Goal: Task Accomplishment & Management: Manage account settings

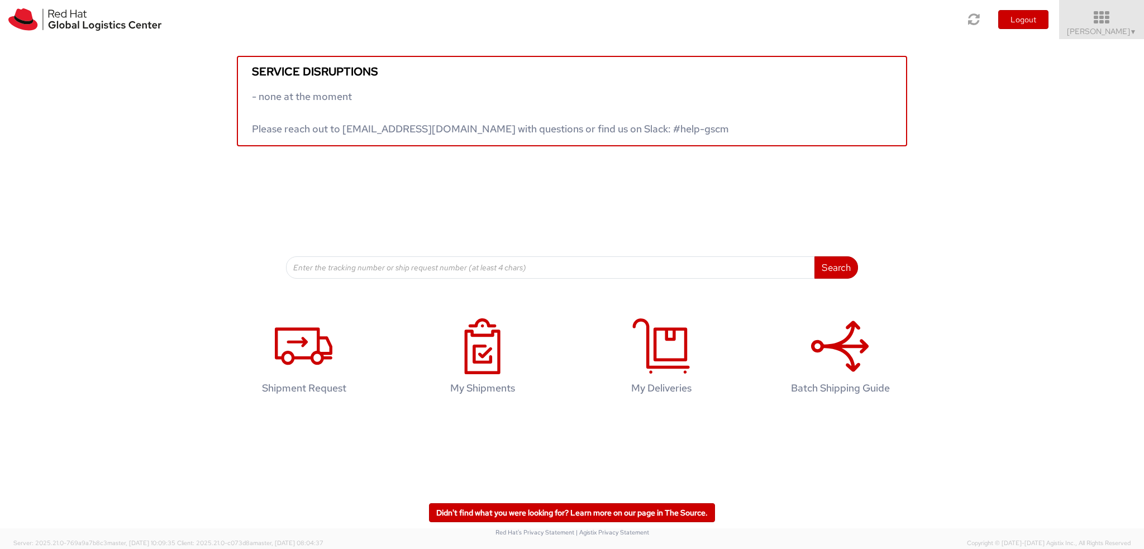
click at [1118, 29] on span "Kirk Newcross ▼" at bounding box center [1102, 31] width 70 height 10
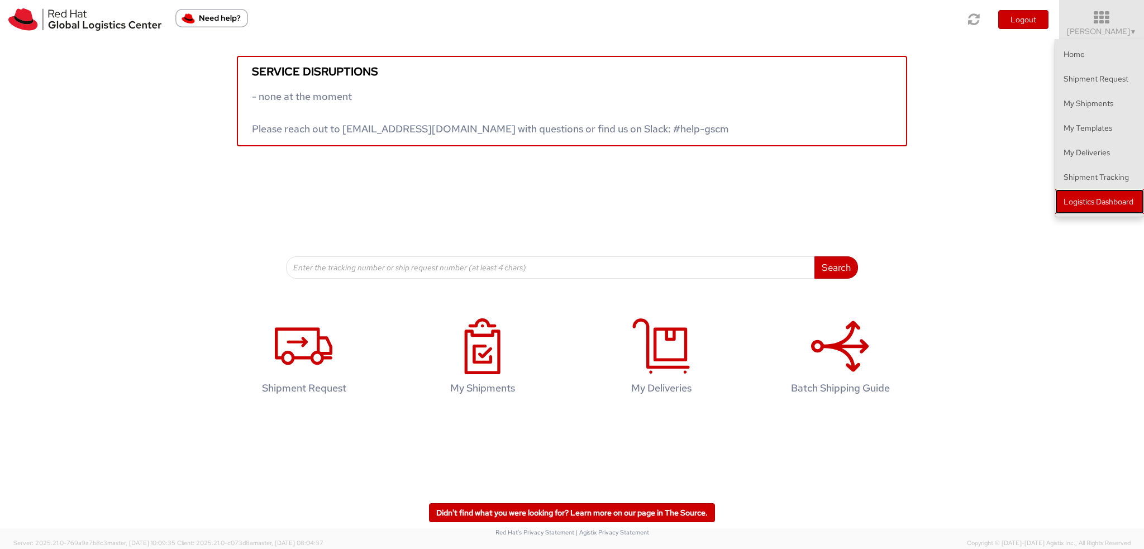
click at [1083, 205] on link "Logistics Dashboard" at bounding box center [1099, 201] width 89 height 25
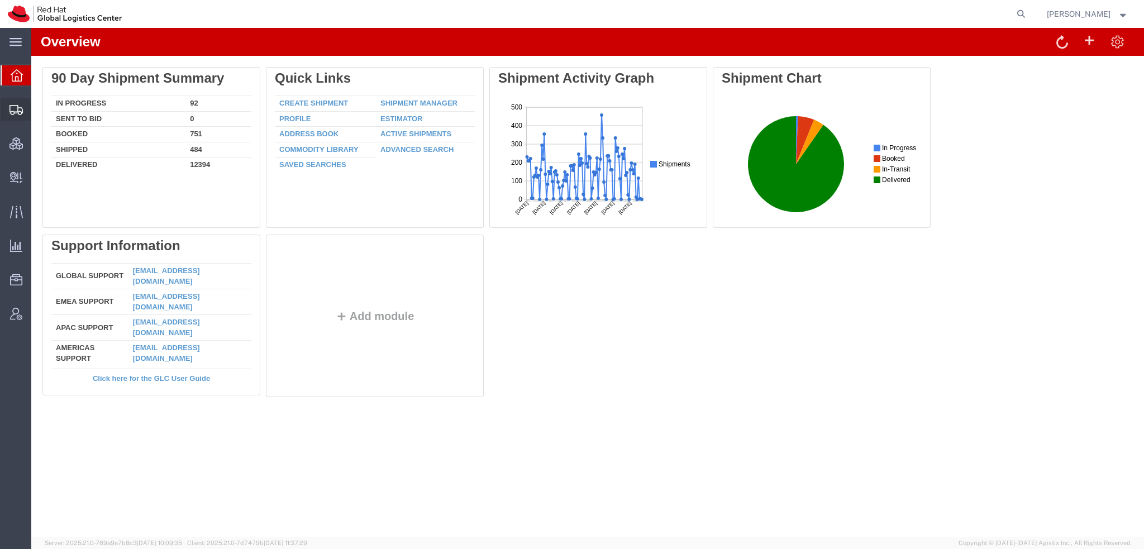
click at [0, 0] on span "Shipment Manager" at bounding box center [0, 0] width 0 height 0
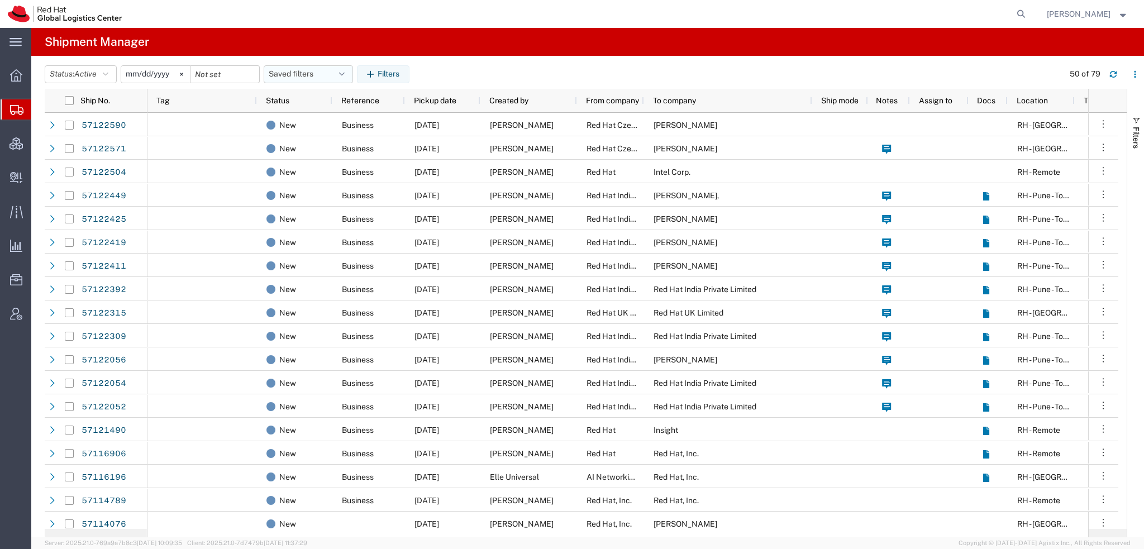
click at [344, 71] on icon "button" at bounding box center [342, 74] width 6 height 8
click at [306, 121] on span "Americas" at bounding box center [338, 123] width 146 height 21
type input "2023-05-07"
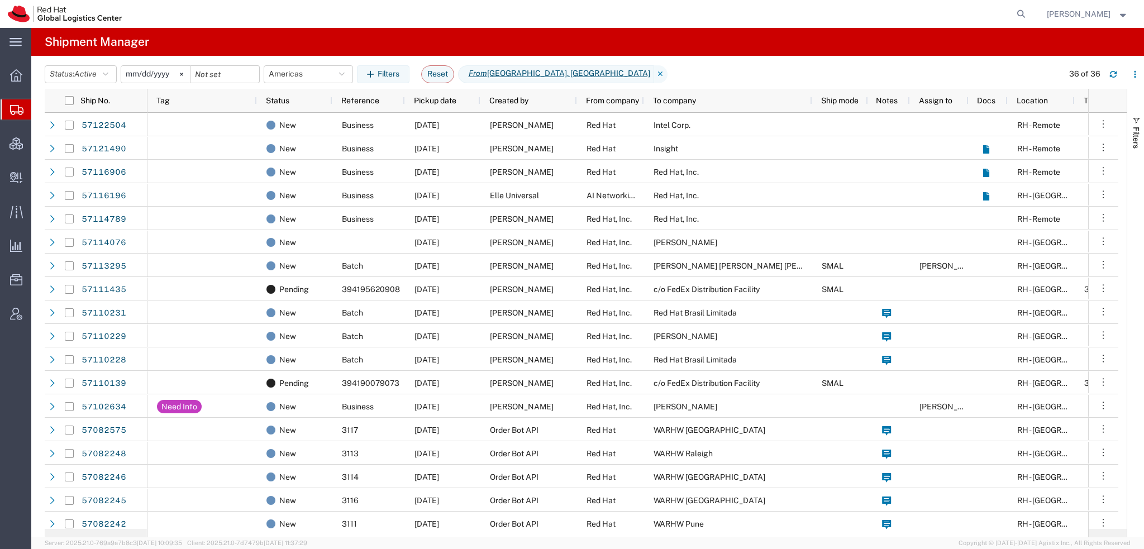
click at [1119, 16] on span "[PERSON_NAME]" at bounding box center [1087, 14] width 82 height 12
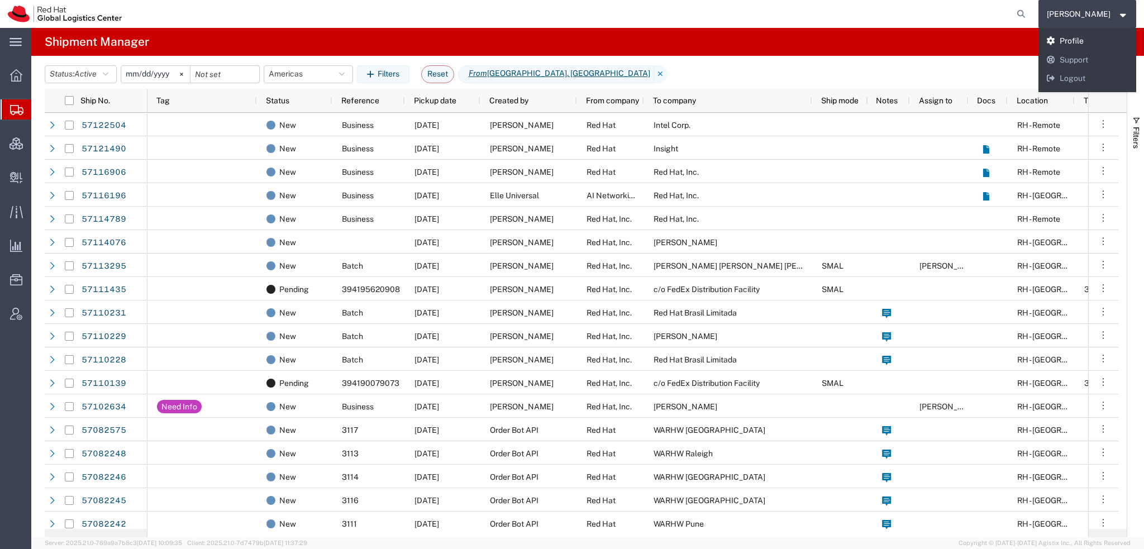
click at [1092, 42] on link "Profile" at bounding box center [1087, 41] width 98 height 19
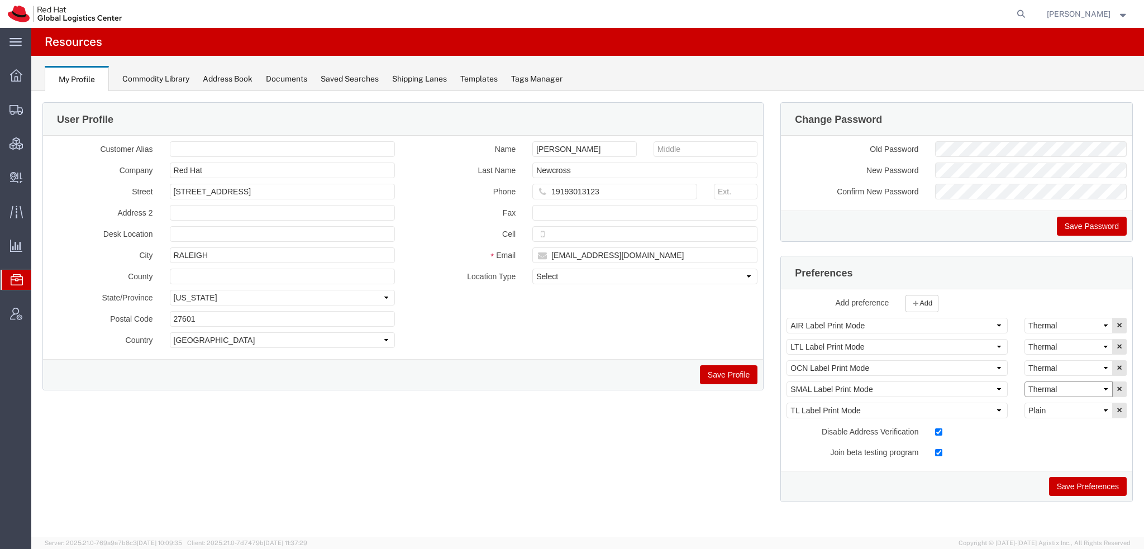
click at [1072, 390] on select "Select Plain Thermal" at bounding box center [1068, 389] width 88 height 16
select select "Plain"
click at [1024, 381] on select "Select Plain Thermal" at bounding box center [1068, 389] width 88 height 16
click at [1080, 489] on button "Save Preferences" at bounding box center [1088, 486] width 78 height 19
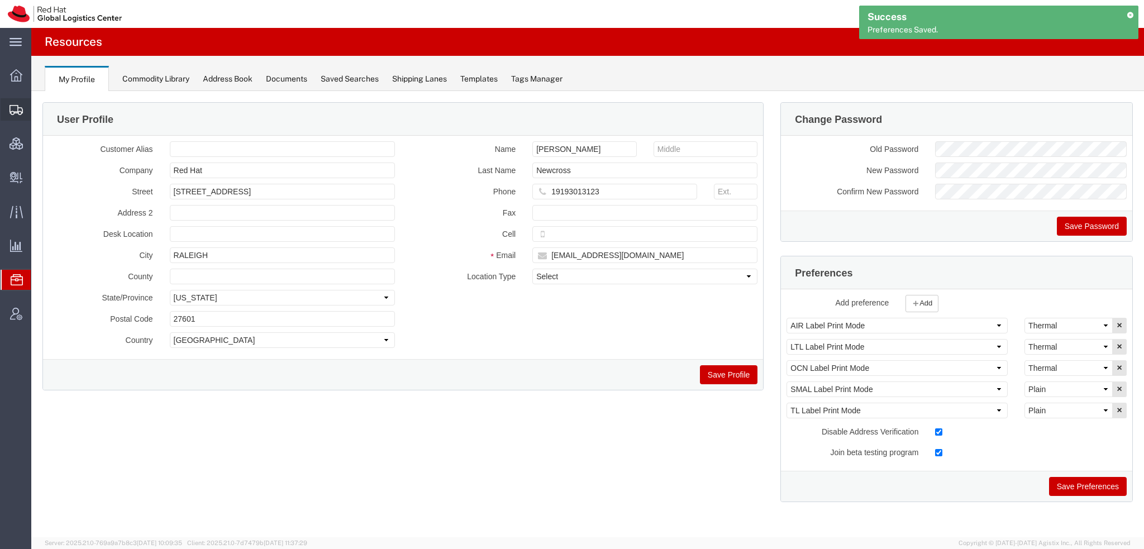
click at [0, 0] on span "Shipment Manager" at bounding box center [0, 0] width 0 height 0
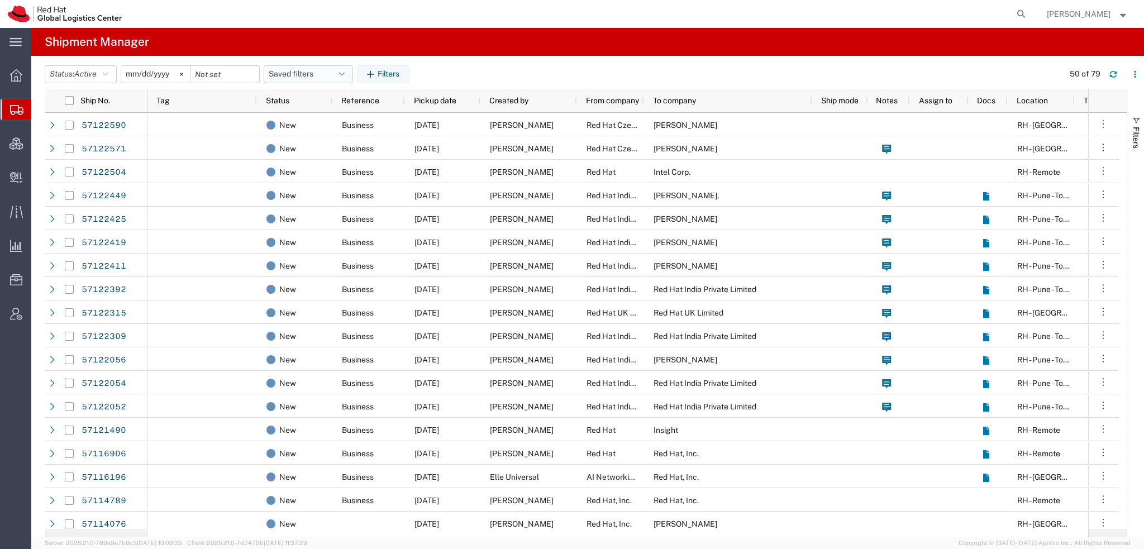
click at [345, 71] on icon "button" at bounding box center [342, 74] width 6 height 8
click at [306, 128] on span "Americas" at bounding box center [338, 123] width 146 height 21
type input "[DATE]"
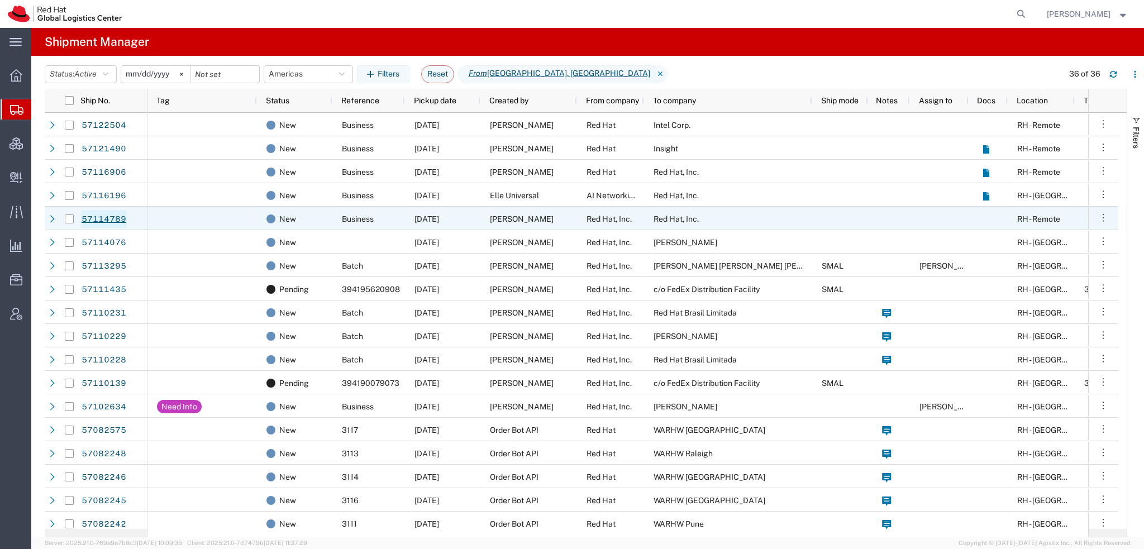
click at [107, 219] on link "57114789" at bounding box center [104, 219] width 46 height 18
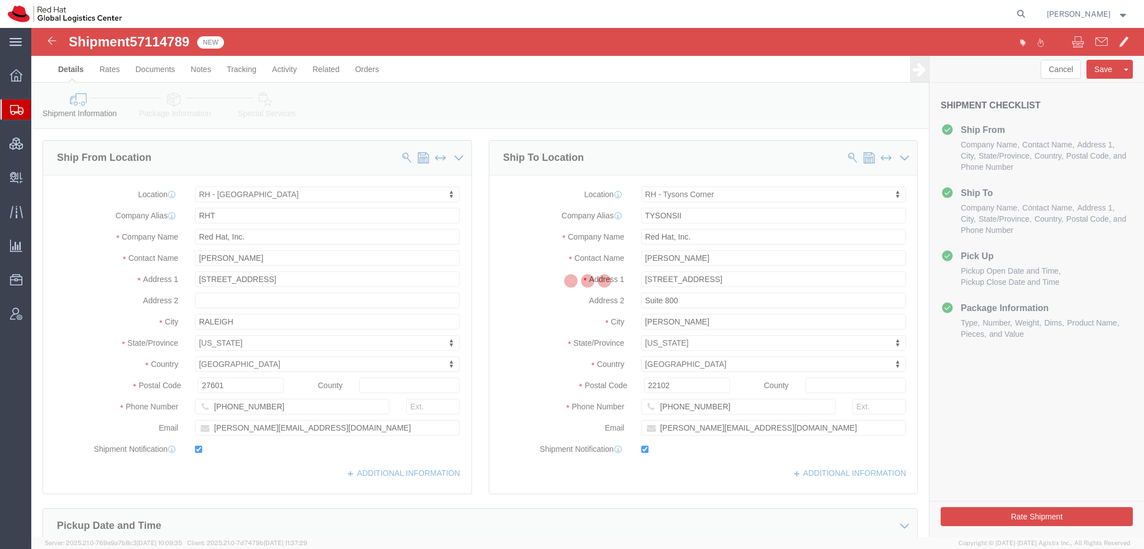
select select "38014"
select select "38038"
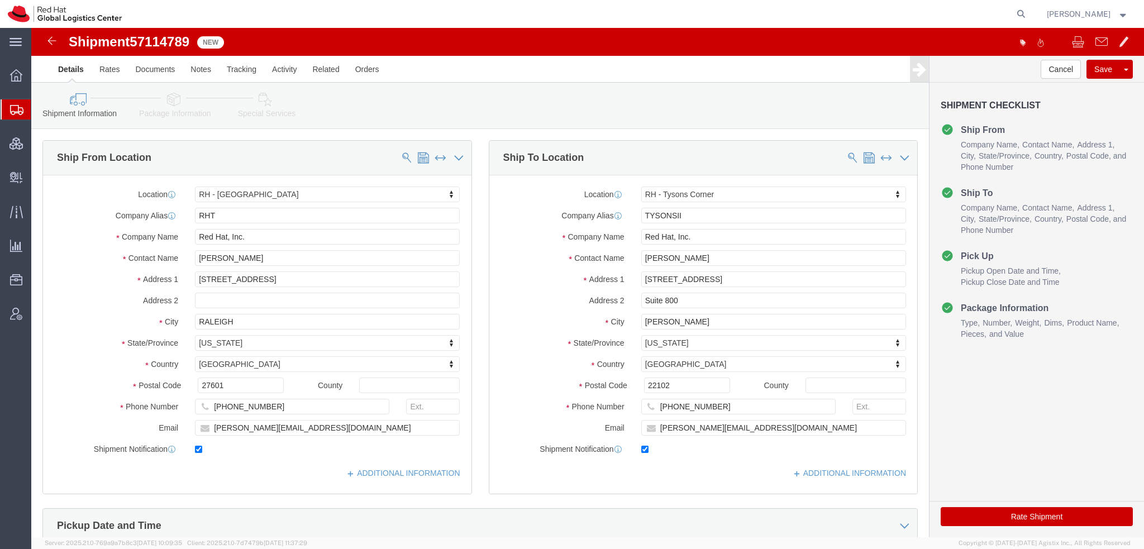
click icon
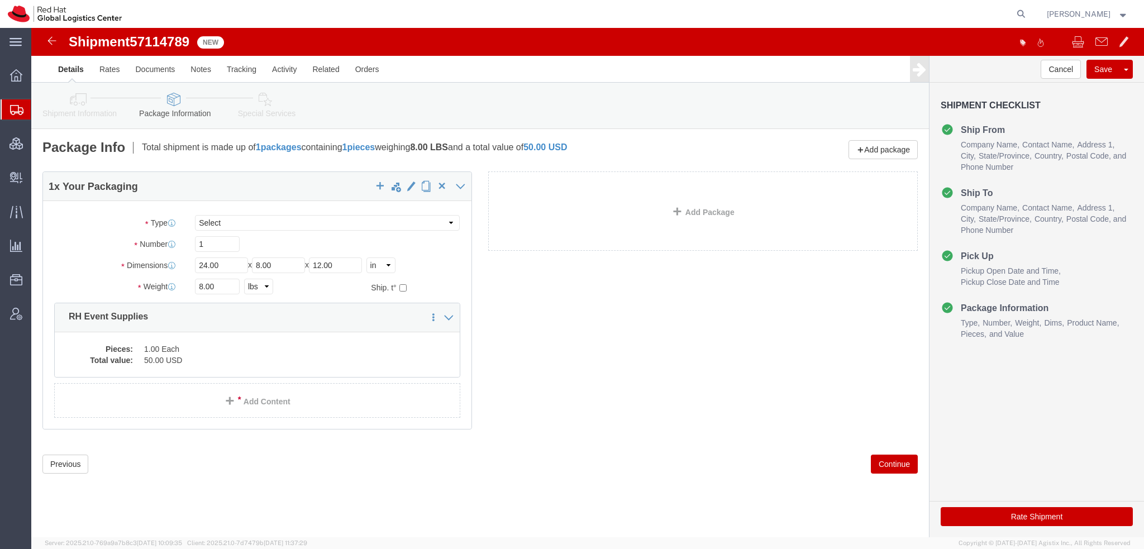
click at [0, 0] on span "Shipment Manager" at bounding box center [0, 0] width 0 height 0
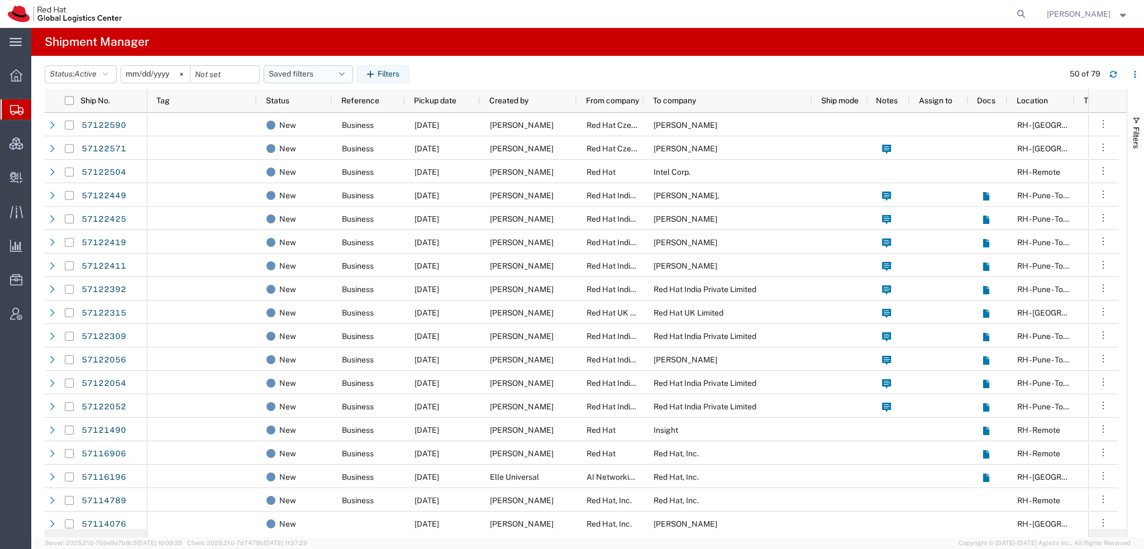
click at [345, 70] on icon "button" at bounding box center [342, 74] width 6 height 8
click at [314, 121] on span "Americas" at bounding box center [338, 123] width 146 height 21
type input "[DATE]"
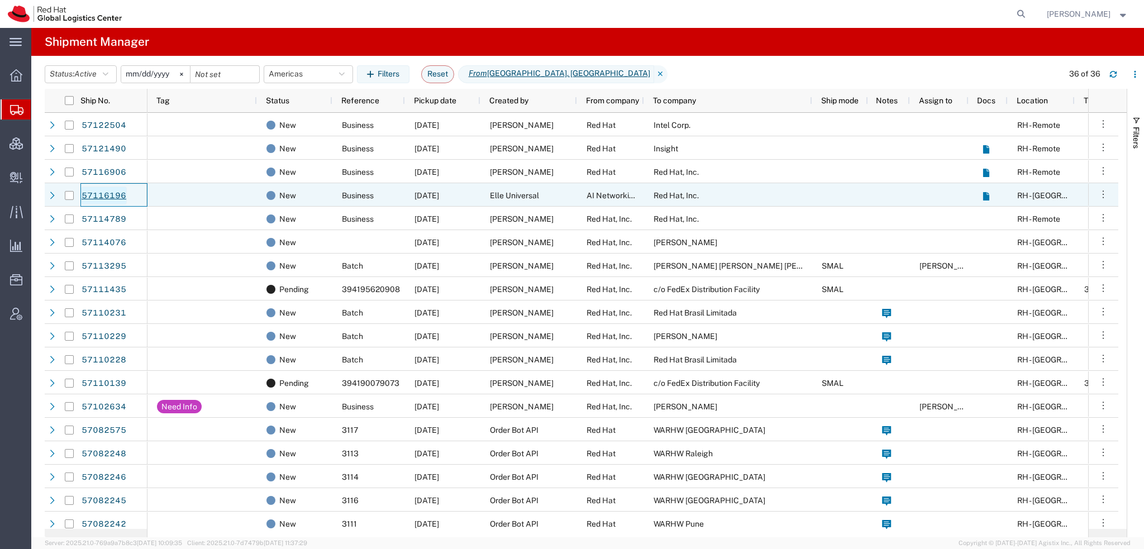
click at [113, 192] on link "57116196" at bounding box center [104, 195] width 46 height 18
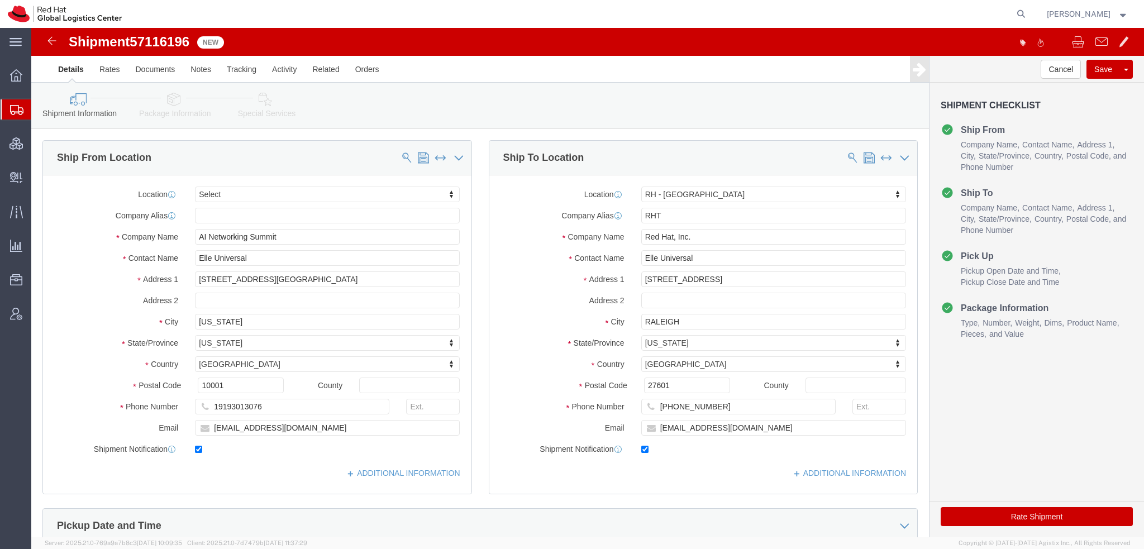
select select
select select "38014"
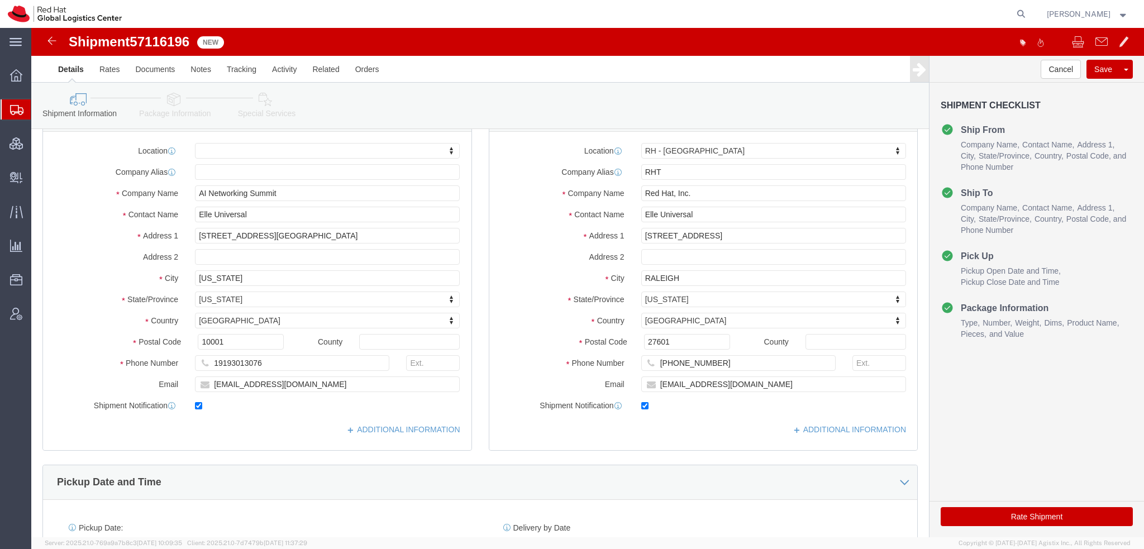
scroll to position [279, 0]
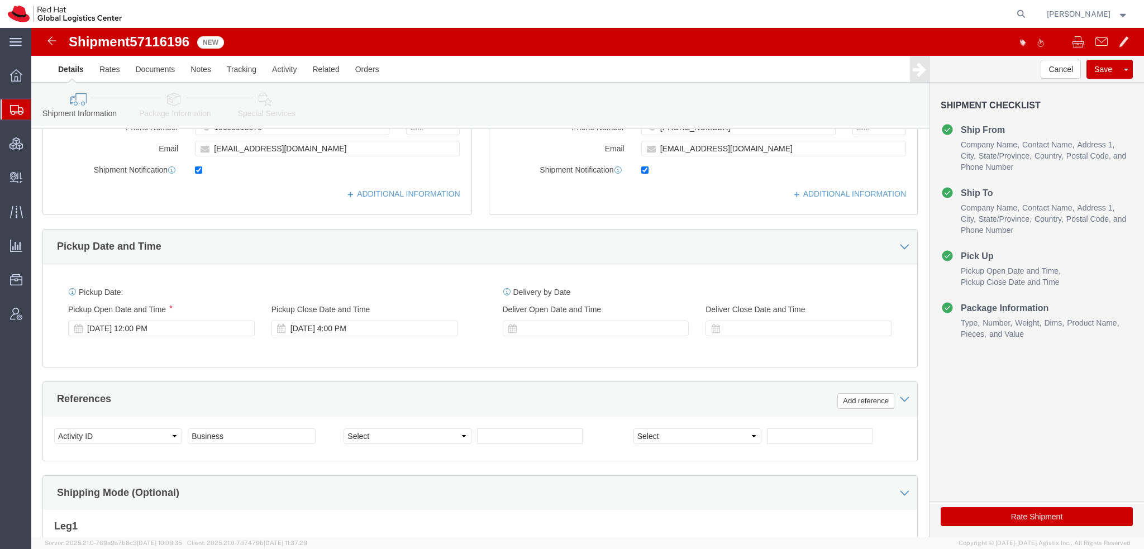
click icon
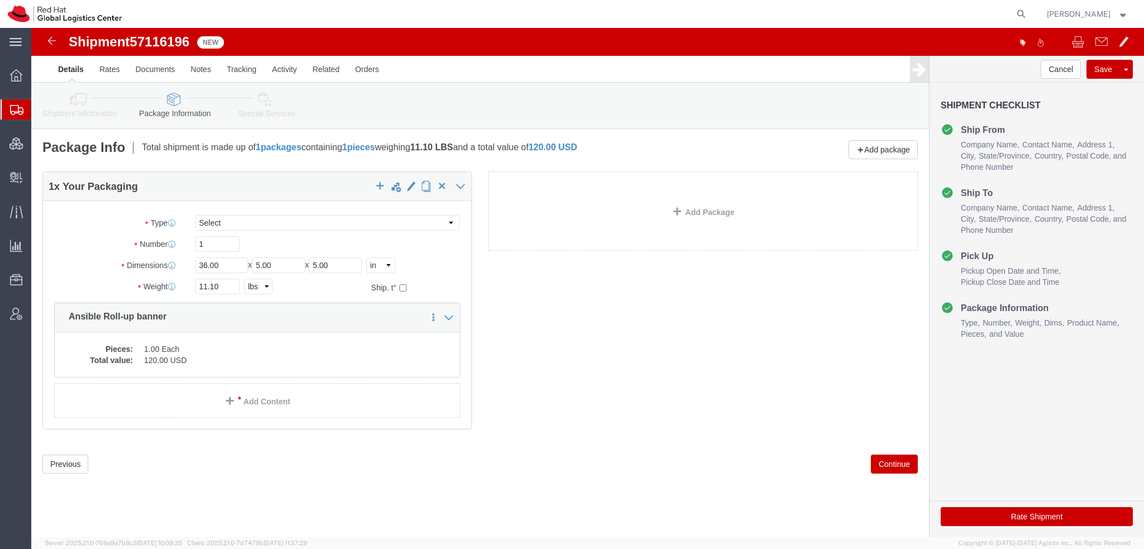
click icon
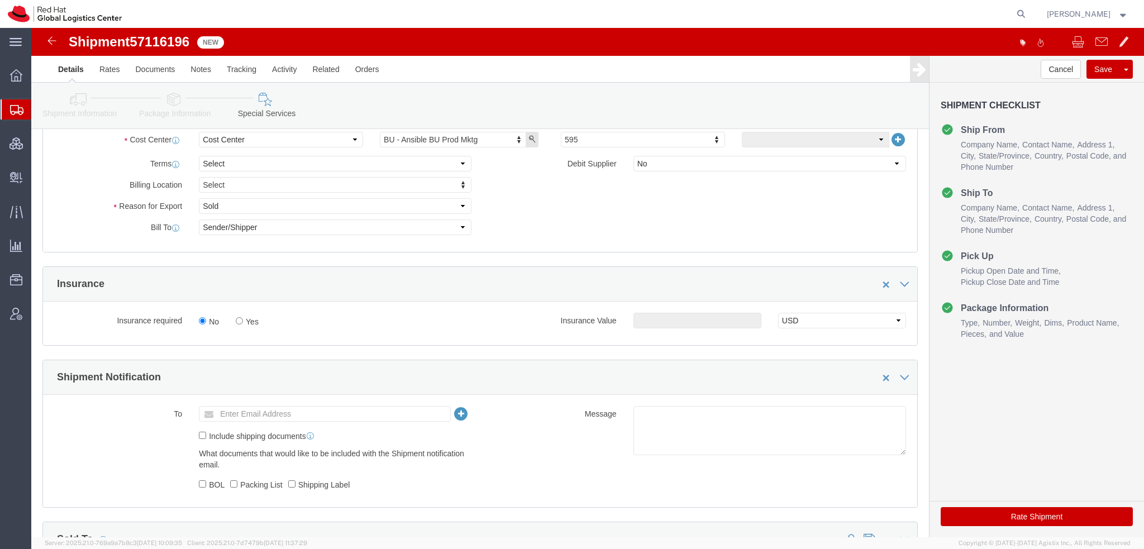
scroll to position [447, 0]
click button "Rate Shipment"
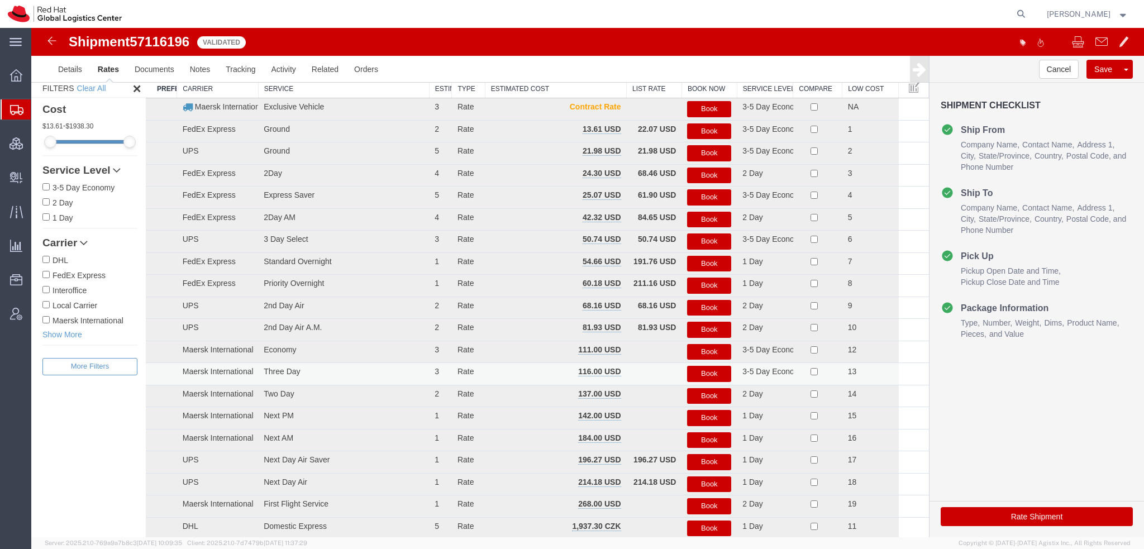
scroll to position [0, 0]
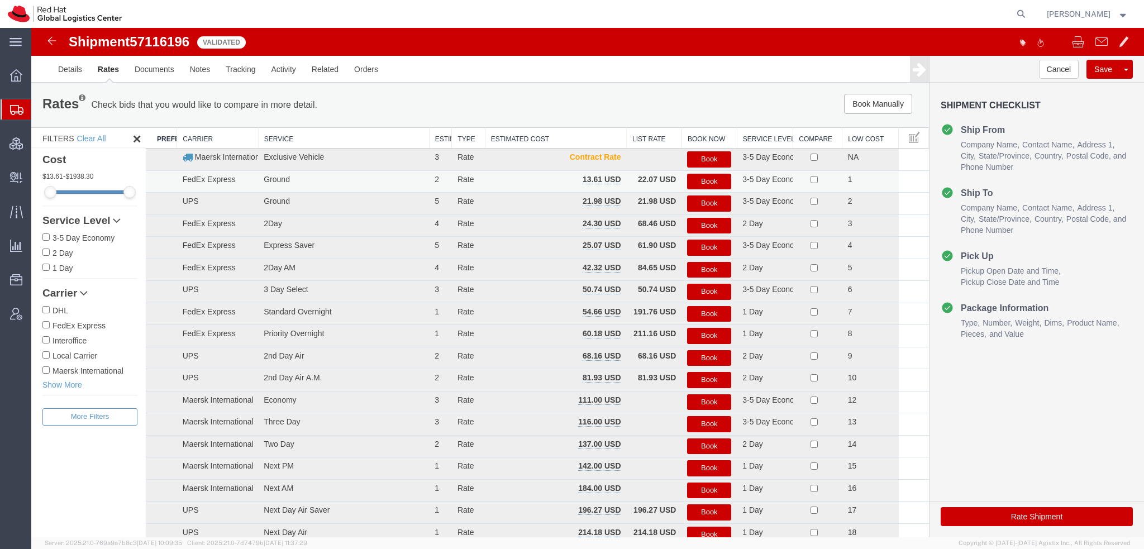
click at [695, 178] on button "Book" at bounding box center [709, 182] width 44 height 16
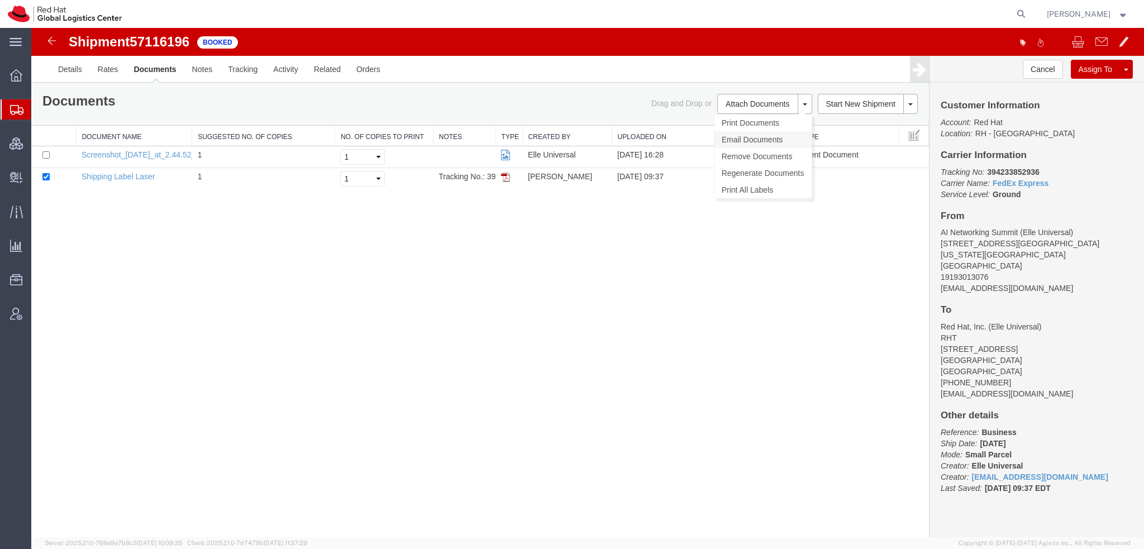
click at [755, 144] on link "Email Documents" at bounding box center [762, 139] width 97 height 17
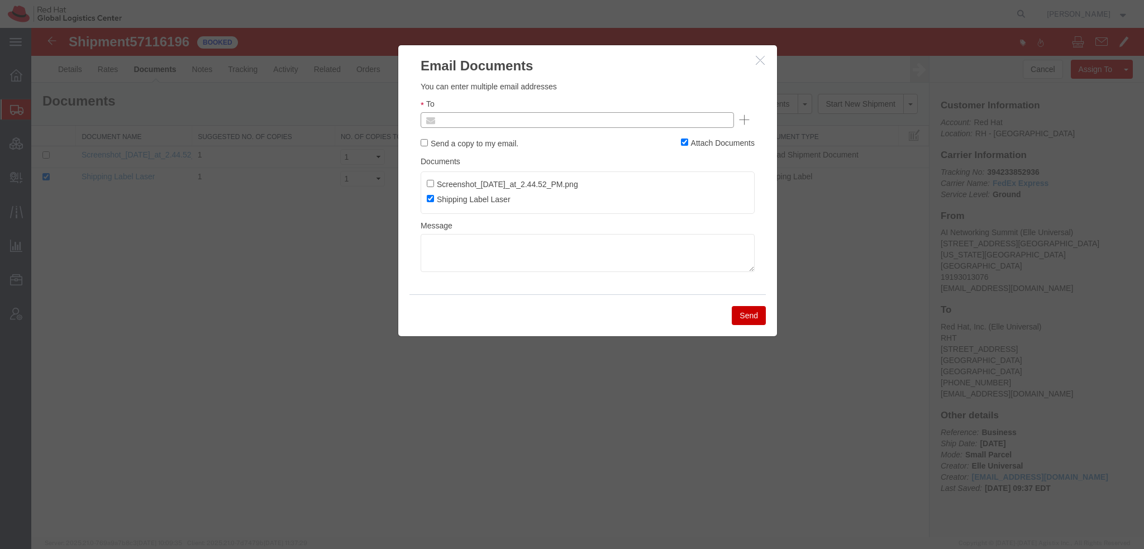
click at [521, 123] on input "text" at bounding box center [501, 120] width 131 height 15
type input "elathram"
type input "Enter Email Address"
click at [758, 58] on icon "button" at bounding box center [759, 59] width 9 height 9
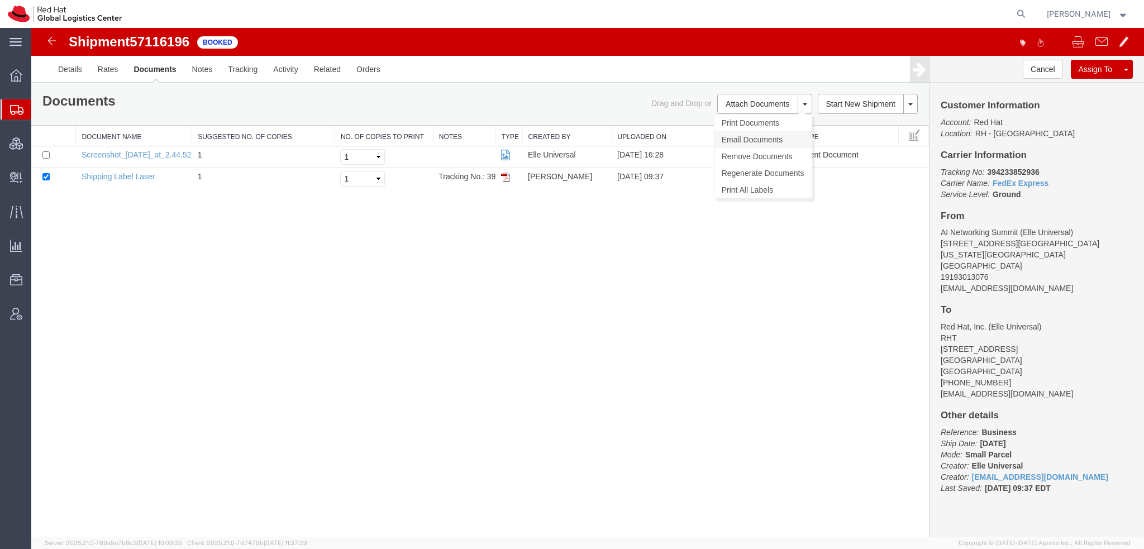
click at [753, 138] on link "Email Documents" at bounding box center [762, 139] width 97 height 17
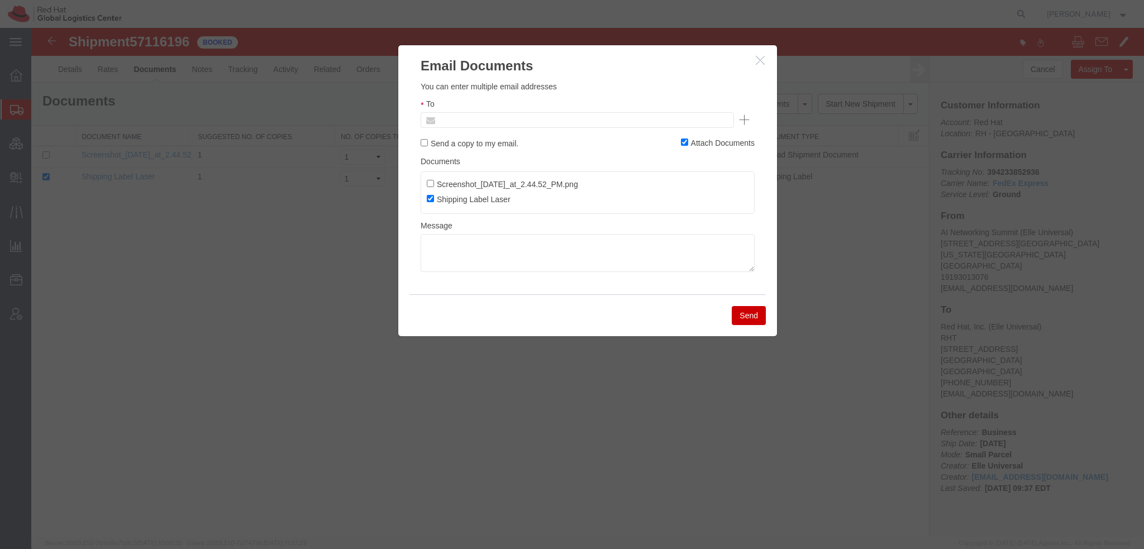
click at [516, 125] on input "text" at bounding box center [501, 120] width 131 height 15
type input "elathram"
type input "elathram@redhat.com"
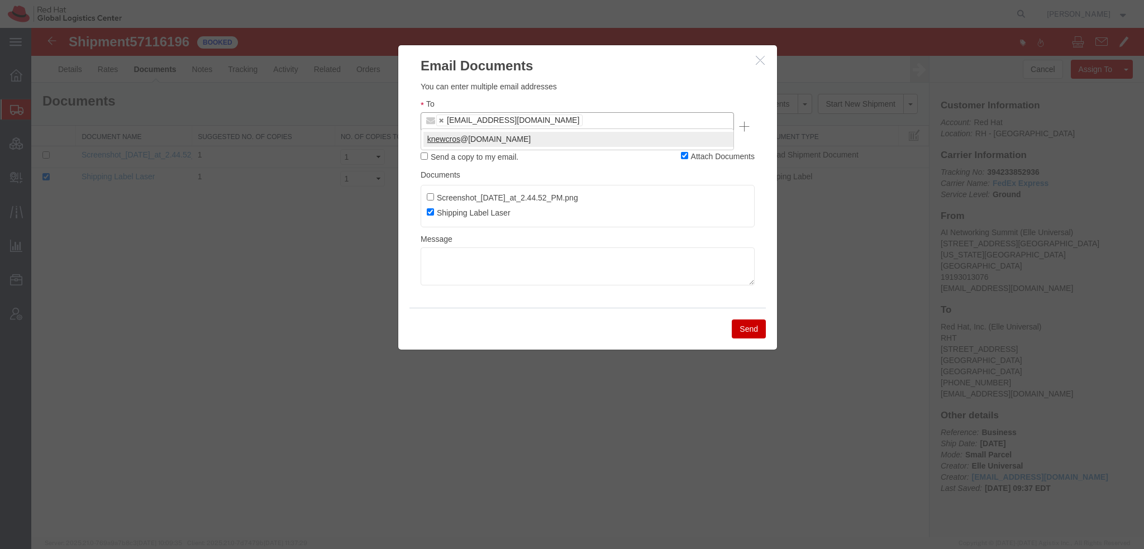
type input "knewcros"
type input "elathram@redhat.com,knewcros@redhat.com"
click at [753, 319] on button "Send" at bounding box center [748, 328] width 34 height 19
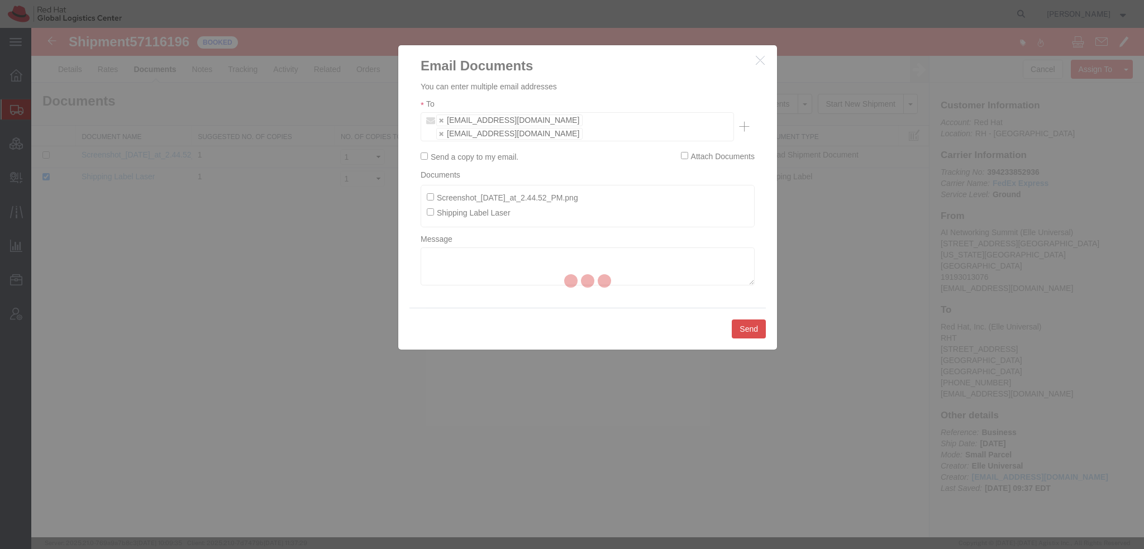
checkbox input "false"
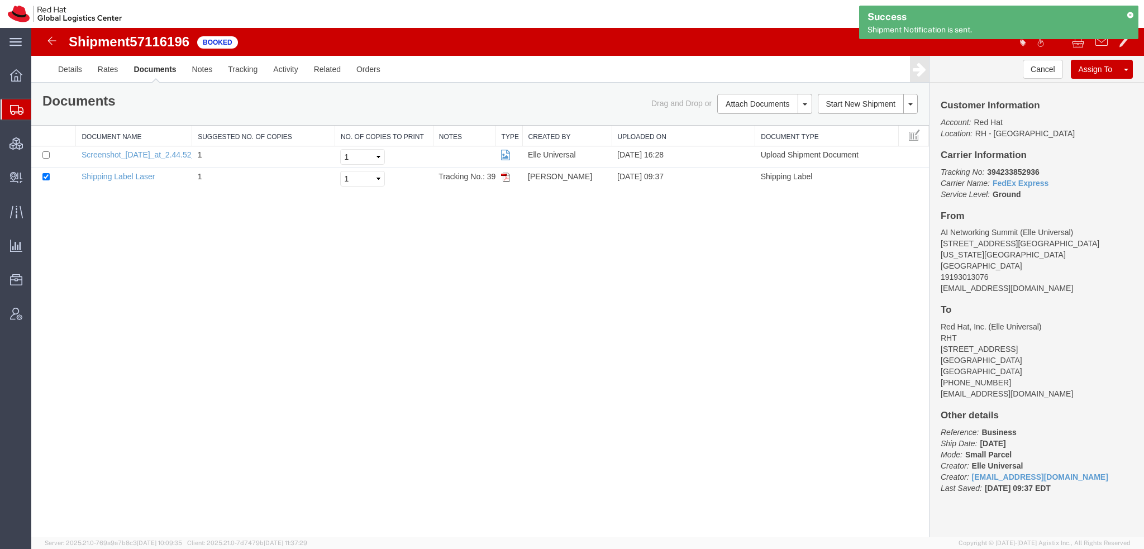
click at [0, 0] on span "Shipment Manager" at bounding box center [0, 0] width 0 height 0
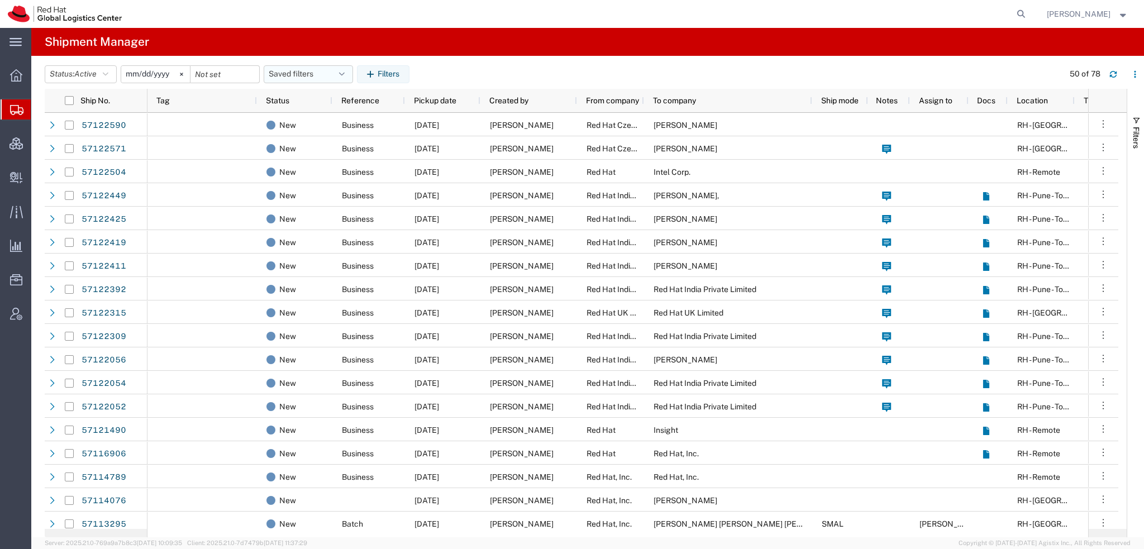
click at [336, 73] on button "Saved filters" at bounding box center [308, 74] width 89 height 18
click at [304, 114] on span "Americas" at bounding box center [338, 123] width 146 height 21
type input "[DATE]"
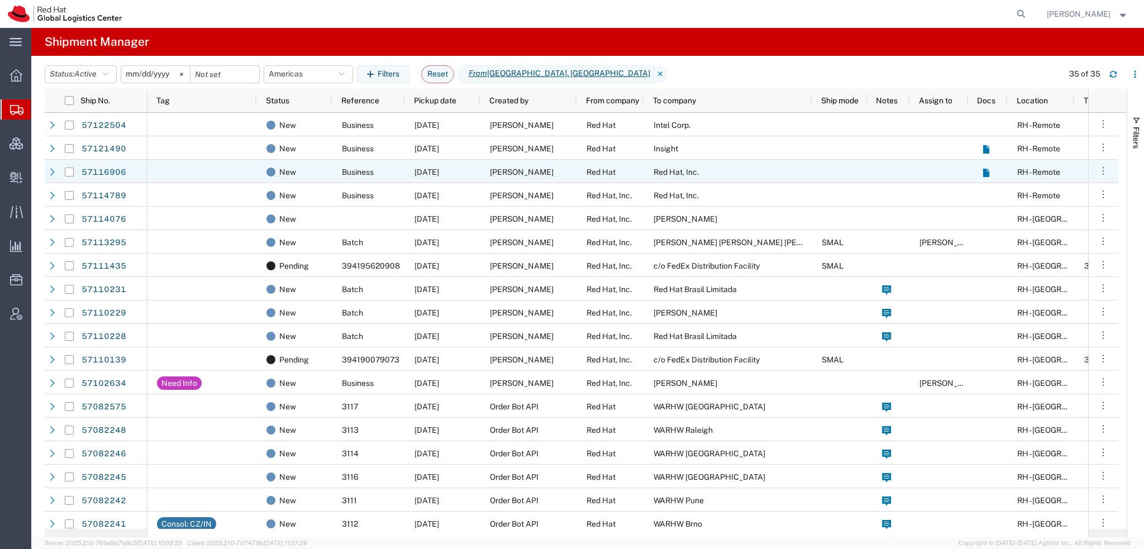
click at [542, 174] on span "Kristin Nicholson" at bounding box center [522, 172] width 64 height 9
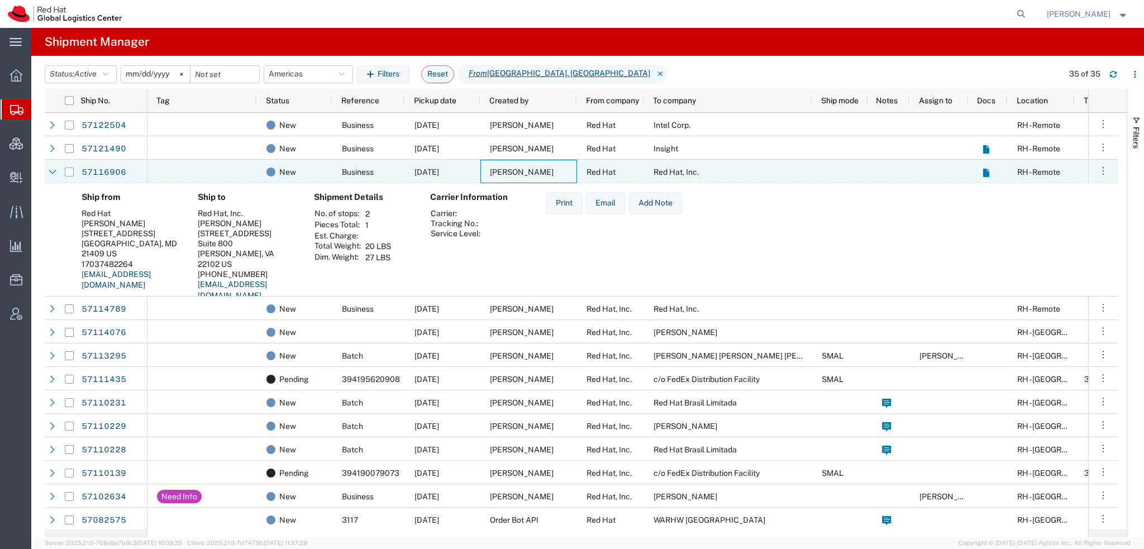
click at [542, 174] on span "Kristin Nicholson" at bounding box center [522, 172] width 64 height 9
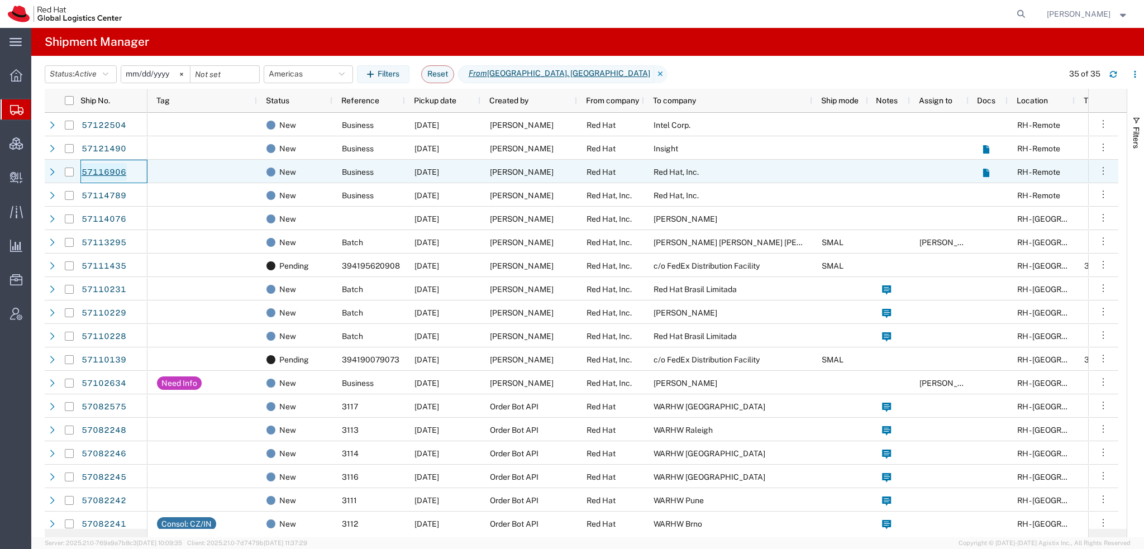
click at [112, 165] on link "57116906" at bounding box center [104, 172] width 46 height 18
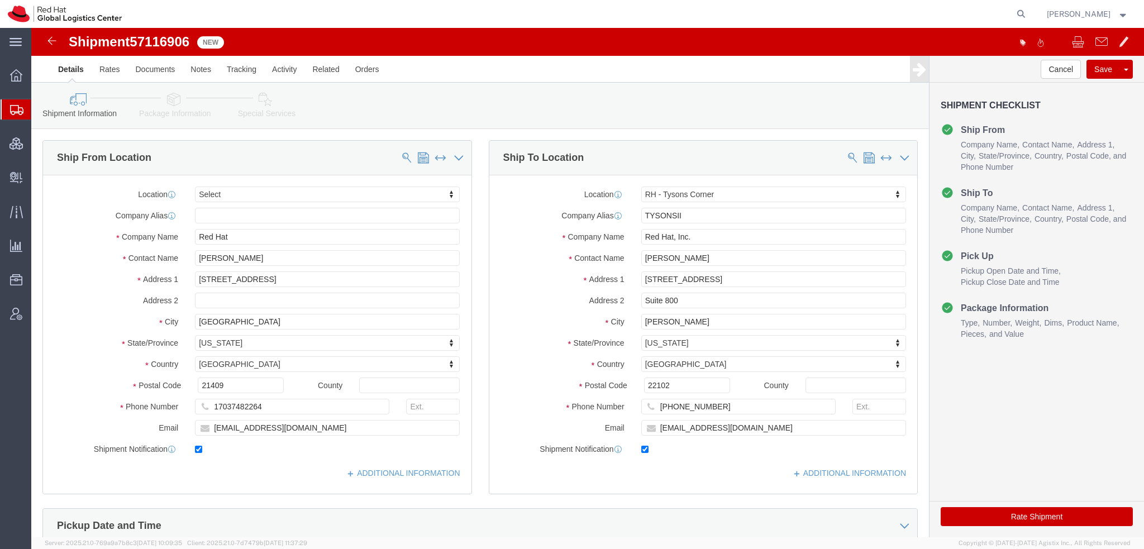
select select
select select "38038"
drag, startPoint x: 228, startPoint y: 229, endPoint x: 0, endPoint y: 224, distance: 227.9
click html "Shipment 57116906 New Details Rates Documents Notes Tracking Activity Related O…"
paste input "Kristin Nicholson"
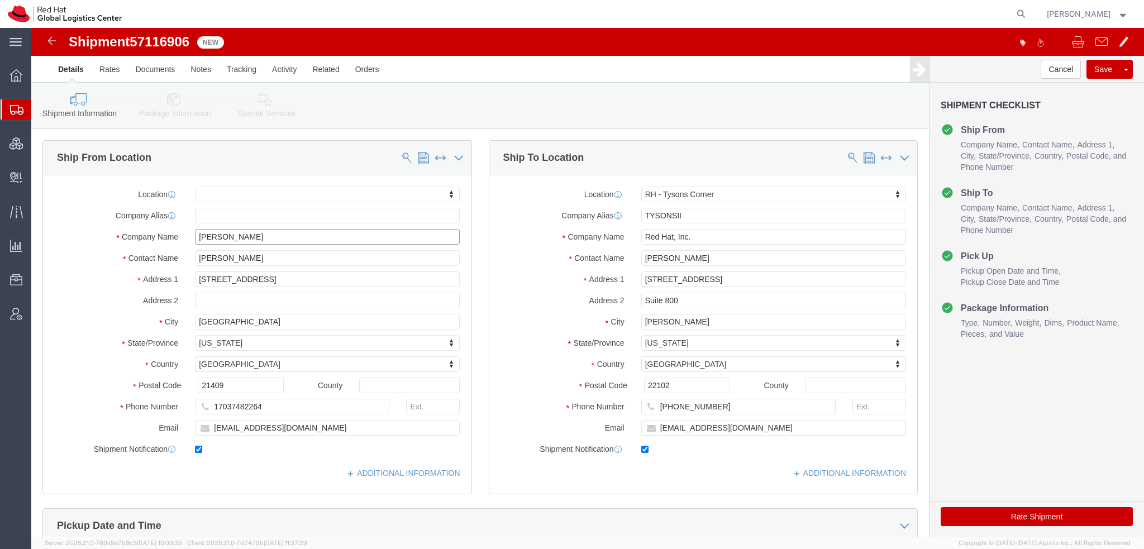
type input "Kristin Nicholson"
click icon
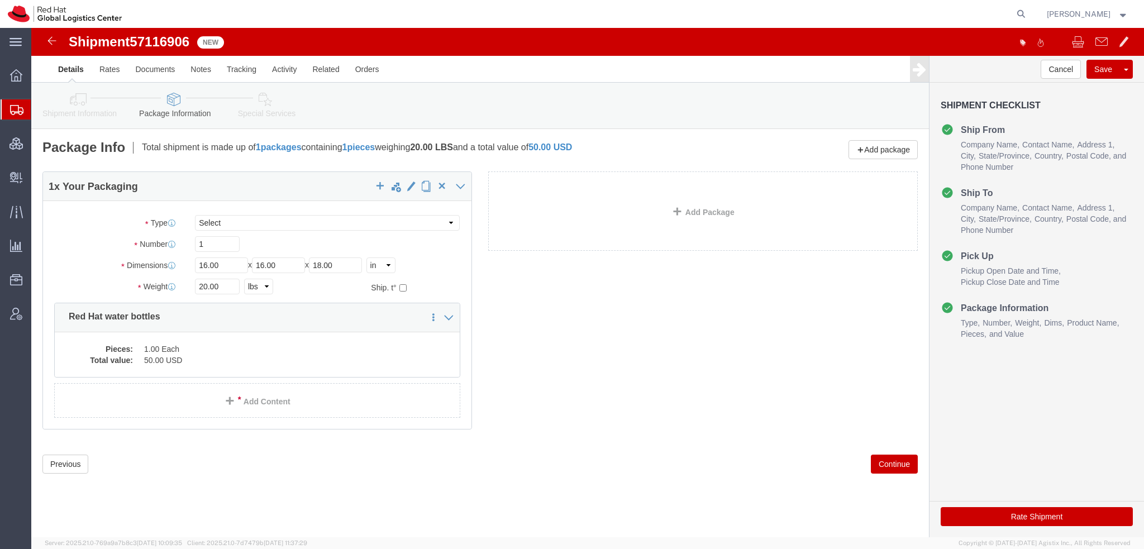
click icon
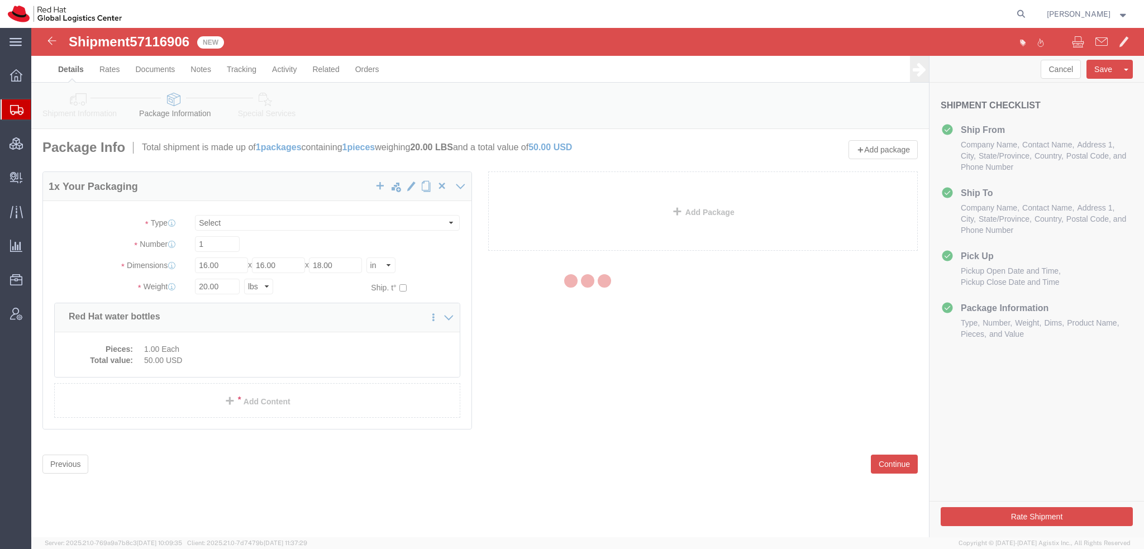
select select
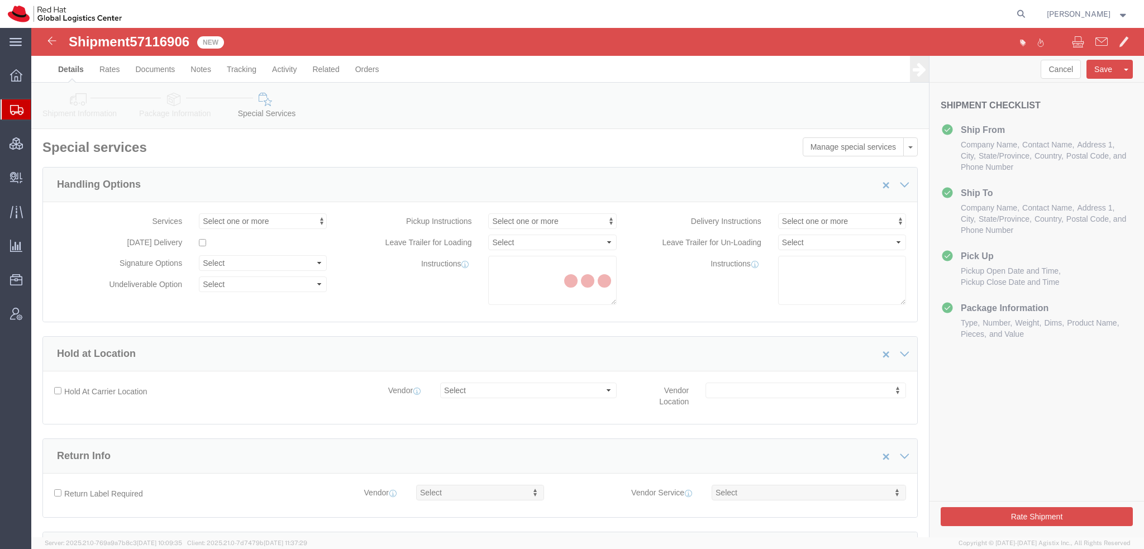
select select "COSTCENTER"
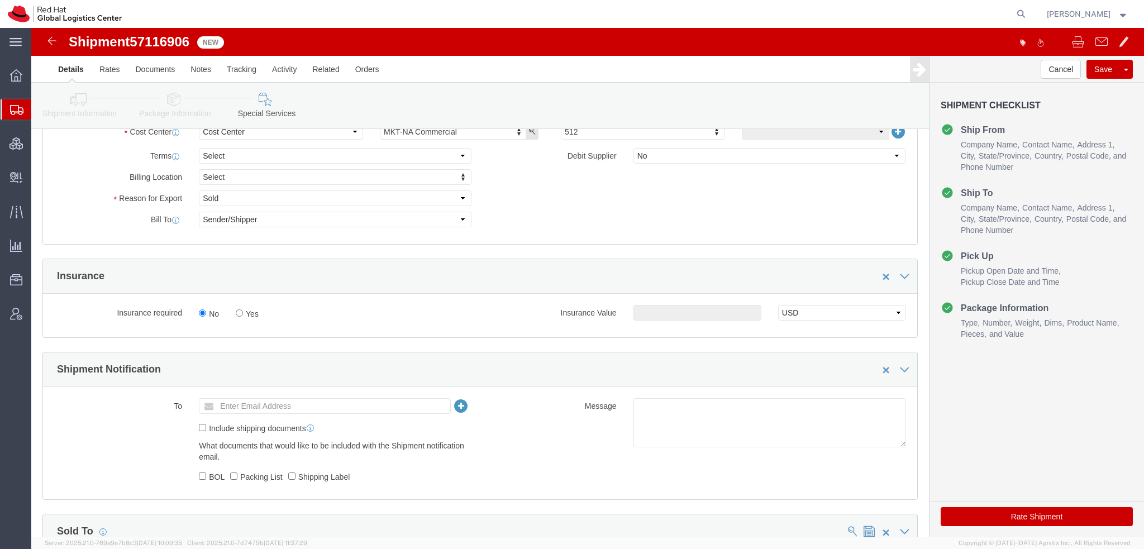
scroll to position [670, 0]
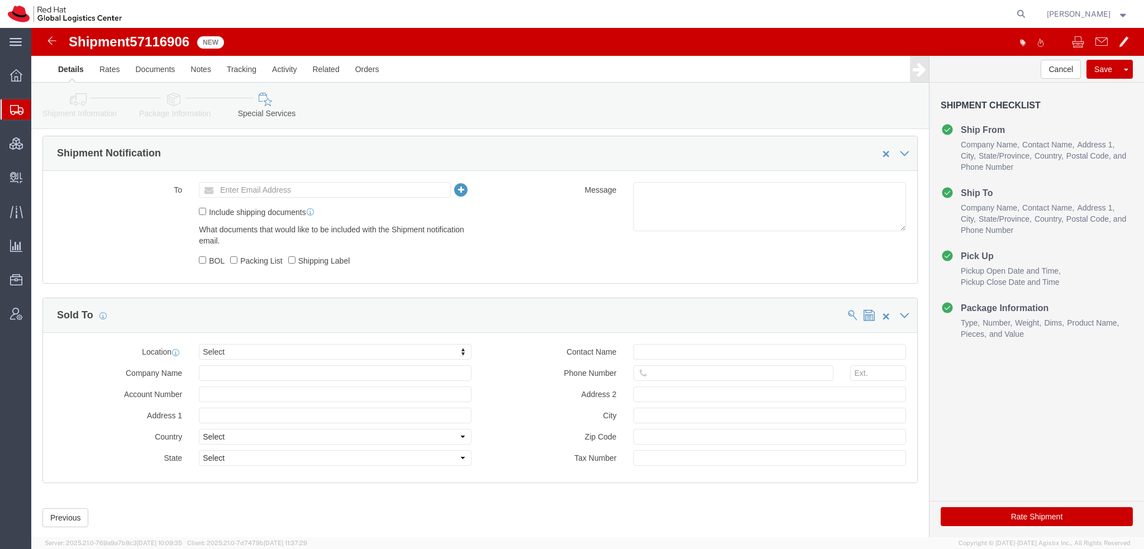
click icon
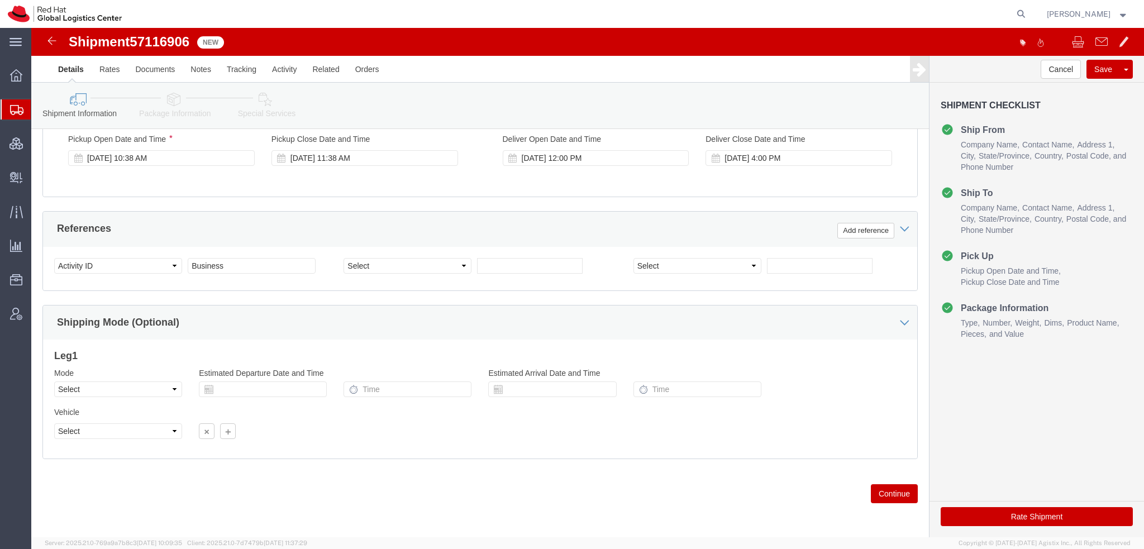
scroll to position [425, 0]
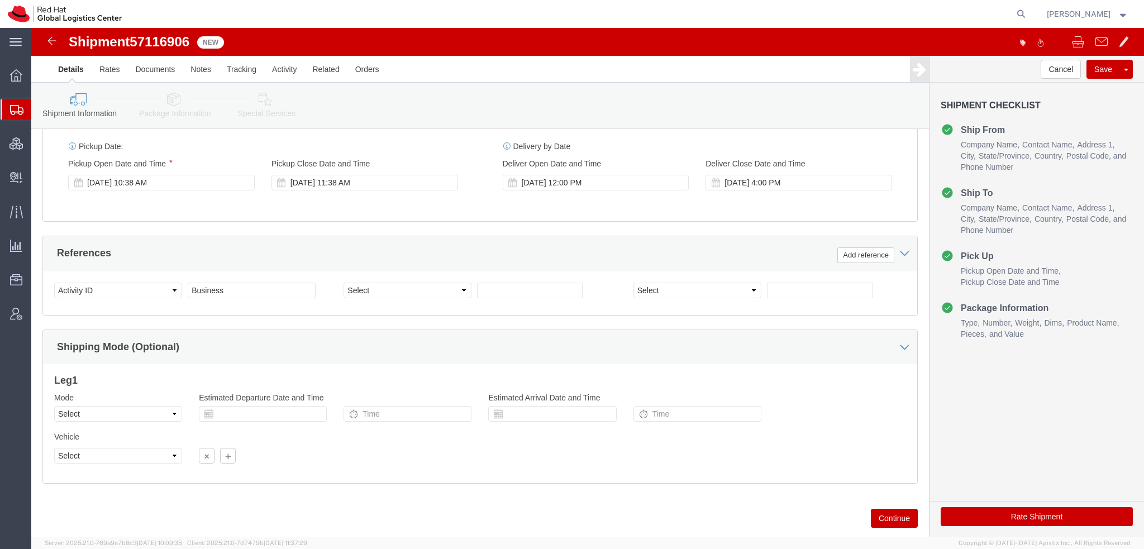
click button "Rate Shipment"
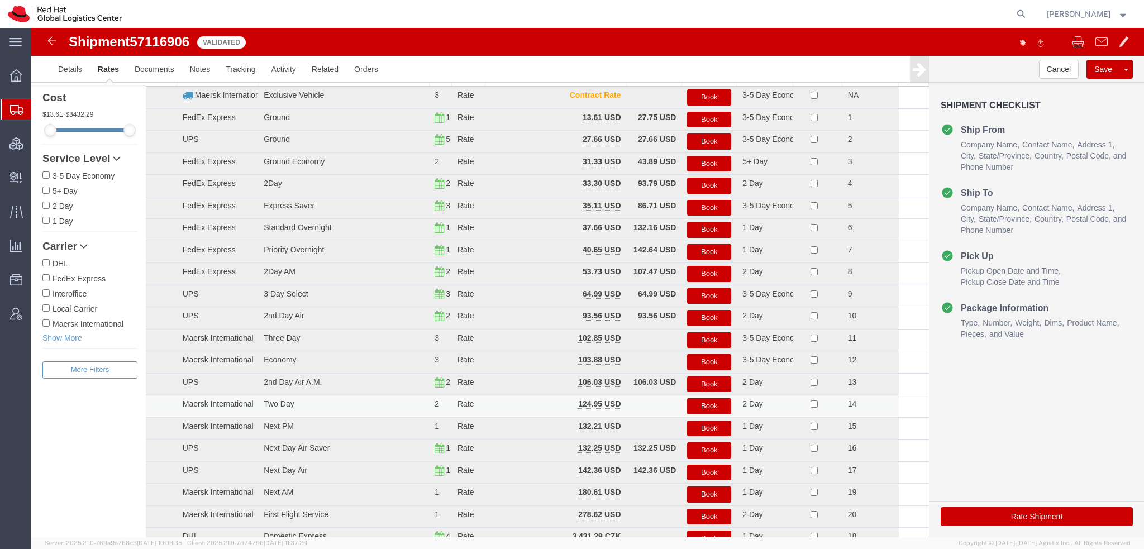
scroll to position [0, 0]
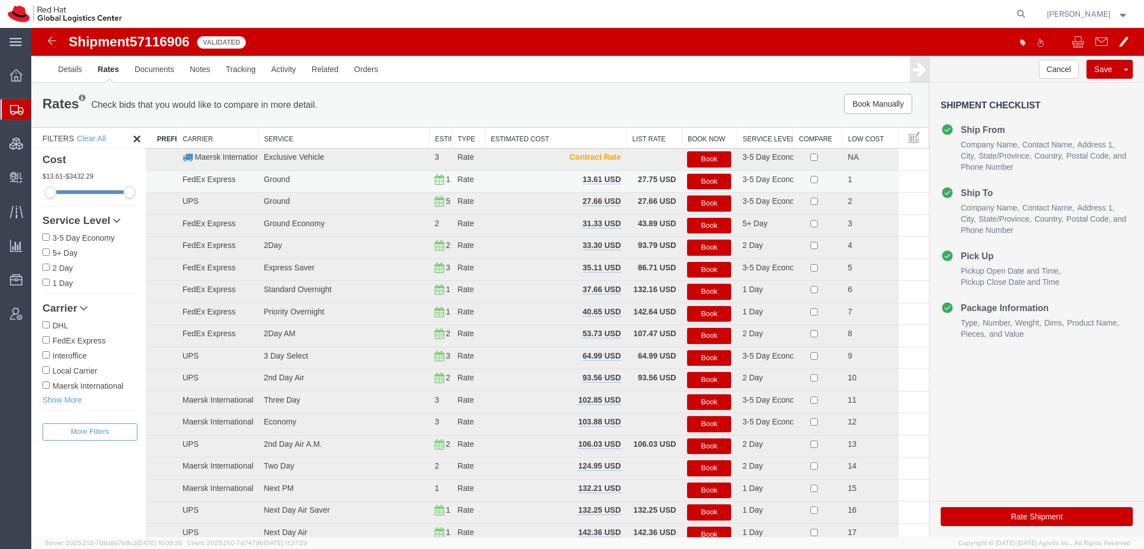
click at [697, 177] on button "Book" at bounding box center [709, 182] width 44 height 16
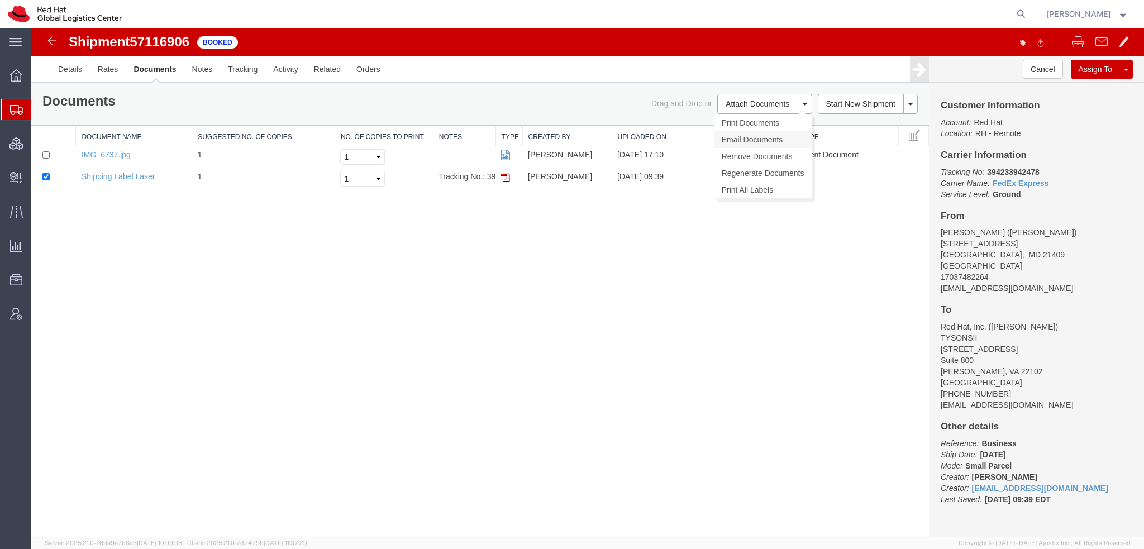
click at [734, 131] on link "Email Documents" at bounding box center [762, 139] width 97 height 17
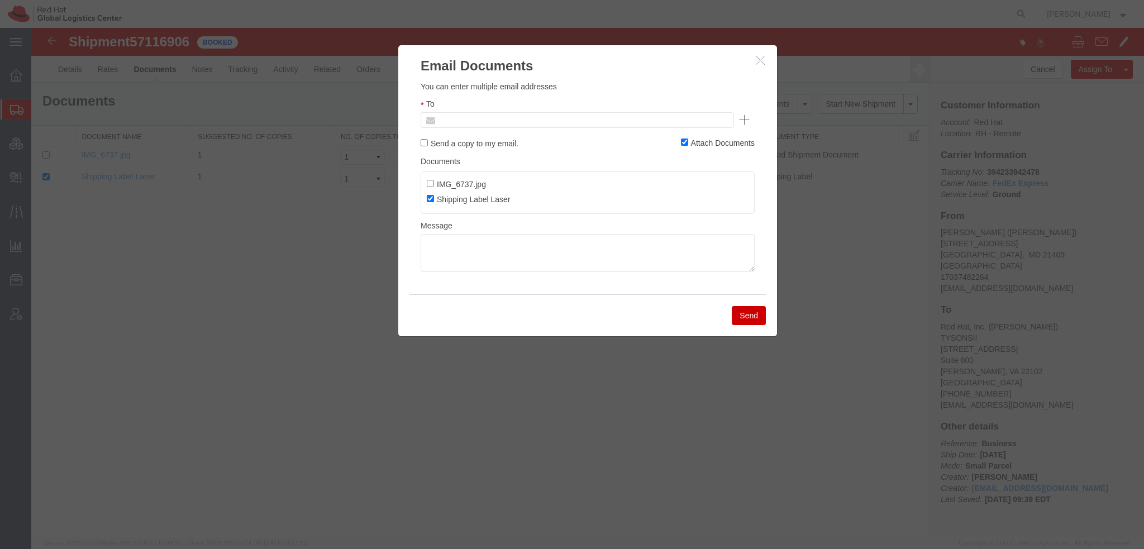
click at [504, 121] on input "text" at bounding box center [501, 120] width 131 height 15
type input "knichols"
type input "knichols@redhat.com"
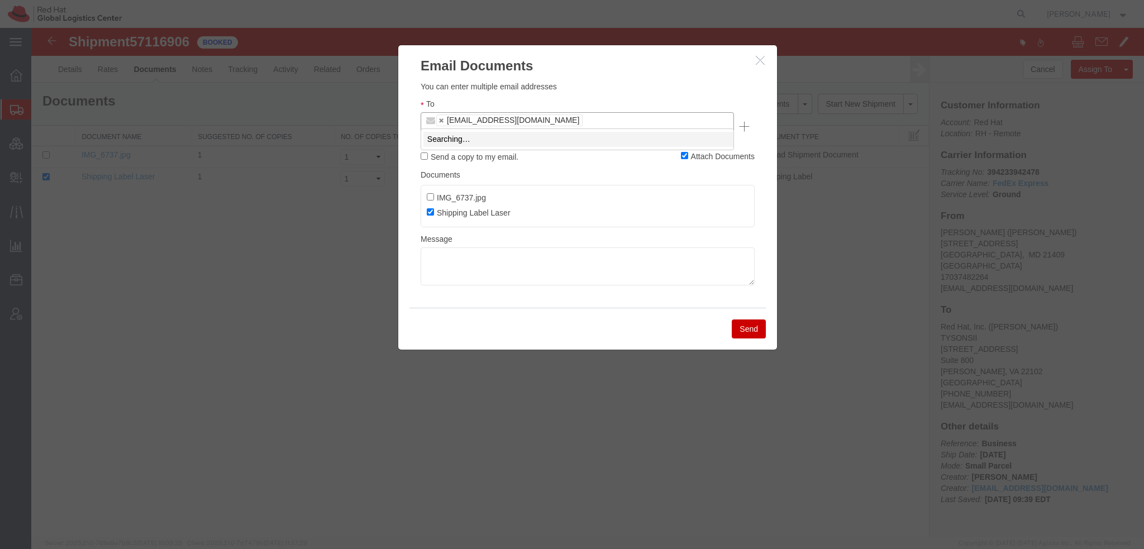
type input "@"
type input "knewcro"
drag, startPoint x: 474, startPoint y: 137, endPoint x: 477, endPoint y: 113, distance: 24.9
type input "knichols@redhat.com,knewcros@redhat.com"
click at [484, 251] on textarea at bounding box center [587, 266] width 334 height 38
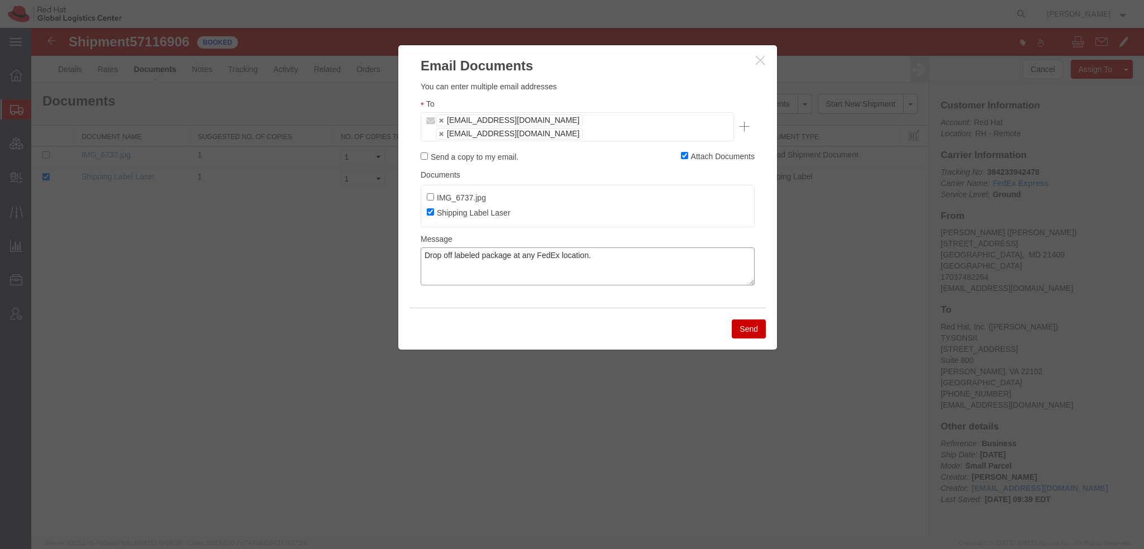
type textarea "Drop off labeled package at any FedEx location."
click at [742, 319] on button "Send" at bounding box center [748, 328] width 34 height 19
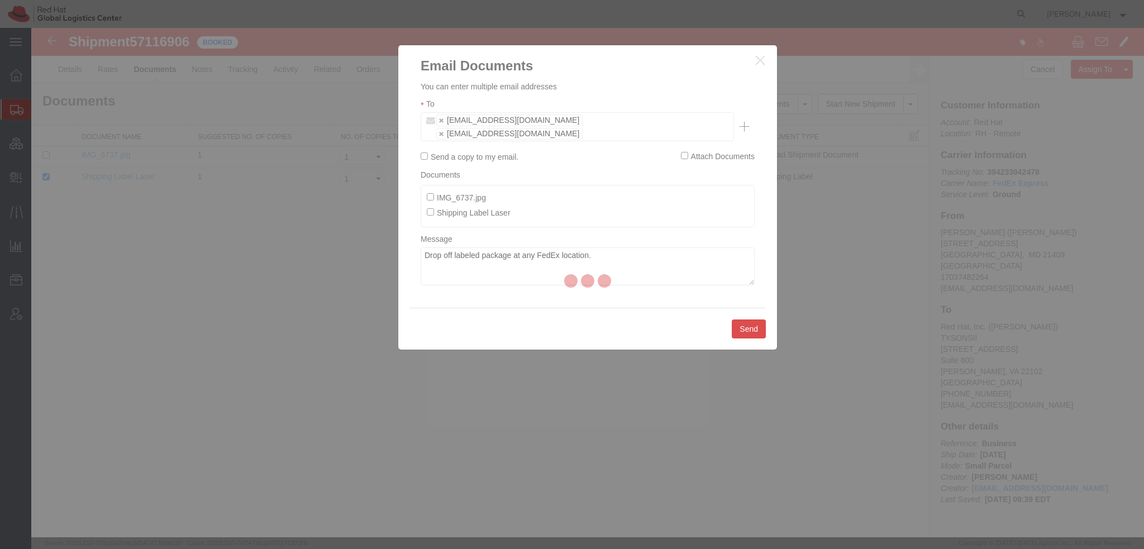
checkbox input "false"
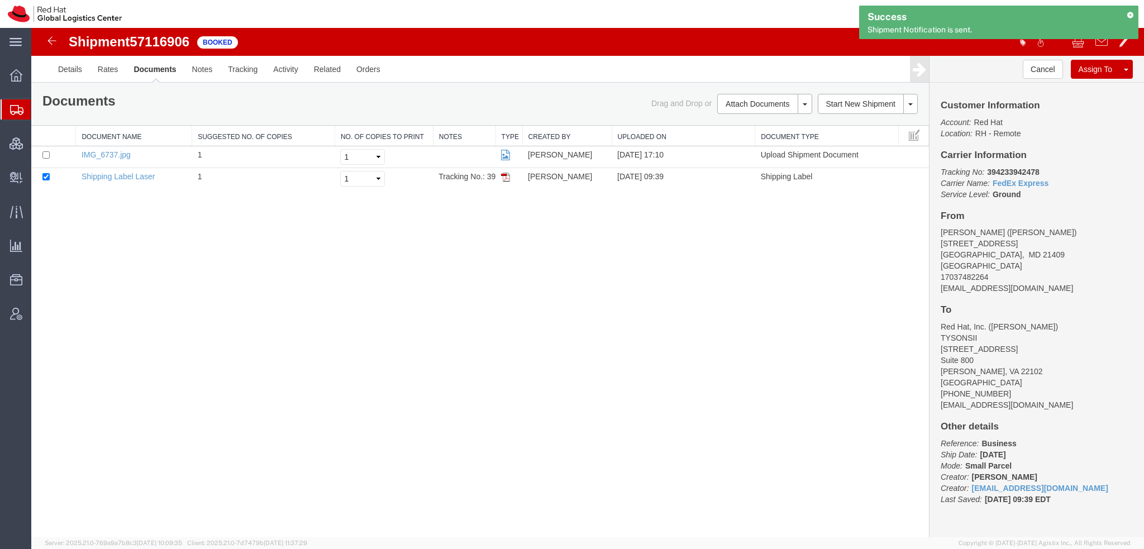
click at [0, 0] on span "Shipment Manager" at bounding box center [0, 0] width 0 height 0
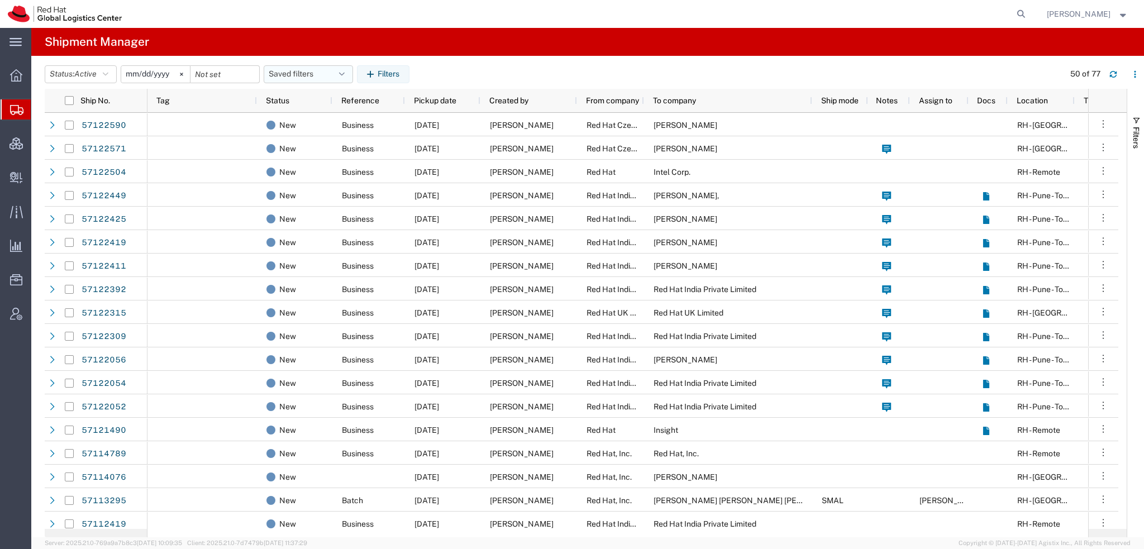
click at [337, 75] on button "Saved filters" at bounding box center [308, 74] width 89 height 18
click at [293, 122] on span "Americas" at bounding box center [338, 123] width 146 height 21
type input "[DATE]"
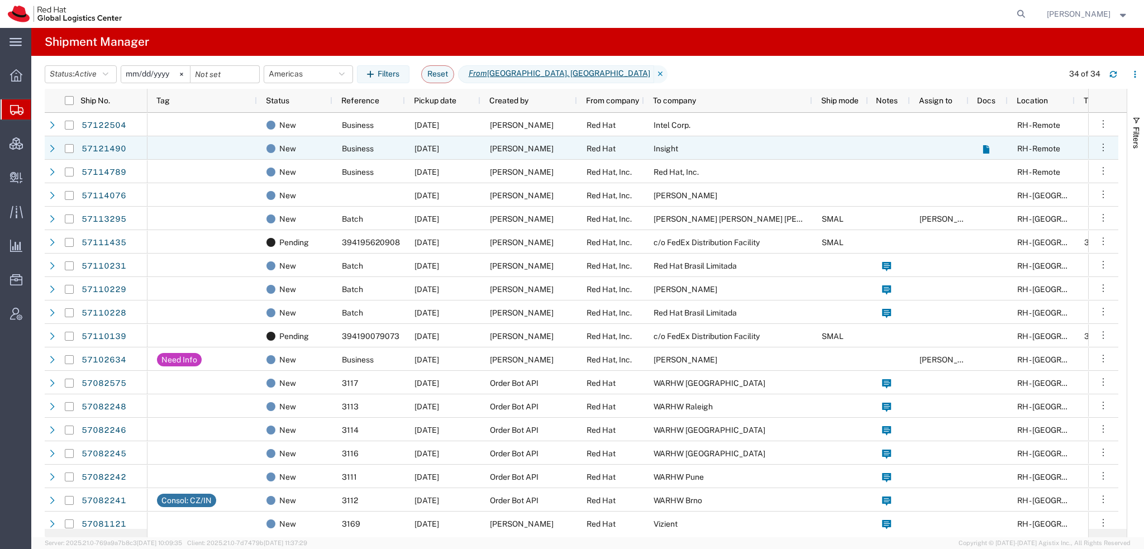
click at [128, 145] on div "57121490" at bounding box center [113, 147] width 67 height 23
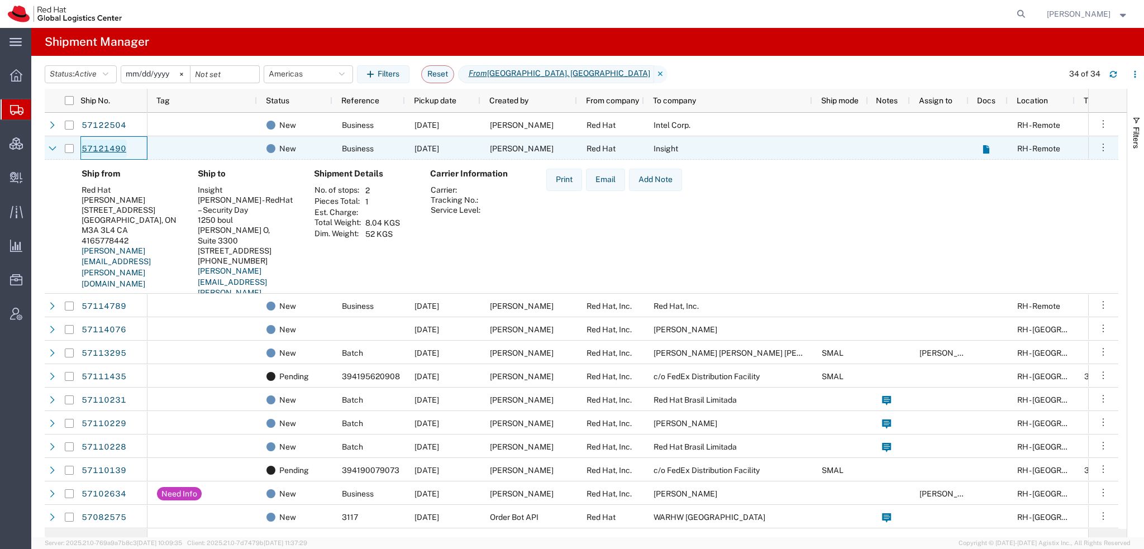
click at [104, 149] on link "57121490" at bounding box center [104, 149] width 46 height 18
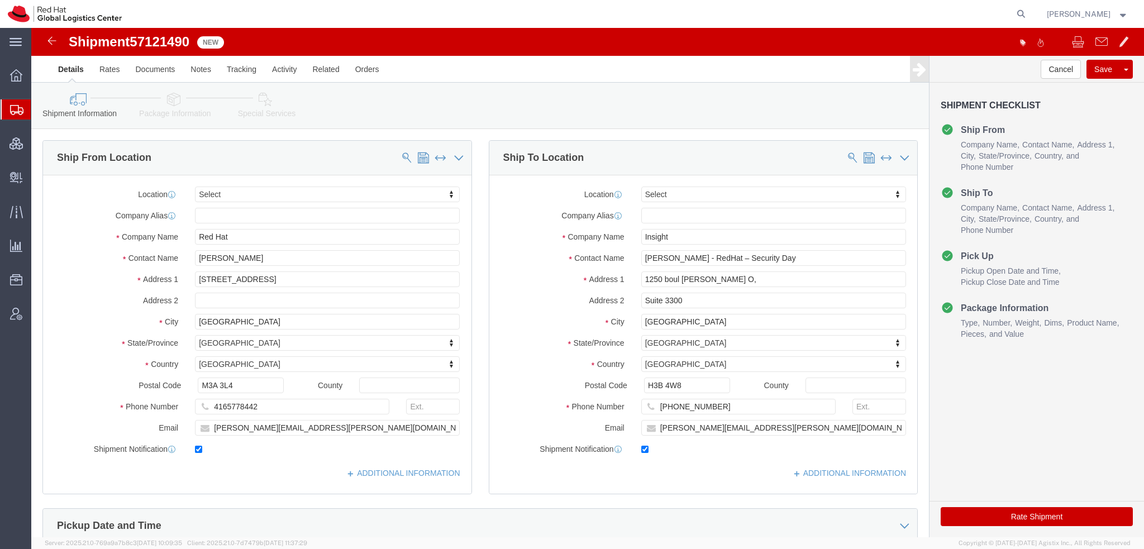
select select
click icon
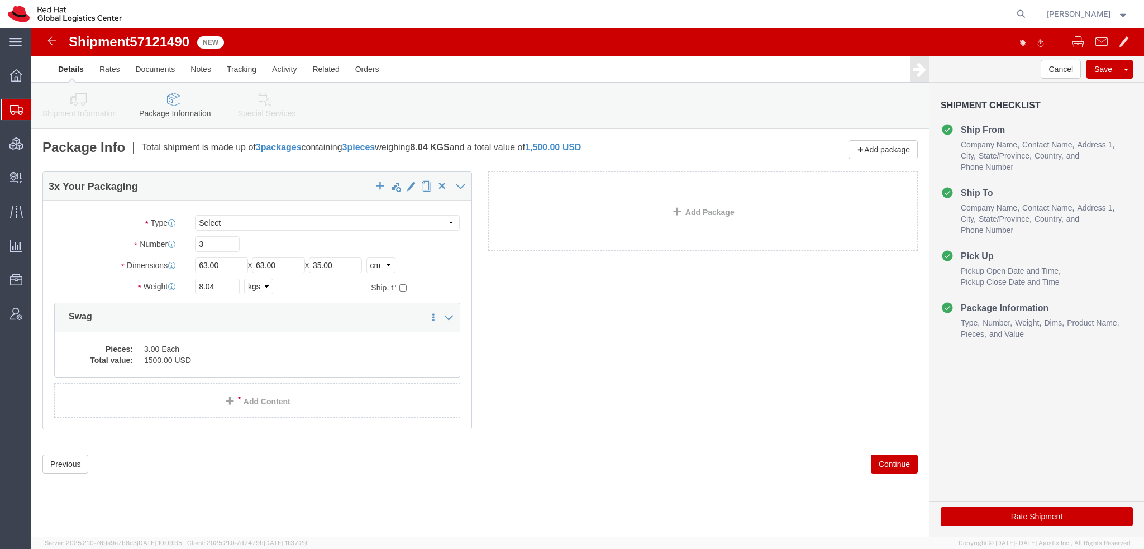
click icon
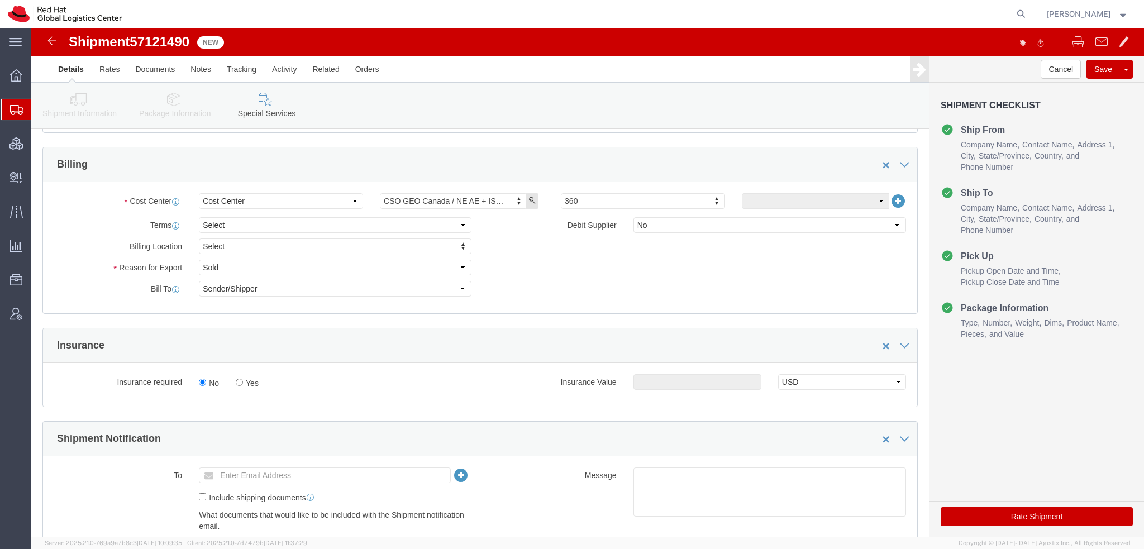
scroll to position [391, 0]
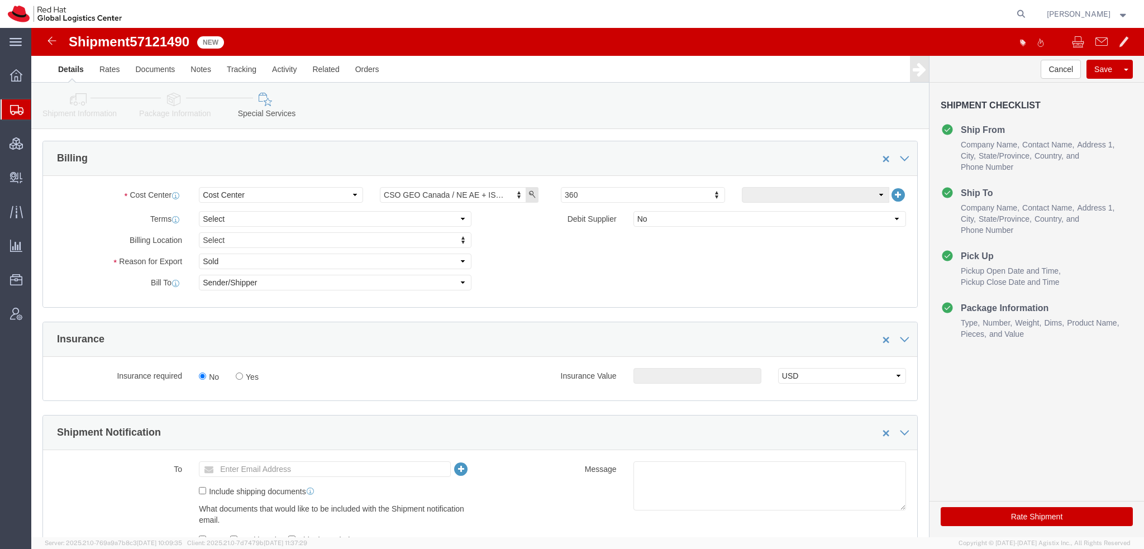
click button "Rate Shipment"
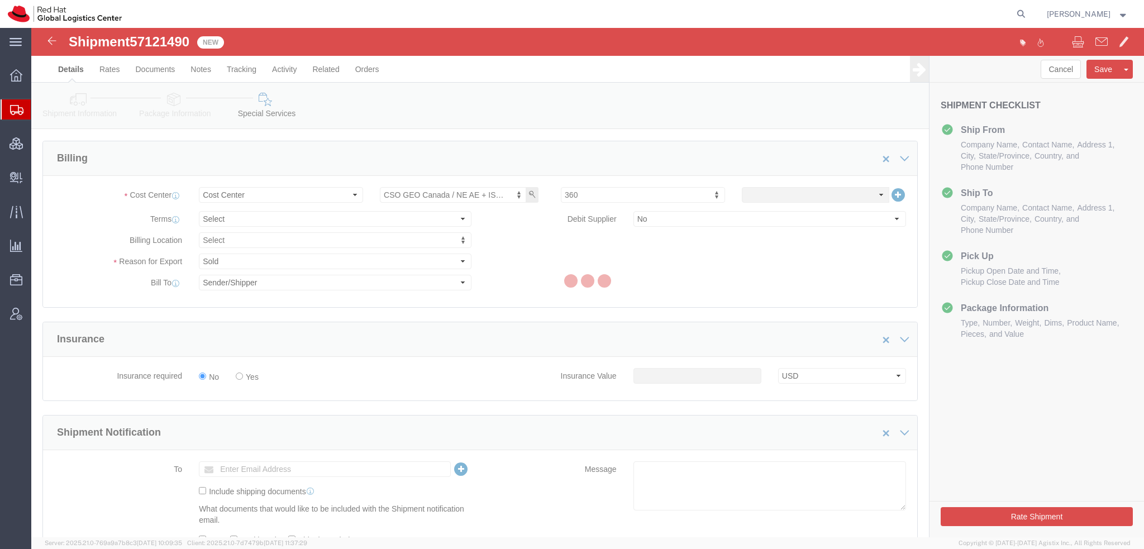
scroll to position [0, 0]
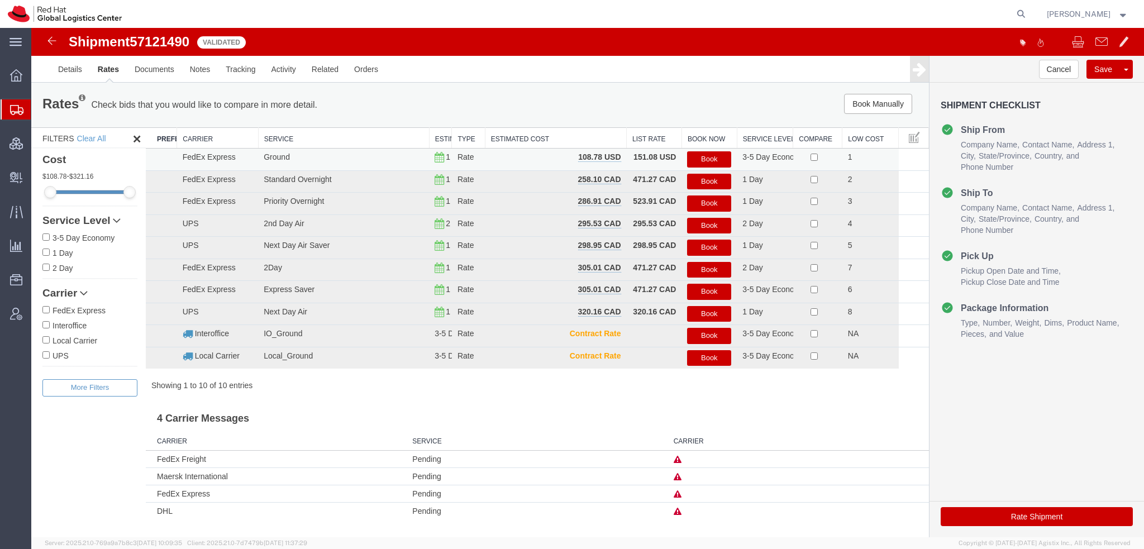
click at [704, 151] on button "Book" at bounding box center [709, 159] width 44 height 16
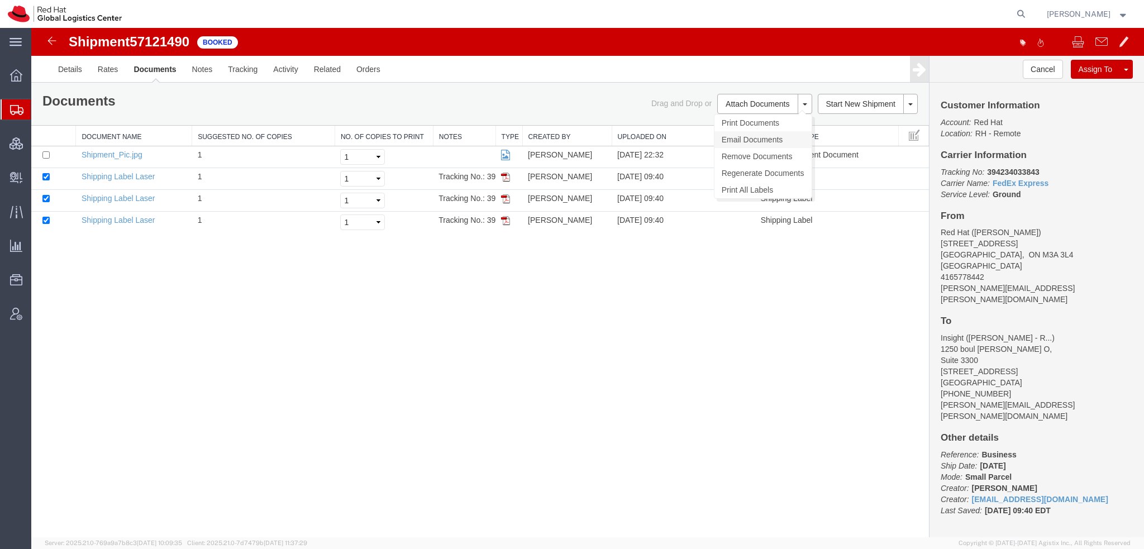
click at [752, 134] on link "Email Documents" at bounding box center [762, 139] width 97 height 17
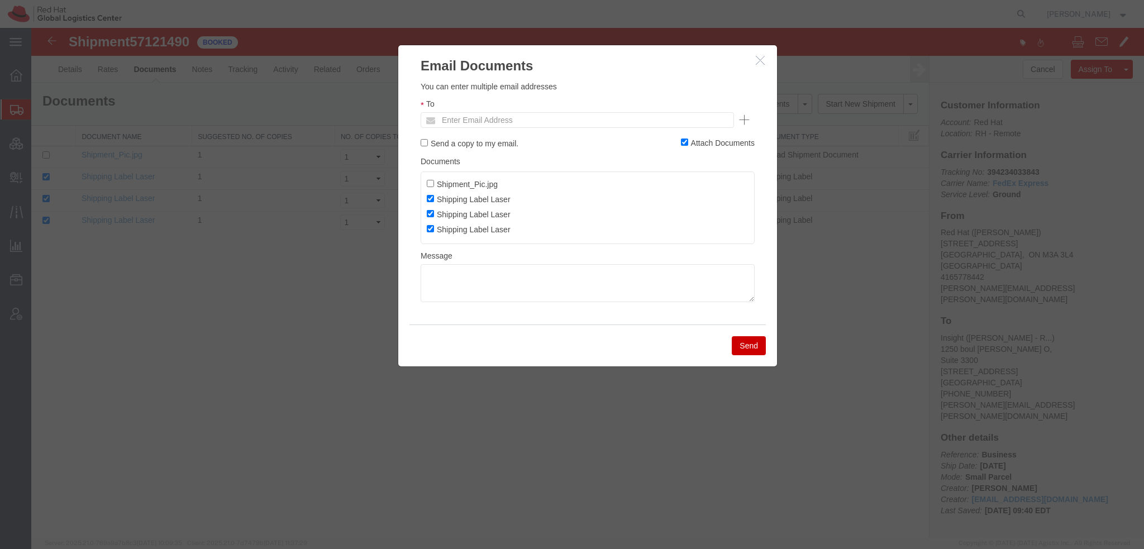
click at [592, 125] on ul "Enter Email Address" at bounding box center [576, 120] width 313 height 16
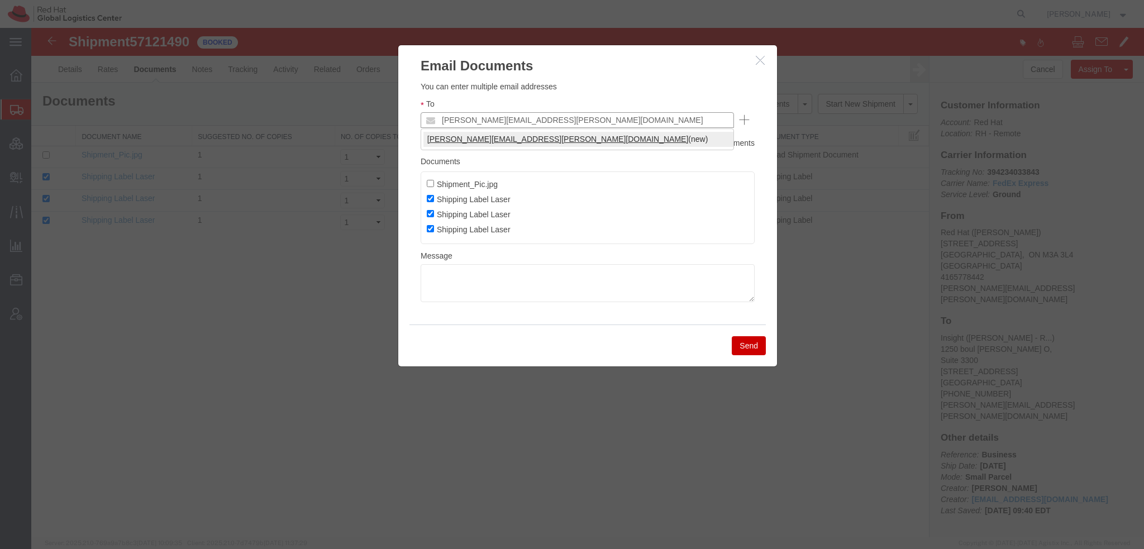
type input "corey.mcgowan@redhat.com"
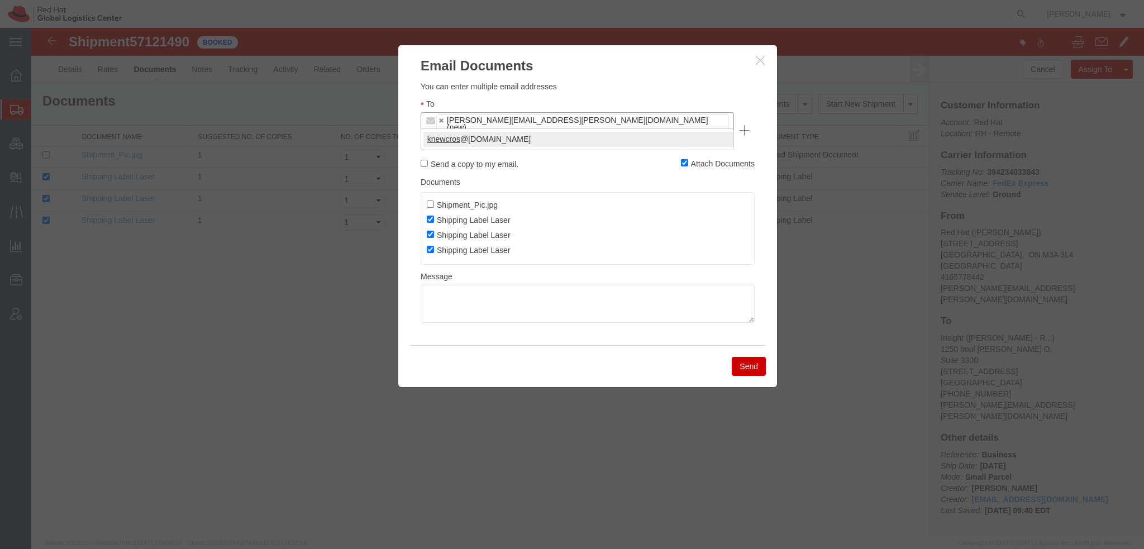
type input "knewcros"
type input "corey.mcgowan@redhat.com,knewcros@redhat.com"
click at [487, 285] on textarea at bounding box center [587, 304] width 334 height 38
type textarea "Drop off labeled package at any FedEx location."
click at [743, 357] on button "Send" at bounding box center [748, 366] width 34 height 19
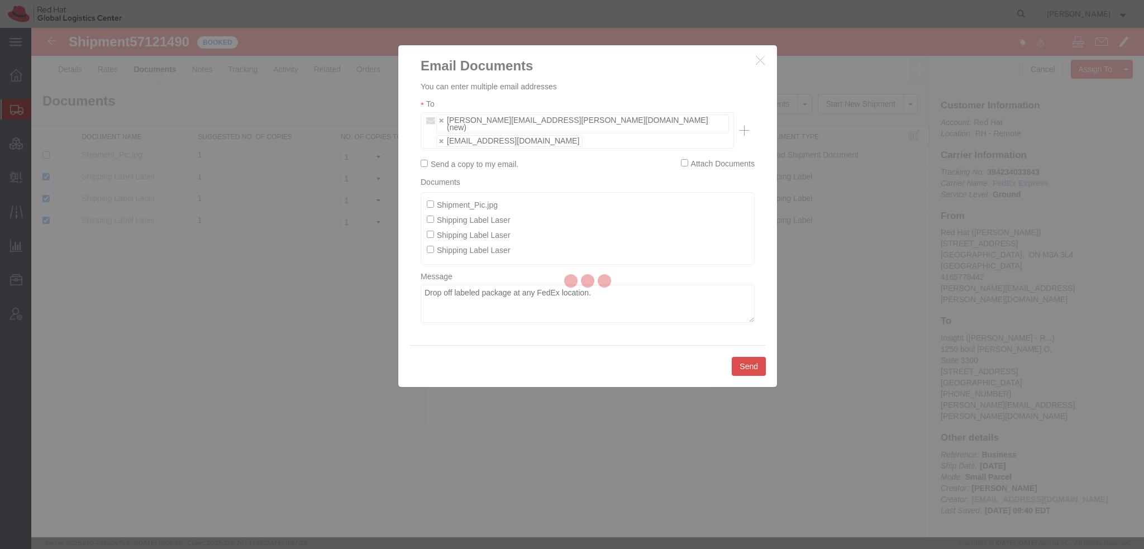
checkbox input "false"
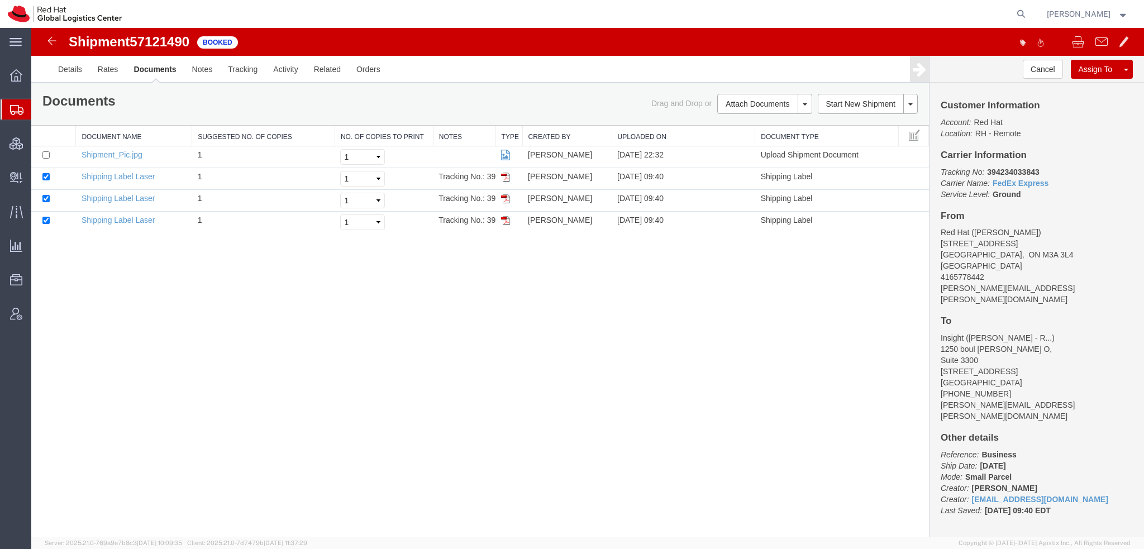
click at [0, 0] on span "Shipment Manager" at bounding box center [0, 0] width 0 height 0
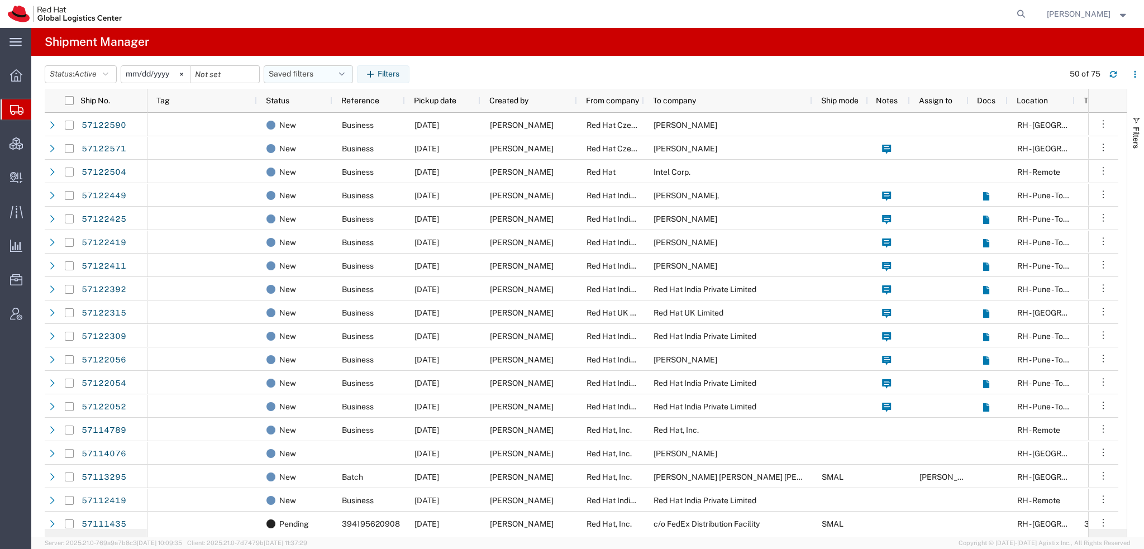
click at [343, 68] on button "Saved filters" at bounding box center [308, 74] width 89 height 18
click at [344, 129] on span "Americas" at bounding box center [338, 123] width 146 height 21
type input "[DATE]"
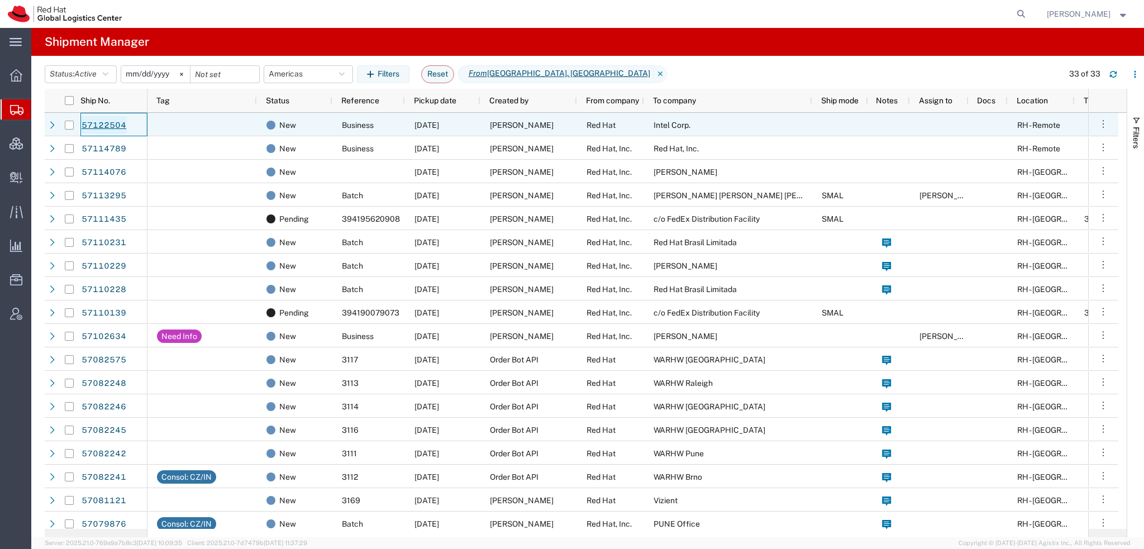
click at [104, 122] on link "57122504" at bounding box center [104, 125] width 46 height 18
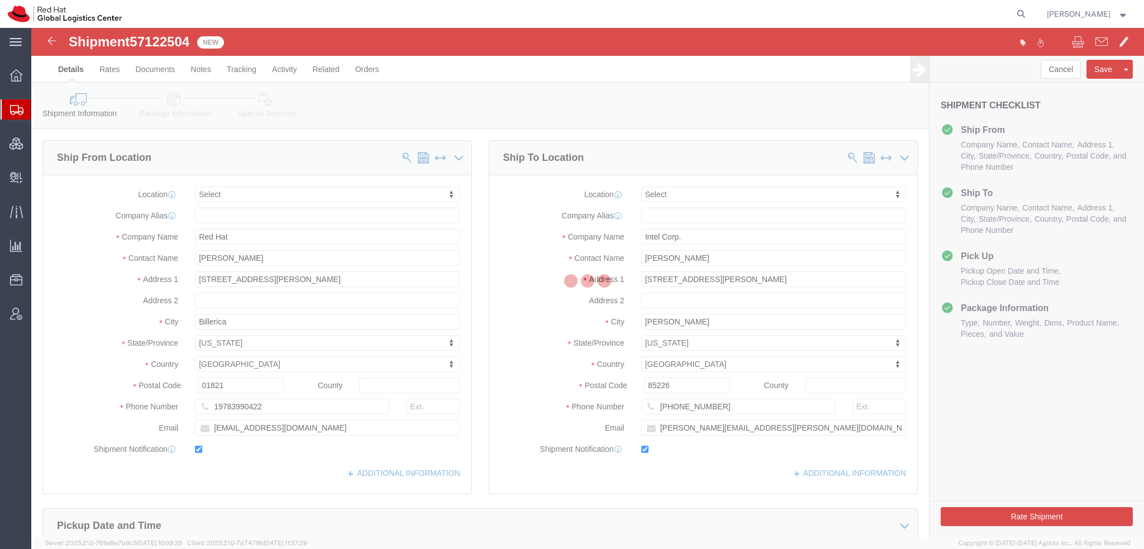
select select
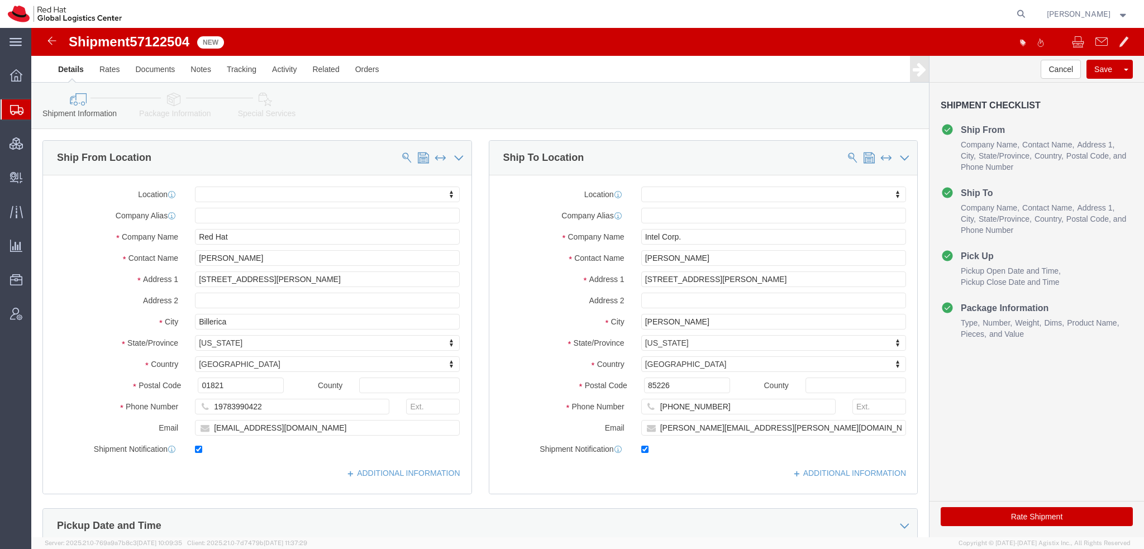
click icon
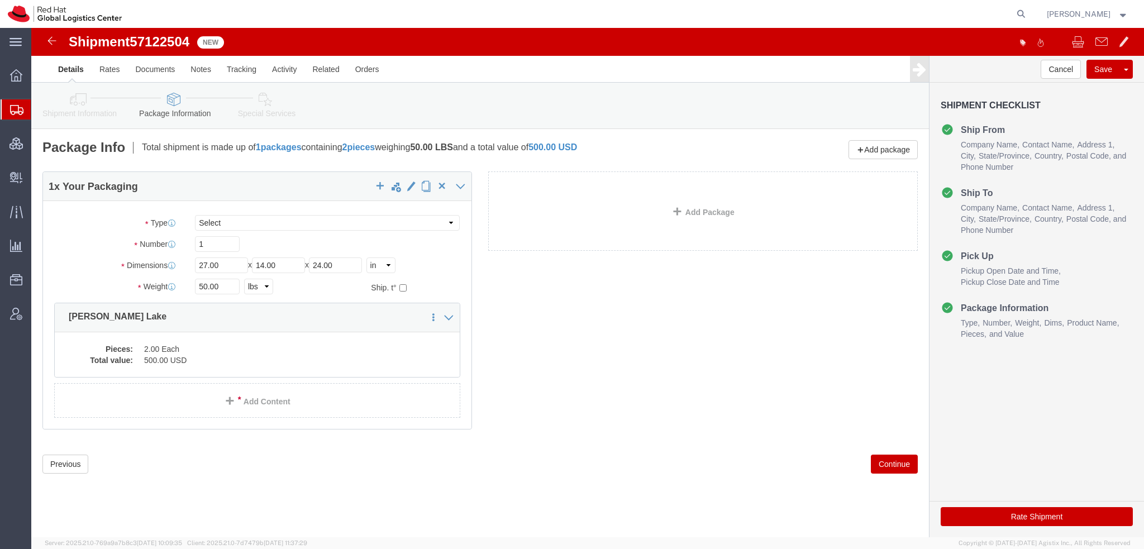
click icon
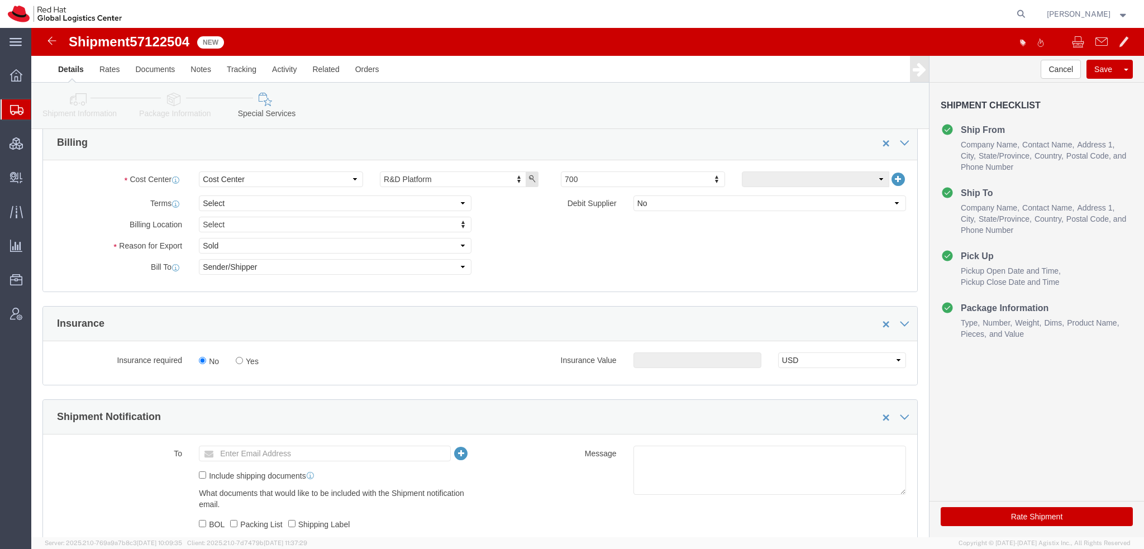
scroll to position [558, 0]
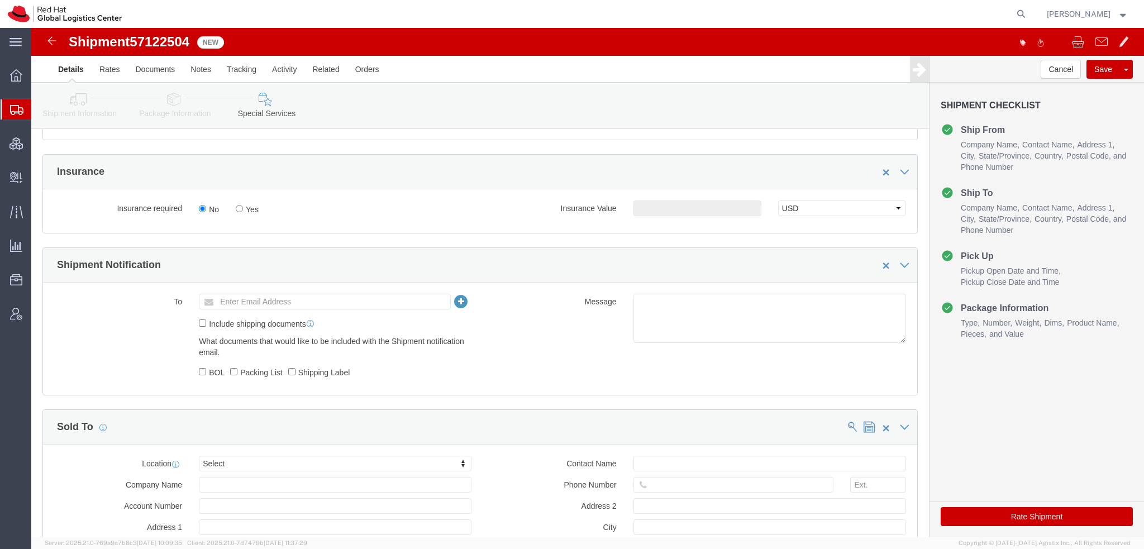
click button "Rate Shipment"
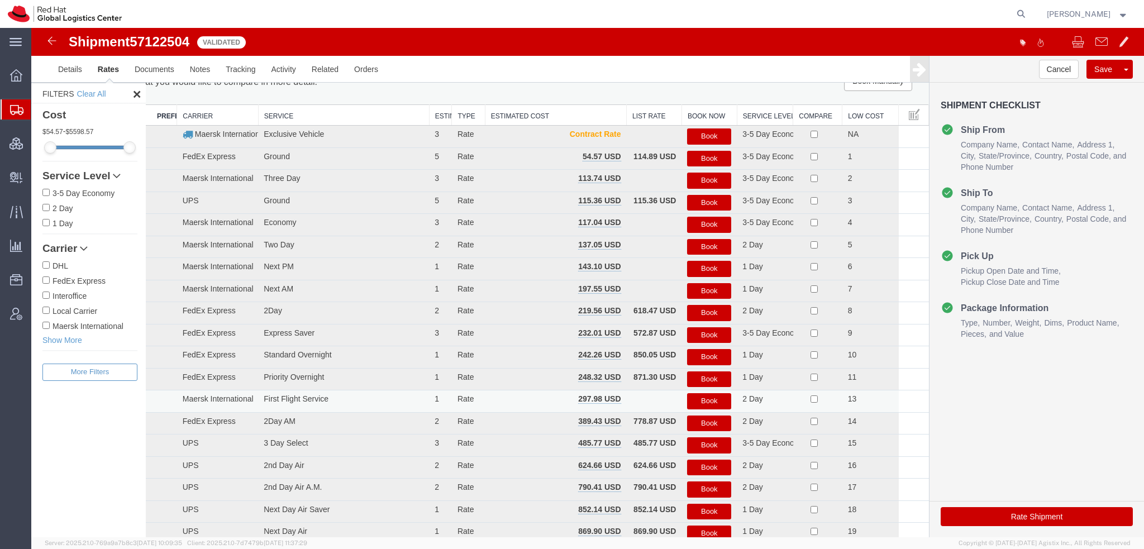
scroll to position [0, 0]
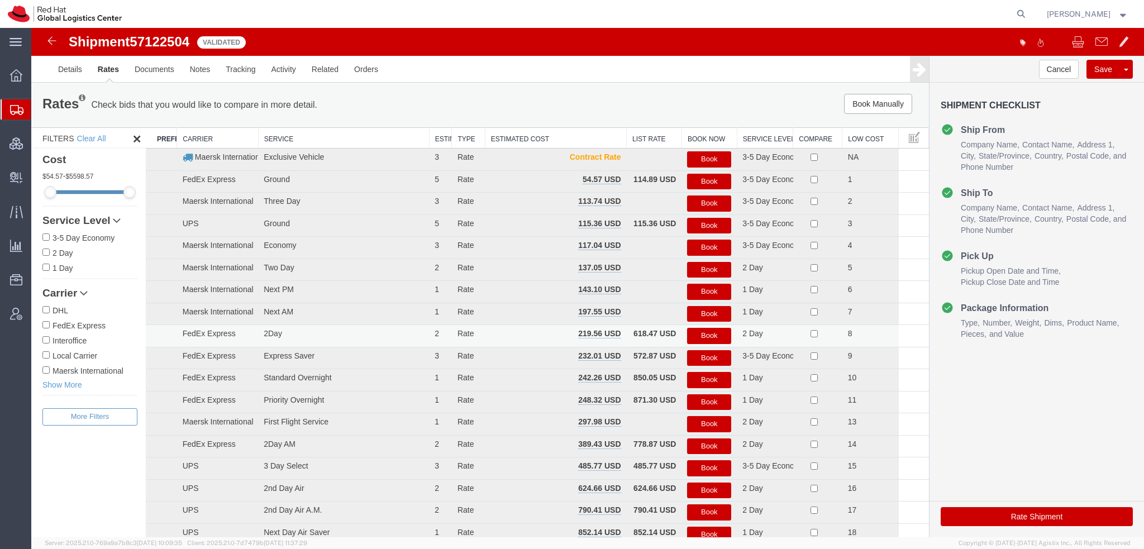
click at [705, 334] on button "Book" at bounding box center [709, 336] width 44 height 16
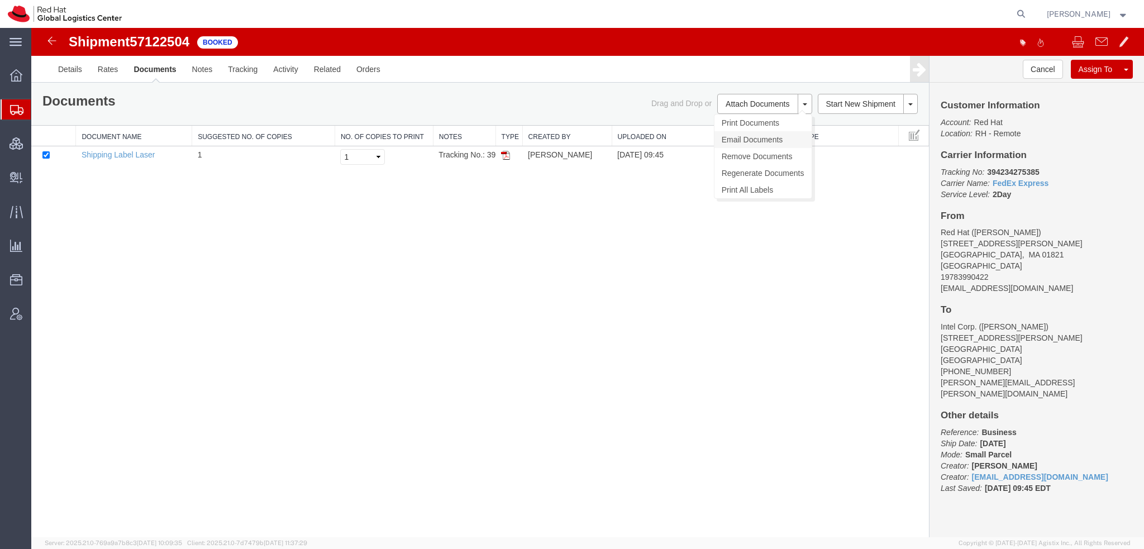
click at [752, 137] on link "Email Documents" at bounding box center [762, 139] width 97 height 17
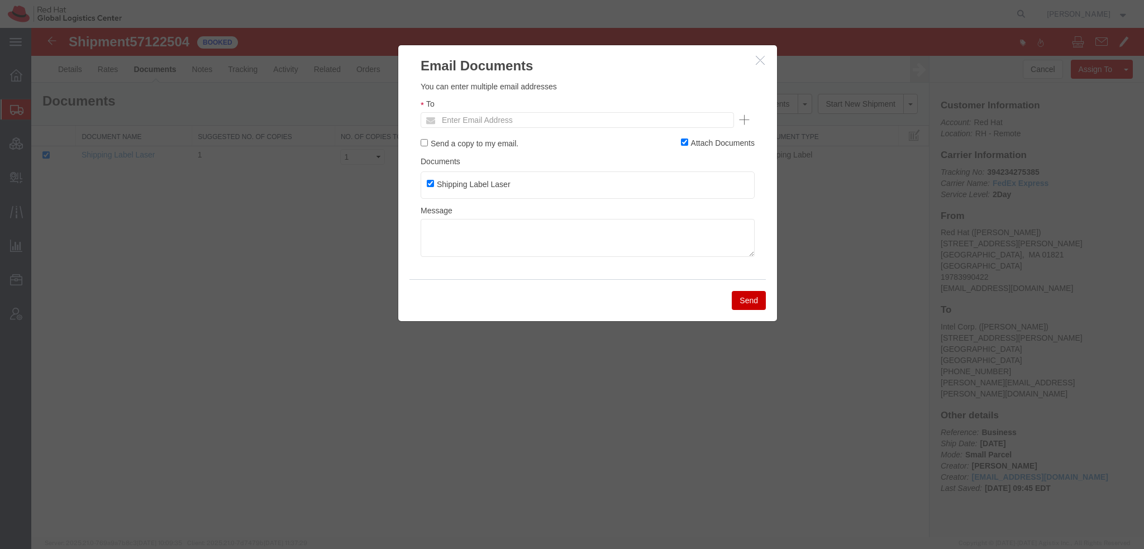
click at [615, 122] on ul "Enter Email Address" at bounding box center [576, 120] width 313 height 16
type input "jdelore"
type input "jdelorey@redhat.com"
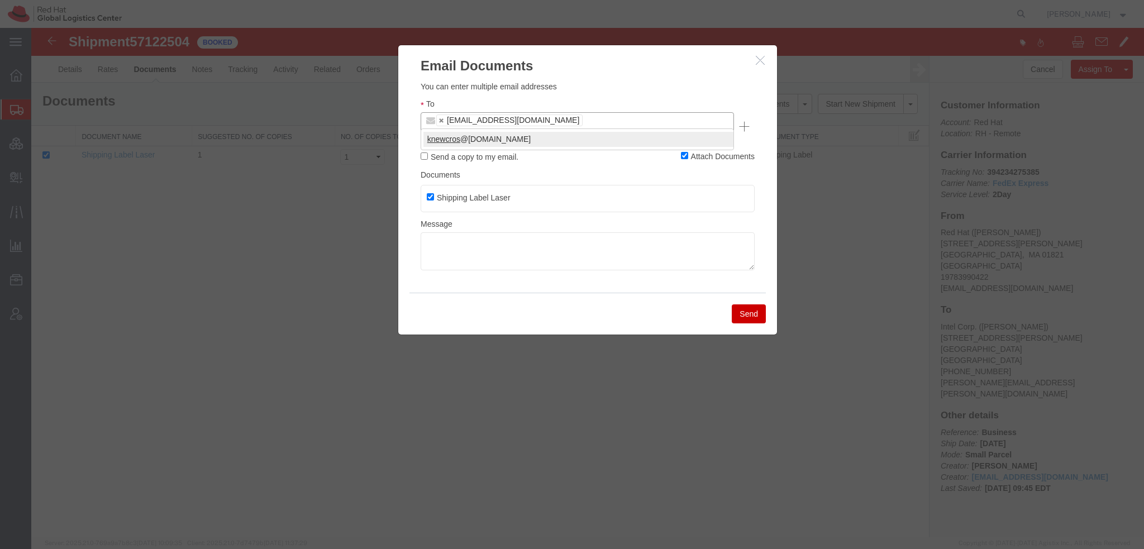
type input "knewcros"
type input "jdelorey@redhat.com,knewcros@redhat.com"
click at [742, 304] on button "Send" at bounding box center [748, 313] width 34 height 19
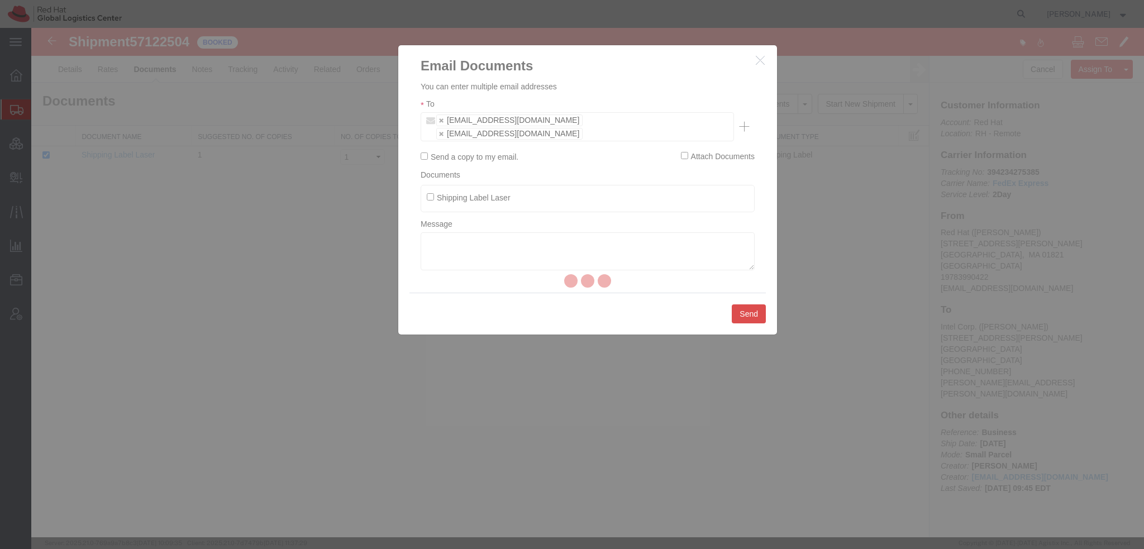
checkbox input "false"
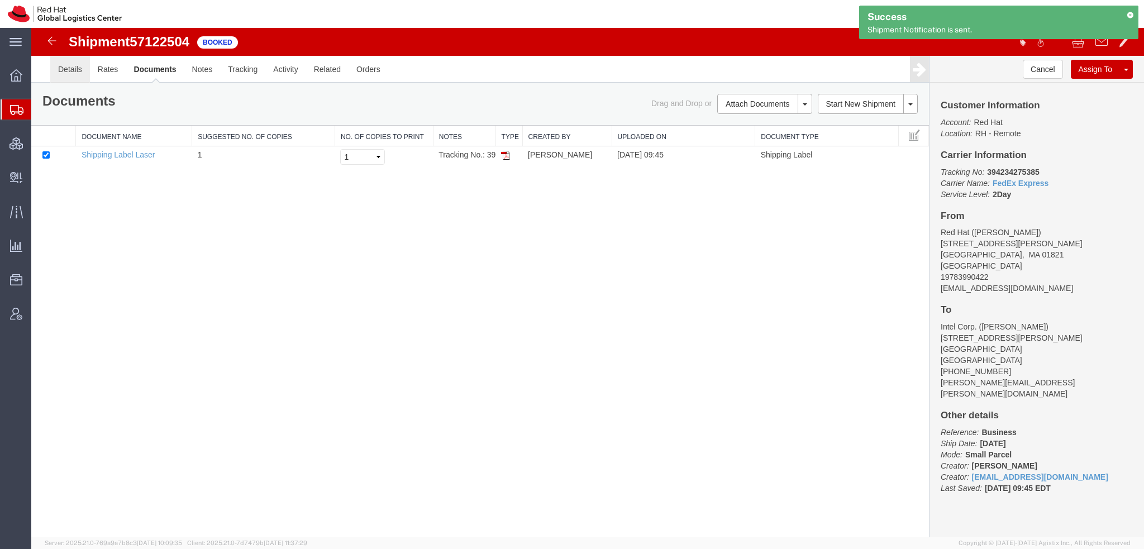
click at [74, 74] on link "Details" at bounding box center [70, 69] width 40 height 27
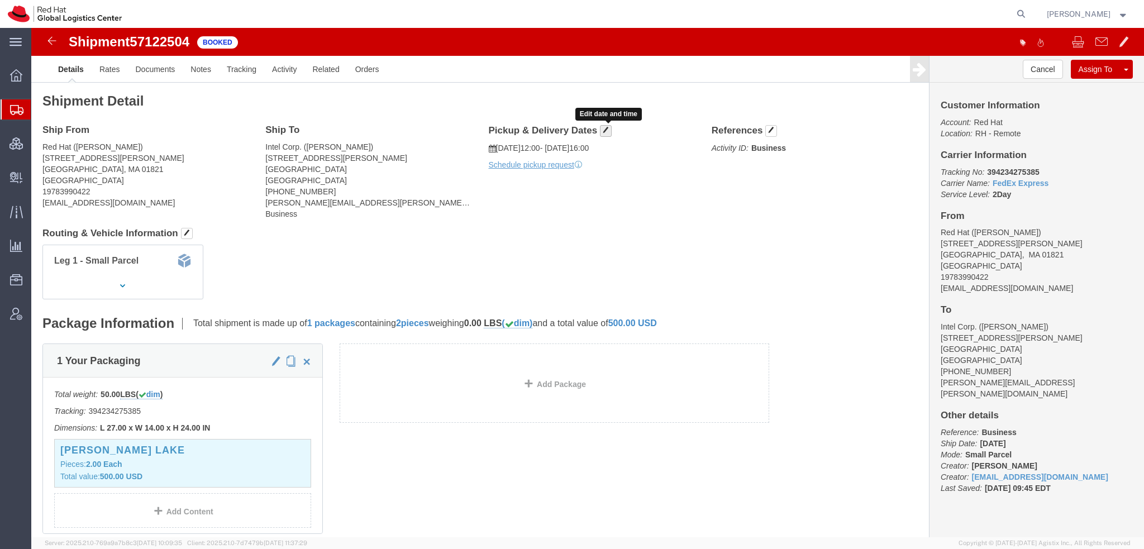
click button "button"
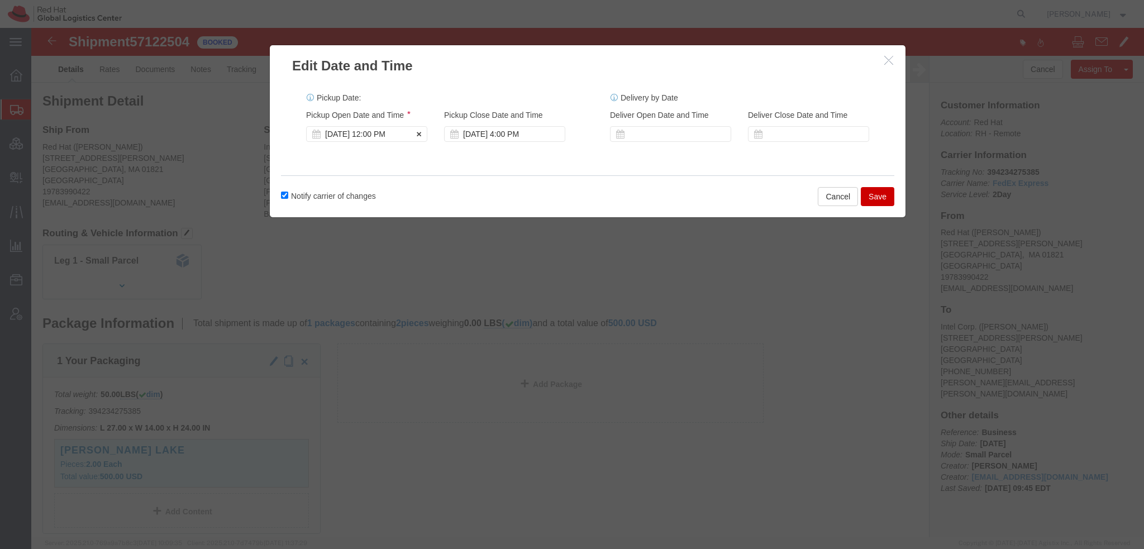
click div "Oct 14 2025 12:00 PM"
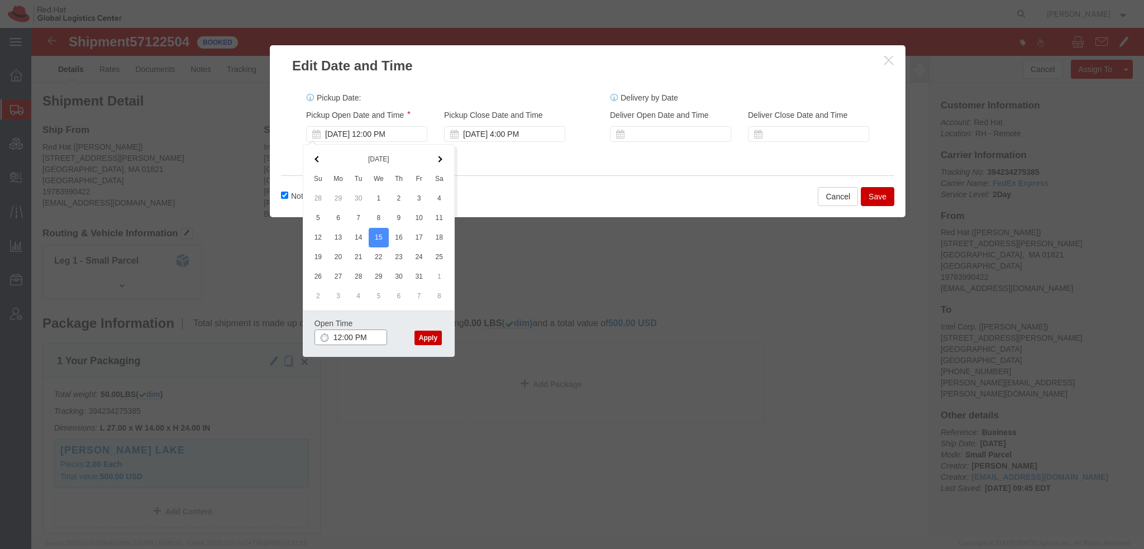
click input "12:00 PM"
type input "10:00 AM"
click button "Apply"
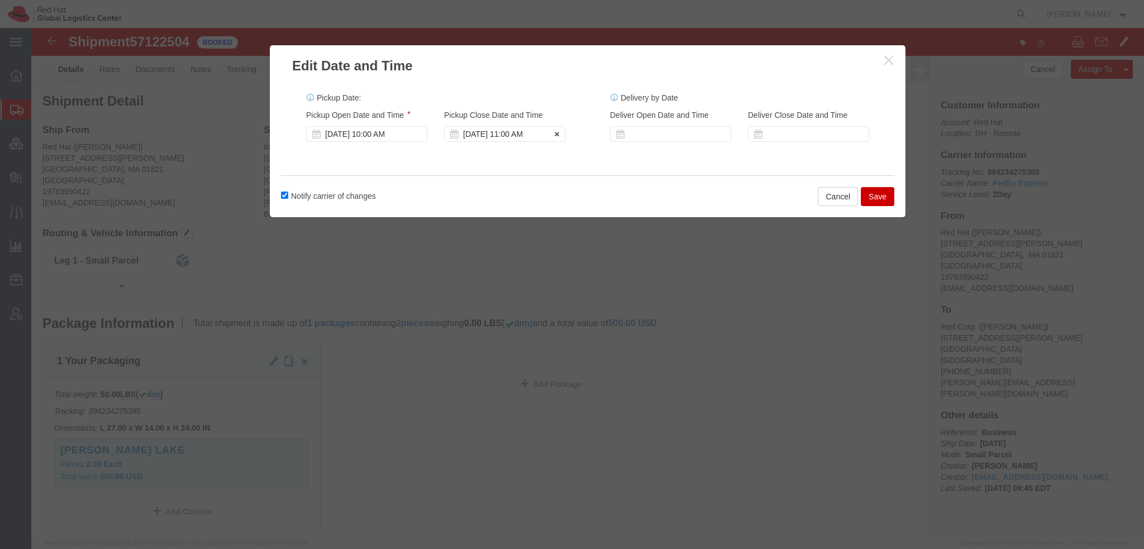
click div "Oct 15 2025 11:00 AM"
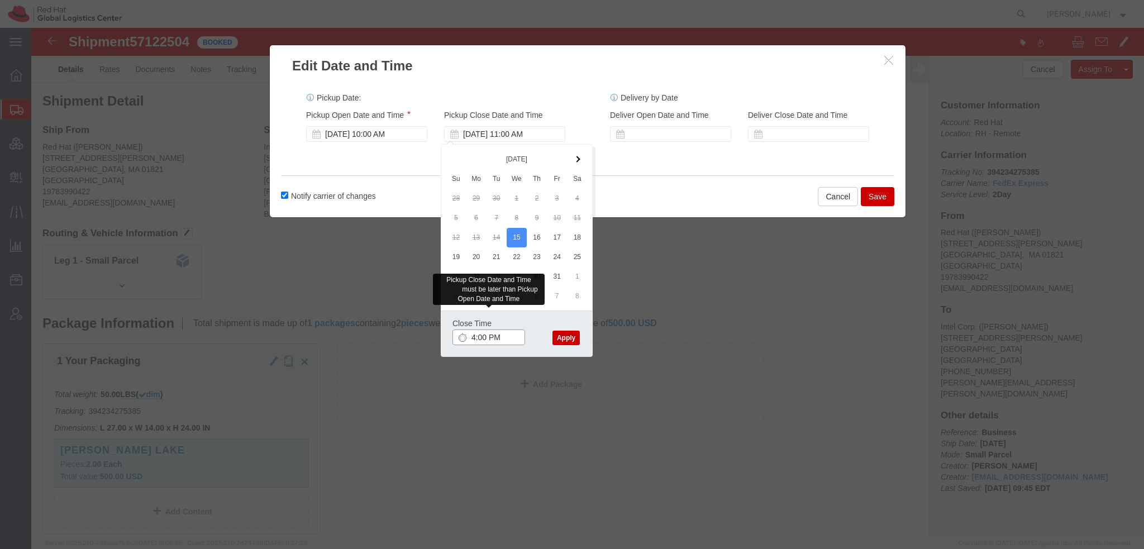
type input "4:00 PM"
click button "Apply"
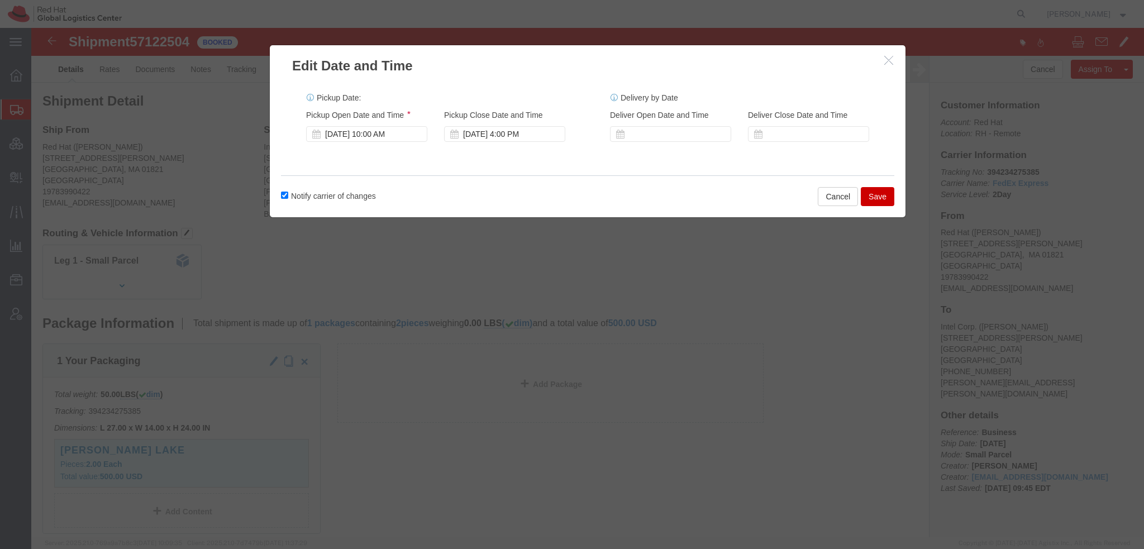
click button "Save"
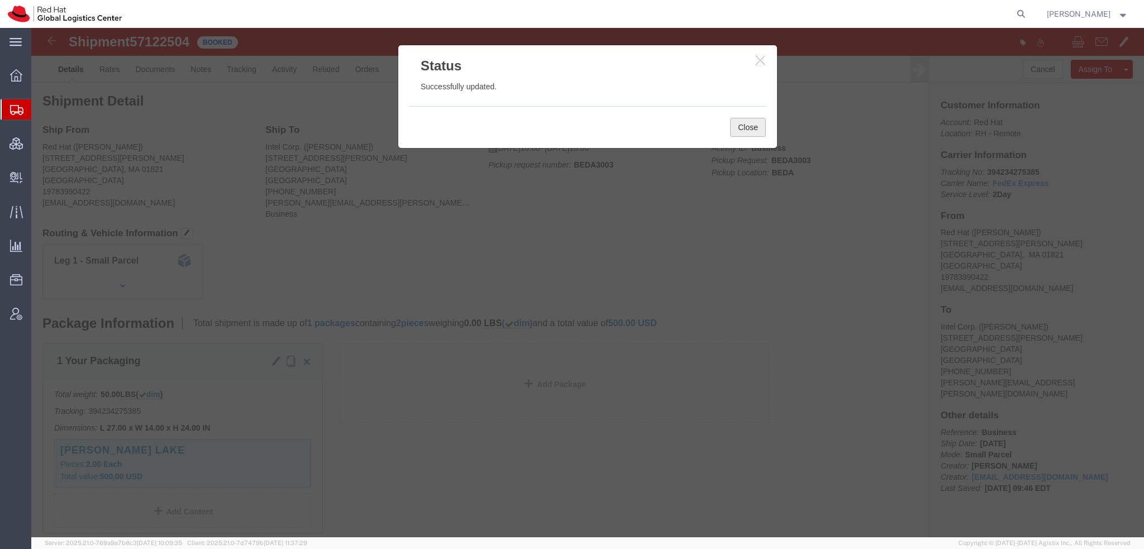
click button "Close"
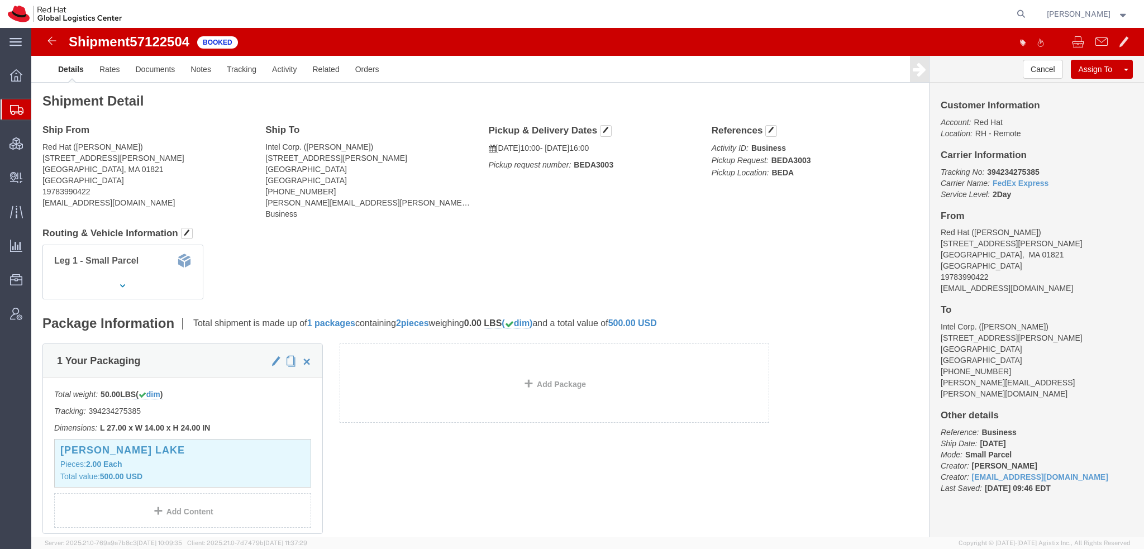
click at [0, 0] on span "Shipment Manager" at bounding box center [0, 0] width 0 height 0
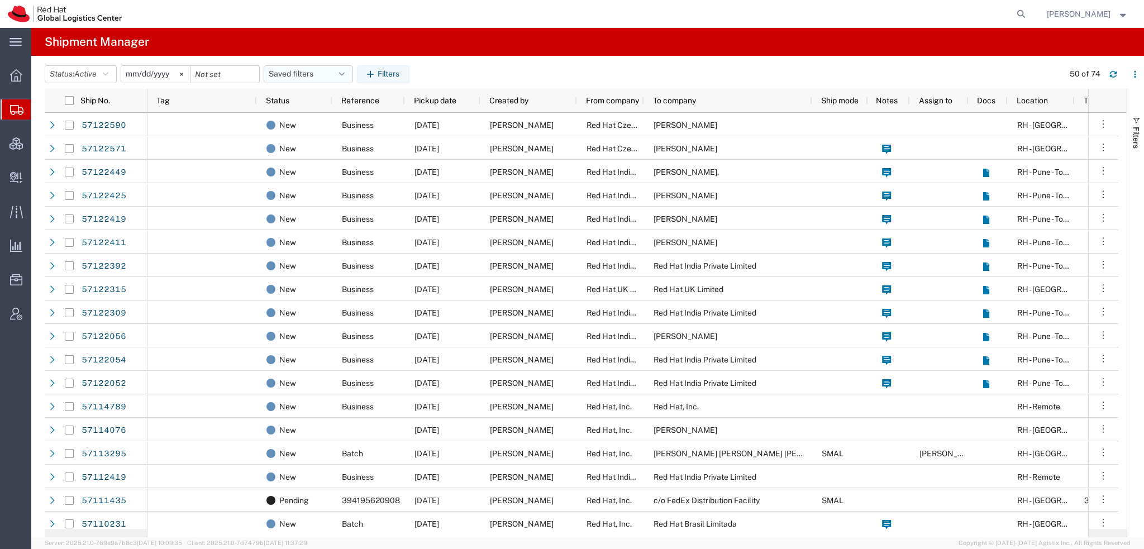
click at [345, 73] on icon "button" at bounding box center [342, 74] width 6 height 8
click at [301, 122] on span "Americas" at bounding box center [338, 123] width 146 height 21
type input "2023-05-07"
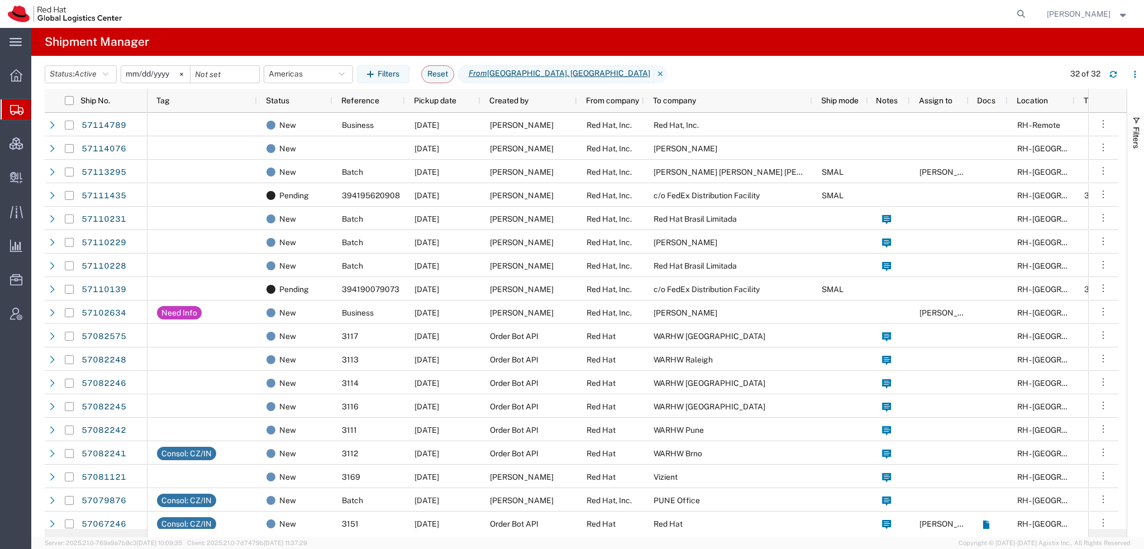
click at [1079, 11] on span "[PERSON_NAME]" at bounding box center [1078, 14] width 64 height 12
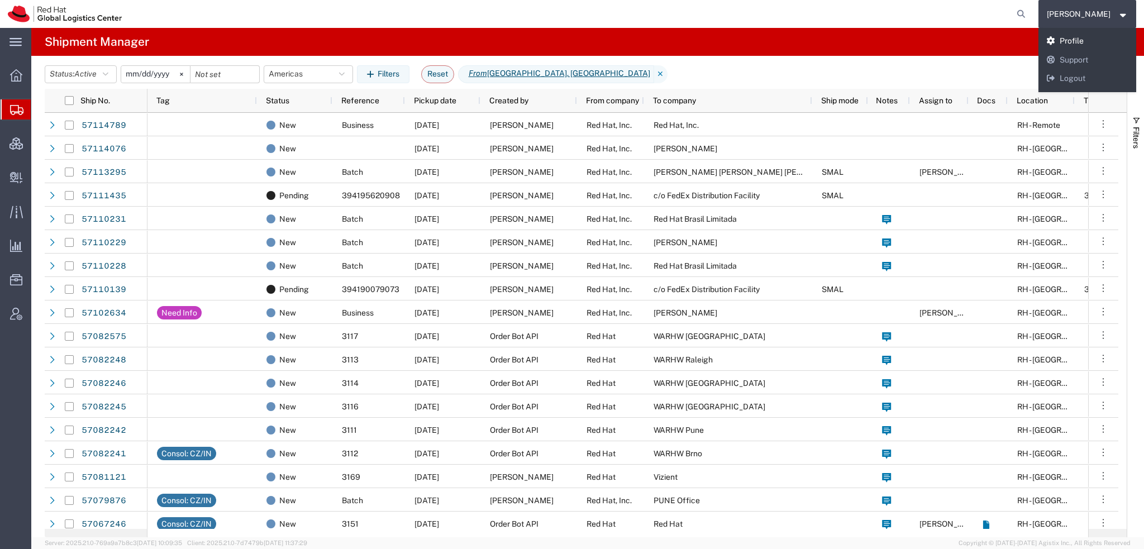
click at [1092, 39] on link "Profile" at bounding box center [1087, 41] width 98 height 19
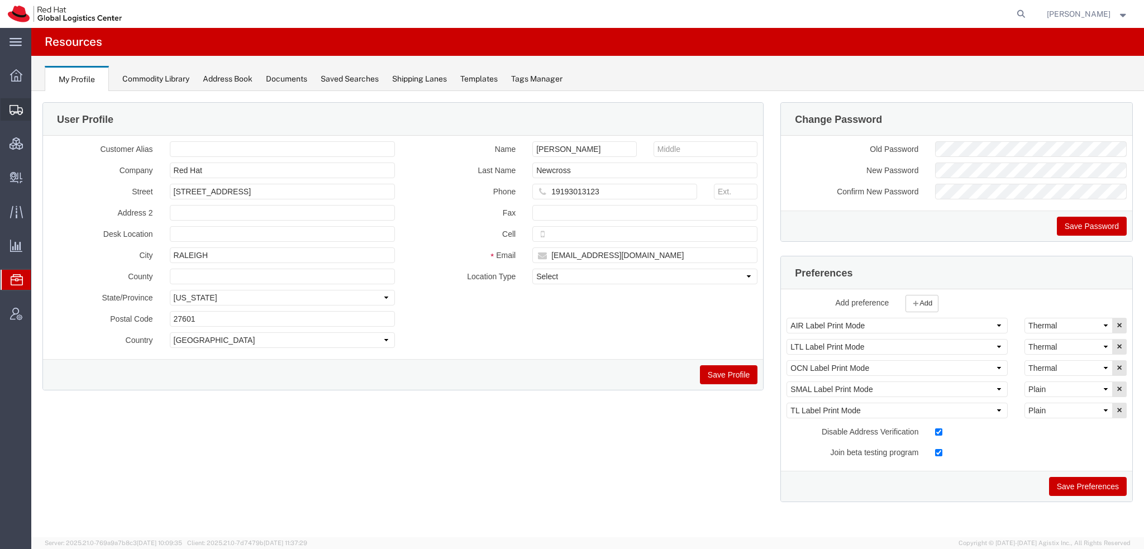
click at [0, 0] on span "Shipment Manager" at bounding box center [0, 0] width 0 height 0
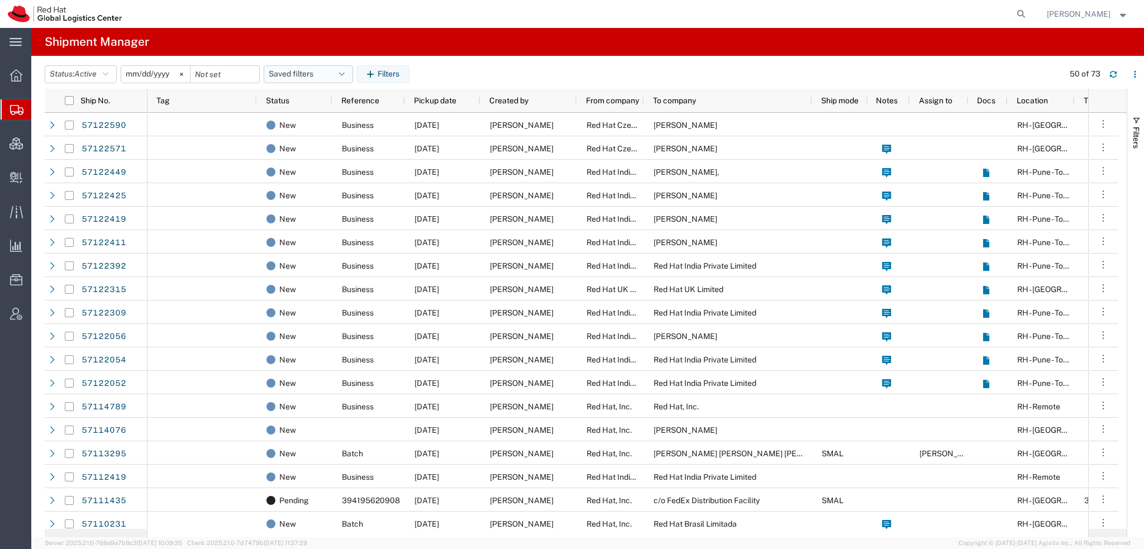
click at [338, 75] on button "Saved filters" at bounding box center [308, 74] width 89 height 18
click at [304, 117] on span "Americas" at bounding box center [338, 123] width 146 height 21
type input "2023-05-07"
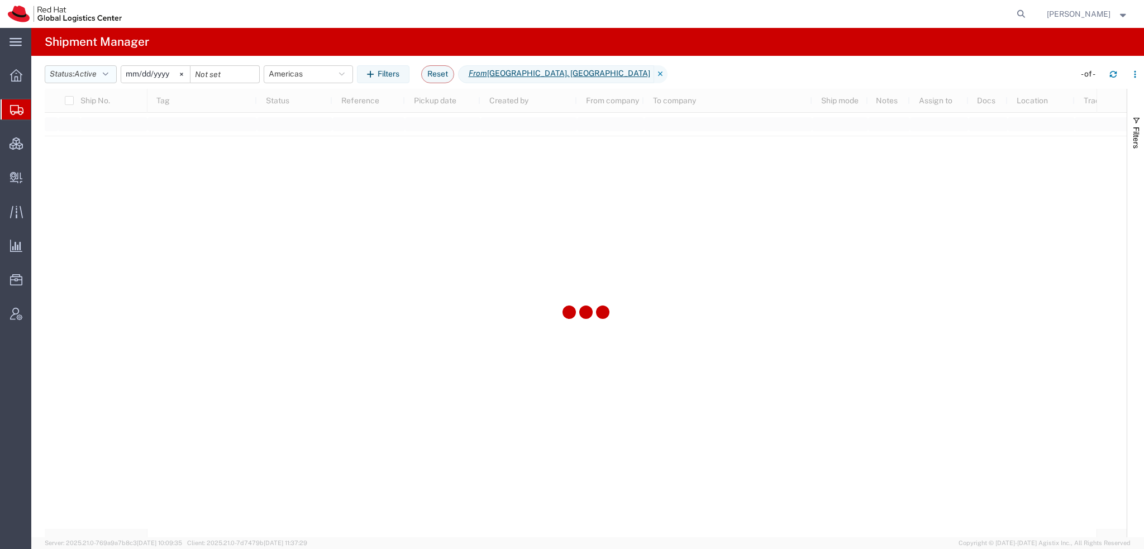
click at [115, 76] on button "Status: Active" at bounding box center [81, 74] width 72 height 18
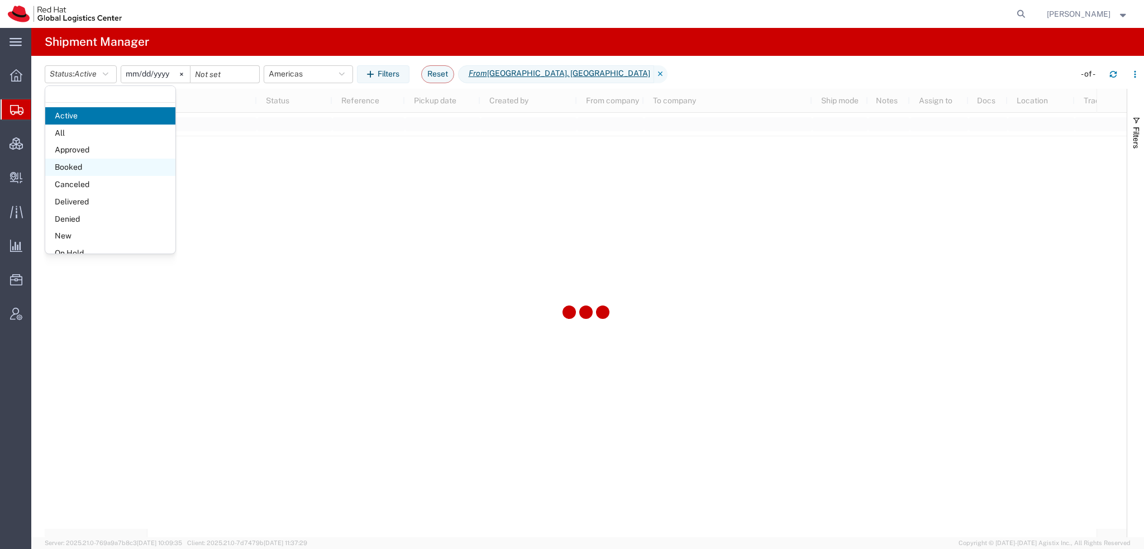
click at [73, 169] on span "Booked" at bounding box center [110, 167] width 130 height 17
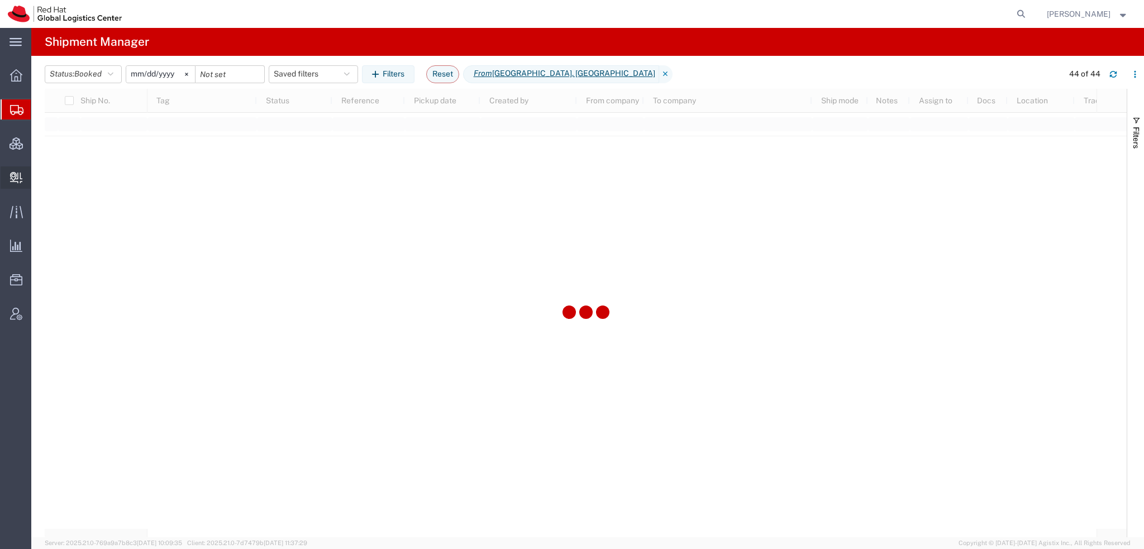
click at [0, 0] on span "Create Delivery" at bounding box center [0, 0] width 0 height 0
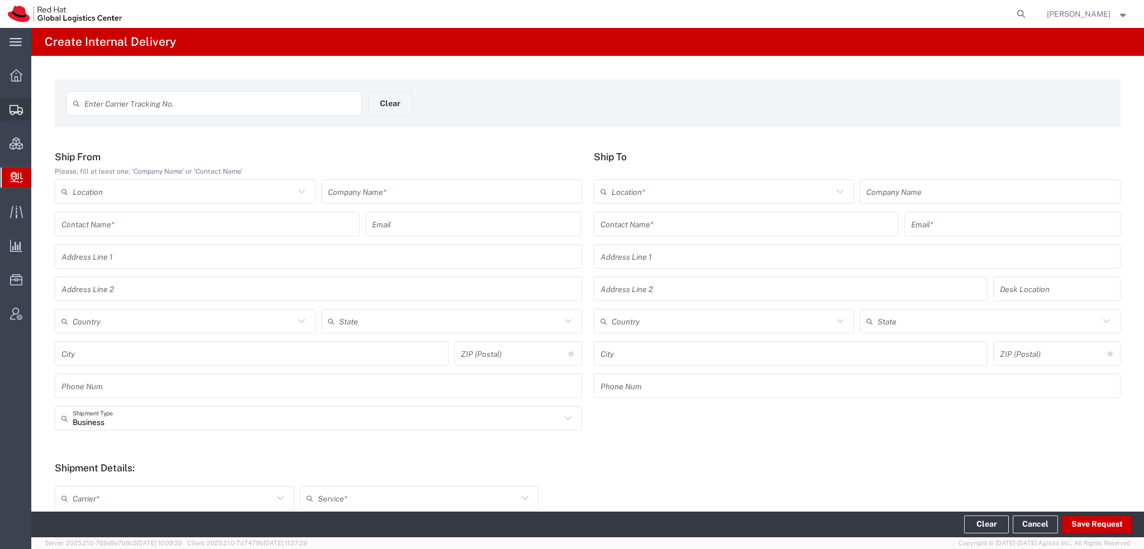
click at [0, 0] on span "Shipment Manager" at bounding box center [0, 0] width 0 height 0
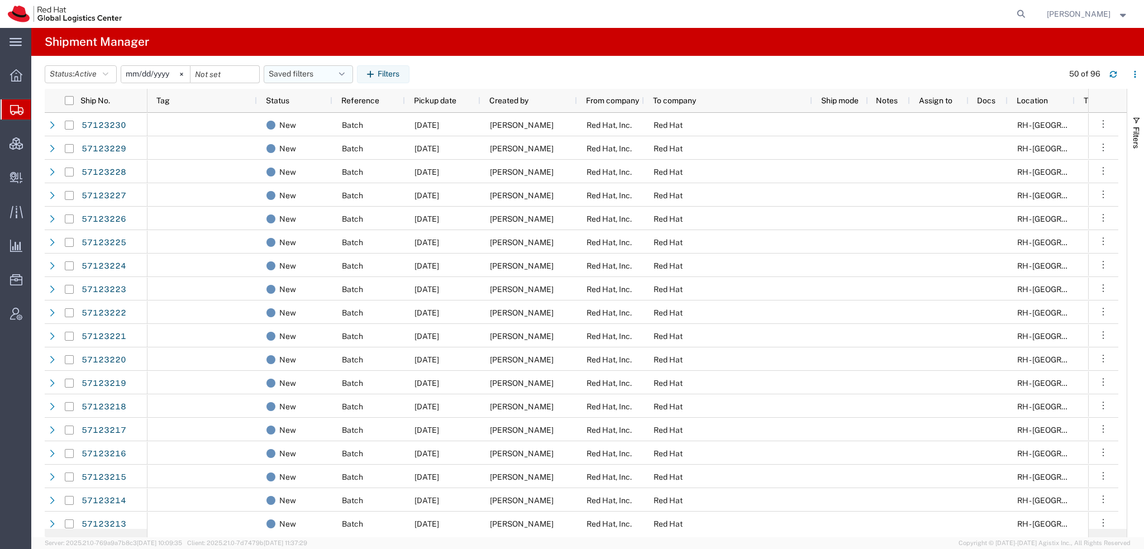
click at [335, 72] on button "Saved filters" at bounding box center [308, 74] width 89 height 18
click at [306, 125] on span "Americas" at bounding box center [338, 123] width 146 height 21
click at [449, 75] on button "Reset" at bounding box center [437, 74] width 33 height 18
type input "2025-09-14"
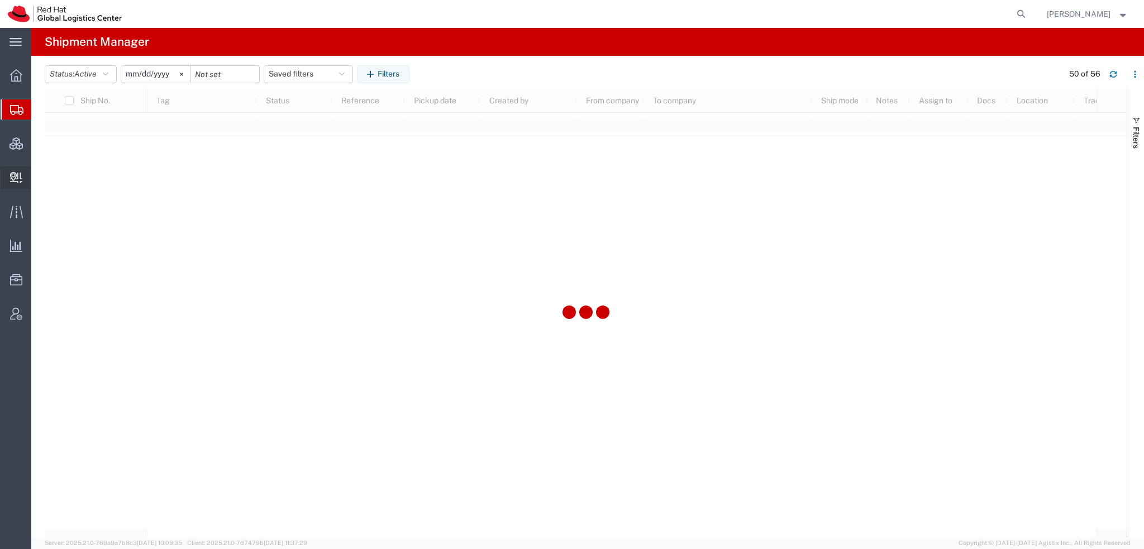
click at [0, 0] on span "Create Delivery" at bounding box center [0, 0] width 0 height 0
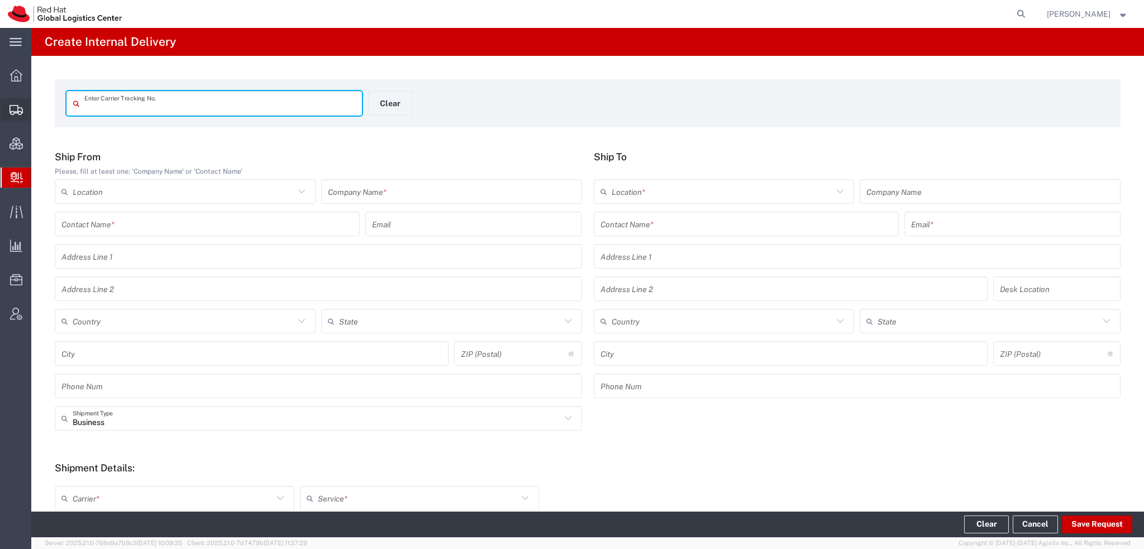
click at [0, 0] on span "Shipment Manager" at bounding box center [0, 0] width 0 height 0
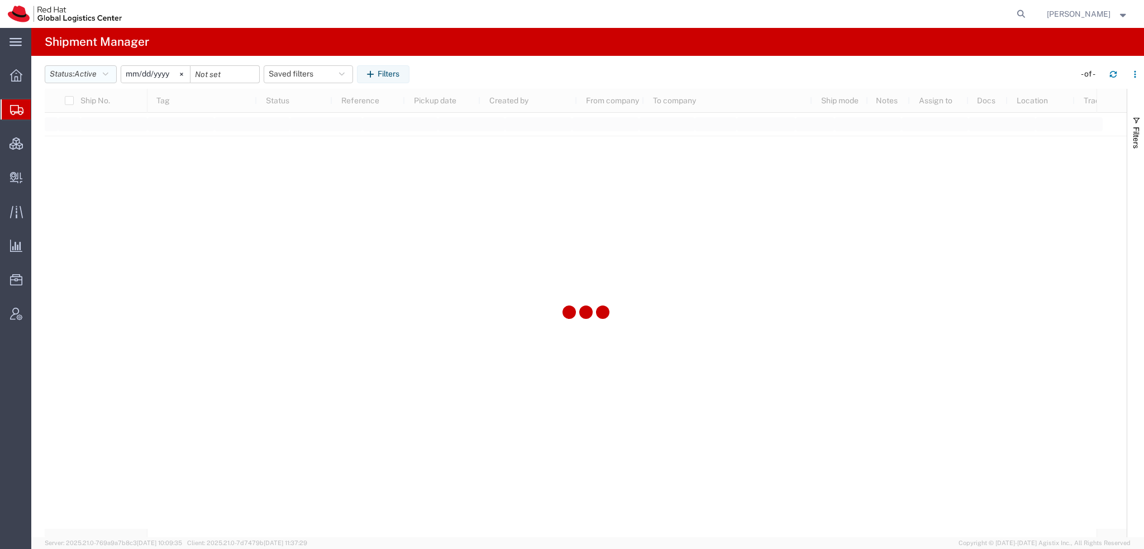
click at [114, 74] on button "Status: Active" at bounding box center [81, 74] width 72 height 18
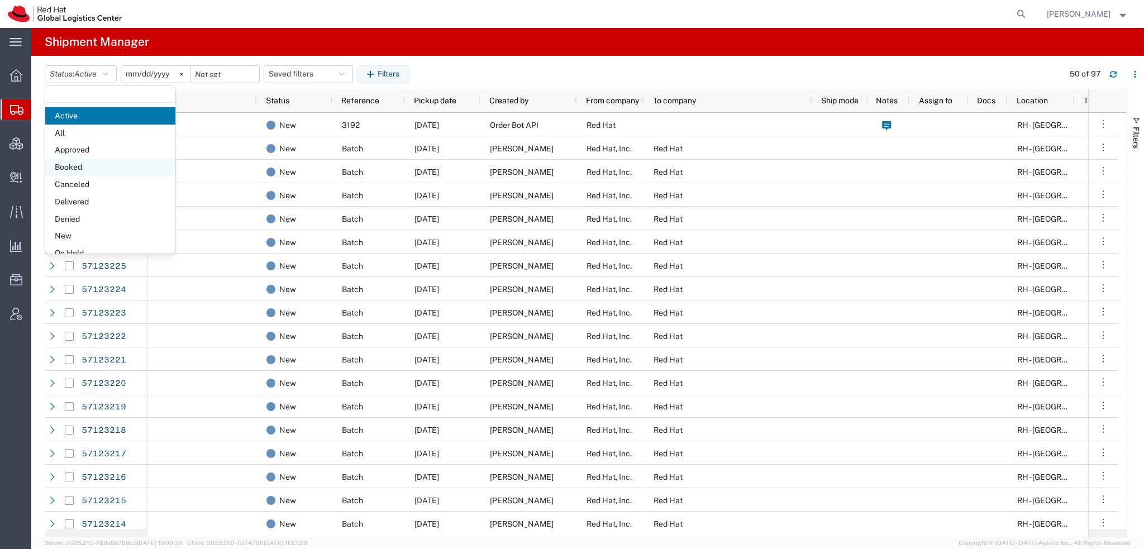
click at [76, 168] on span "Booked" at bounding box center [110, 167] width 130 height 17
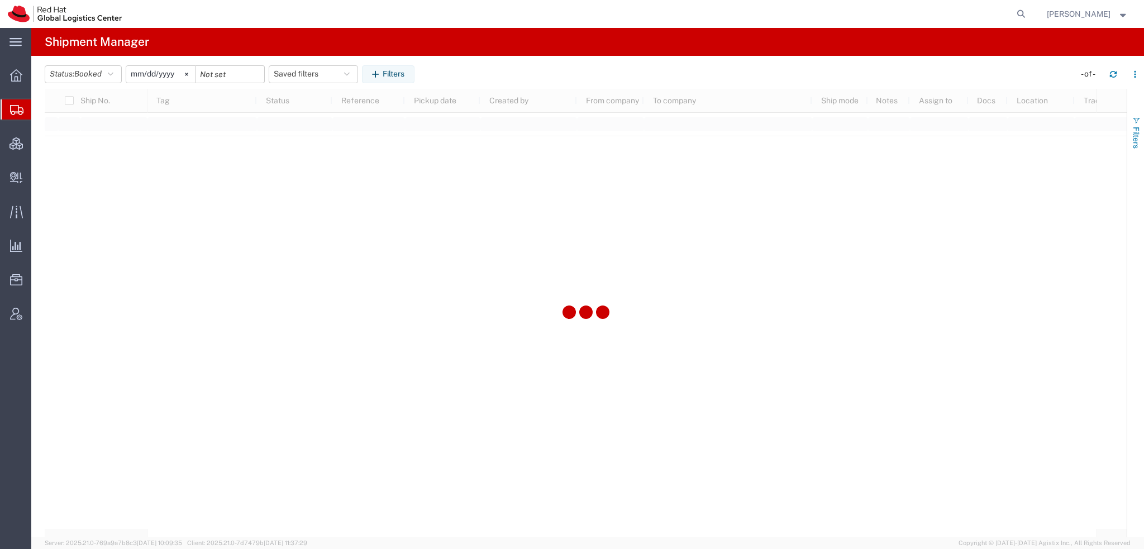
click at [1134, 130] on span "Filters" at bounding box center [1135, 138] width 9 height 22
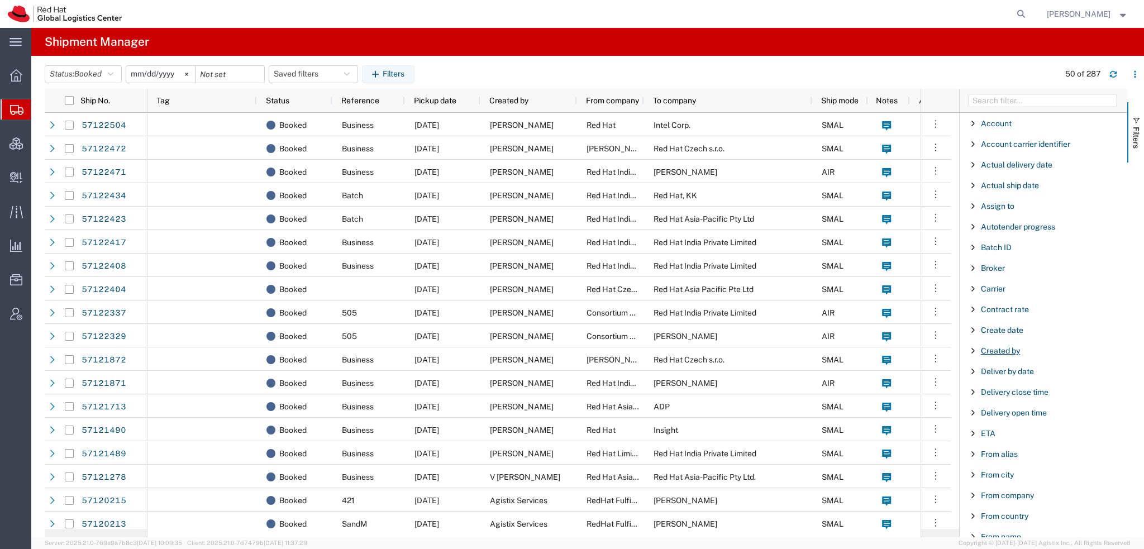
click at [1008, 346] on span "Created by" at bounding box center [1000, 350] width 39 height 9
drag, startPoint x: 1011, startPoint y: 376, endPoint x: 1010, endPoint y: 383, distance: 6.8
click at [1011, 377] on div "starts with" at bounding box center [1043, 379] width 128 height 9
click at [1014, 395] on input "Filter Value" at bounding box center [1047, 397] width 146 height 13
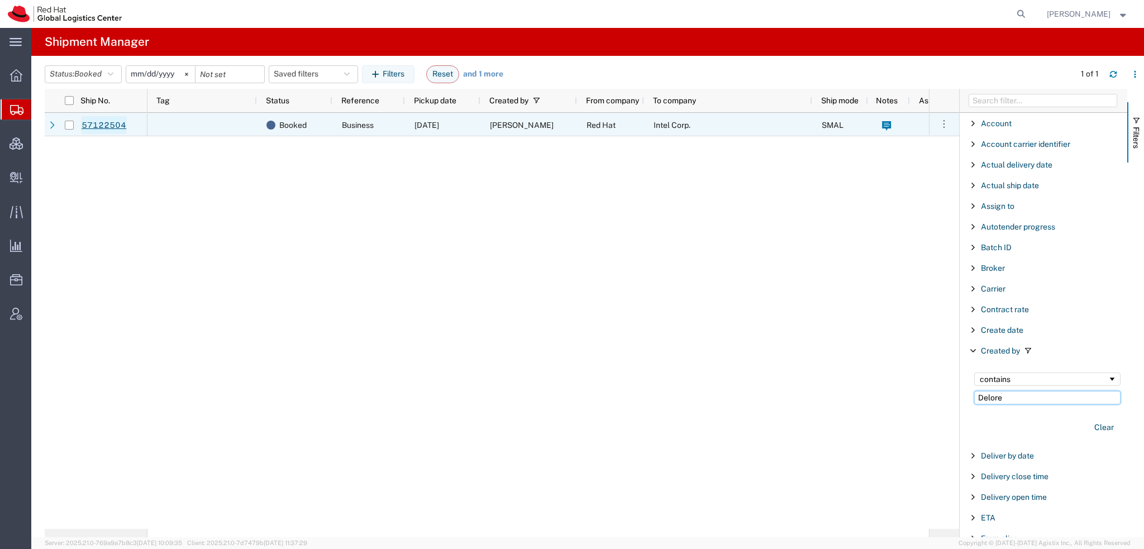
type input "Delore"
click at [105, 120] on link "57122504" at bounding box center [104, 125] width 46 height 18
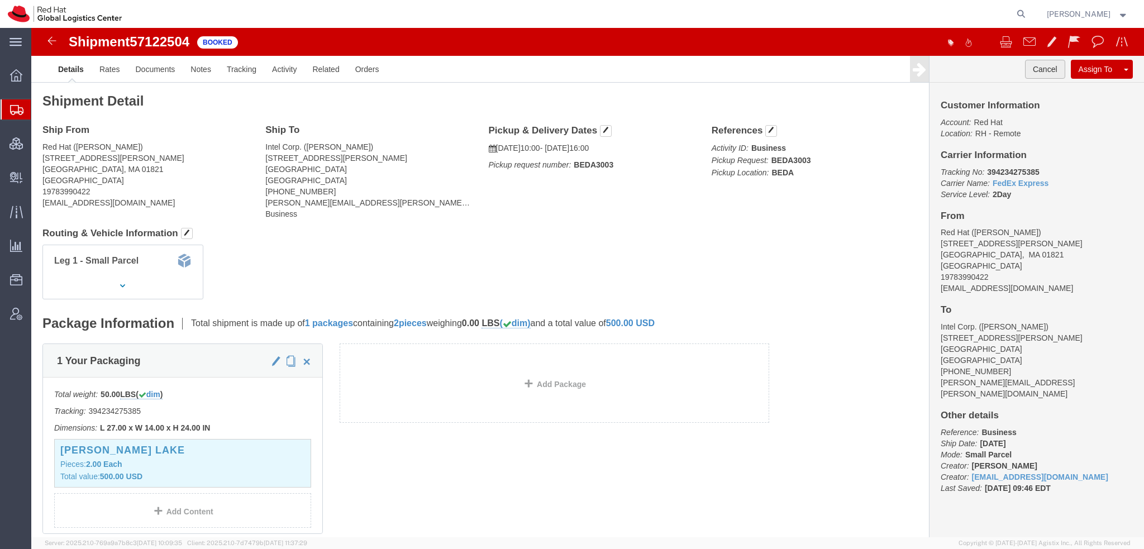
click button "Cancel"
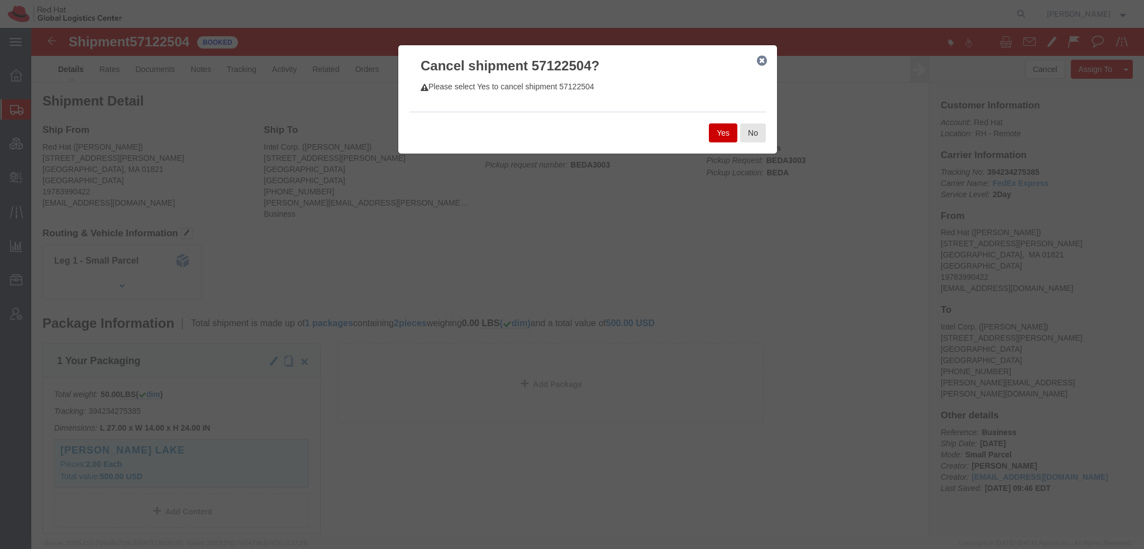
click button "Yes"
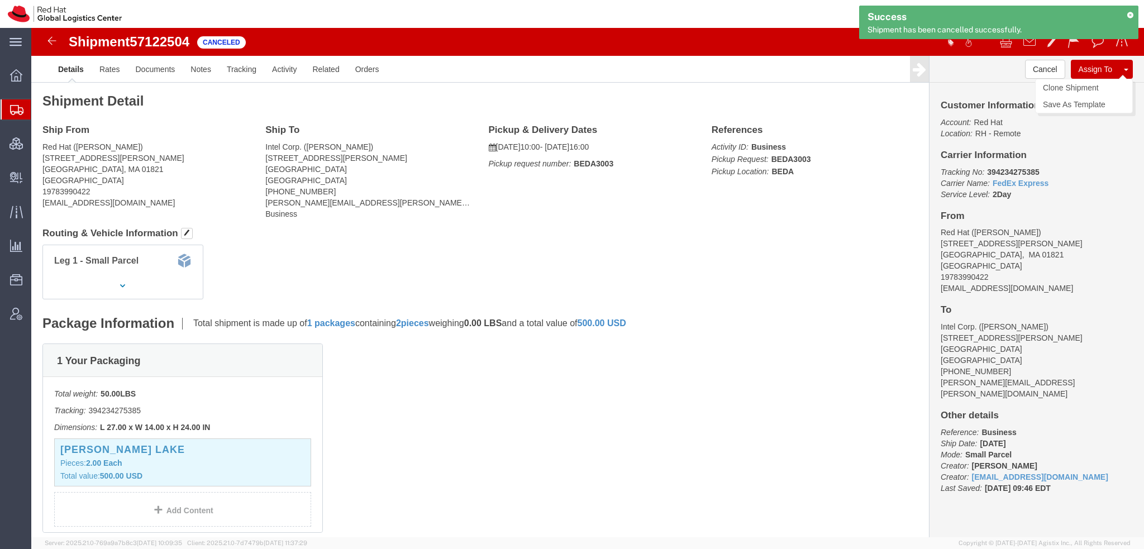
click span
click link "Clone Shipment"
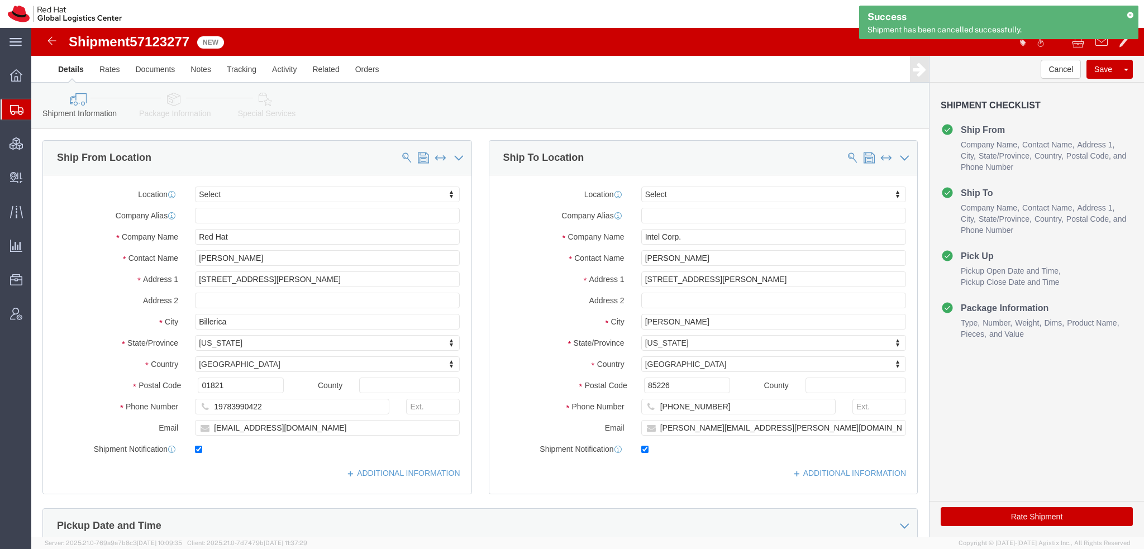
select select
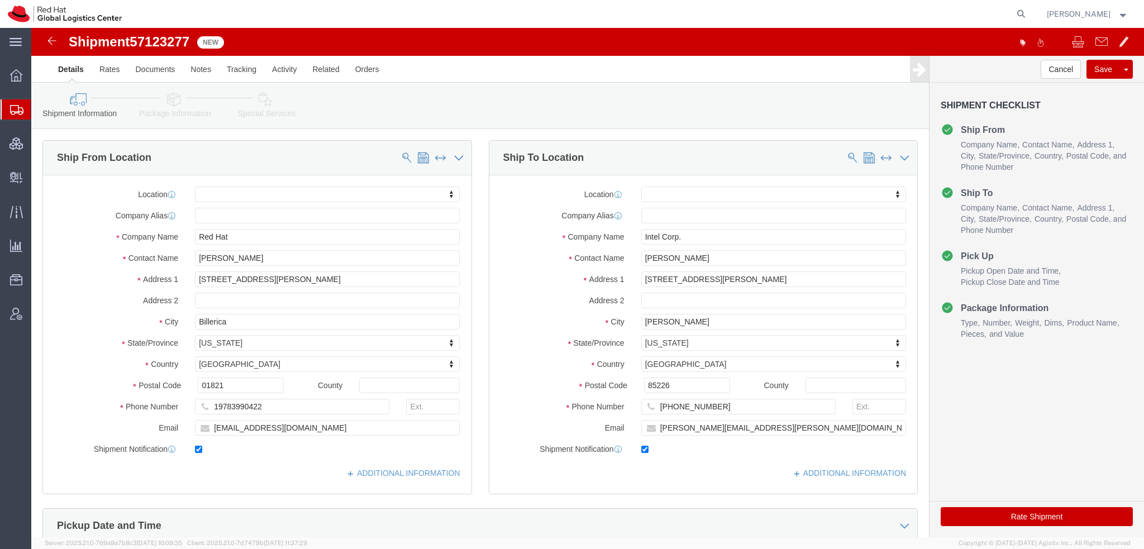
click at [0, 0] on span "Shipment Manager" at bounding box center [0, 0] width 0 height 0
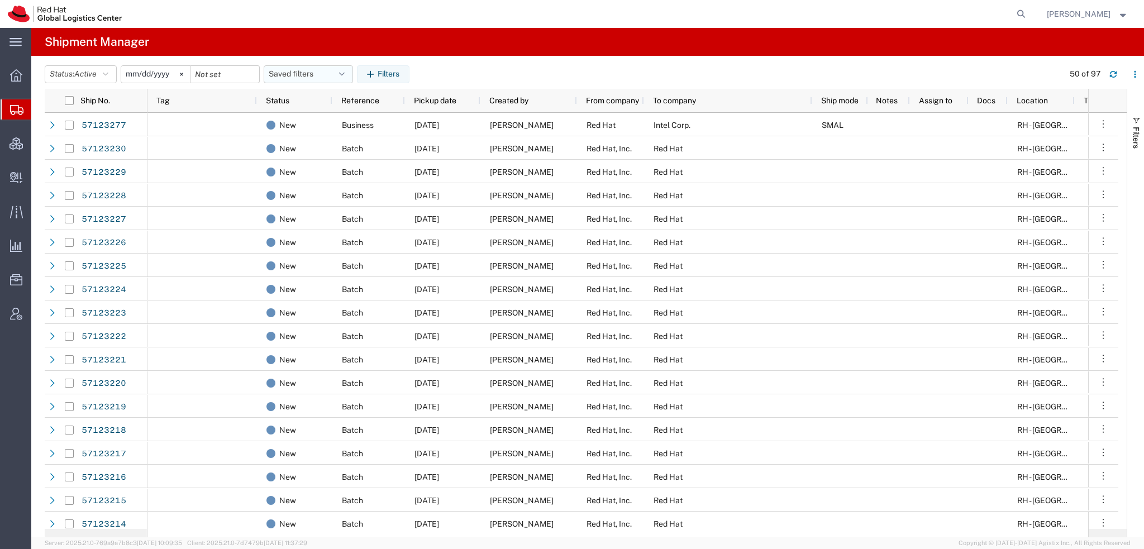
click at [345, 71] on icon "button" at bounding box center [342, 74] width 6 height 8
click at [310, 116] on span "Americas" at bounding box center [338, 123] width 146 height 21
type input "2023-05-07"
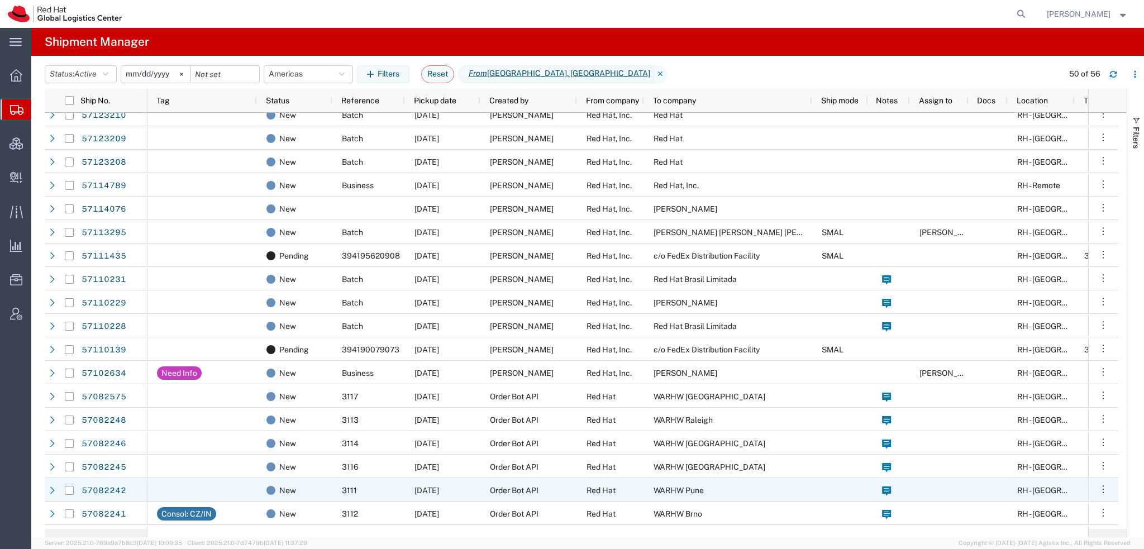
scroll to position [670, 0]
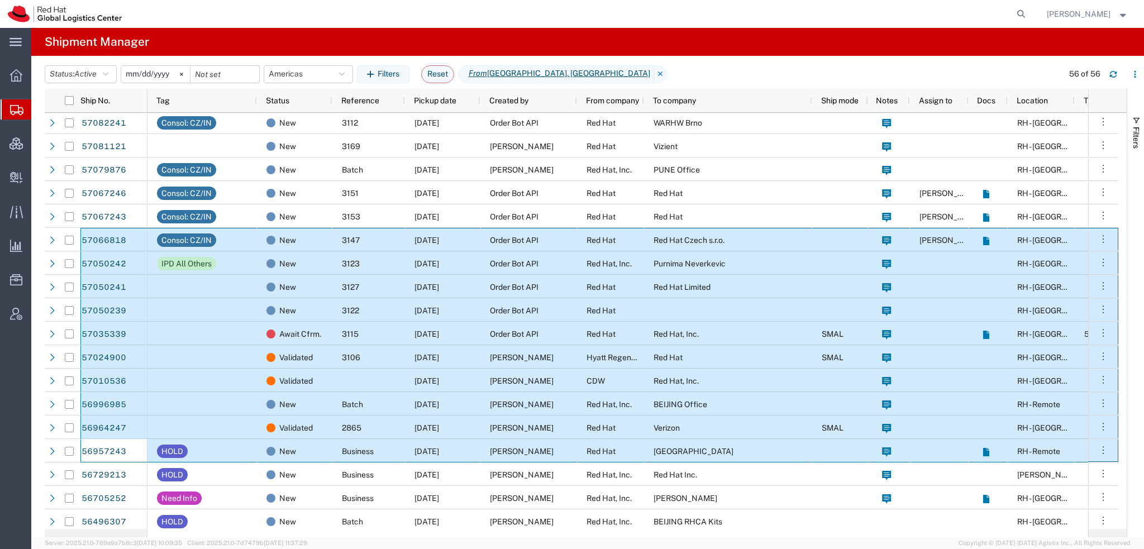
scroll to position [0, 45]
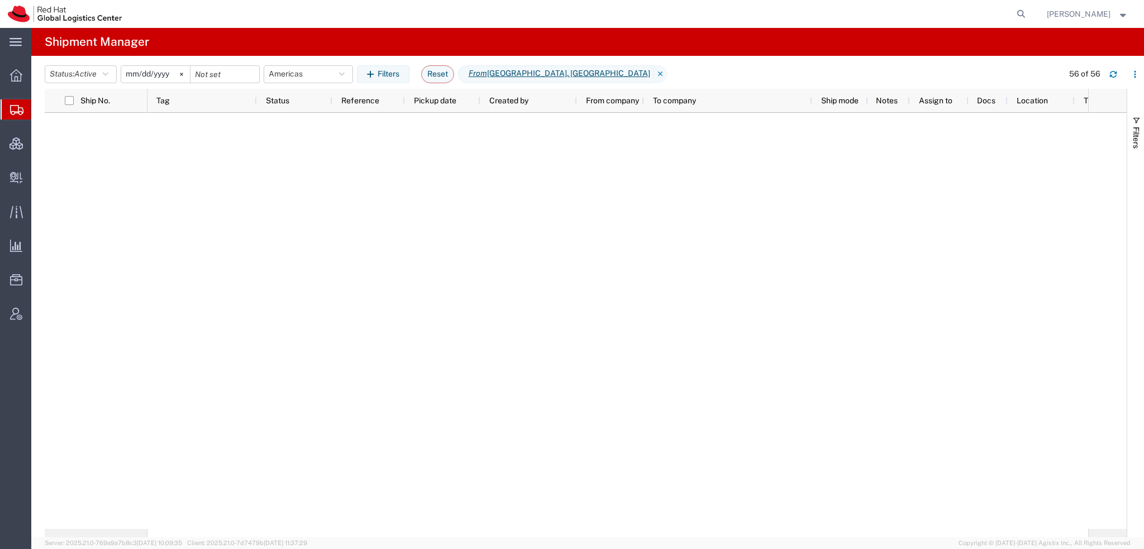
scroll to position [897, 0]
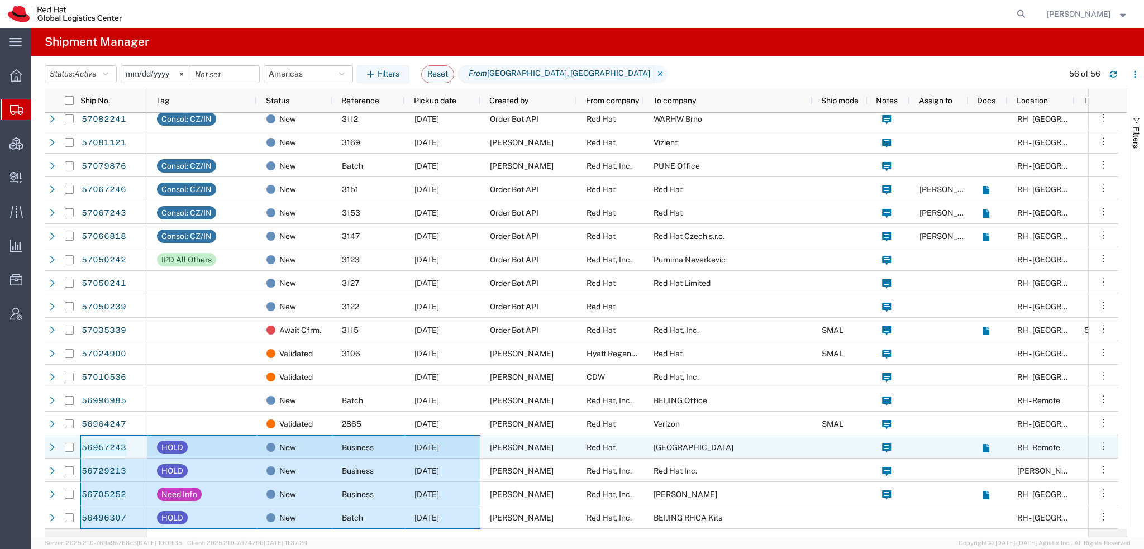
click at [101, 448] on link "56957243" at bounding box center [104, 447] width 46 height 18
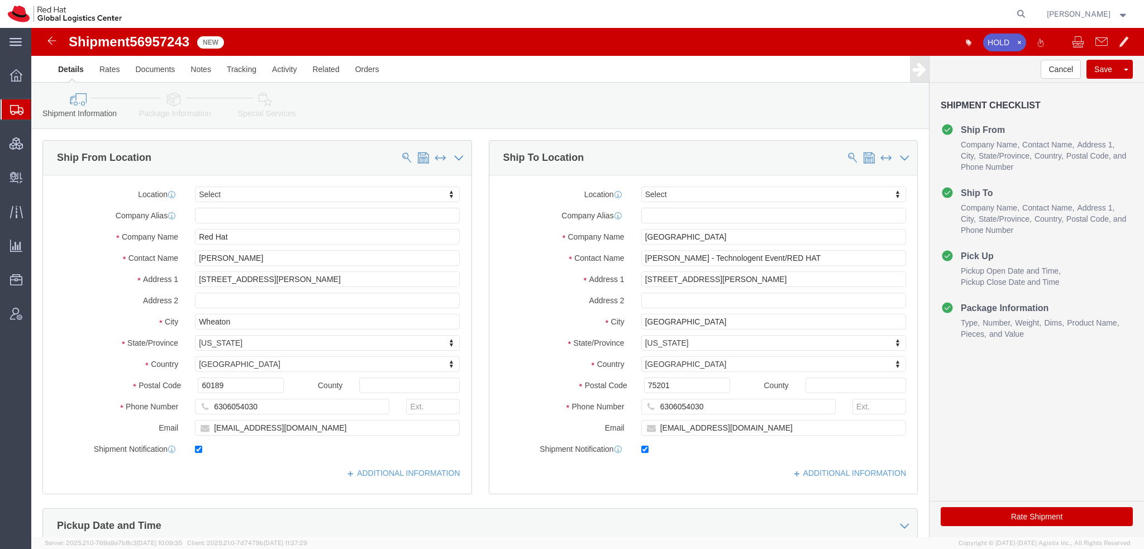
select select
drag, startPoint x: 672, startPoint y: 231, endPoint x: 780, endPoint y: 226, distance: 107.4
click input "Samara Atwood - Technologent Event/RED HAT"
type input "Samara Atwood -"
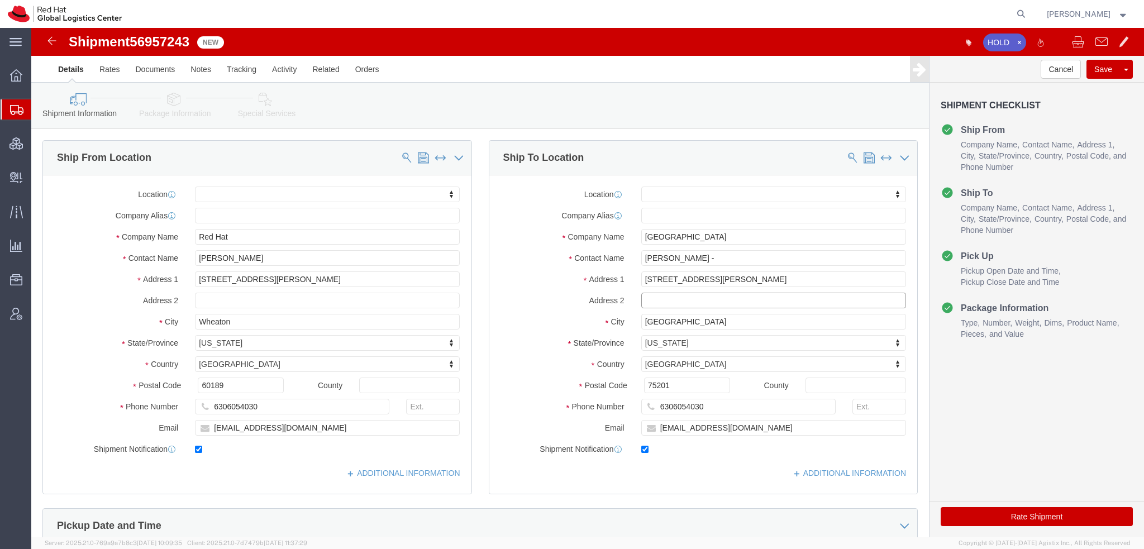
paste input "Technologent Event/RED HAT"
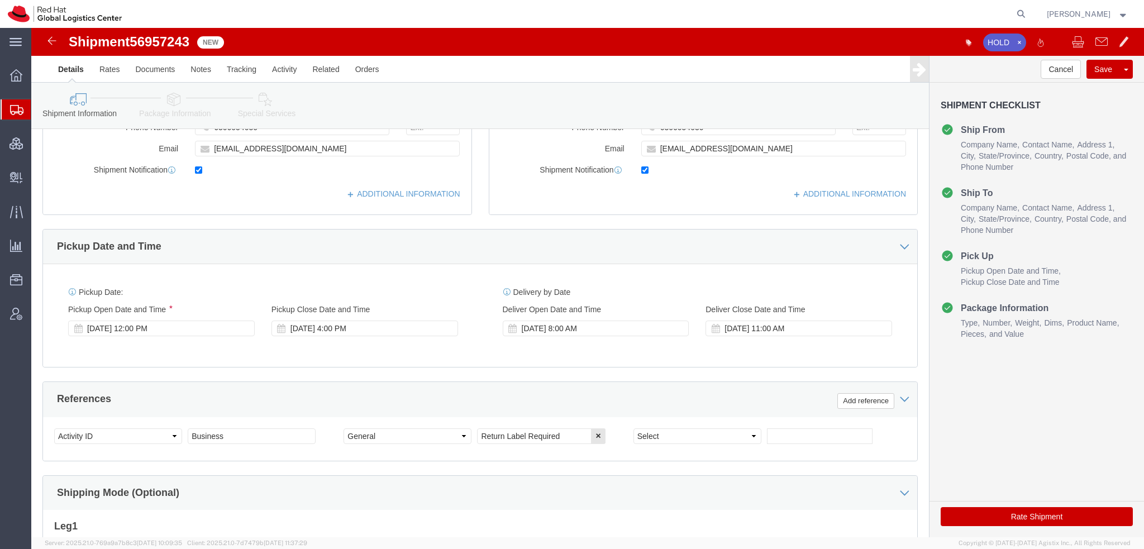
type input "Technologent Event/RED HAT"
click icon
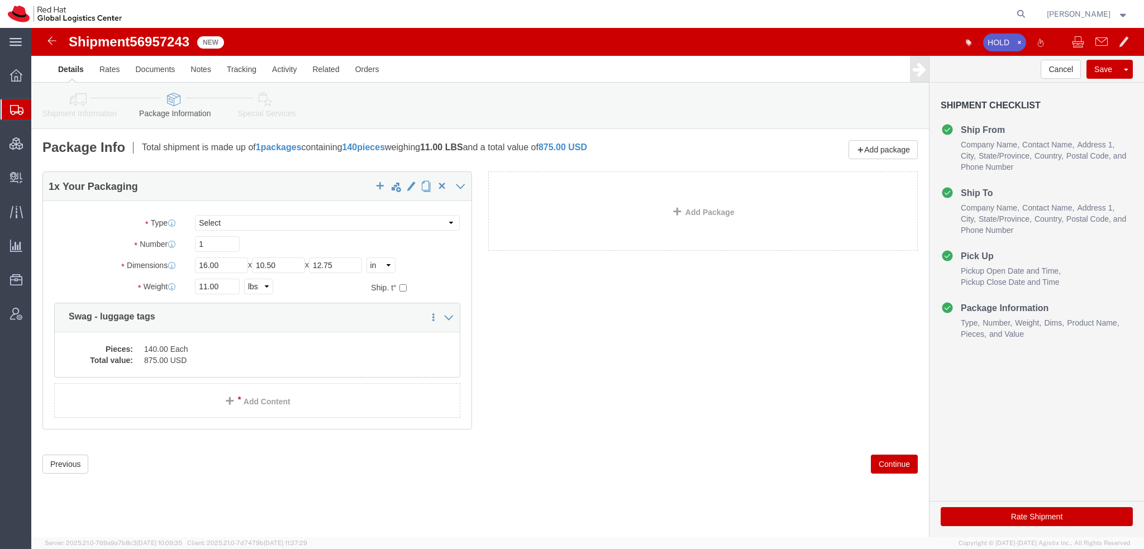
click link "Special Services"
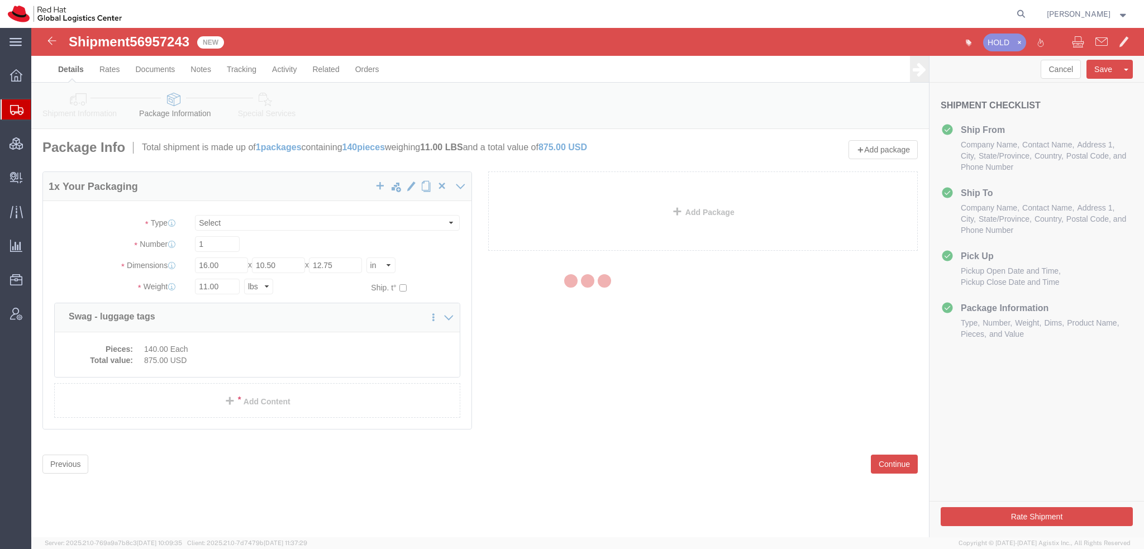
select select
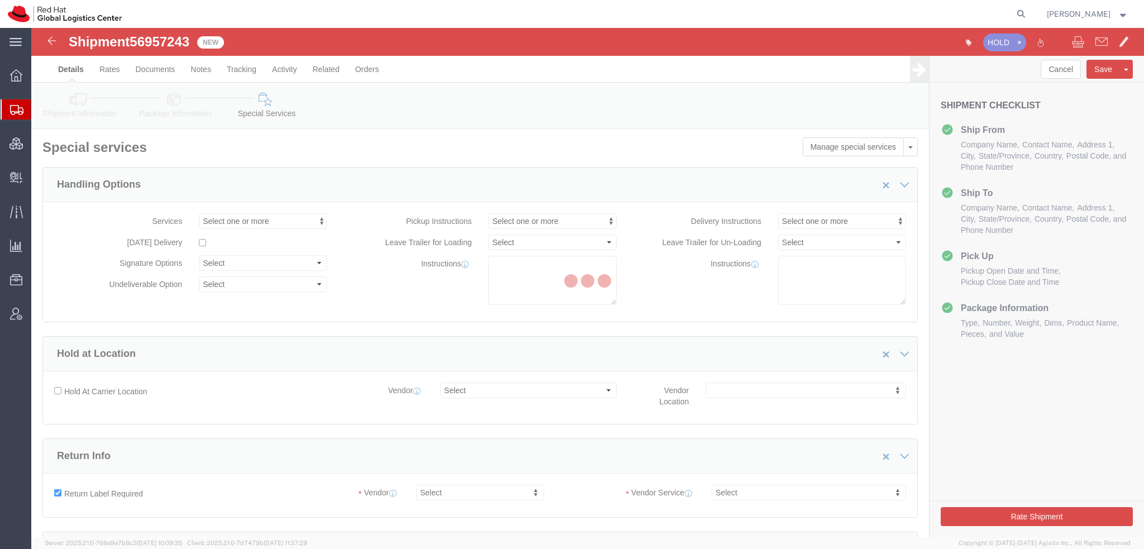
select select "COSTCENTER"
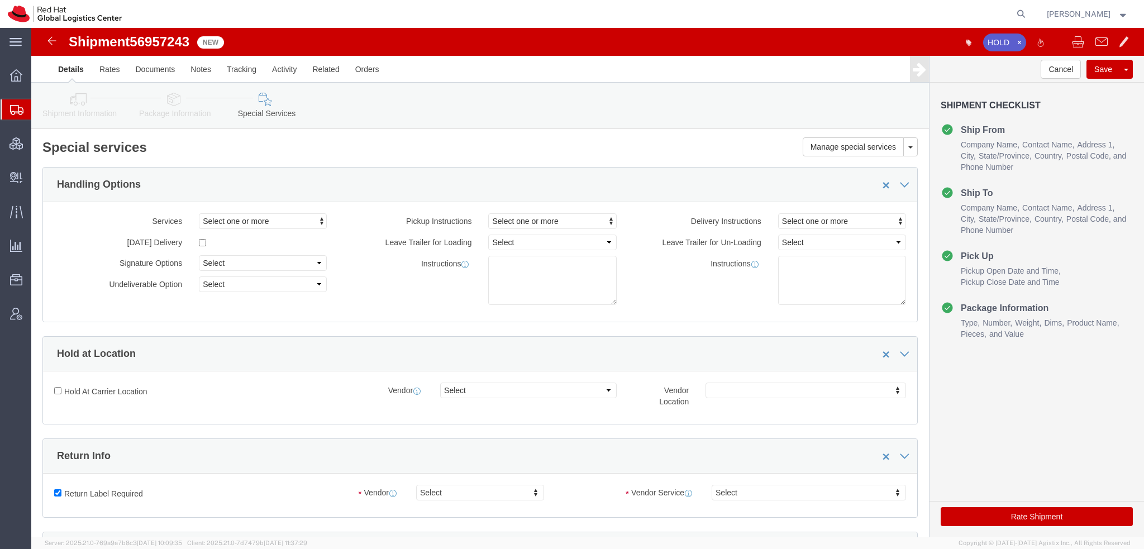
click icon
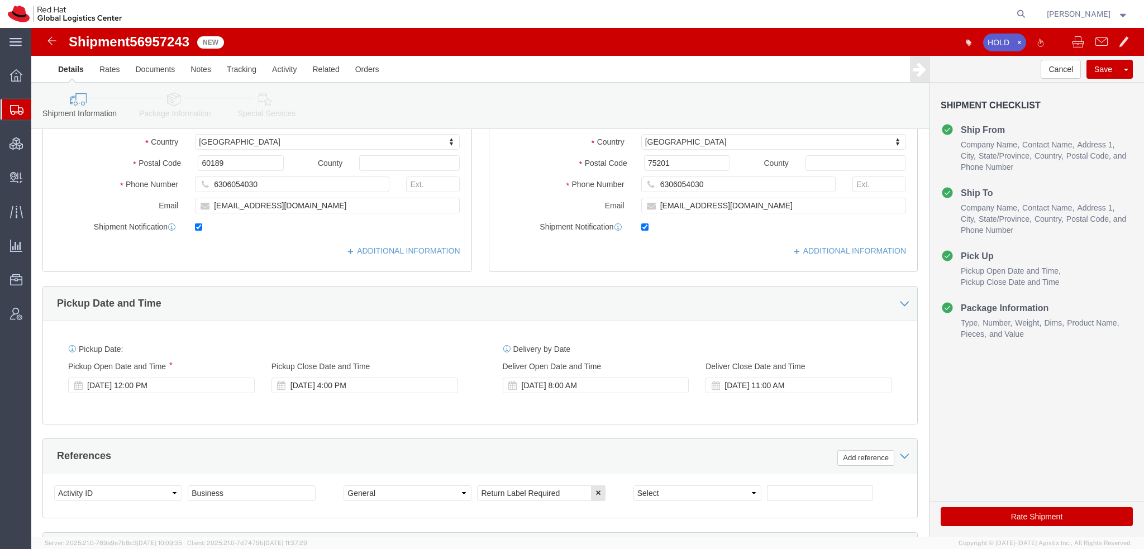
scroll to position [223, 0]
click link "ADDITIONAL INFORMATION"
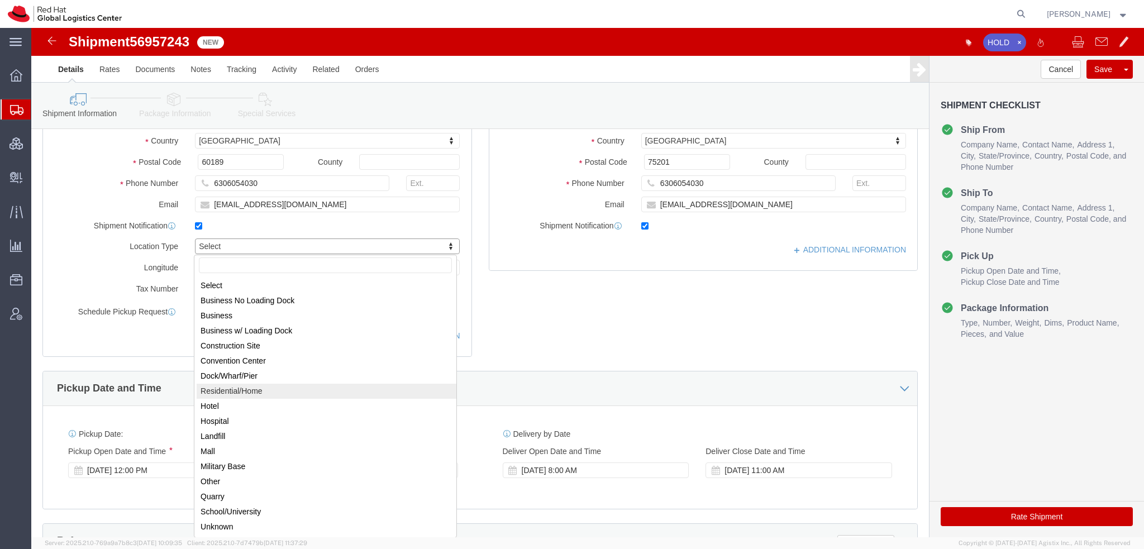
select select "HOME"
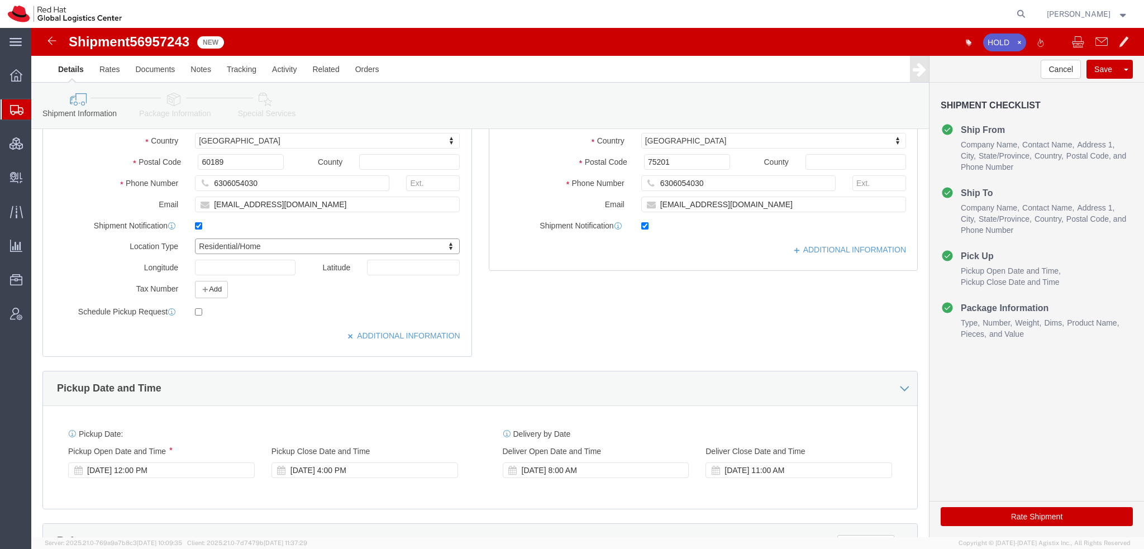
click icon
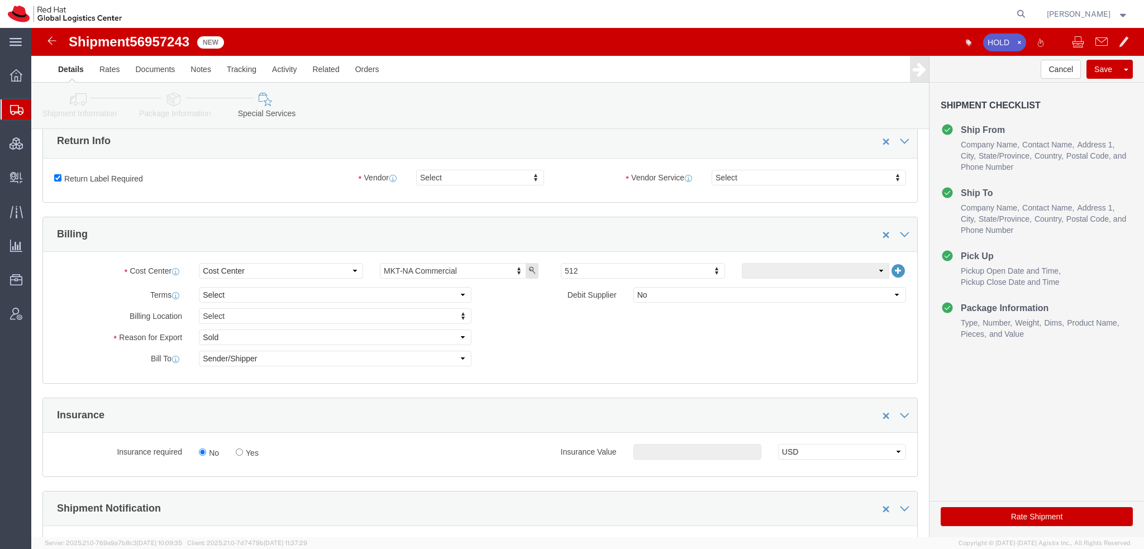
scroll to position [168, 0]
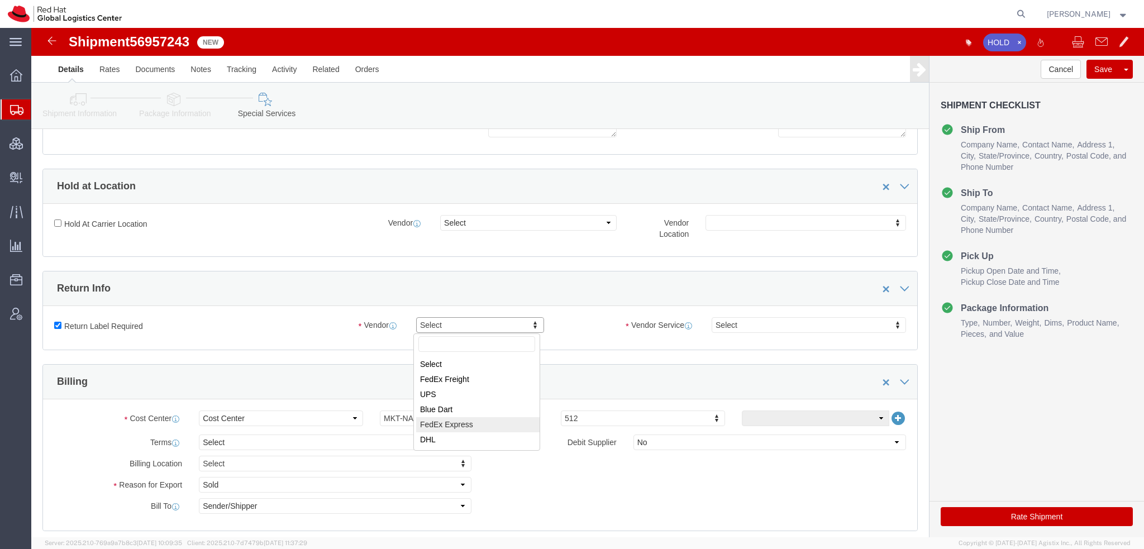
select select "5"
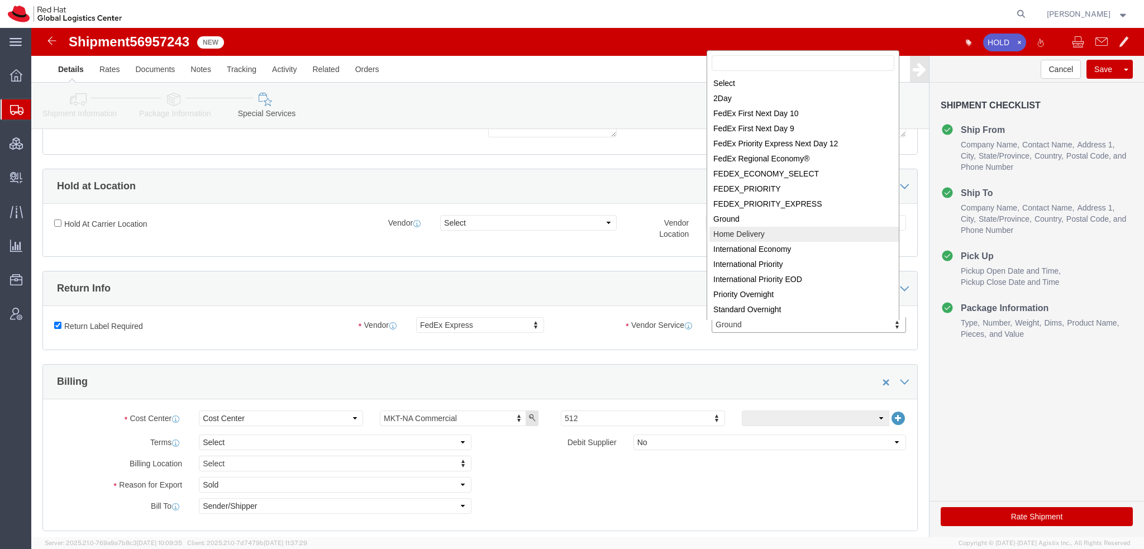
select select "13"
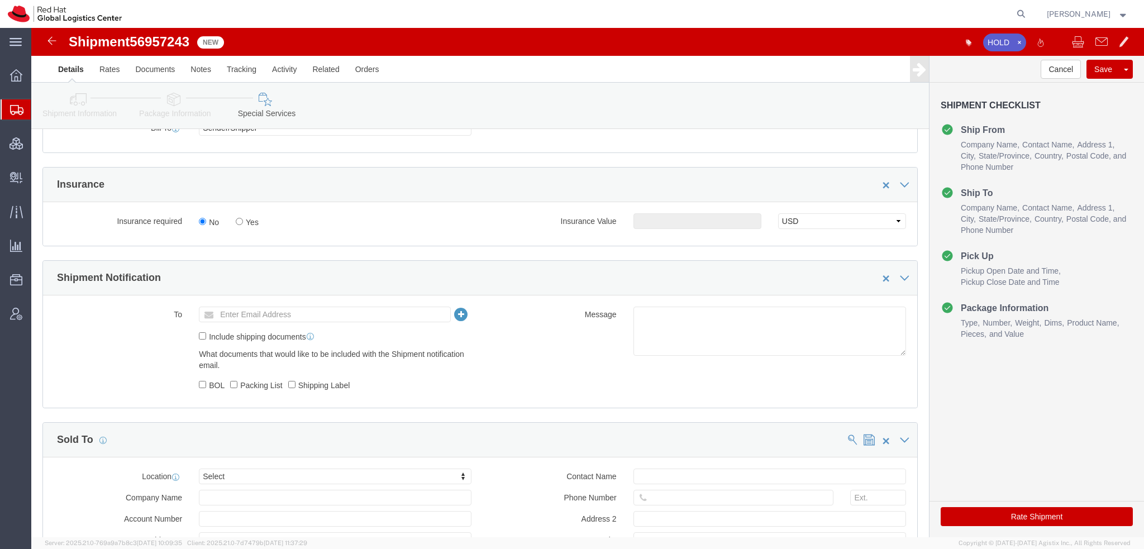
scroll to position [558, 0]
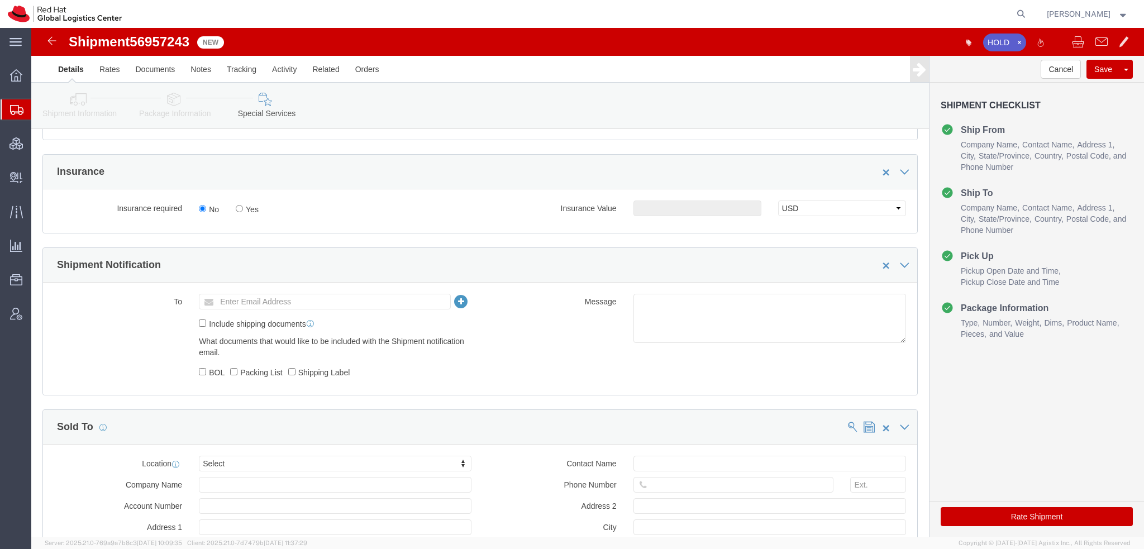
click button "Rate Shipment"
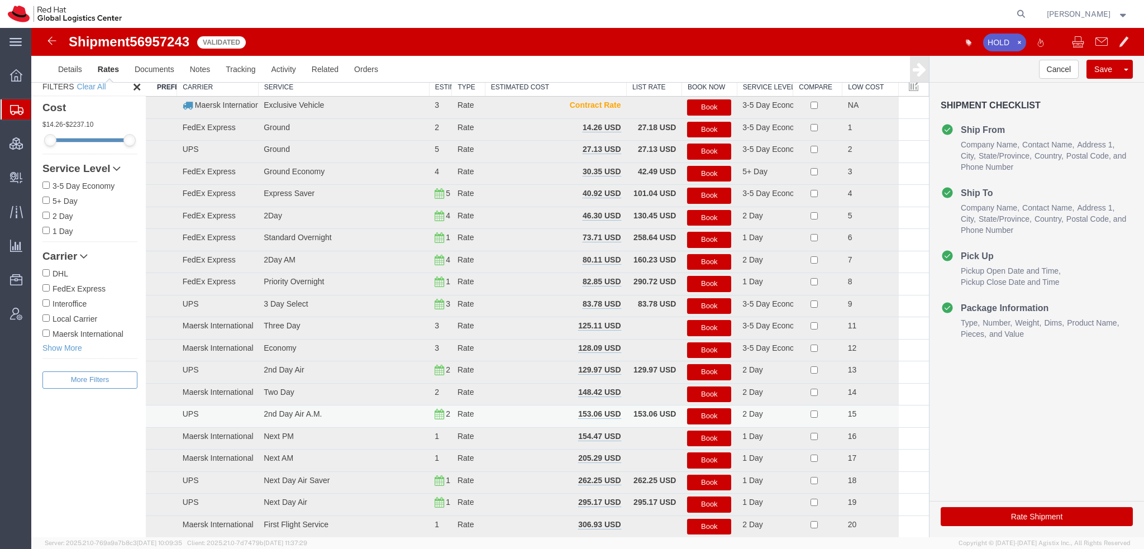
scroll to position [0, 0]
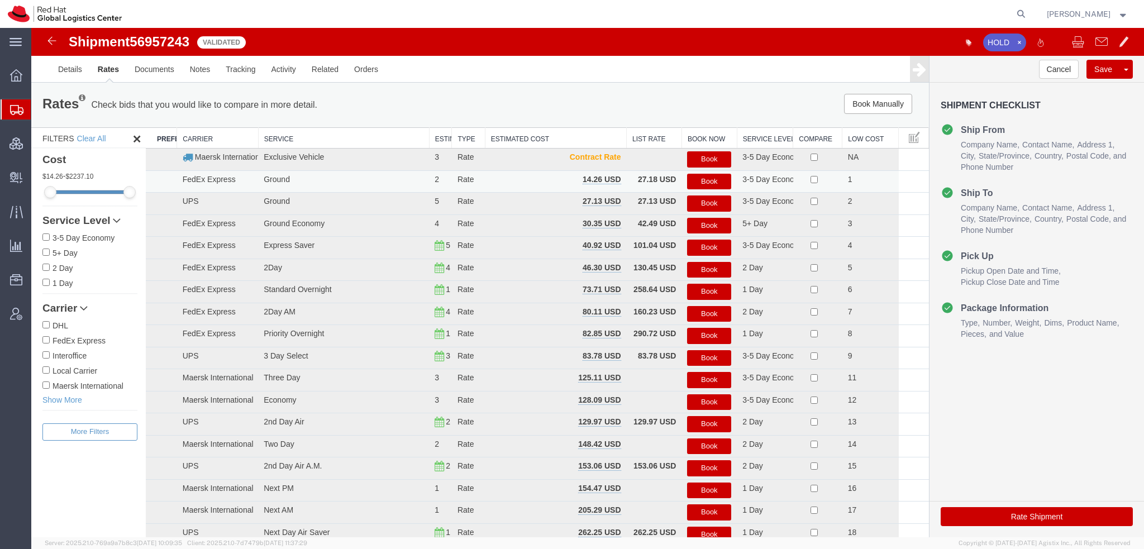
click at [704, 178] on button "Book" at bounding box center [709, 182] width 44 height 16
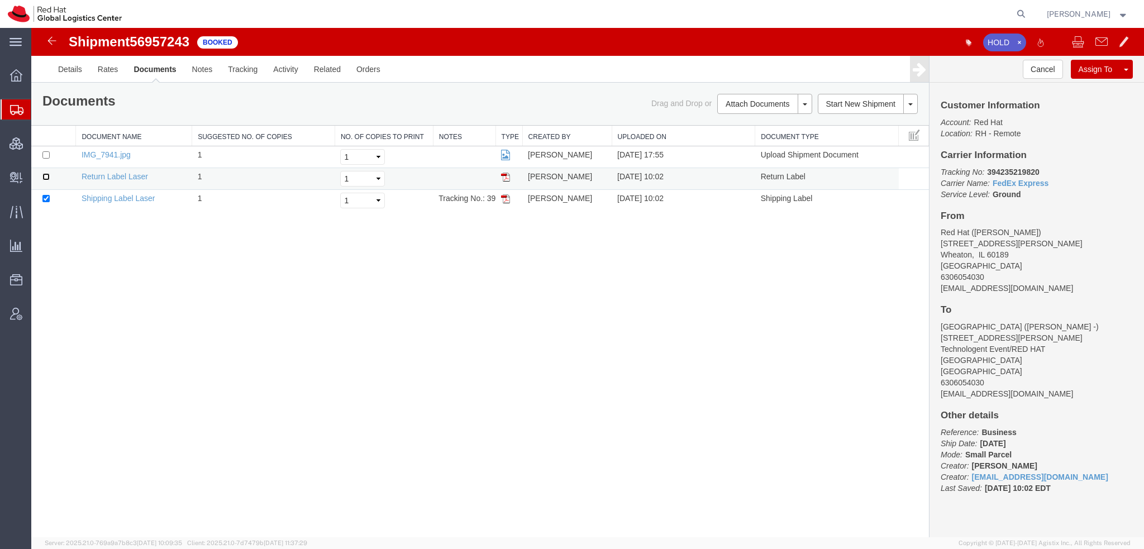
click at [44, 176] on input "checkbox" at bounding box center [45, 176] width 7 height 7
checkbox input "true"
click at [743, 137] on link "Email Documents" at bounding box center [762, 139] width 97 height 17
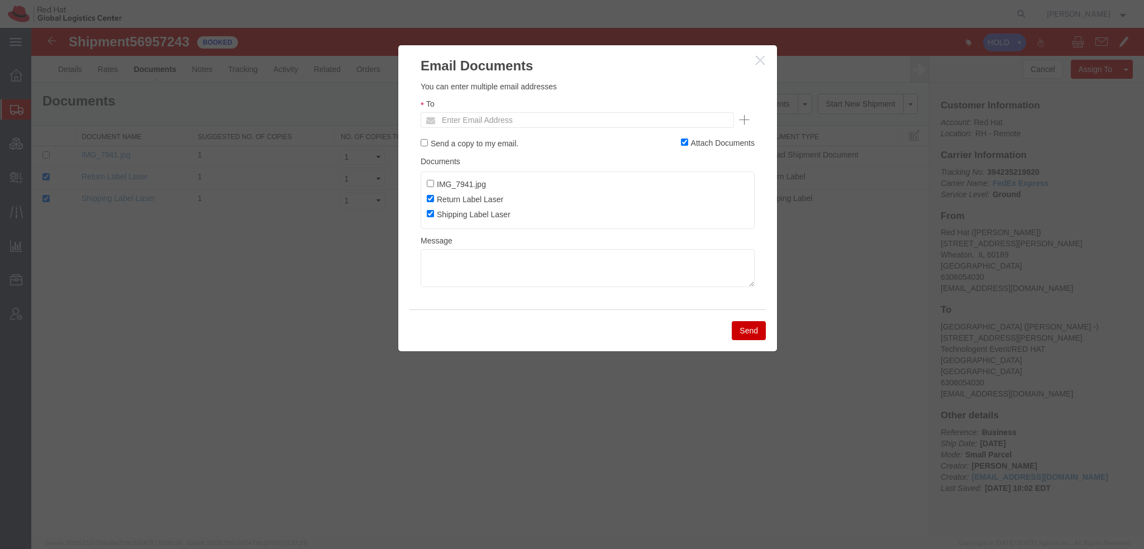
click at [590, 118] on ul "Enter Email Address" at bounding box center [576, 120] width 313 height 16
type input "d"
type input "Enter Email Address"
click at [761, 62] on icon "button" at bounding box center [759, 59] width 9 height 9
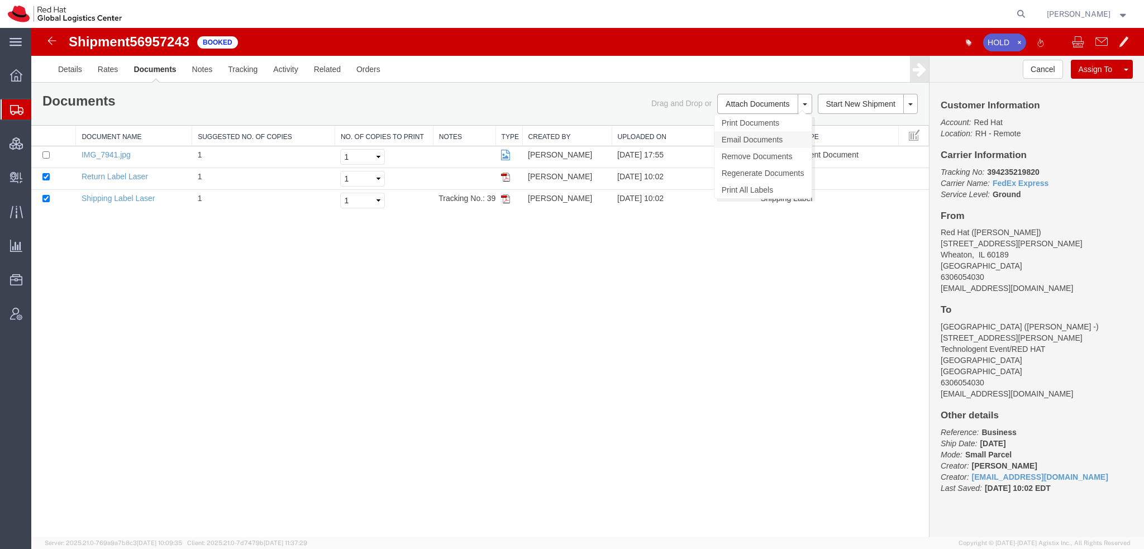
click at [733, 136] on link "Email Documents" at bounding box center [762, 139] width 97 height 17
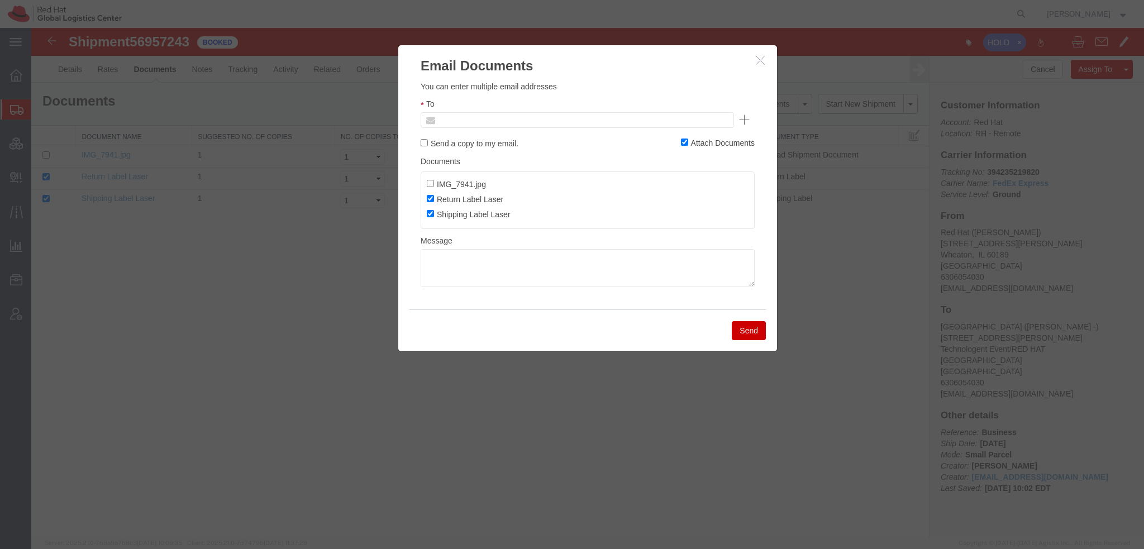
click at [505, 118] on input "text" at bounding box center [501, 120] width 131 height 15
type input "dkrug@"
type input "dkrug@redhat.com"
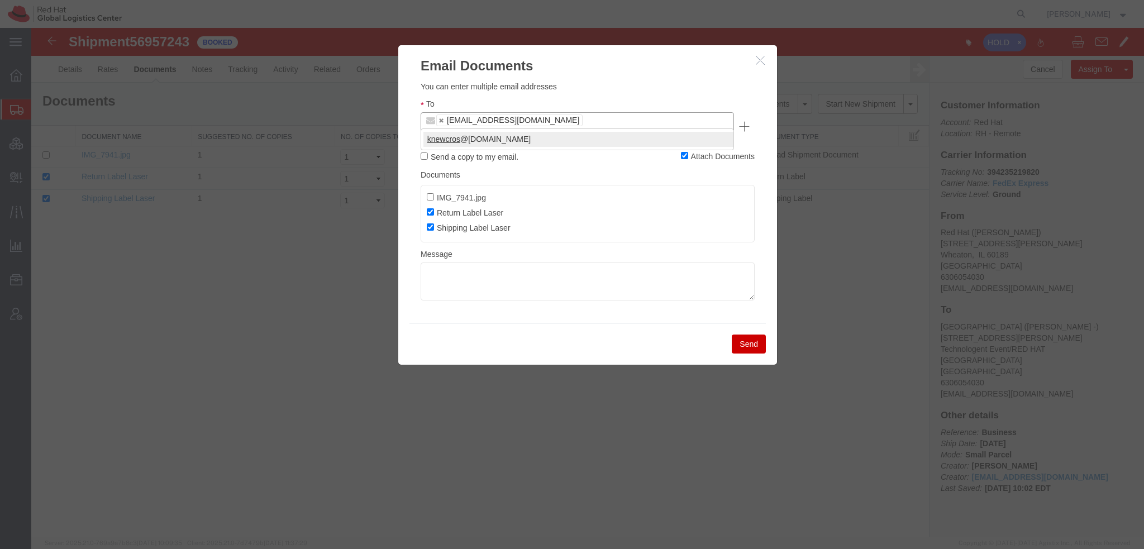
type input "knewcros"
click at [458, 147] on div "knewcros @redhat.com" at bounding box center [576, 139] width 313 height 22
type input "dkrug@redhat.com,knewcros@redhat.com"
click at [482, 262] on textarea at bounding box center [587, 281] width 334 height 38
type textarea "Drop off labeled package at any FedEx location."
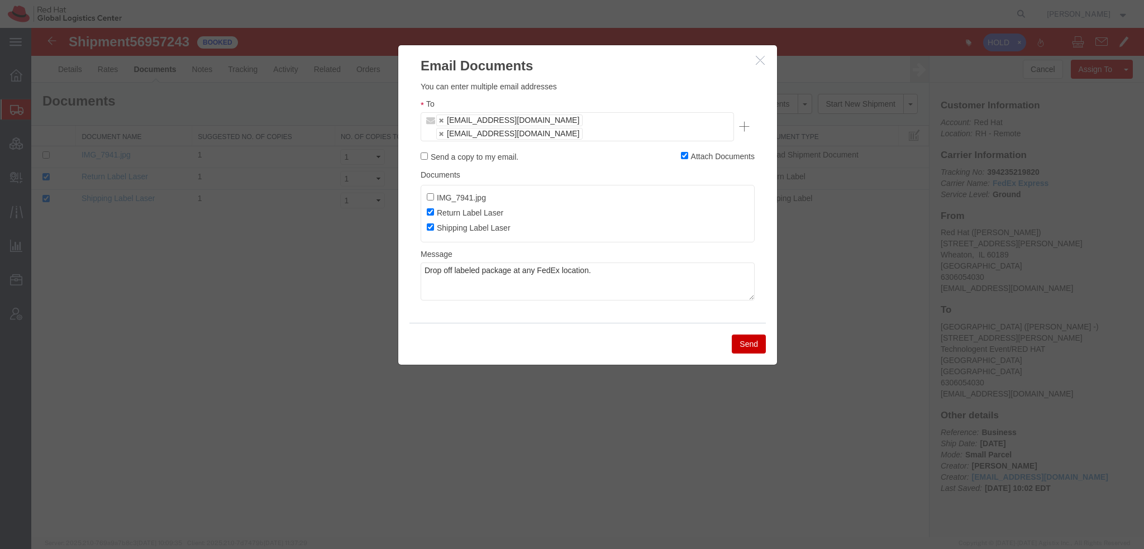
click at [755, 334] on button "Send" at bounding box center [748, 343] width 34 height 19
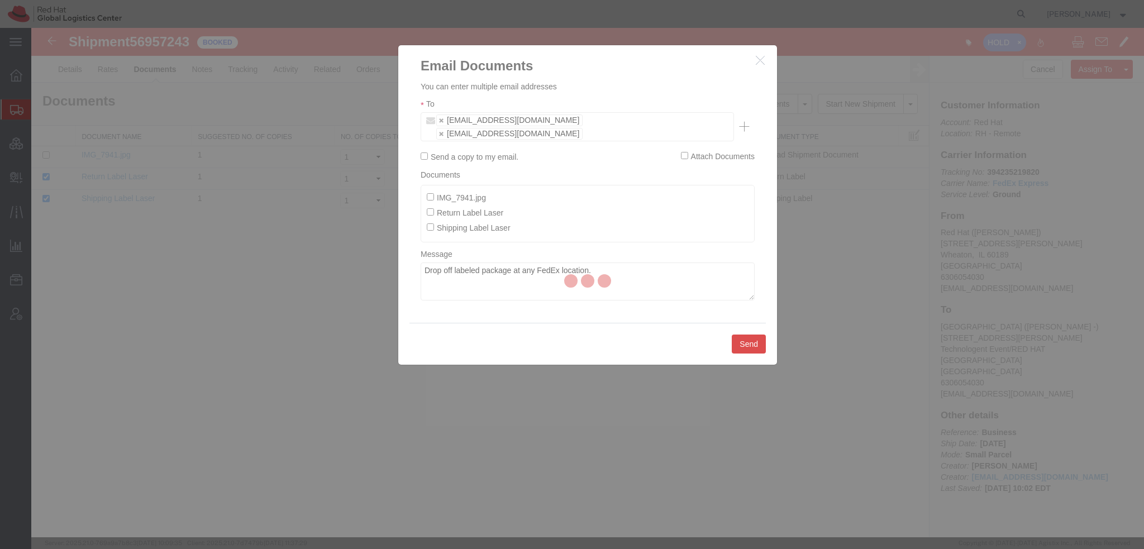
checkbox input "false"
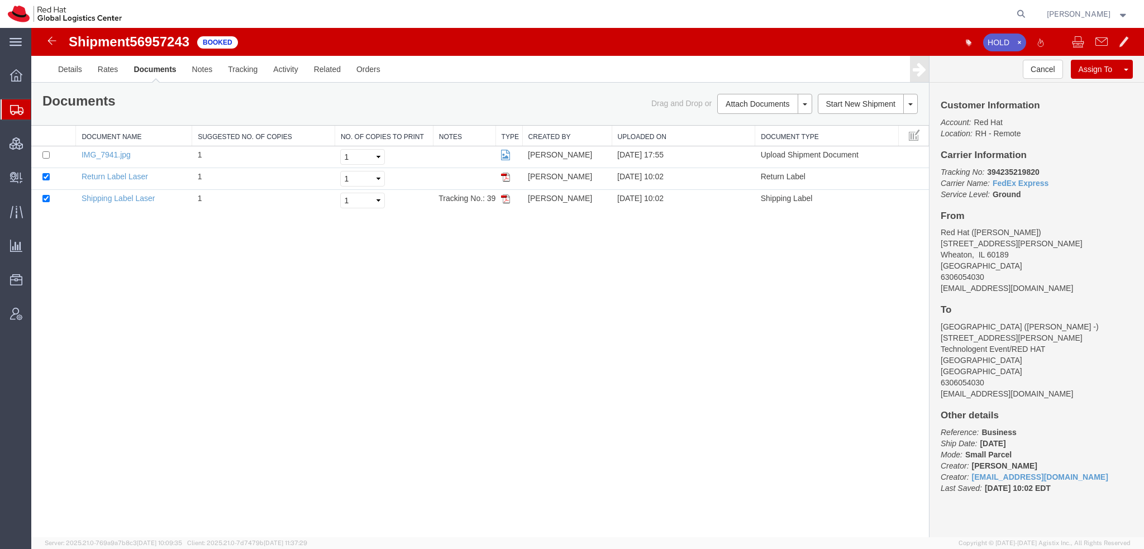
click at [0, 0] on span "Shipment Manager" at bounding box center [0, 0] width 0 height 0
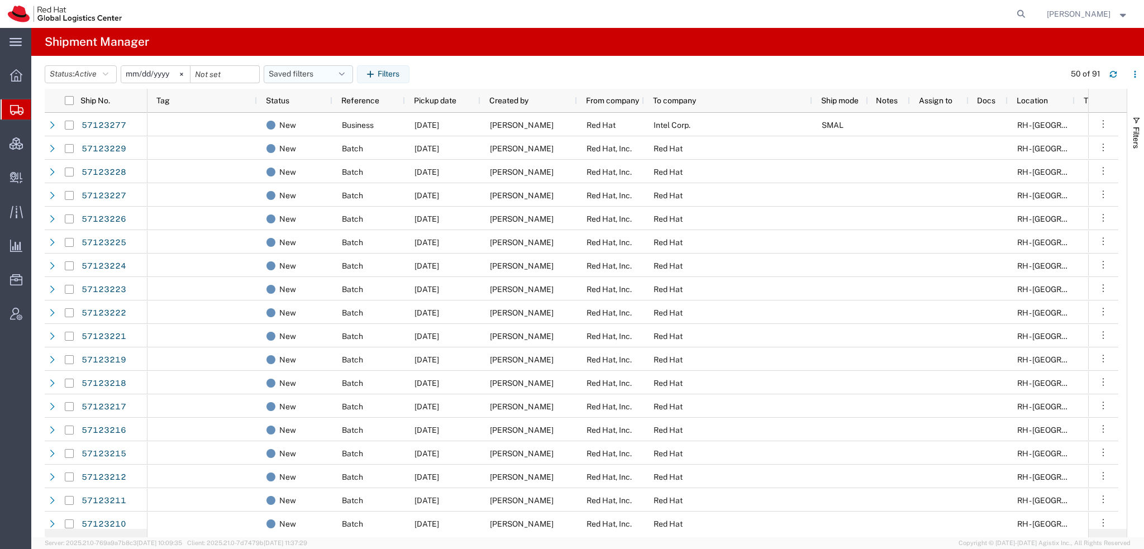
click at [345, 71] on icon "button" at bounding box center [342, 74] width 6 height 8
click at [307, 122] on span "Americas" at bounding box center [338, 123] width 146 height 21
type input "[DATE]"
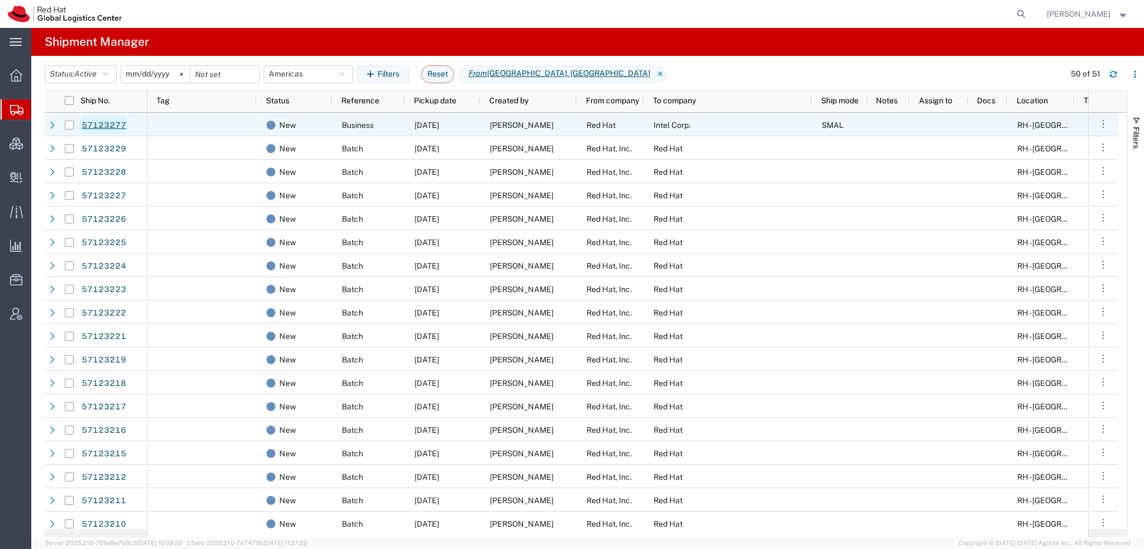
click at [102, 125] on link "57123277" at bounding box center [104, 125] width 46 height 18
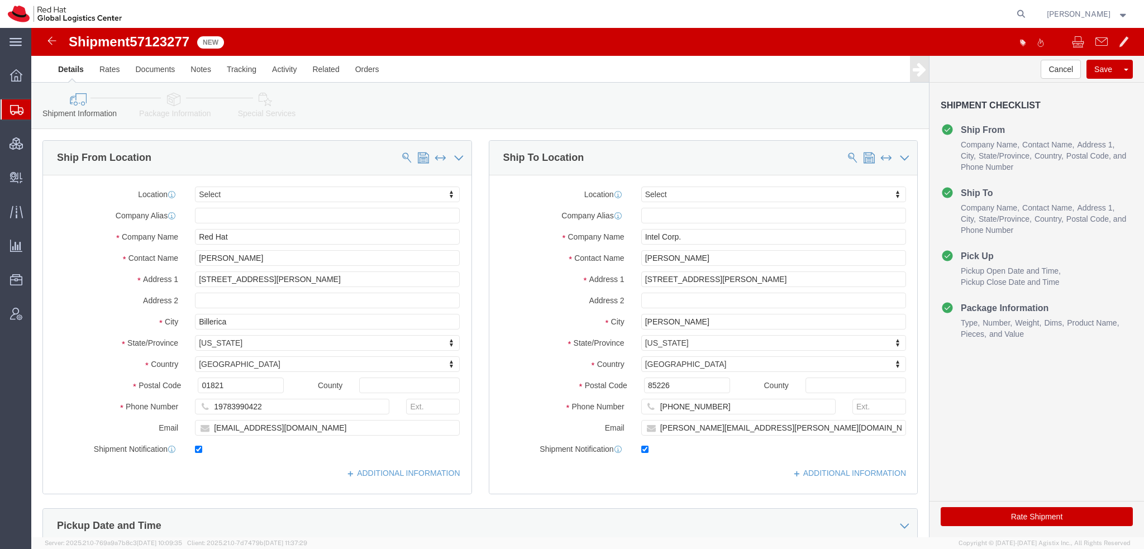
select select
click icon
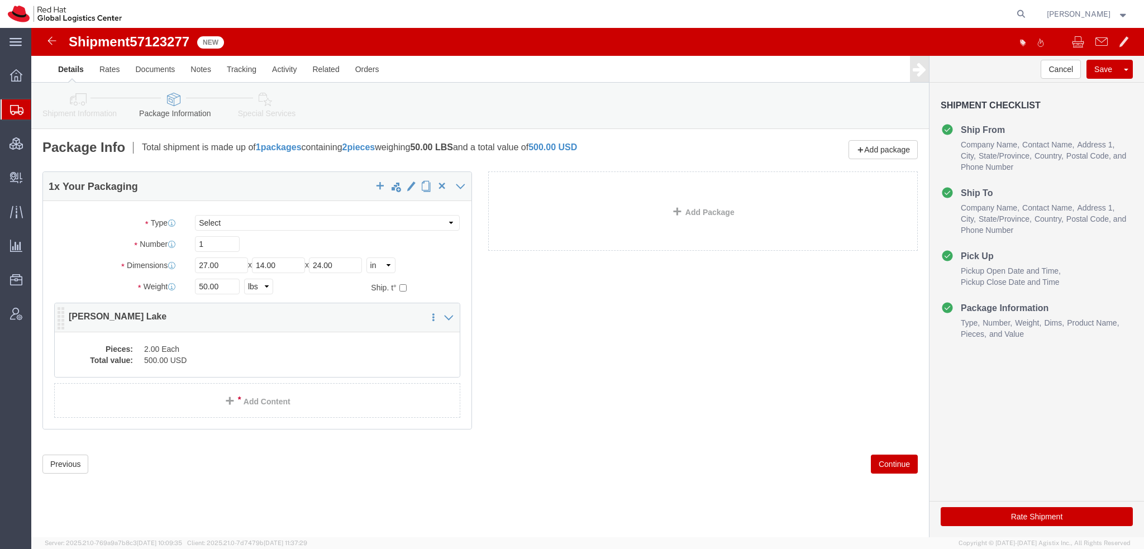
click div "1 x Your Packaging Package Type Select Case(s) Crate(s) Envelope Large Box Medi…"
click dd "2.00 Each"
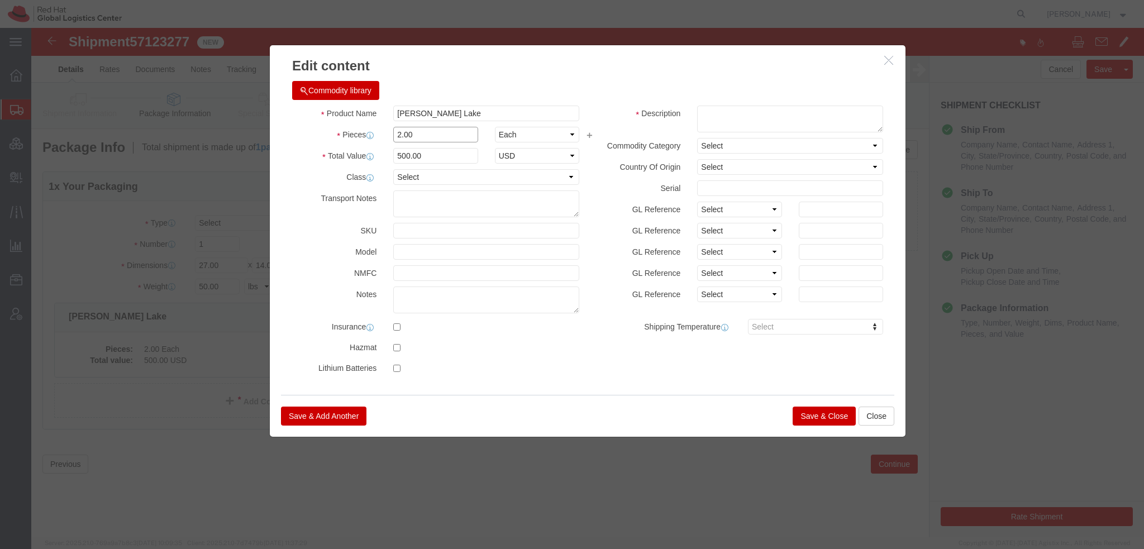
drag, startPoint x: 407, startPoint y: 108, endPoint x: 15, endPoint y: 54, distance: 395.1
click div "Edit content Commodity library Product Name Bartlett Lake Pieces 2.00 Select Ba…"
type input "1"
type input "250"
click button "Save & Close"
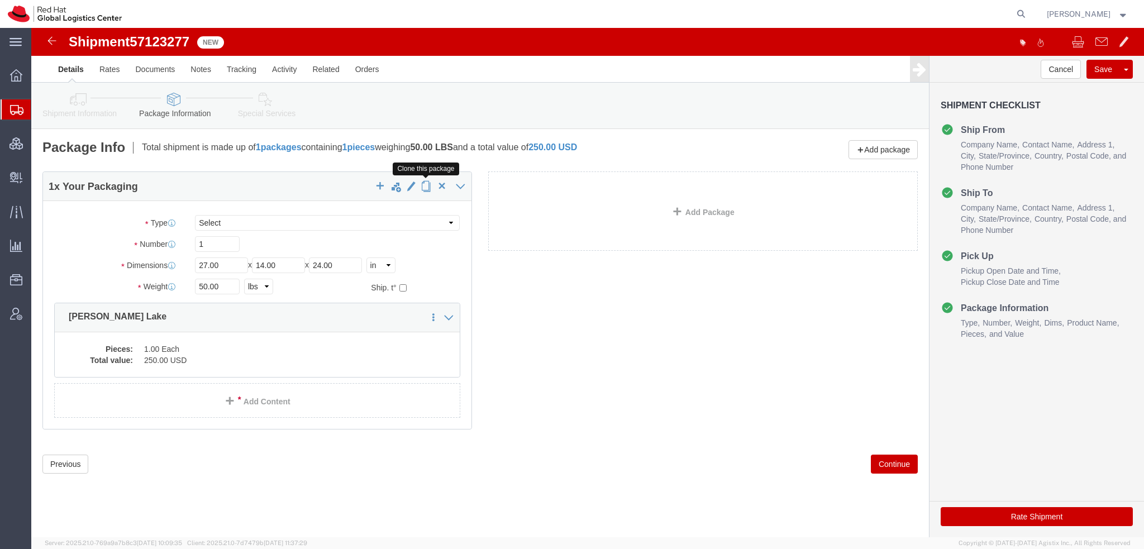
click span "button"
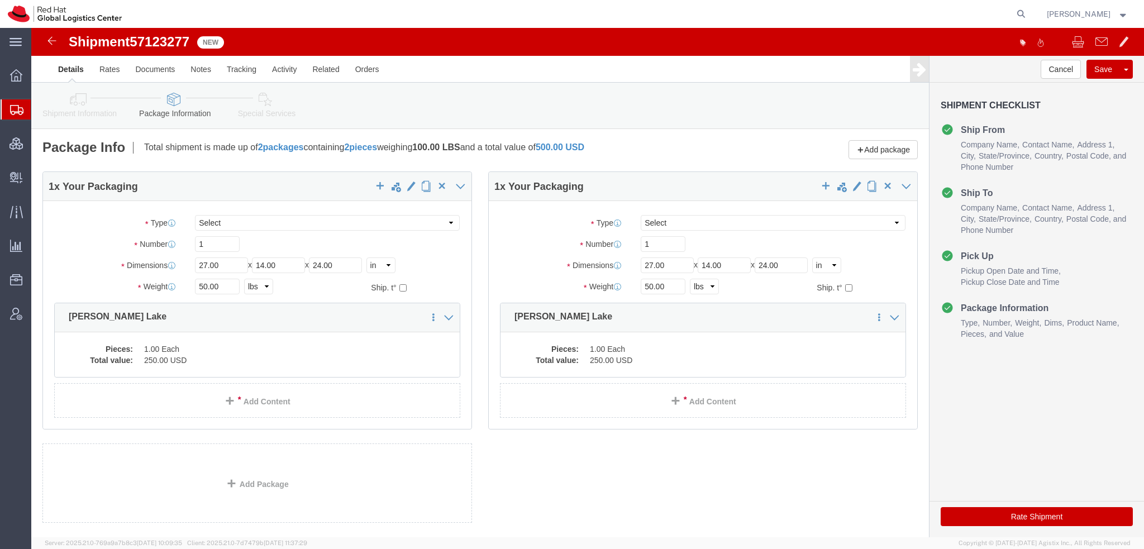
click icon
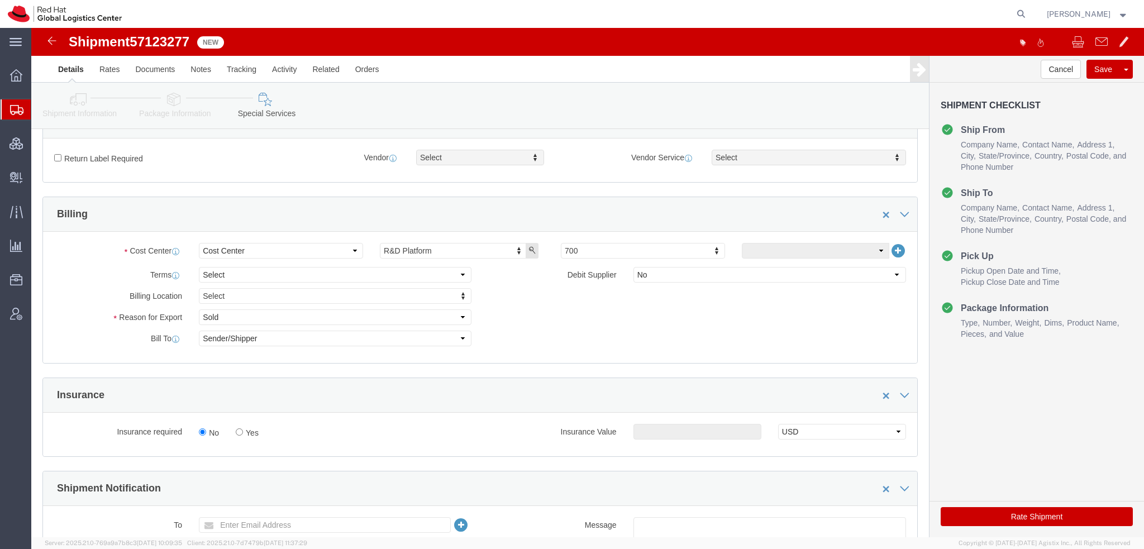
scroll to position [503, 0]
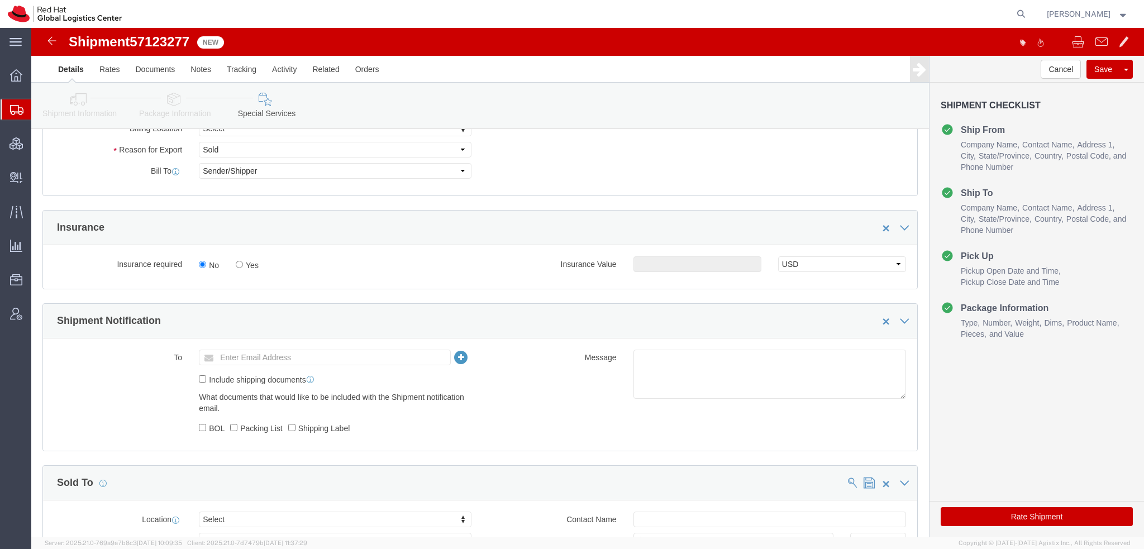
click button "Rate Shipment"
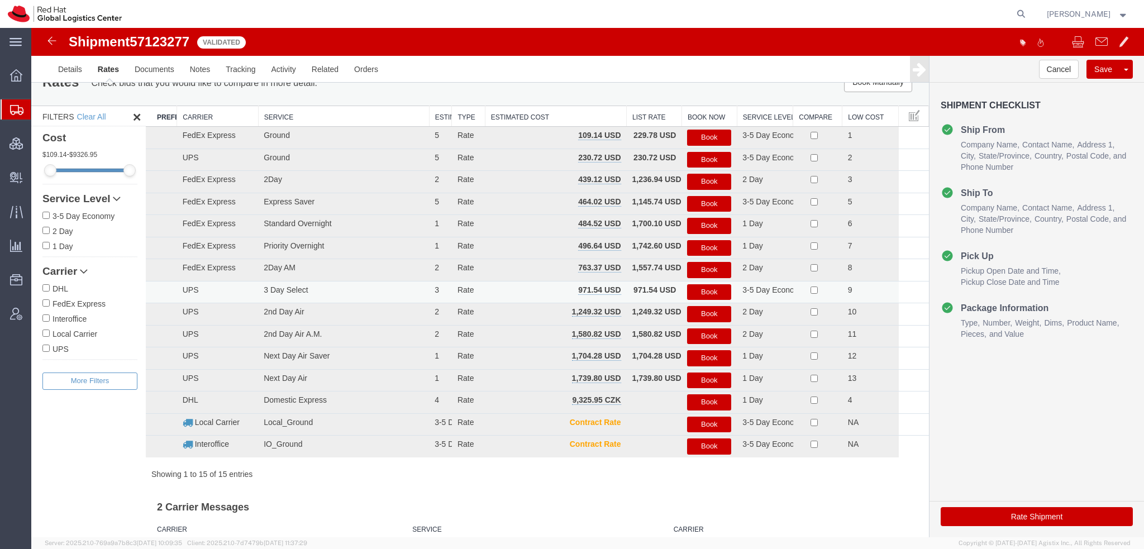
scroll to position [0, 0]
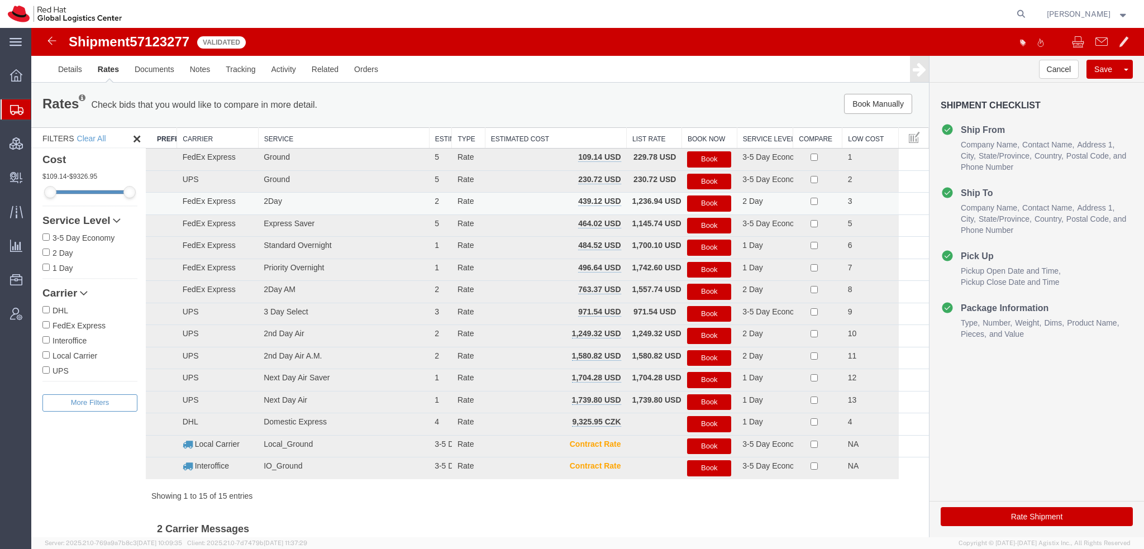
click at [711, 205] on button "Book" at bounding box center [709, 203] width 44 height 16
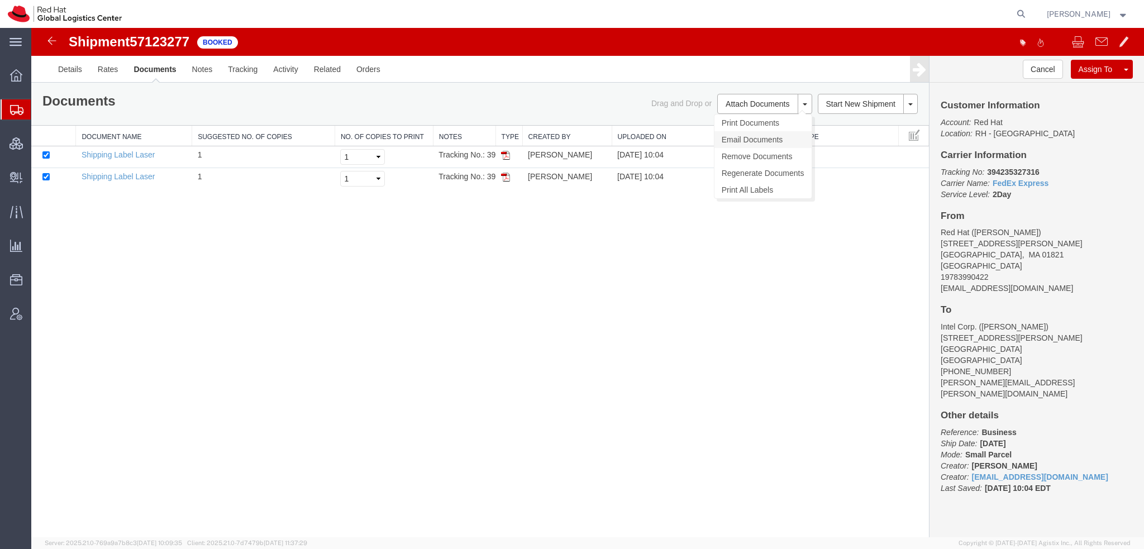
click at [748, 138] on link "Email Documents" at bounding box center [762, 139] width 97 height 17
checkbox input "true"
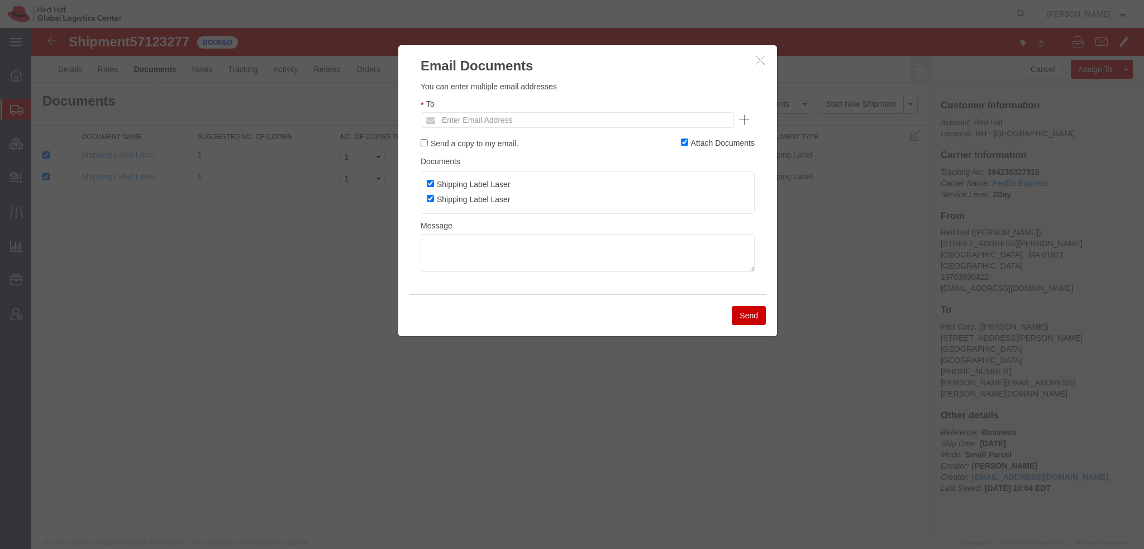
click at [602, 116] on ul "Enter Email Address" at bounding box center [576, 120] width 313 height 16
type input "jdelorey"
type input "jdelorey@redhat.com"
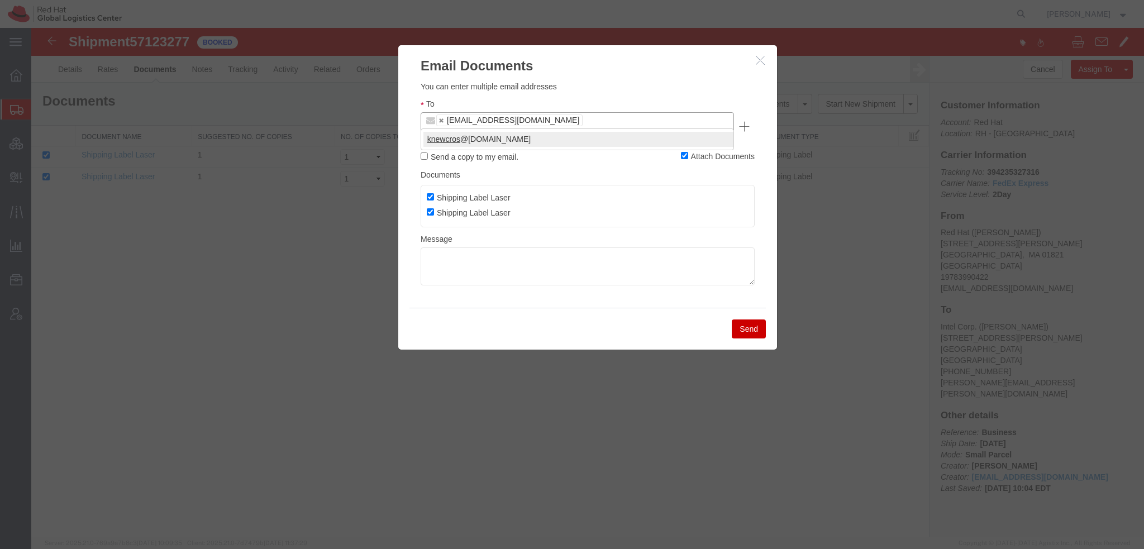
type input "knewcros"
type input "jdelorey@redhat.com,knewcros@redhat.com"
click at [745, 319] on button "Send" at bounding box center [748, 328] width 34 height 19
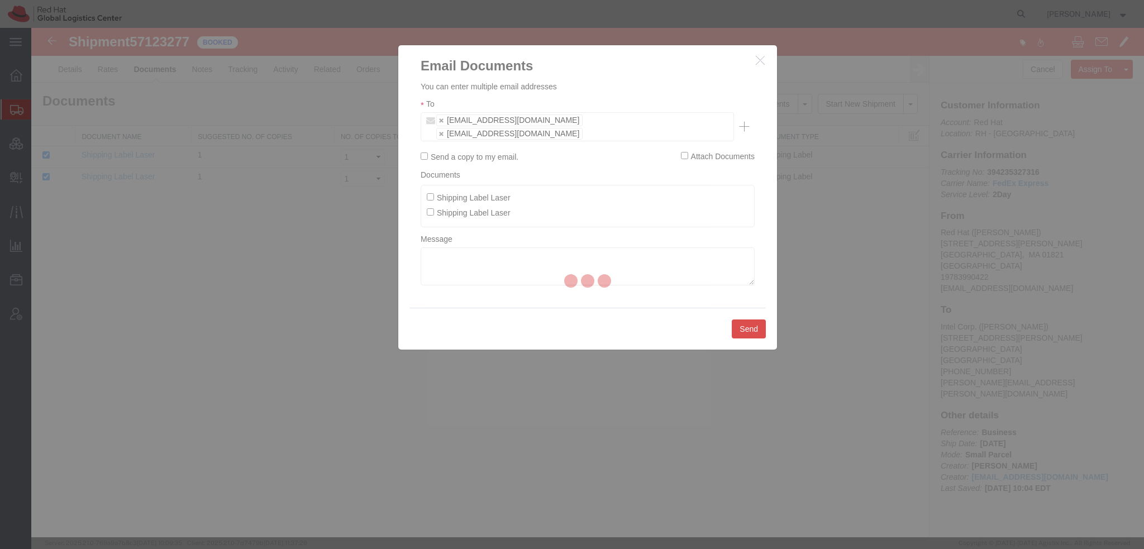
checkbox input "false"
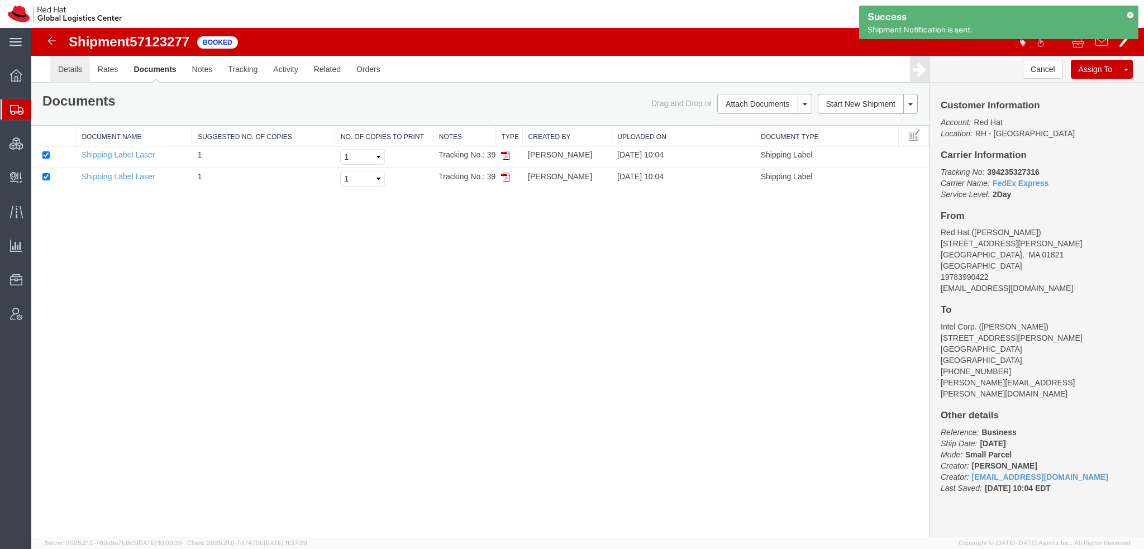
click at [73, 73] on link "Details" at bounding box center [70, 69] width 40 height 27
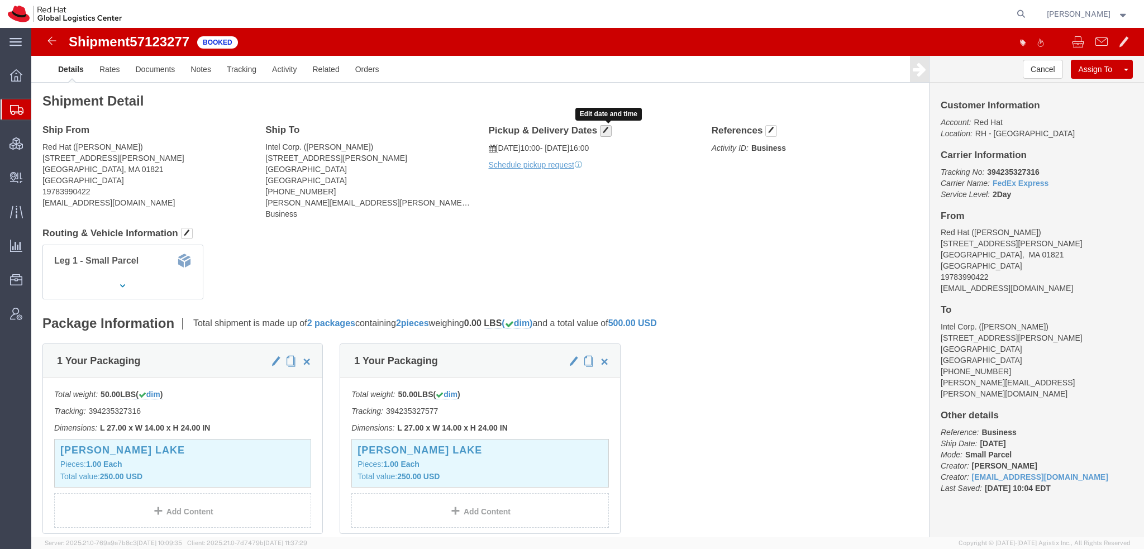
click button "button"
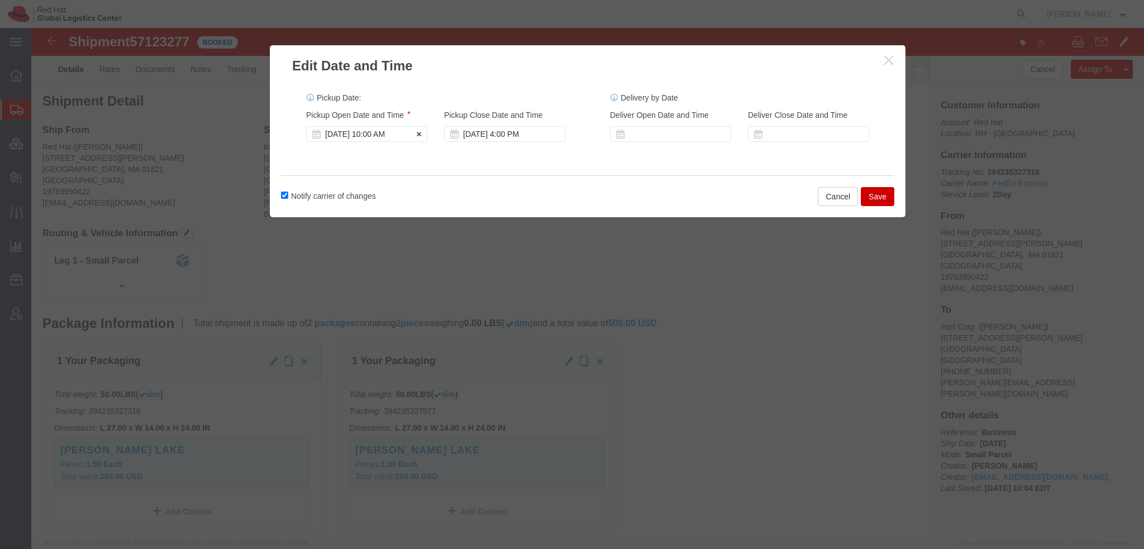
click div "Oct 15 2025 10:00 AM"
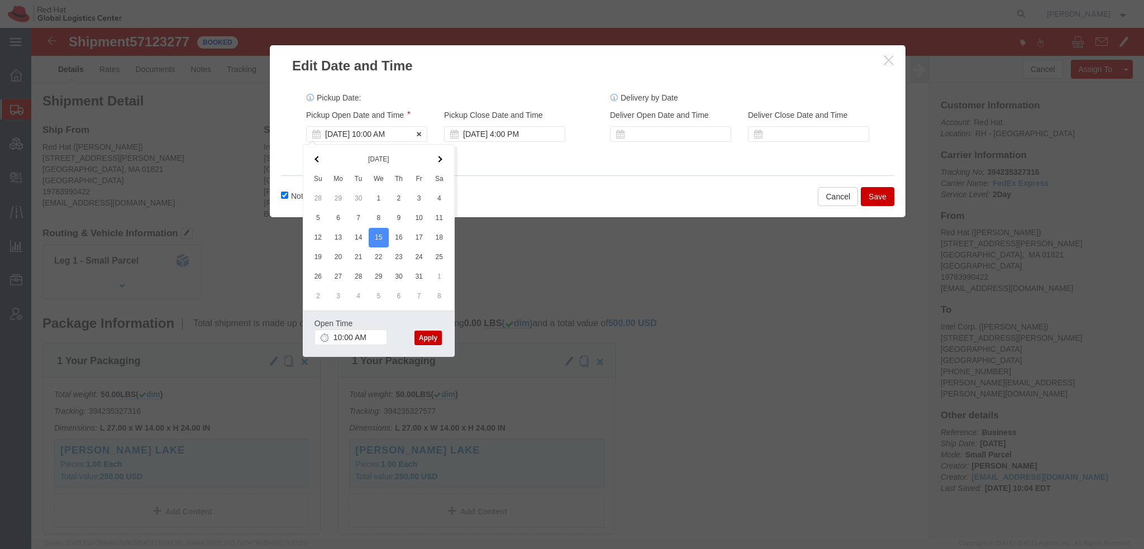
click div "Oct 15 2025 10:00 AM"
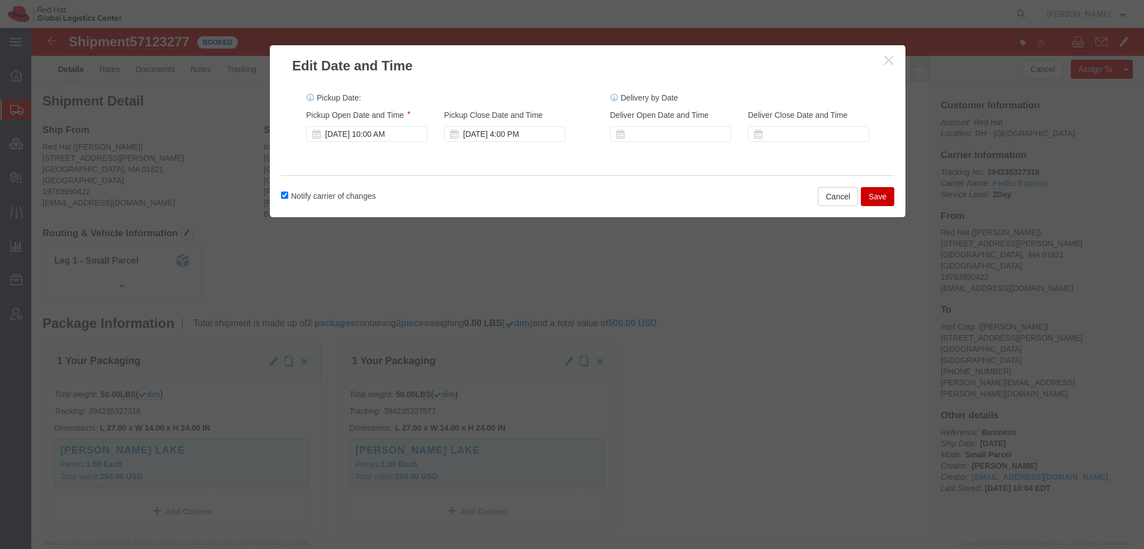
click button "Save"
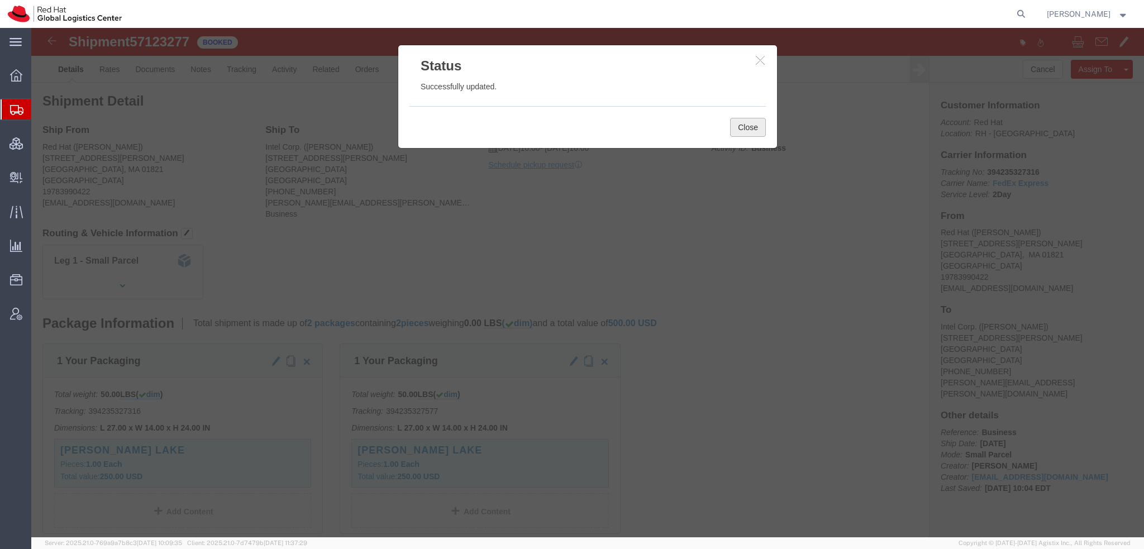
click button "Close"
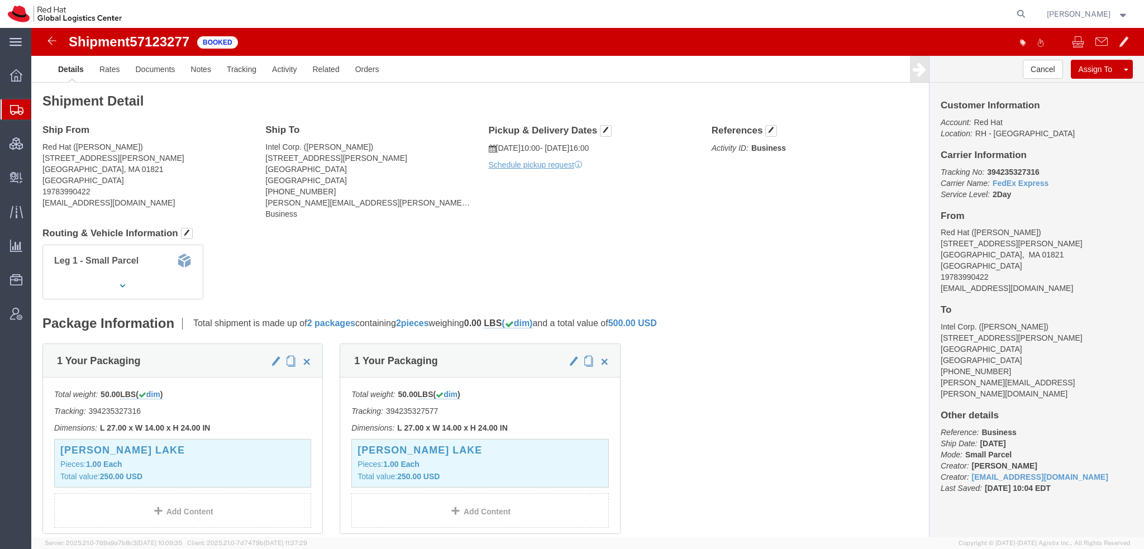
drag, startPoint x: 90, startPoint y: 130, endPoint x: 122, endPoint y: 99, distance: 43.4
click at [0, 0] on span "Shipment Manager" at bounding box center [0, 0] width 0 height 0
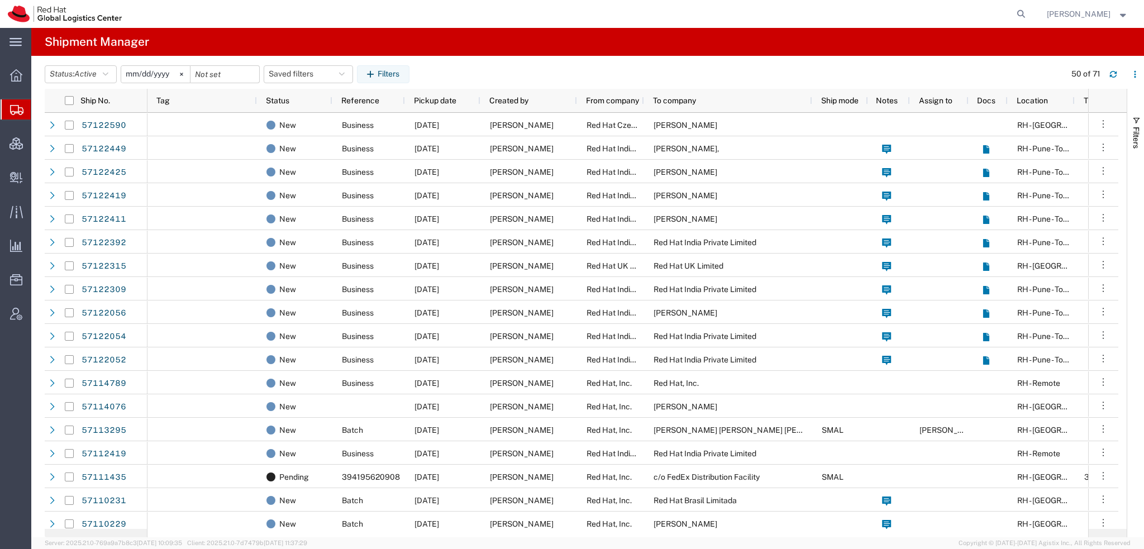
click at [1093, 11] on span "[PERSON_NAME]" at bounding box center [1078, 14] width 64 height 12
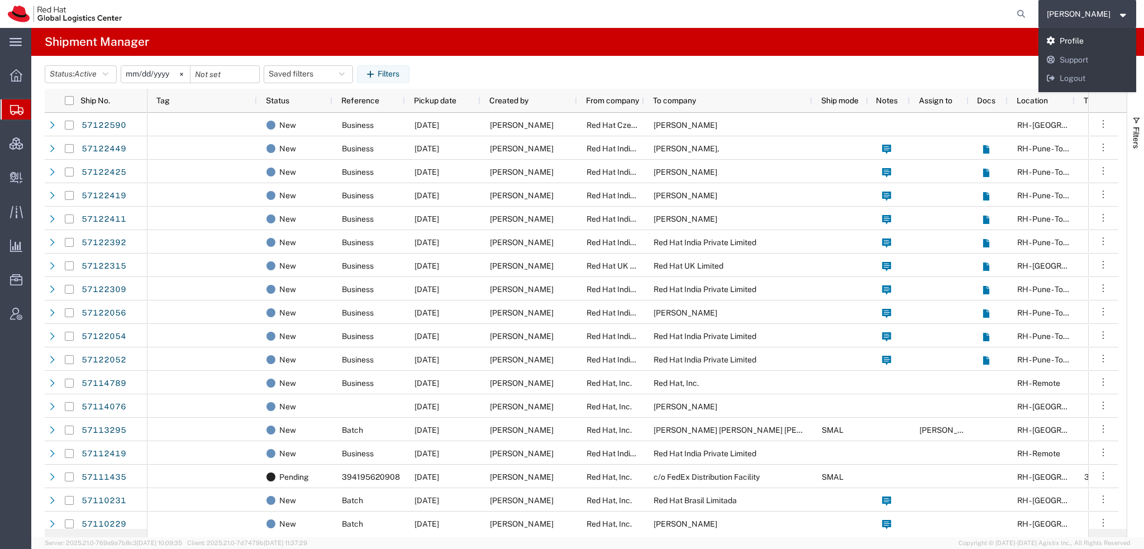
click at [1090, 42] on link "Profile" at bounding box center [1087, 41] width 98 height 19
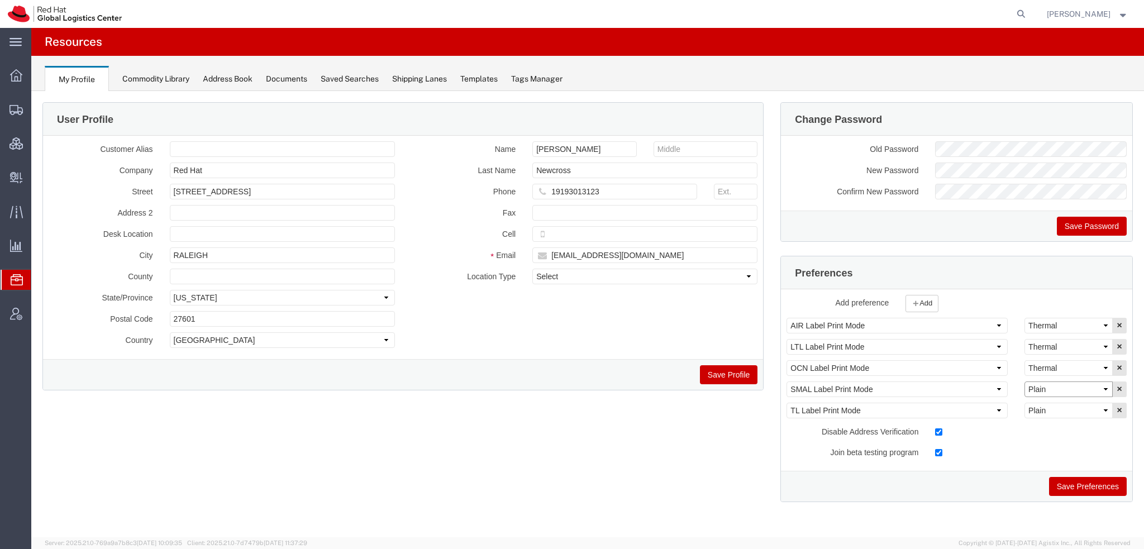
click at [1085, 383] on select "Select Plain Thermal" at bounding box center [1068, 389] width 88 height 16
select select "Thermal"
click at [1024, 381] on select "Select Plain Thermal" at bounding box center [1068, 389] width 88 height 16
click at [1080, 486] on button "Save Preferences" at bounding box center [1088, 486] width 78 height 19
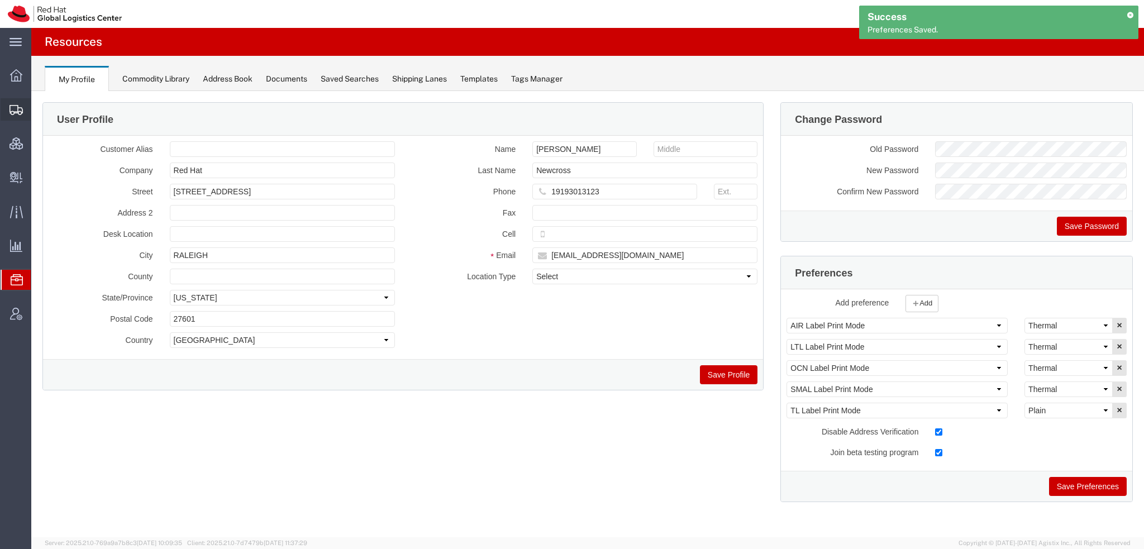
click at [0, 0] on span "Shipment Manager" at bounding box center [0, 0] width 0 height 0
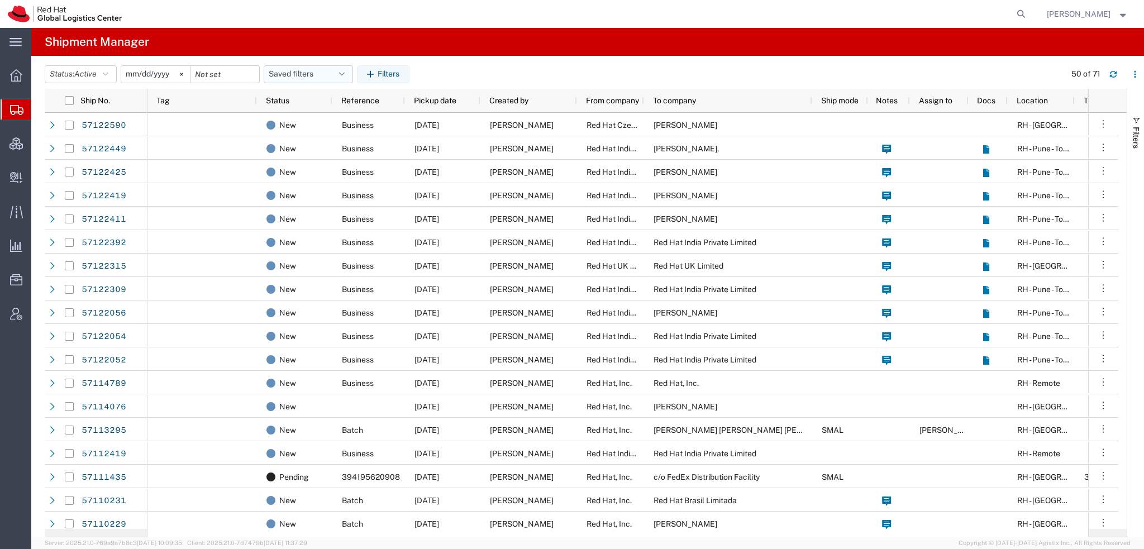
click at [313, 68] on button "Saved filters" at bounding box center [308, 74] width 89 height 18
click at [304, 123] on span "Americas" at bounding box center [338, 123] width 146 height 21
type input "2023-05-07"
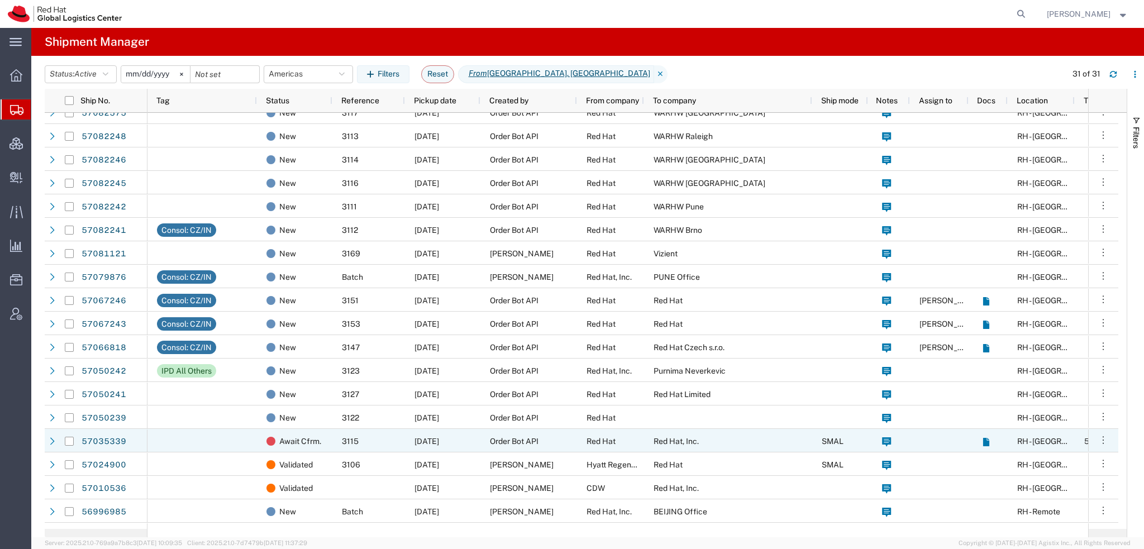
scroll to position [279, 0]
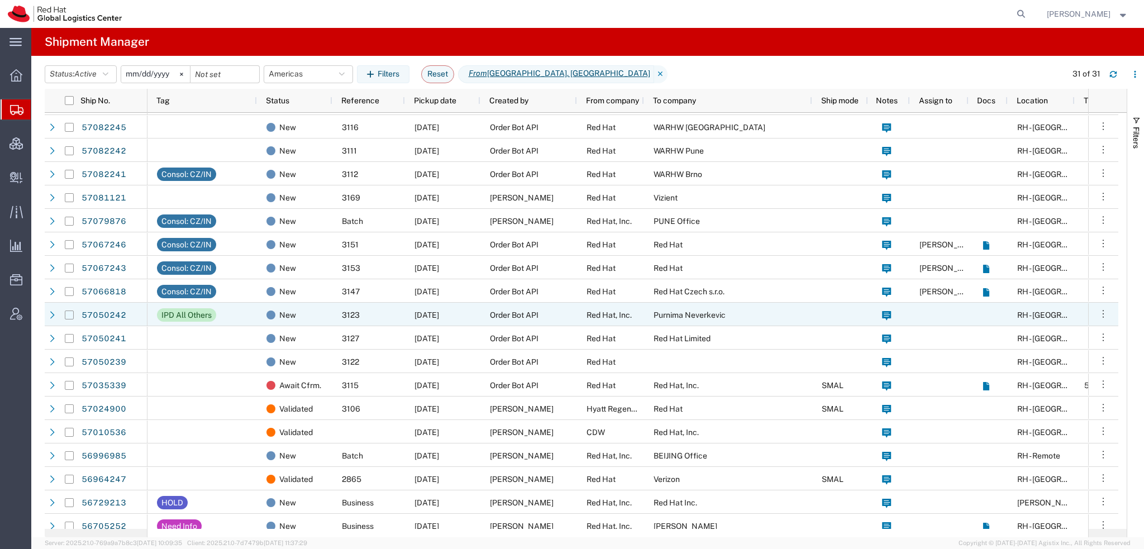
click at [68, 314] on input "Press Space to toggle row selection (unchecked)" at bounding box center [69, 314] width 9 height 9
checkbox input "true"
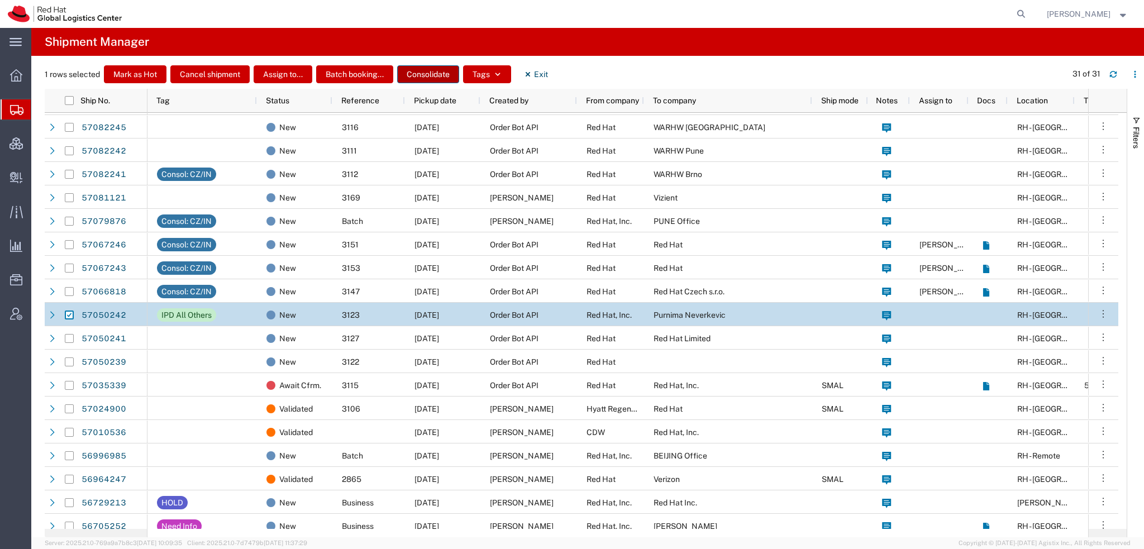
click at [429, 71] on button "Consolidate" at bounding box center [428, 74] width 62 height 18
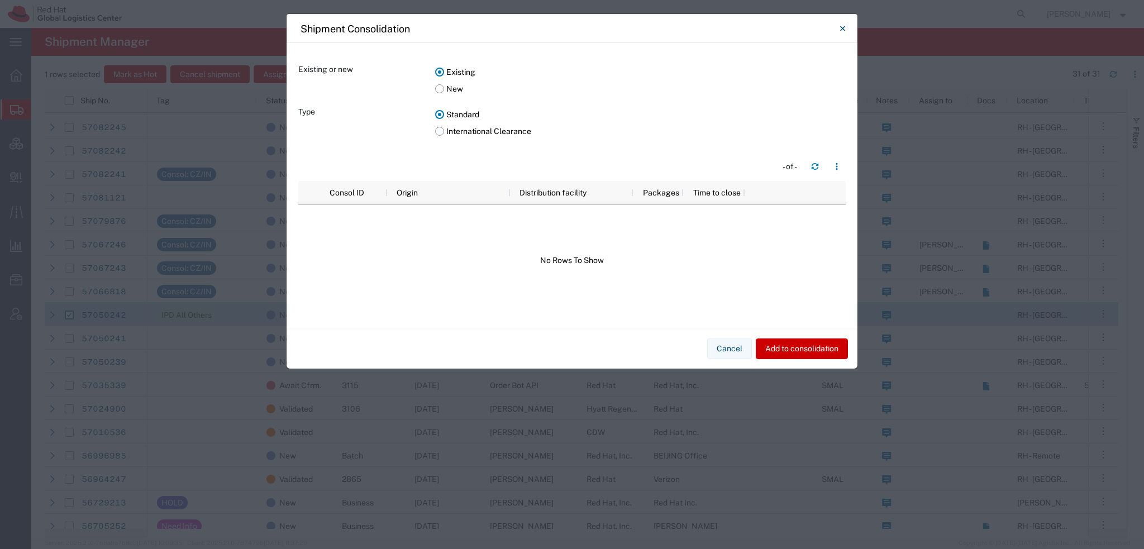
click at [440, 133] on label "International Clearance" at bounding box center [640, 131] width 410 height 17
click at [0, 0] on input "International Clearance" at bounding box center [0, 0] width 0 height 0
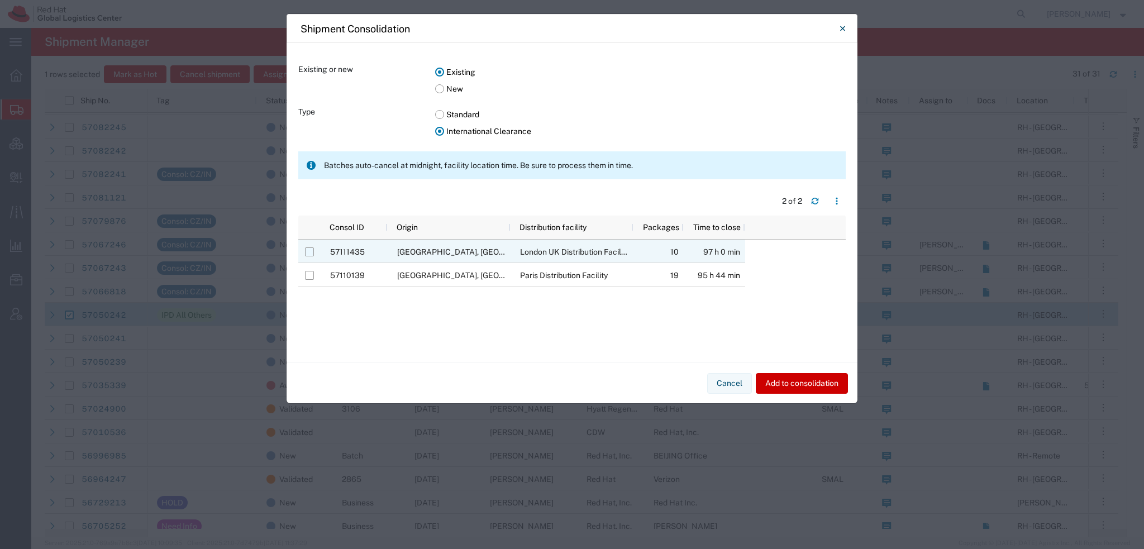
click at [310, 252] on input "Press Space to toggle row selection (unchecked)" at bounding box center [309, 251] width 9 height 9
checkbox input "true"
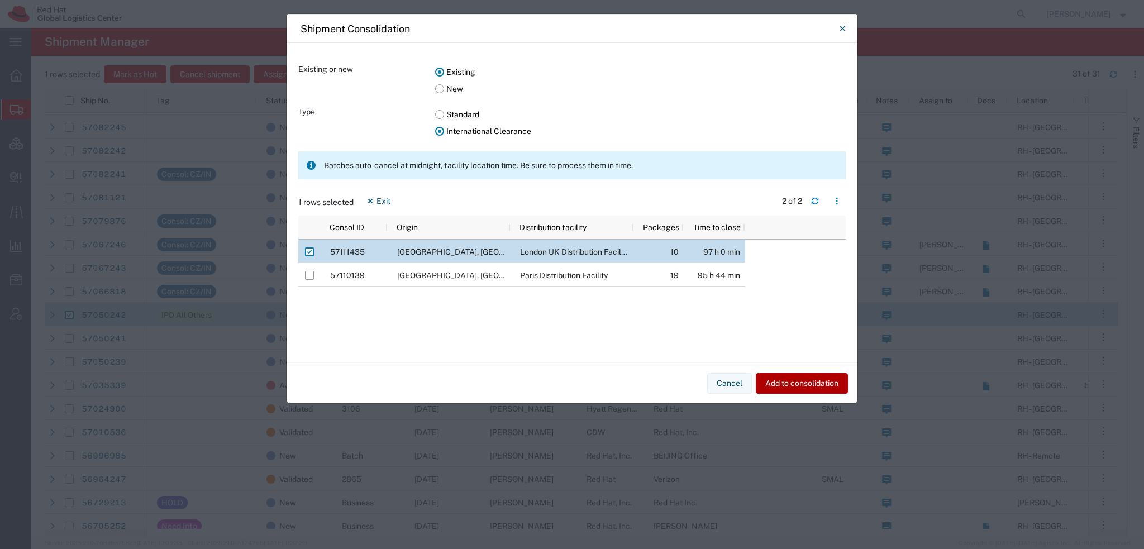
click at [797, 379] on button "Add to consolidation" at bounding box center [801, 383] width 92 height 21
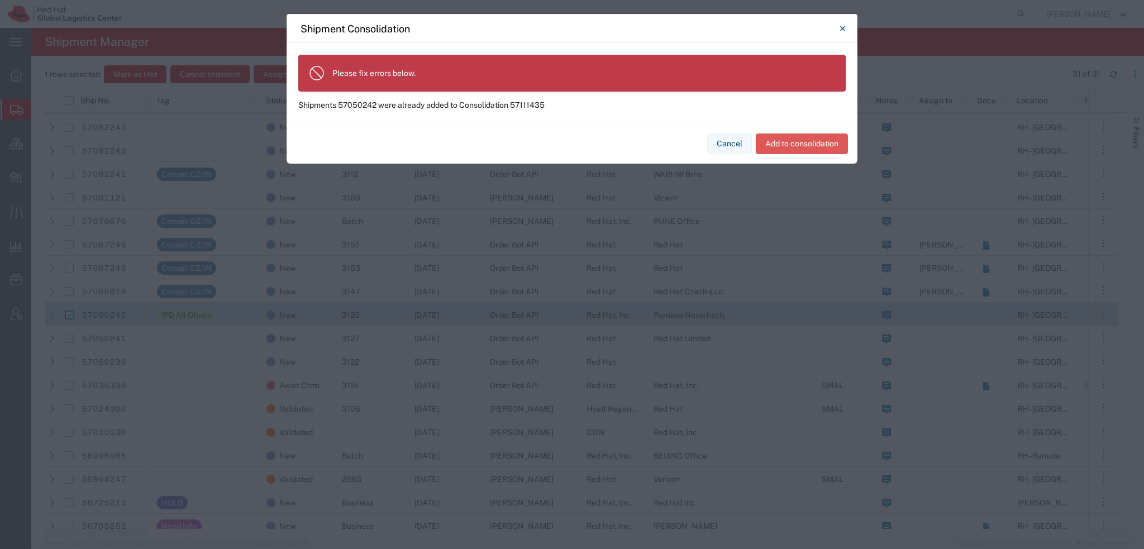
click at [725, 140] on button "Cancel" at bounding box center [729, 143] width 45 height 21
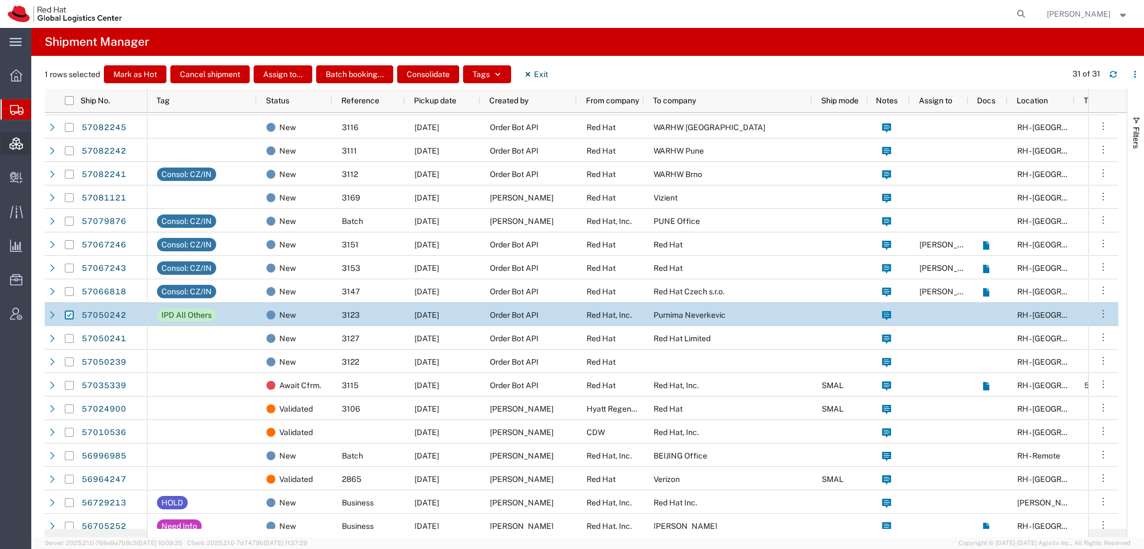
click at [39, 145] on span "Consolidation Manager" at bounding box center [35, 143] width 8 height 22
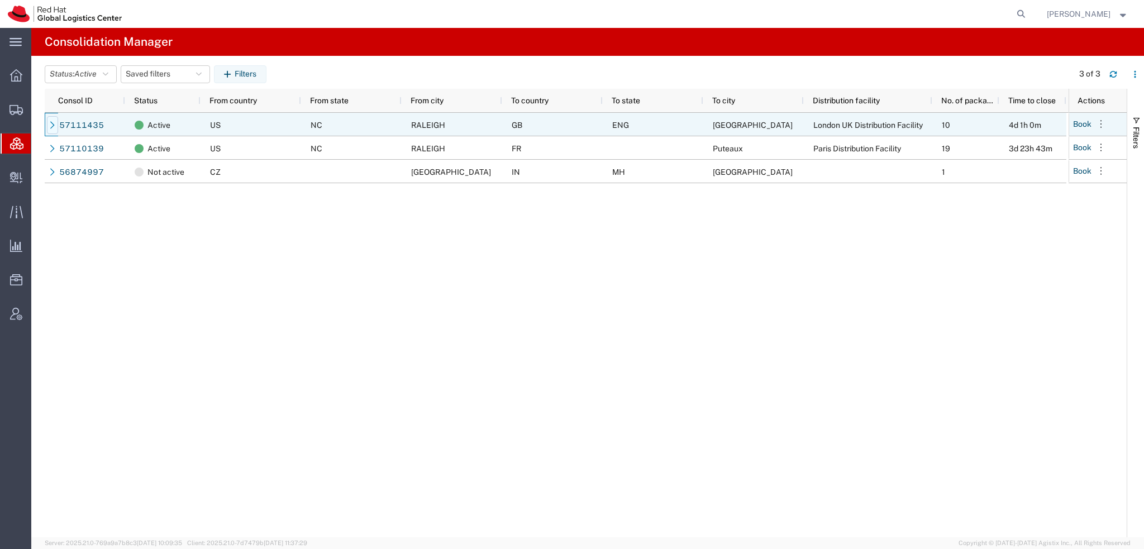
click at [50, 123] on icon at bounding box center [53, 125] width 8 height 8
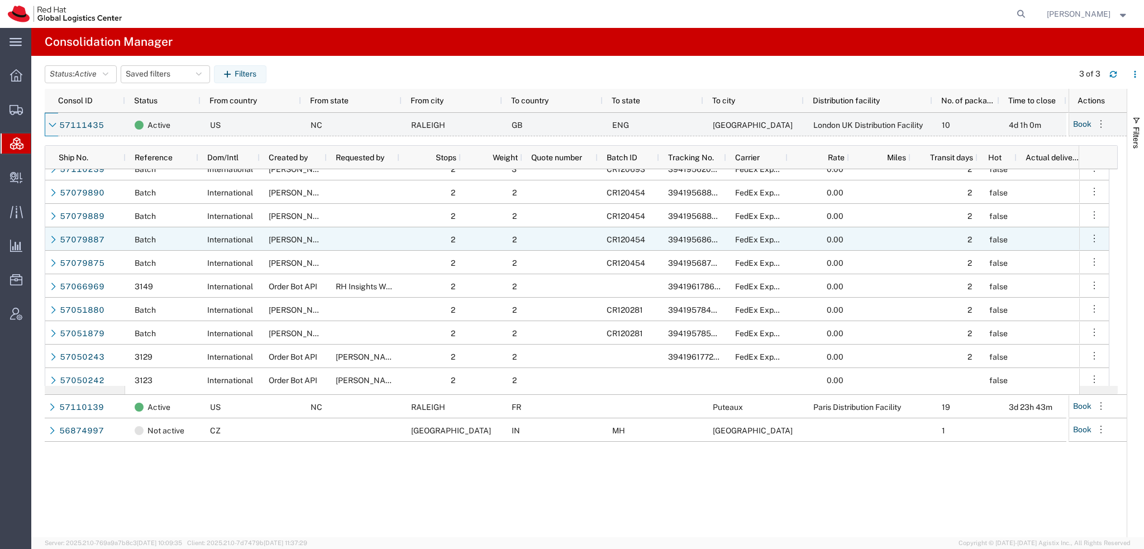
scroll to position [18, 0]
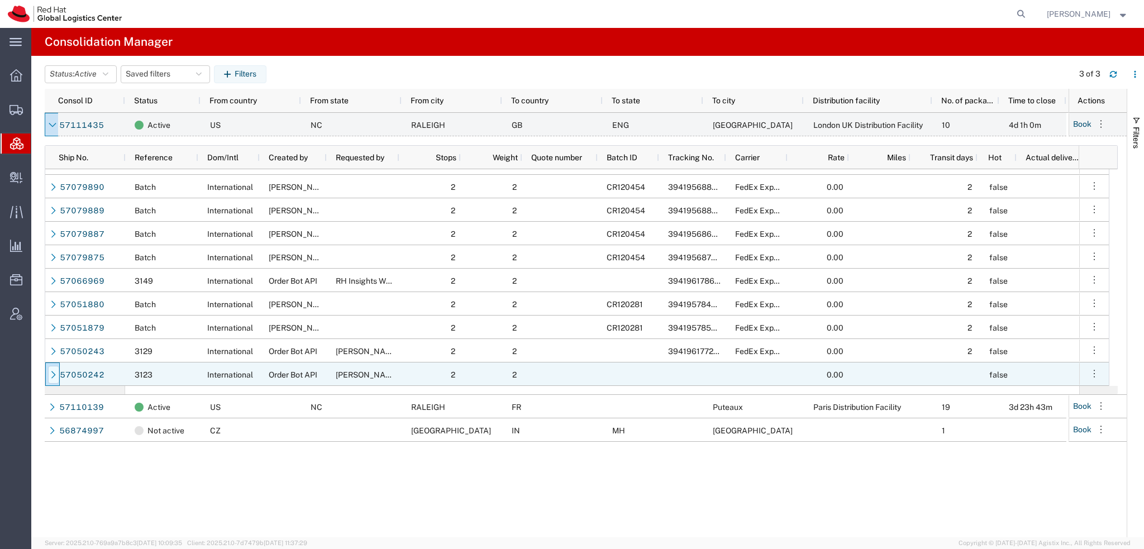
click at [50, 371] on icon at bounding box center [54, 375] width 8 height 8
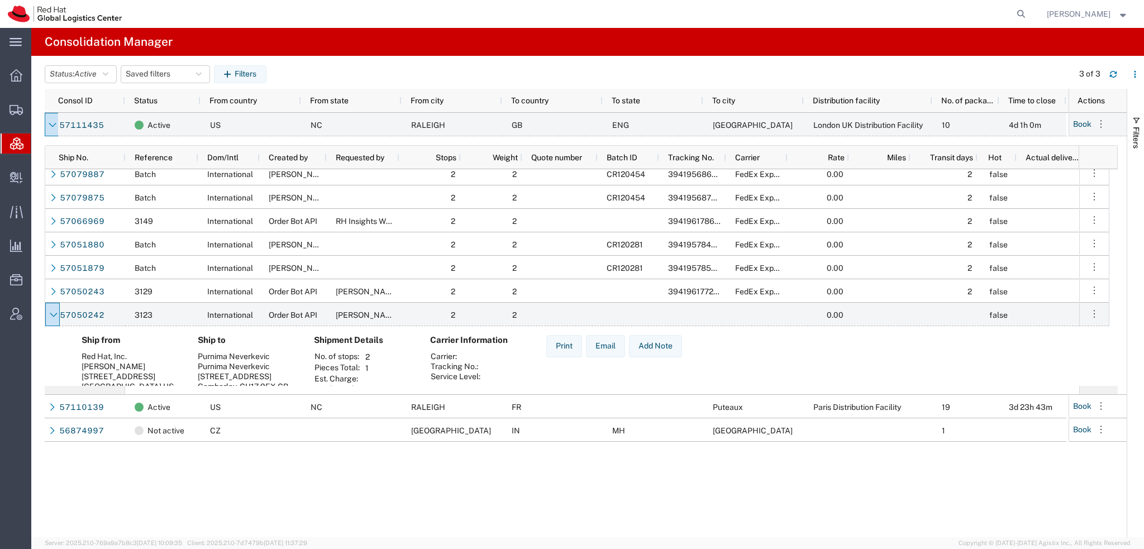
scroll to position [122, 0]
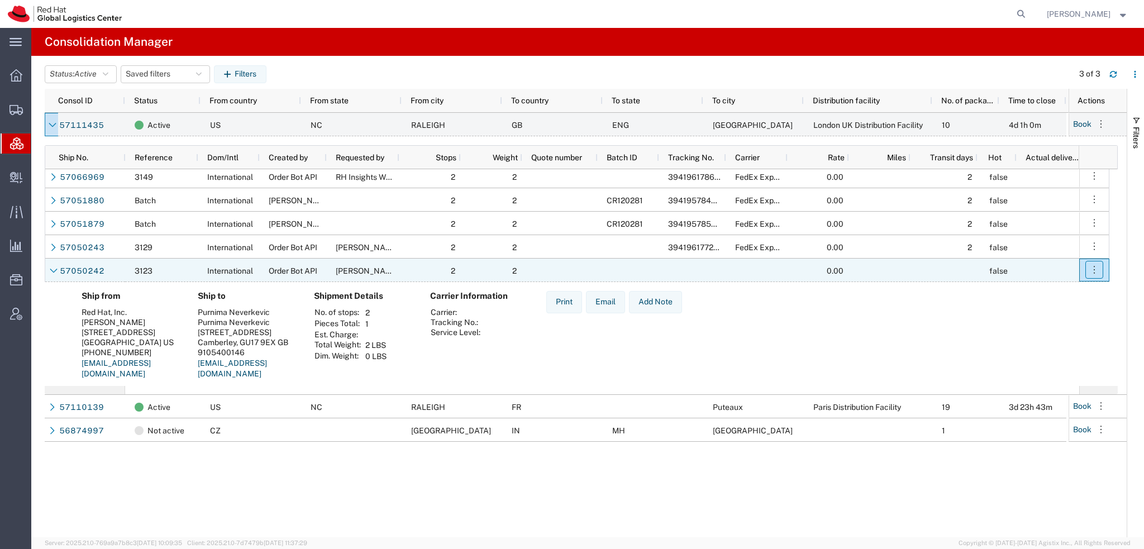
click at [1088, 272] on button "button" at bounding box center [1094, 270] width 18 height 18
click at [1028, 296] on link "Remove shipment from consolidation" at bounding box center [1004, 295] width 170 height 22
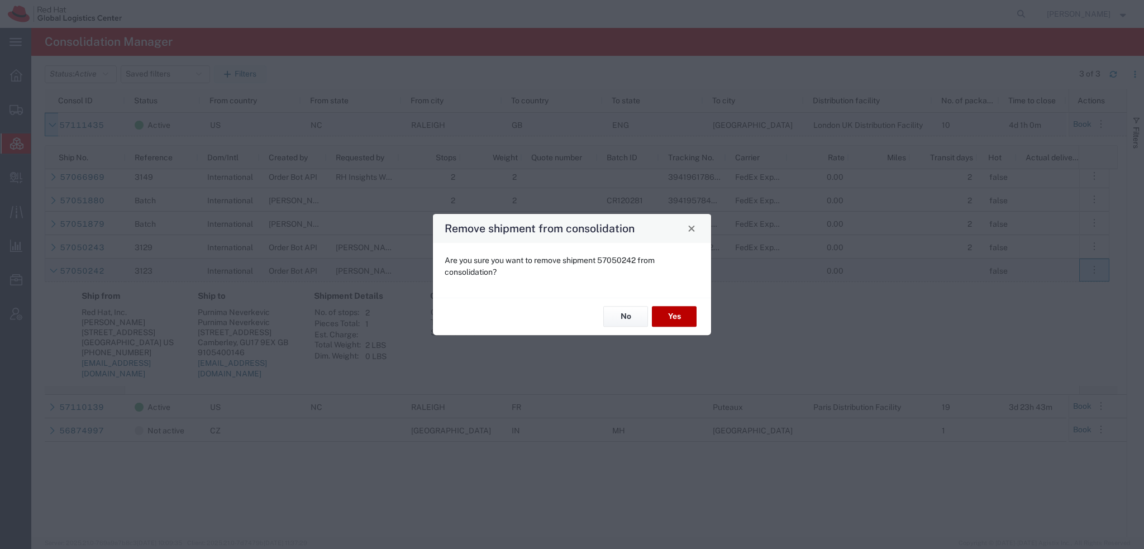
click at [674, 317] on button "Yes" at bounding box center [674, 317] width 45 height 21
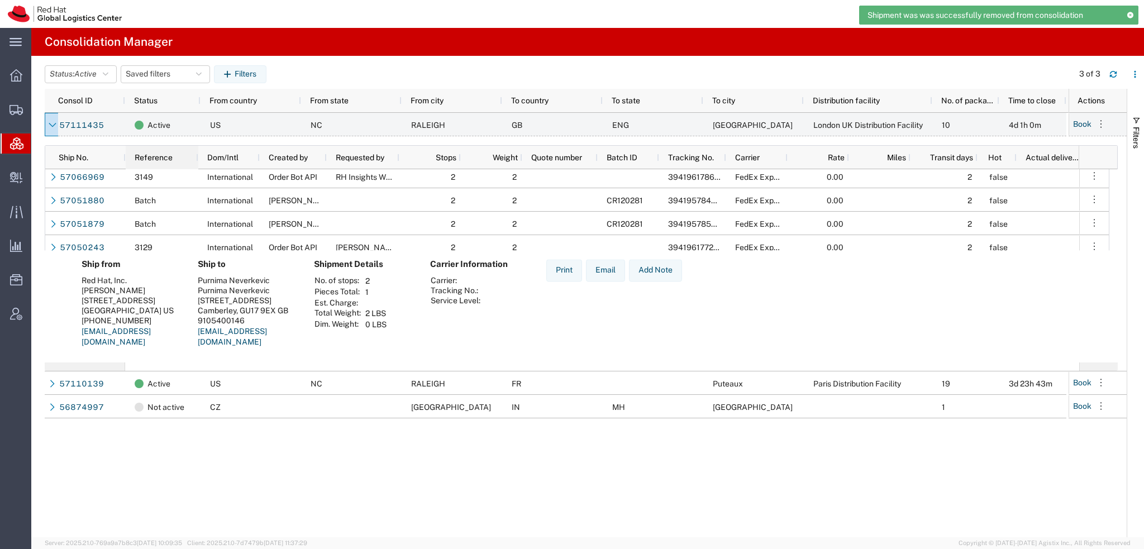
scroll to position [18, 0]
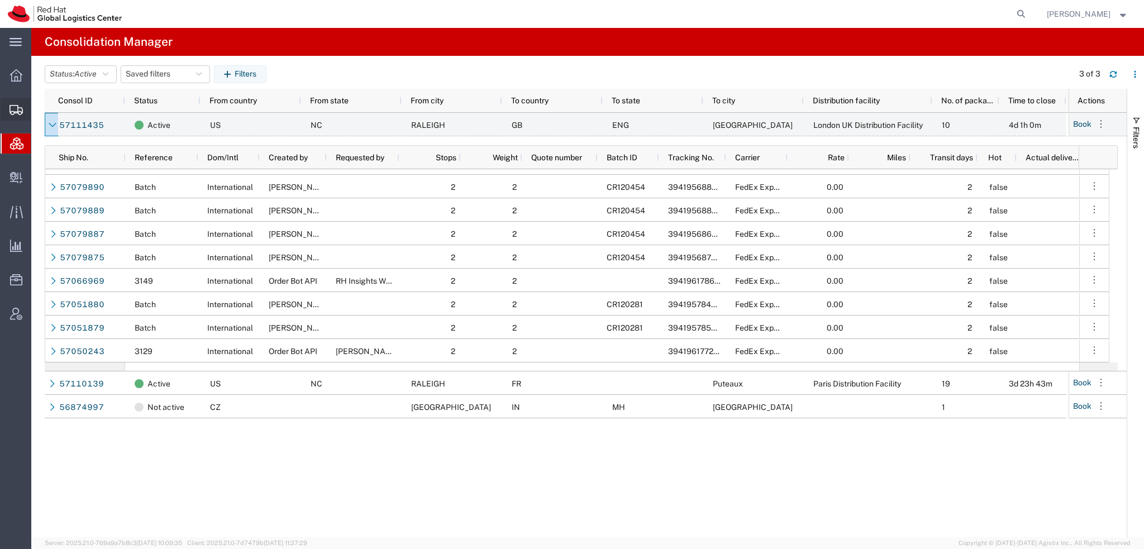
click at [0, 0] on span "Shipment Manager" at bounding box center [0, 0] width 0 height 0
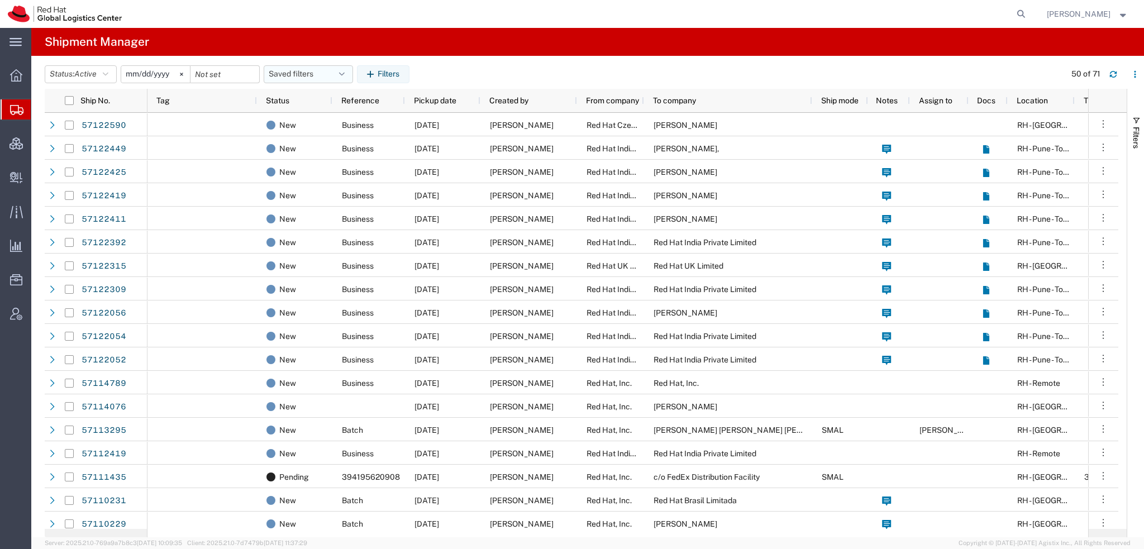
click at [352, 73] on button "Saved filters" at bounding box center [308, 74] width 89 height 18
click at [304, 118] on span "Americas" at bounding box center [338, 123] width 146 height 21
type input "2023-05-07"
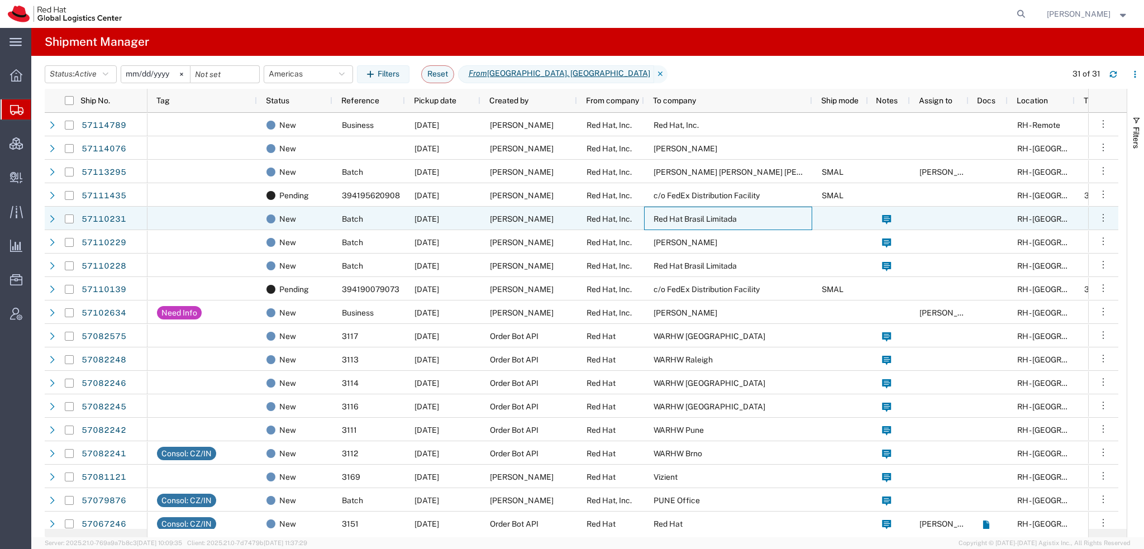
click at [680, 221] on span "Red Hat Brasil Limitada" at bounding box center [694, 218] width 83 height 9
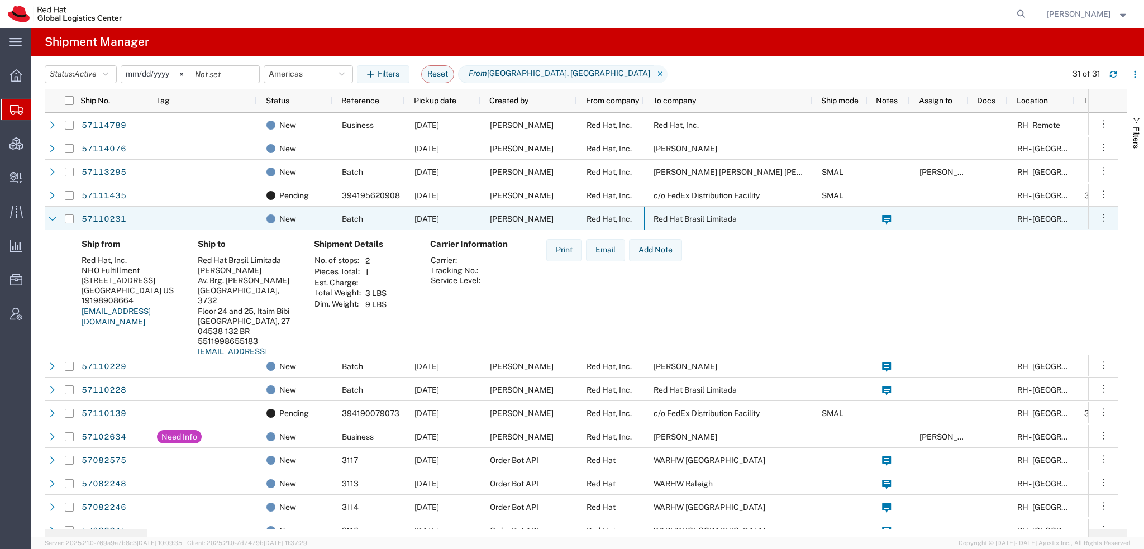
click at [680, 221] on span "Red Hat Brasil Limitada" at bounding box center [694, 218] width 83 height 9
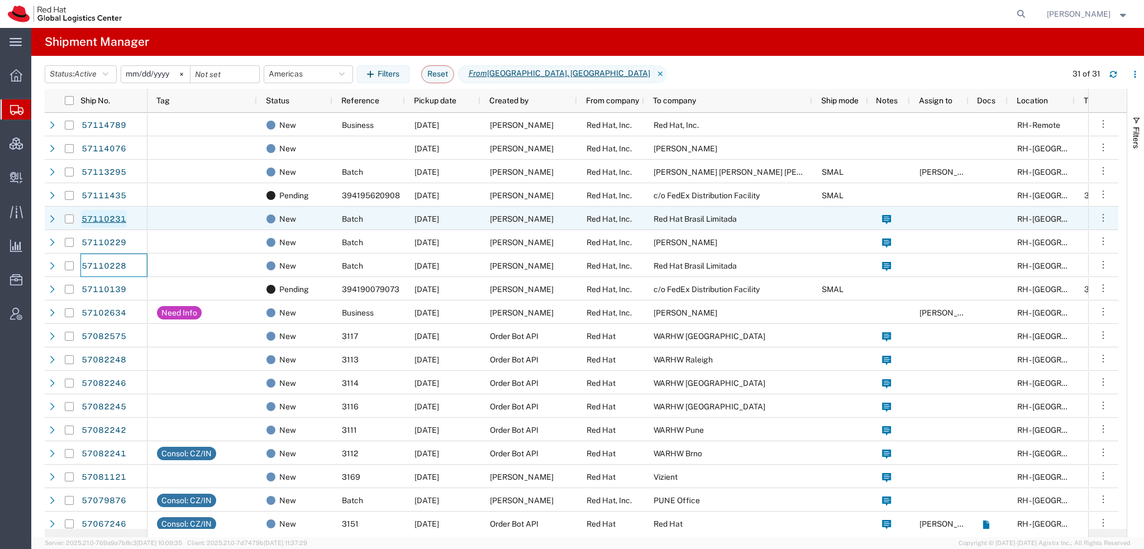
click at [99, 215] on link "57110231" at bounding box center [104, 219] width 46 height 18
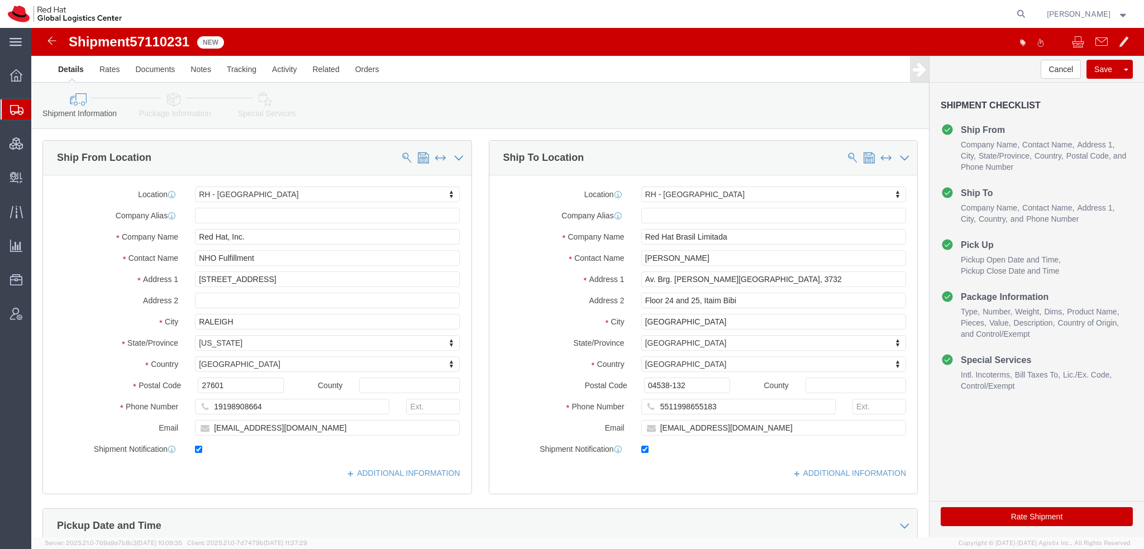
select select "38014"
select select "42531"
click icon
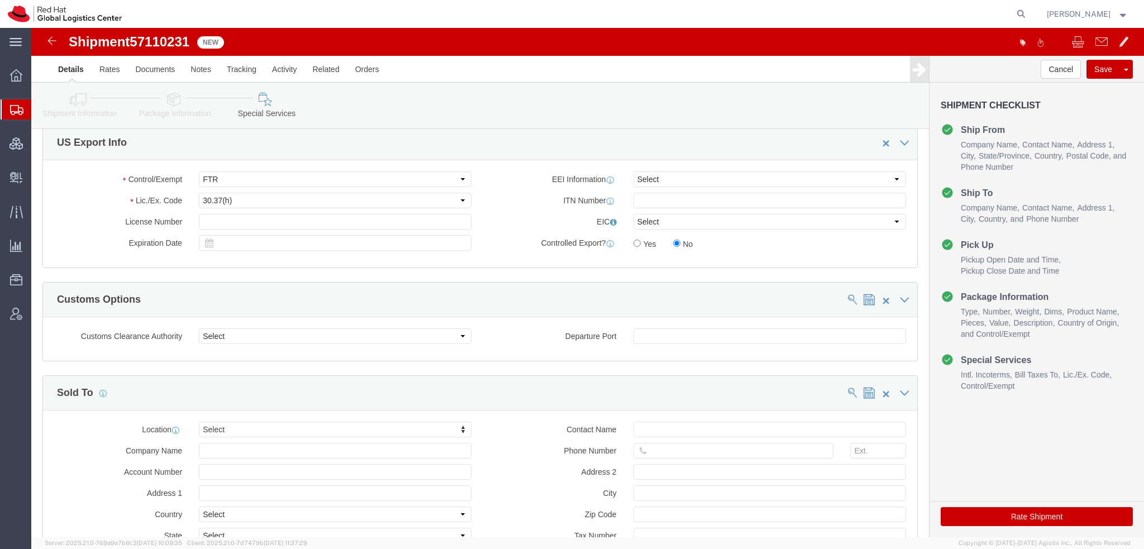
scroll to position [944, 0]
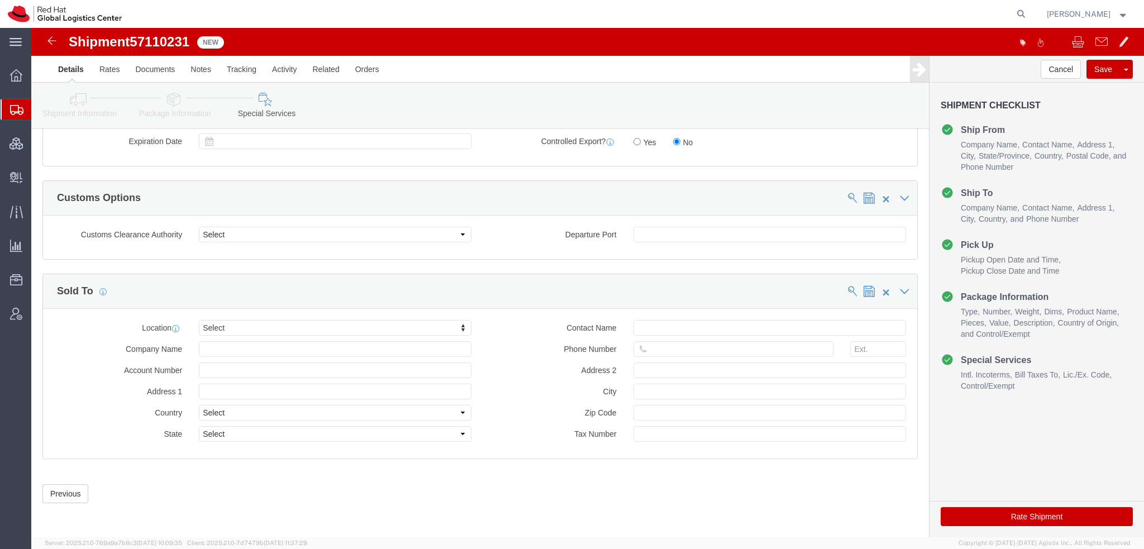
click button "Rate Shipment"
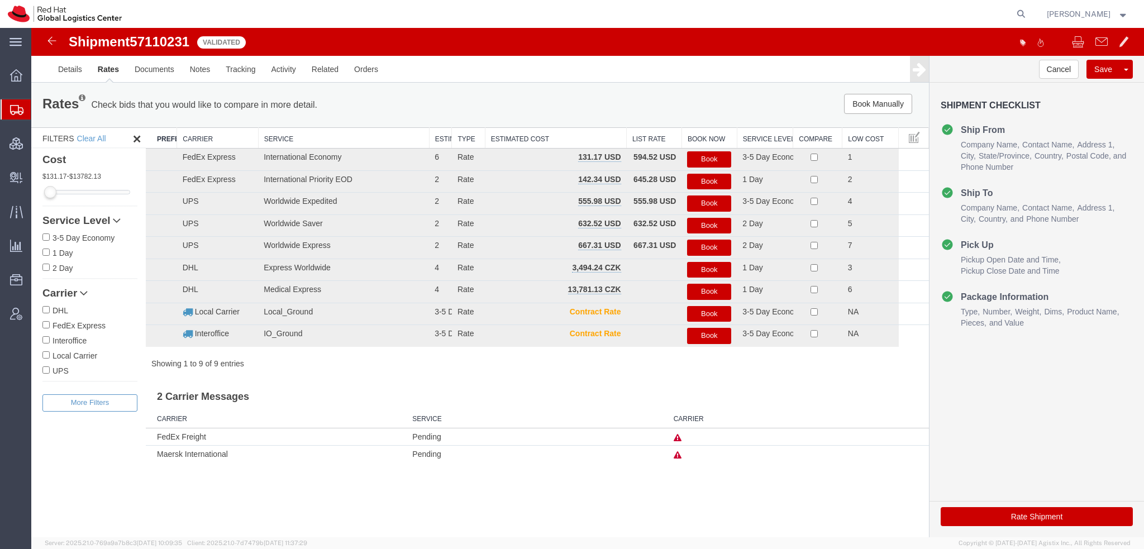
scroll to position [0, 0]
click at [723, 158] on button "Book" at bounding box center [709, 159] width 44 height 16
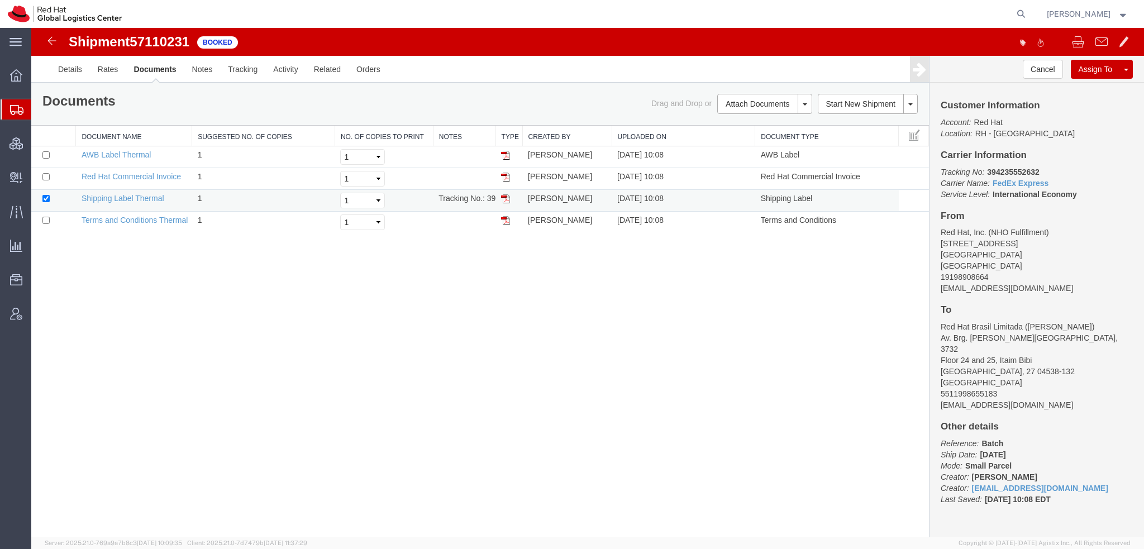
click at [507, 200] on img at bounding box center [505, 198] width 9 height 9
click at [503, 154] on img at bounding box center [505, 155] width 9 height 9
click at [505, 175] on img at bounding box center [505, 177] width 9 height 9
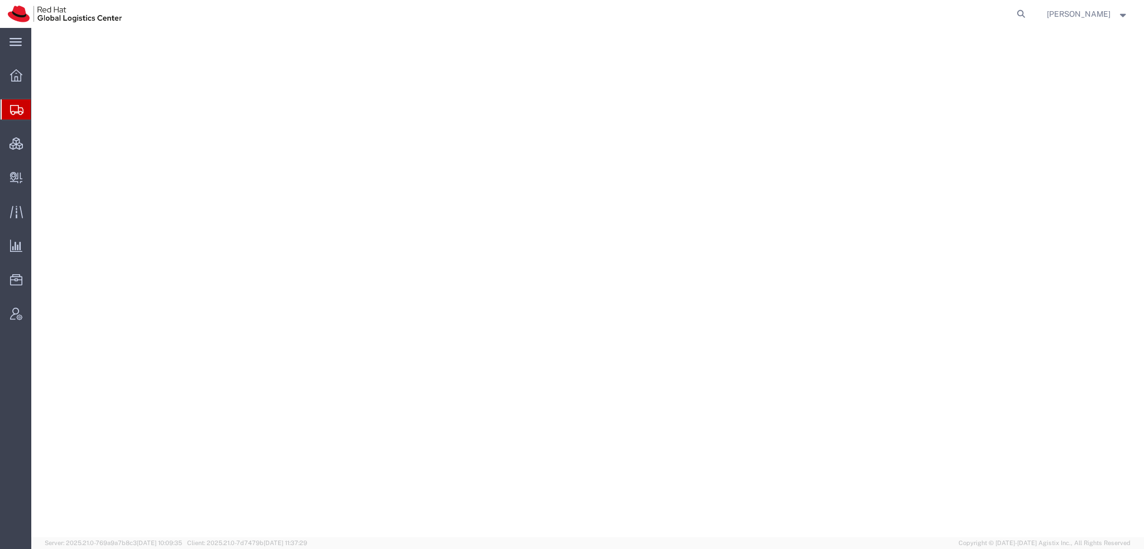
select select "38014"
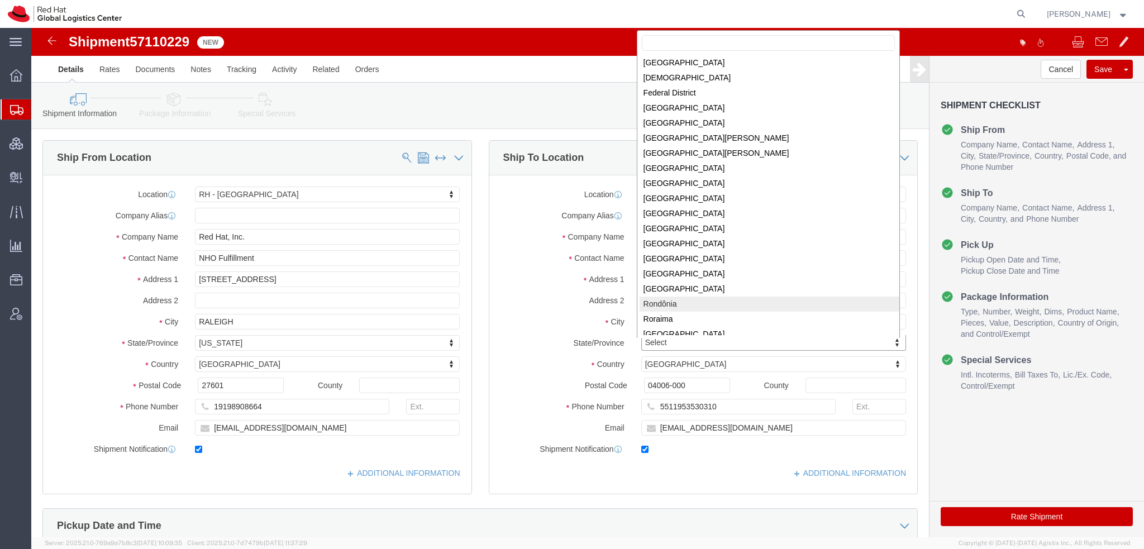
scroll to position [143, 0]
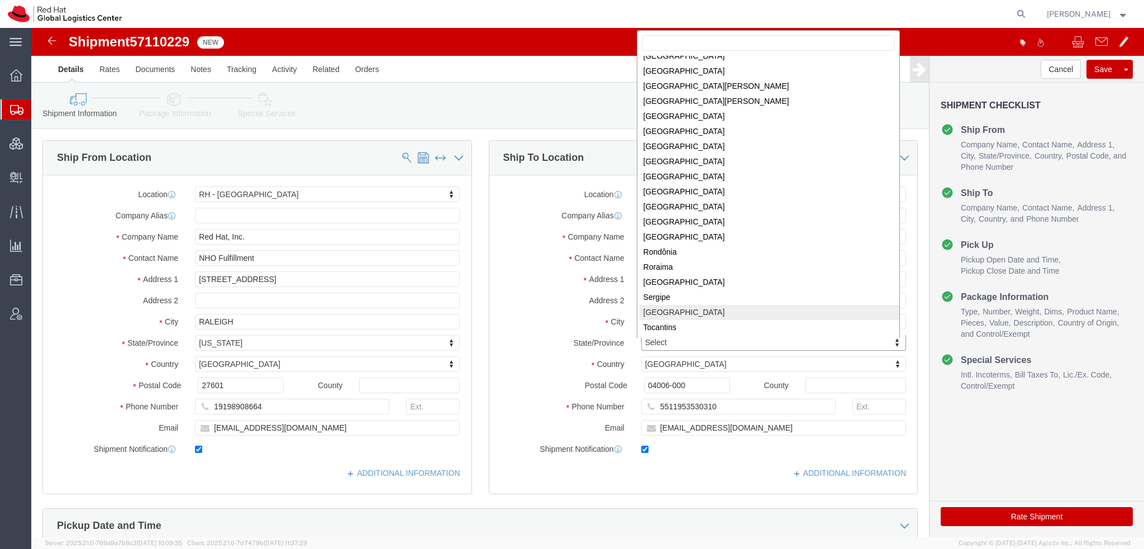
select select
select select "27"
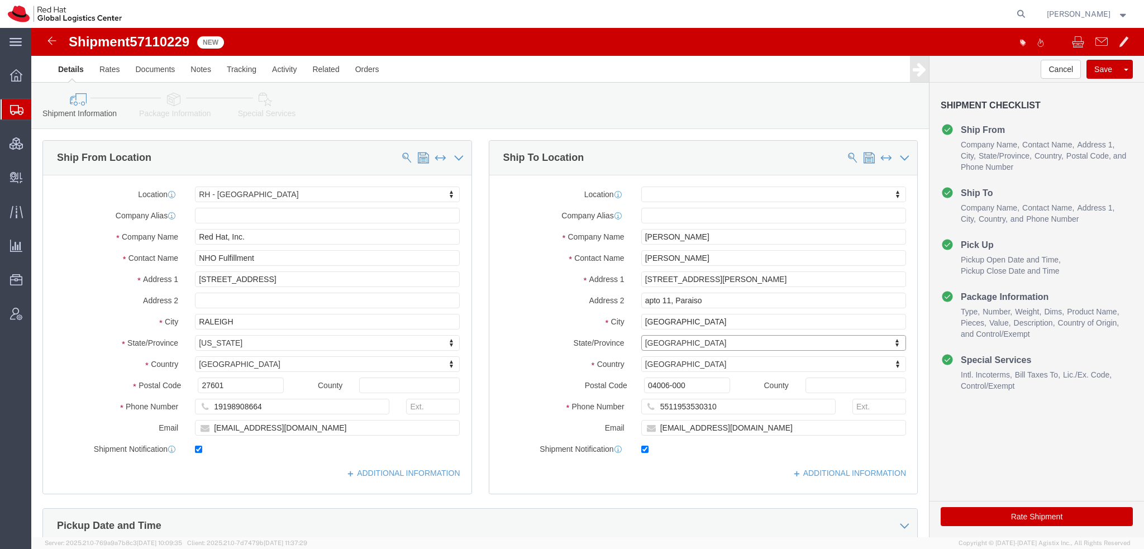
click div "Shipment Information Package Information Special Services"
click icon
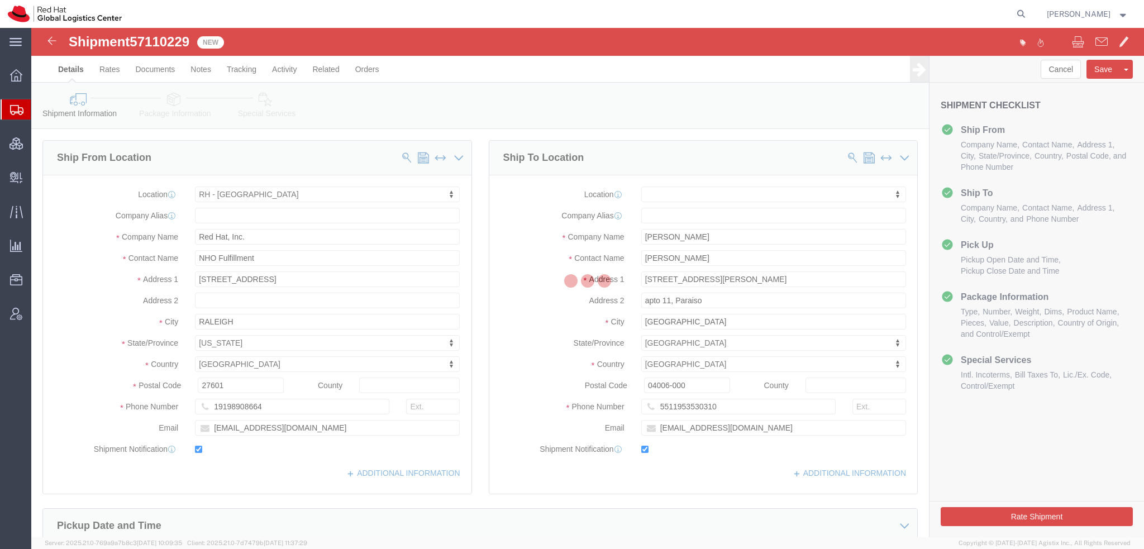
select select
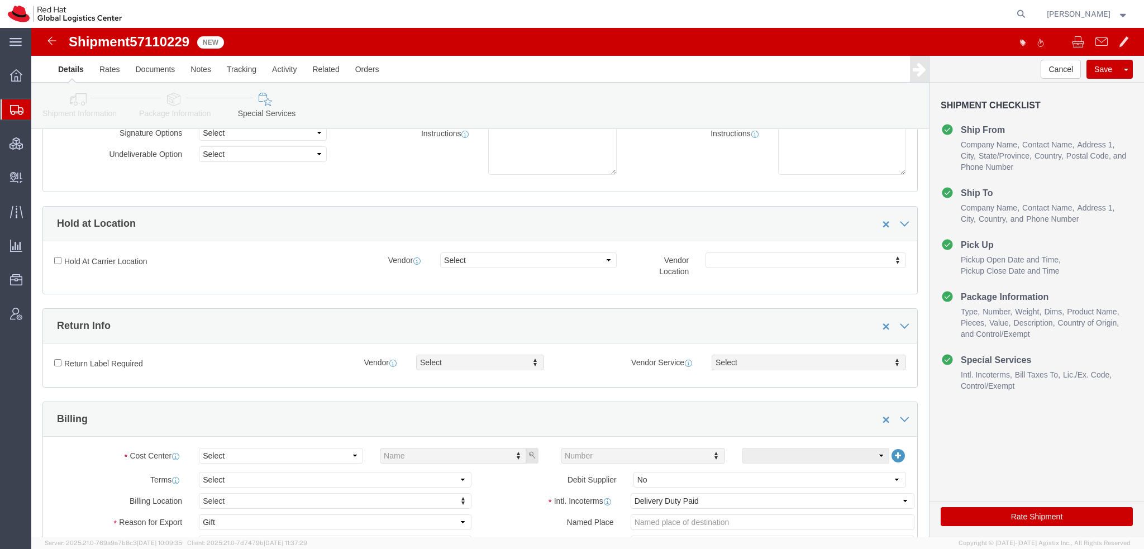
scroll to position [279, 0]
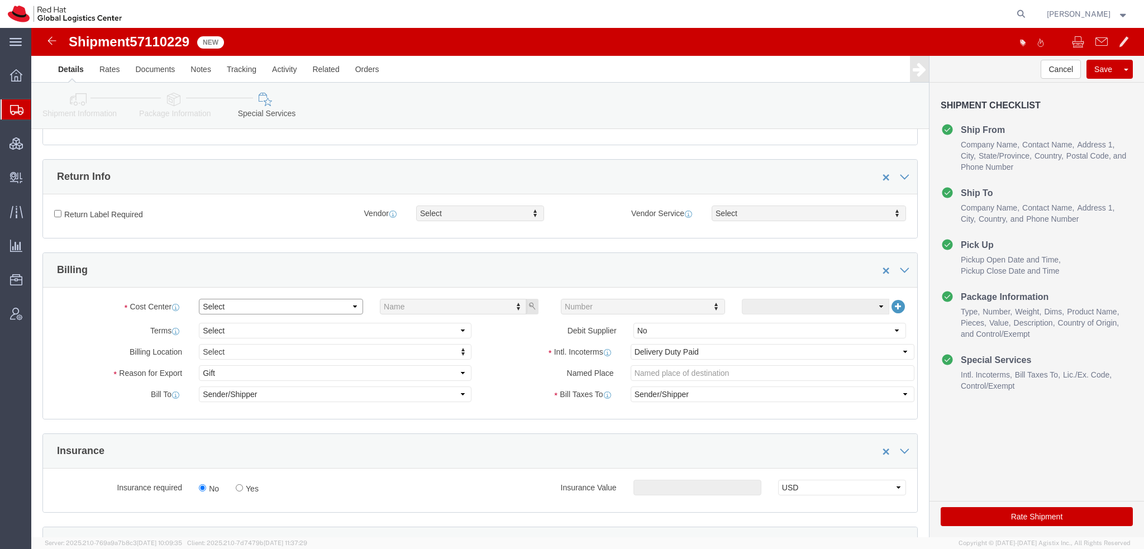
click select "Select Buyer Cost Center Department Operations Number Order Number Sales Person"
select select "COSTCENTER"
click select "Select Buyer Cost Center Department Operations Number Order Number Sales Person"
type input "805"
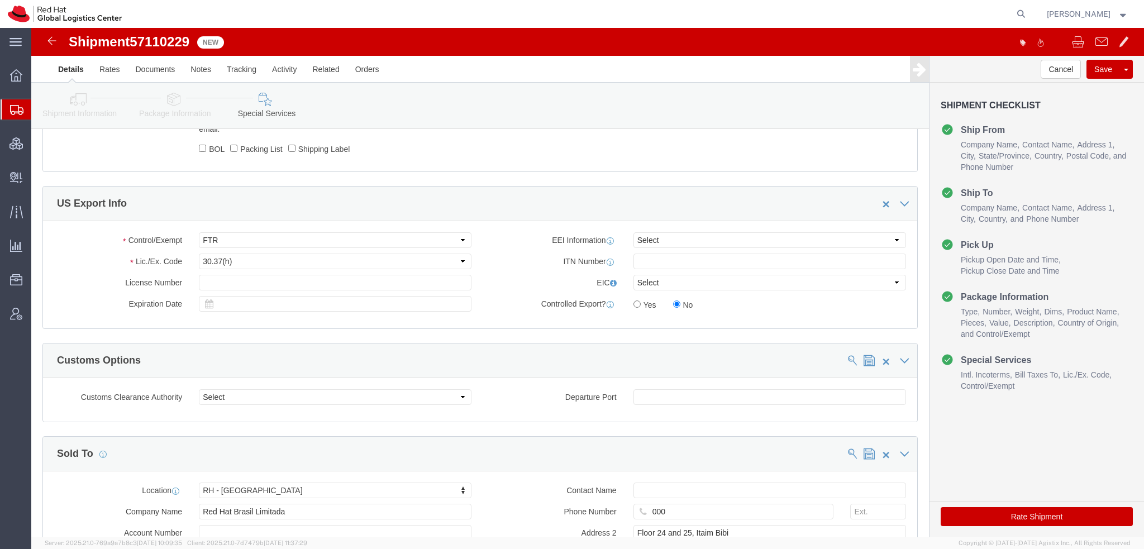
scroll to position [944, 0]
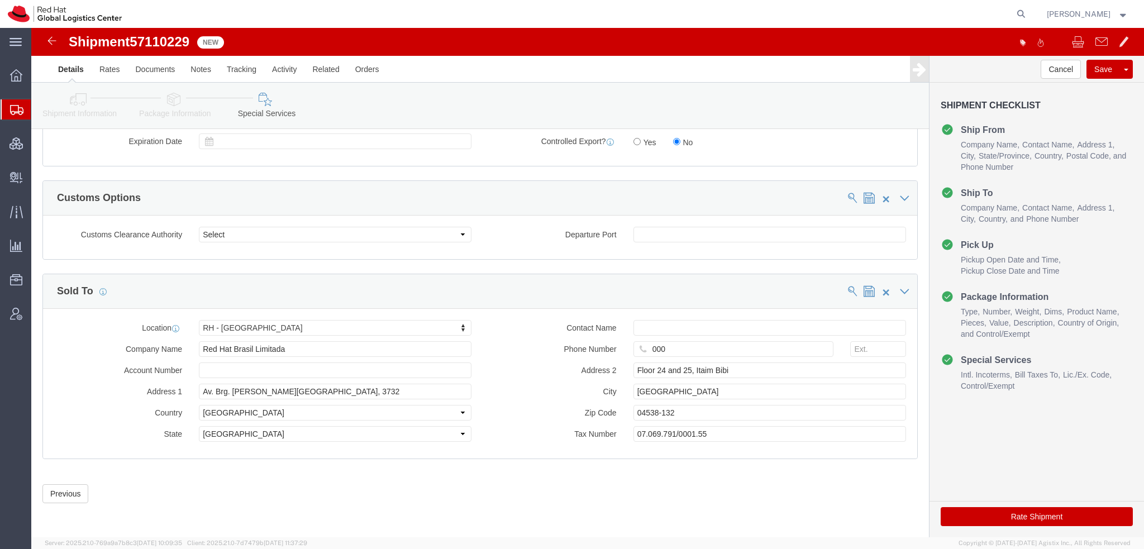
click button "Rate Shipment"
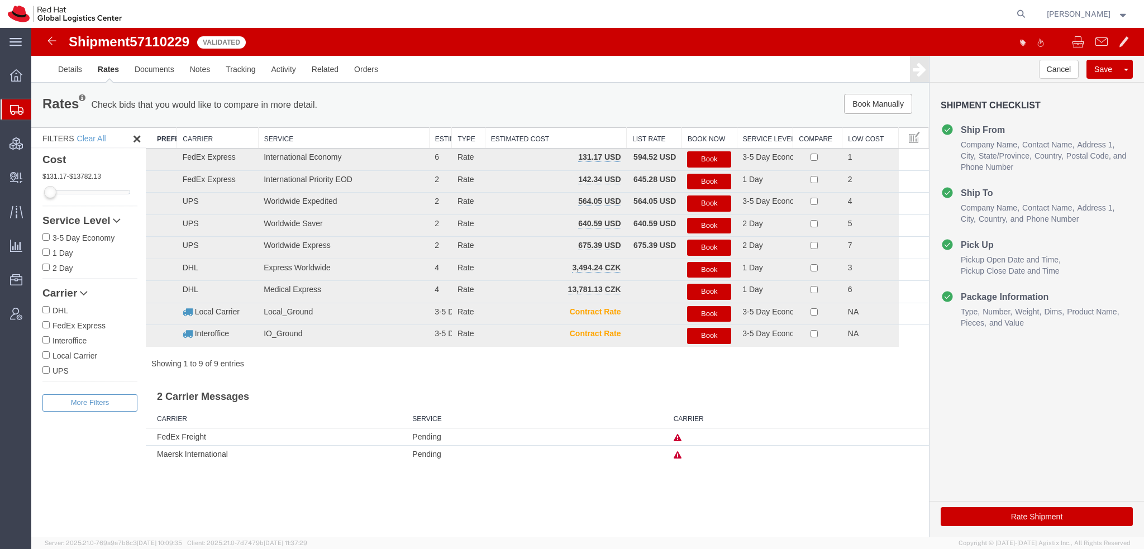
scroll to position [0, 0]
click at [701, 157] on button "Book" at bounding box center [709, 159] width 44 height 16
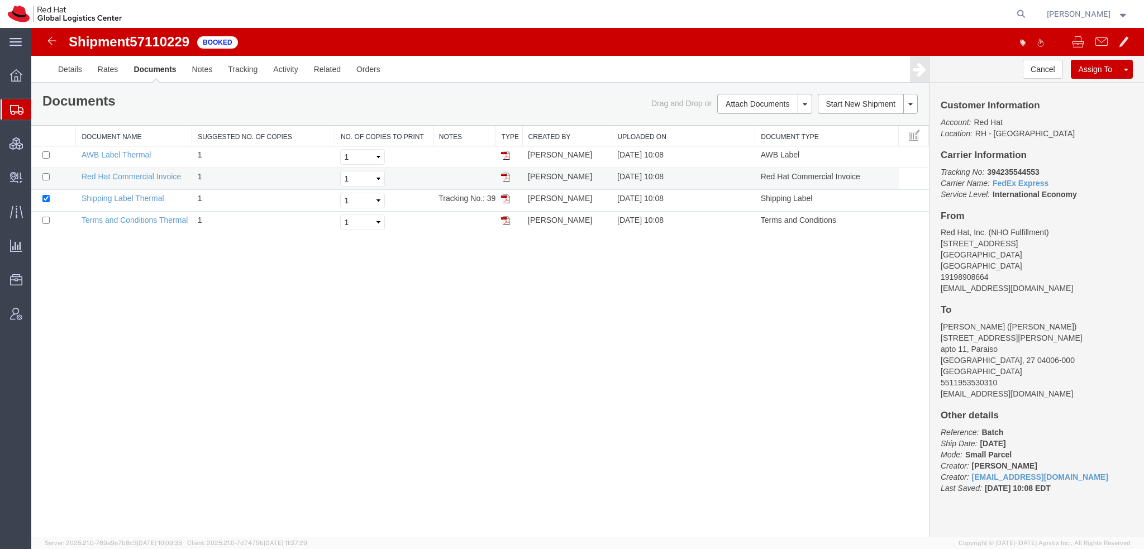
click at [505, 175] on img at bounding box center [505, 177] width 9 height 9
click at [503, 198] on img at bounding box center [505, 198] width 9 height 9
click at [505, 152] on img at bounding box center [505, 155] width 9 height 9
click at [0, 0] on span "Shipment Manager" at bounding box center [0, 0] width 0 height 0
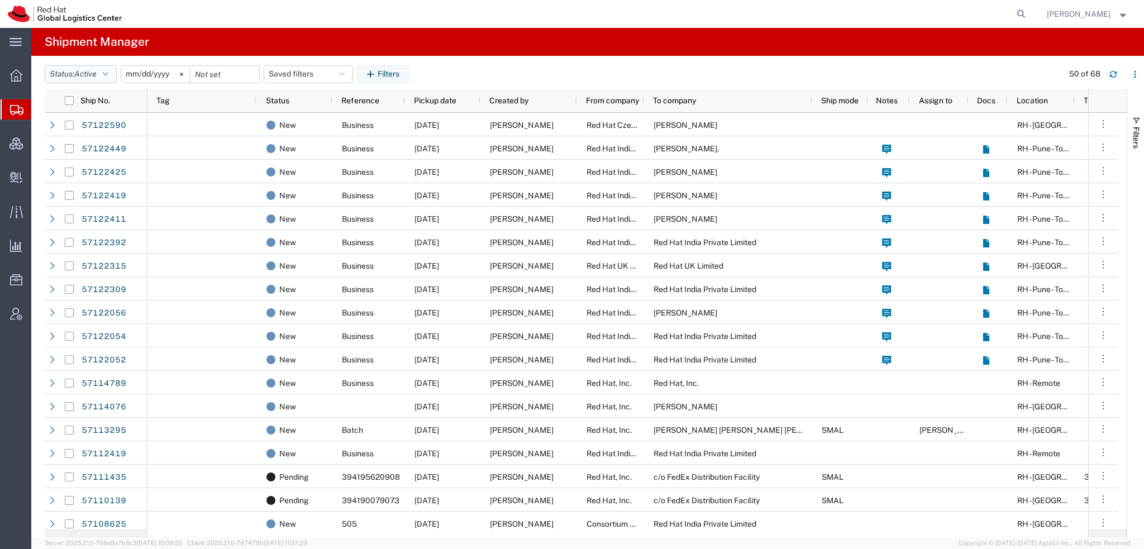
click at [108, 75] on icon "button" at bounding box center [106, 74] width 6 height 8
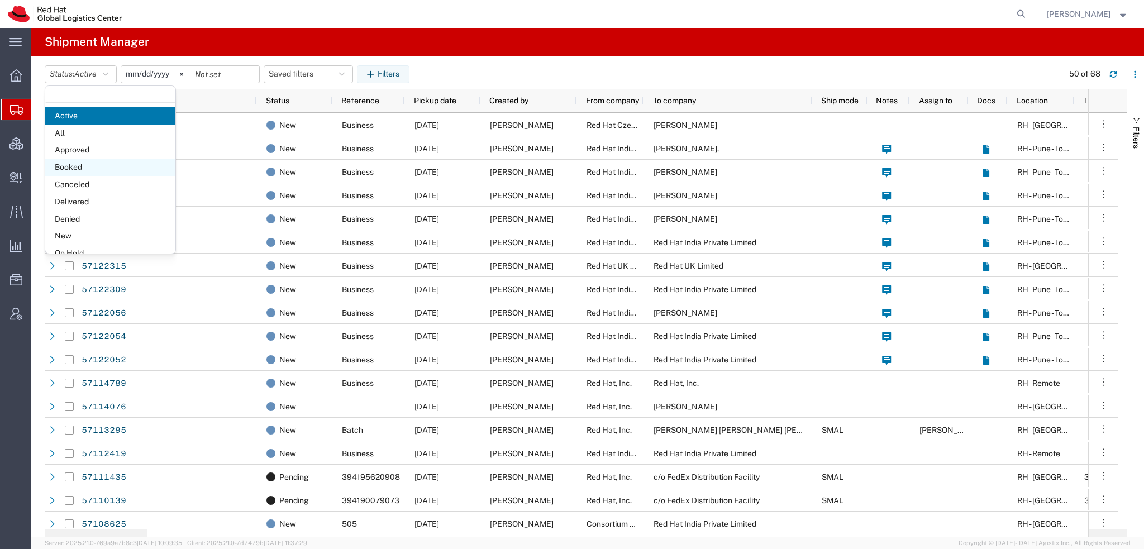
click at [69, 167] on span "Booked" at bounding box center [110, 167] width 130 height 17
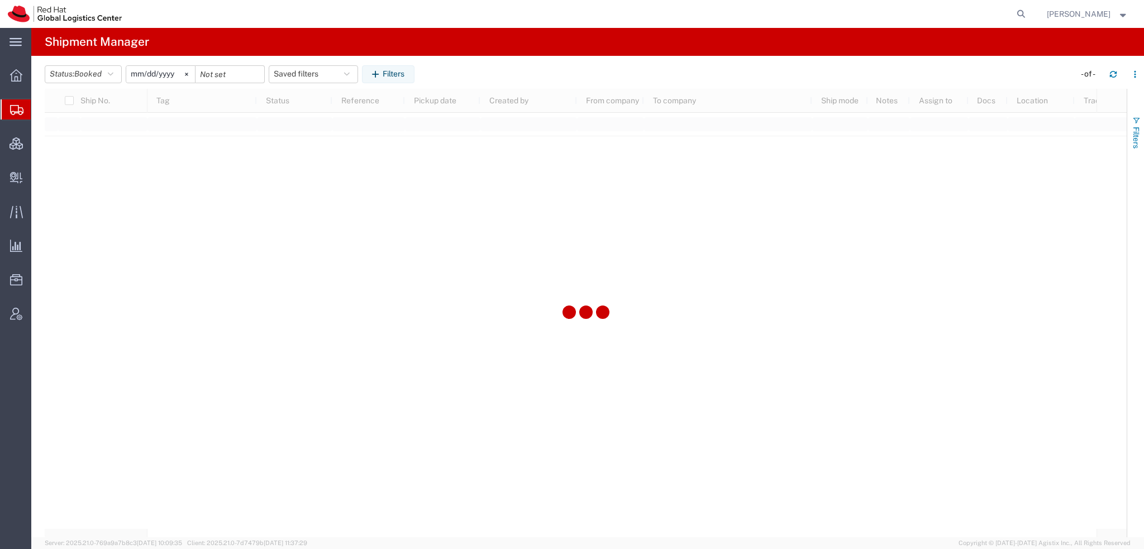
click at [1139, 123] on span "button" at bounding box center [1135, 120] width 9 height 9
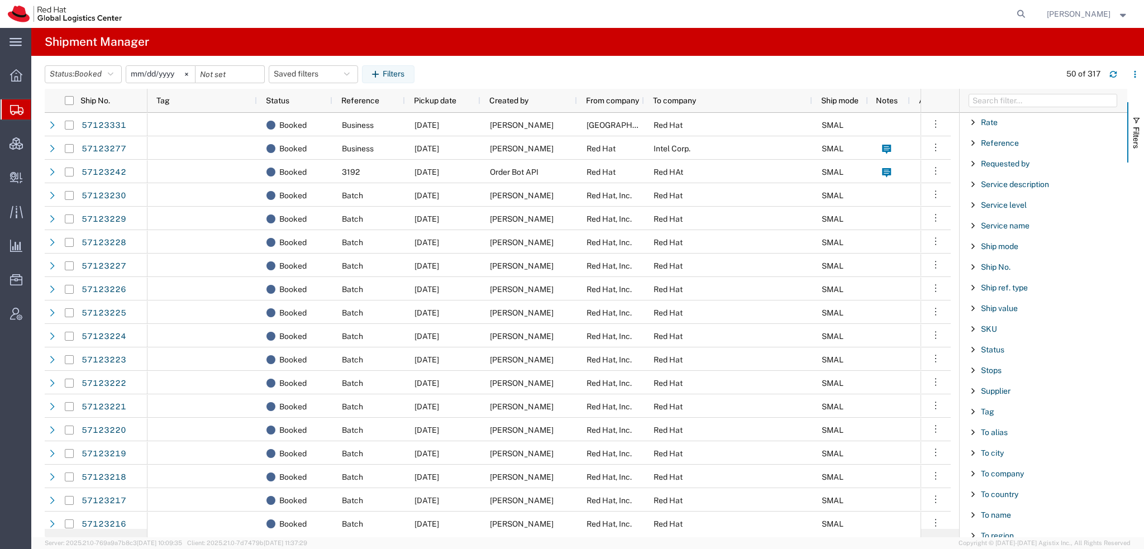
scroll to position [931, 0]
click at [987, 386] on span "To name" at bounding box center [996, 390] width 30 height 9
click at [1012, 414] on div "starts with" at bounding box center [1043, 418] width 128 height 9
click at [1005, 431] on input "Filter Value" at bounding box center [1047, 437] width 146 height 13
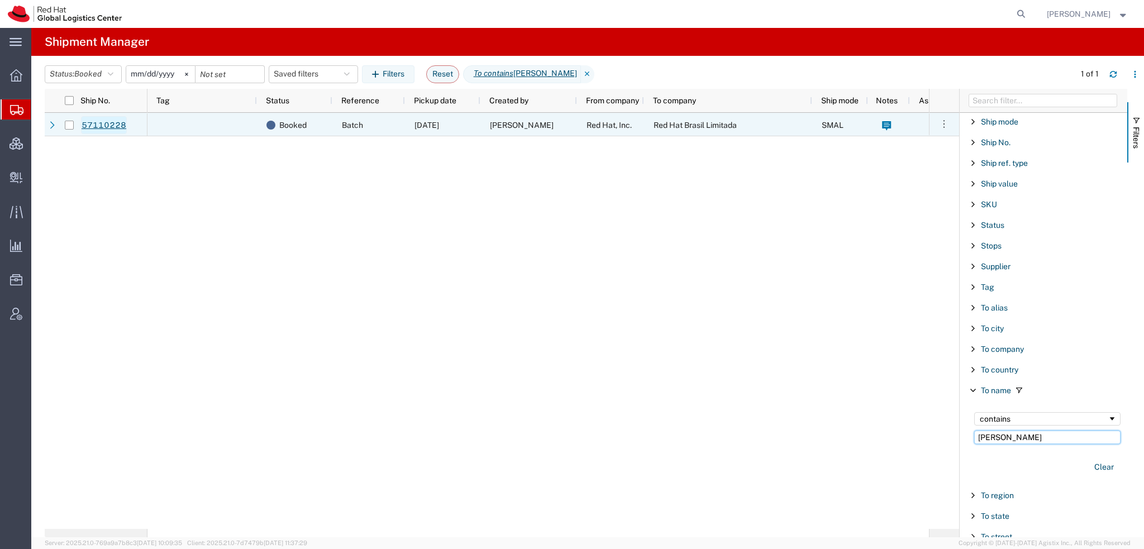
type input "Perez"
click at [95, 128] on link "57110228" at bounding box center [104, 125] width 46 height 18
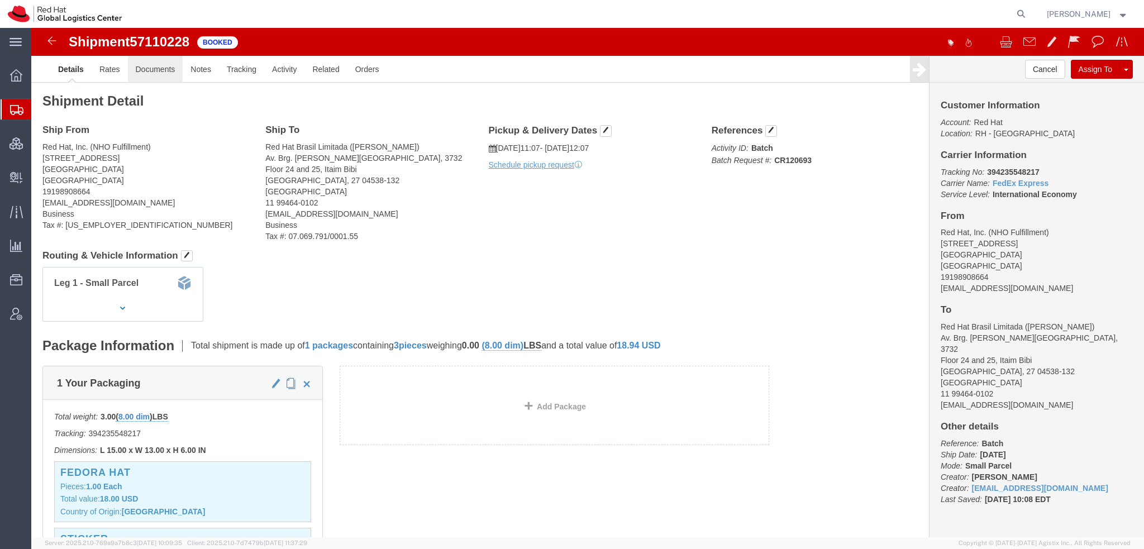
click link "Documents"
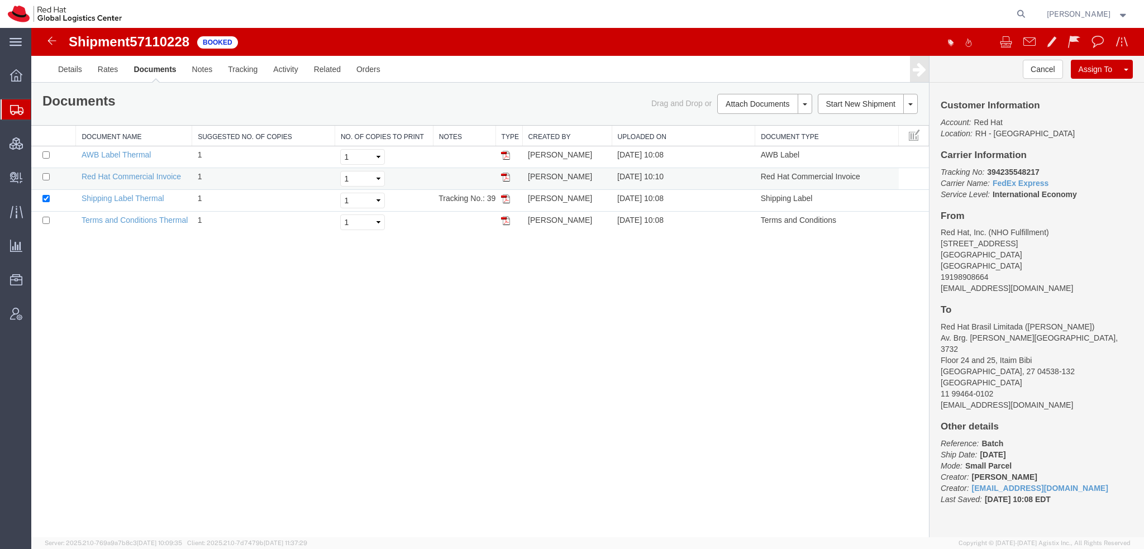
click at [507, 176] on img at bounding box center [505, 177] width 9 height 9
click at [0, 0] on span "Shipment Manager" at bounding box center [0, 0] width 0 height 0
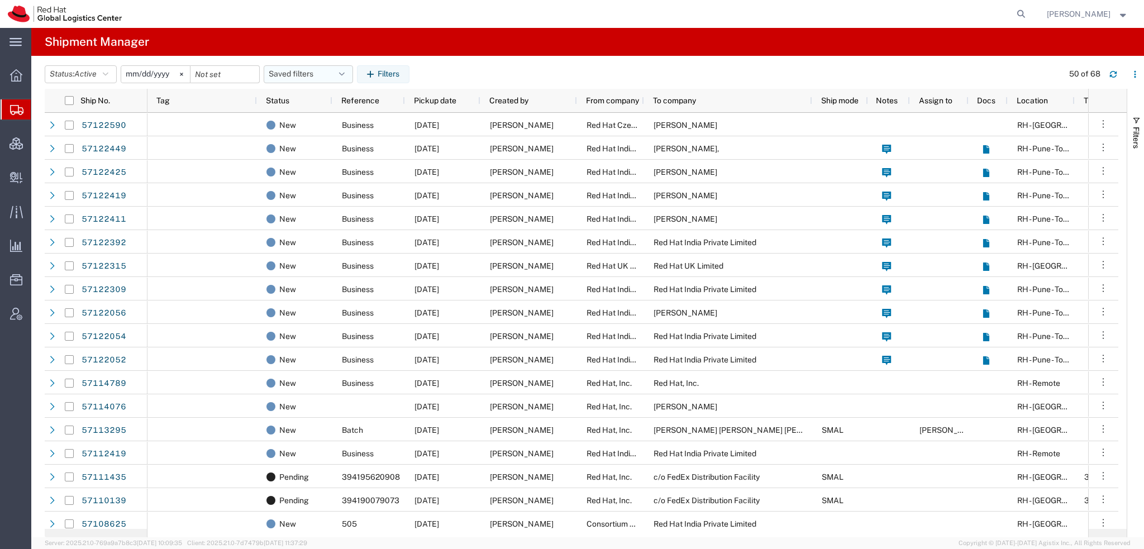
click at [351, 79] on button "Saved filters" at bounding box center [308, 74] width 89 height 18
click at [305, 127] on span "Americas" at bounding box center [338, 123] width 146 height 21
type input "[DATE]"
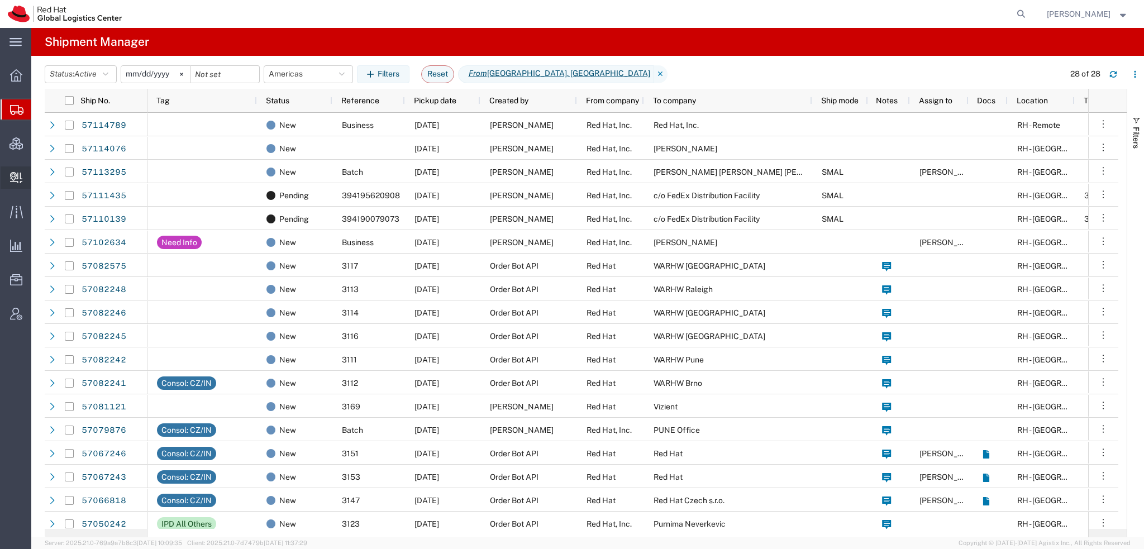
click at [0, 0] on span "Create Delivery" at bounding box center [0, 0] width 0 height 0
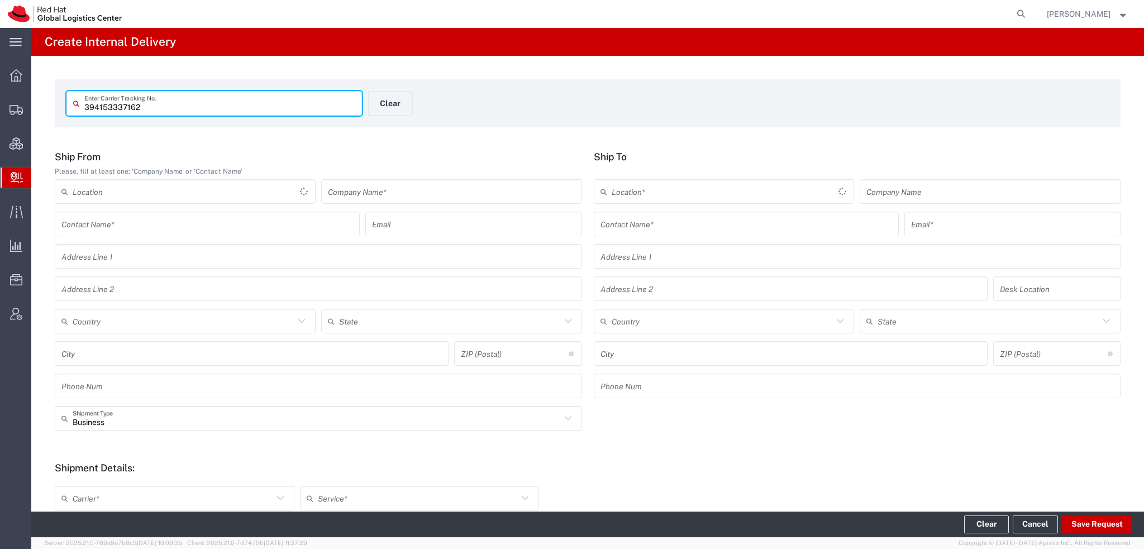
type input "394153337162"
click at [213, 107] on input "394153337162" at bounding box center [219, 104] width 271 height 20
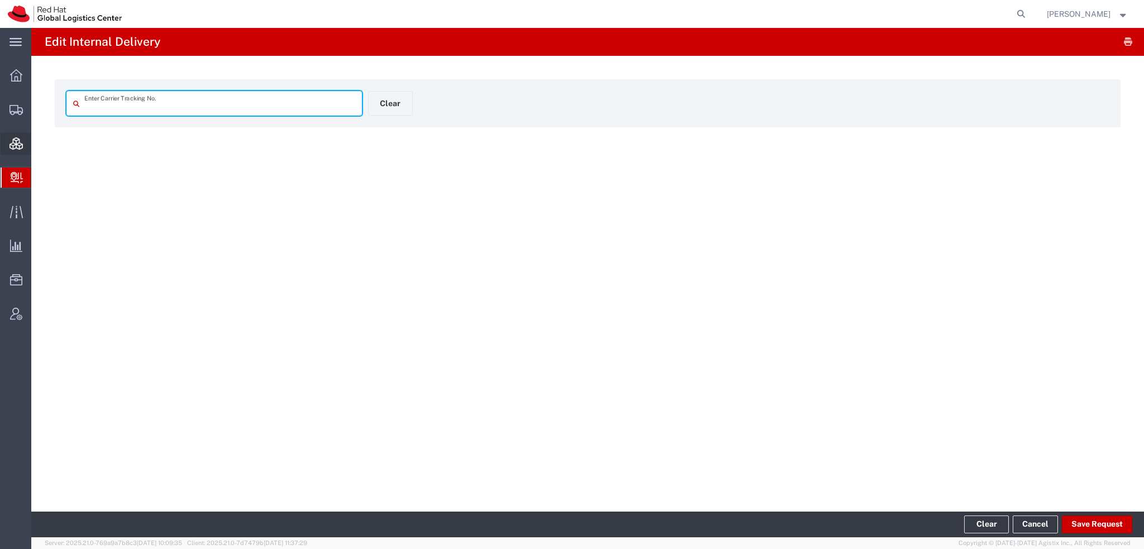
type input "394153337162"
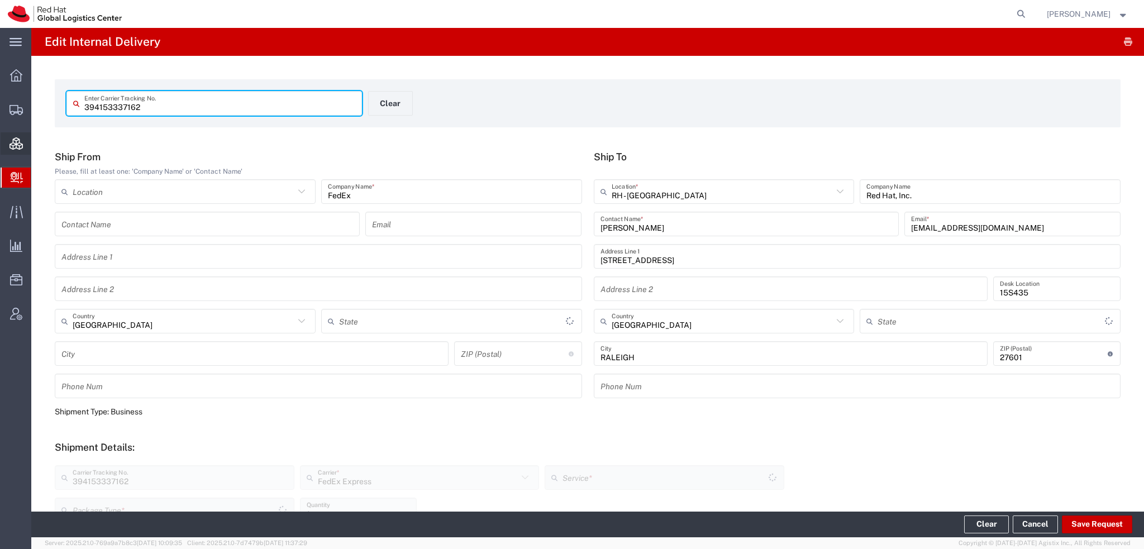
type input "Your Packaging"
type input "Ground"
type input "[US_STATE]"
type input "Your Packaging"
type input "Ground"
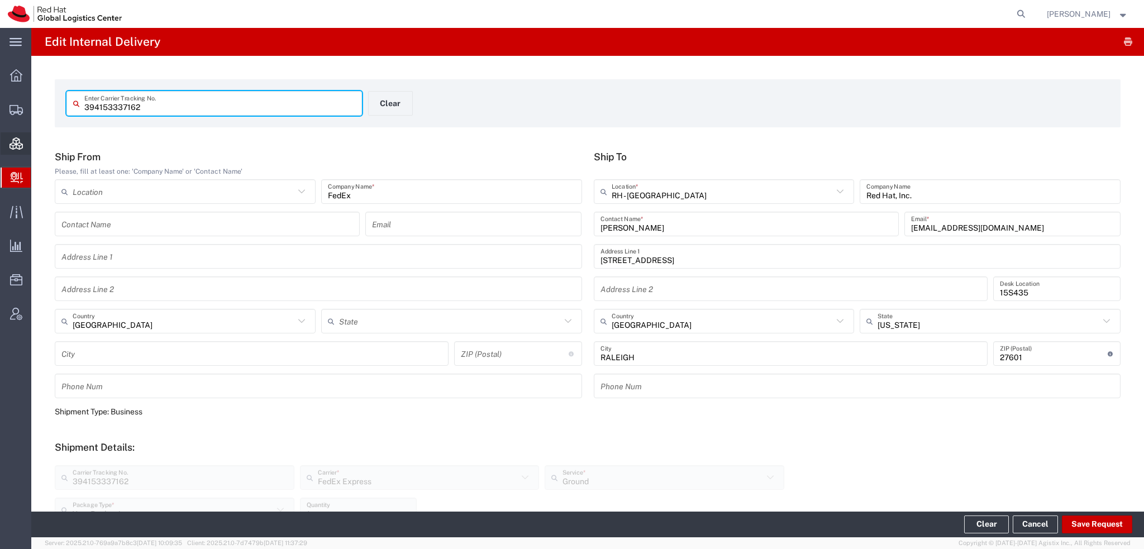
type input "Your Packaging"
type input "Ground"
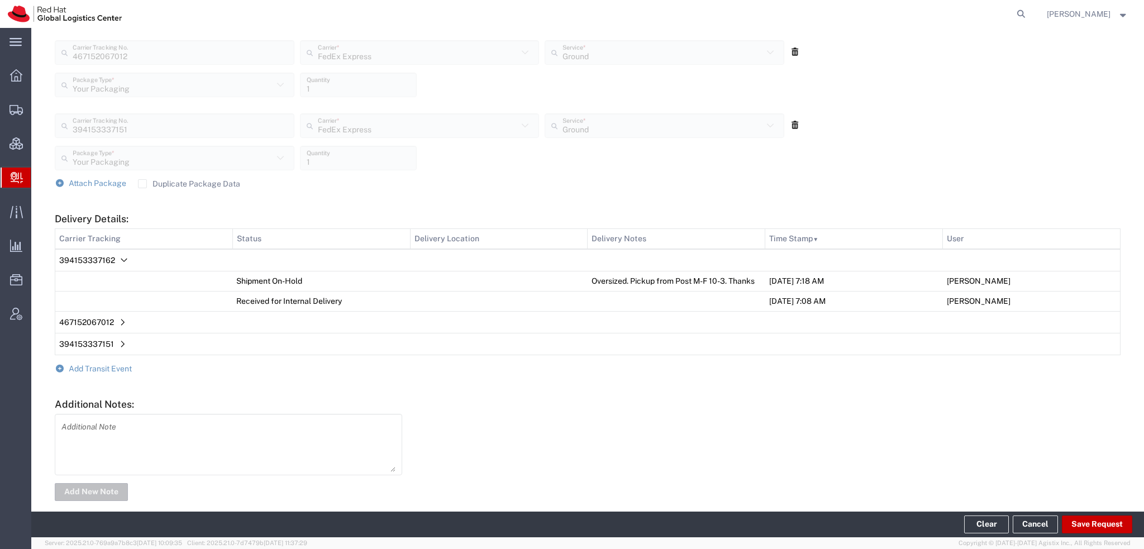
scroll to position [510, 0]
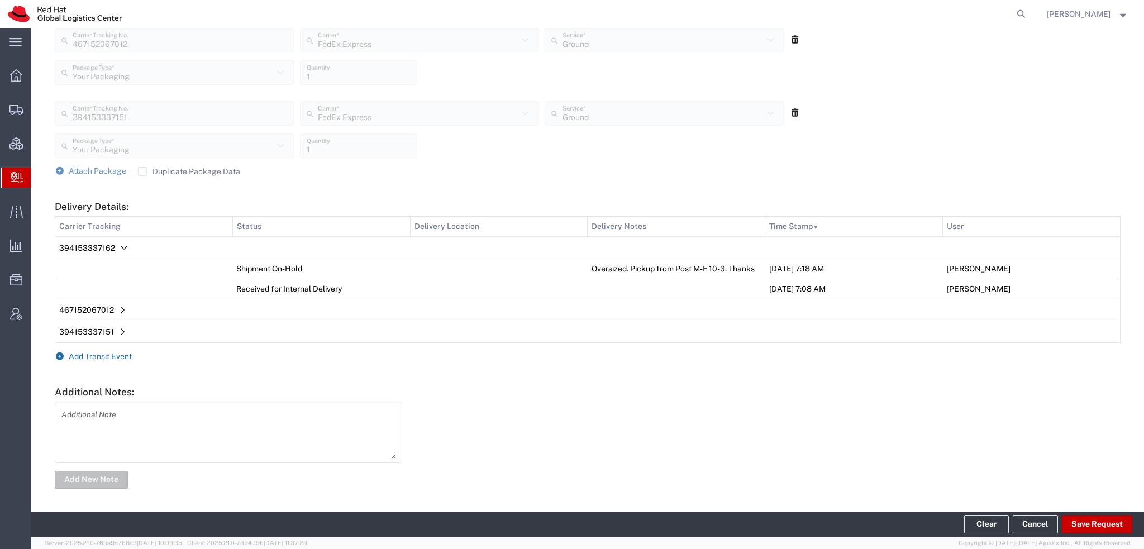
click at [105, 358] on span "Add Transit Event" at bounding box center [100, 356] width 63 height 9
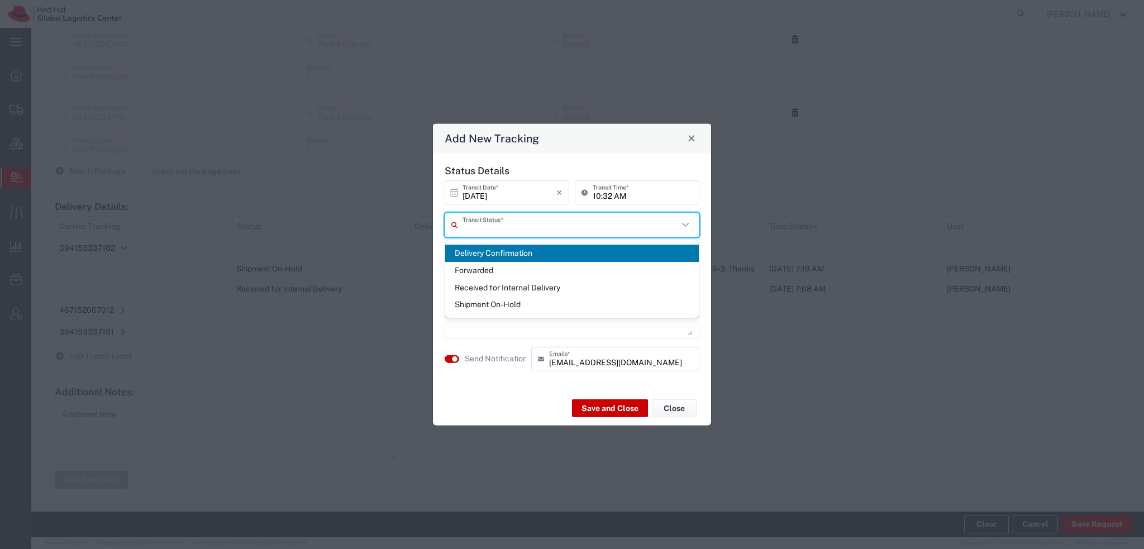
click at [498, 226] on input "text" at bounding box center [570, 225] width 216 height 20
click at [494, 245] on span "Delivery Confirmation" at bounding box center [572, 253] width 254 height 17
type input "Delivery Confirmation"
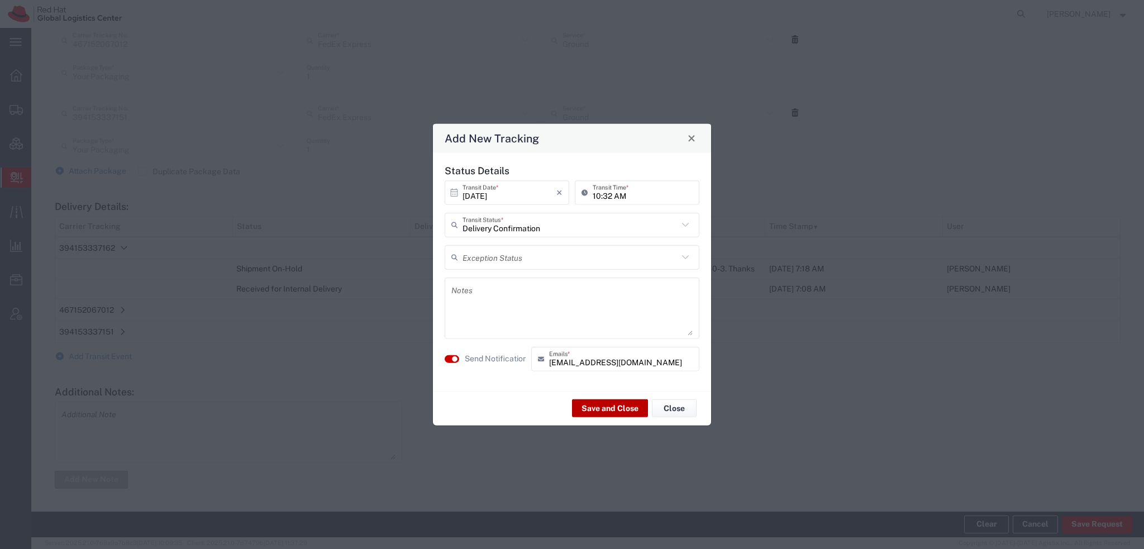
click at [597, 399] on button "Save and Close" at bounding box center [610, 408] width 76 height 18
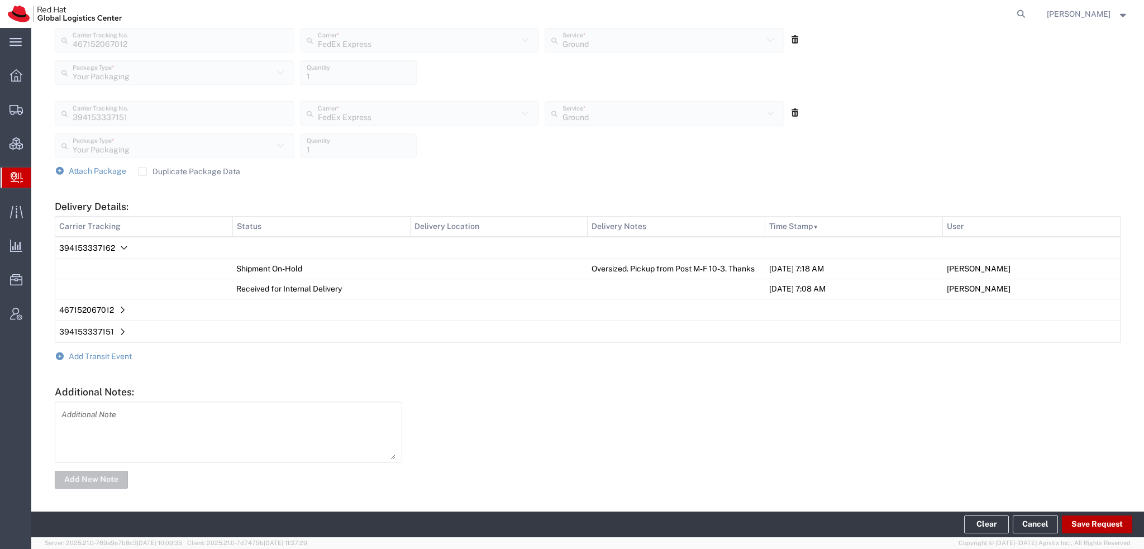
click at [1095, 523] on button "Save Request" at bounding box center [1096, 524] width 70 height 18
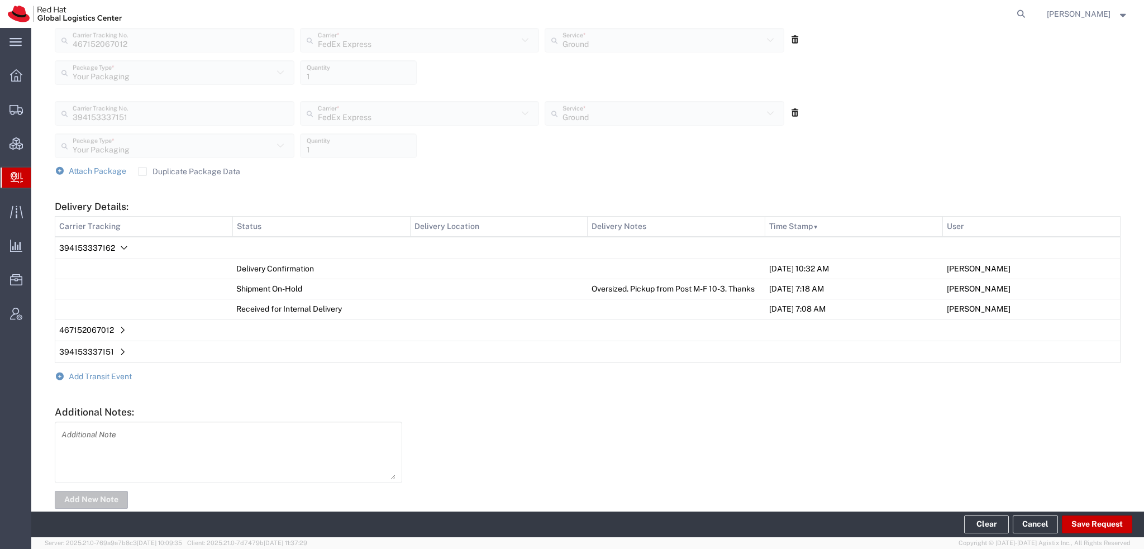
scroll to position [532, 0]
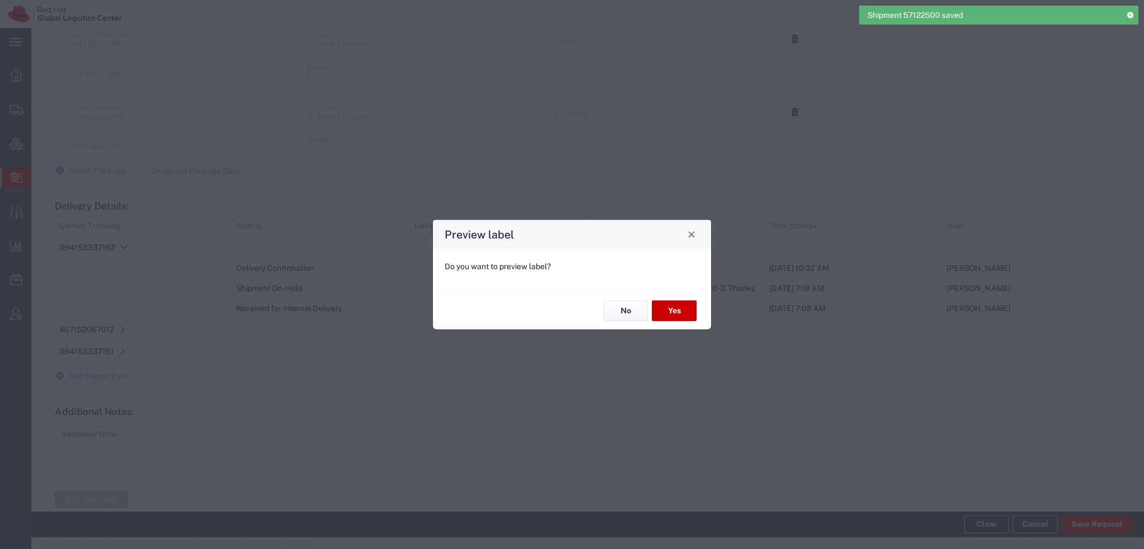
type input "Your Packaging"
type input "Ground"
type input "Your Packaging"
type input "Ground"
click at [624, 305] on button "No" at bounding box center [625, 310] width 45 height 21
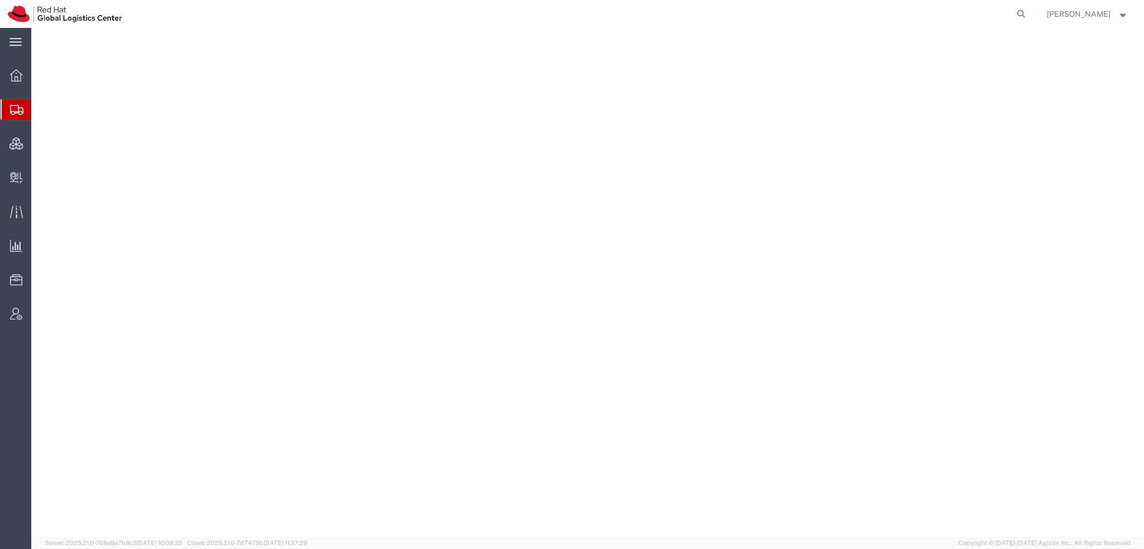
select select "38014"
select select "42531"
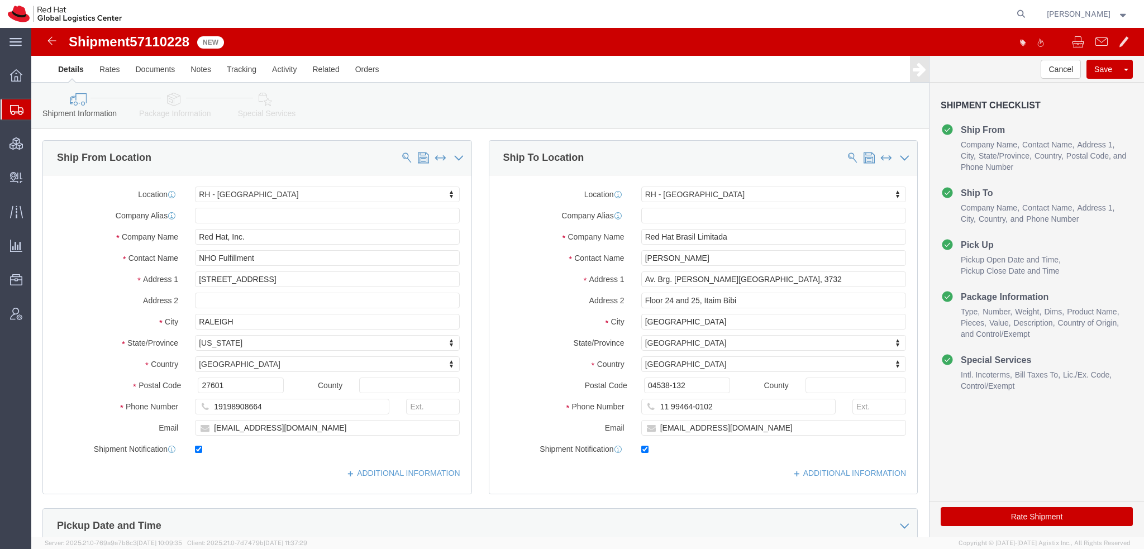
drag, startPoint x: 231, startPoint y: 79, endPoint x: 262, endPoint y: 107, distance: 41.5
click link "Special Services"
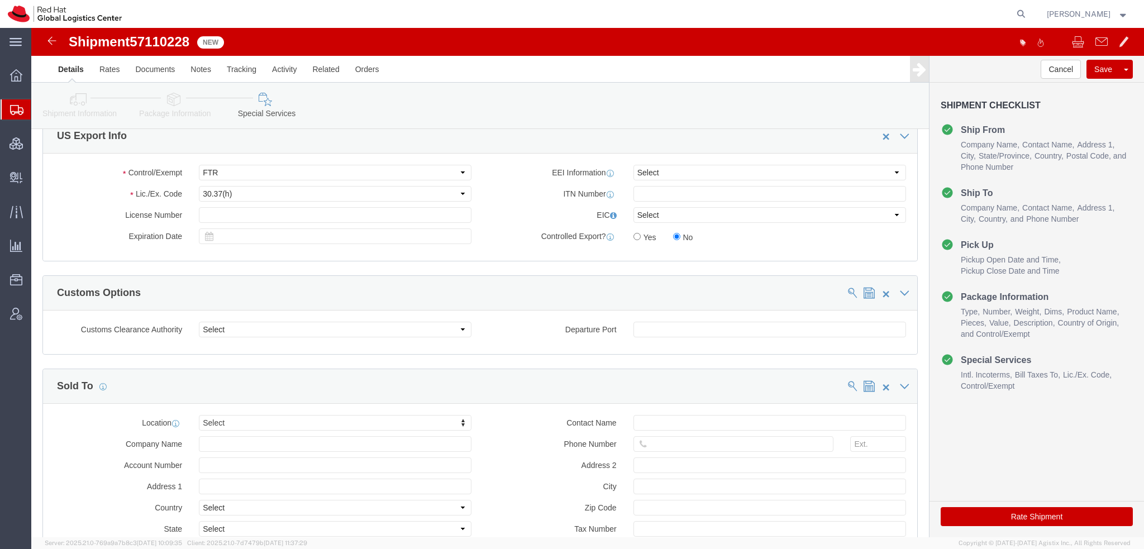
scroll to position [944, 0]
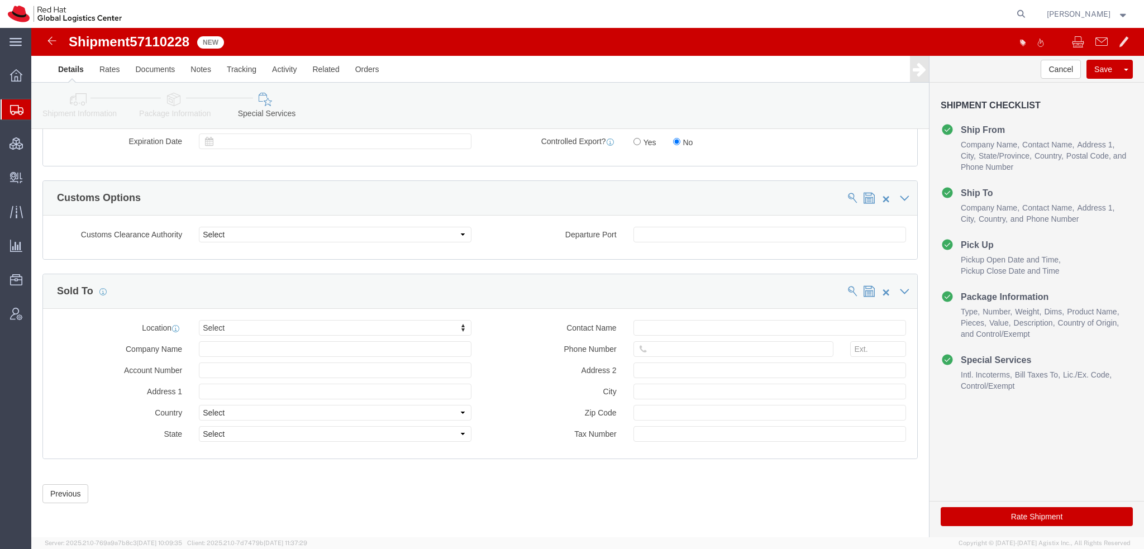
click button "Rate Shipment"
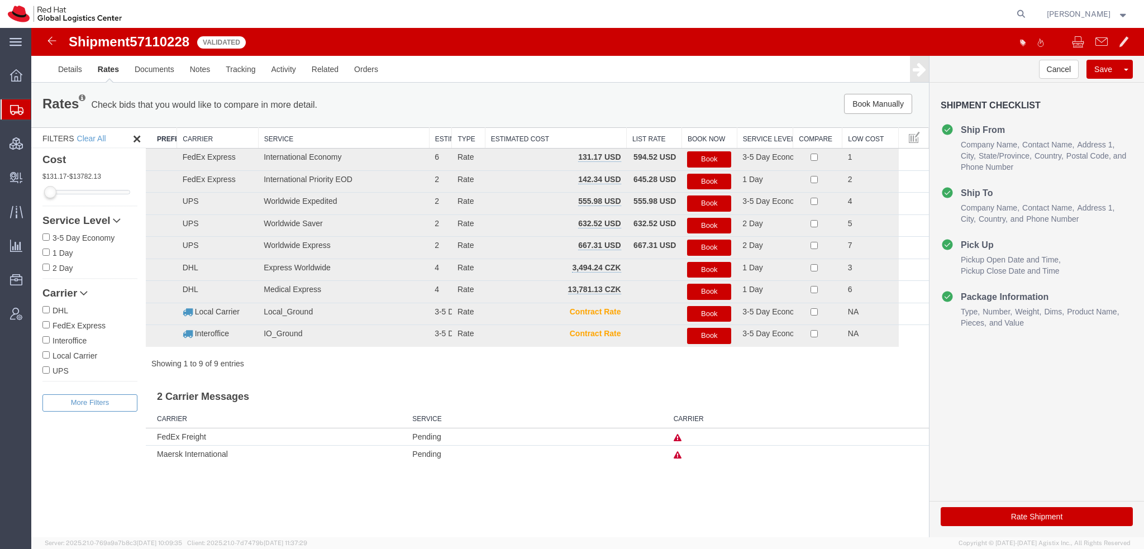
scroll to position [0, 0]
click at [709, 161] on button "Book" at bounding box center [709, 159] width 44 height 16
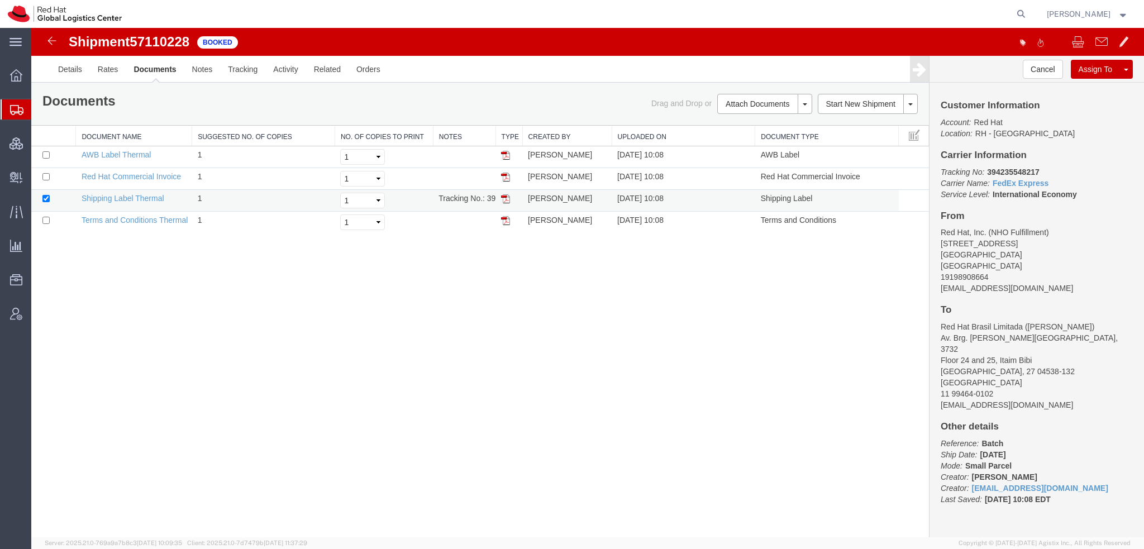
drag, startPoint x: 508, startPoint y: 198, endPoint x: 592, endPoint y: 189, distance: 84.8
click at [508, 198] on img at bounding box center [505, 198] width 9 height 9
drag, startPoint x: 508, startPoint y: 156, endPoint x: 476, endPoint y: 131, distance: 40.1
click at [508, 156] on img at bounding box center [505, 155] width 9 height 9
drag, startPoint x: 504, startPoint y: 176, endPoint x: 321, endPoint y: 203, distance: 184.6
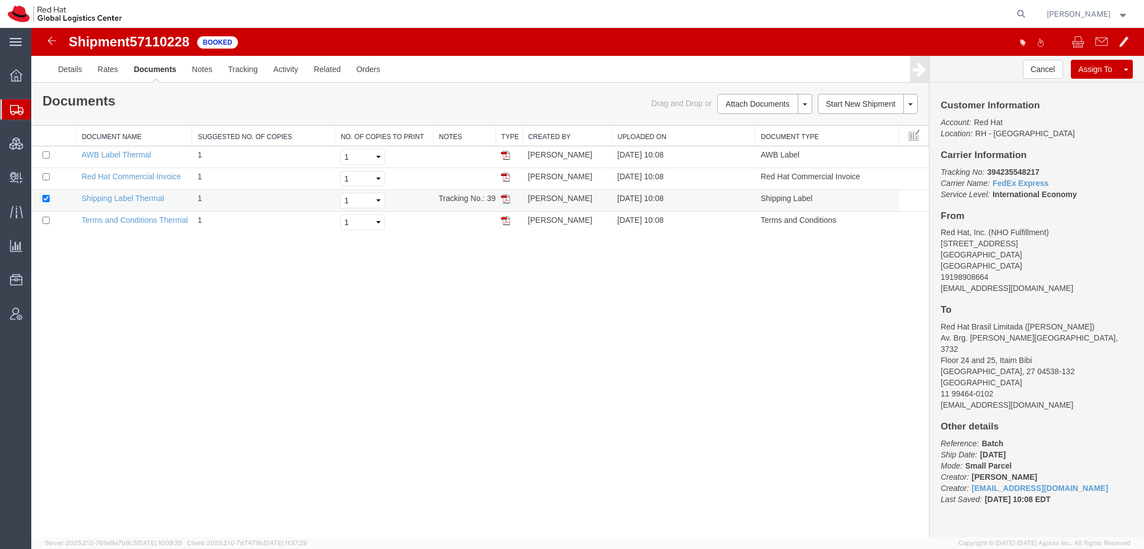
click at [504, 176] on img at bounding box center [505, 177] width 9 height 9
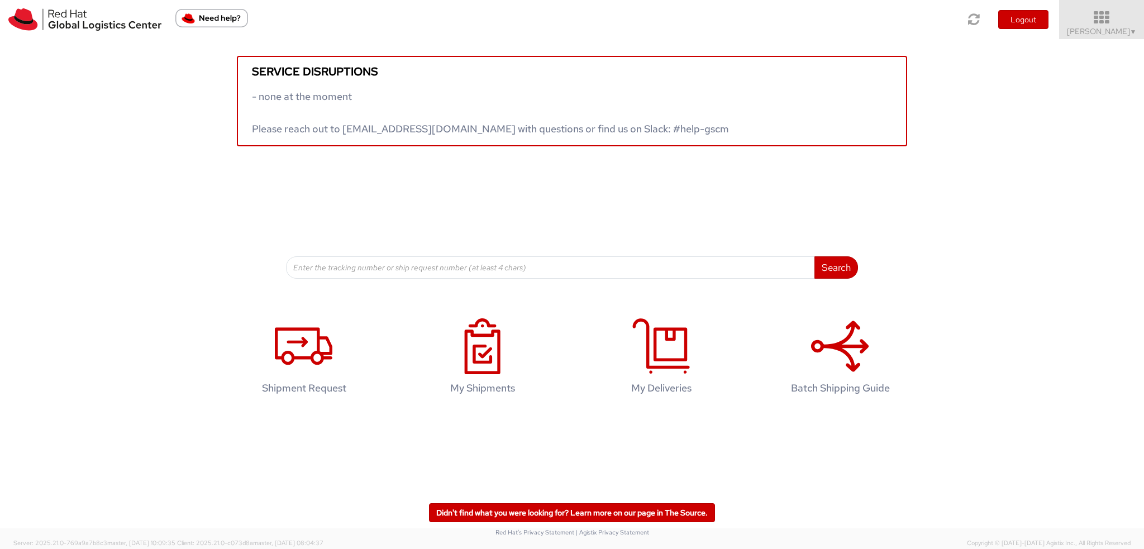
click at [1103, 32] on span "[PERSON_NAME] ▼" at bounding box center [1102, 31] width 70 height 10
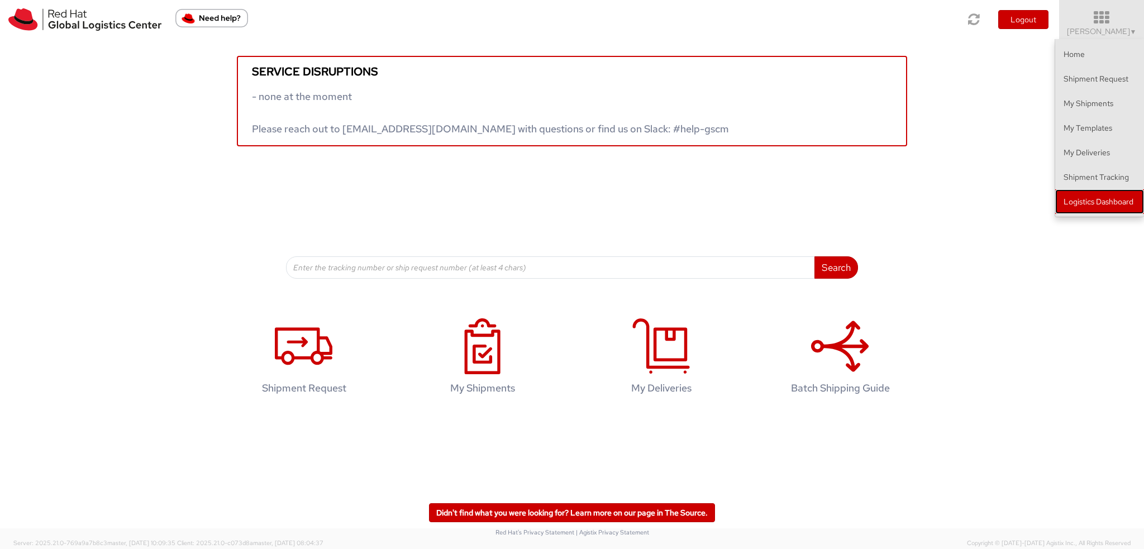
click at [1122, 207] on link "Logistics Dashboard" at bounding box center [1099, 201] width 89 height 25
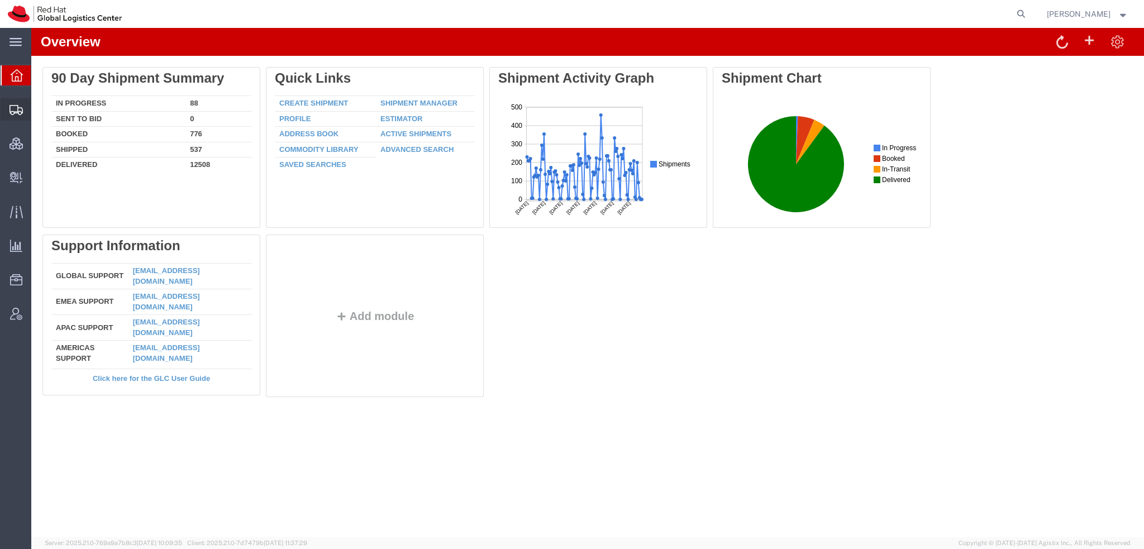
click at [0, 0] on span "Shipment Manager" at bounding box center [0, 0] width 0 height 0
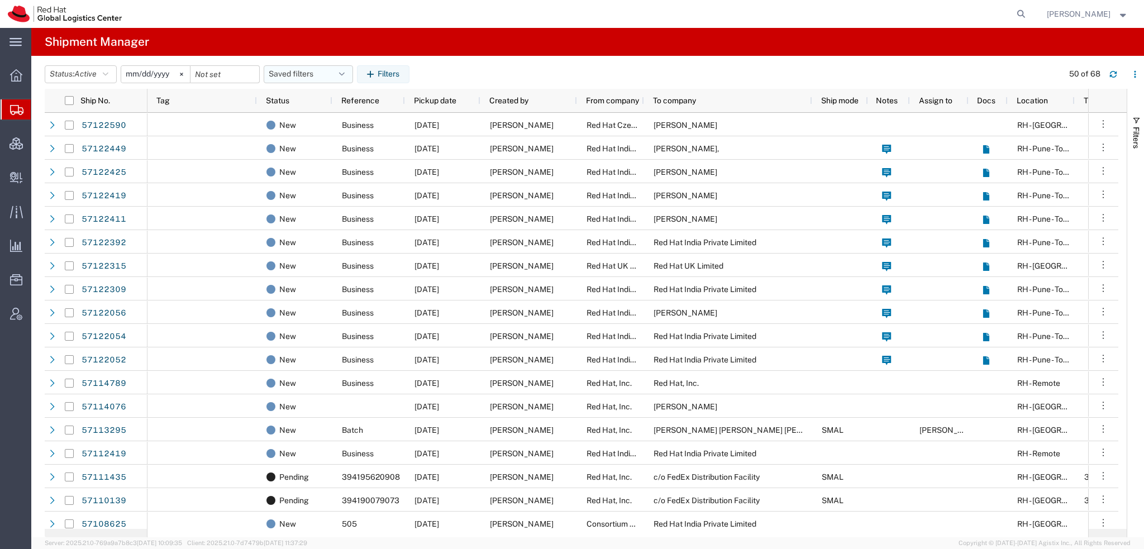
click at [341, 73] on button "Saved filters" at bounding box center [308, 74] width 89 height 18
click at [294, 122] on span "Americas" at bounding box center [338, 123] width 146 height 21
type input "[DATE]"
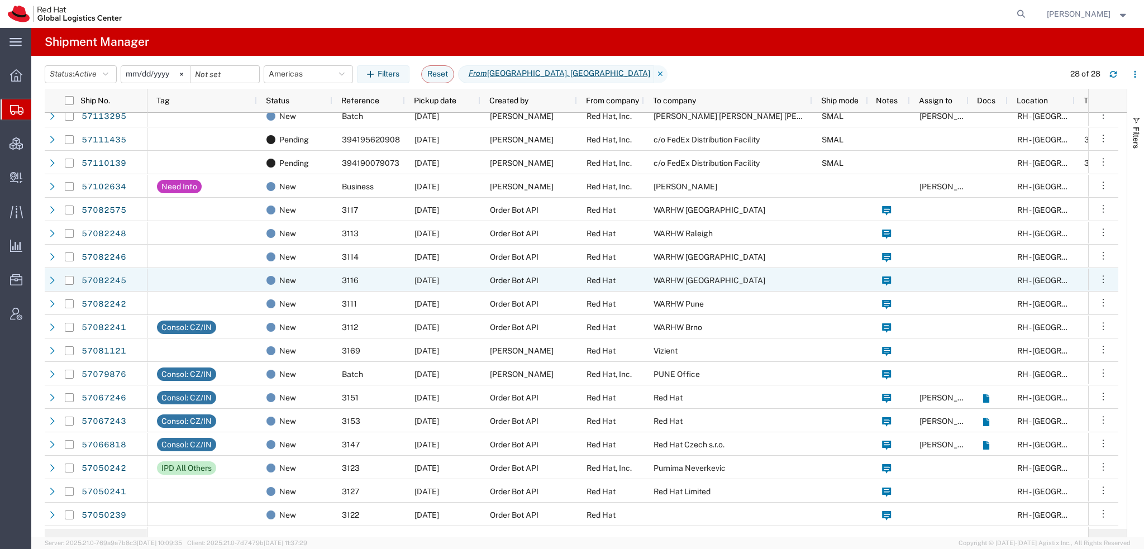
scroll to position [168, 0]
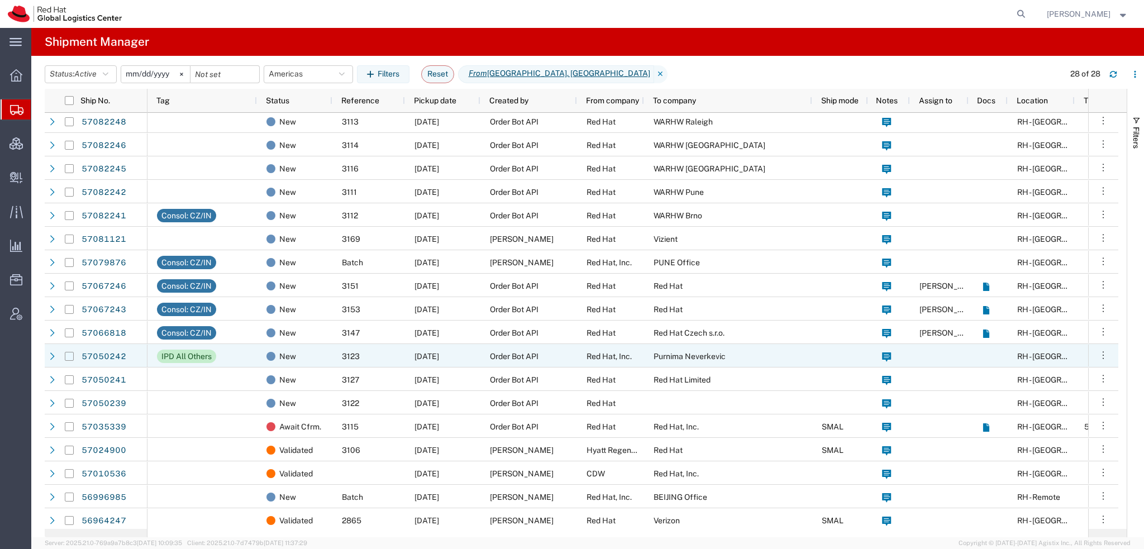
click at [69, 357] on input "Press Space to toggle row selection (unchecked)" at bounding box center [69, 356] width 9 height 9
checkbox input "true"
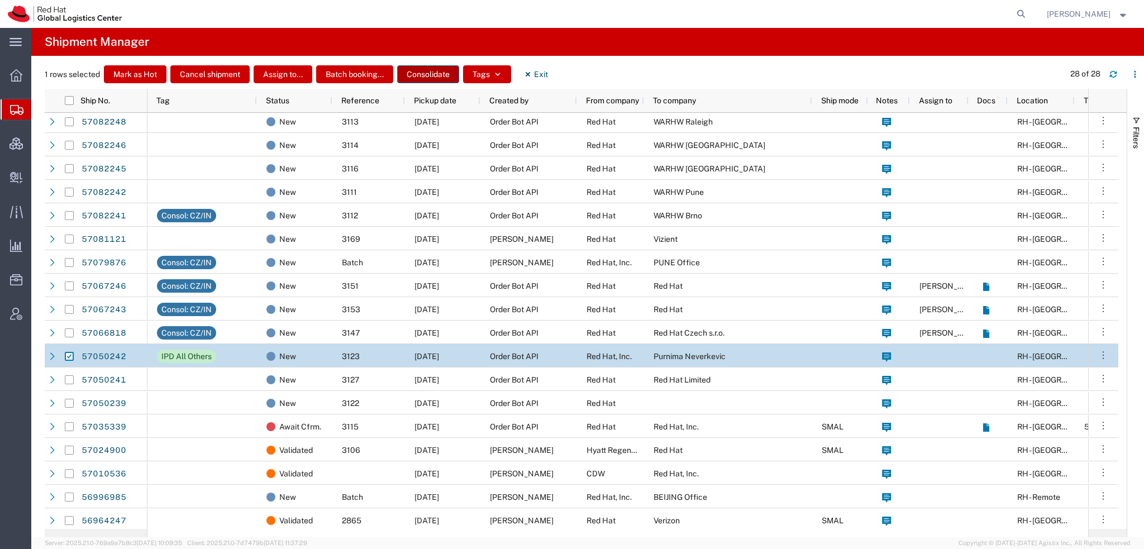
click at [426, 71] on button "Consolidate" at bounding box center [428, 74] width 62 height 18
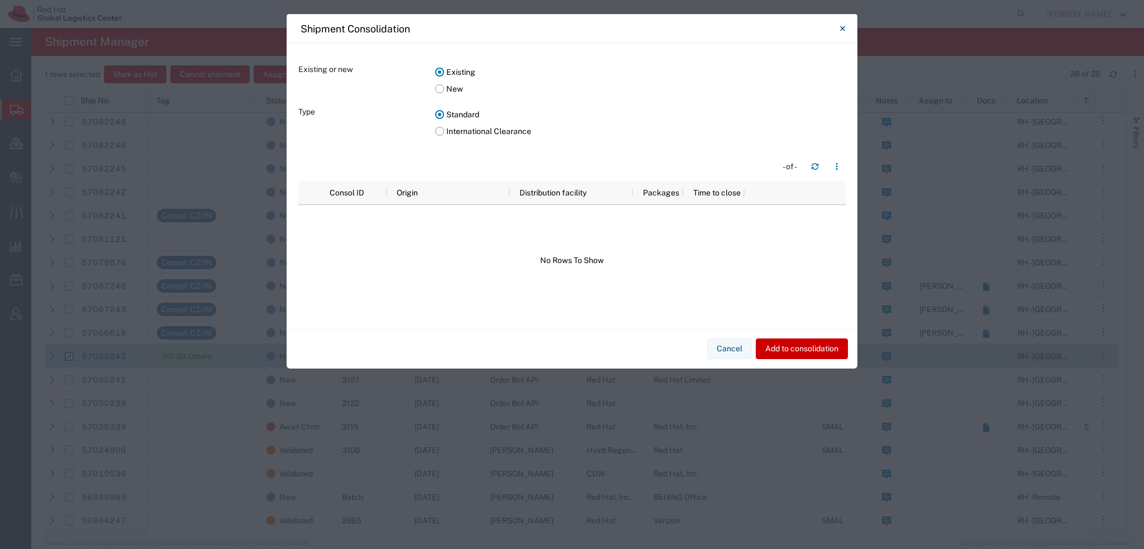
click at [439, 132] on label "International Clearance" at bounding box center [640, 131] width 410 height 17
click at [0, 0] on input "International Clearance" at bounding box center [0, 0] width 0 height 0
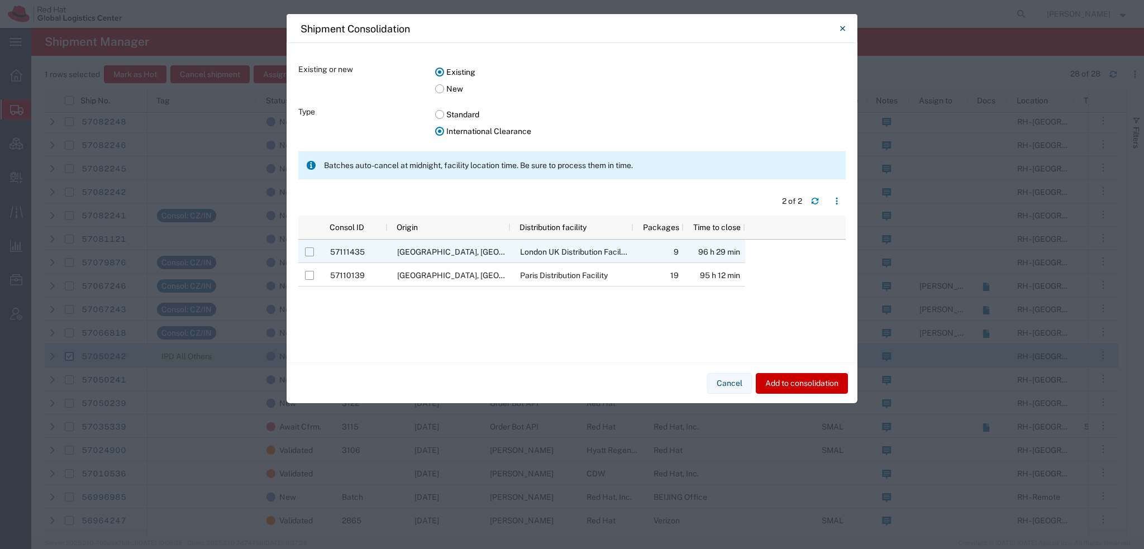
click at [310, 253] on input "Press Space to toggle row selection (unchecked)" at bounding box center [309, 251] width 9 height 9
checkbox input "true"
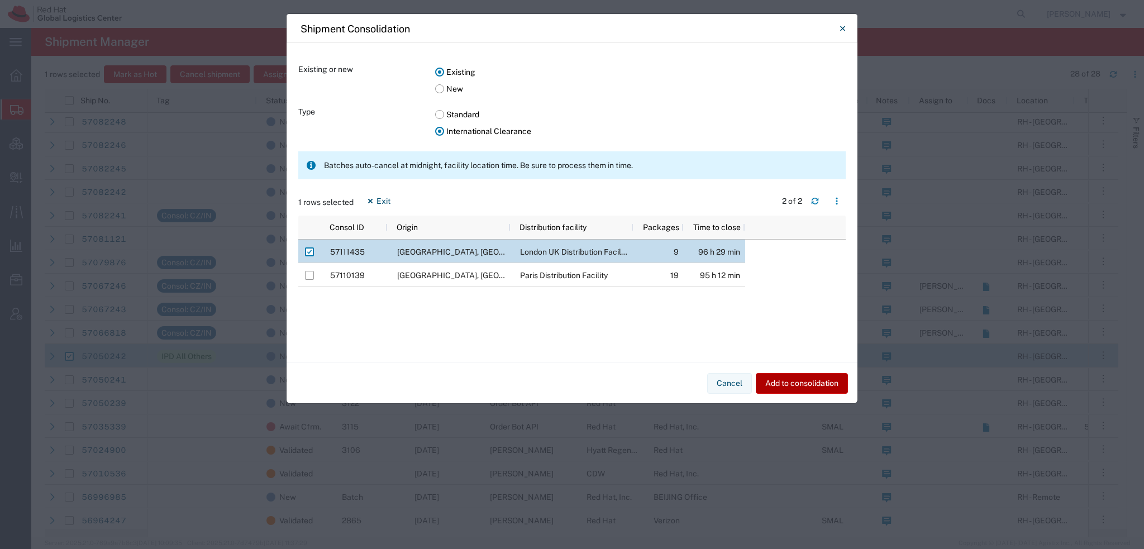
click at [817, 383] on button "Add to consolidation" at bounding box center [801, 383] width 92 height 21
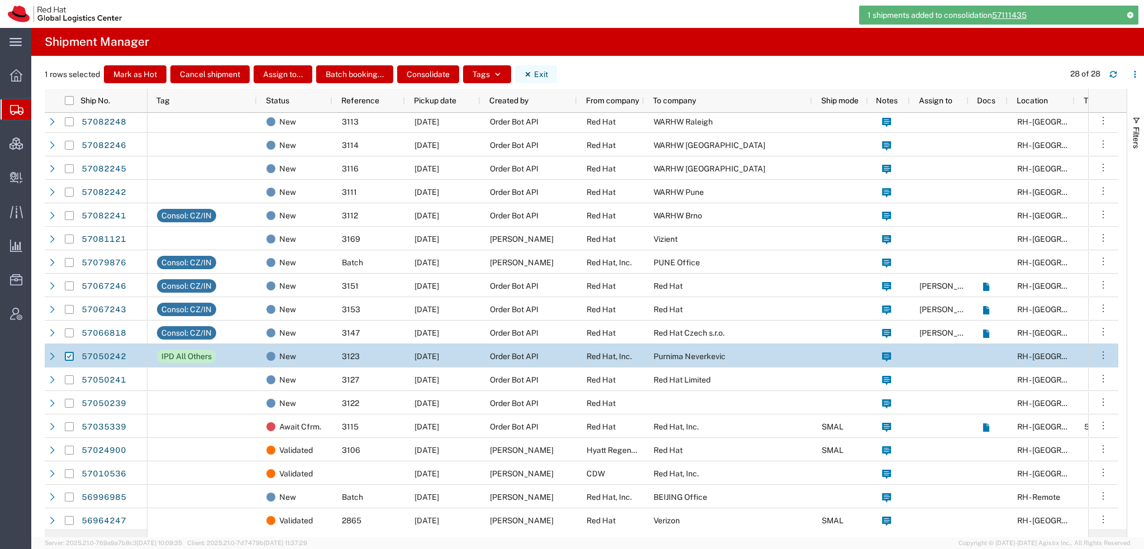
click at [536, 76] on button "Exit" at bounding box center [536, 74] width 42 height 18
checkbox input "false"
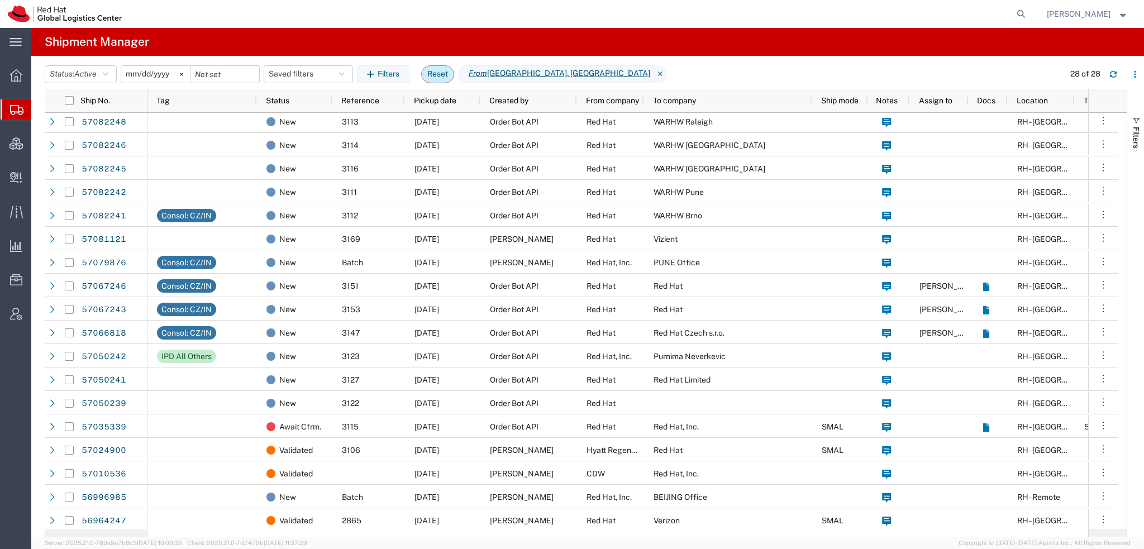
click at [442, 77] on button "Reset" at bounding box center [437, 74] width 33 height 18
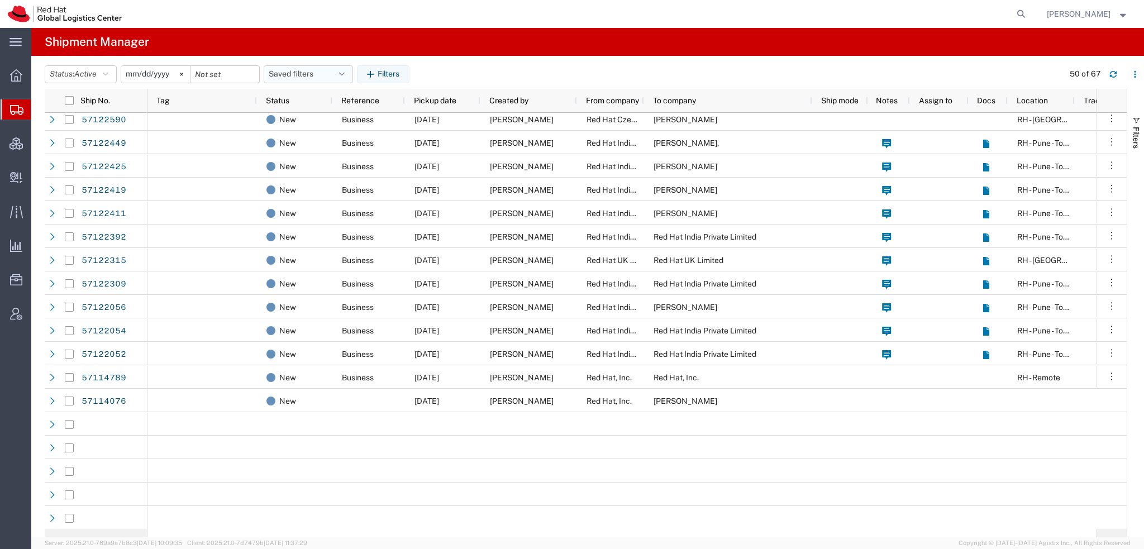
scroll to position [6, 0]
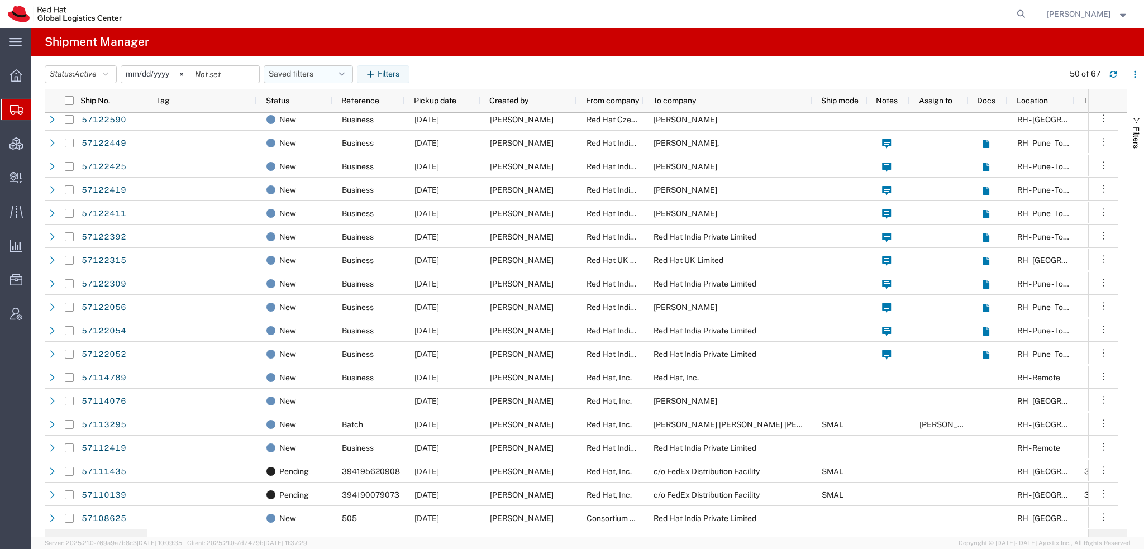
click at [345, 72] on icon "button" at bounding box center [342, 74] width 6 height 8
click at [300, 131] on span "Americas" at bounding box center [338, 123] width 146 height 21
type input "[DATE]"
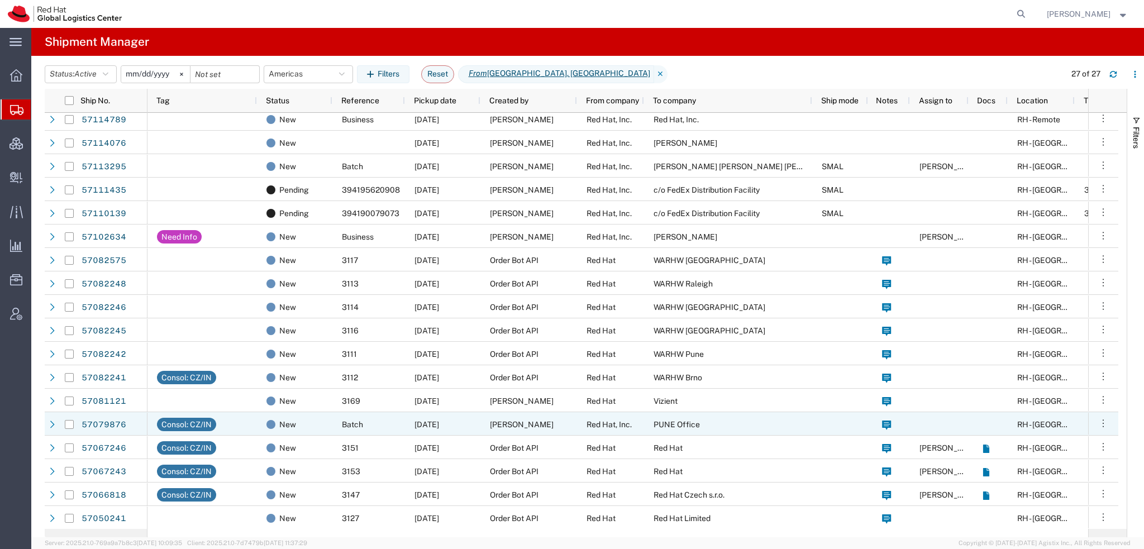
scroll to position [217, 0]
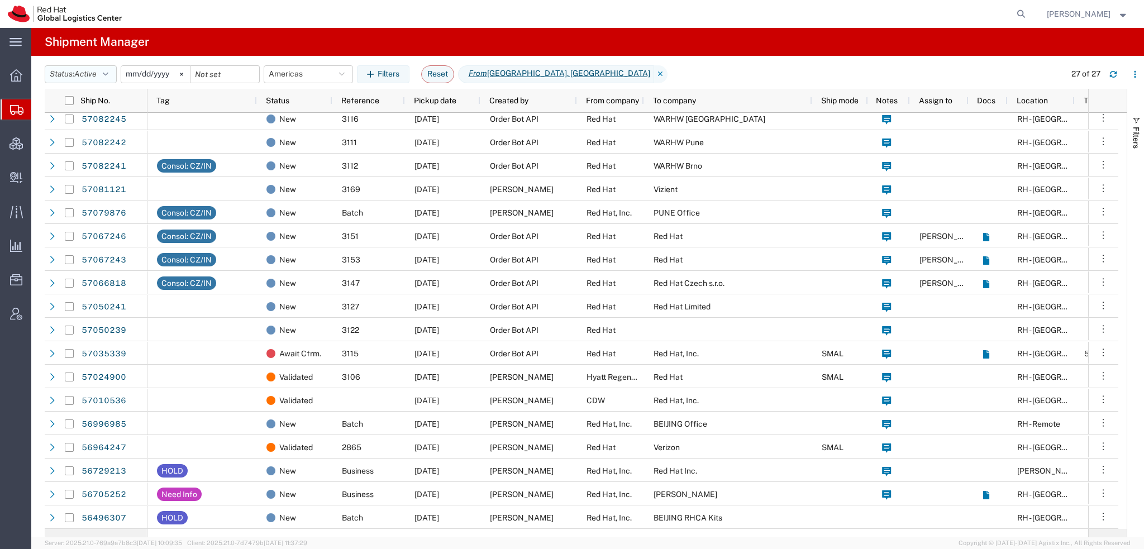
click at [101, 69] on button "Status: Active" at bounding box center [81, 74] width 72 height 18
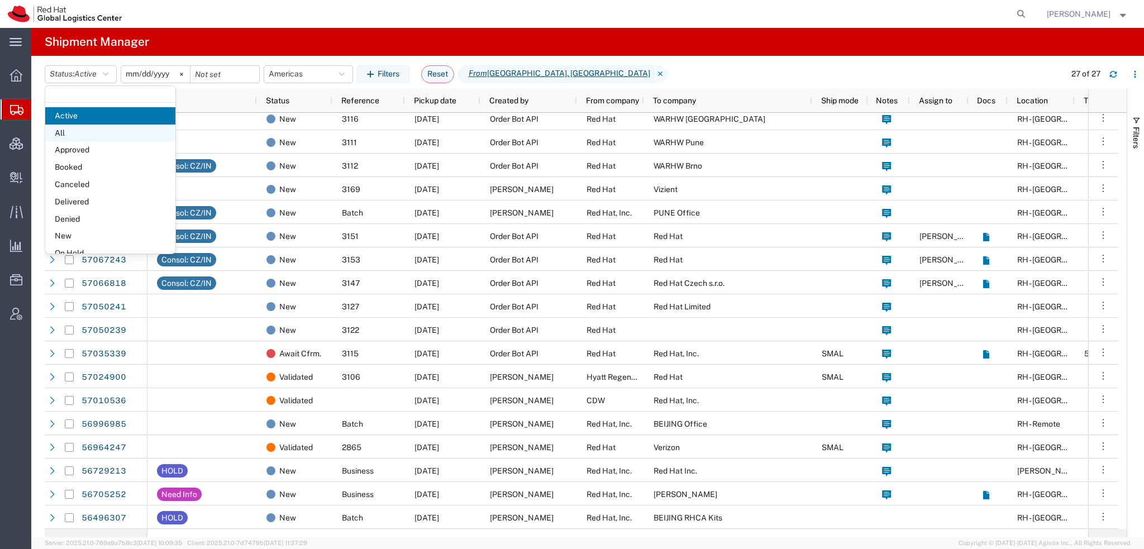
click at [76, 134] on span "All" at bounding box center [110, 133] width 130 height 17
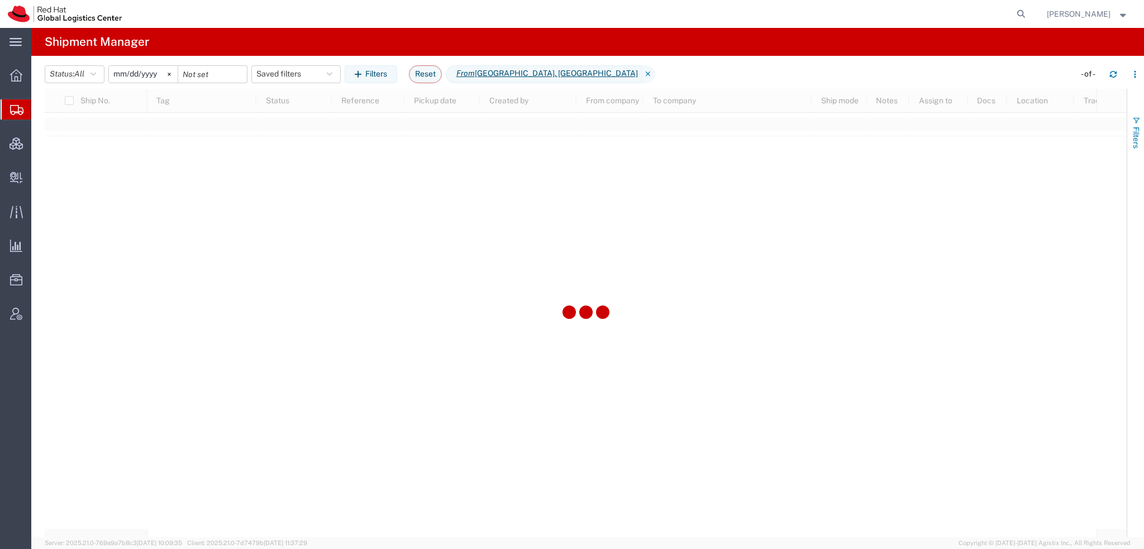
click at [1132, 123] on span "button" at bounding box center [1135, 120] width 9 height 9
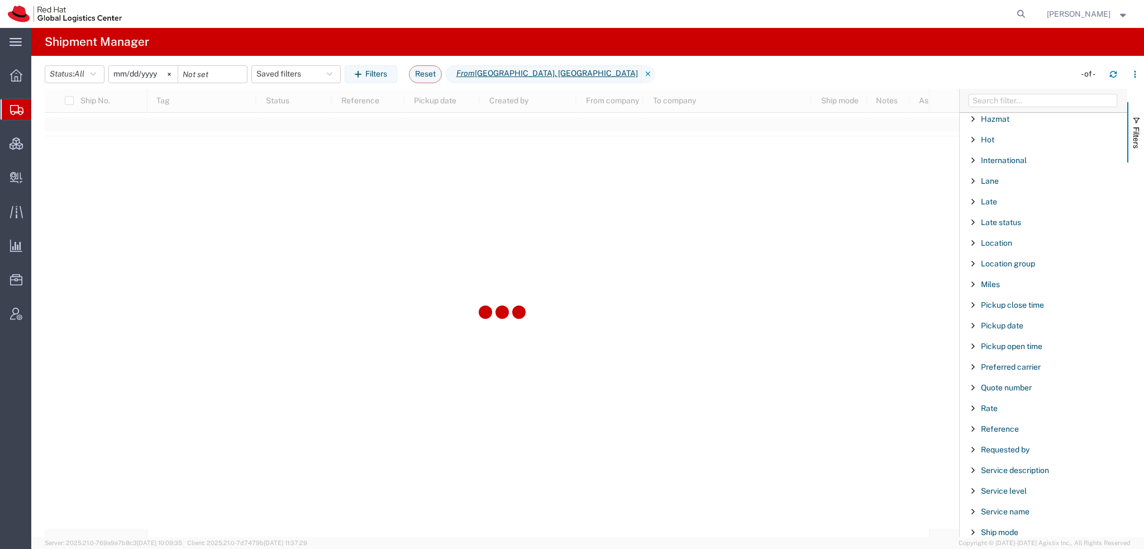
scroll to position [931, 0]
click at [996, 484] on div "Tracking No." at bounding box center [1043, 494] width 168 height 20
click at [997, 534] on input "Filter Value" at bounding box center [1047, 540] width 146 height 13
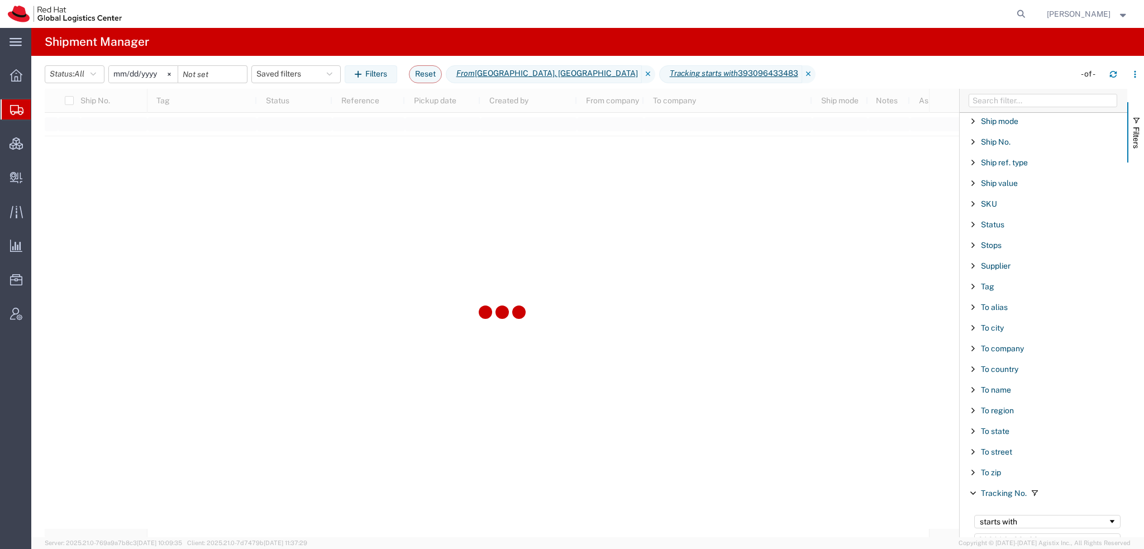
type input "393096433483"
click at [427, 74] on button "Reset" at bounding box center [425, 74] width 33 height 18
type input "[DATE]"
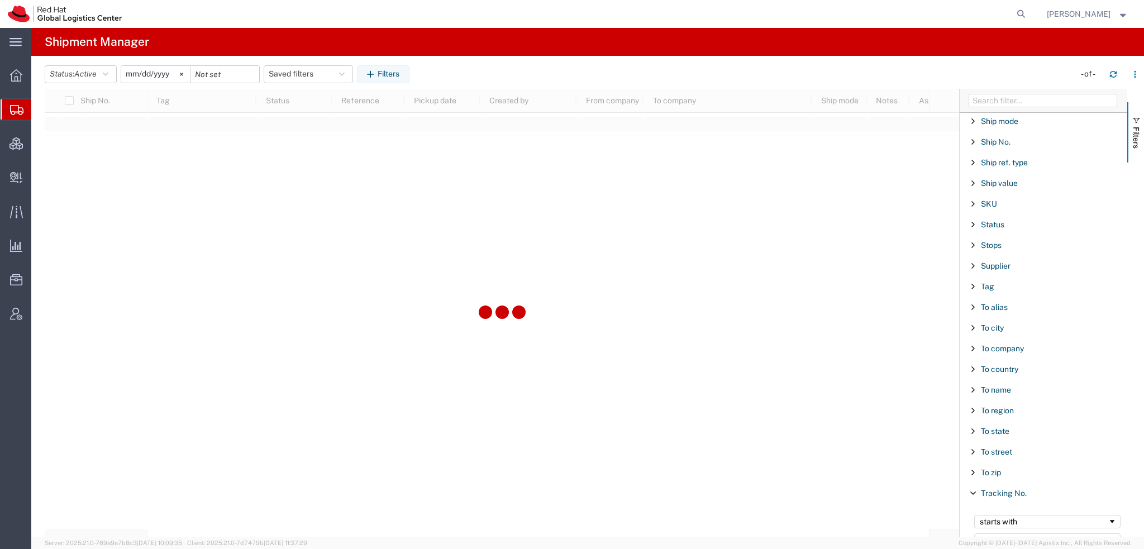
click at [1007, 538] on agx-app-version "Server: 2025.21.0-769a9a7b8c3 [DATE] 10:09:35 Client: 2025.21.0-7d7479b [DATE] …" at bounding box center [587, 543] width 1112 height 12
click at [998, 524] on div "starts with" at bounding box center [1047, 530] width 160 height 45
click at [992, 533] on input "Filter Value" at bounding box center [1047, 539] width 146 height 13
paste input "393096433483"
type input "393096433483"
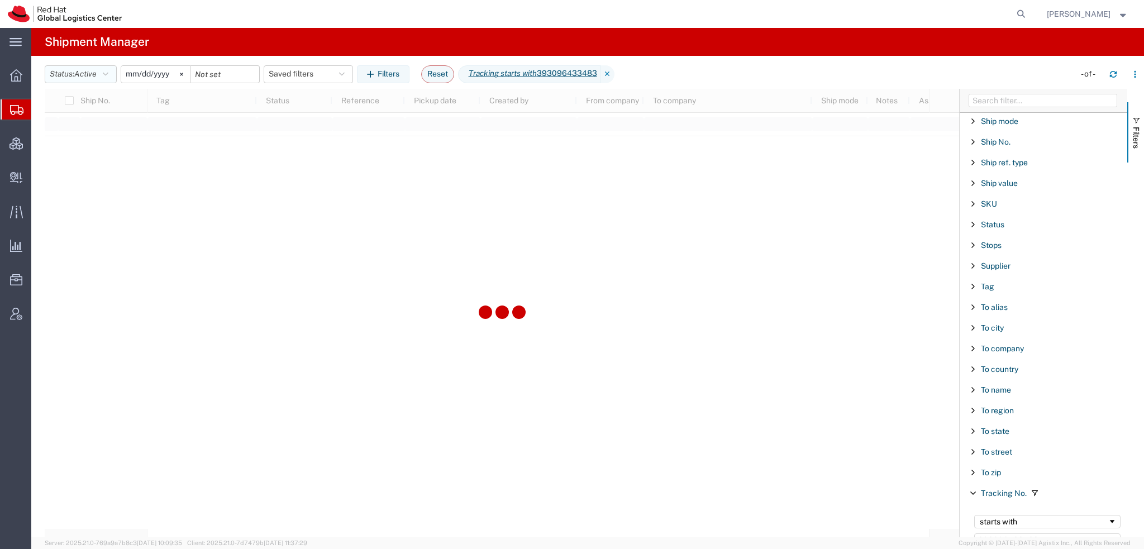
click at [104, 75] on button "Status: Active" at bounding box center [81, 74] width 72 height 18
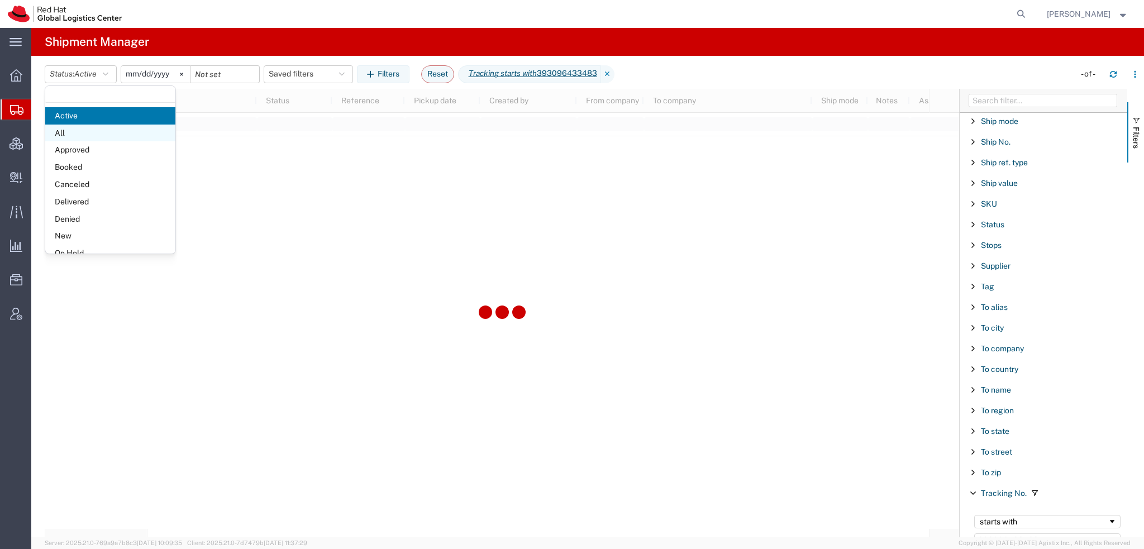
click at [65, 136] on span "All" at bounding box center [110, 133] width 130 height 17
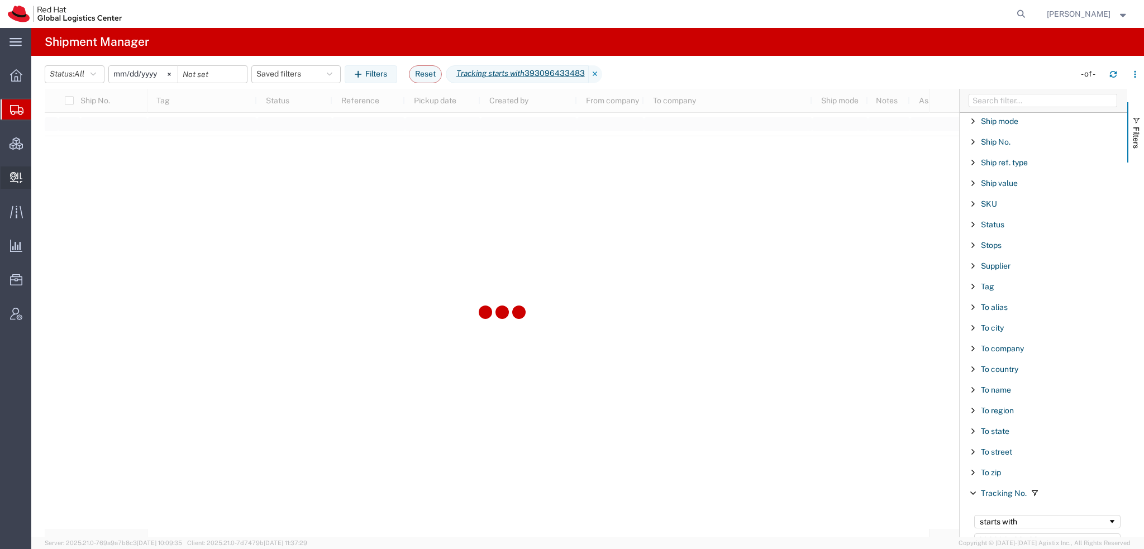
click at [0, 0] on span "Create Delivery" at bounding box center [0, 0] width 0 height 0
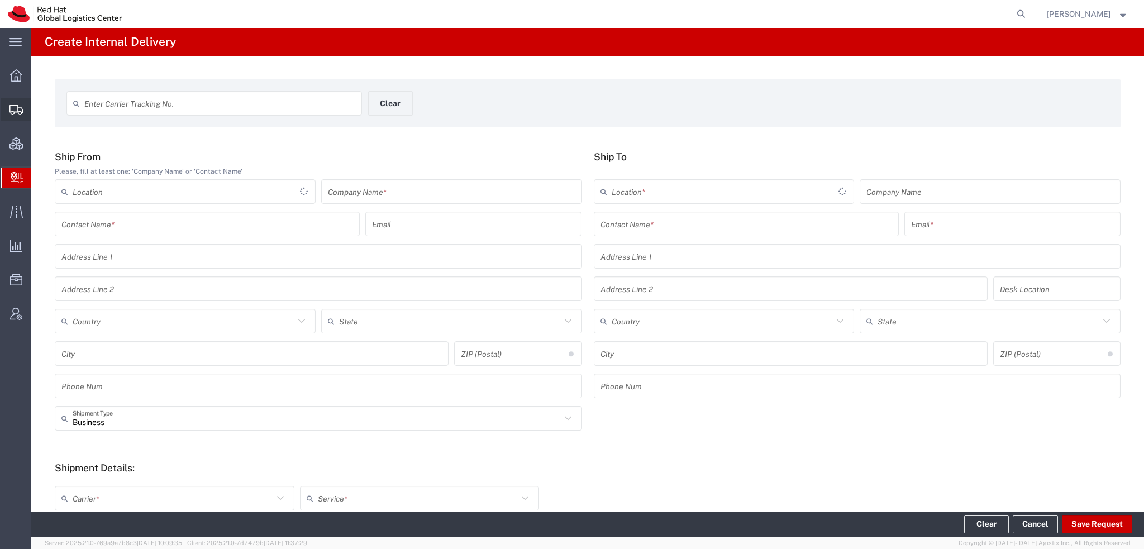
click at [0, 0] on span "Shipment Manager" at bounding box center [0, 0] width 0 height 0
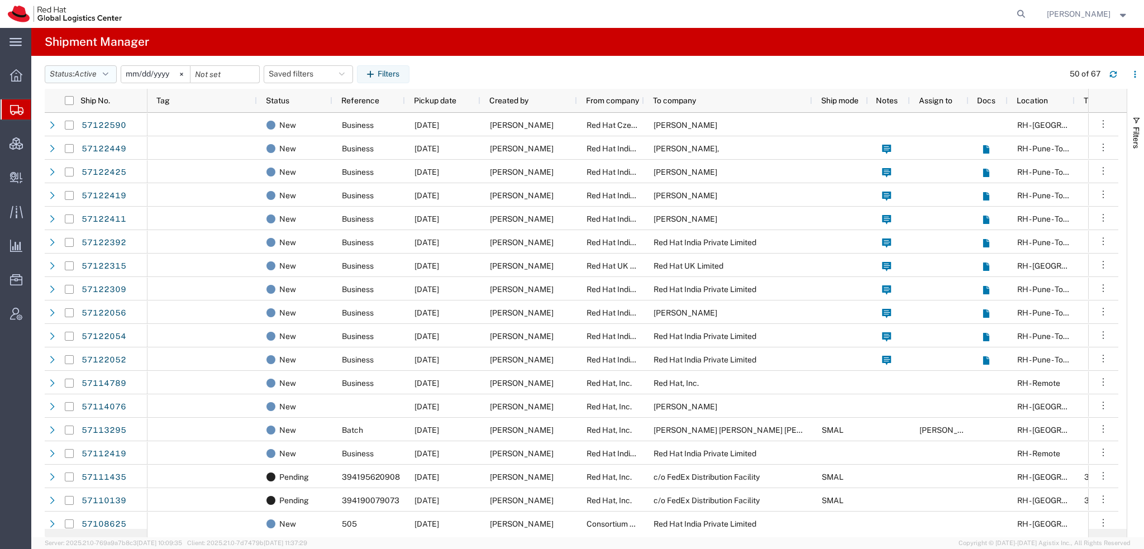
click at [108, 75] on icon "button" at bounding box center [106, 74] width 6 height 8
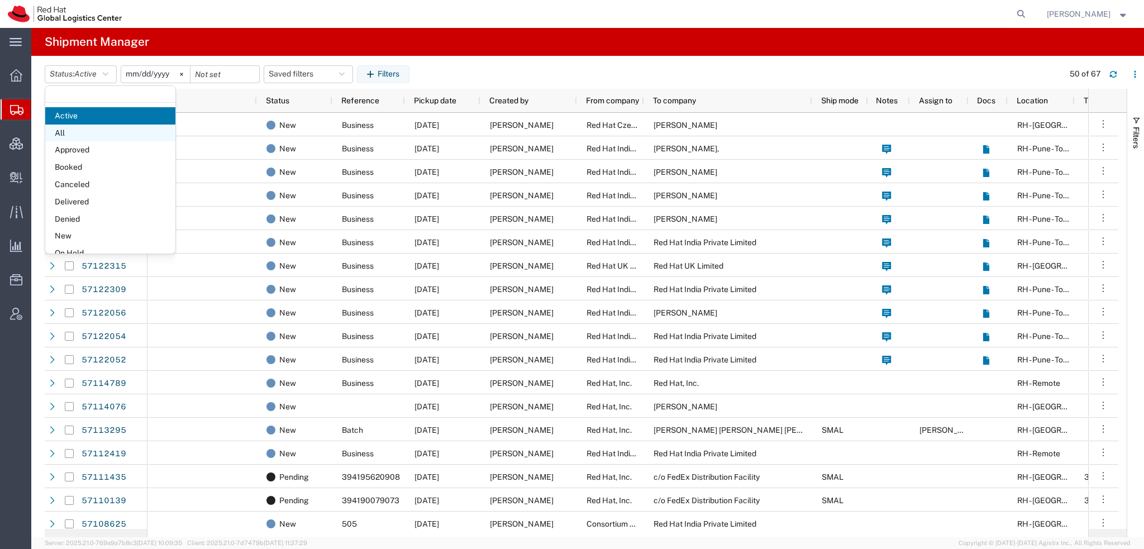
click at [76, 132] on span "All" at bounding box center [110, 133] width 130 height 17
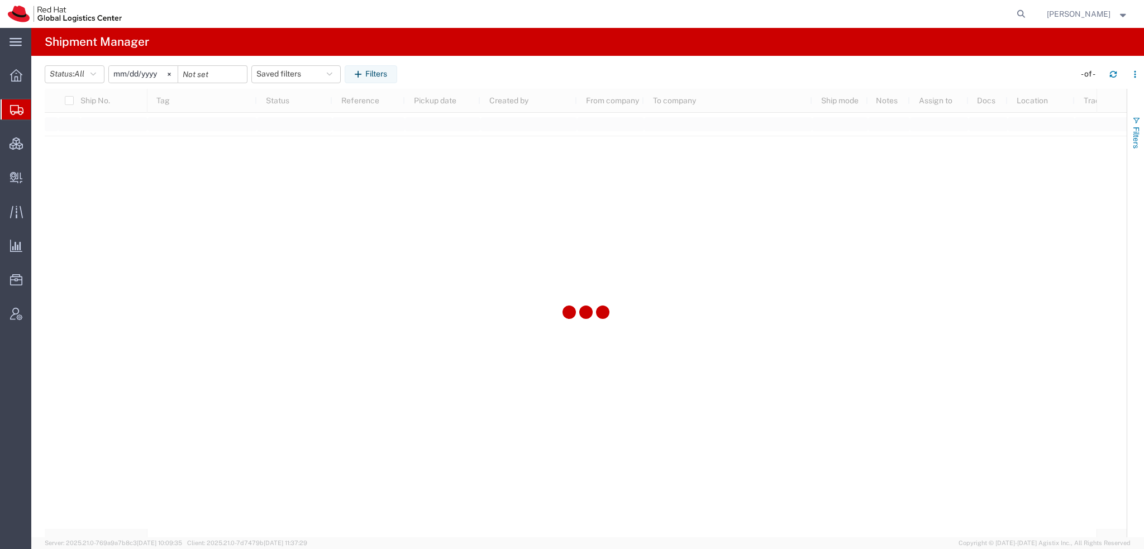
click at [1140, 125] on button "Filters" at bounding box center [1135, 132] width 17 height 60
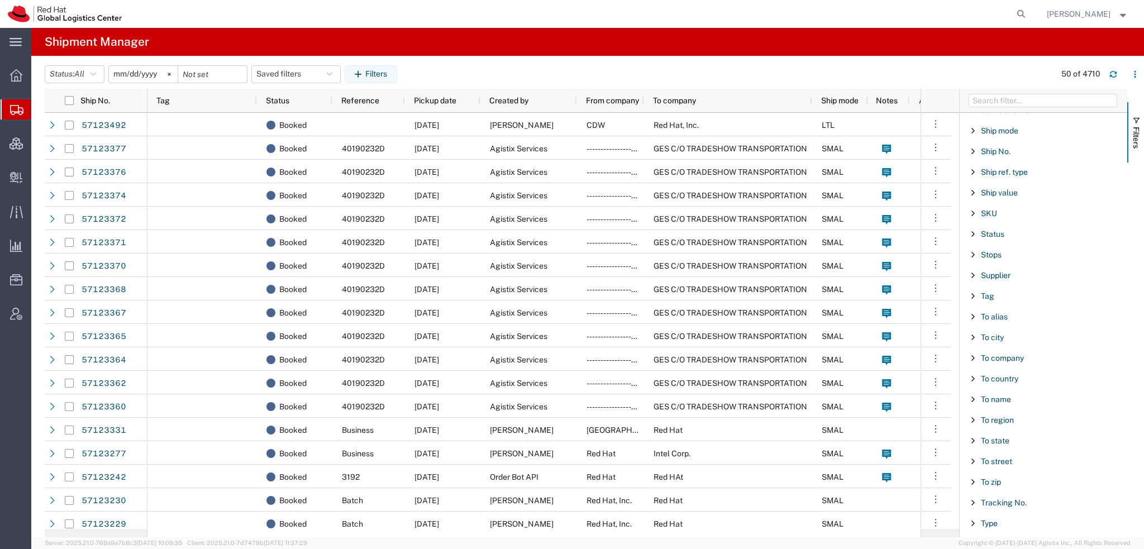
scroll to position [931, 0]
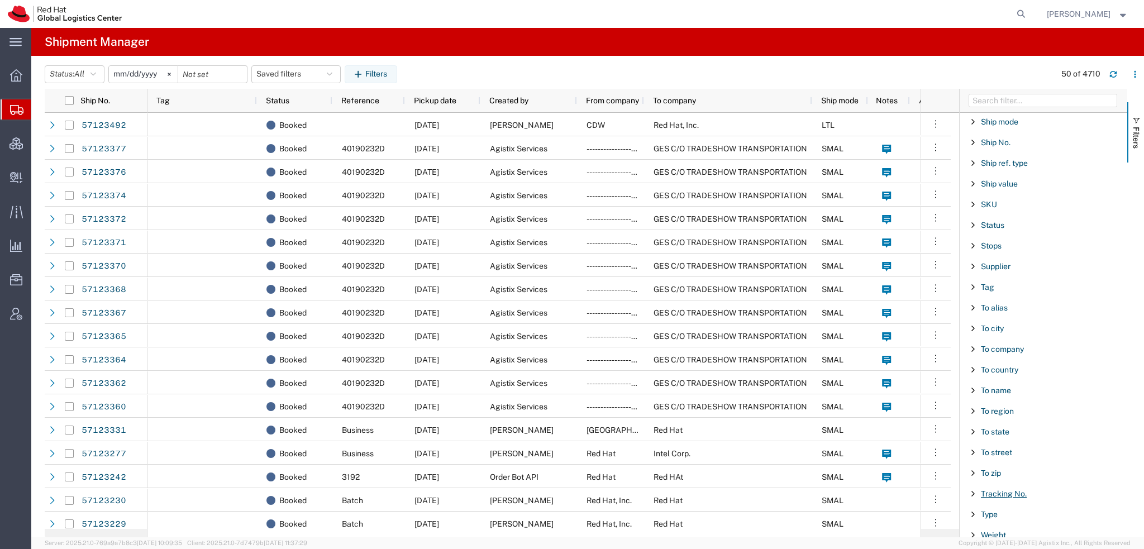
click at [998, 489] on span "Tracking No." at bounding box center [1004, 493] width 46 height 9
click at [992, 534] on input "Filter Value" at bounding box center [1047, 540] width 146 height 13
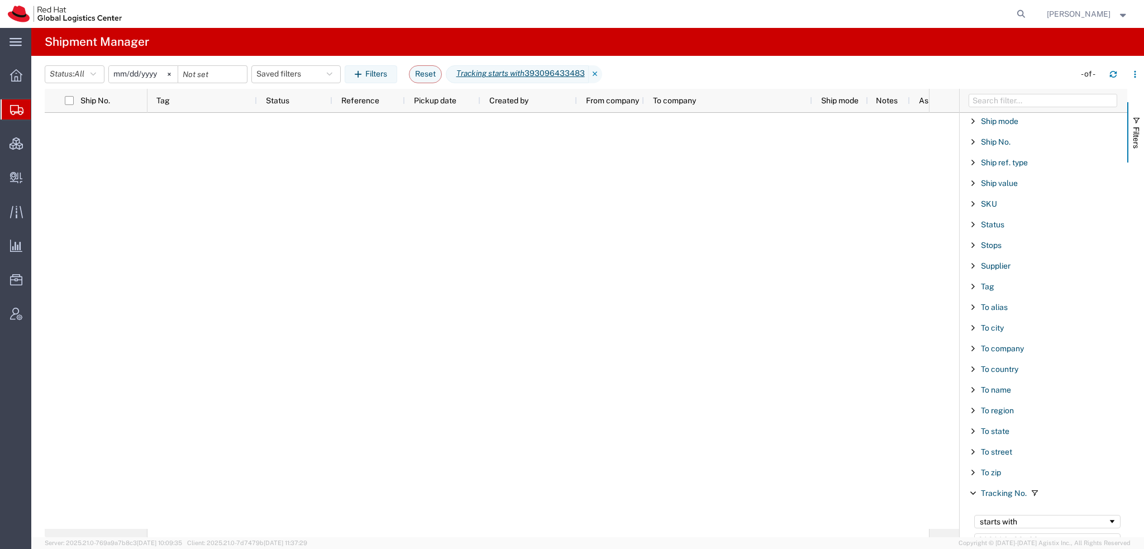
type input "393096433483"
click at [122, 71] on input "[DATE]" at bounding box center [143, 74] width 69 height 17
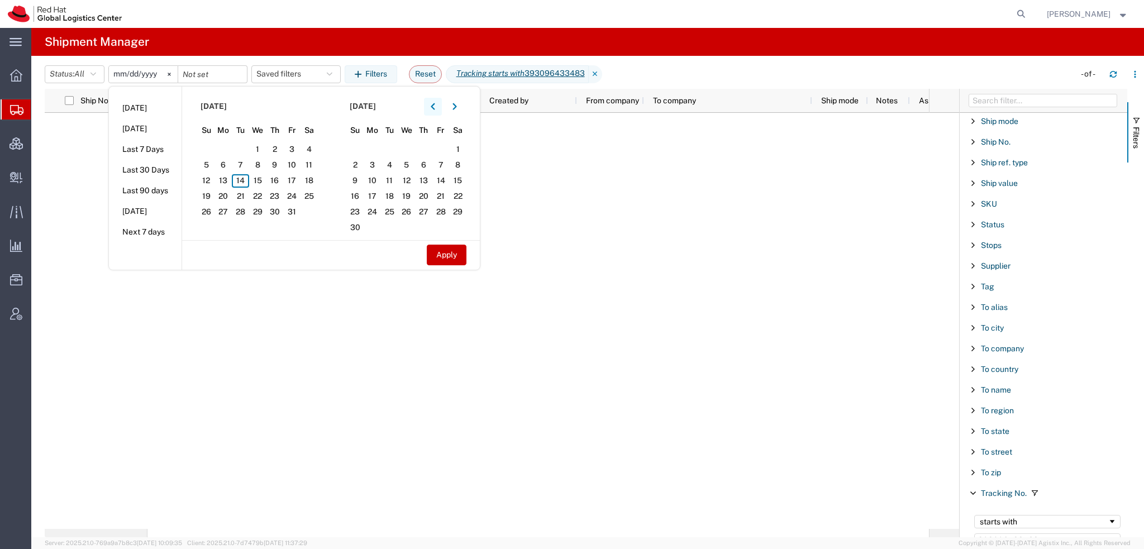
click at [442, 108] on button "button" at bounding box center [433, 107] width 18 height 18
click at [224, 147] on span "1" at bounding box center [223, 149] width 17 height 13
click at [451, 251] on button "Apply" at bounding box center [447, 255] width 40 height 21
type input "[DATE]"
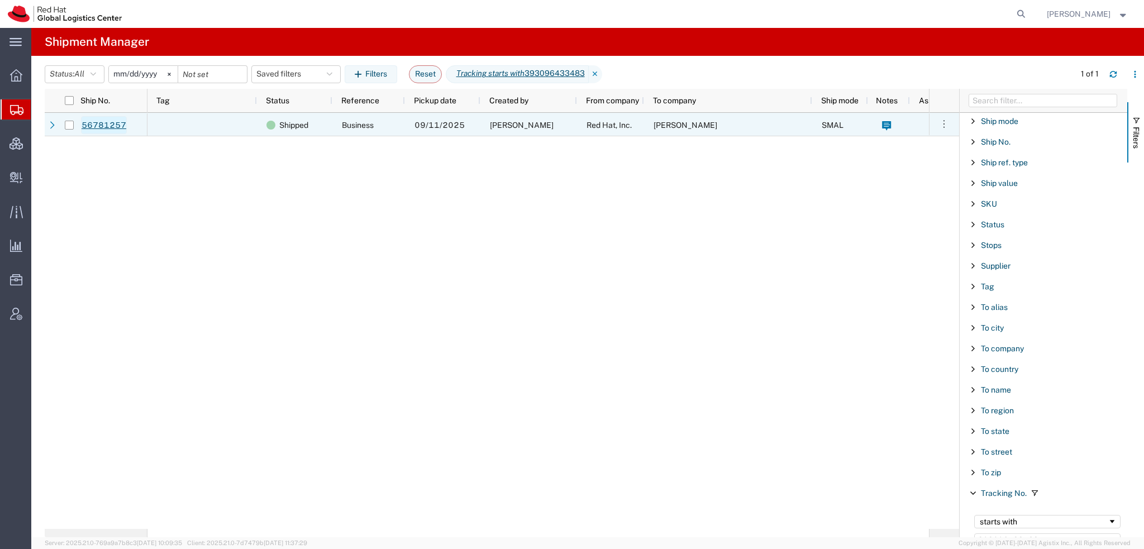
click at [101, 122] on link "56781257" at bounding box center [104, 125] width 46 height 18
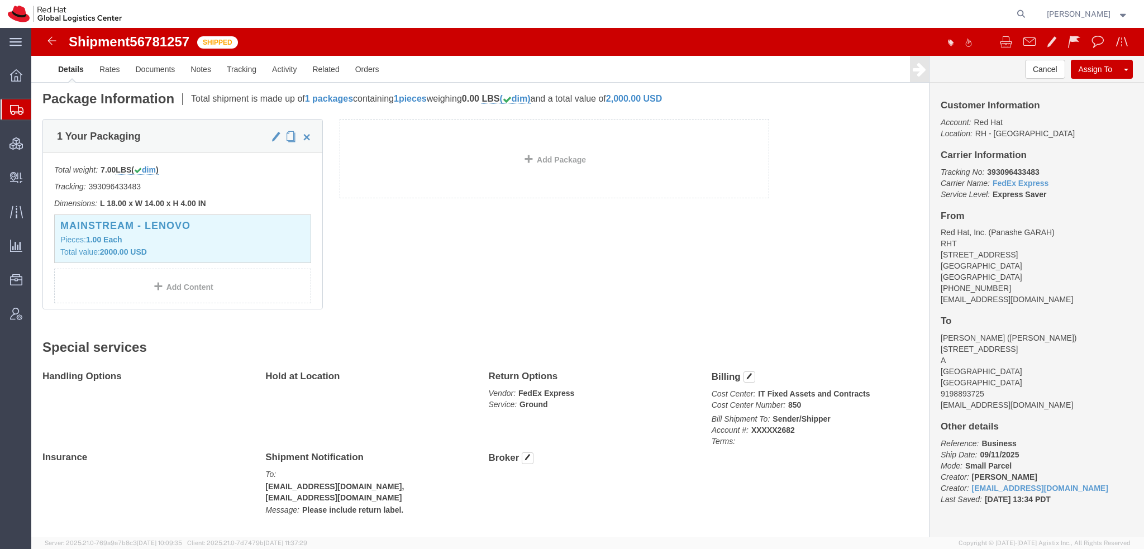
scroll to position [23, 0]
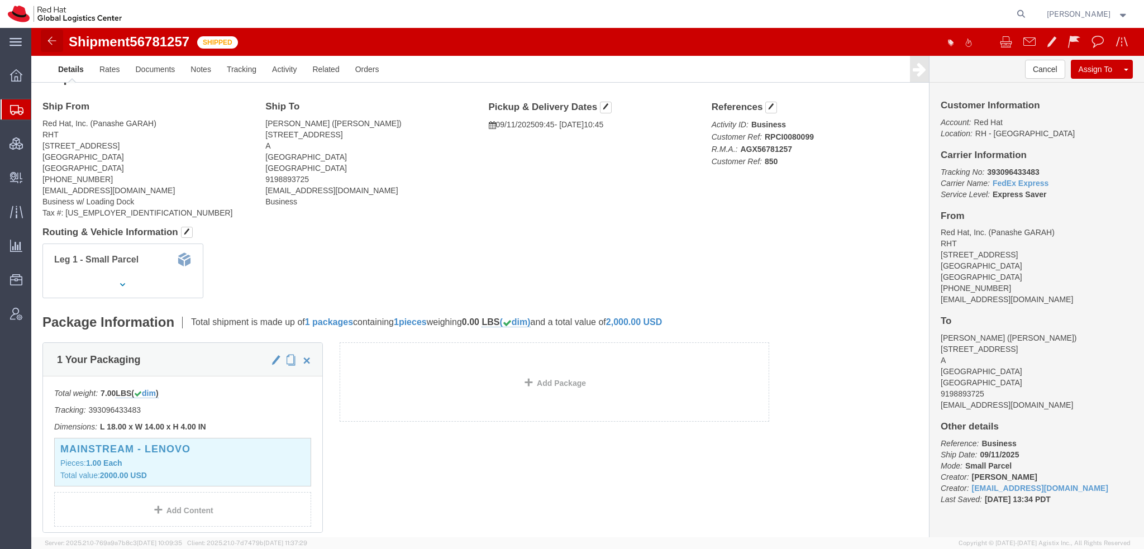
click link
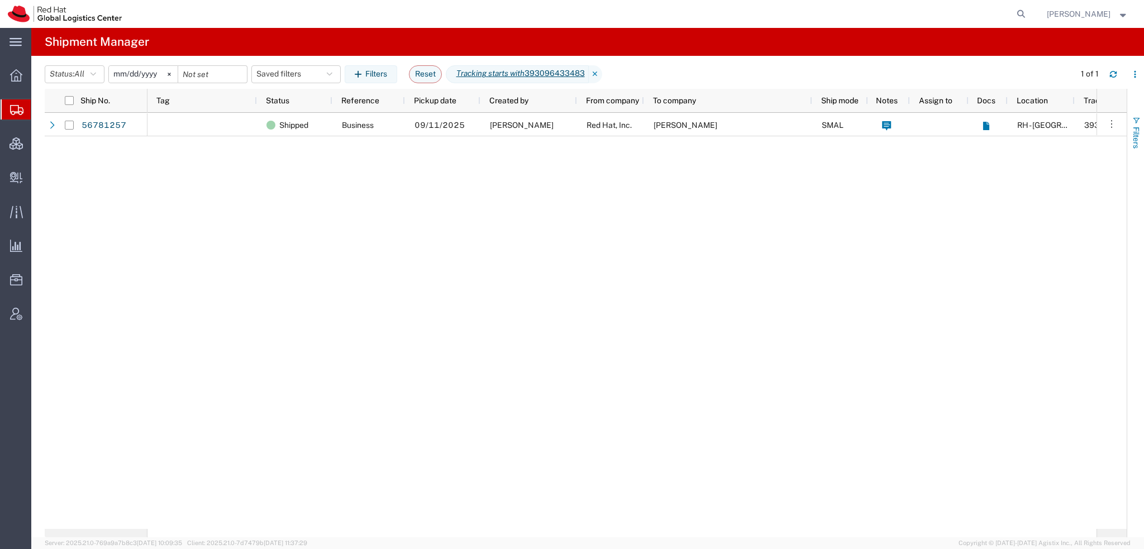
click at [1129, 121] on button "Filters" at bounding box center [1135, 132] width 17 height 60
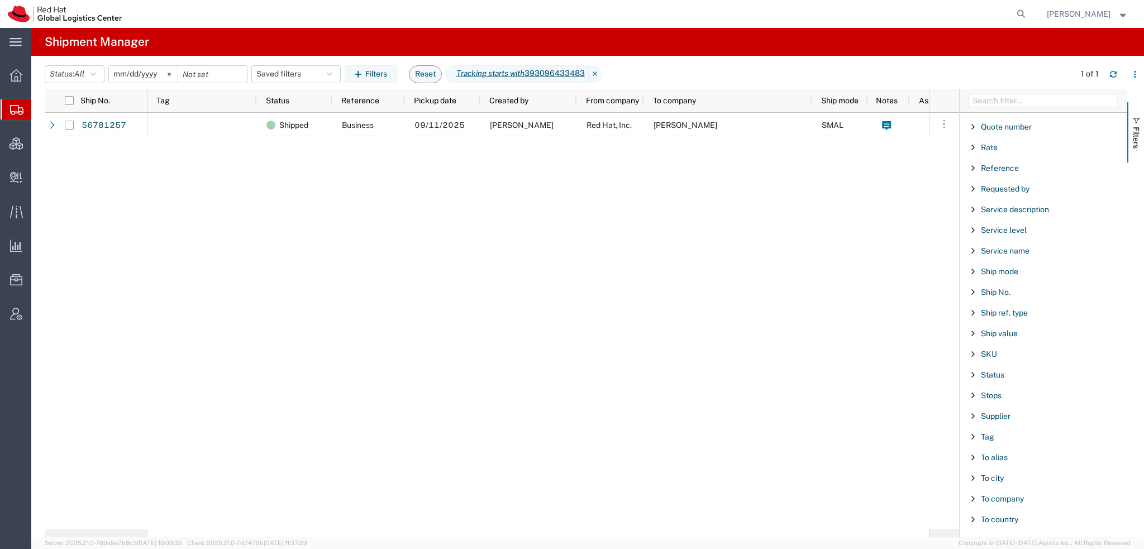
scroll to position [931, 0]
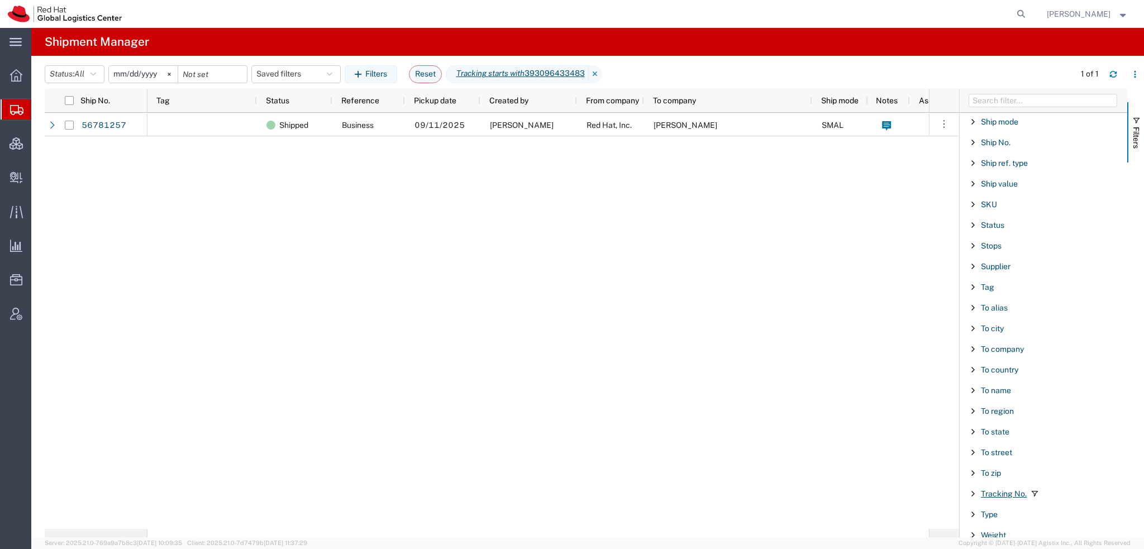
click at [983, 489] on span "Tracking No." at bounding box center [1004, 493] width 46 height 9
drag, startPoint x: 1045, startPoint y: 531, endPoint x: 610, endPoint y: 486, distance: 437.3
click at [640, 487] on div "Ship No. Tag Status Reference Pickup date Created by From company To company Sh…" at bounding box center [594, 313] width 1099 height 448
type input "392379617286"
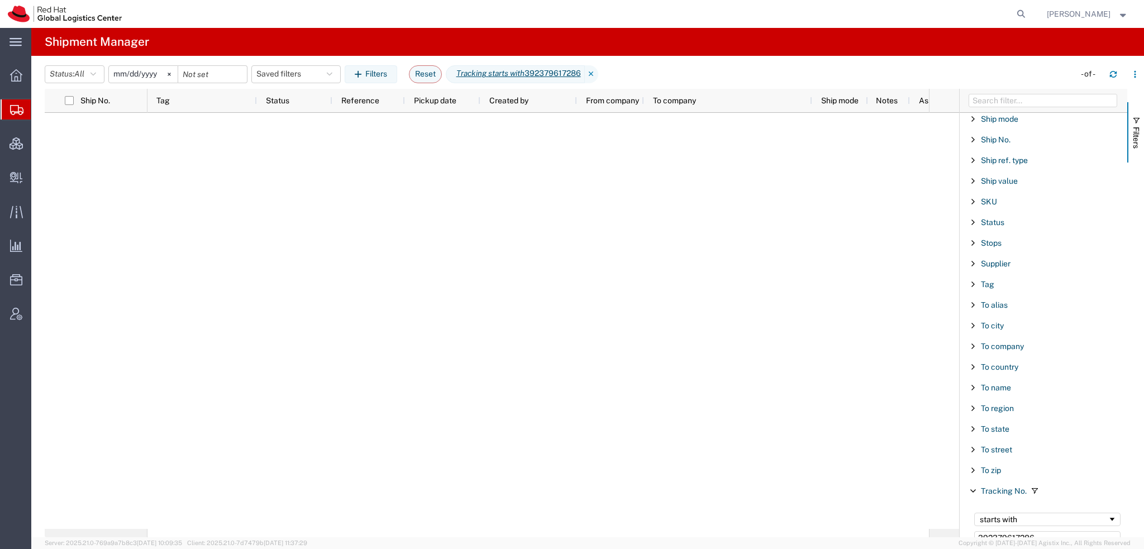
click at [116, 66] on input "[DATE]" at bounding box center [143, 74] width 69 height 17
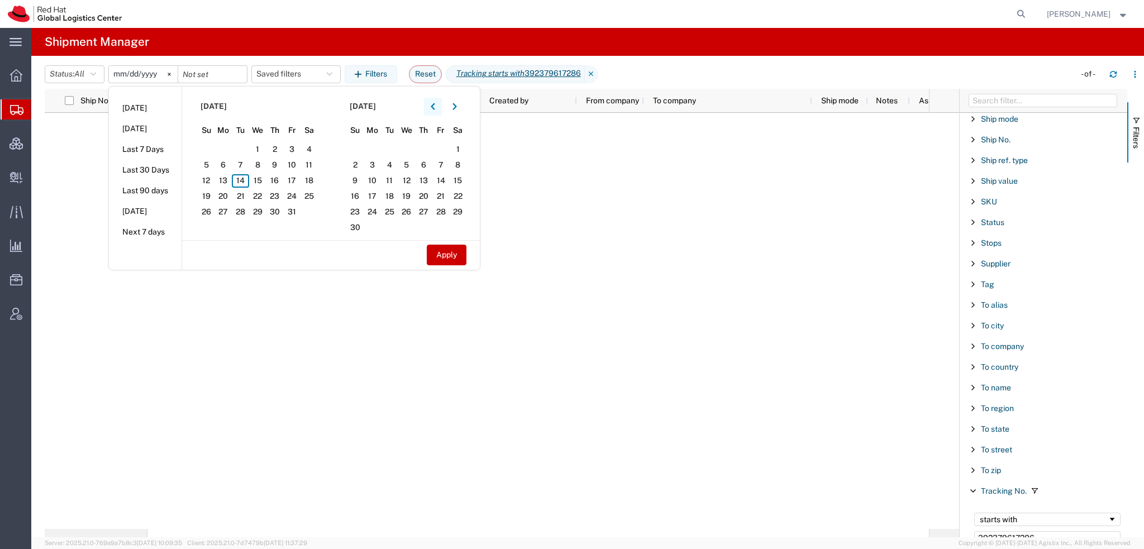
click at [441, 104] on button "button" at bounding box center [433, 107] width 18 height 18
click at [435, 107] on icon "button" at bounding box center [433, 107] width 4 height 8
click at [243, 147] on span "1" at bounding box center [240, 149] width 17 height 13
click at [443, 253] on button "Apply" at bounding box center [447, 255] width 40 height 21
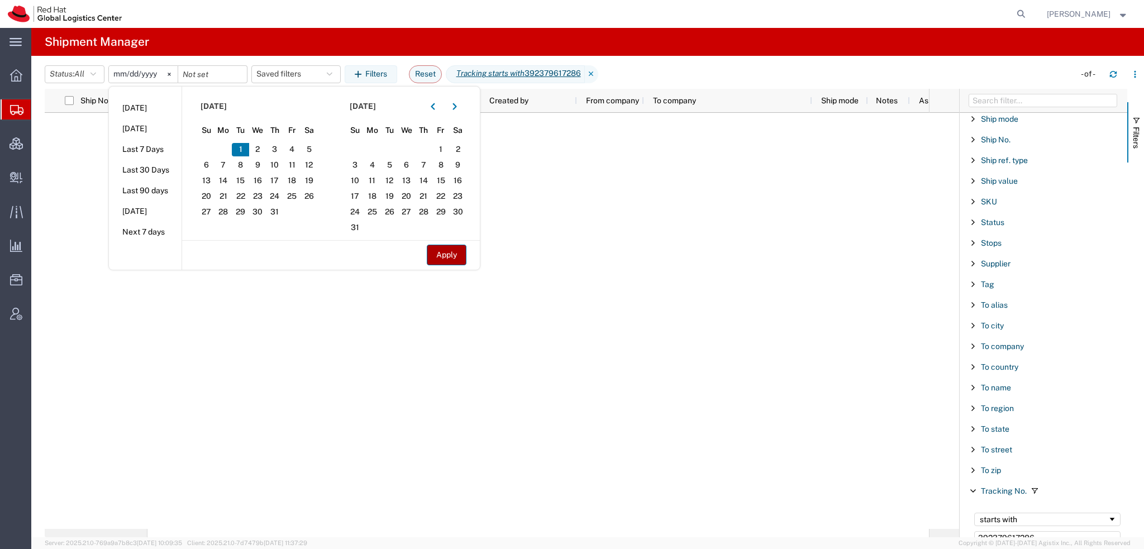
type input "[DATE]"
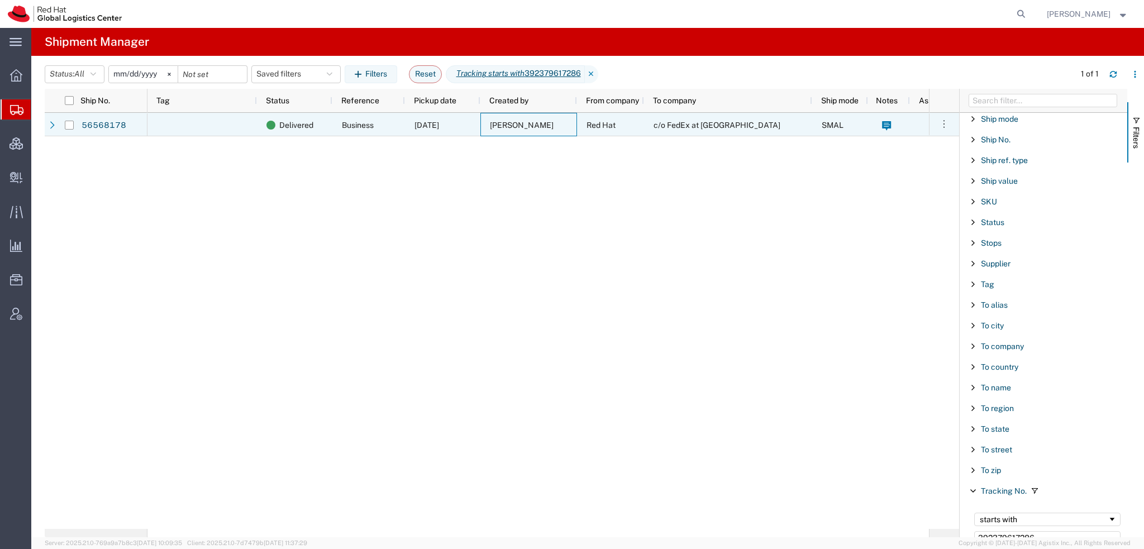
click at [538, 127] on span "[PERSON_NAME]" at bounding box center [522, 125] width 64 height 9
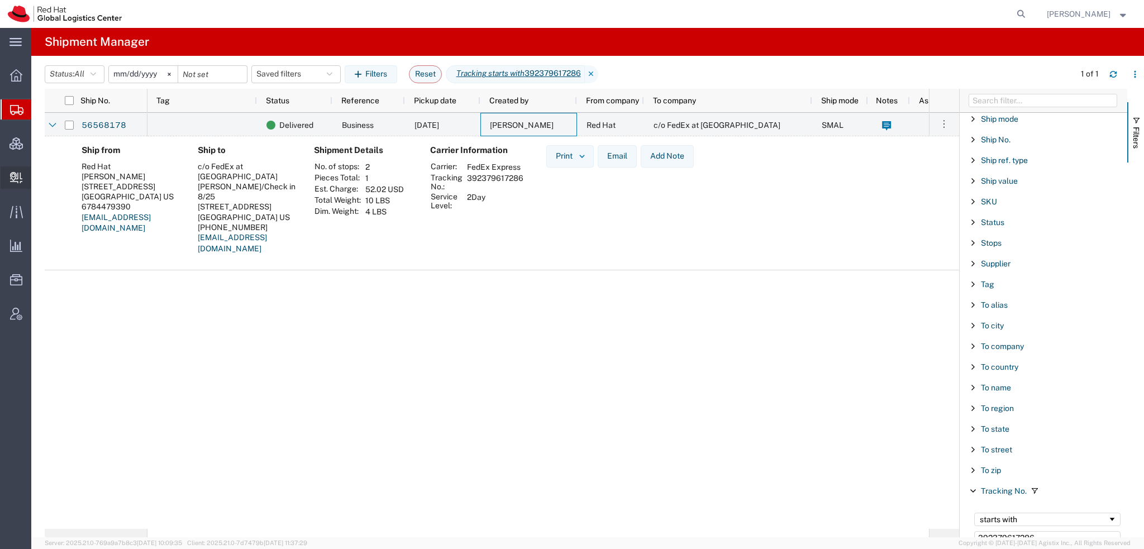
click at [0, 0] on span "Create Delivery" at bounding box center [0, 0] width 0 height 0
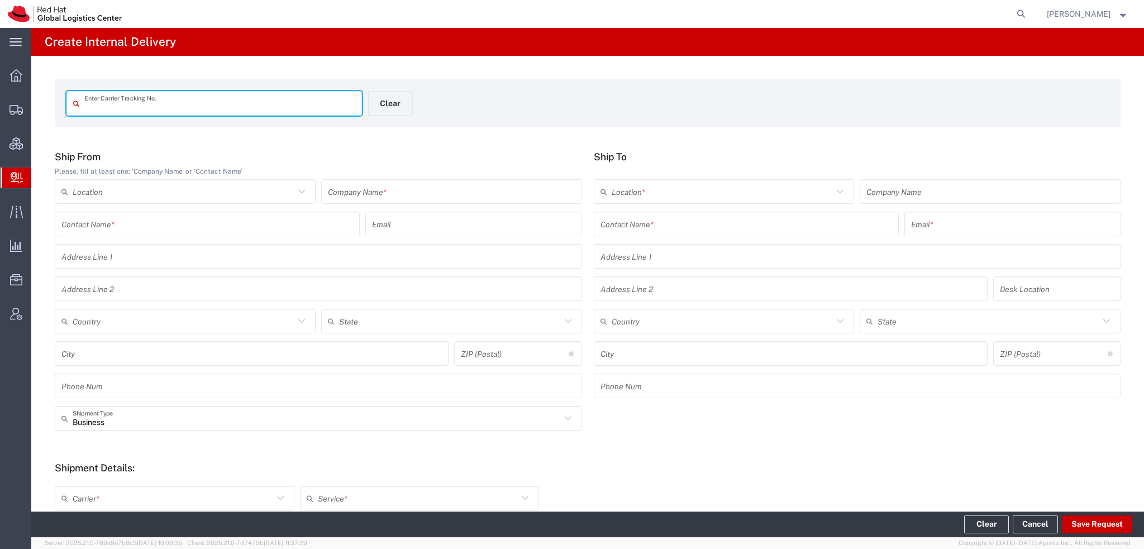
click at [145, 98] on input "text" at bounding box center [219, 104] width 271 height 20
type input "392379617286"
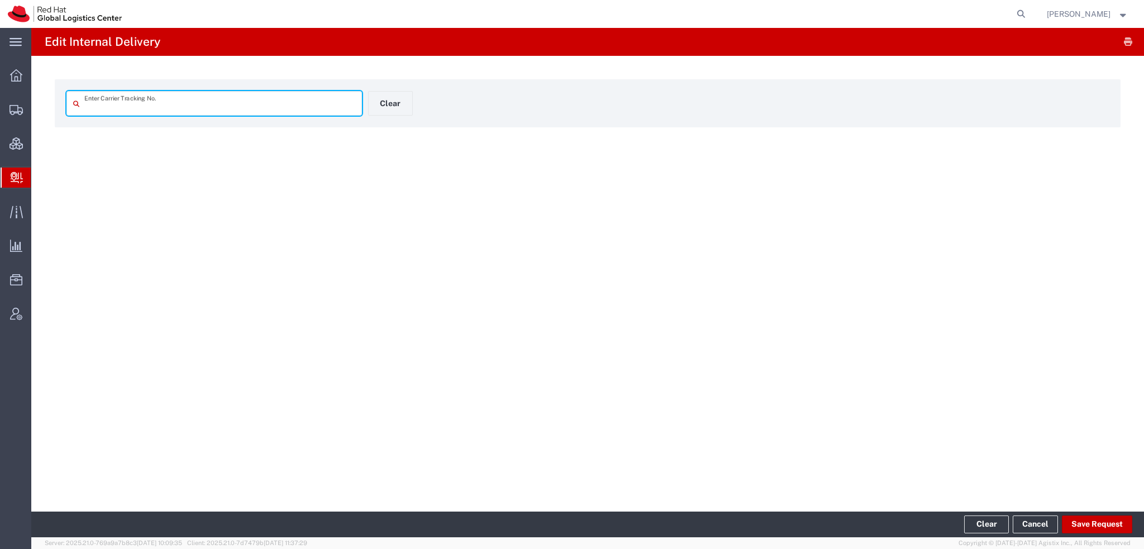
type input "392379617286"
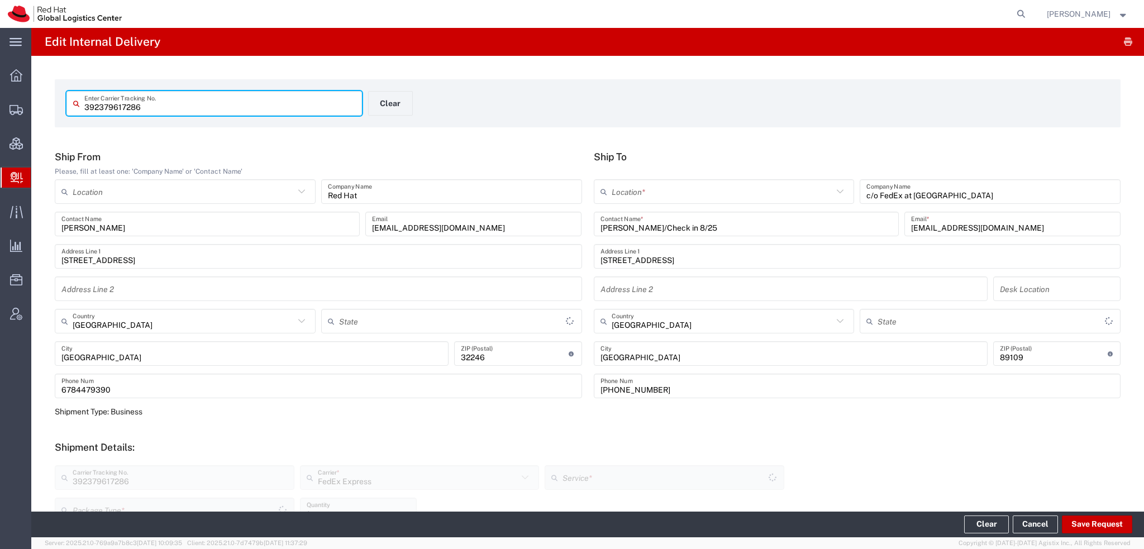
type input "[US_STATE]"
type input "Your Packaging"
type input "2Day"
type input "[US_STATE]"
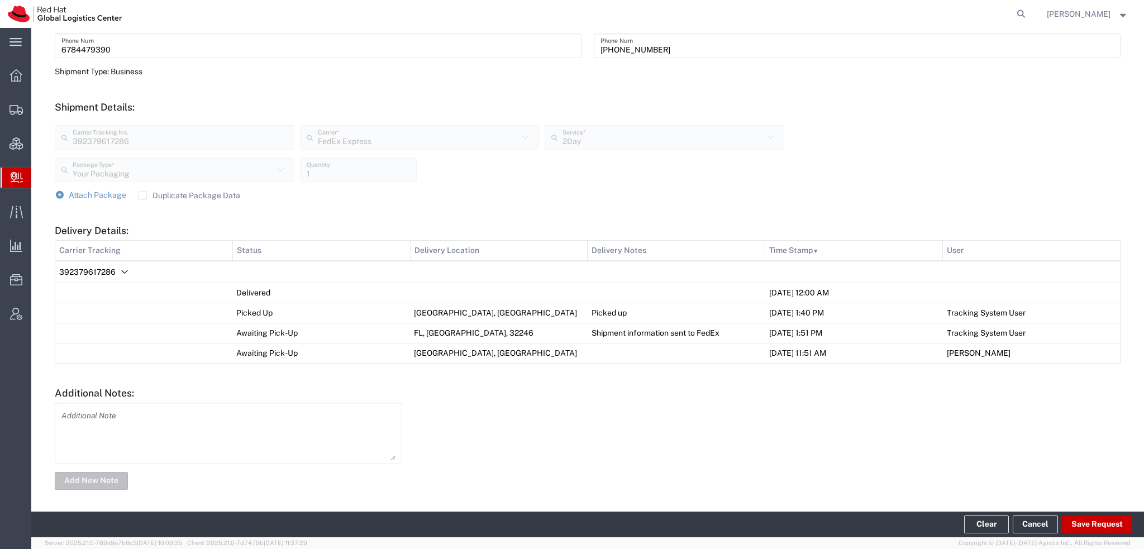
scroll to position [342, 0]
drag, startPoint x: 70, startPoint y: 131, endPoint x: 64, endPoint y: 135, distance: 6.5
click at [0, 0] on span "Shipment Manager" at bounding box center [0, 0] width 0 height 0
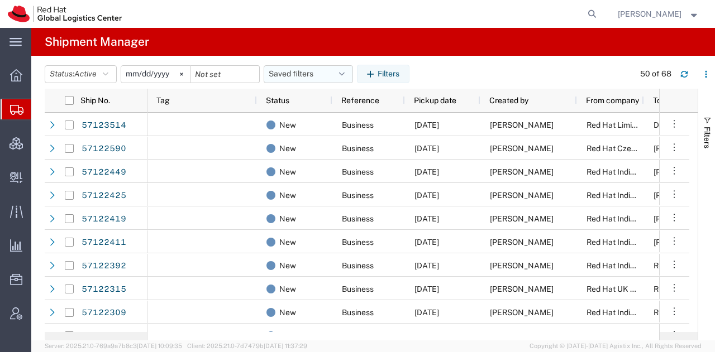
click at [345, 74] on icon "button" at bounding box center [342, 74] width 6 height 8
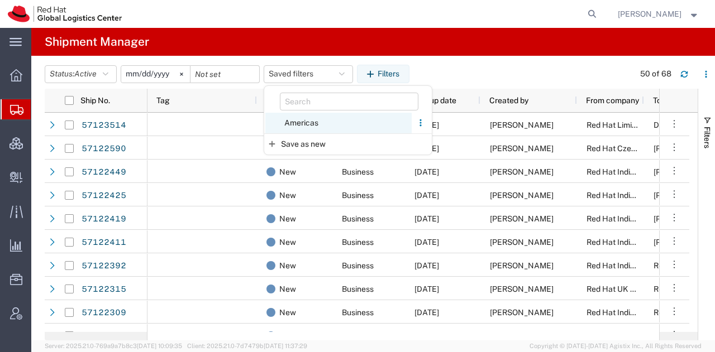
click at [308, 124] on span "Americas" at bounding box center [338, 123] width 146 height 21
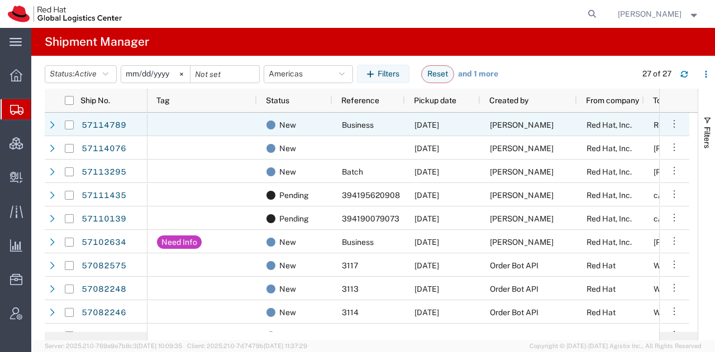
click at [447, 117] on div "[DATE]" at bounding box center [442, 124] width 75 height 23
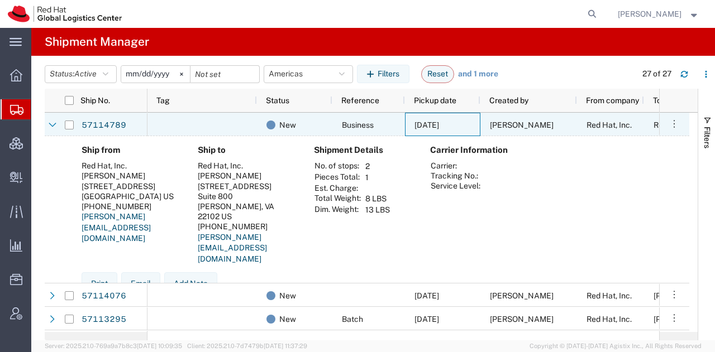
click at [447, 117] on div "[DATE]" at bounding box center [442, 124] width 75 height 23
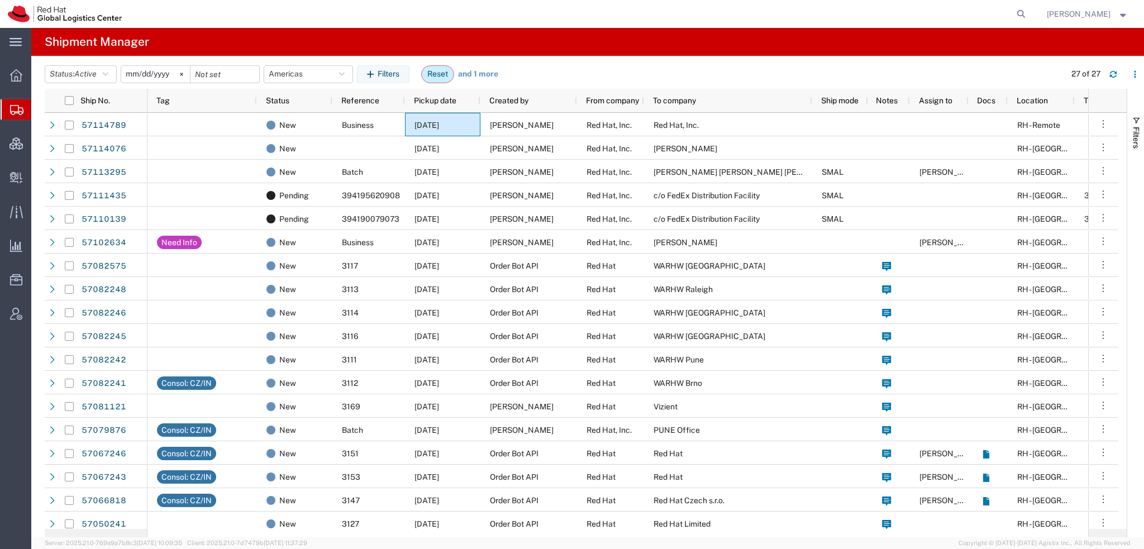
click at [438, 68] on button "Reset" at bounding box center [437, 74] width 33 height 18
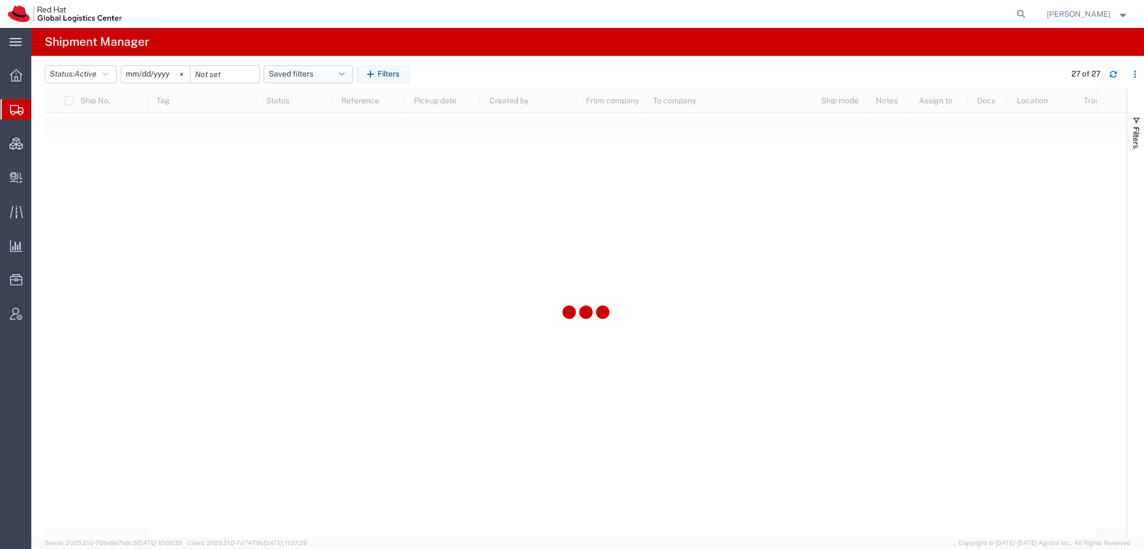
click at [345, 72] on icon "button" at bounding box center [342, 74] width 6 height 8
click at [300, 123] on span "Americas" at bounding box center [338, 123] width 146 height 21
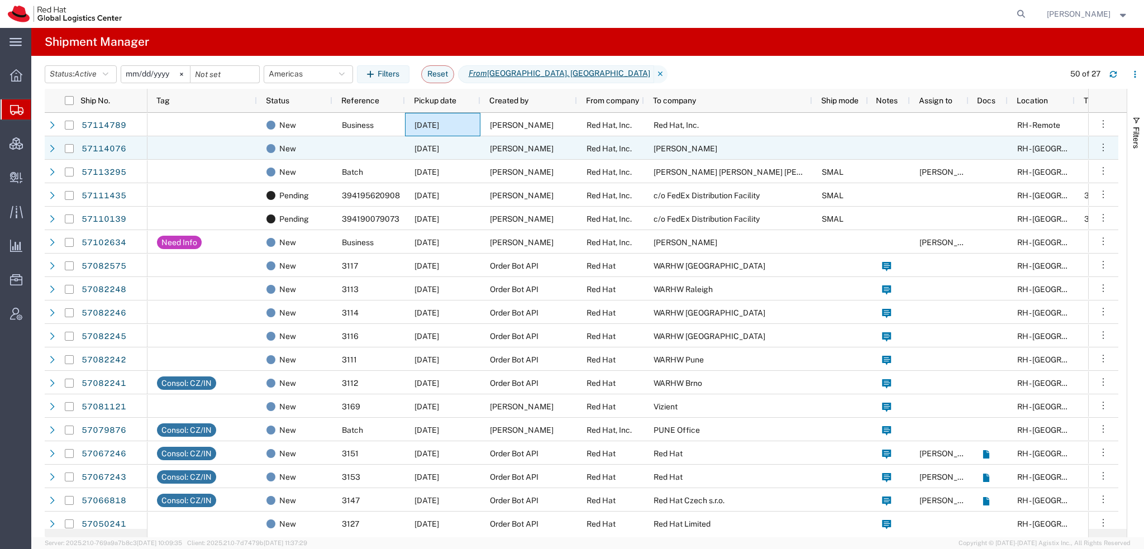
click at [610, 155] on div "Red Hat, Inc." at bounding box center [610, 147] width 67 height 23
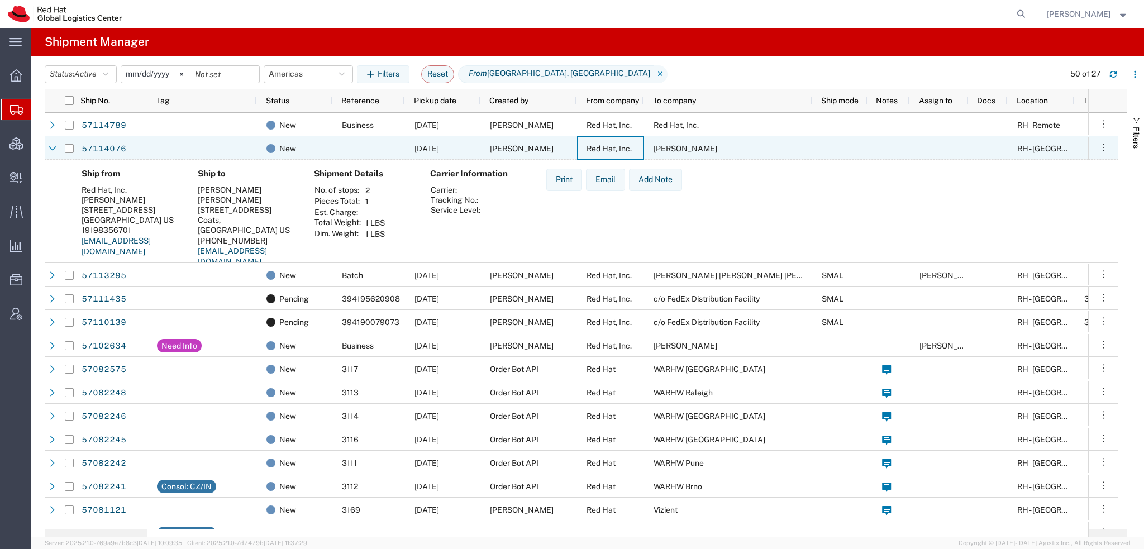
click at [610, 155] on div "Red Hat, Inc." at bounding box center [610, 147] width 67 height 23
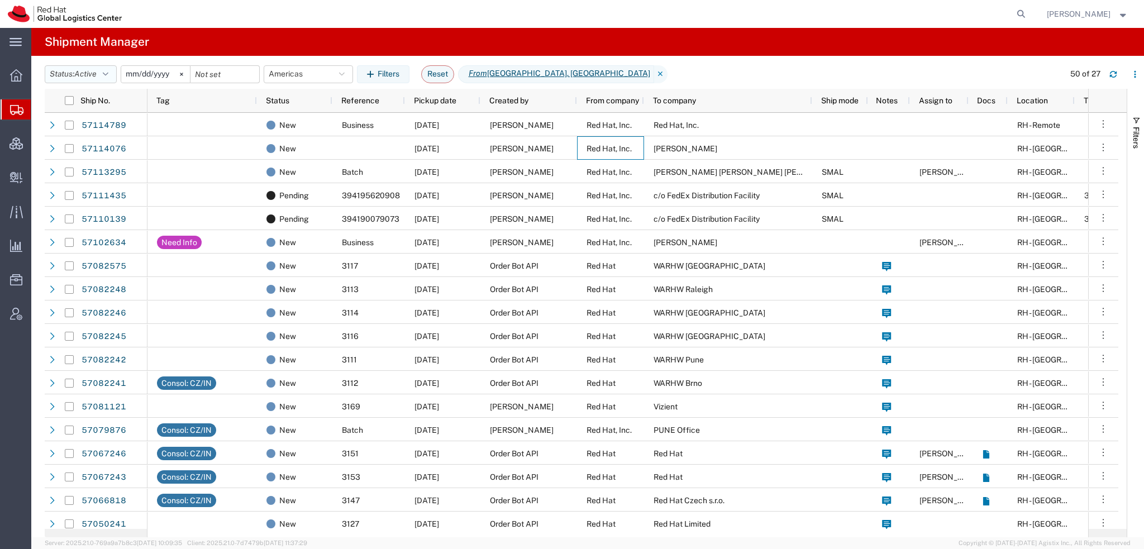
click at [113, 75] on button "Status: Active" at bounding box center [81, 74] width 72 height 18
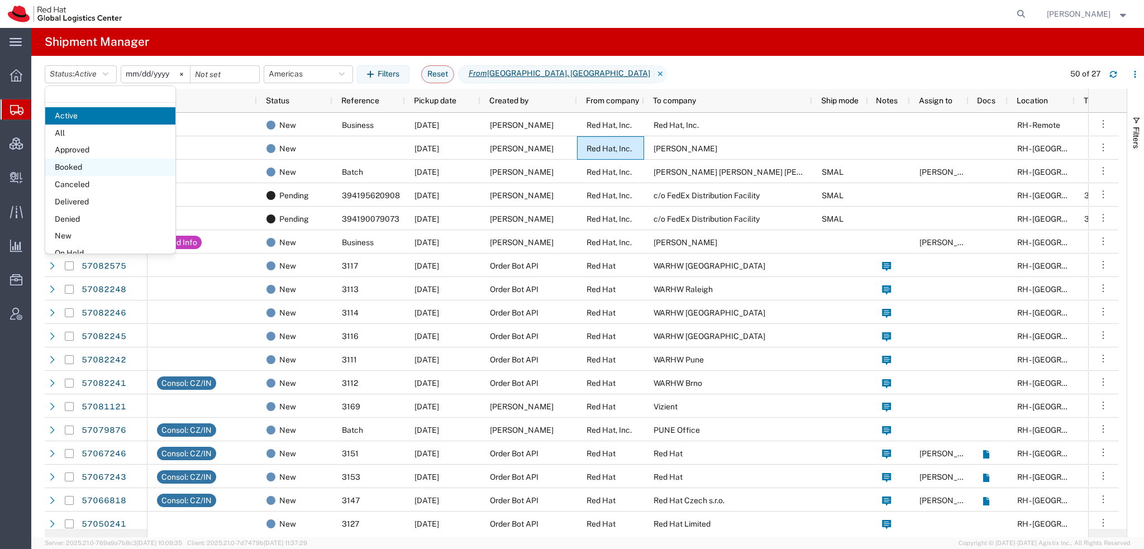
click at [70, 170] on span "Booked" at bounding box center [110, 167] width 130 height 17
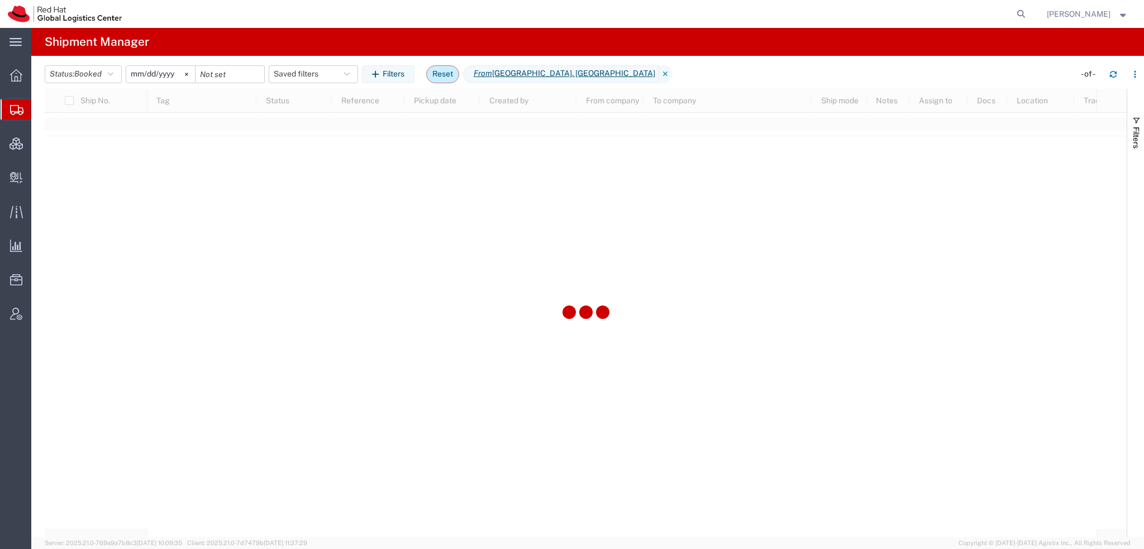
click at [444, 73] on button "Reset" at bounding box center [442, 74] width 33 height 18
type input "[DATE]"
click at [0, 0] on span "Create Delivery" at bounding box center [0, 0] width 0 height 0
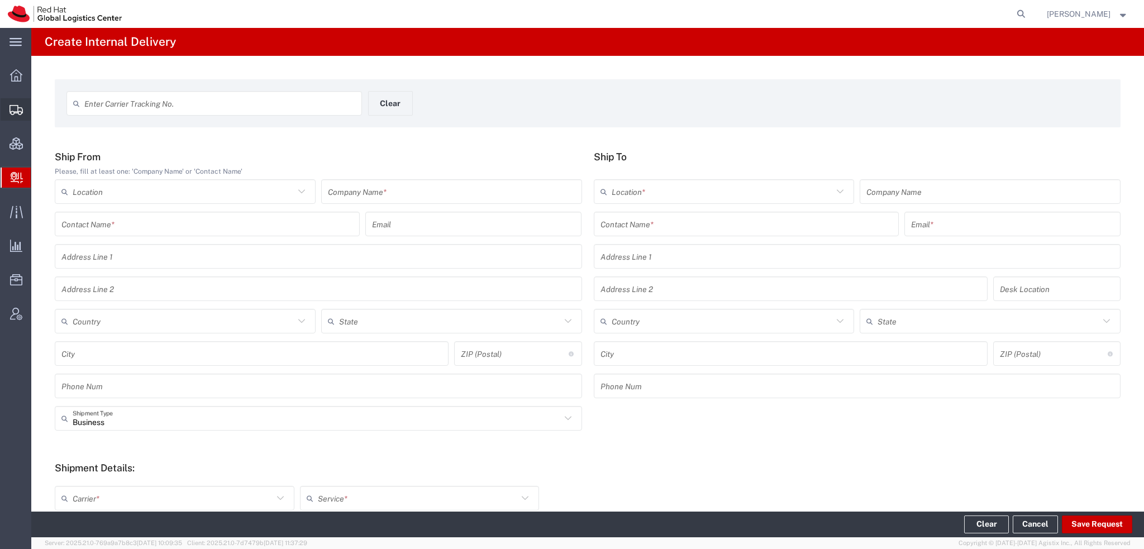
click at [0, 0] on span "Shipment Manager" at bounding box center [0, 0] width 0 height 0
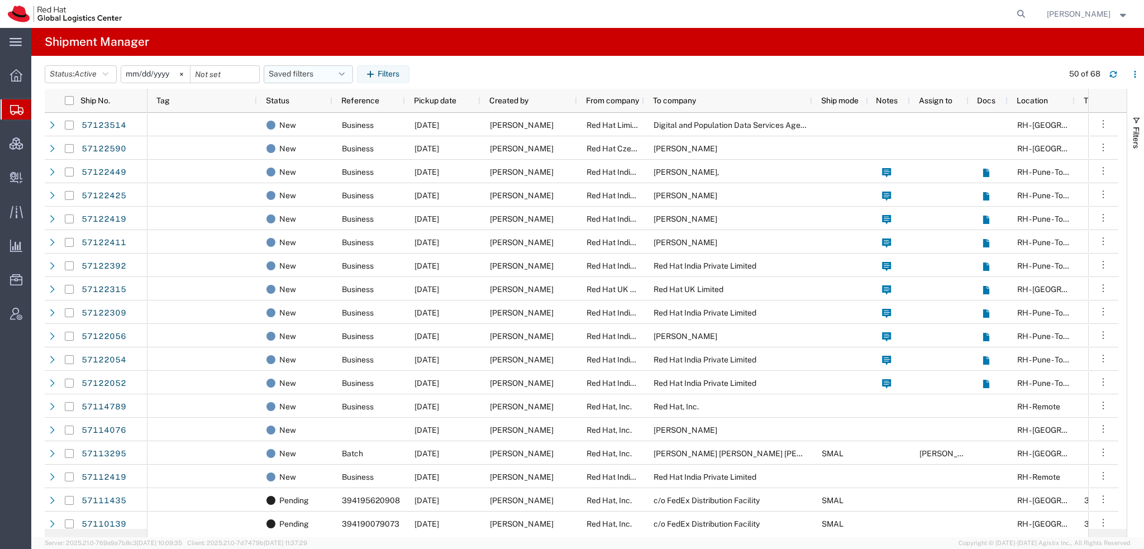
click at [343, 66] on button "Saved filters" at bounding box center [308, 74] width 89 height 18
click at [309, 126] on span "Americas" at bounding box center [338, 123] width 146 height 21
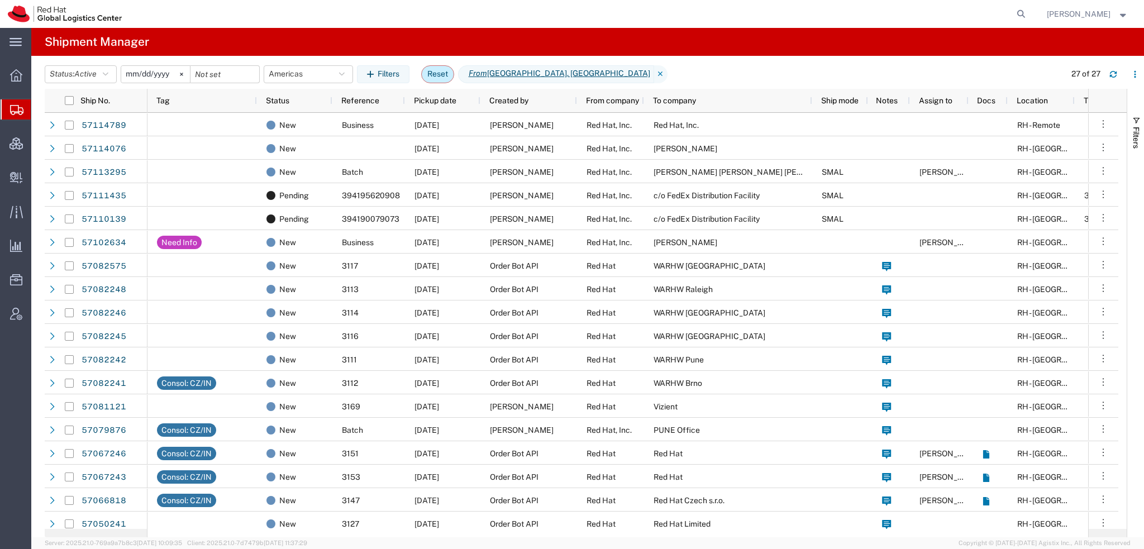
click at [447, 75] on button "Reset" at bounding box center [437, 74] width 33 height 18
type input "[DATE]"
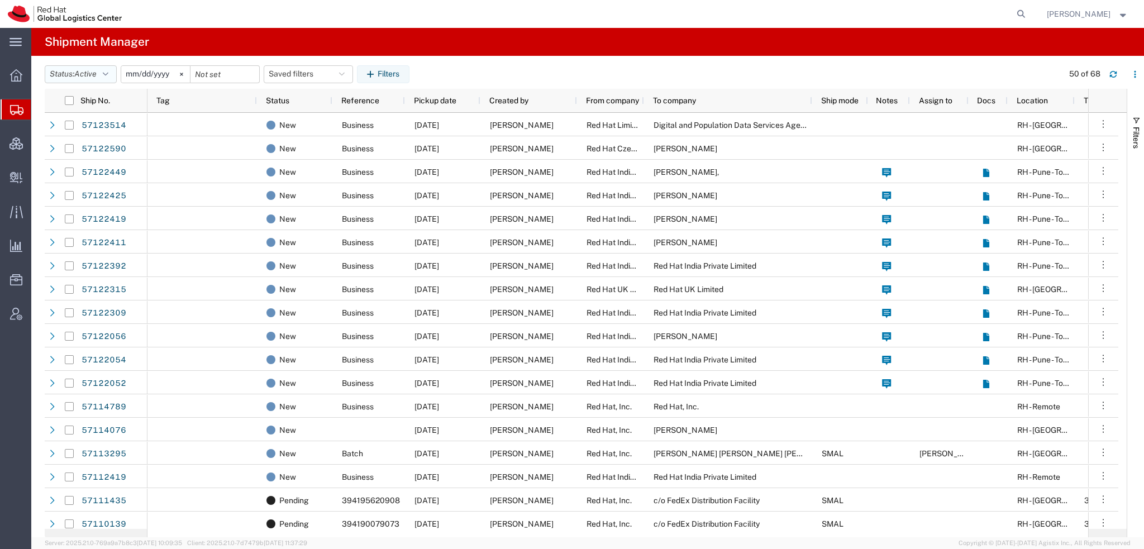
click at [103, 71] on button "Status: Active" at bounding box center [81, 74] width 72 height 18
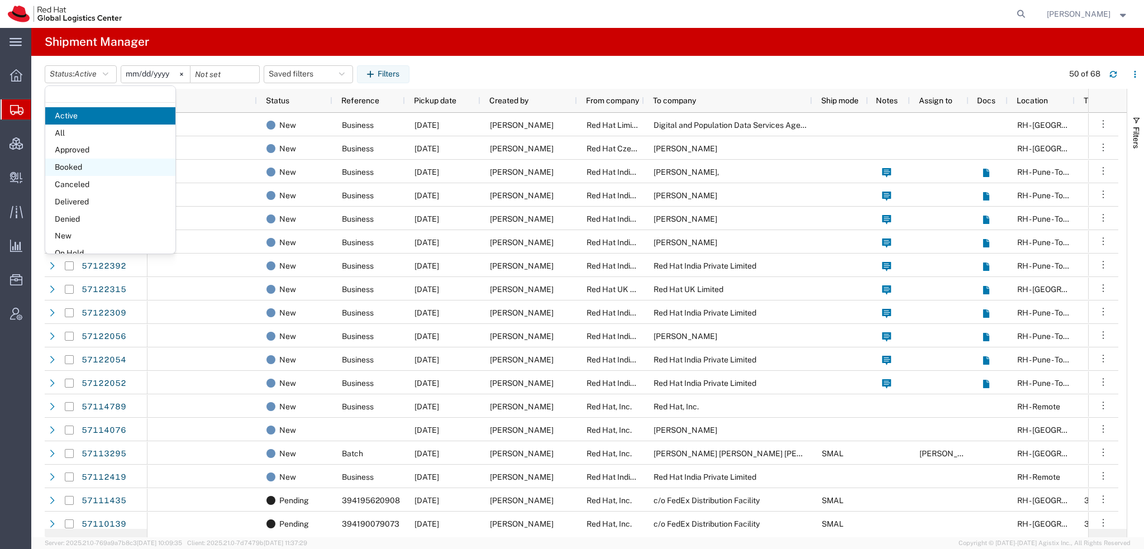
click at [80, 165] on span "Booked" at bounding box center [110, 167] width 130 height 17
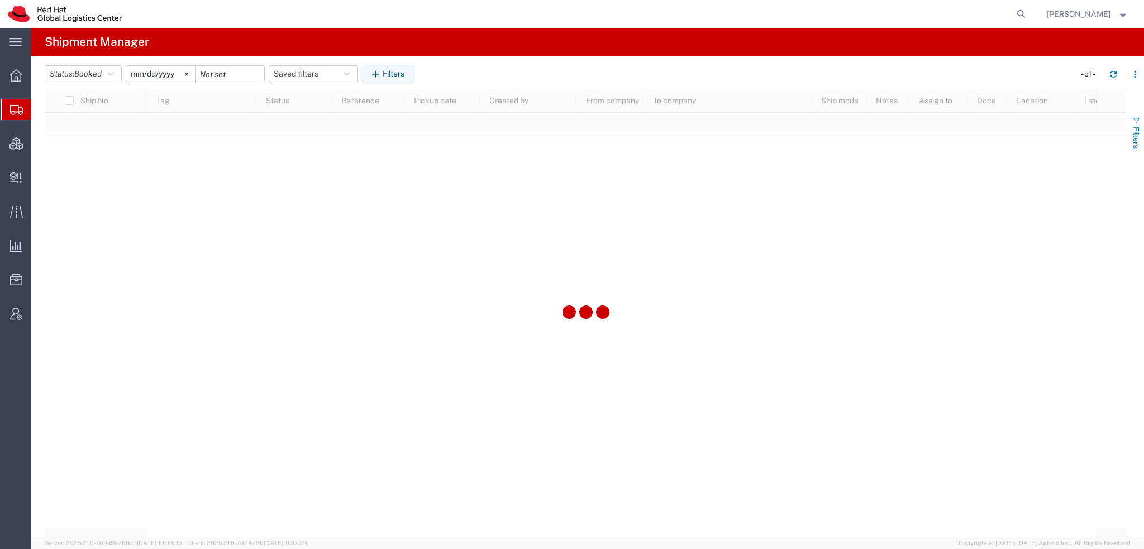
click at [1135, 129] on span "Filters" at bounding box center [1135, 138] width 9 height 22
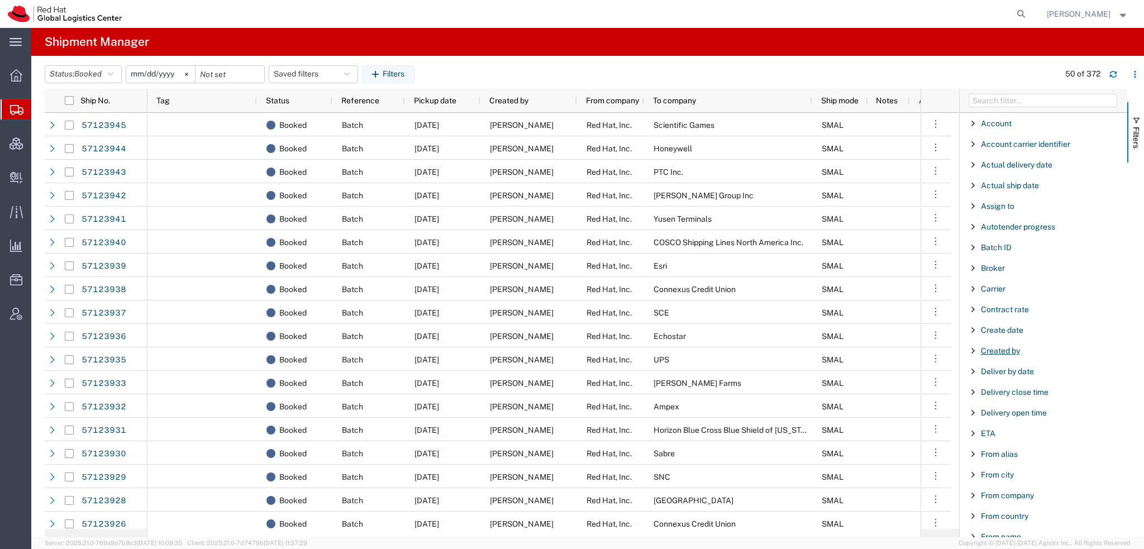
click at [1002, 350] on span "Created by" at bounding box center [1000, 350] width 39 height 9
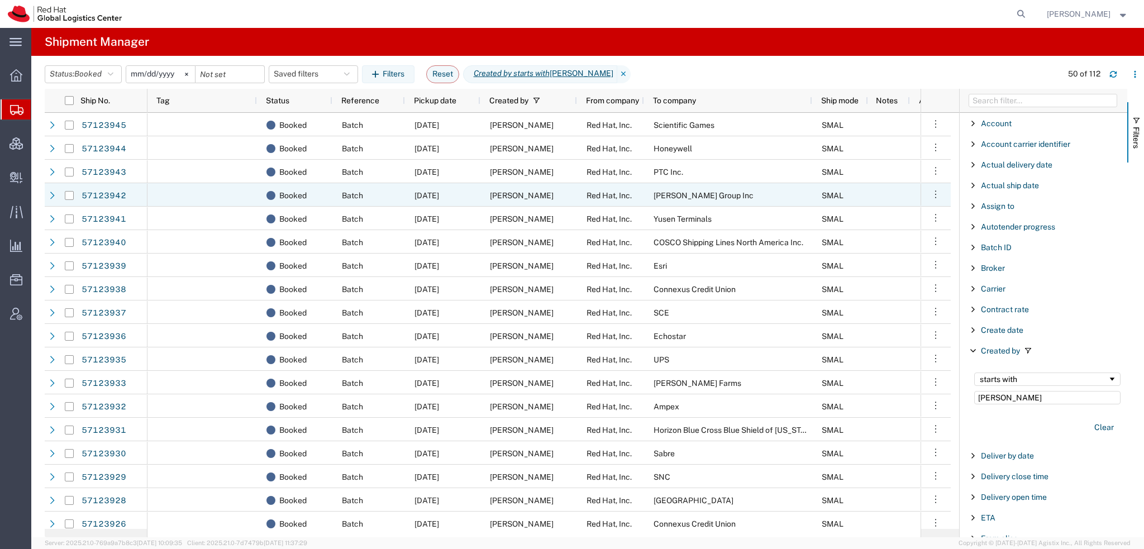
type input "[PERSON_NAME]"
click at [649, 202] on div "[PERSON_NAME] Group Inc" at bounding box center [728, 194] width 168 height 23
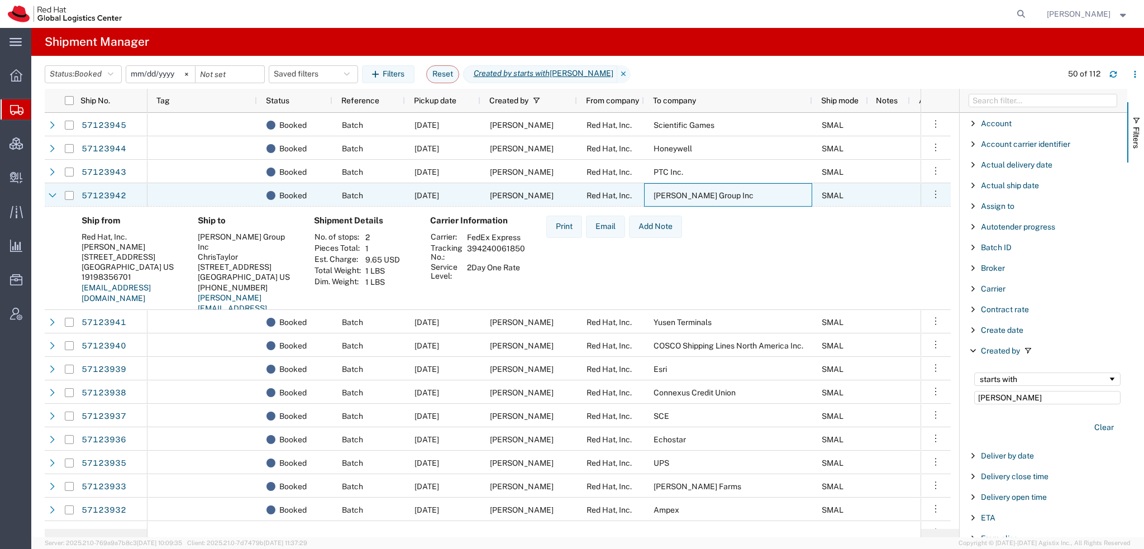
click at [648, 193] on div "[PERSON_NAME] Group Inc" at bounding box center [728, 194] width 168 height 23
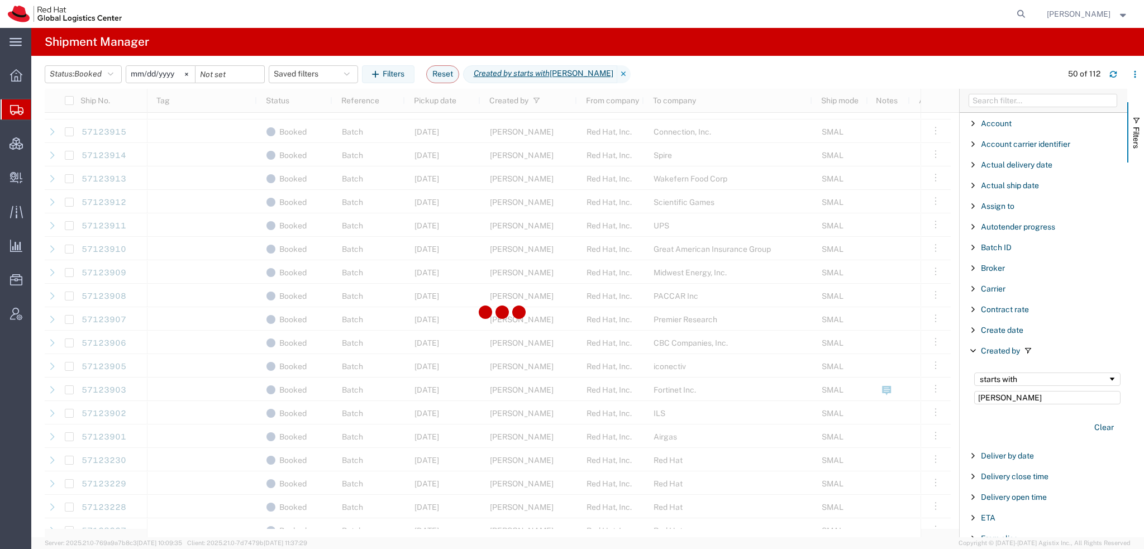
scroll to position [670, 0]
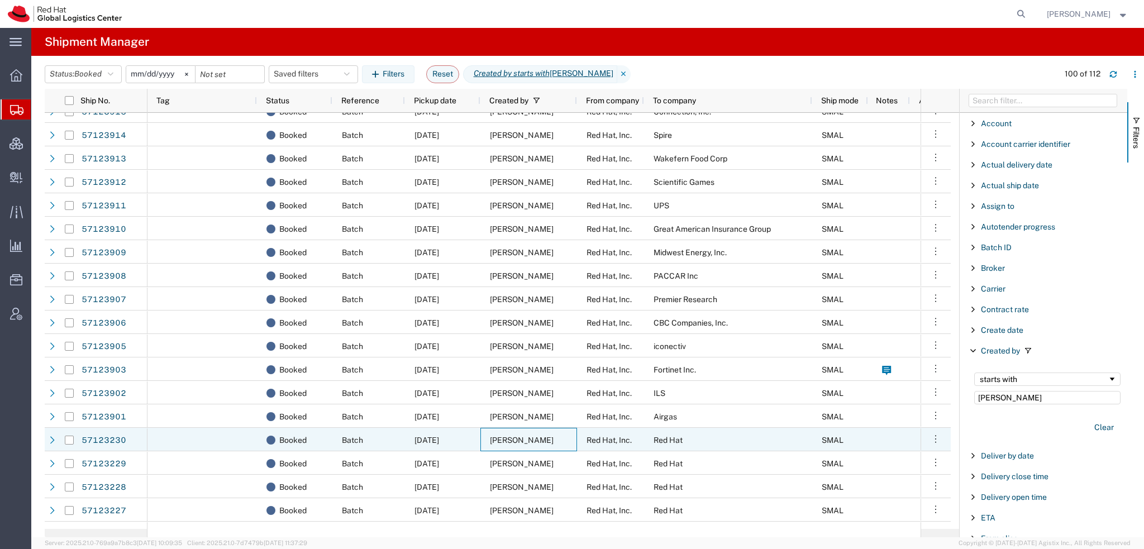
click at [493, 443] on span "Robert Lomax" at bounding box center [522, 440] width 64 height 9
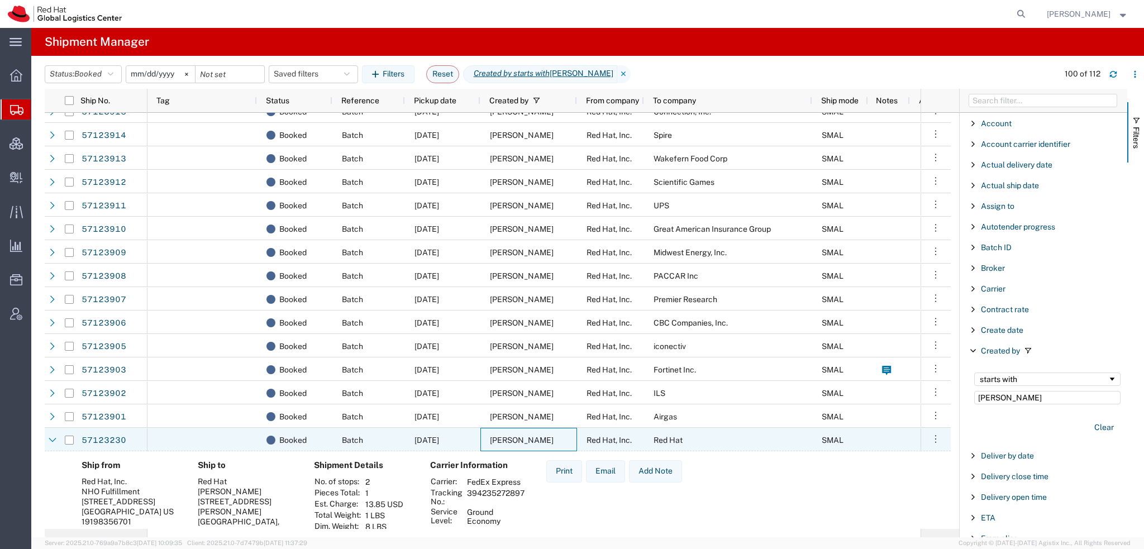
click at [493, 443] on span "Robert Lomax" at bounding box center [522, 440] width 64 height 9
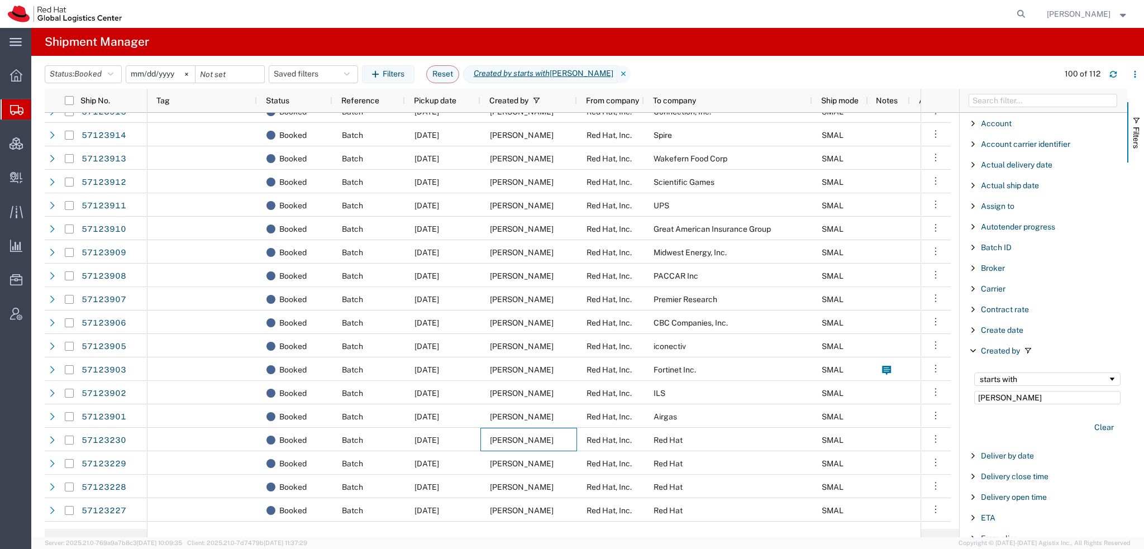
click at [0, 0] on span "Shipment Manager" at bounding box center [0, 0] width 0 height 0
click at [457, 79] on button "Reset" at bounding box center [442, 74] width 33 height 18
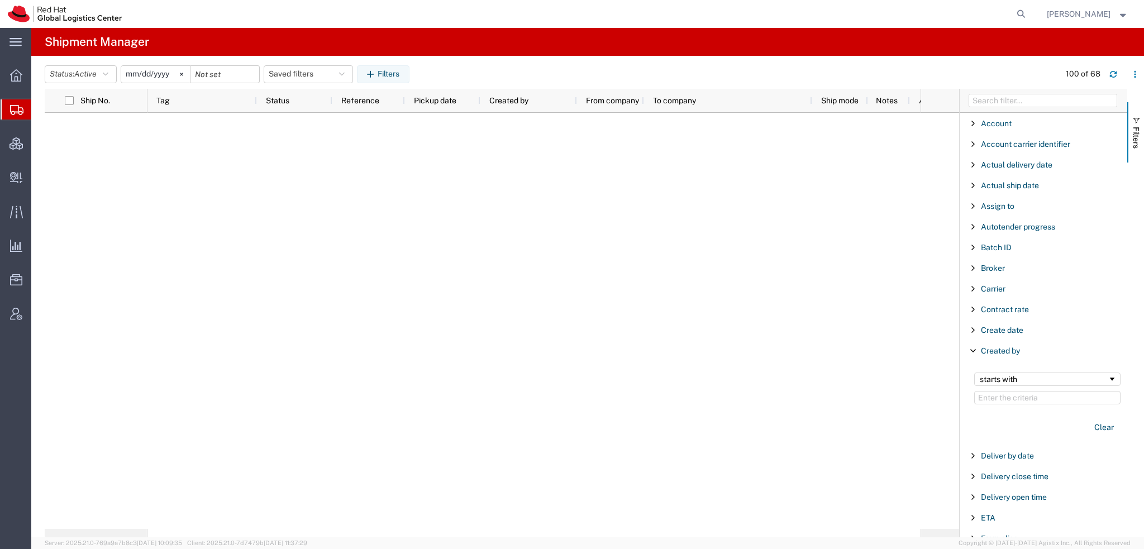
scroll to position [788, 0]
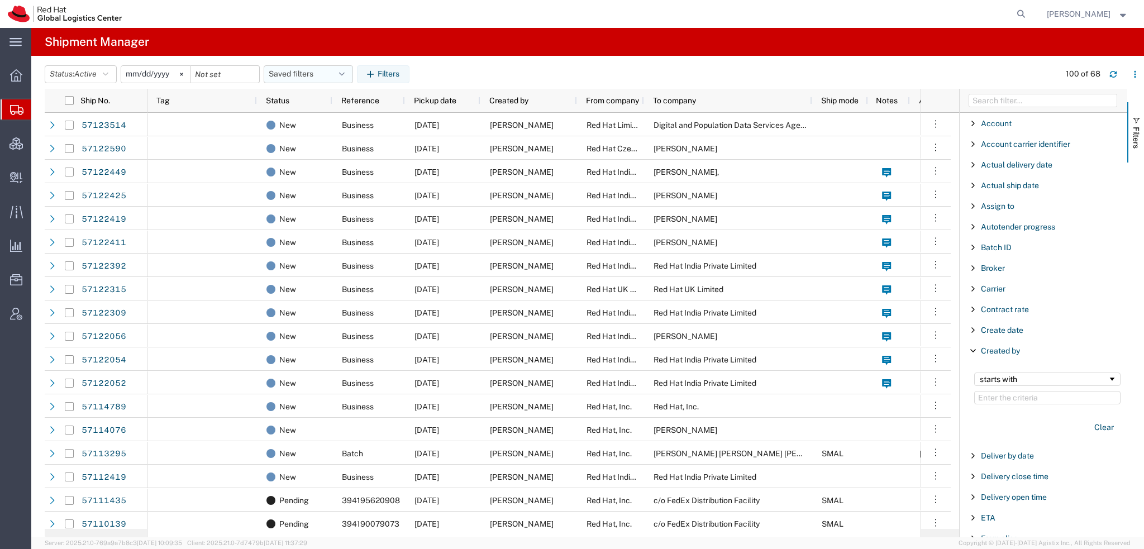
click at [341, 69] on button "Saved filters" at bounding box center [308, 74] width 89 height 18
click at [294, 117] on span "Americas" at bounding box center [338, 123] width 146 height 21
type input "2023-05-07"
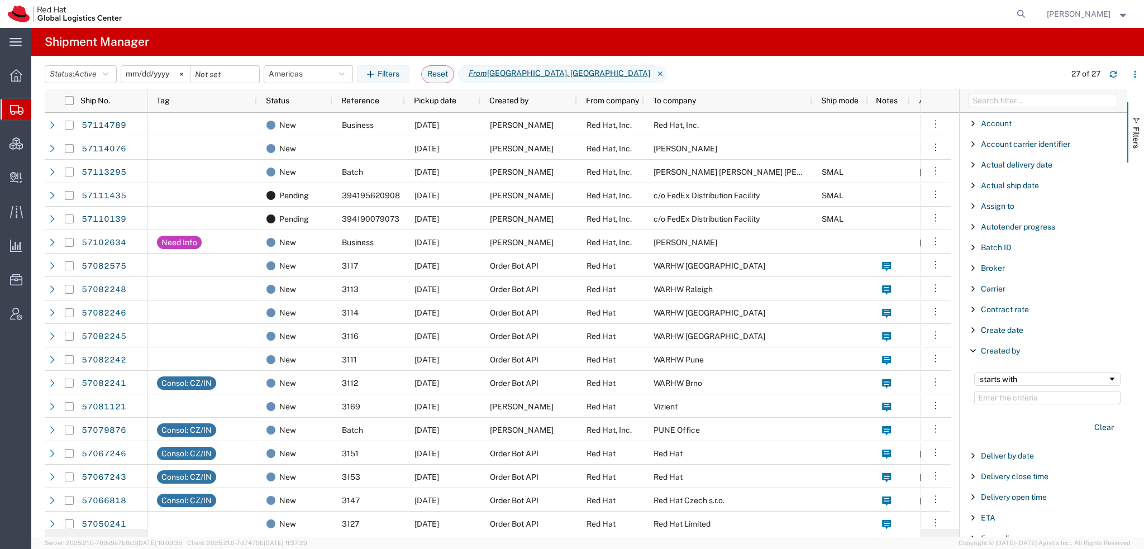
click at [1088, 8] on span "[PERSON_NAME]" at bounding box center [1078, 14] width 64 height 12
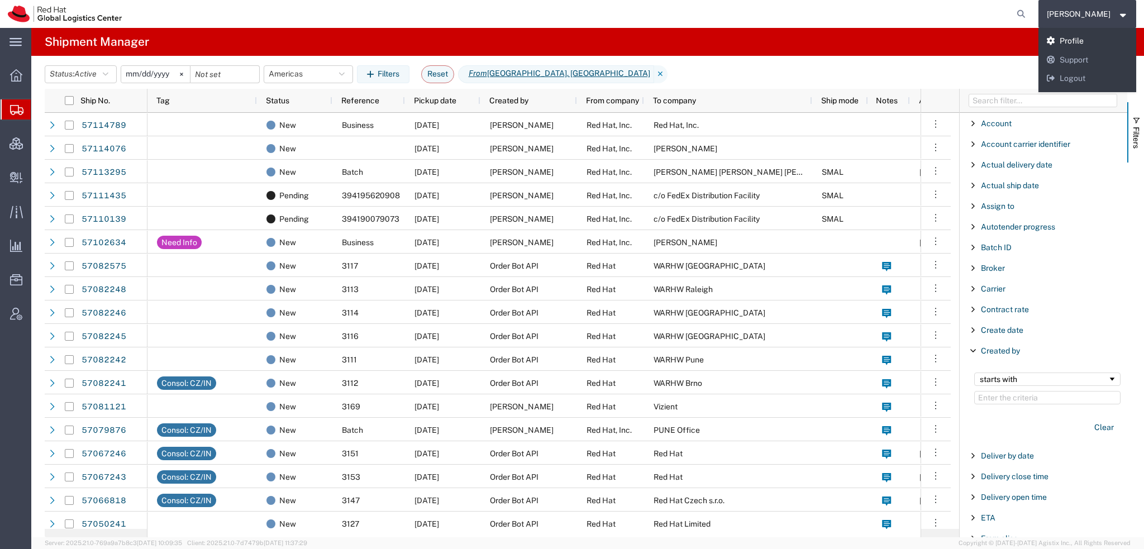
click at [1087, 34] on link "Profile" at bounding box center [1087, 41] width 98 height 19
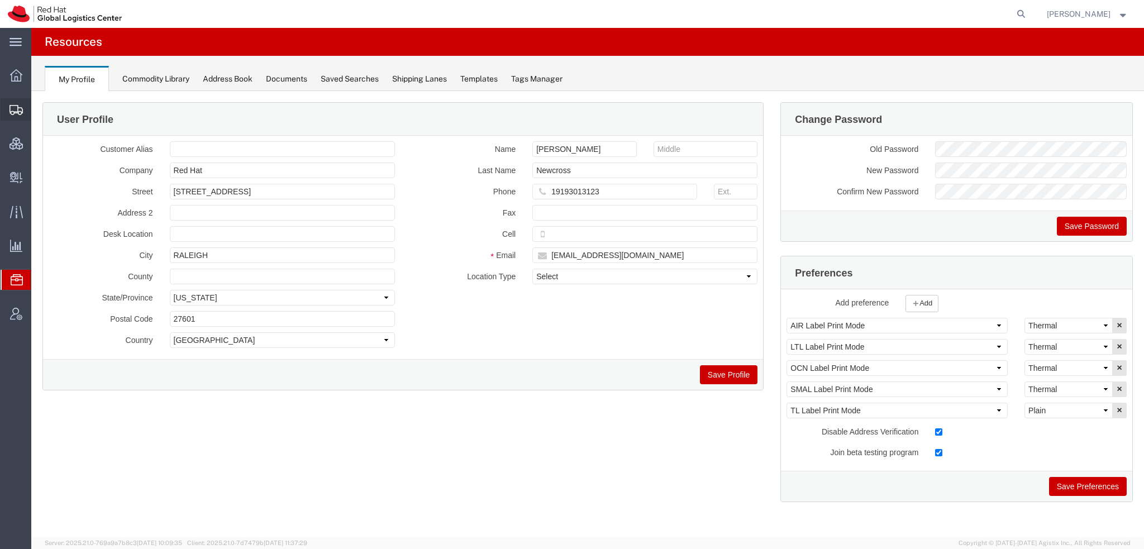
click at [0, 0] on span "Shipment Manager" at bounding box center [0, 0] width 0 height 0
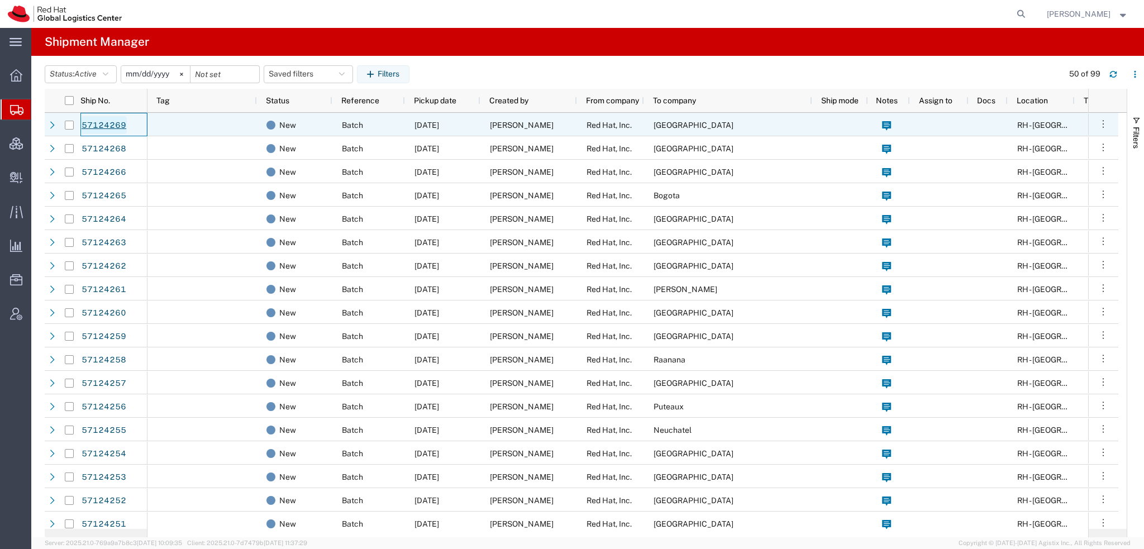
click at [98, 125] on link "57124269" at bounding box center [104, 125] width 46 height 18
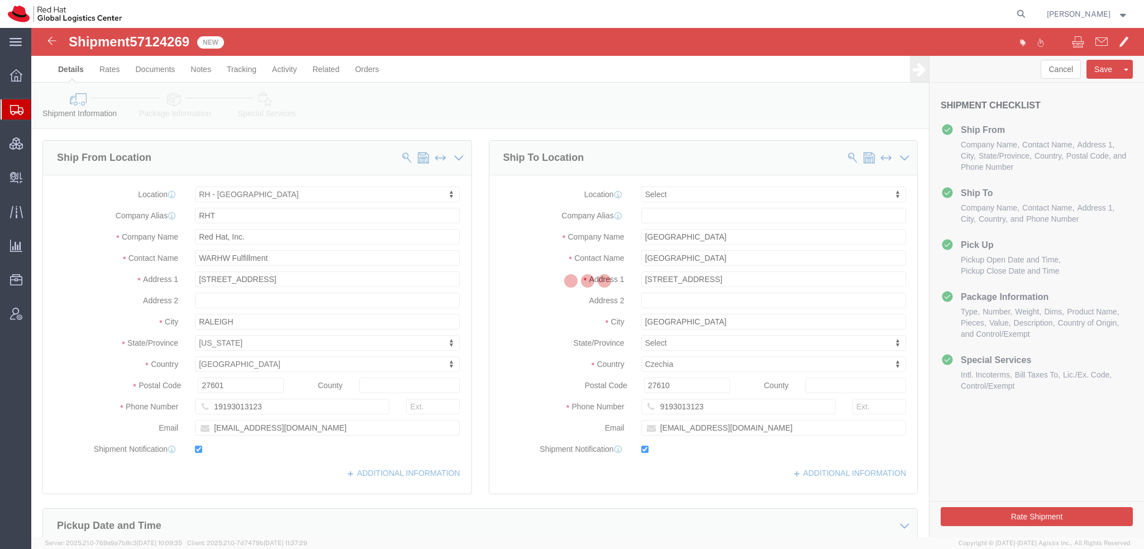
select select "38014"
select select
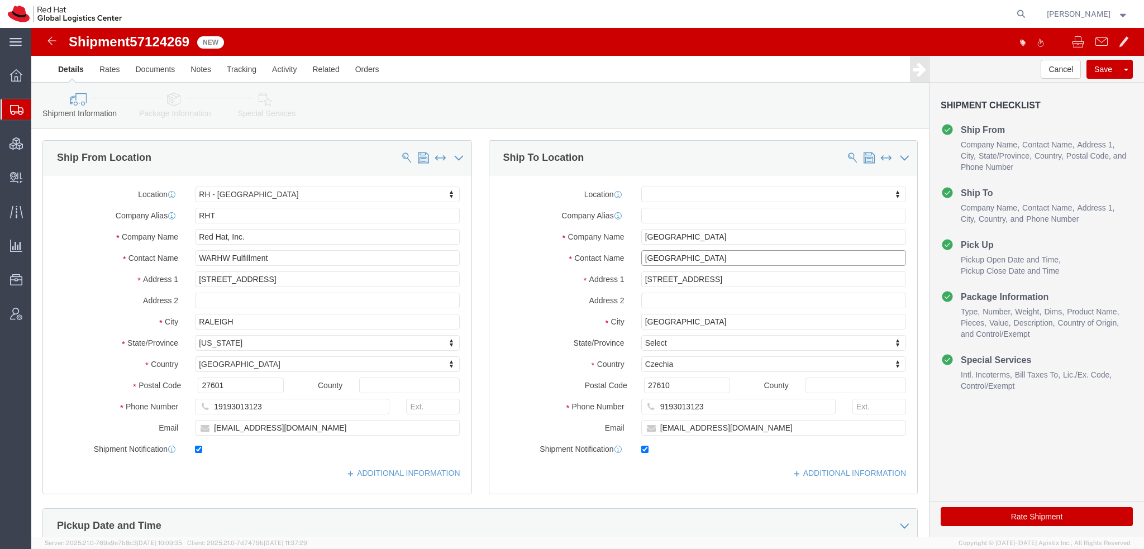
drag, startPoint x: 679, startPoint y: 257, endPoint x: 418, endPoint y: 202, distance: 266.6
click div "Ship From Location Location RH - Raleigh My Profile Location RH - Amsterdam - M…"
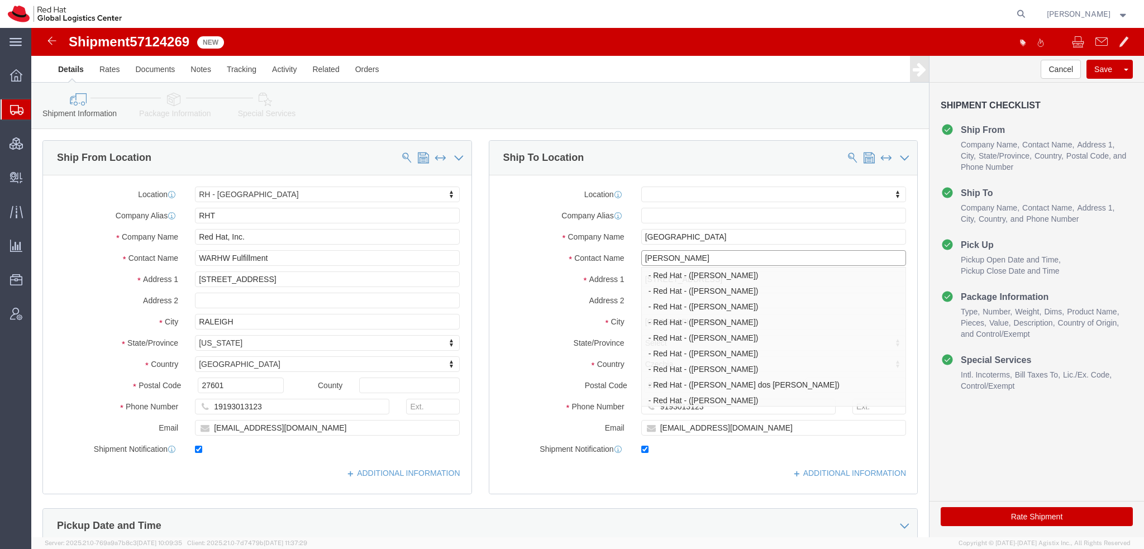
type input "Filip liz"
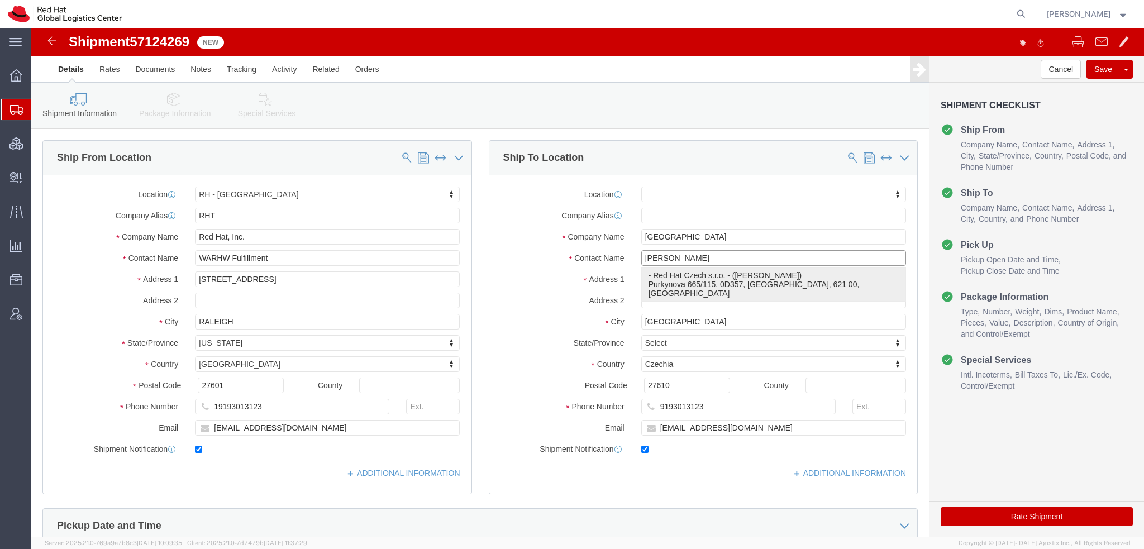
click p "- Red Hat Czech s.r.o. - (Filip Lizuch) Purkynova 665/115, 0D357, BRNO, 621 00,…"
select select "38037"
type input "Red Hat Czech s.r.o."
type input "Purkynova 665/115"
type input "BRNO"
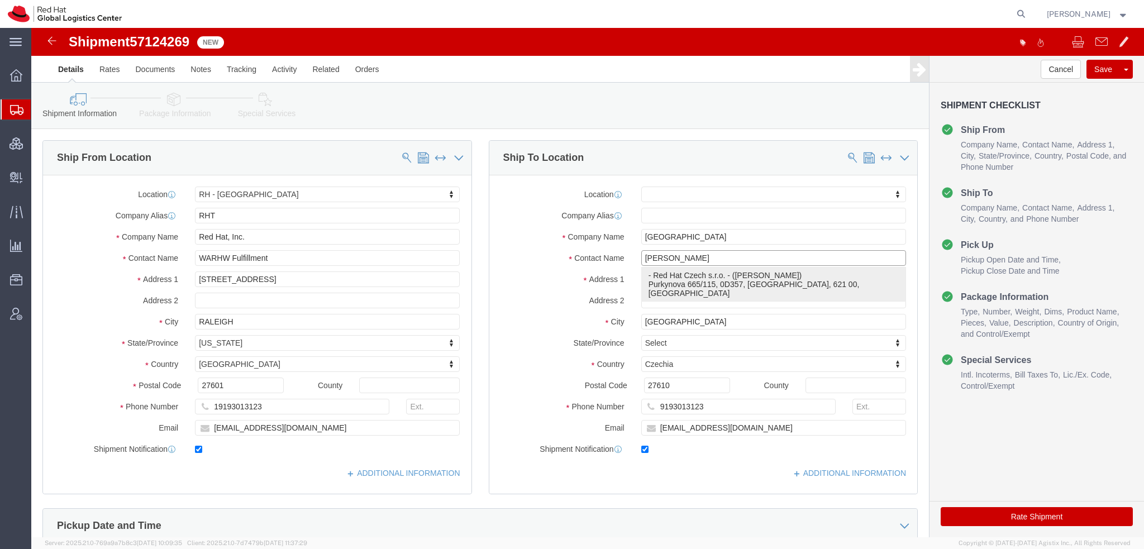
type input "621 00"
type input "420702253567"
type input "flizuch@redhat.com"
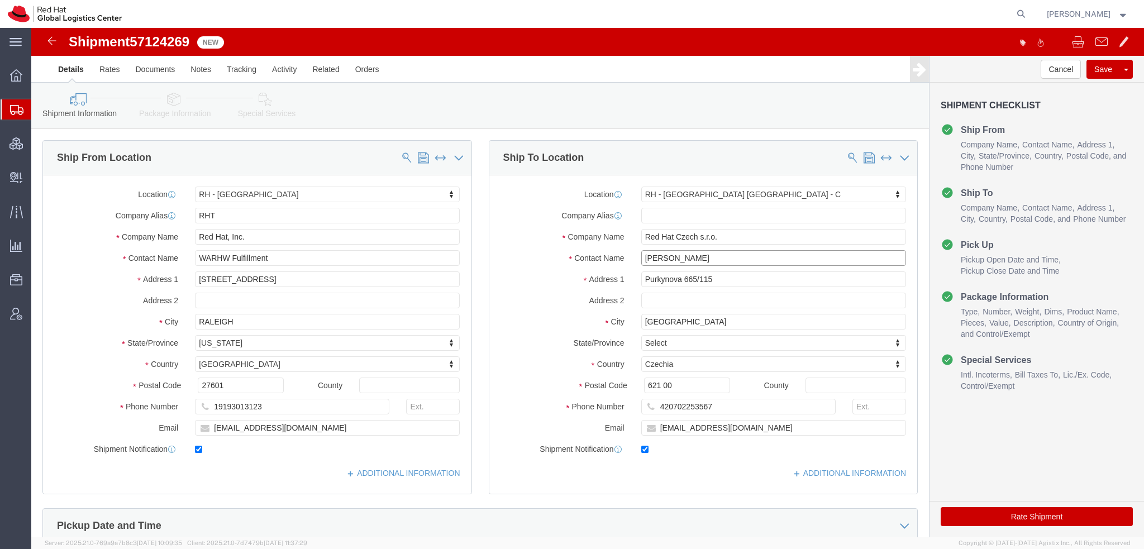
type input "Filip Lizuch"
click icon
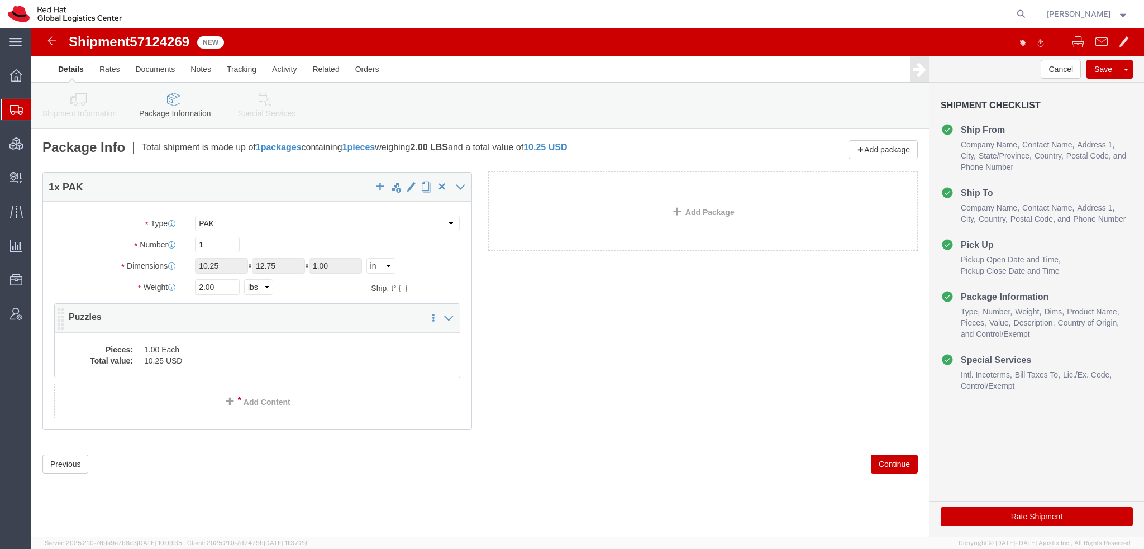
click div "1 x PAK Package Type Select Case(s) Crate(s) Envelope Large Box Medium Box PAK …"
click dd "1.00 Each"
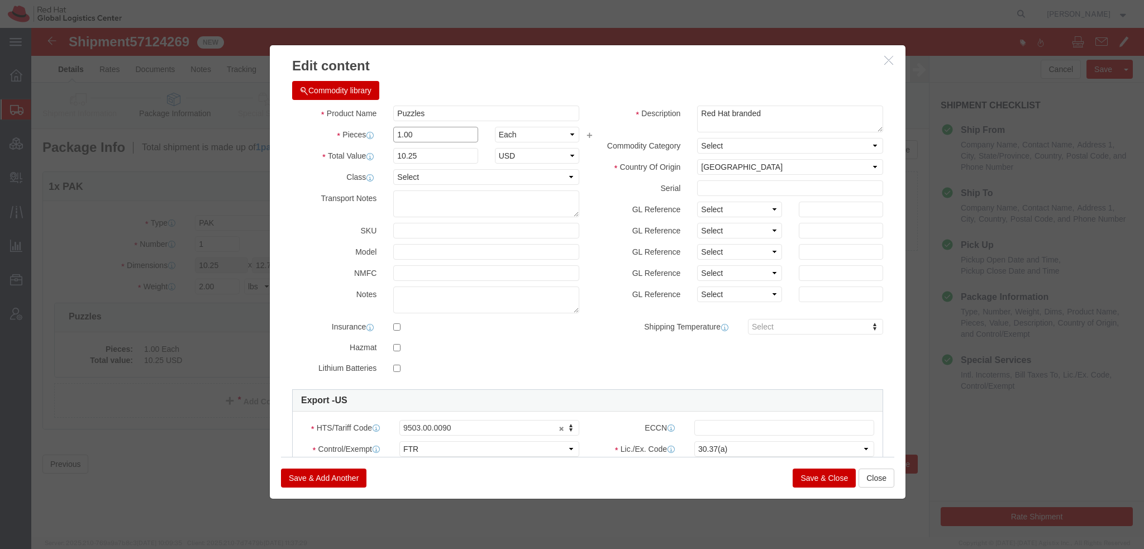
drag, startPoint x: 382, startPoint y: 106, endPoint x: 42, endPoint y: 23, distance: 350.4
click div "Edit content Commodity library Product Name Puzzles Pieces 1.00 Select Bag Barr…"
type input "3"
type input "30.75"
click button "Save & Close"
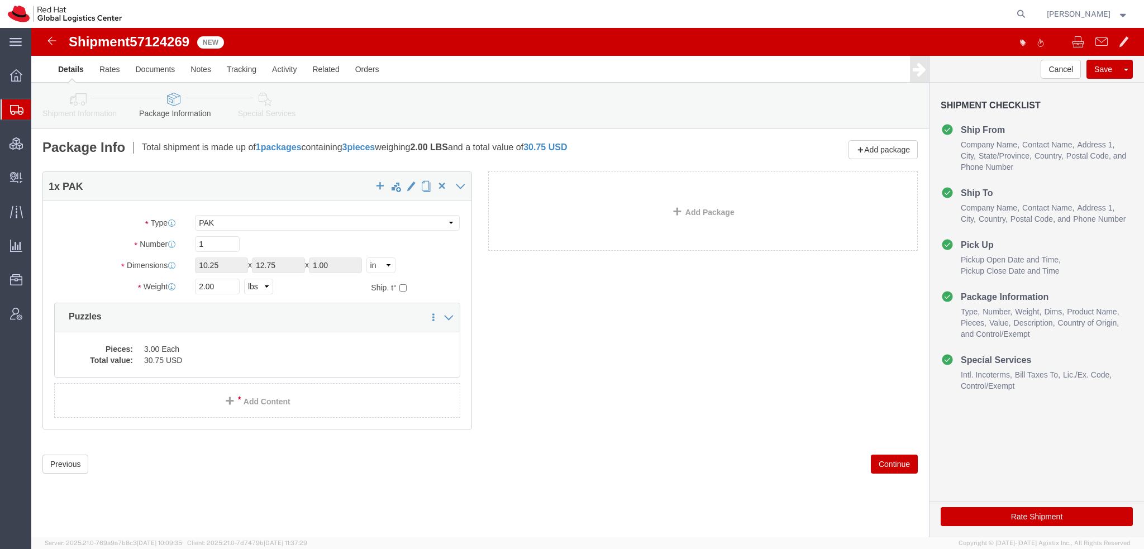
click icon
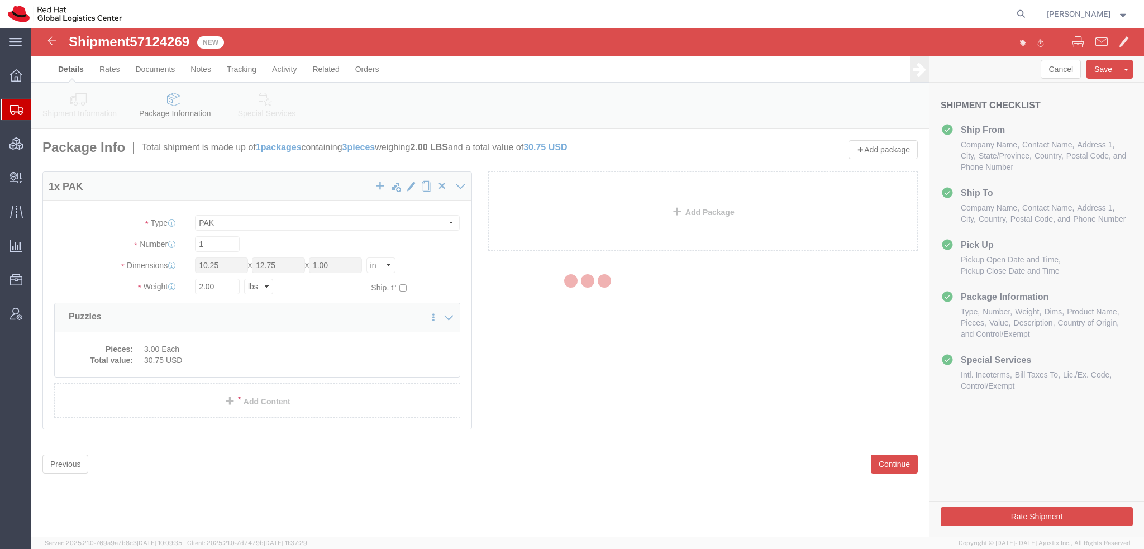
select select
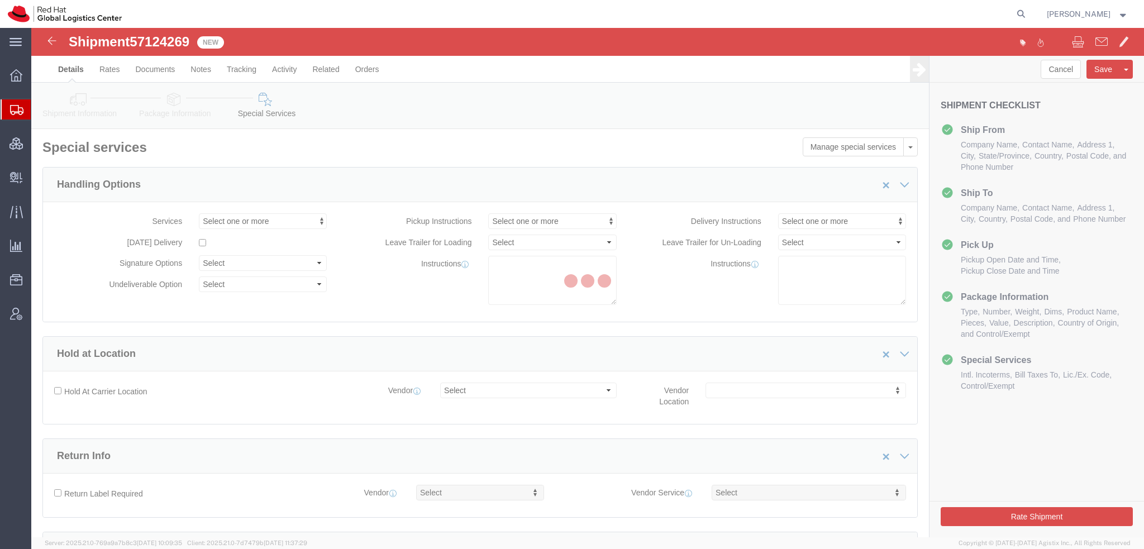
select select "COSTCENTER"
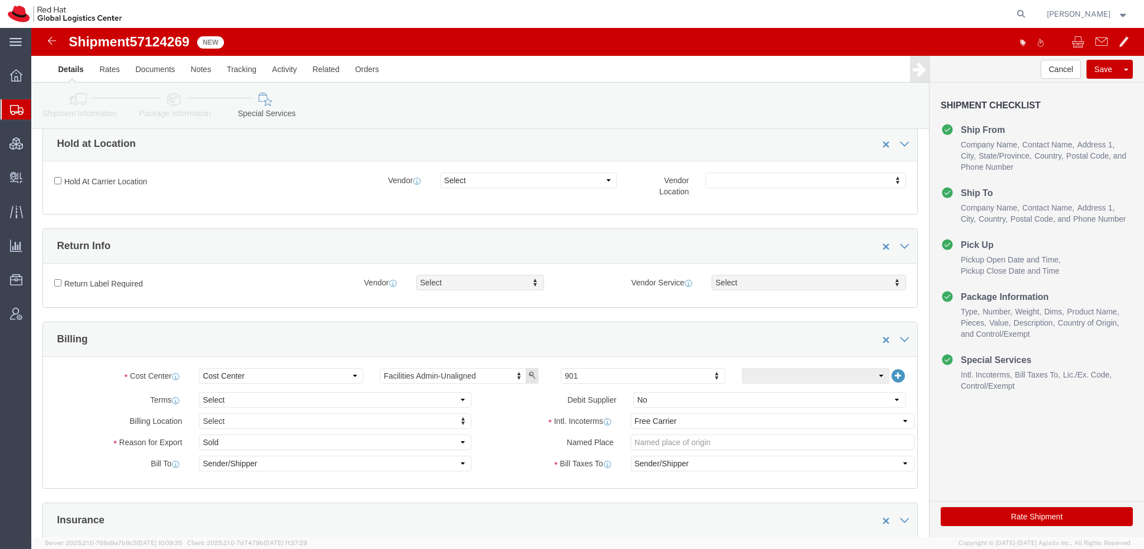
scroll to position [279, 0]
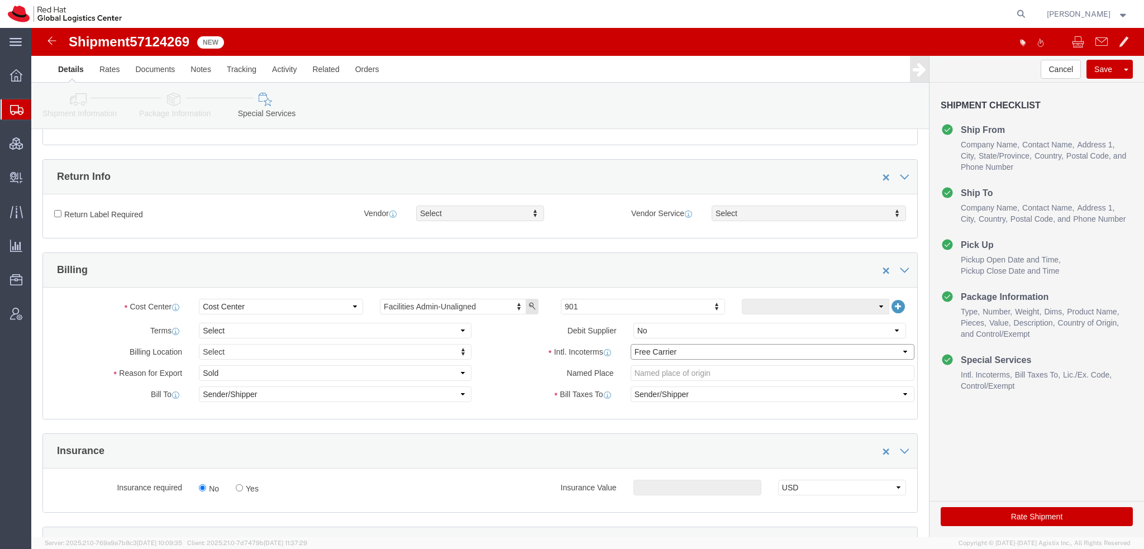
click select "Select Carriage Insurance Paid Carriage Paid To Cost and Freight Cost Insurance…"
select select
click select "Select Carriage Insurance Paid Carriage Paid To Cost and Freight Cost Insurance…"
select select
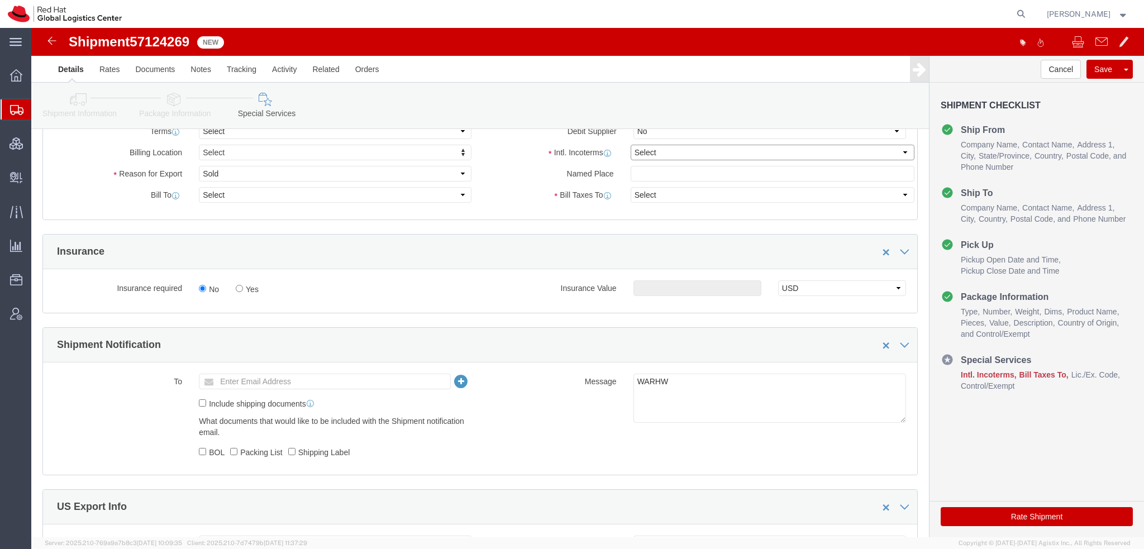
scroll to position [670, 0]
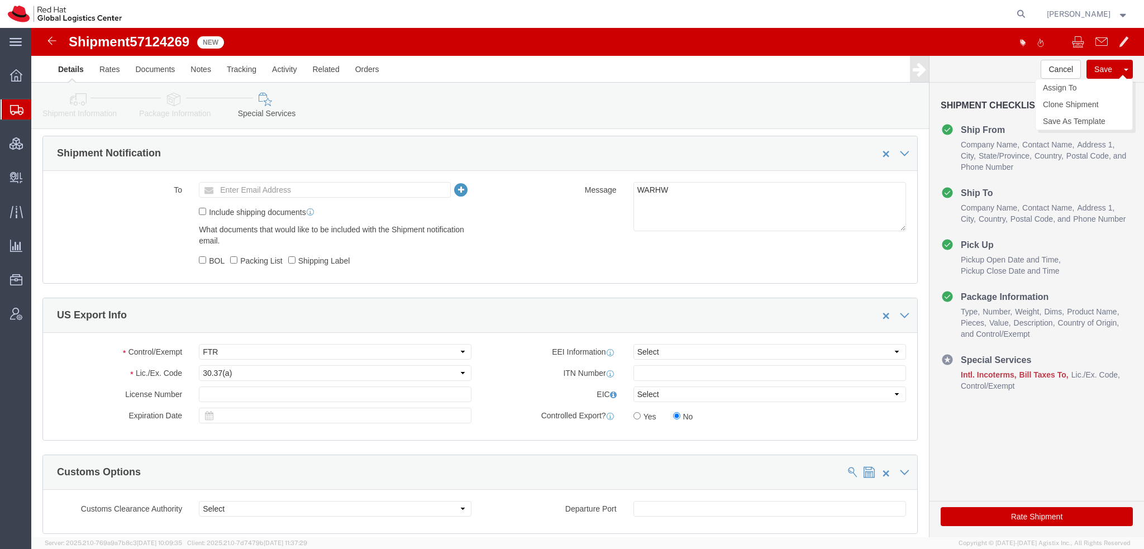
click button "Save"
drag, startPoint x: 61, startPoint y: 127, endPoint x: 210, endPoint y: 20, distance: 183.3
click at [0, 0] on span "Shipment Manager" at bounding box center [0, 0] width 0 height 0
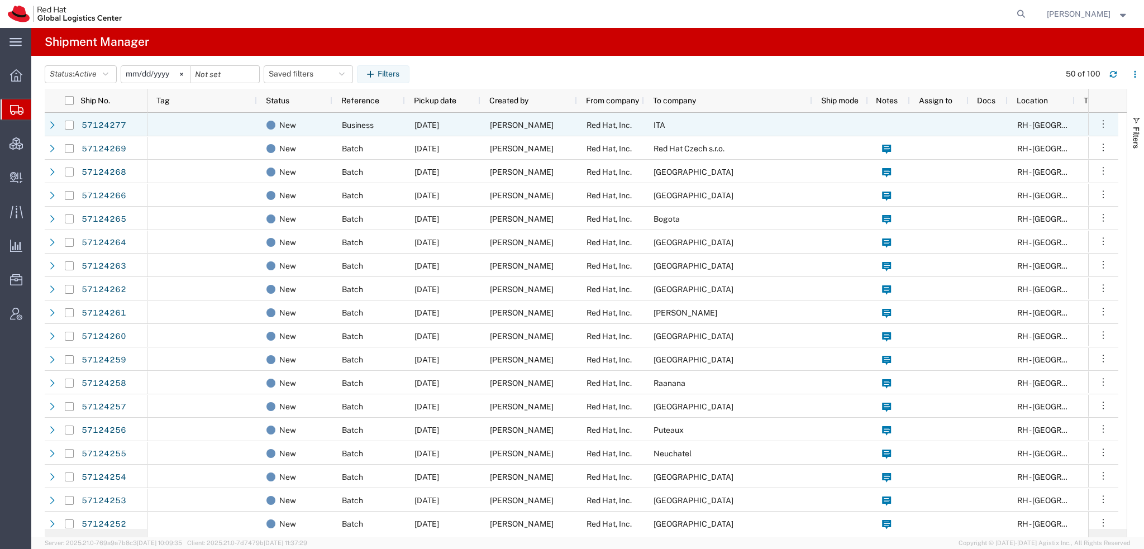
click at [636, 122] on div "Red Hat, Inc." at bounding box center [610, 124] width 67 height 23
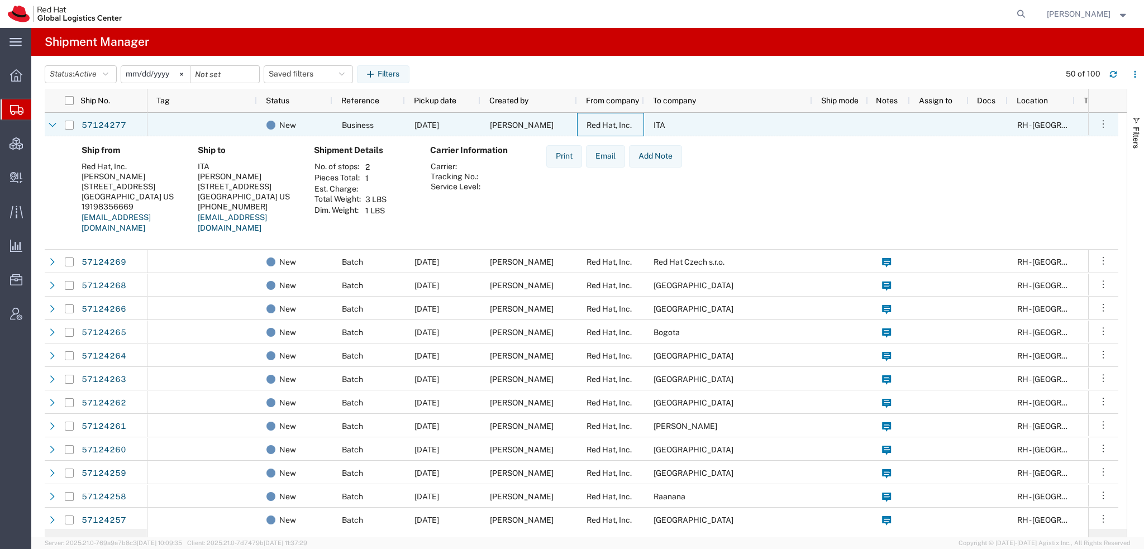
click at [636, 122] on div "Red Hat, Inc." at bounding box center [610, 124] width 67 height 23
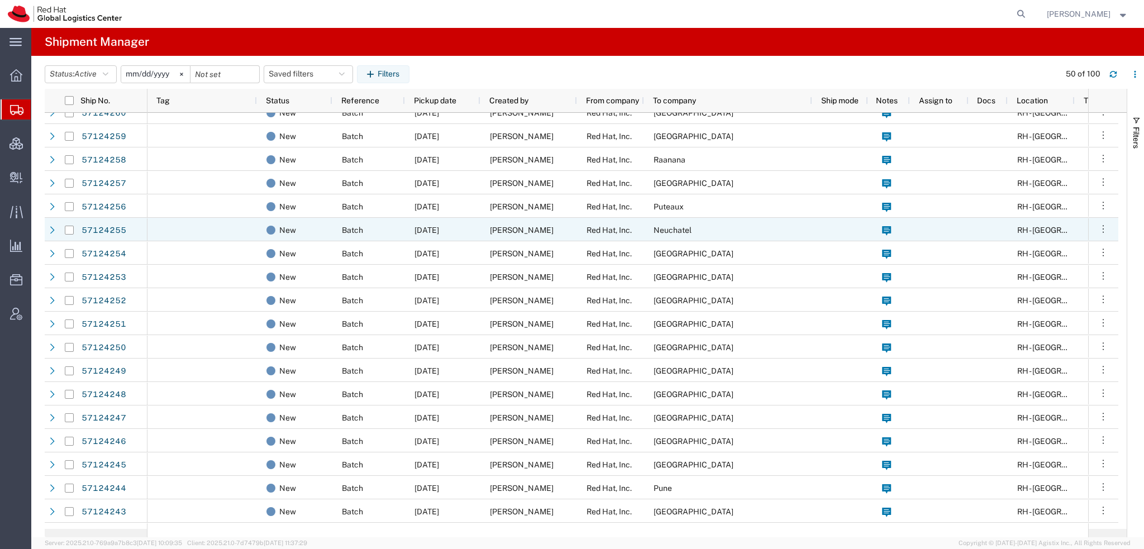
scroll to position [279, 0]
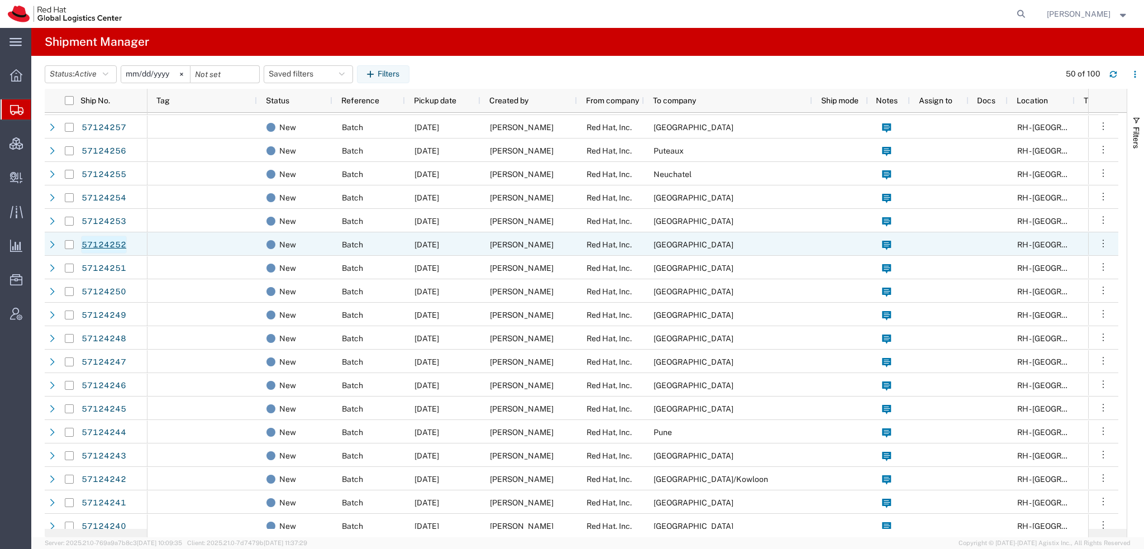
click at [107, 241] on link "57124252" at bounding box center [104, 245] width 46 height 18
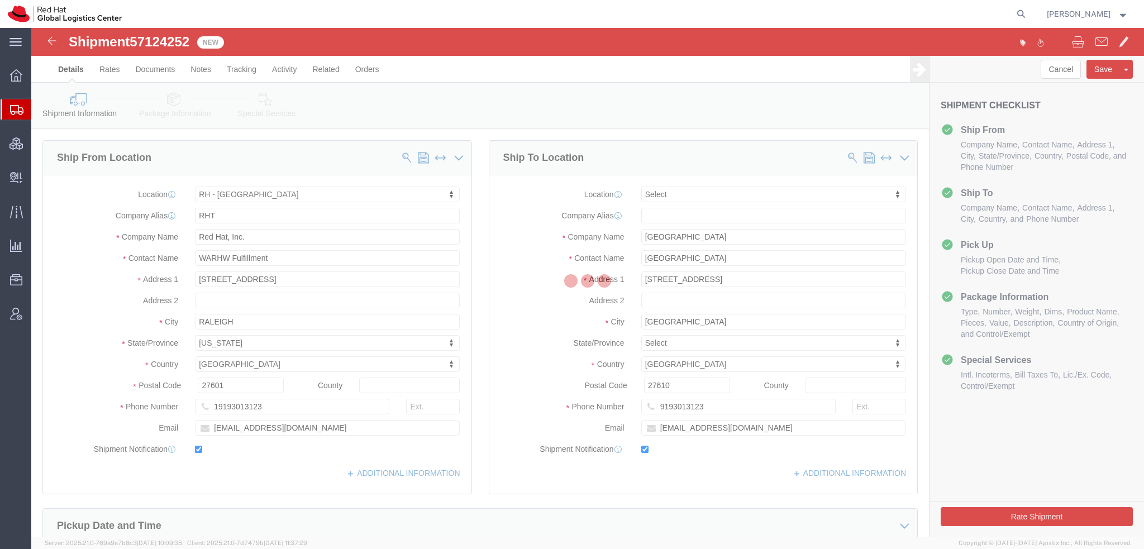
select select "38014"
select select
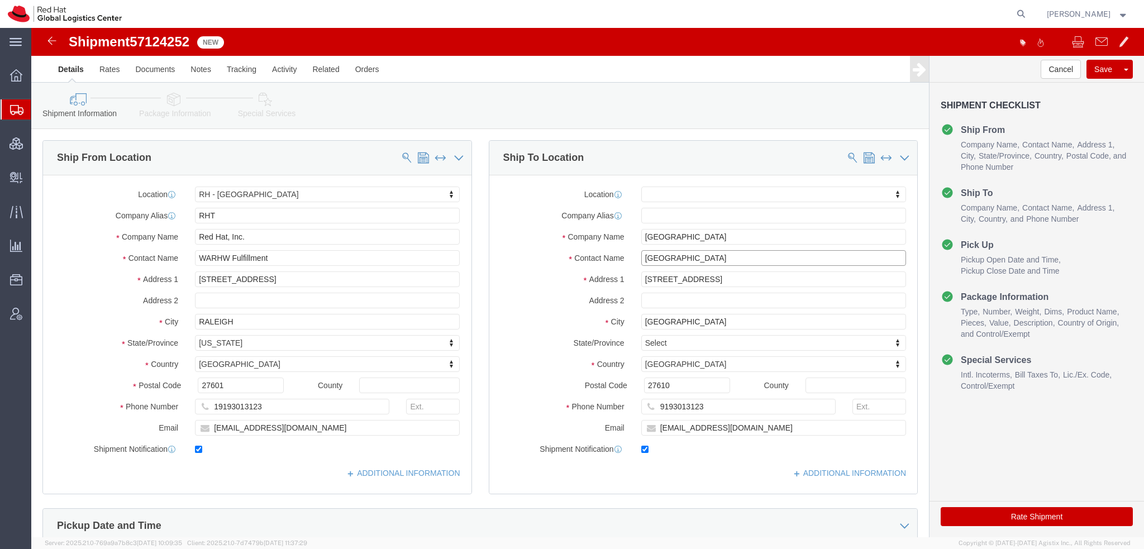
drag, startPoint x: 640, startPoint y: 232, endPoint x: 246, endPoint y: 150, distance: 403.1
click div "Ship From Location Location RH - Raleigh My Profile Location RH - Amsterdam - M…"
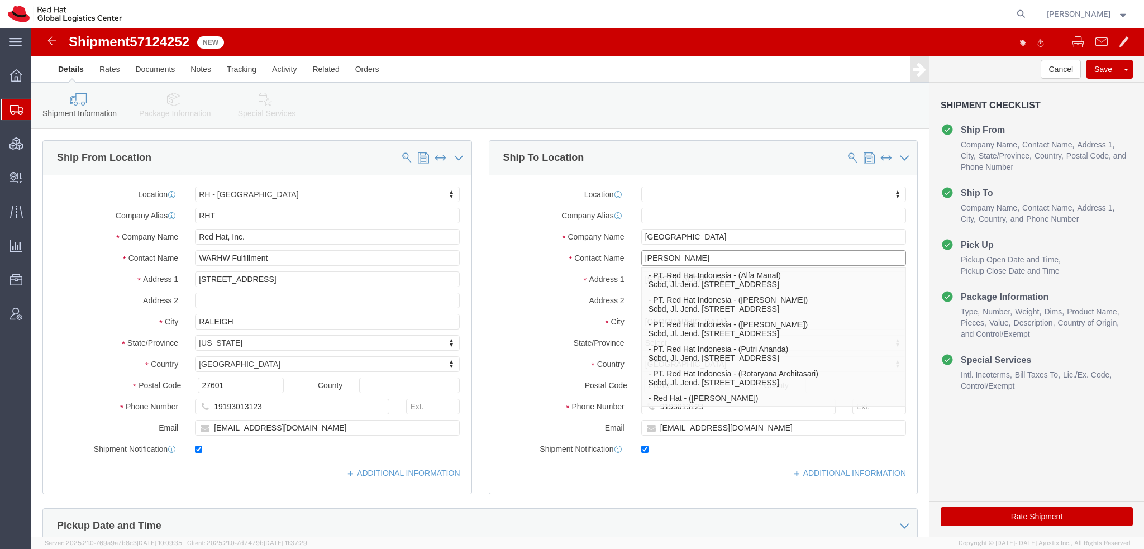
type input "Anna sa"
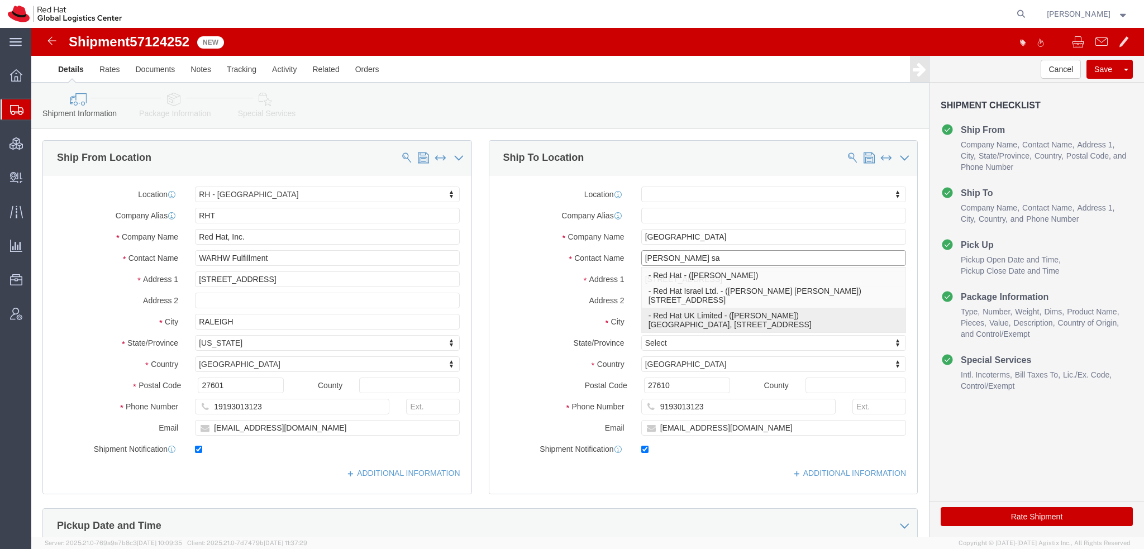
click p "- Red Hat UK Limited - (Anna Sargeant) Peninsular House, 30-36 Monument Street,…"
select select "37974"
type input "Red Hat UK Limited"
type input "Peninsular House"
type input "30-36 Monument Street, 4th Floor"
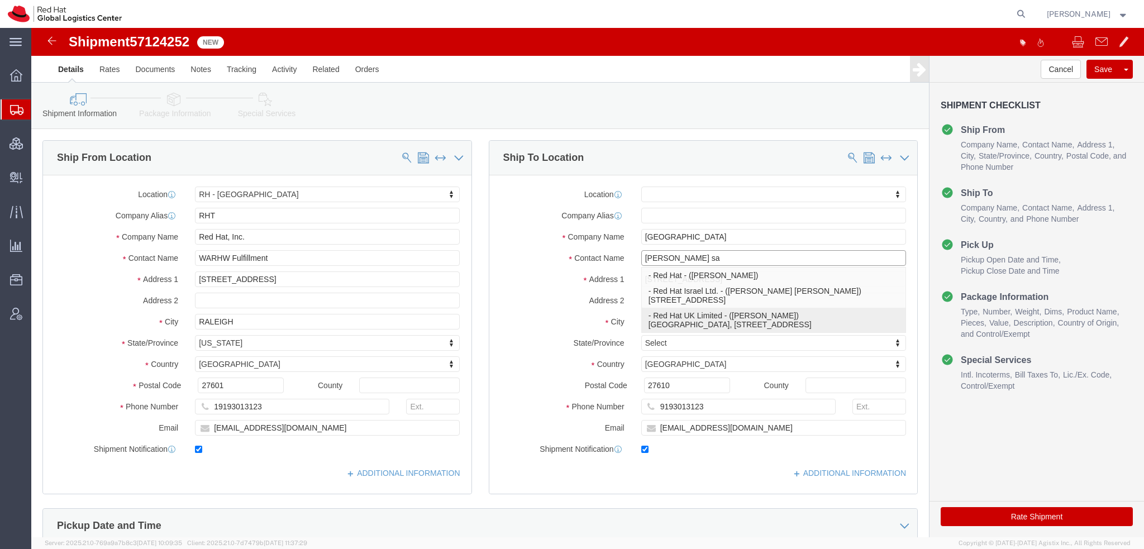
type input "LONDON"
type input "EC3R8NB"
type input "asargean@redhat.com"
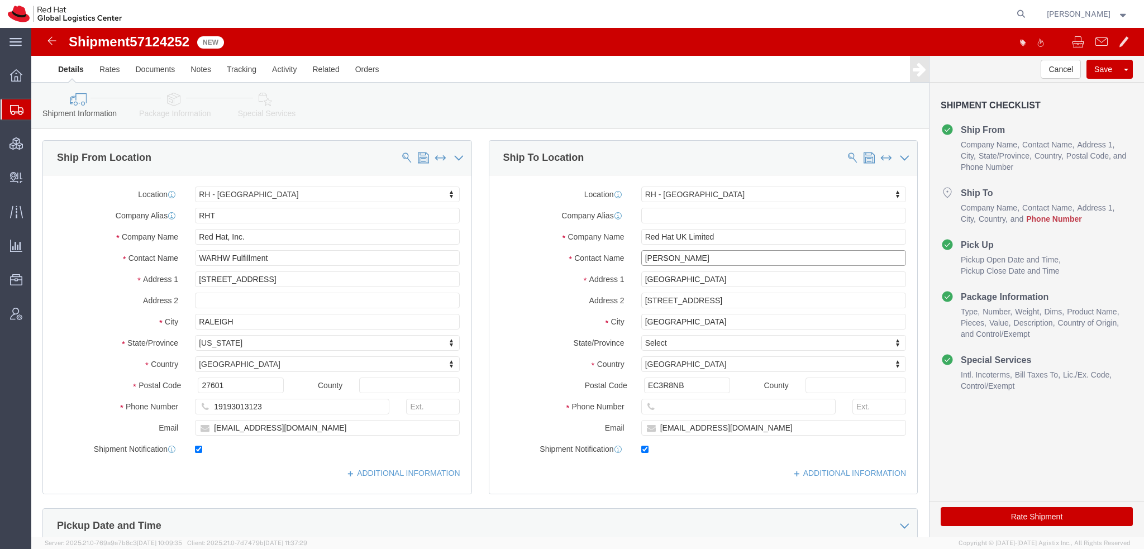
type input "Anna Sargeant"
click input "text"
paste input "44) 207 009 4444"
type input "44 207 009 4444"
click link "Package Information"
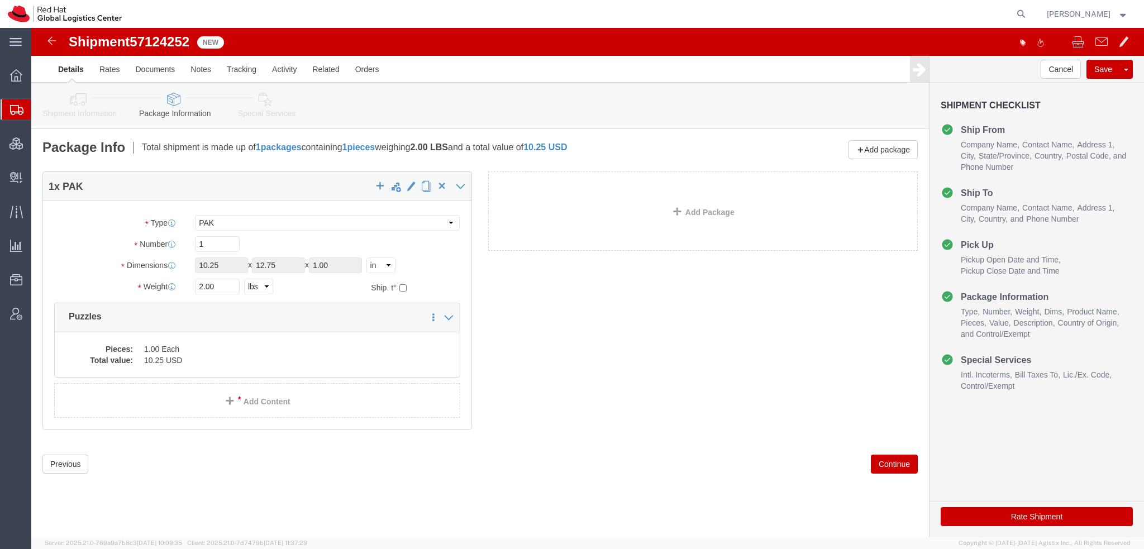
click icon
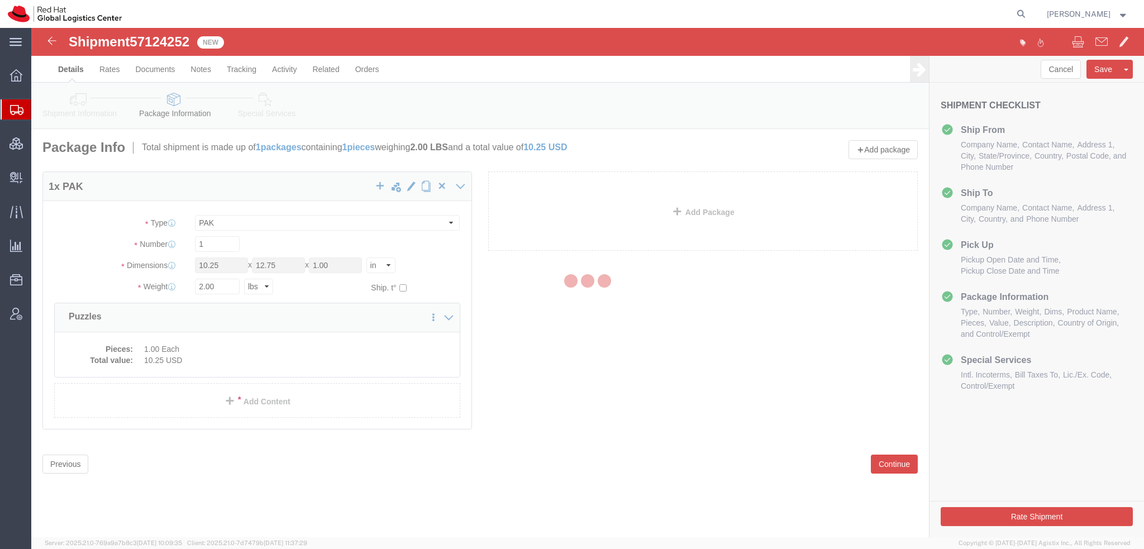
select select
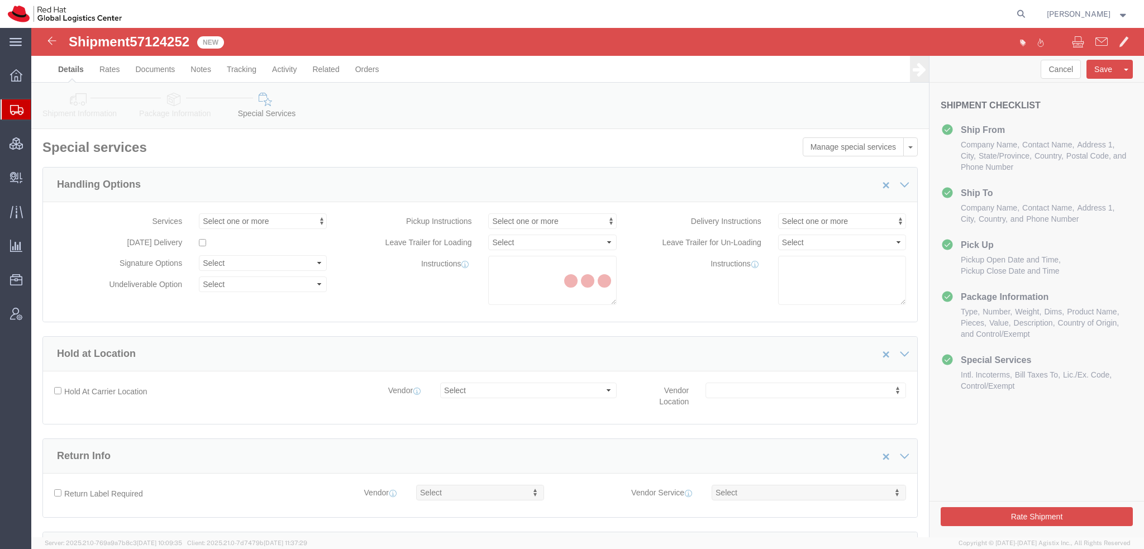
select select "COSTCENTER"
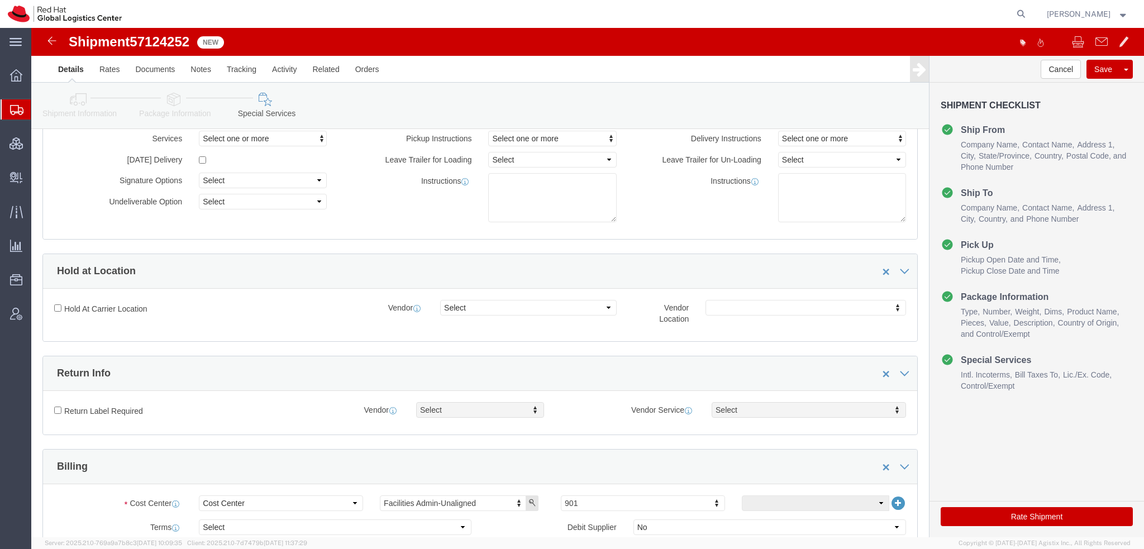
scroll to position [335, 0]
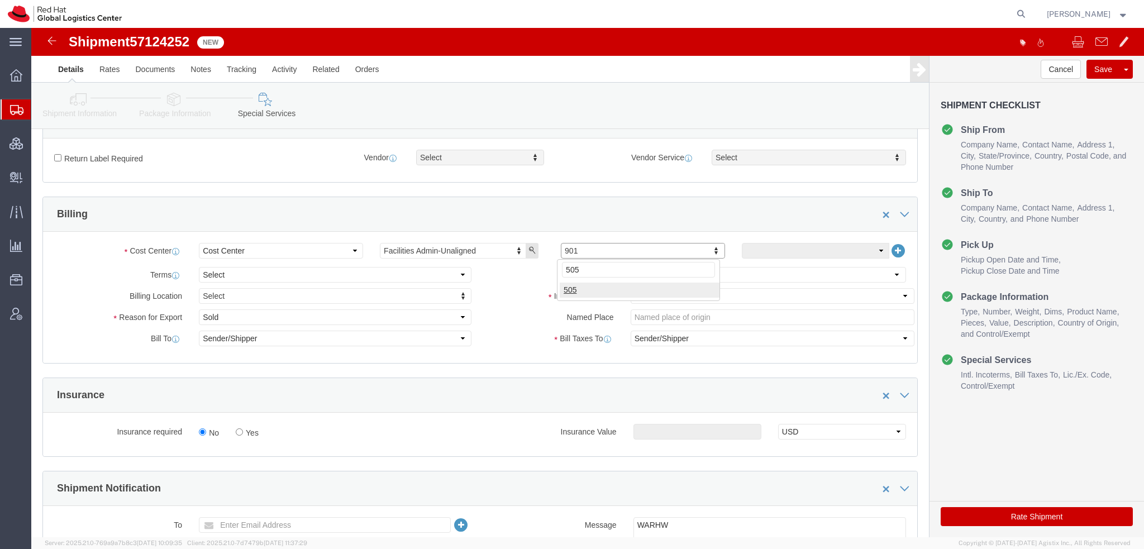
type input "505"
click select "Select Carriage Insurance Paid Carriage Paid To Cost and Freight Cost Insurance…"
select select
click select "Select Carriage Insurance Paid Carriage Paid To Cost and Freight Cost Insurance…"
select select
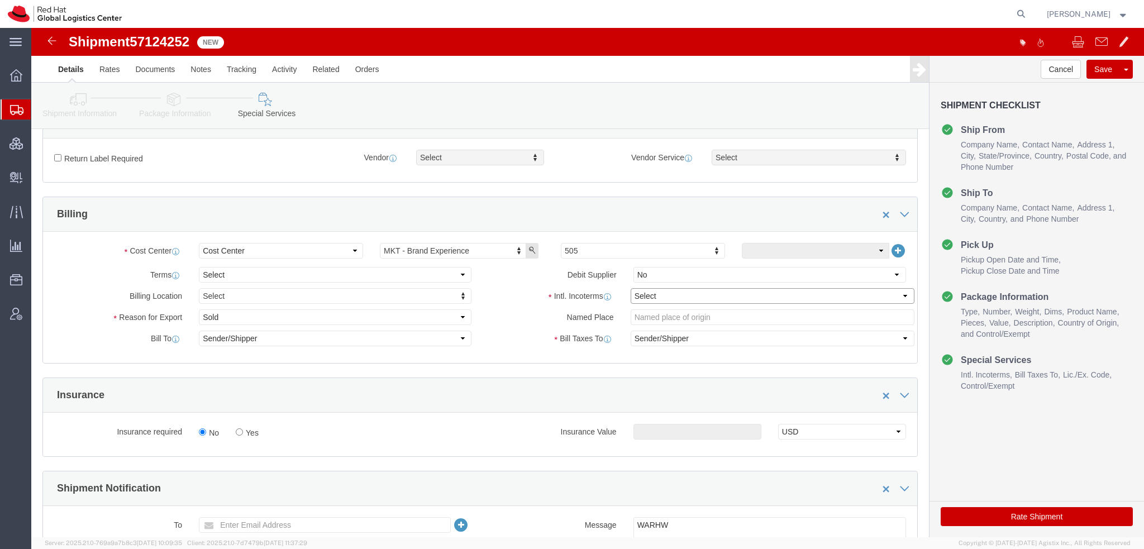
select select
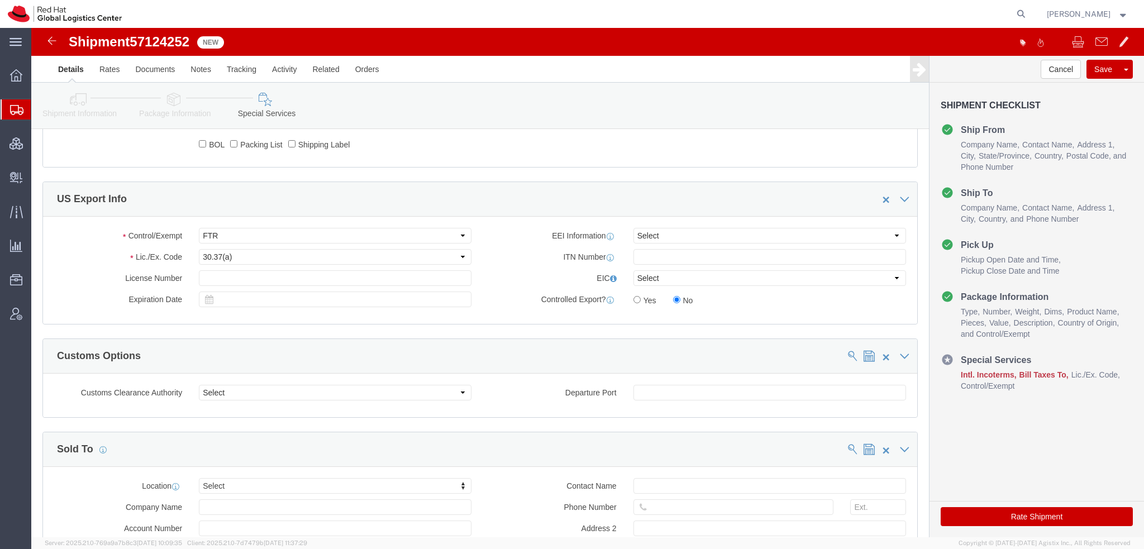
scroll to position [944, 0]
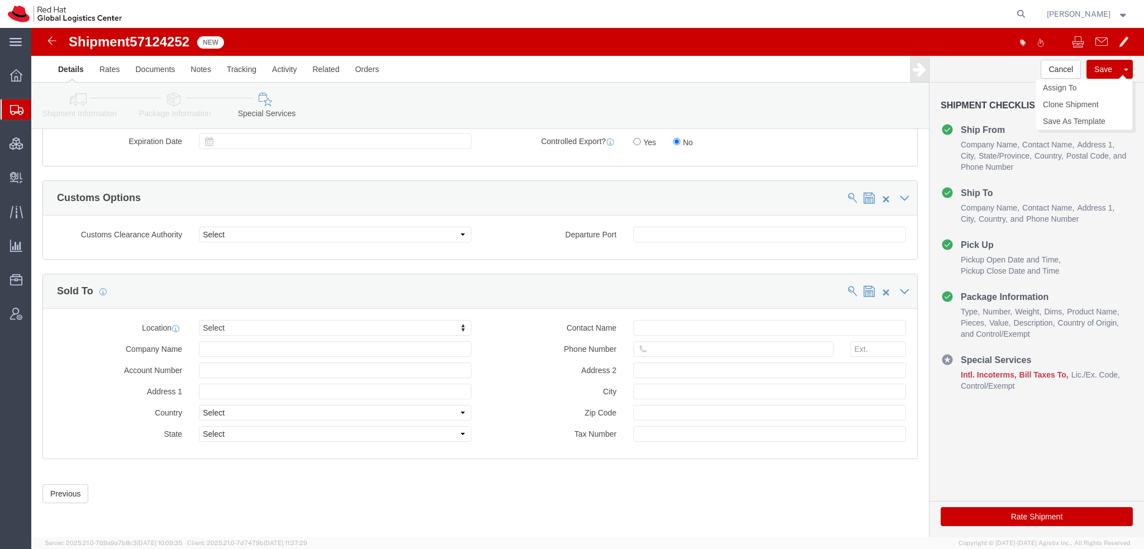
click button "Save"
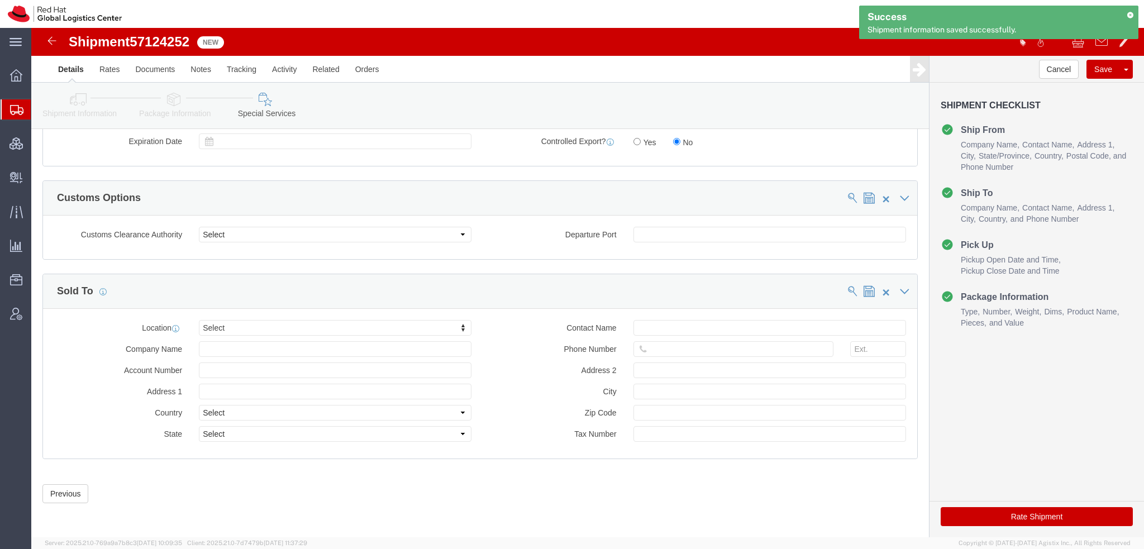
click at [0, 0] on span "Shipment Manager" at bounding box center [0, 0] width 0 height 0
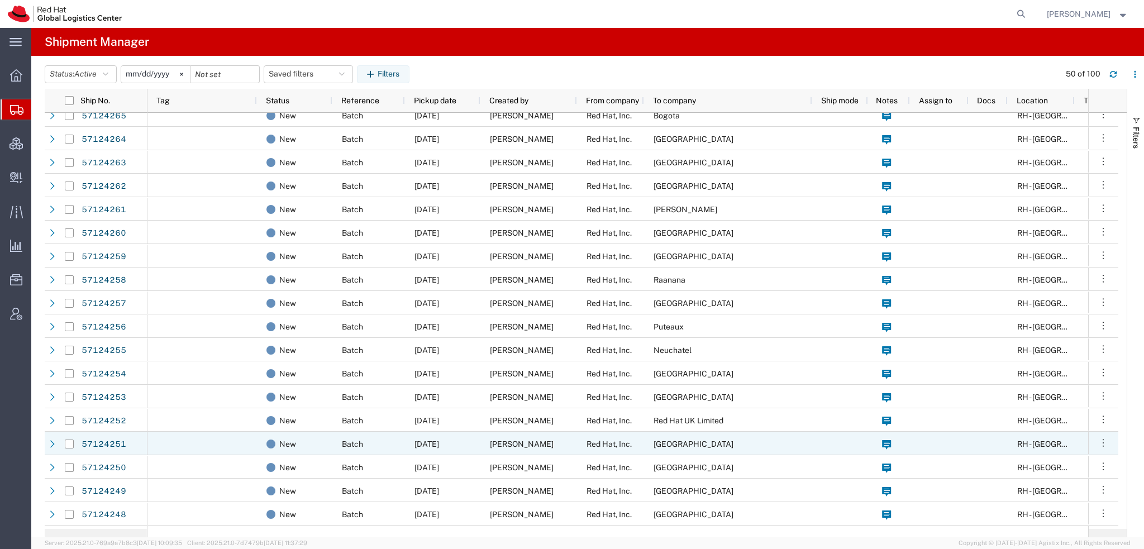
scroll to position [168, 0]
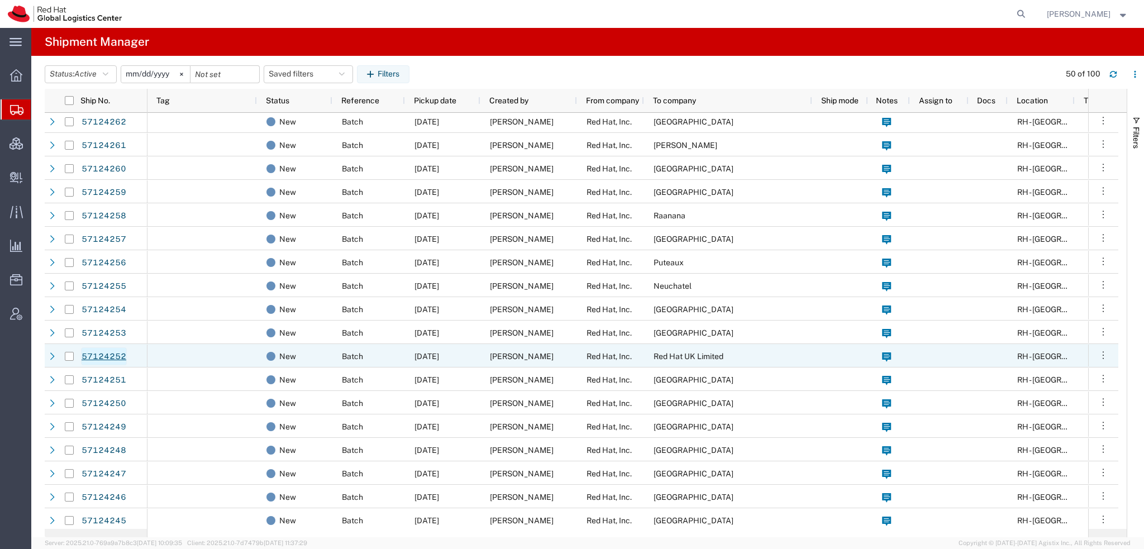
click at [107, 357] on link "57124252" at bounding box center [104, 356] width 46 height 18
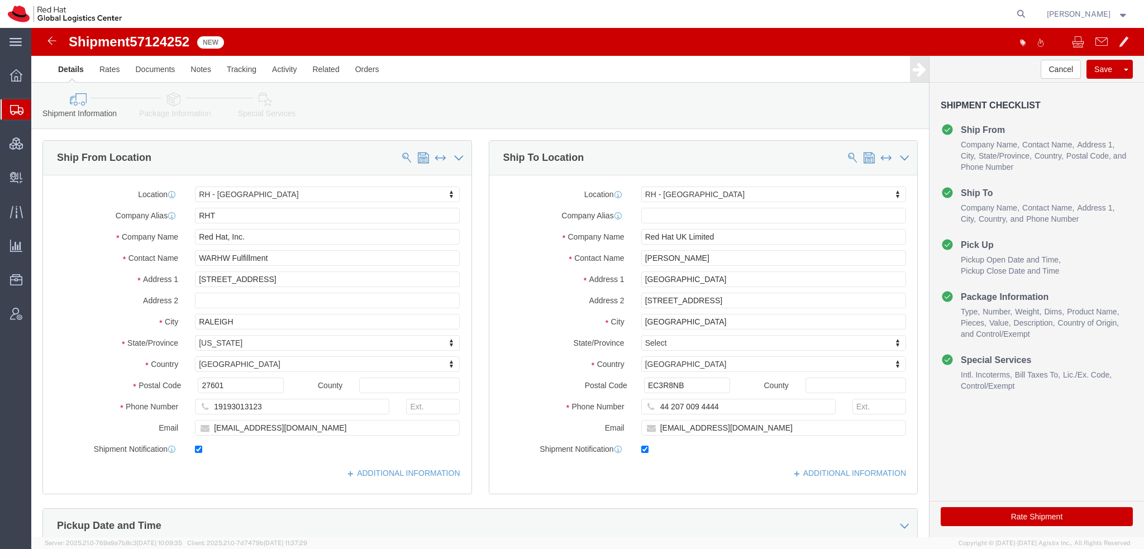
select select "38014"
select select "37974"
click at [0, 0] on span "Shipment Manager" at bounding box center [0, 0] width 0 height 0
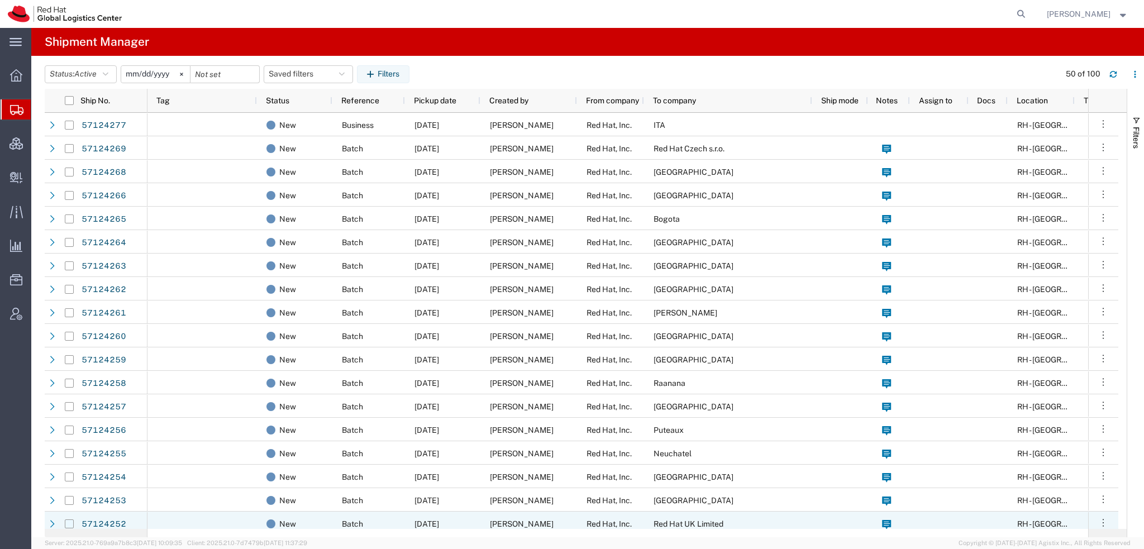
click at [70, 524] on input "Press Space to toggle row selection (unchecked)" at bounding box center [69, 523] width 9 height 9
checkbox input "true"
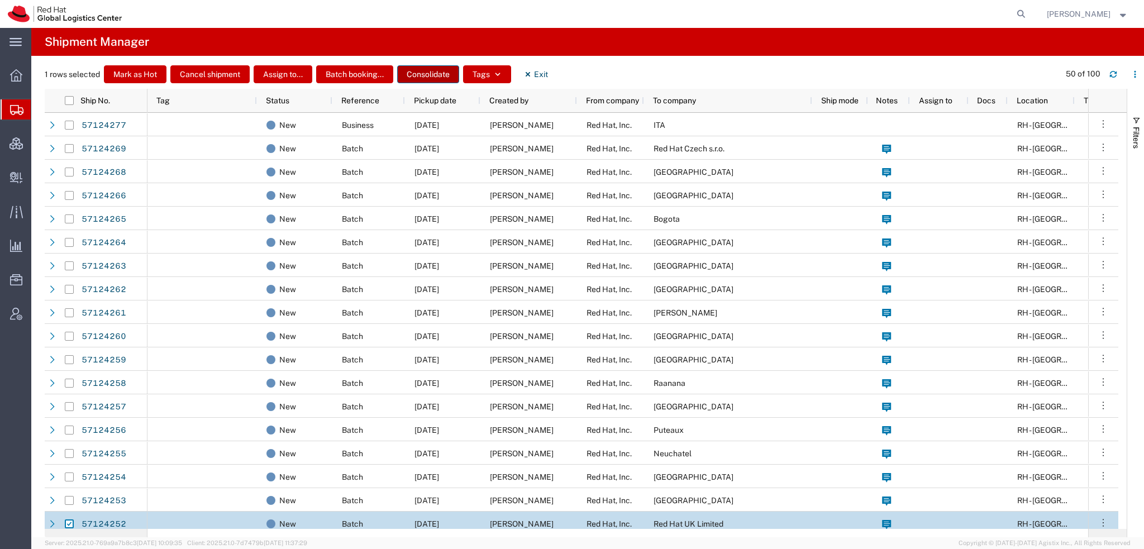
click at [437, 73] on button "Consolidate" at bounding box center [428, 74] width 62 height 18
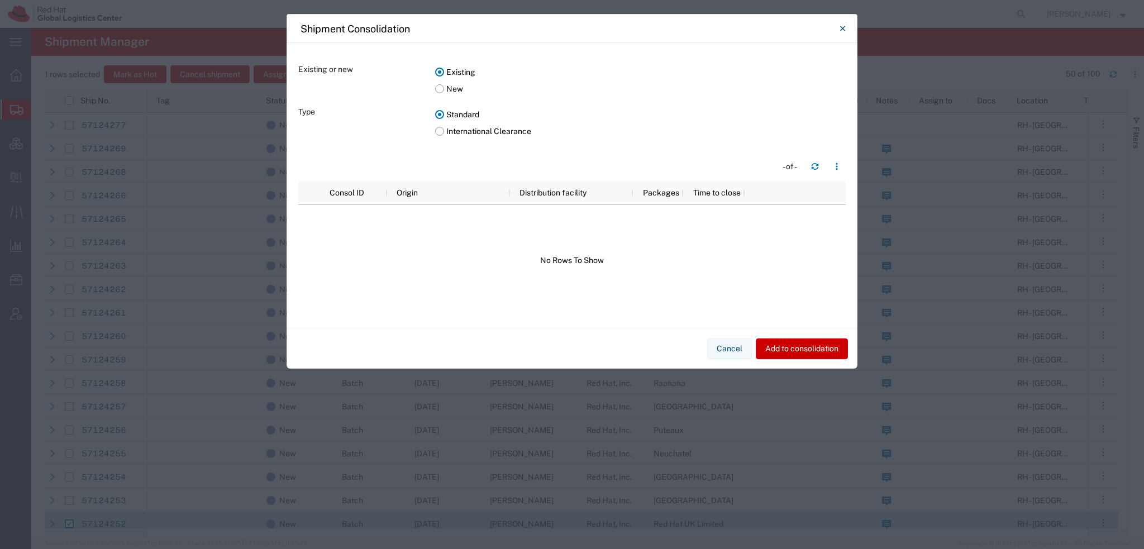
click at [441, 133] on label "International Clearance" at bounding box center [640, 131] width 410 height 17
click at [0, 0] on input "International Clearance" at bounding box center [0, 0] width 0 height 0
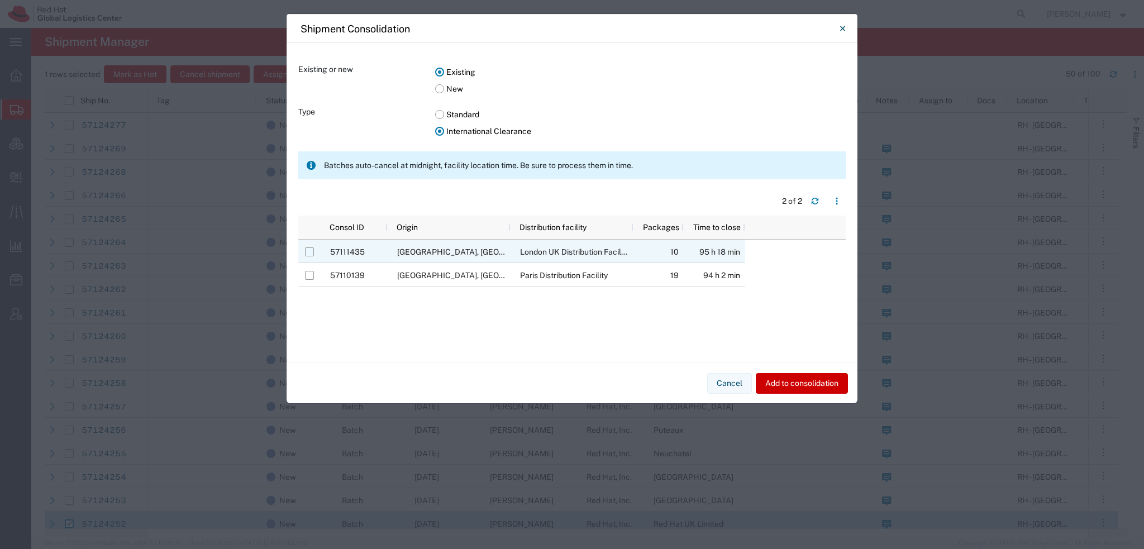
click at [311, 251] on input "Press Space to toggle row selection (unchecked)" at bounding box center [309, 251] width 9 height 9
checkbox input "true"
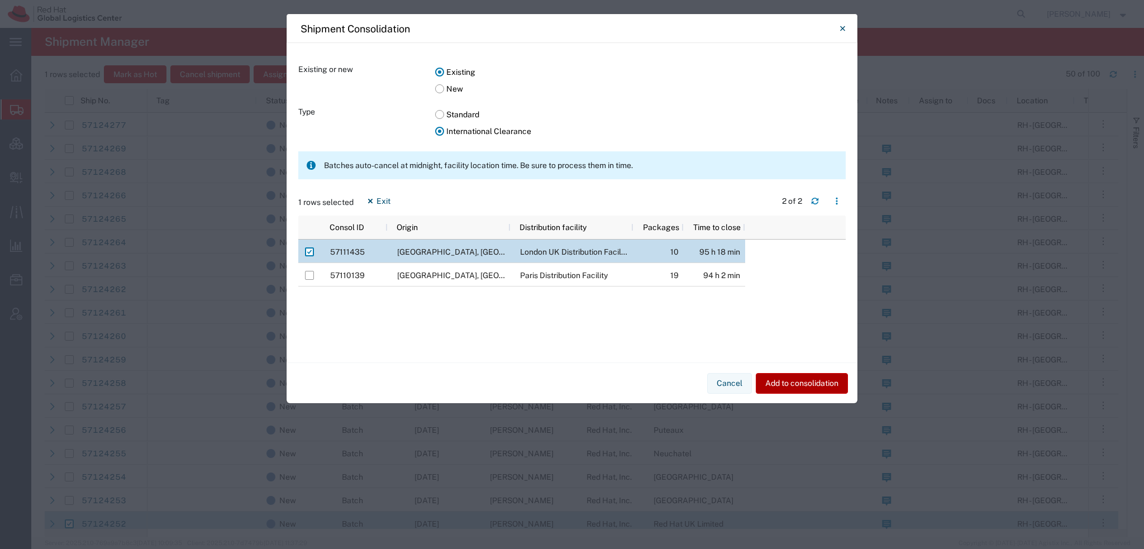
click at [790, 387] on button "Add to consolidation" at bounding box center [801, 383] width 92 height 21
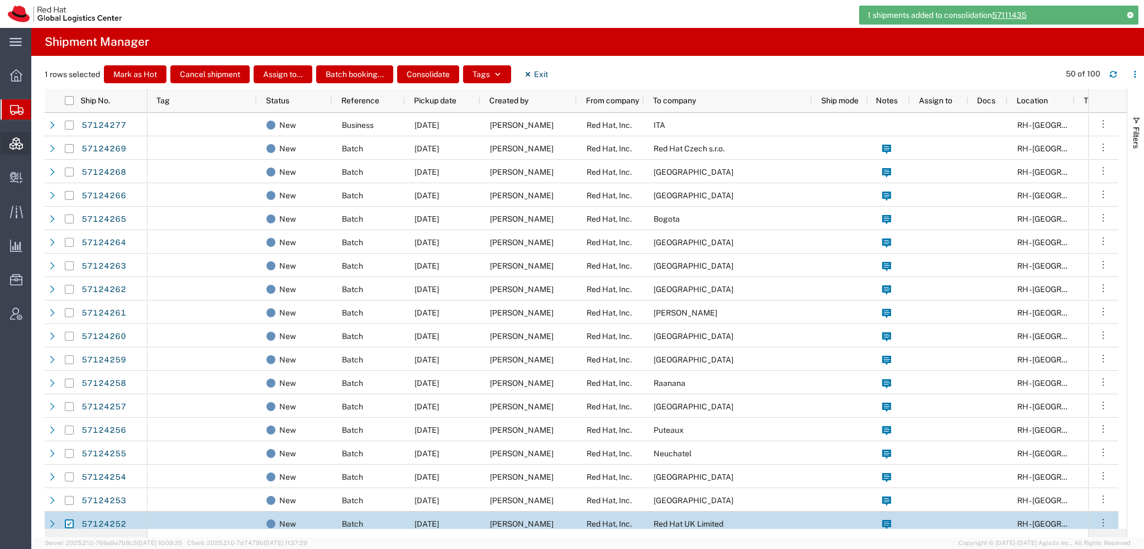
click at [39, 143] on span "Consolidation Manager" at bounding box center [35, 143] width 8 height 22
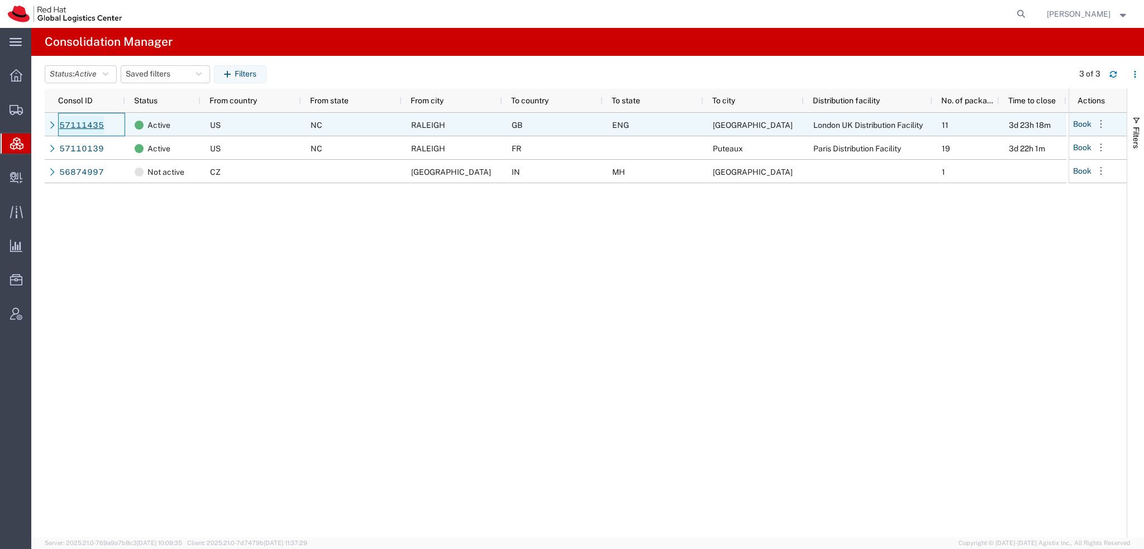
click at [76, 125] on link "57111435" at bounding box center [82, 125] width 46 height 18
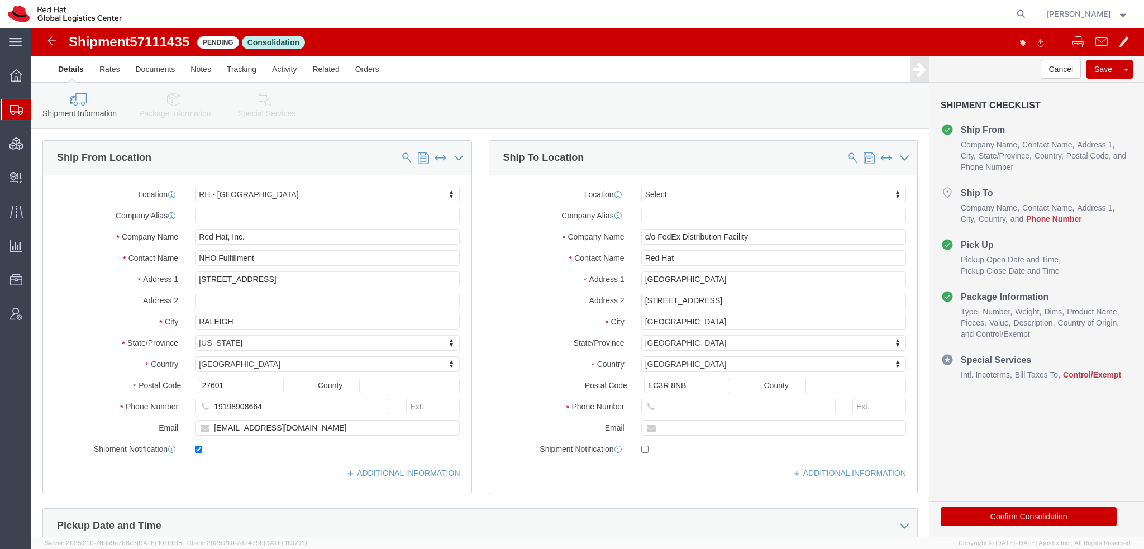
select select "38014"
select select
click input "text"
paste input "44) 207 009 4444"
type input "44 207 009 4444"
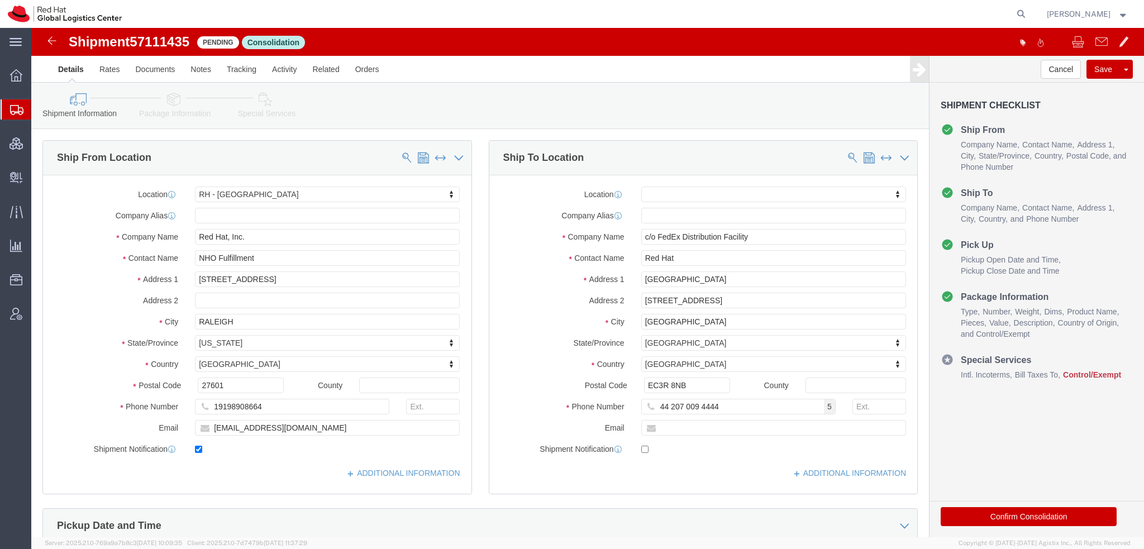
click icon
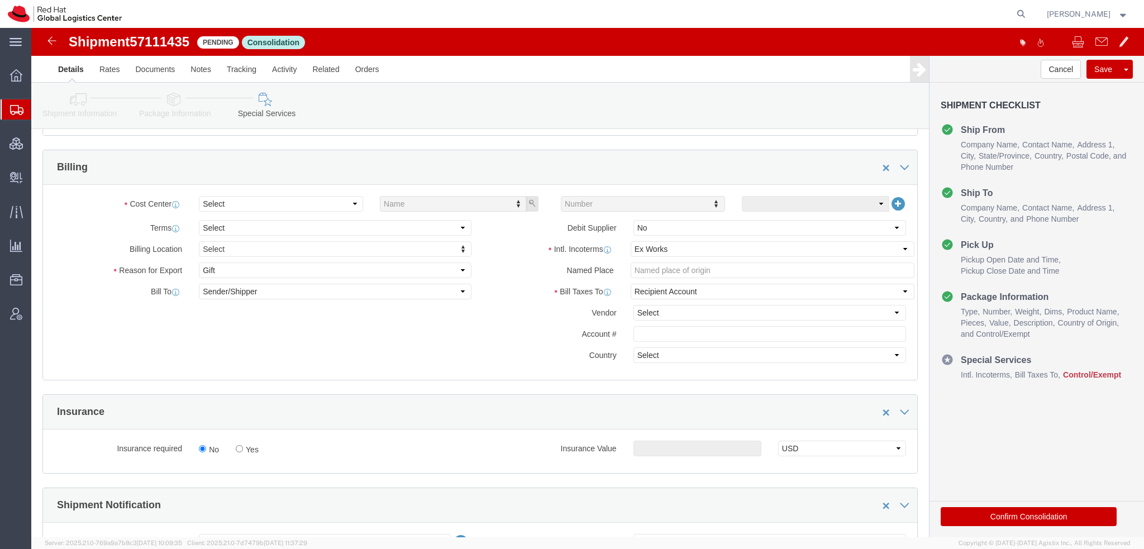
scroll to position [391, 0]
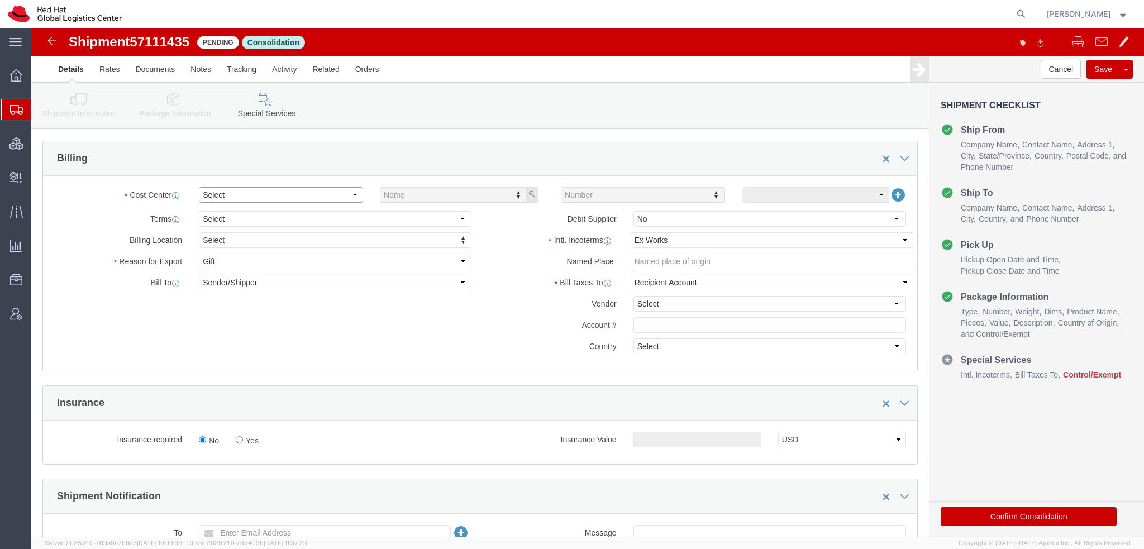
click select "Select Buyer Cost Center Department Operations Number Order Number Sales Person"
select select "COSTCENTER"
click select "Select Buyer Cost Center Department Operations Number Order Number Sales Person"
type input "805"
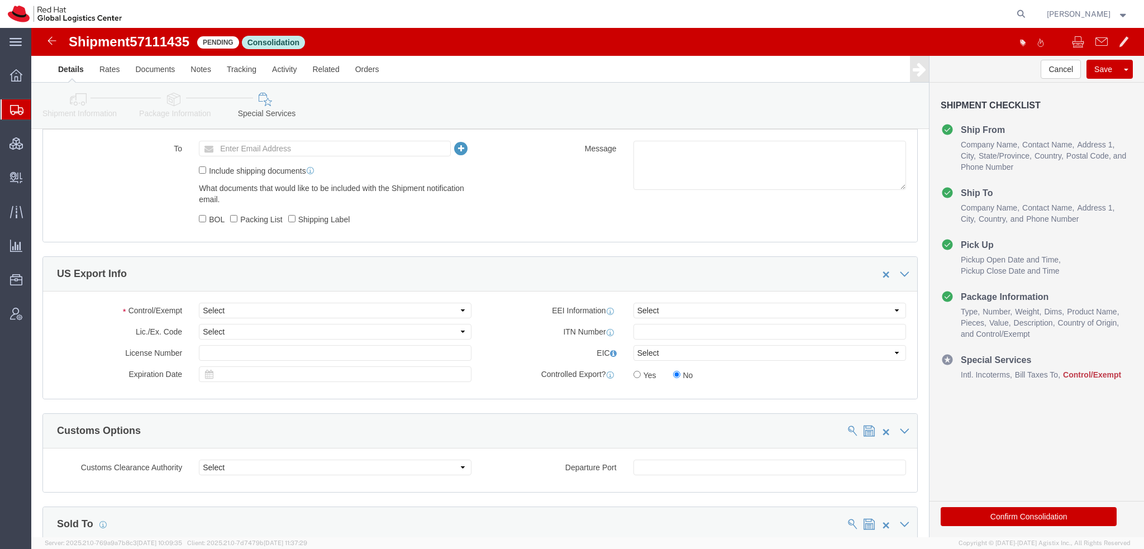
scroll to position [893, 0]
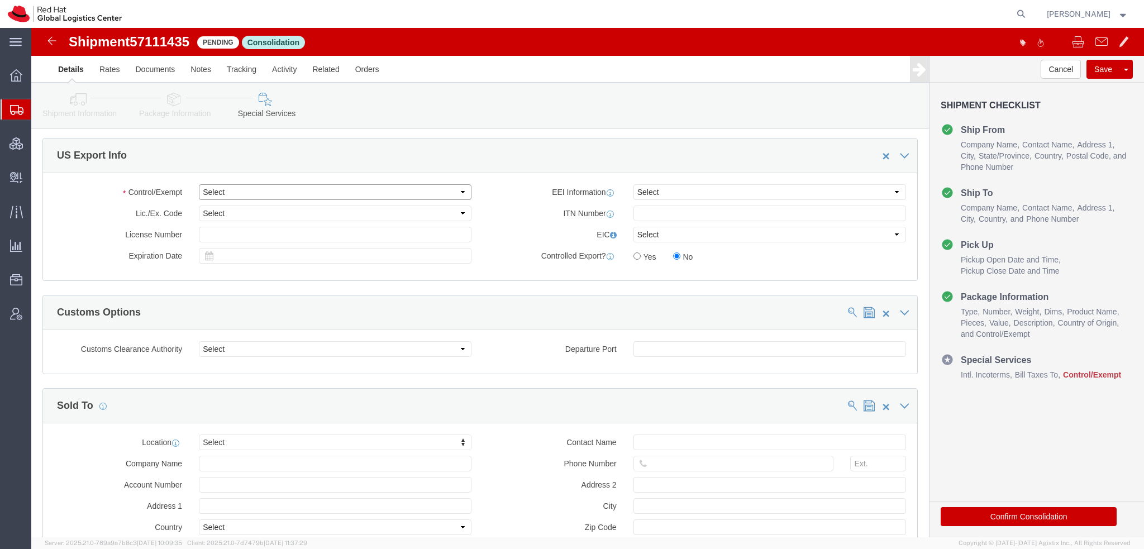
click select "Select ATF BIS DEA EPA FDA FTR ITAR OFAC Other (OPA)"
select select "FTR"
click select "Select ATF BIS DEA EPA FDA FTR ITAR OFAC Other (OPA)"
click select "Select 30.2(d)(2) 30.36 30.37(a) 30.37(f) 30.37(g) 30.37(h) 30.37(i) 30.37(j) 3…"
select select "30.37(h)"
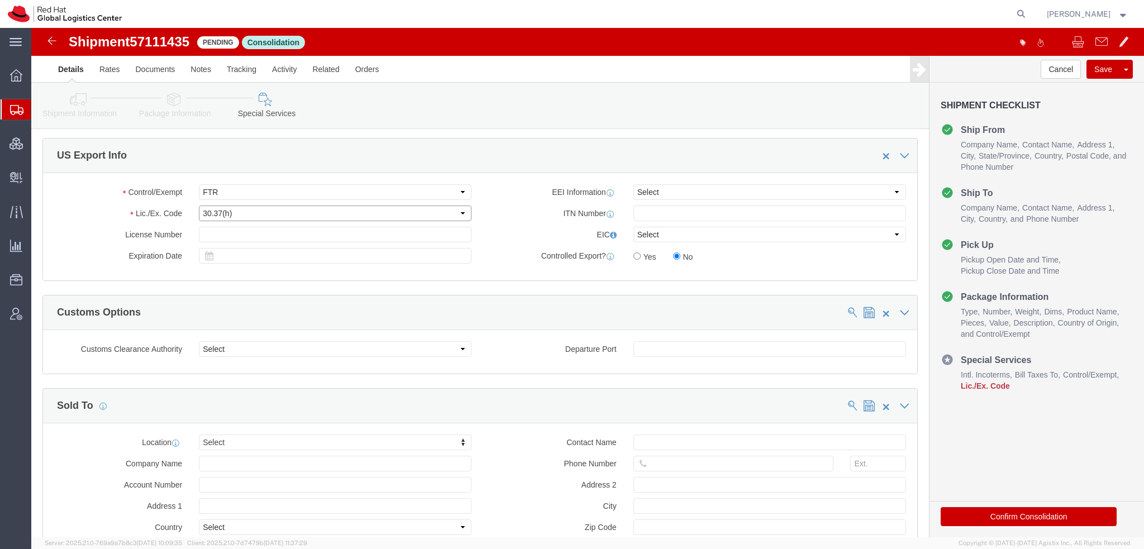
click select "Select 30.2(d)(2) 30.36 30.37(a) 30.37(f) 30.37(g) 30.37(h) 30.37(i) 30.37(j) 3…"
click button "Save"
click button "Confirm Consolidation"
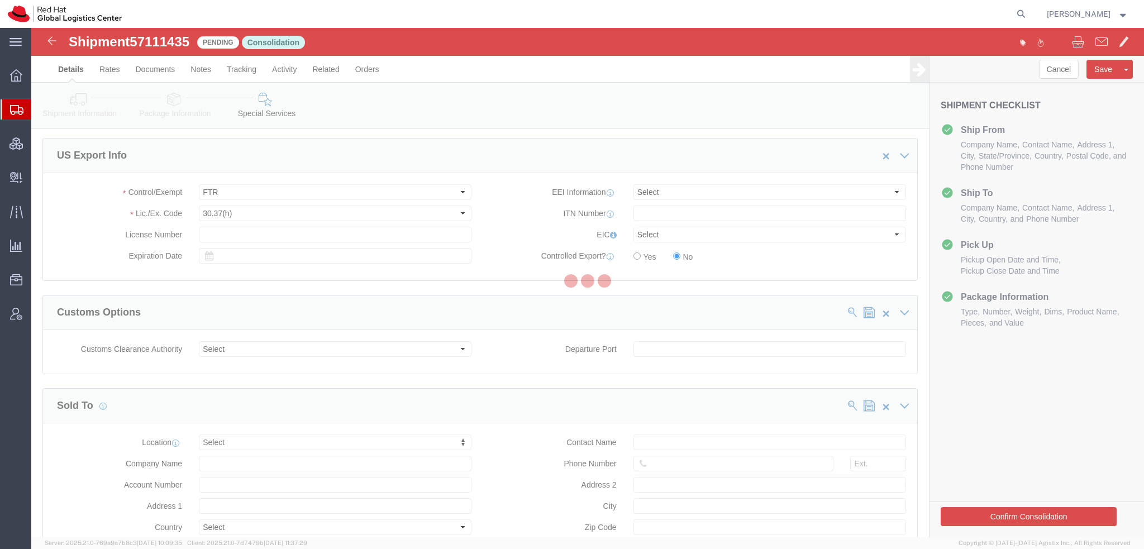
scroll to position [0, 0]
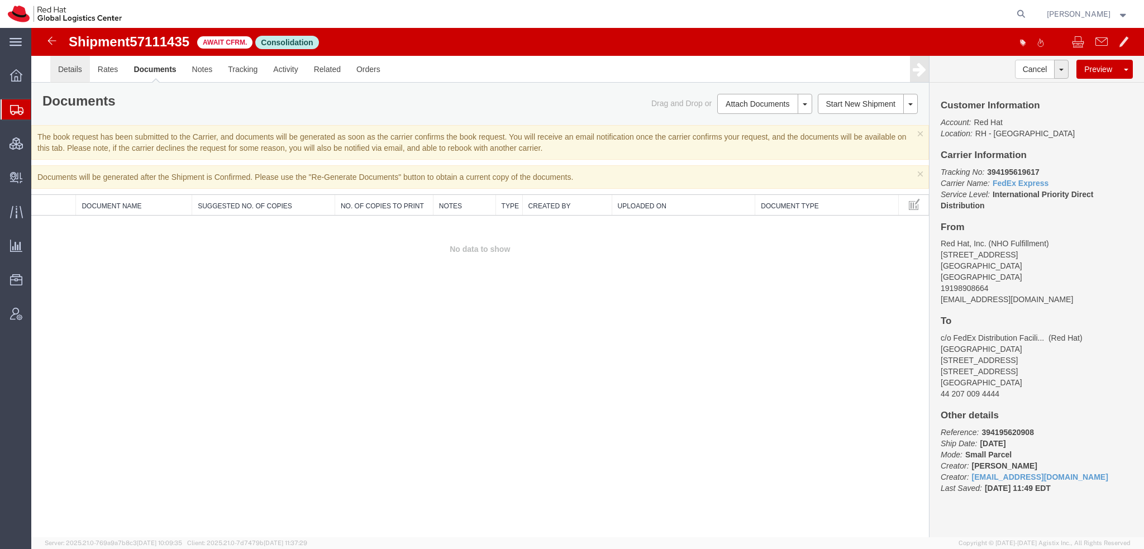
click at [65, 69] on link "Details" at bounding box center [70, 69] width 40 height 27
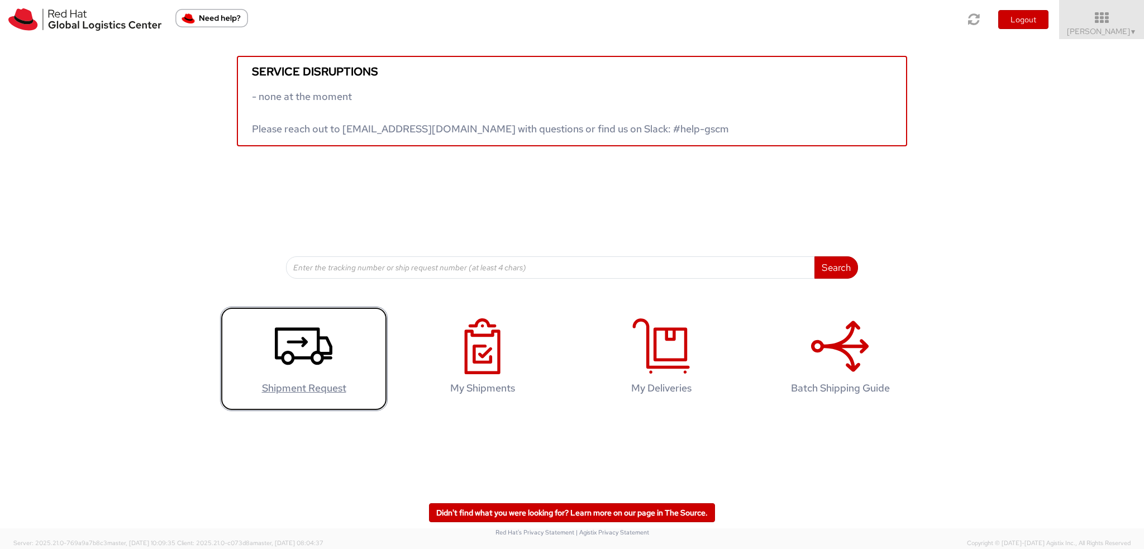
click at [290, 338] on icon at bounding box center [304, 346] width 58 height 56
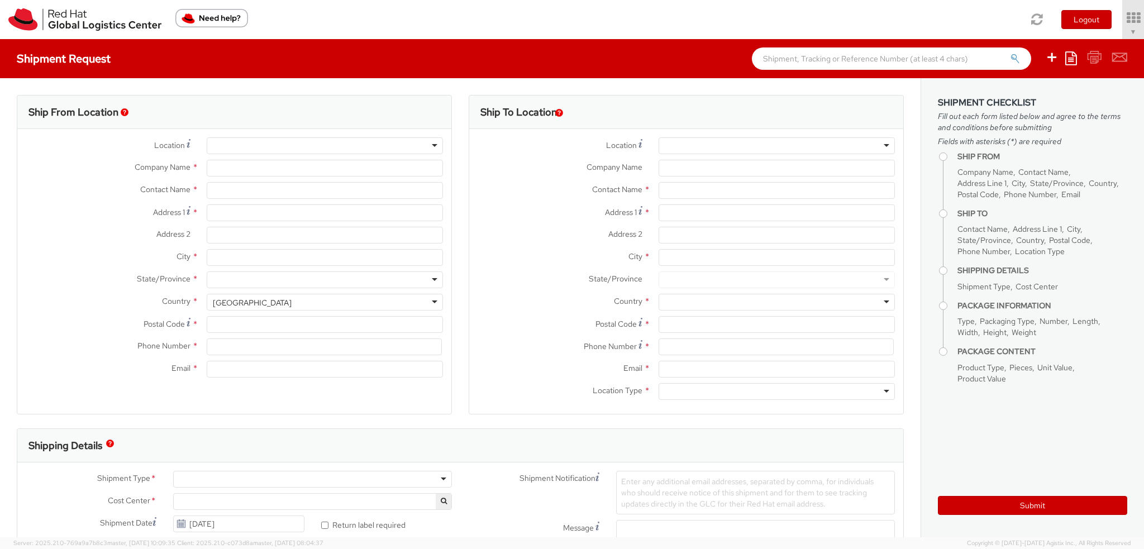
select select "901"
select select
type input "Red Hat, Inc."
type input "[PERSON_NAME]"
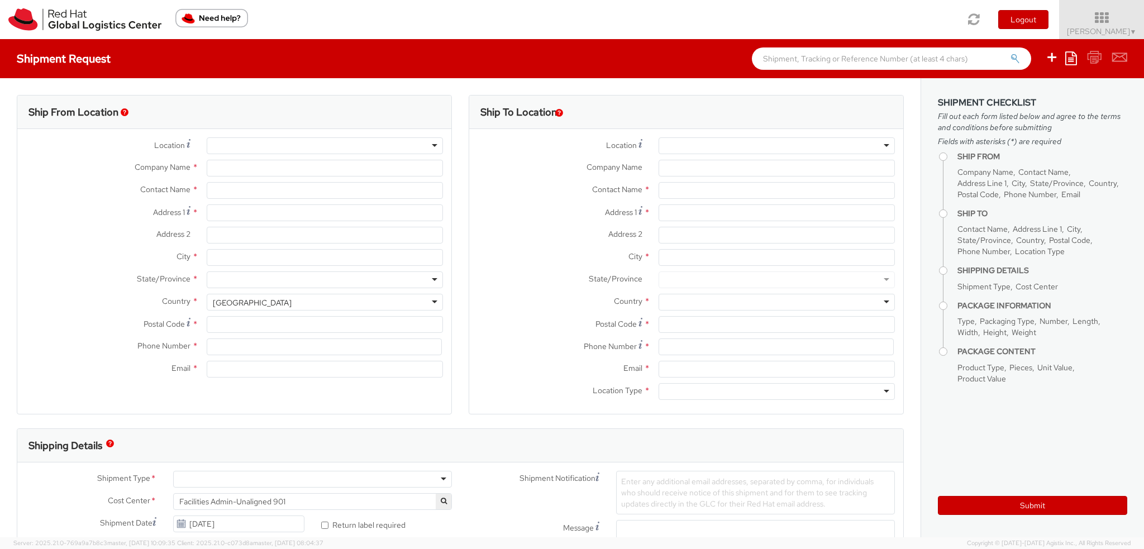
type input "[STREET_ADDRESS]"
type input "RALEIGH"
type input "27601"
type input "19193013123"
type input "[EMAIL_ADDRESS][DOMAIN_NAME]"
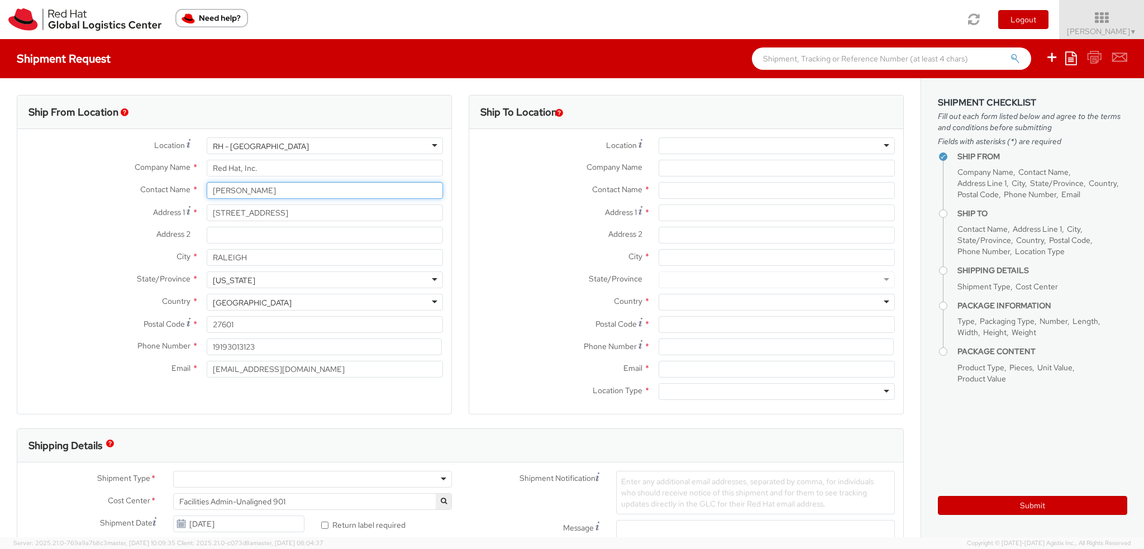
drag, startPoint x: 270, startPoint y: 189, endPoint x: 0, endPoint y: 68, distance: 296.2
type input "A"
type input "WARHW Fulfillment"
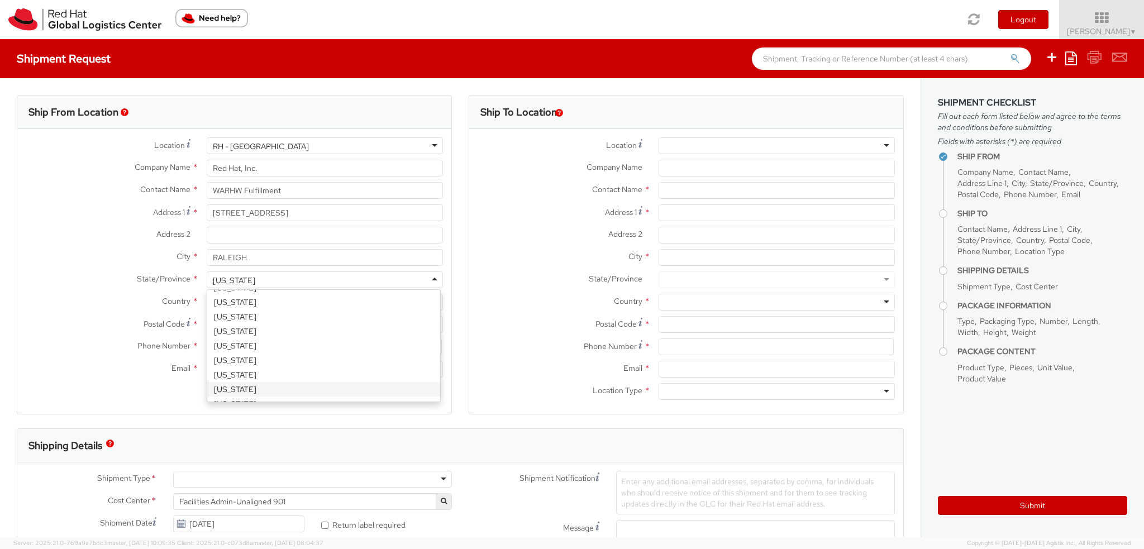
scroll to position [2814, 0]
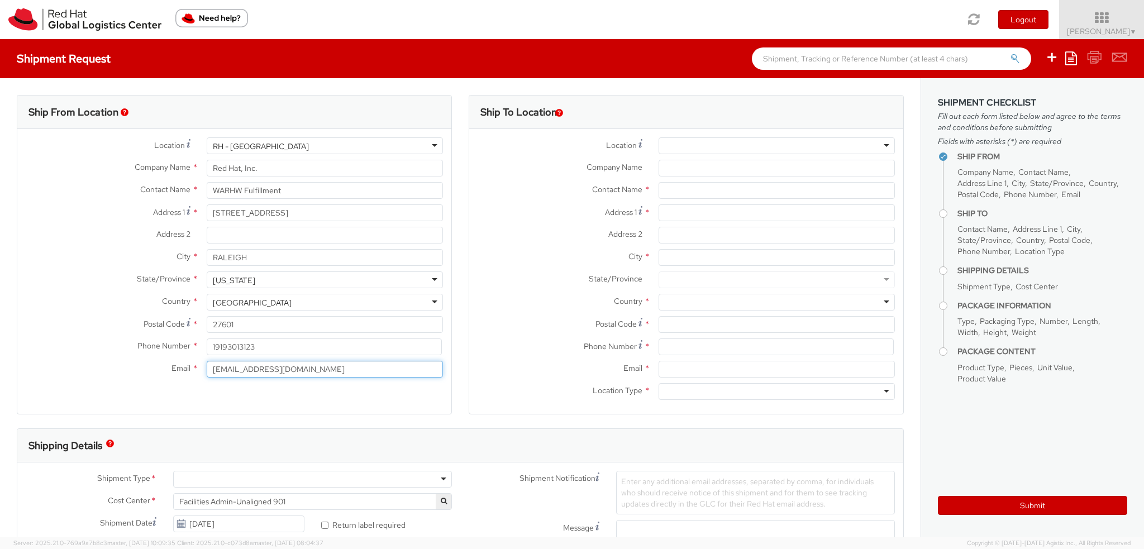
type input "[EMAIL_ADDRESS][DOMAIN_NAME]"
click at [455, 179] on div "Ship From Location Location * [GEOGRAPHIC_DATA] - [GEOGRAPHIC_DATA] [GEOGRAPHIC…" at bounding box center [234, 261] width 452 height 333
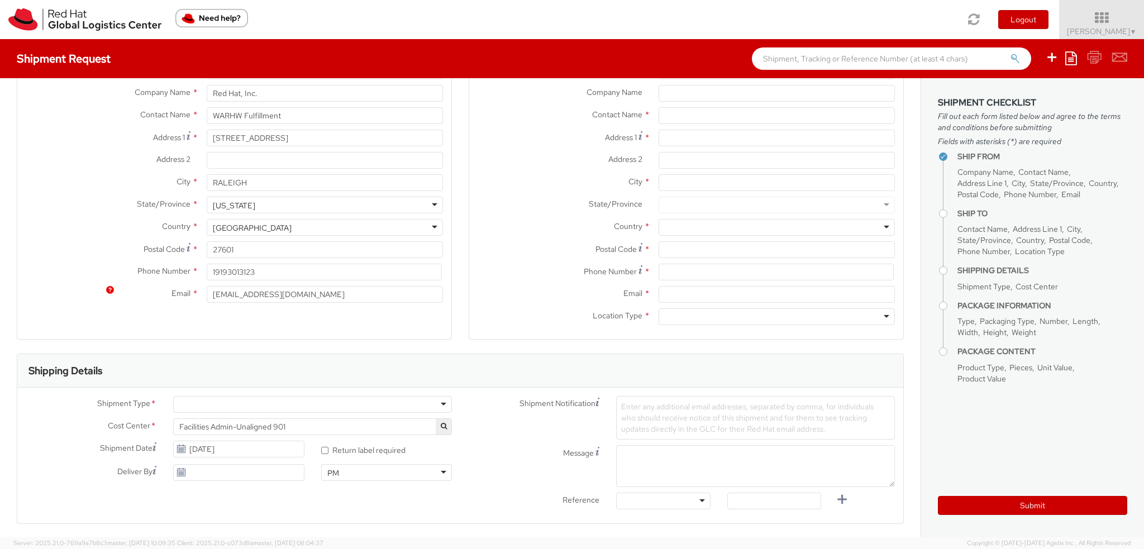
scroll to position [223, 0]
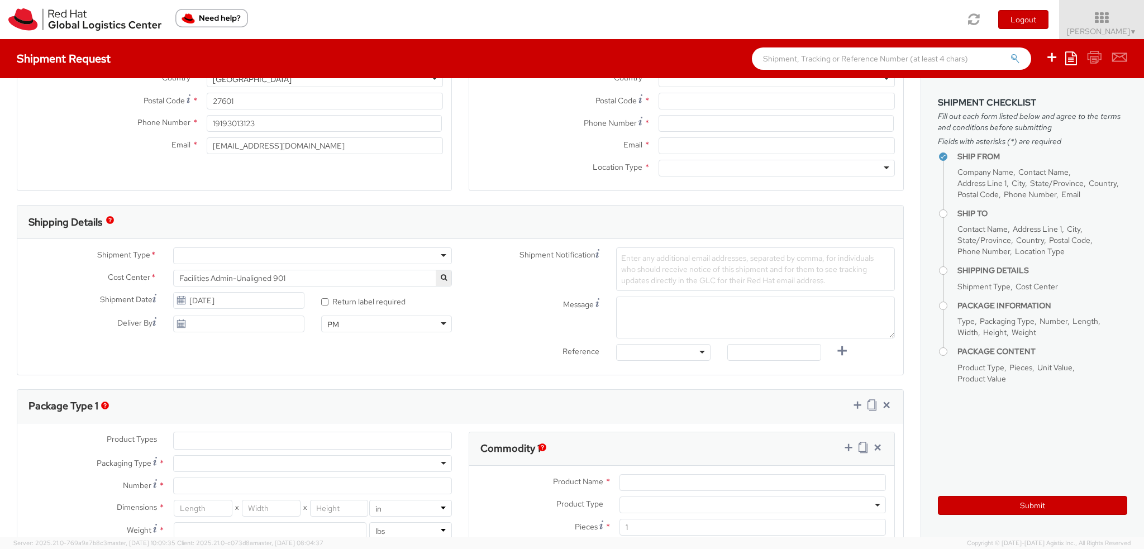
click at [216, 254] on div at bounding box center [312, 255] width 279 height 17
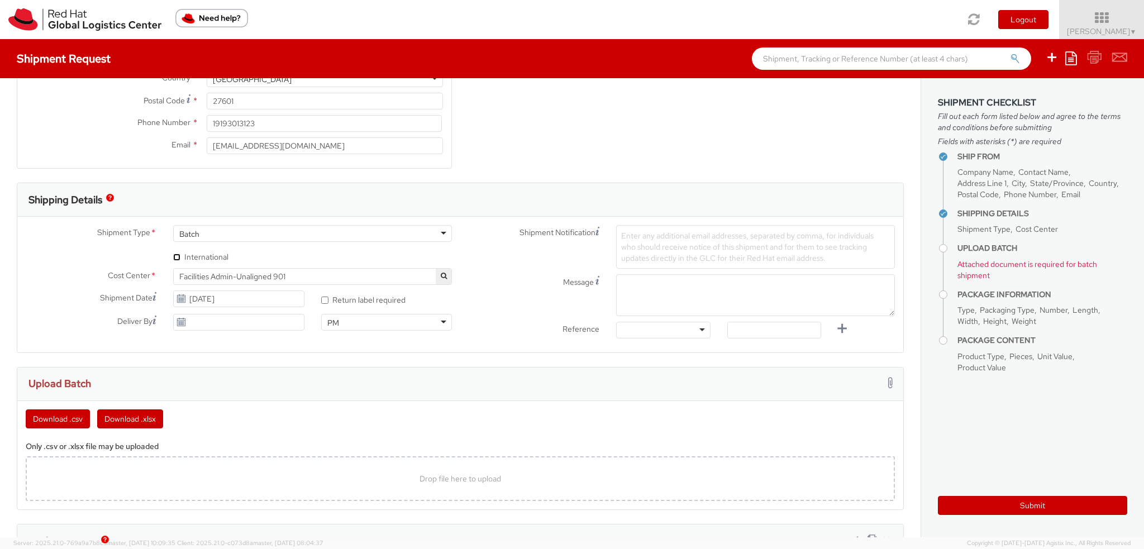
click at [174, 257] on input "* International" at bounding box center [176, 257] width 7 height 7
checkbox input "true"
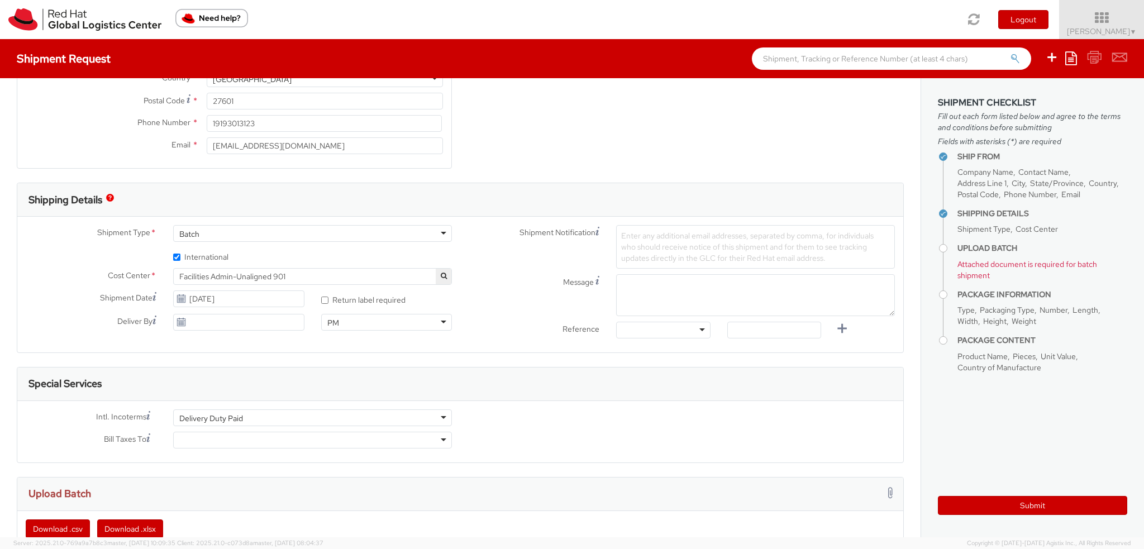
click at [322, 276] on span "Facilities Admin-Unaligned 901" at bounding box center [312, 276] width 266 height 10
click at [658, 285] on textarea "Message" at bounding box center [755, 295] width 279 height 42
click at [657, 305] on textarea "Message" at bounding box center [755, 295] width 279 height 42
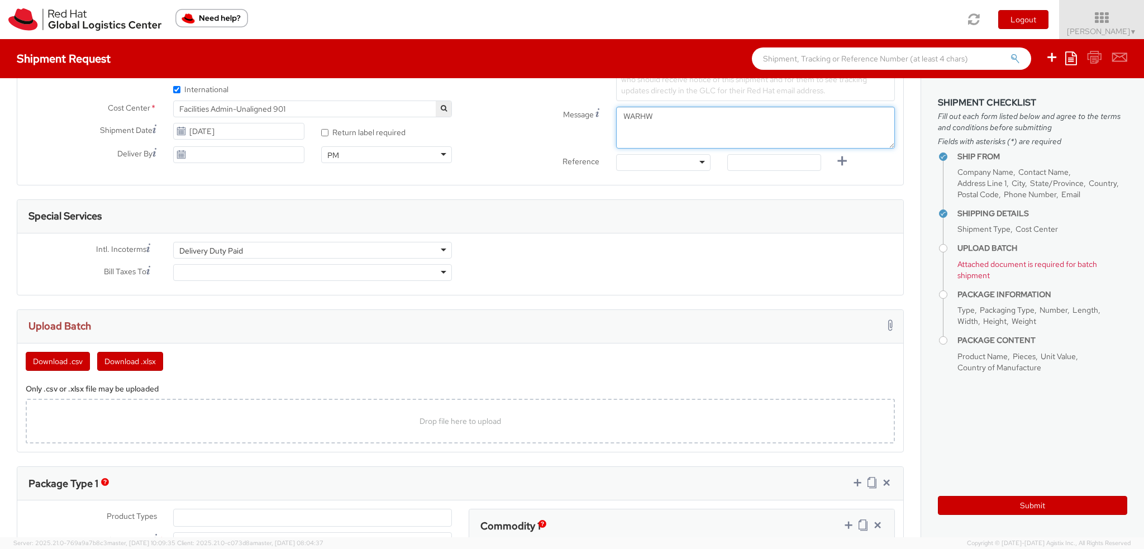
type textarea "WARHW"
click at [252, 251] on div "Delivery Duty Paid" at bounding box center [312, 250] width 279 height 17
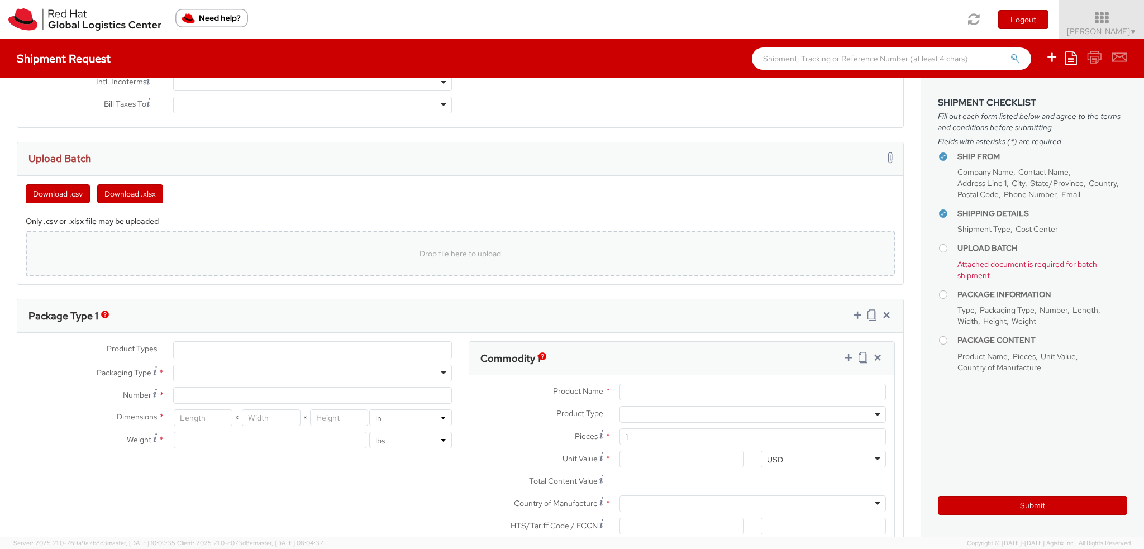
click at [260, 259] on div "Drop file here to upload" at bounding box center [460, 253] width 851 height 27
type input "C:\fakepath\WARHW Template.xlsx"
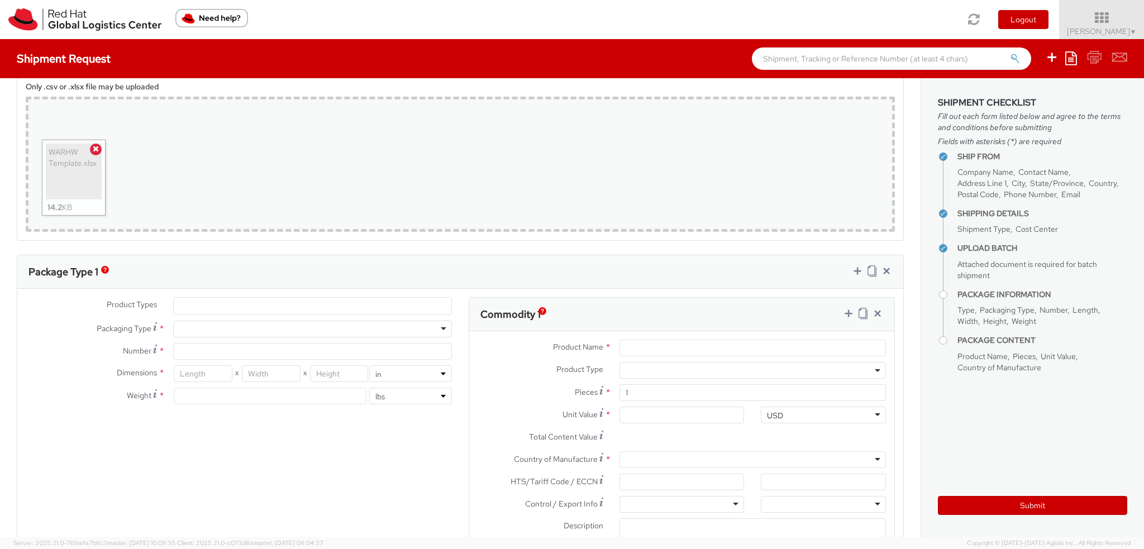
scroll to position [838, 0]
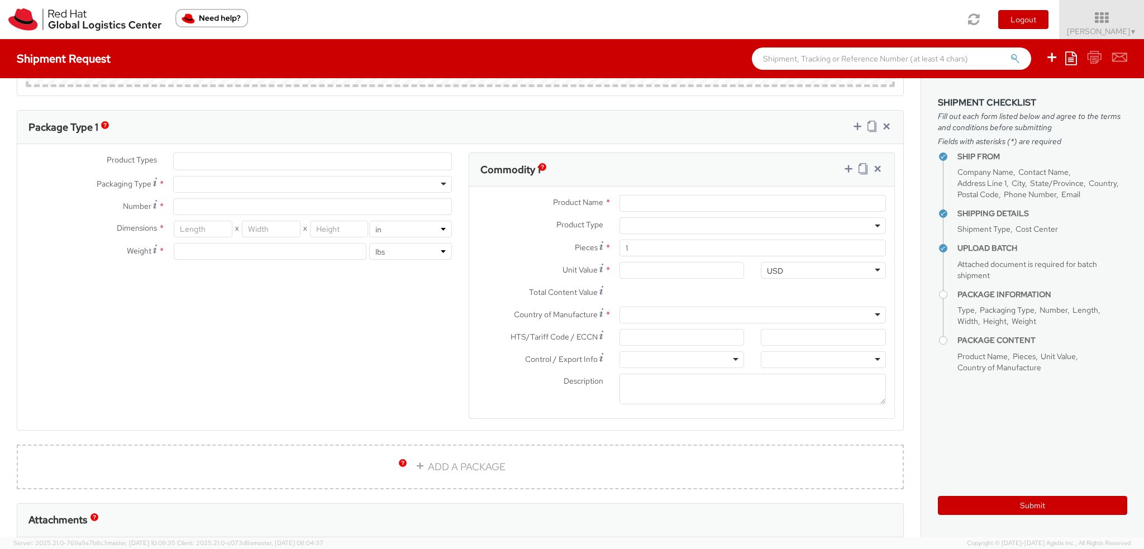
click at [200, 162] on ul at bounding box center [313, 161] width 278 height 17
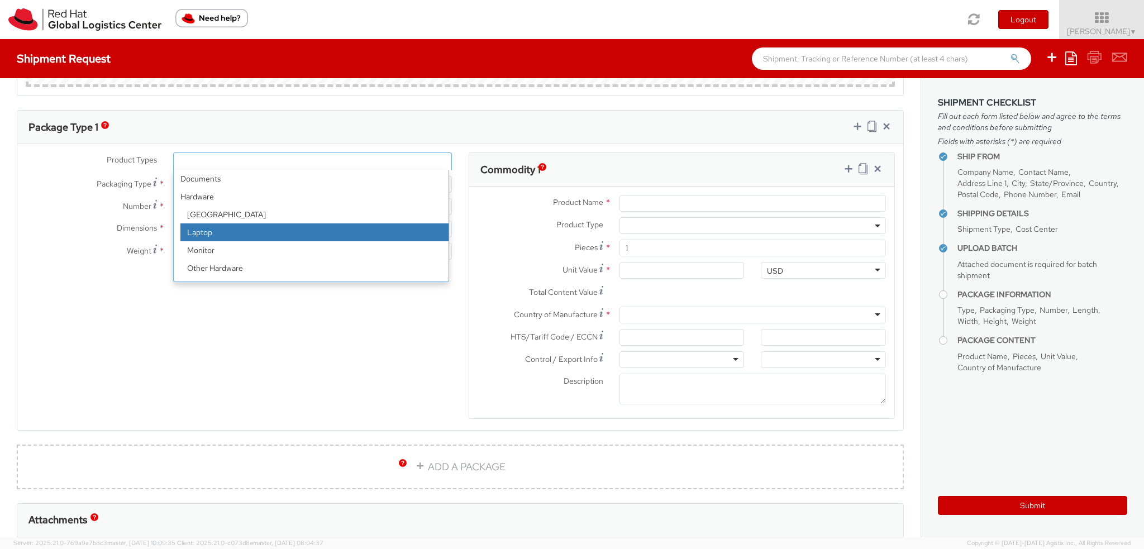
scroll to position [49, 0]
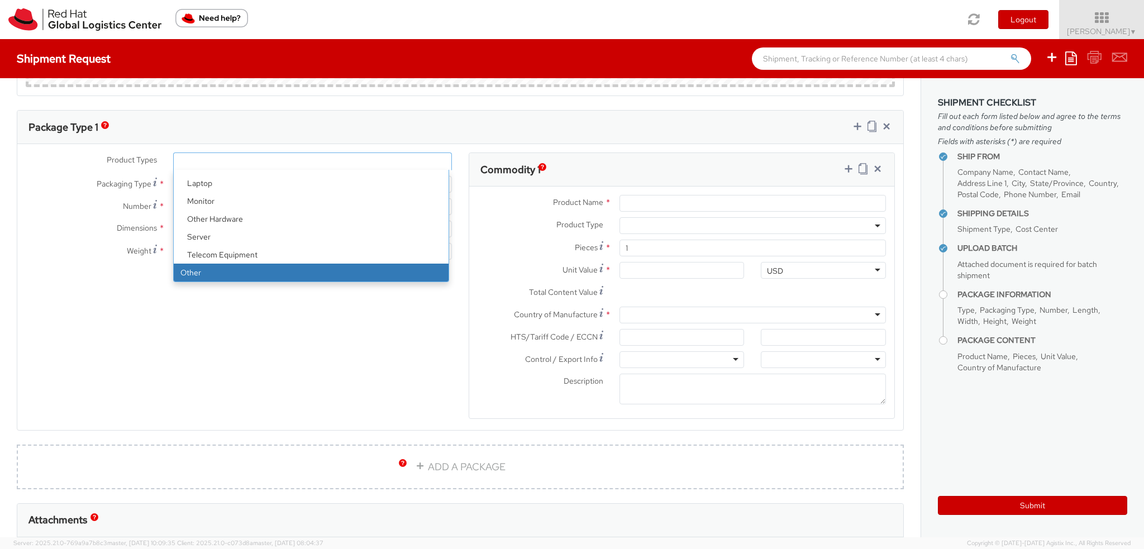
select select "OTHER"
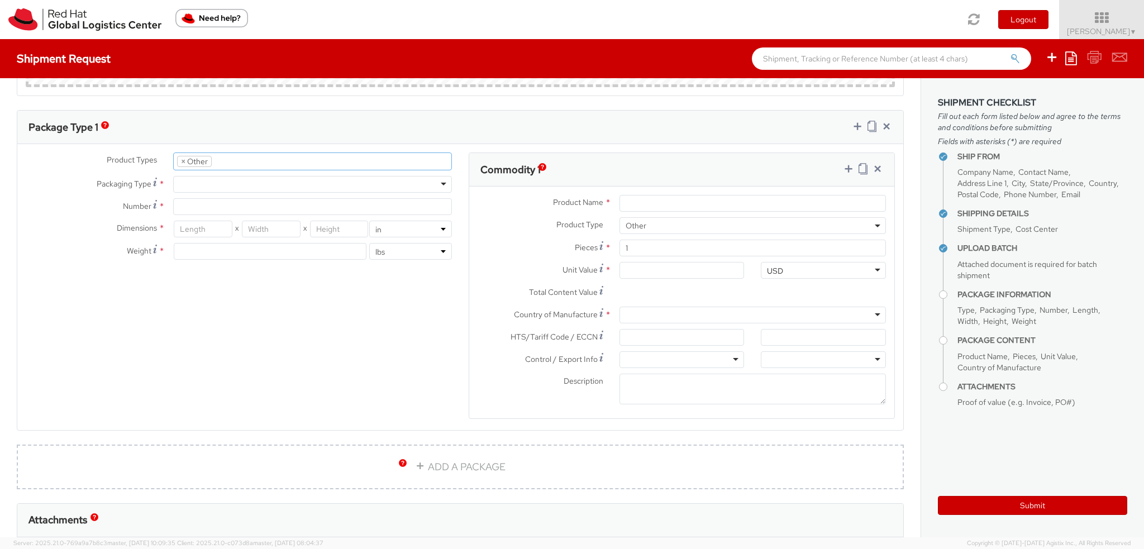
scroll to position [87, 0]
click at [209, 184] on div at bounding box center [312, 184] width 279 height 17
type input "10.25"
type input "12.75"
type input "1"
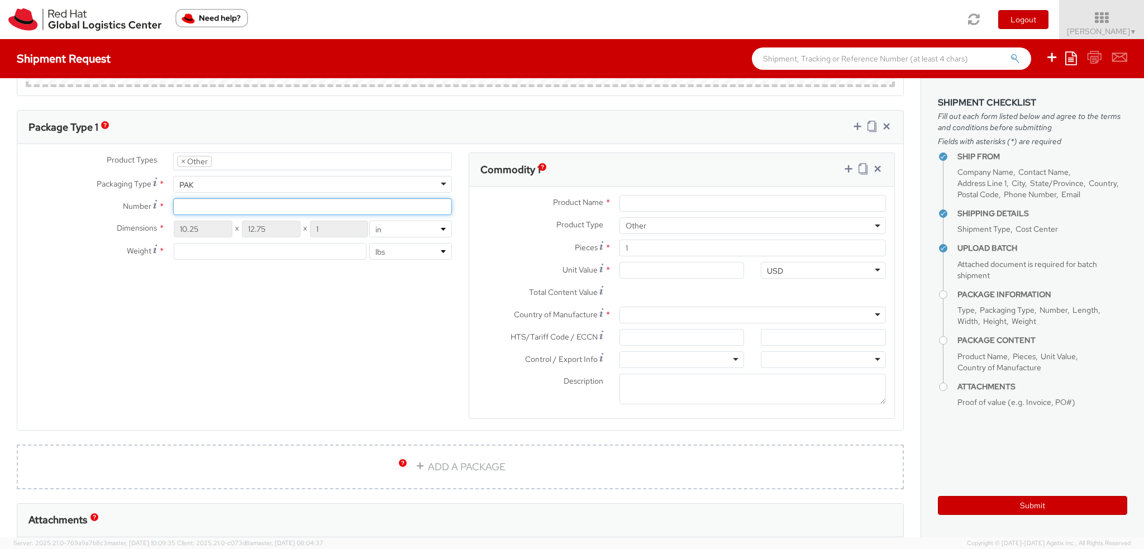
click at [199, 209] on input "Number *" at bounding box center [312, 206] width 279 height 17
type input "1"
type input "2"
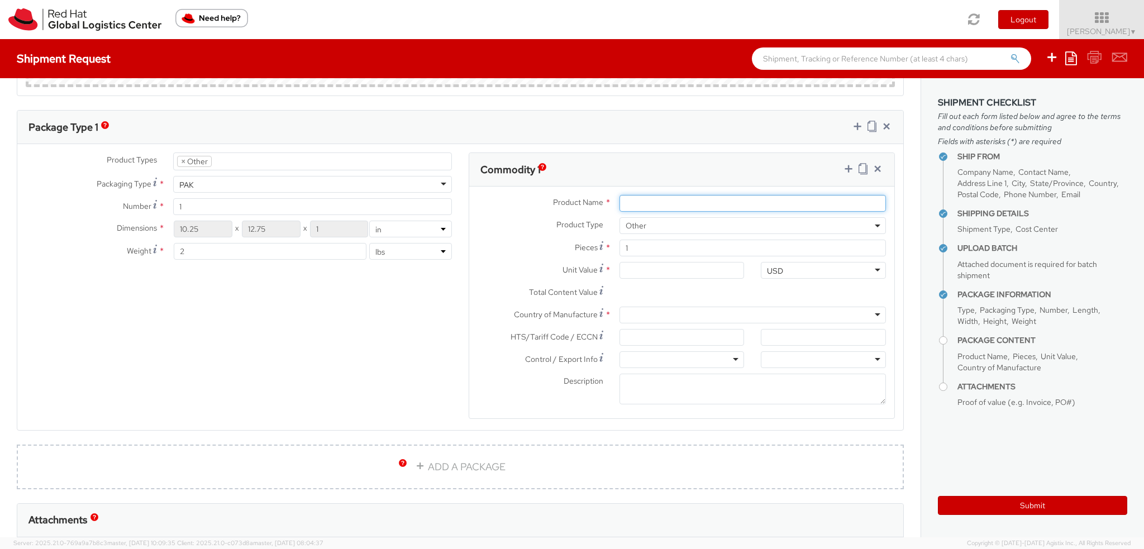
click at [698, 198] on input "Product Name *" at bounding box center [752, 203] width 266 height 17
type input "Puzzles"
click at [643, 310] on div at bounding box center [752, 315] width 266 height 17
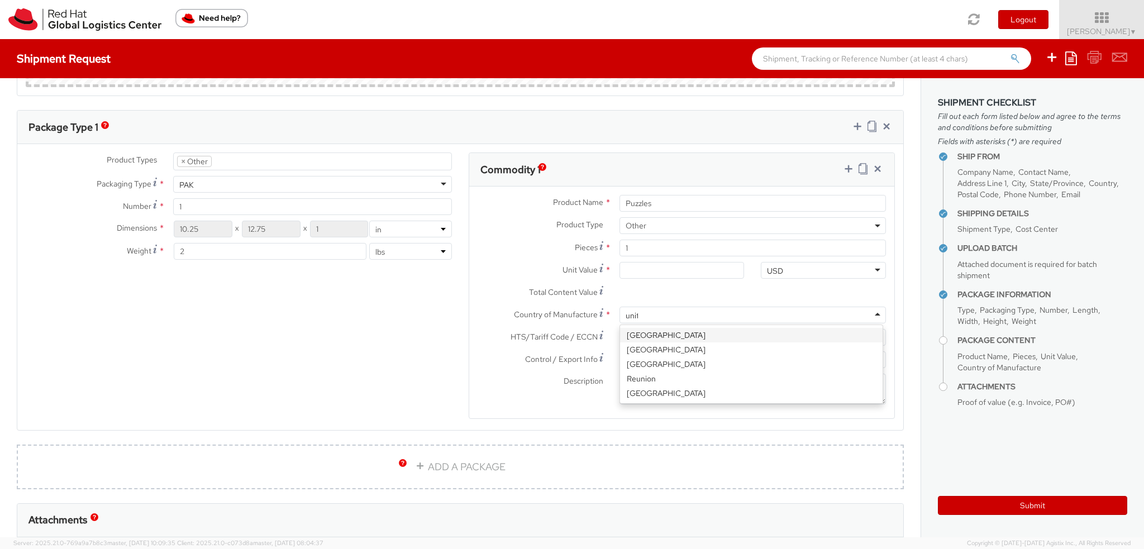
type input "unite"
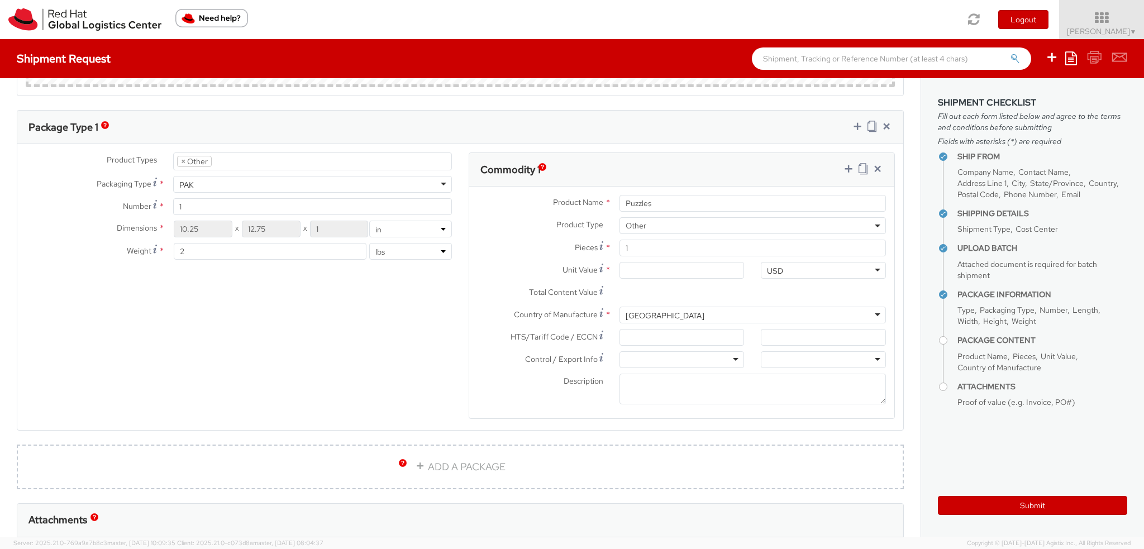
scroll to position [0, 0]
paste input "9503.00.0090"
type input "9503.00.0090"
click at [694, 357] on div at bounding box center [681, 359] width 125 height 17
click at [805, 358] on div at bounding box center [823, 359] width 125 height 17
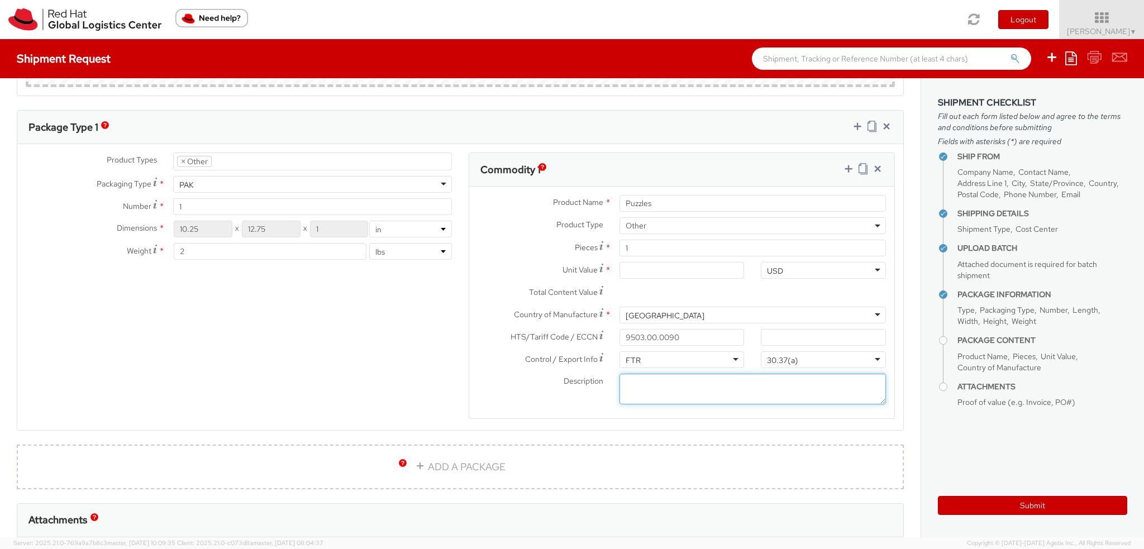
click at [719, 386] on textarea "Description *" at bounding box center [752, 389] width 266 height 31
type textarea "Red Hat branded"
click at [642, 267] on input "Unit Value *" at bounding box center [681, 270] width 125 height 17
type input "1.00"
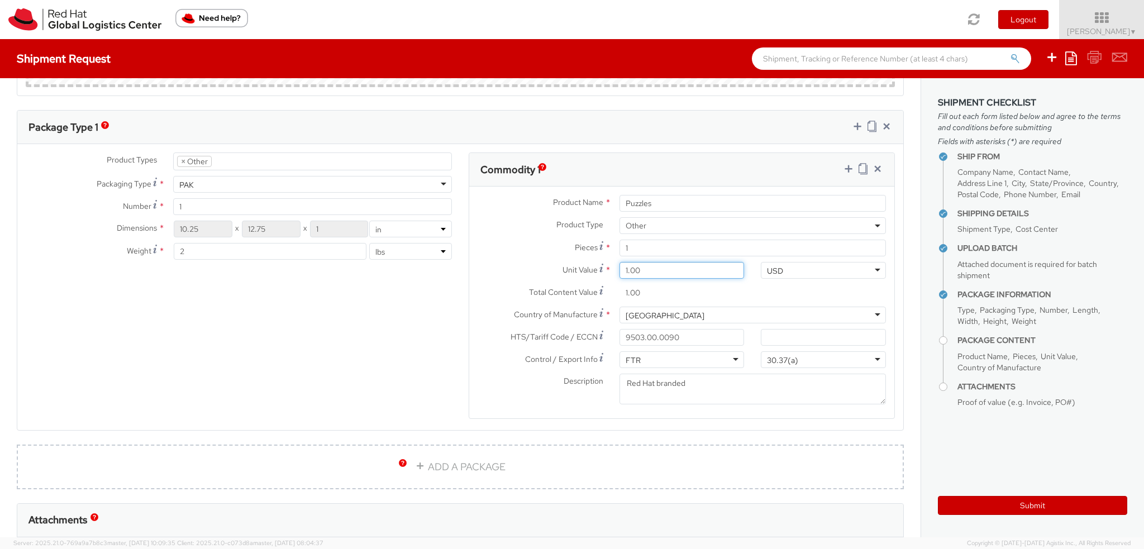
type input "10.00"
type input "10.20"
type input "10.25"
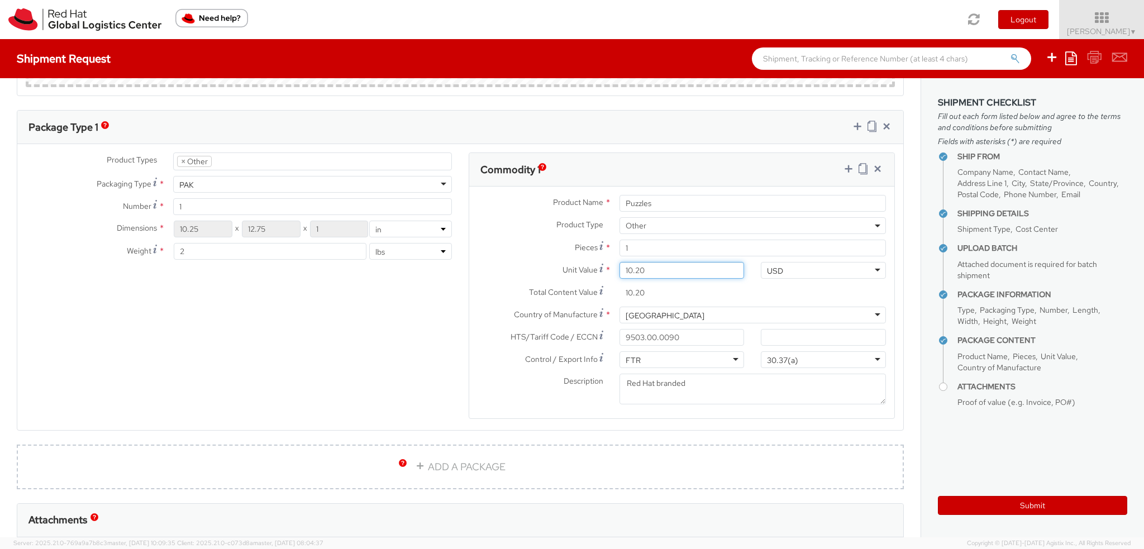
type input "10.25"
click at [345, 364] on div "Product Types * Documents Docking Station Laptop Monitor Other Hardware Server …" at bounding box center [460, 292] width 886 height 280
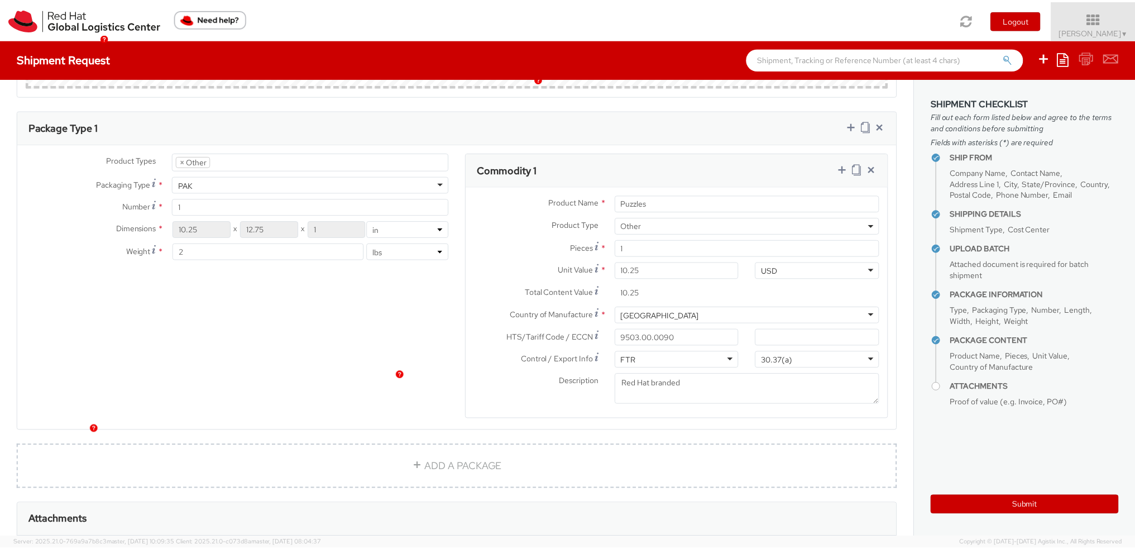
scroll to position [1108, 0]
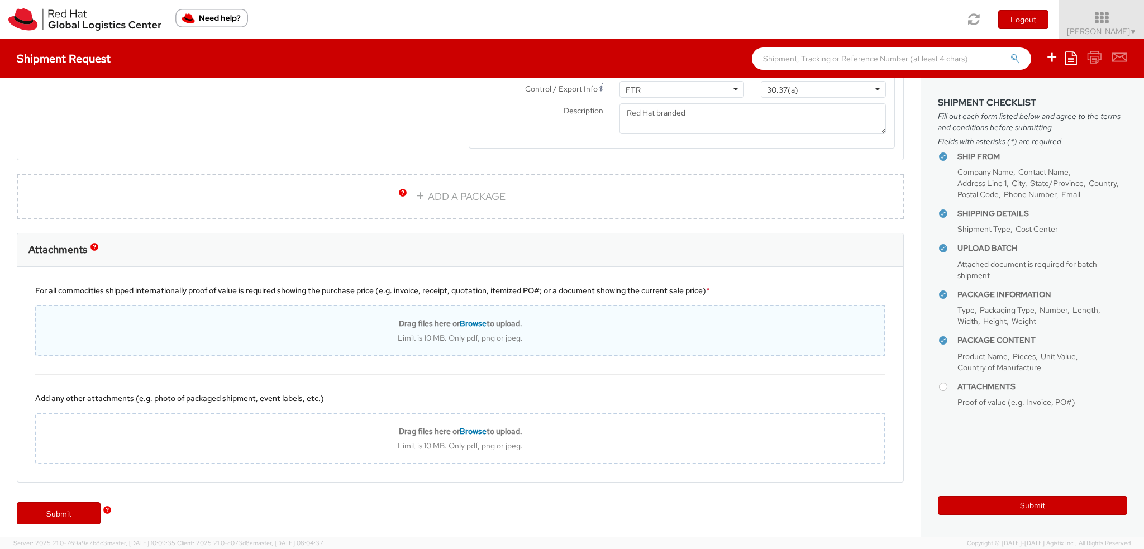
click at [463, 318] on span "Browse" at bounding box center [473, 323] width 27 height 10
type input "C:\fakepath\ProjectConfirmation-40188075-2.pdf"
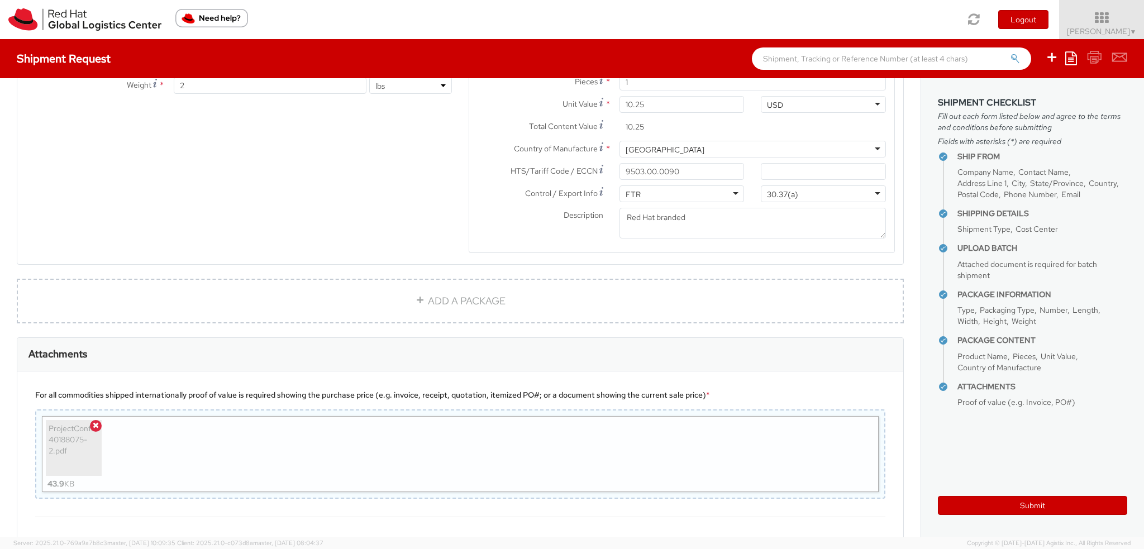
scroll to position [1145, 0]
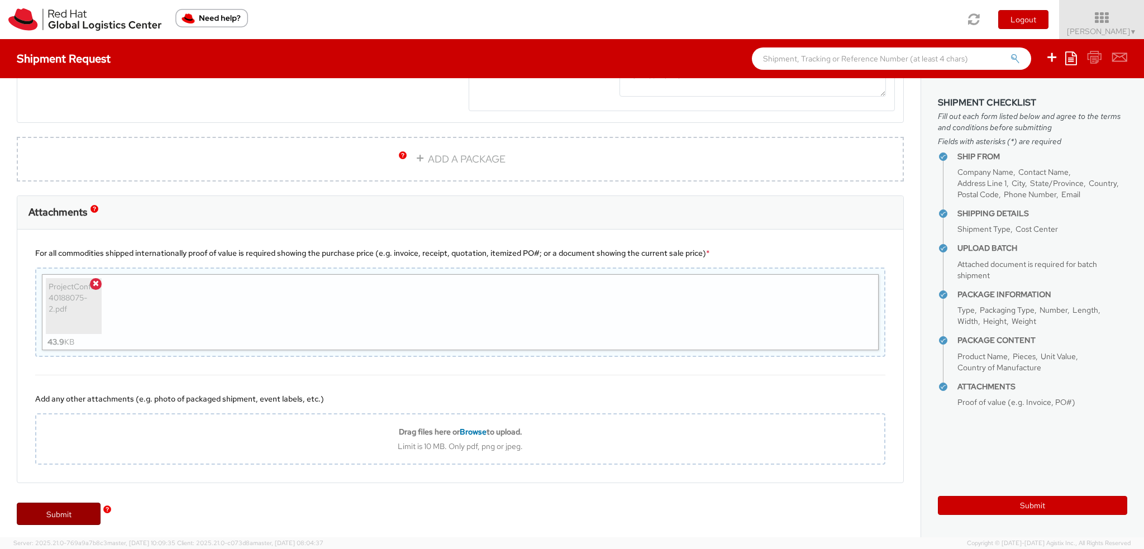
click at [70, 509] on link "Submit" at bounding box center [59, 514] width 84 height 22
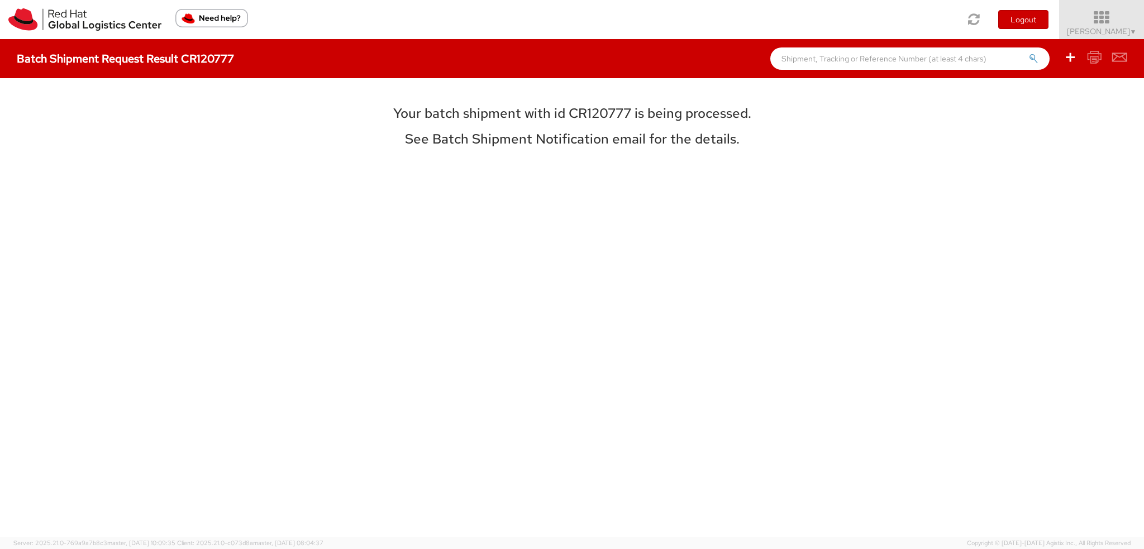
click at [1099, 29] on span "Kirk Newcross ▼" at bounding box center [1102, 31] width 70 height 10
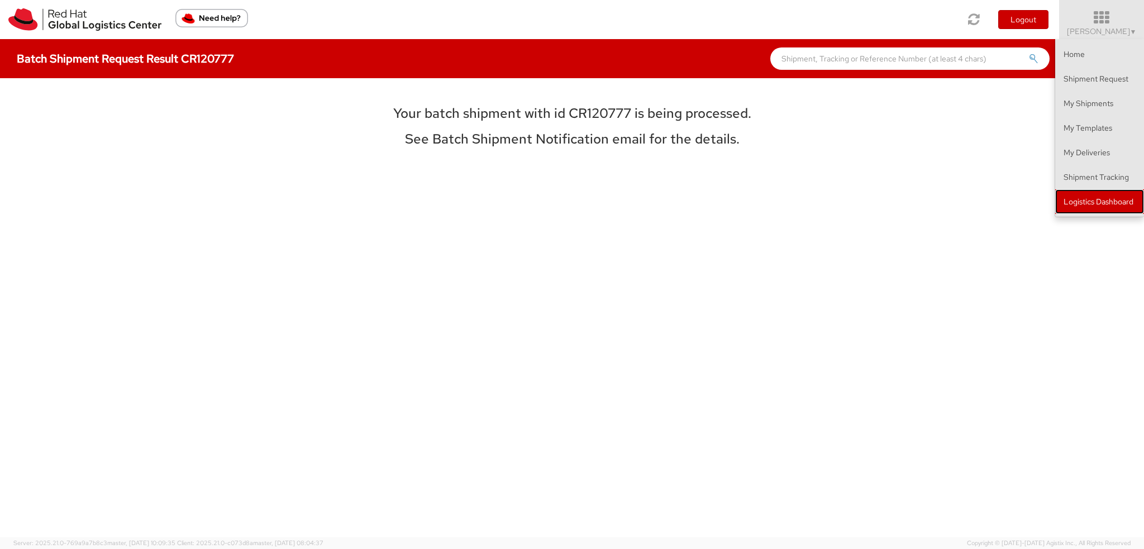
click at [1091, 206] on link "Logistics Dashboard" at bounding box center [1099, 201] width 89 height 25
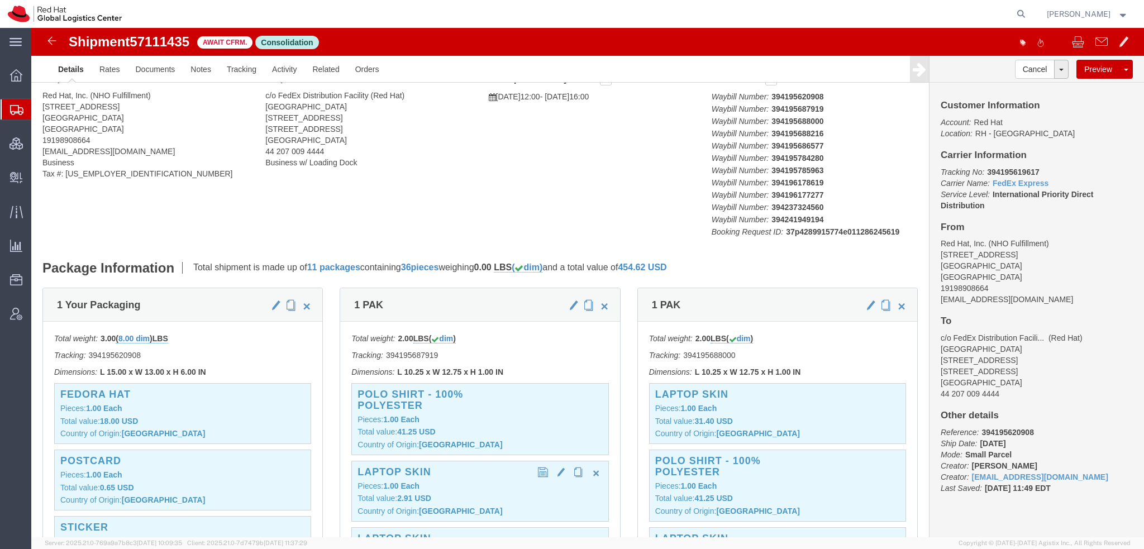
scroll to position [112, 0]
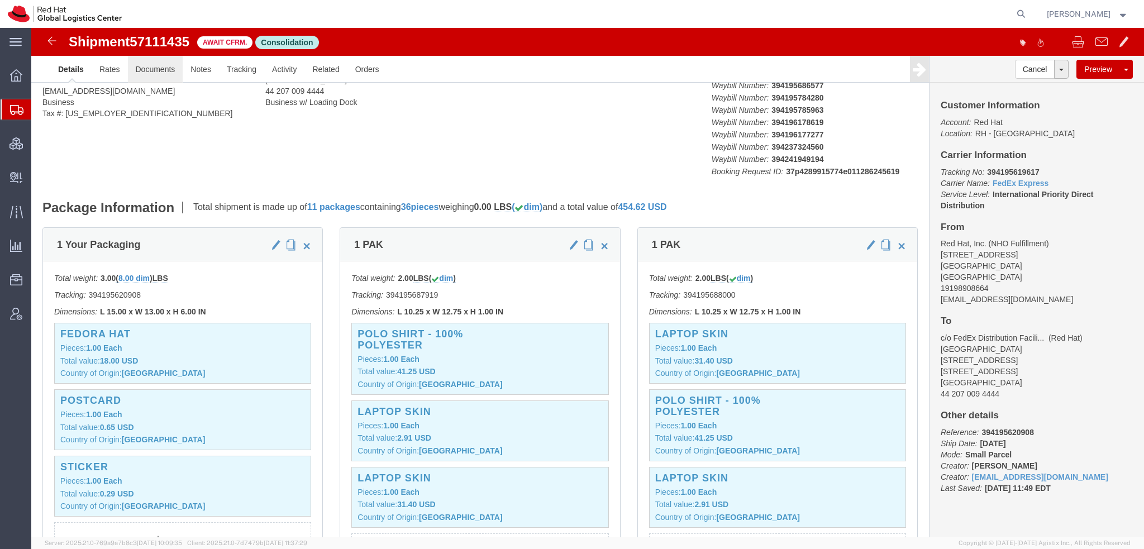
click link "Documents"
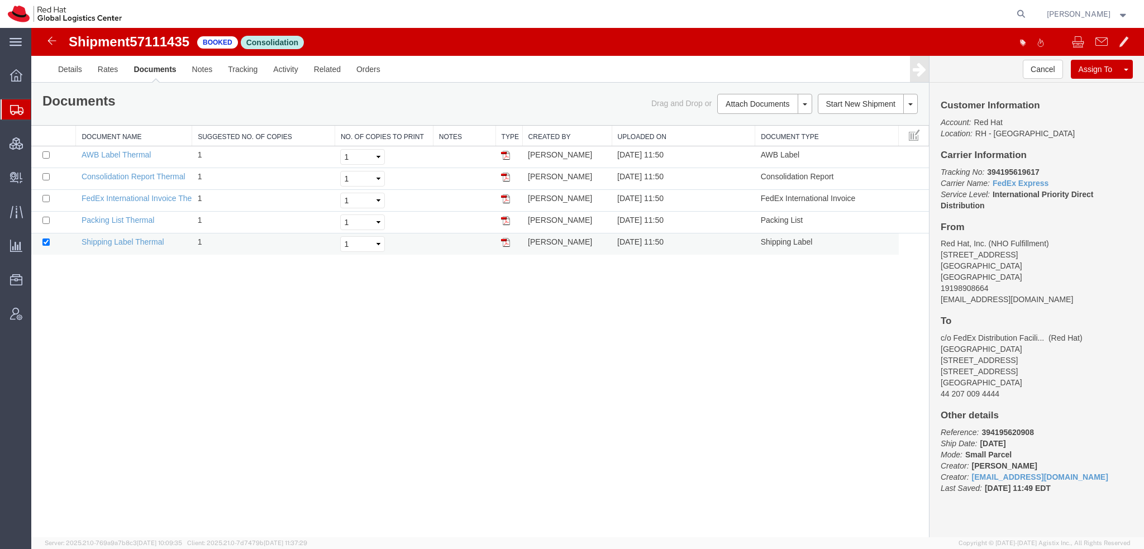
click at [508, 240] on img at bounding box center [505, 242] width 9 height 9
click at [505, 154] on img at bounding box center [505, 155] width 9 height 9
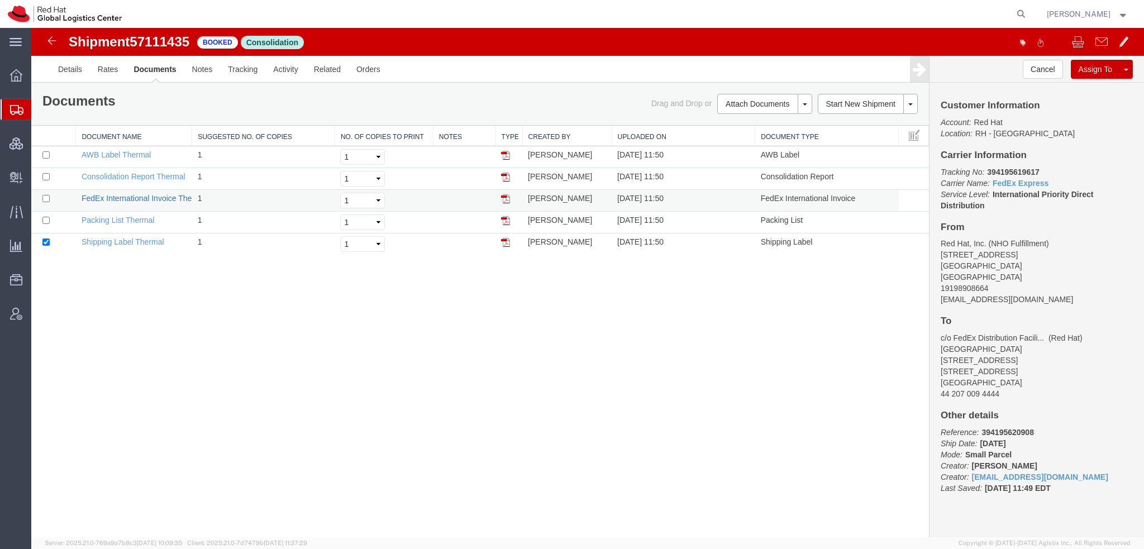
click at [125, 195] on link "FedEx International Invoice Thermal" at bounding box center [145, 198] width 126 height 9
click at [47, 155] on input "checkbox" at bounding box center [45, 154] width 7 height 7
checkbox input "true"
click at [46, 195] on input "checkbox" at bounding box center [45, 198] width 7 height 7
checkbox input "true"
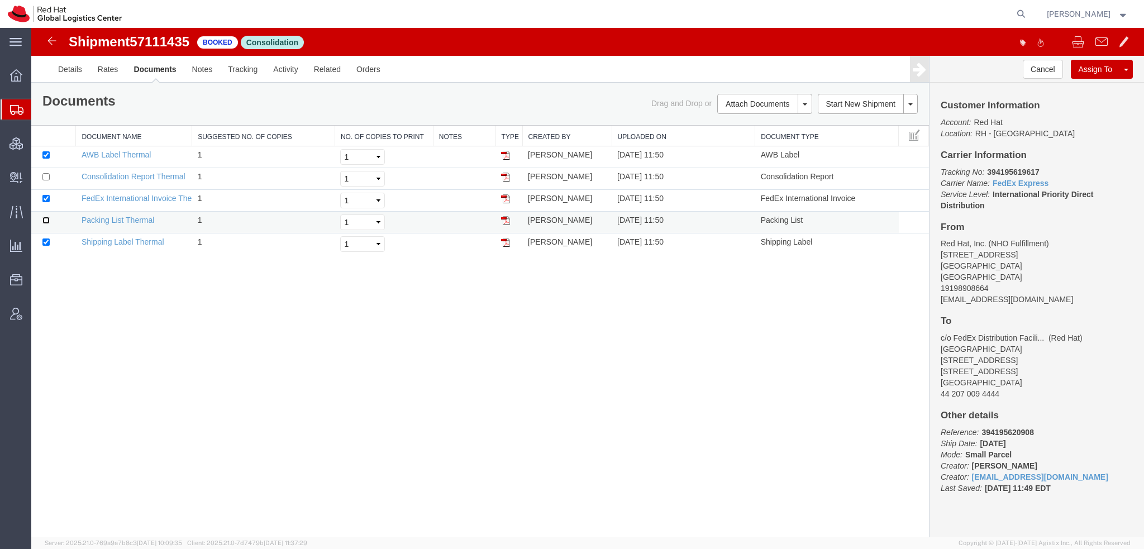
click at [47, 218] on input "checkbox" at bounding box center [45, 220] width 7 height 7
click at [44, 220] on input "checkbox" at bounding box center [45, 220] width 7 height 7
checkbox input "false"
click at [46, 176] on input "checkbox" at bounding box center [45, 176] width 7 height 7
checkbox input "true"
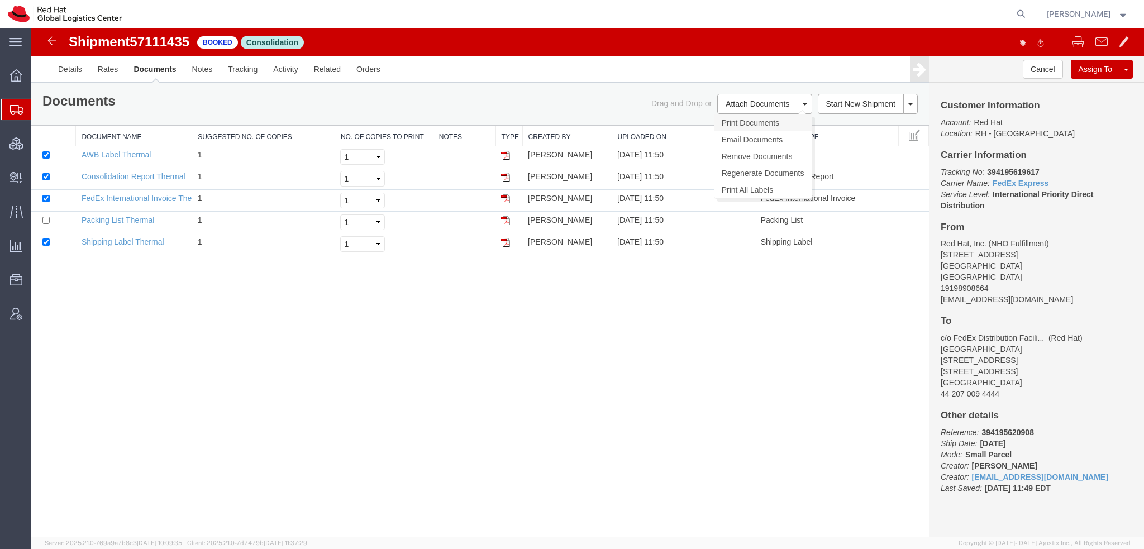
click at [750, 121] on link "Print Documents" at bounding box center [762, 122] width 97 height 17
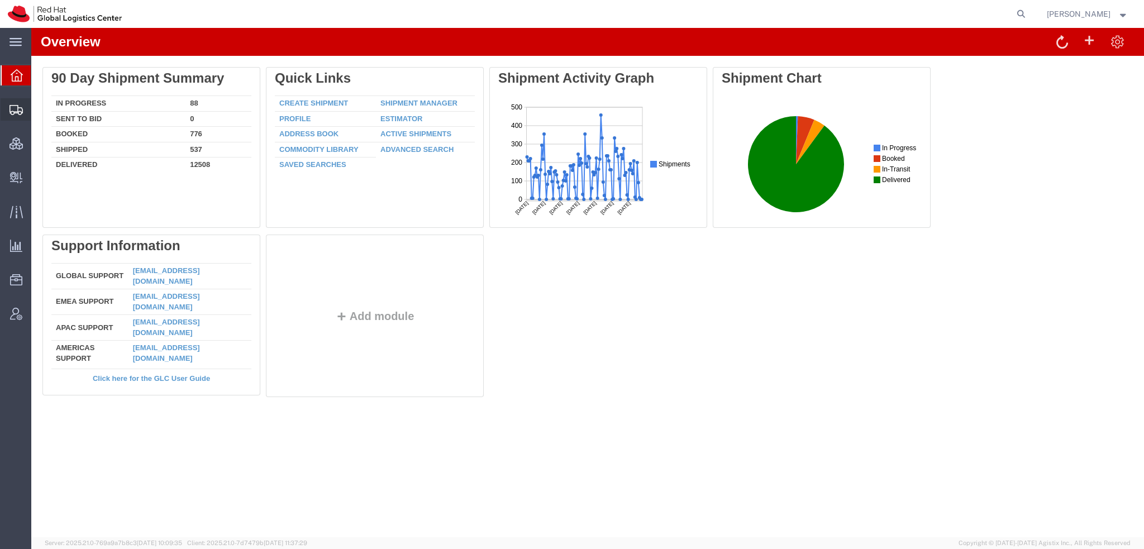
click at [0, 0] on span "Shipment Manager" at bounding box center [0, 0] width 0 height 0
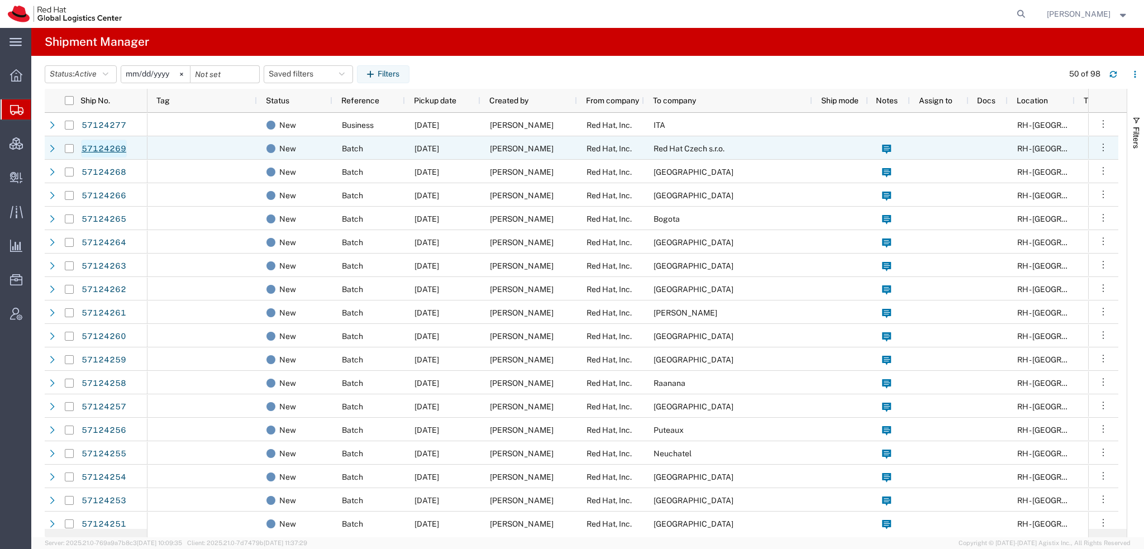
click at [104, 148] on link "57124269" at bounding box center [104, 149] width 46 height 18
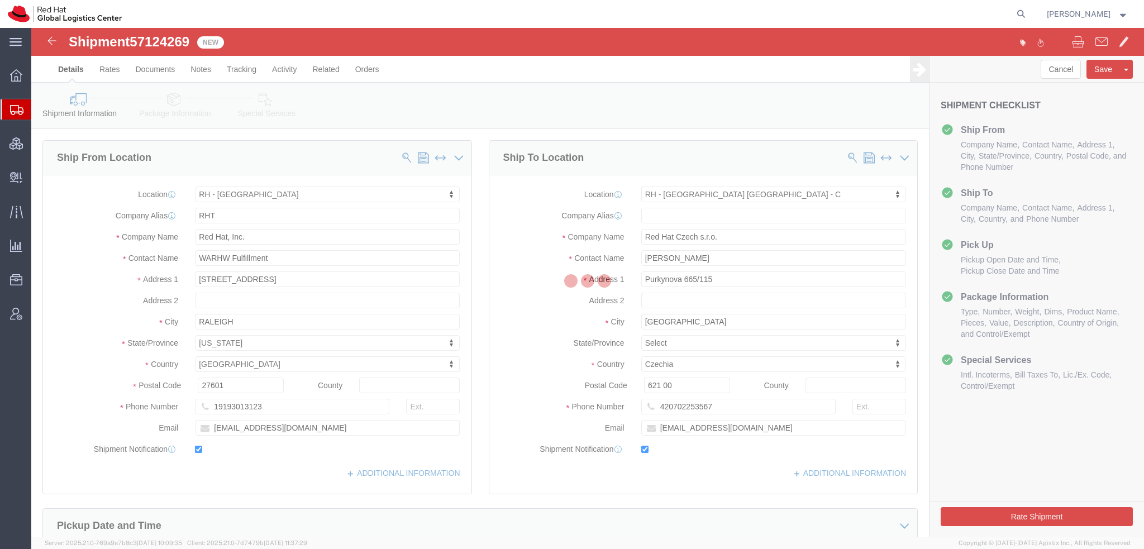
select select "38014"
select select "38037"
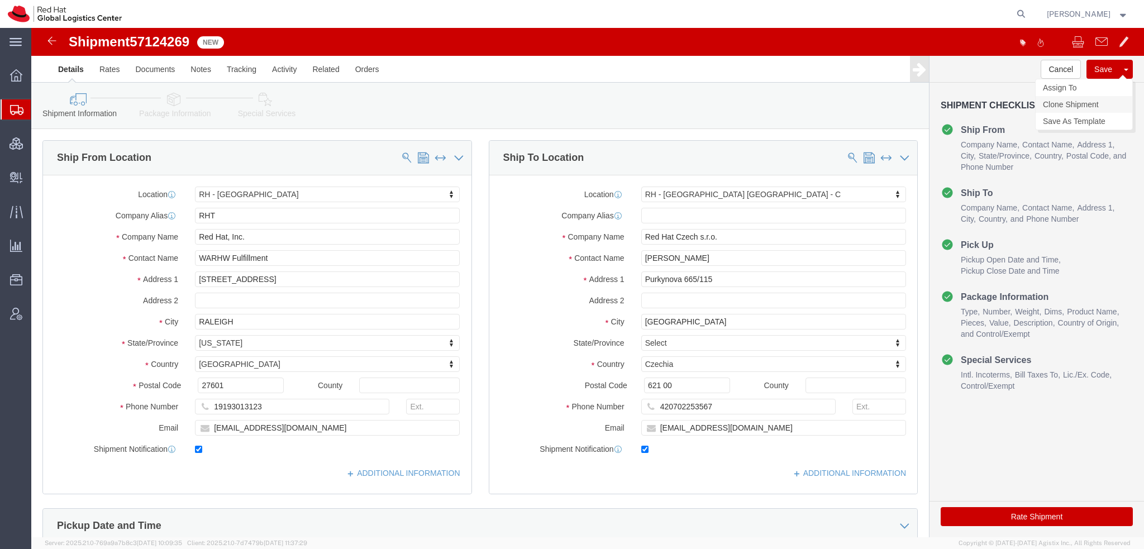
click link "Clone Shipment"
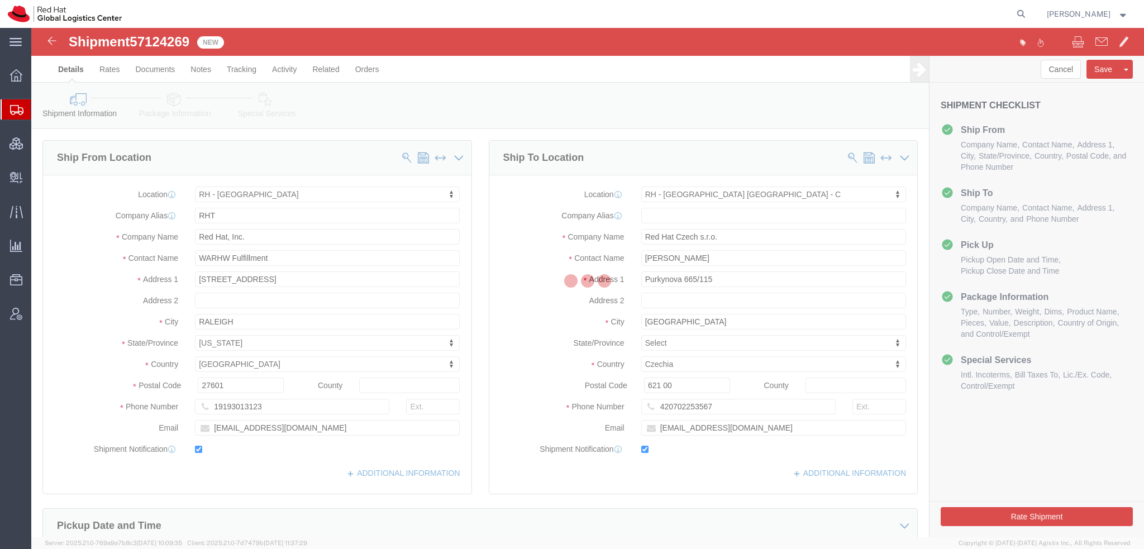
select select "38014"
select select "38037"
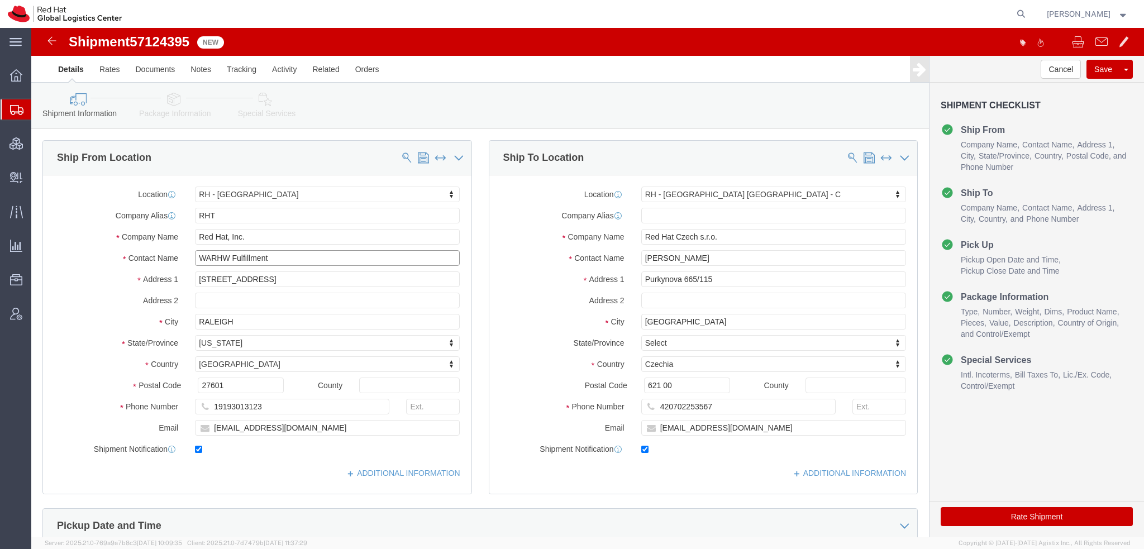
drag, startPoint x: 248, startPoint y: 235, endPoint x: -31, endPoint y: 69, distance: 325.0
click html "Shipment 57124395 New Details Rates Documents Notes Tracking Activity Related O…"
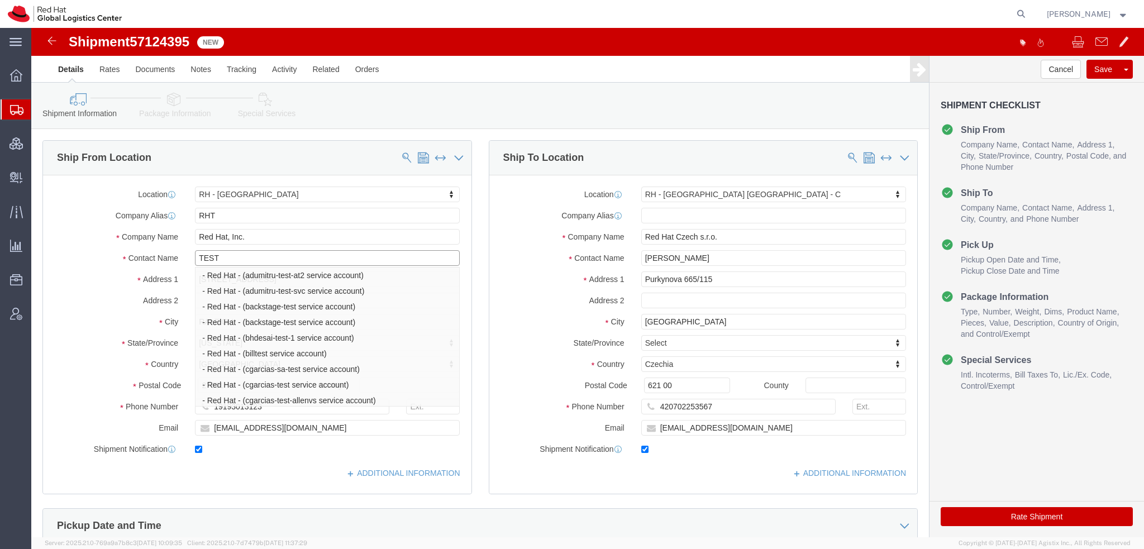
type input "TEST"
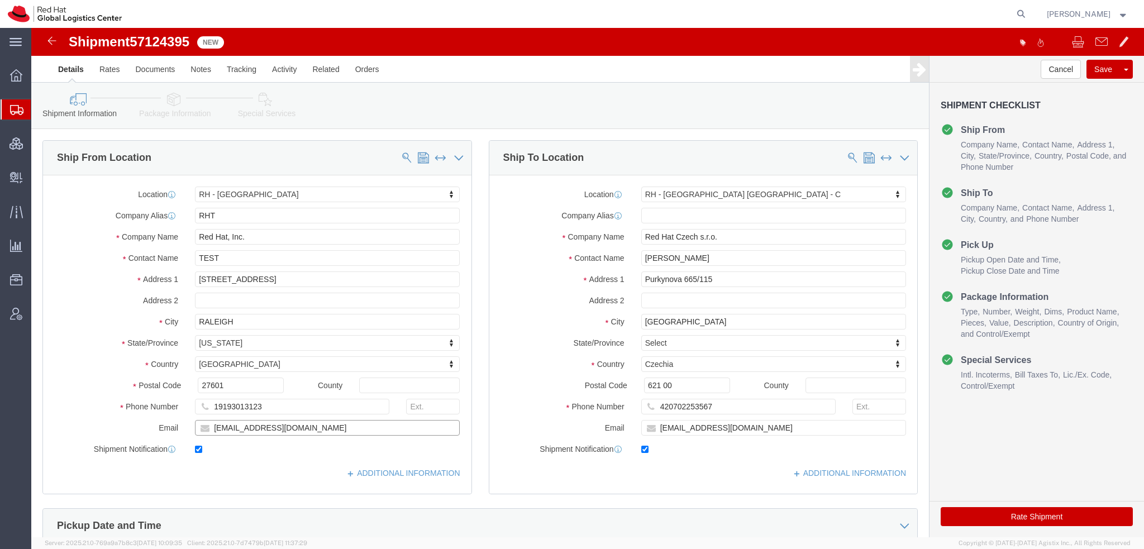
drag, startPoint x: 247, startPoint y: 402, endPoint x: -31, endPoint y: 360, distance: 281.2
click html "Shipment 57124395 New Details Rates Documents Notes Tracking Activity Related O…"
type input "knewcros@redhat.com"
drag, startPoint x: 646, startPoint y: 401, endPoint x: 154, endPoint y: 333, distance: 496.6
click div "Ship From Location Location RH - Raleigh Select My Profile Location RH - Amster…"
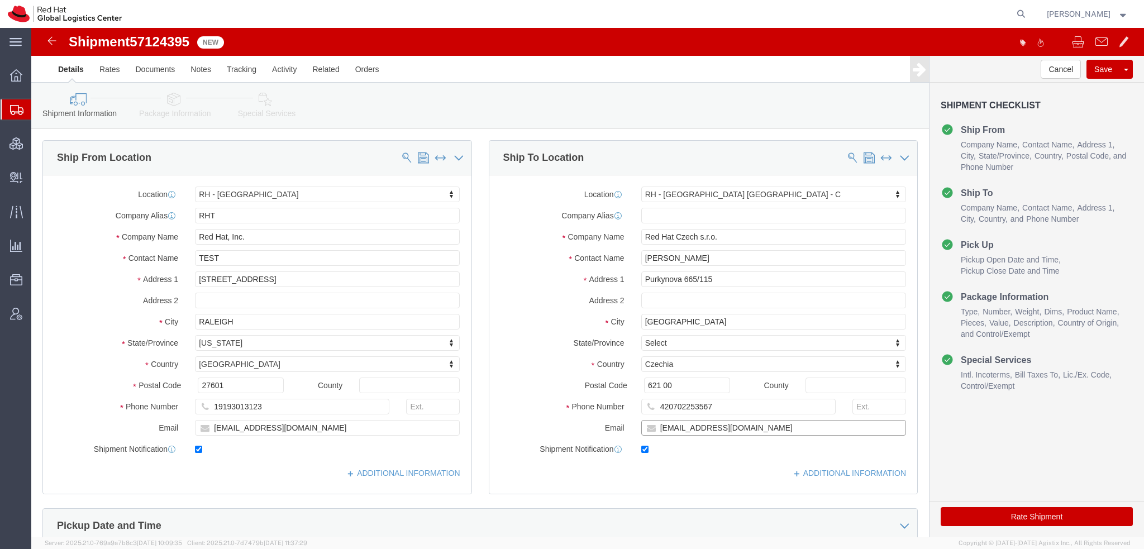
type input "knewcros@redhat.com"
click icon
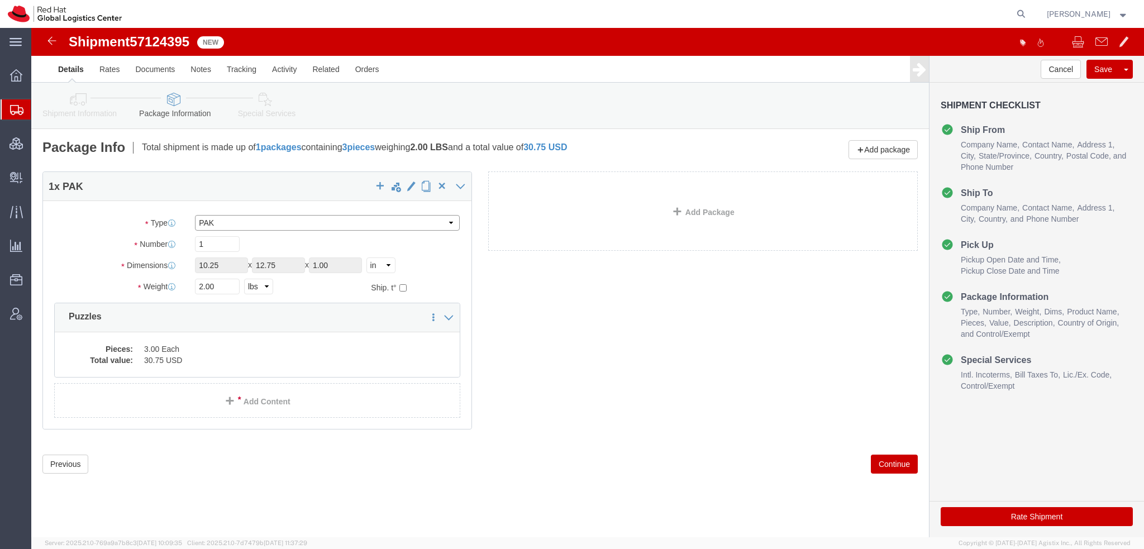
click select "Select Case(s) Crate(s) Envelope Large Box Medium Box PAK Skid(s) Small Box Sma…"
select select "YRPK"
click select "Select Case(s) Crate(s) Envelope Large Box Medium Box PAK Skid(s) Small Box Sma…"
drag, startPoint x: 189, startPoint y: 238, endPoint x: -31, endPoint y: 144, distance: 239.6
click html "Shipment 57124395 New Details Rates Documents Notes Tracking Activity Related O…"
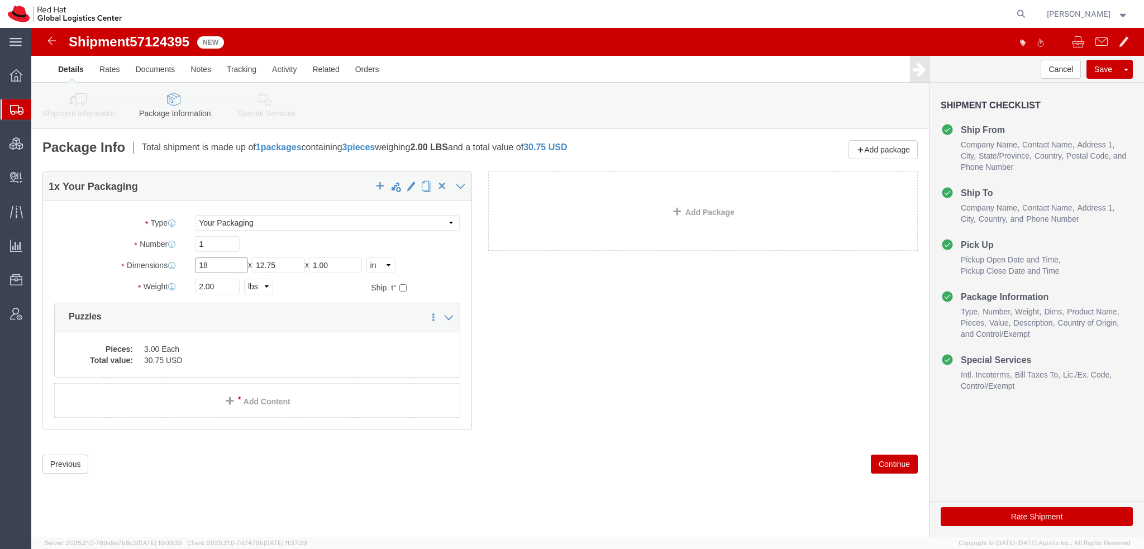
type input "18"
type input "16"
type input "15"
click button "Rate Shipment"
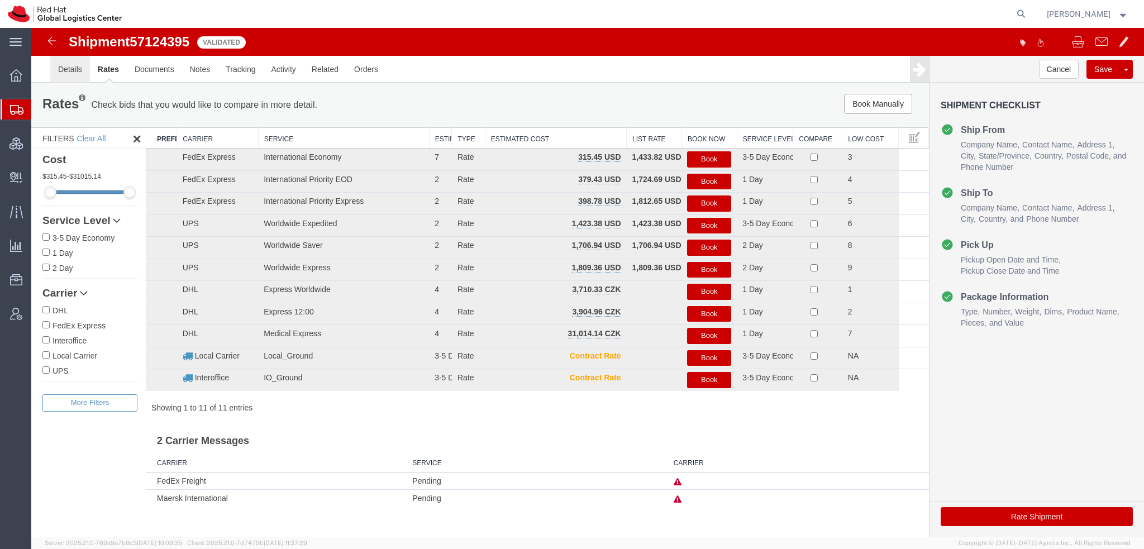
click at [56, 61] on link "Details" at bounding box center [70, 69] width 40 height 27
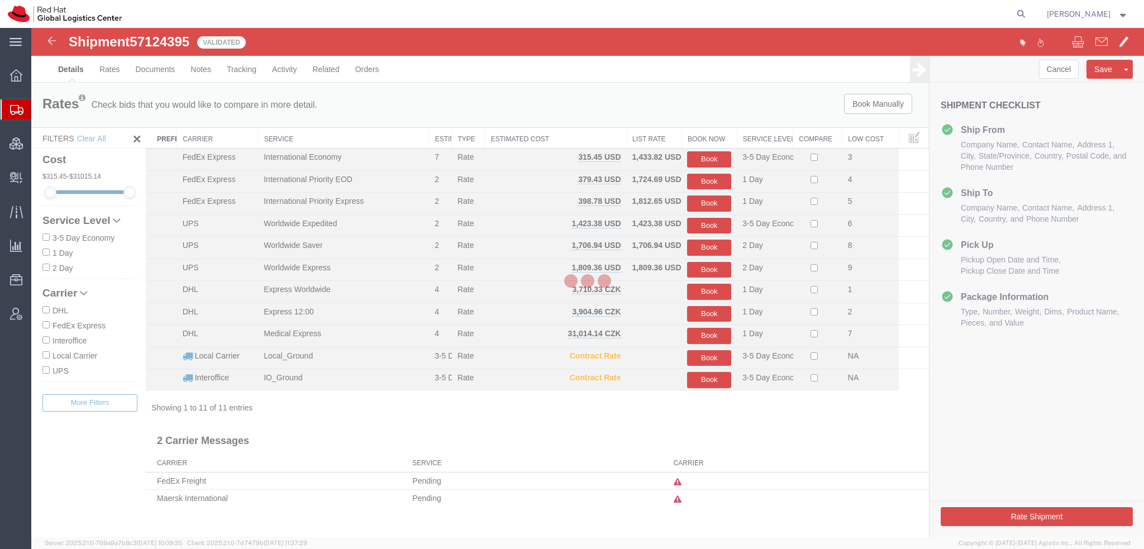
select select "38014"
select select "38037"
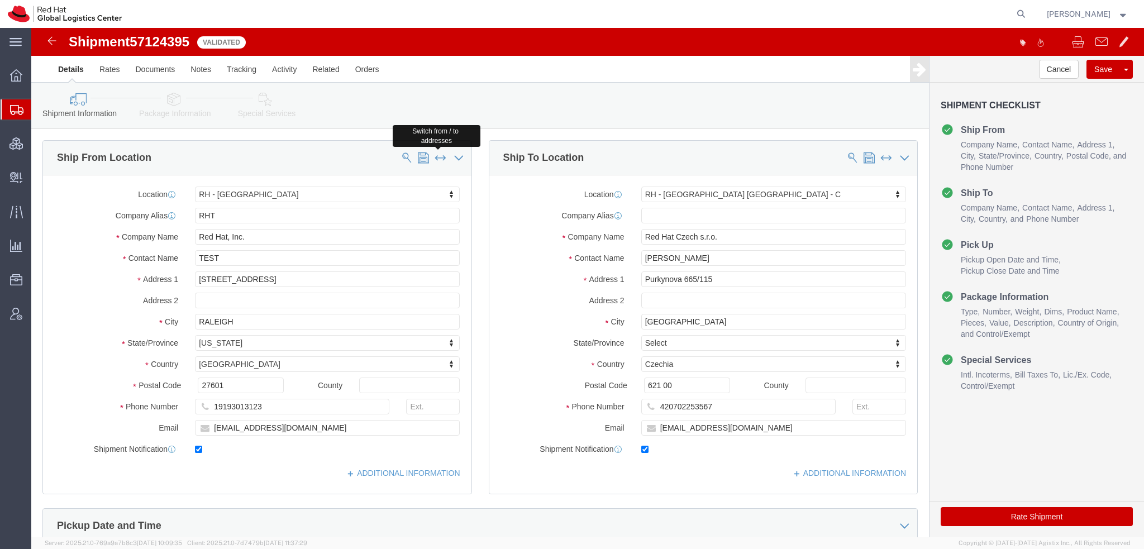
click span
select select
type input "Red Hat Czech s.r.o."
type input "Filip Lizuch"
type input "Purkynova 665/115"
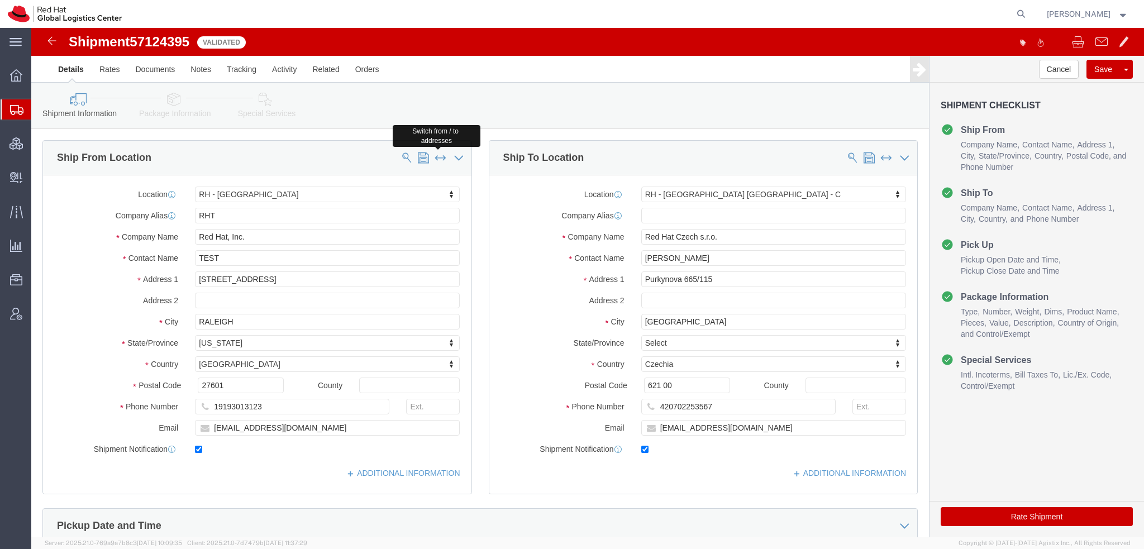
type input "BRNO"
select select
select select "CZ"
type input "621 00"
type input "420702253567"
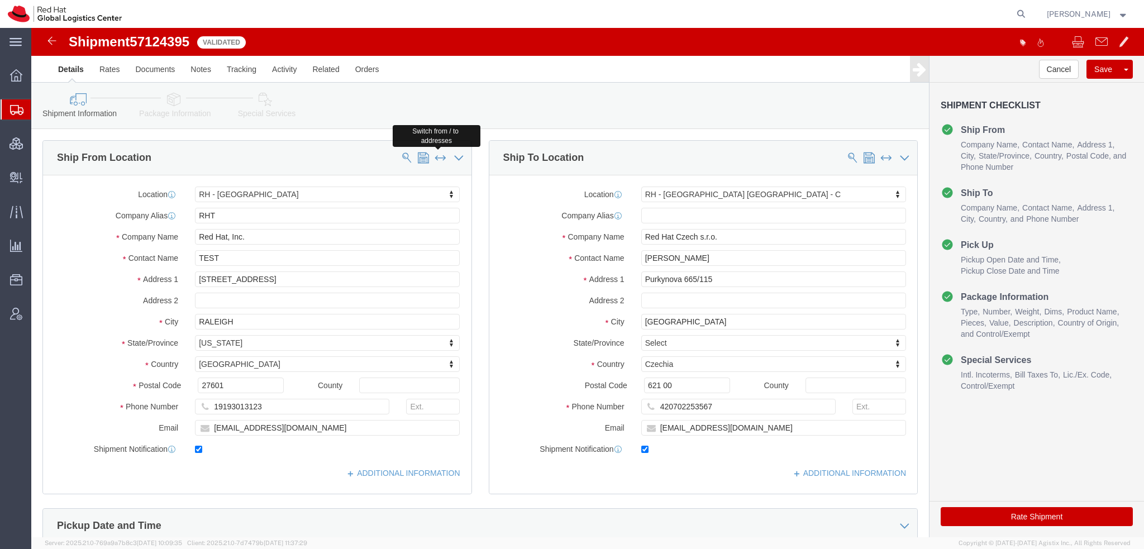
select select
type input "RHT"
type input "Red Hat, Inc."
type input "TEST"
type input "[STREET_ADDRESS]"
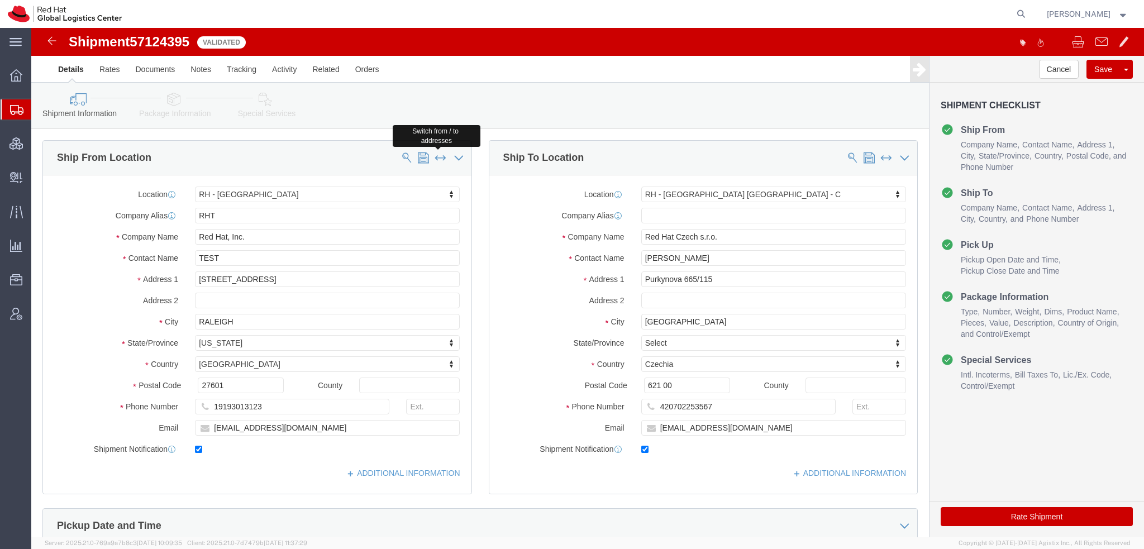
type input "RALEIGH"
select select "US"
type input "27601"
type input "19193013123"
select select "NC"
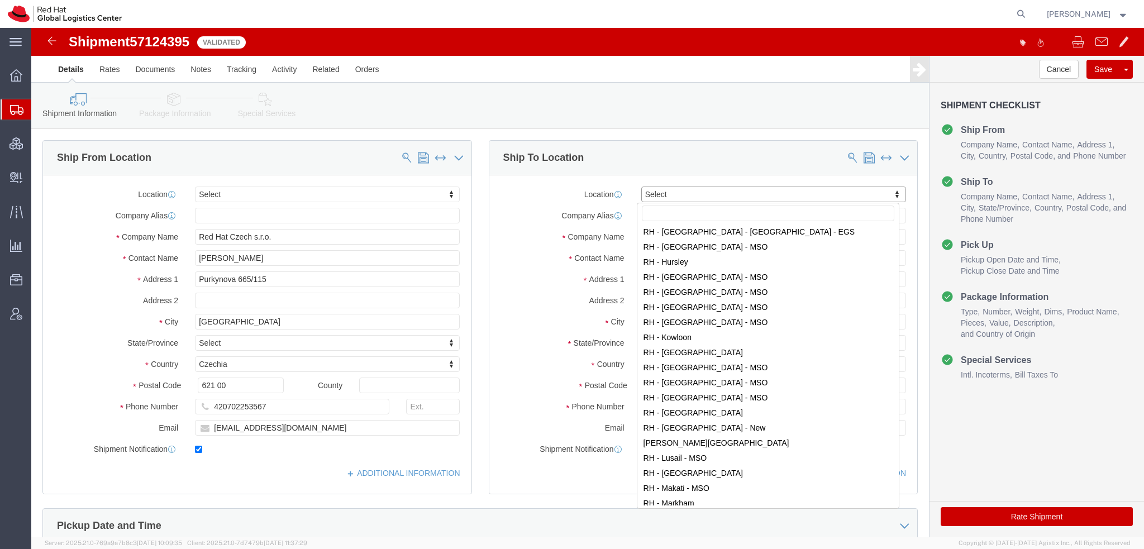
scroll to position [893, 0]
select select "37974"
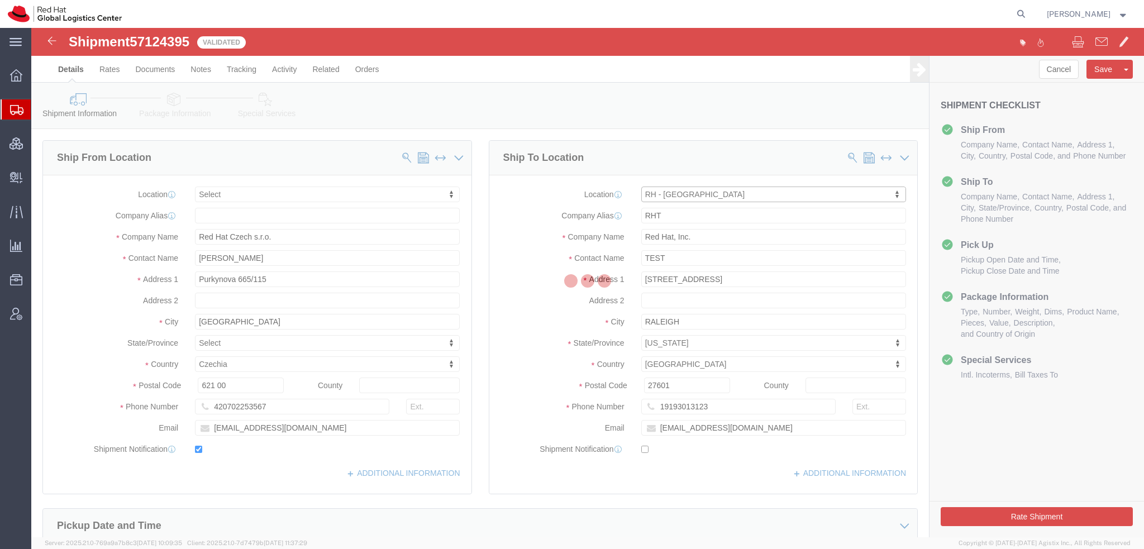
type input "LONDON"
type input "Red Hat UK Limited"
type input "Peninsular House"
type input "30-36 Monument Street, 4th Floor"
type input "LONDON"
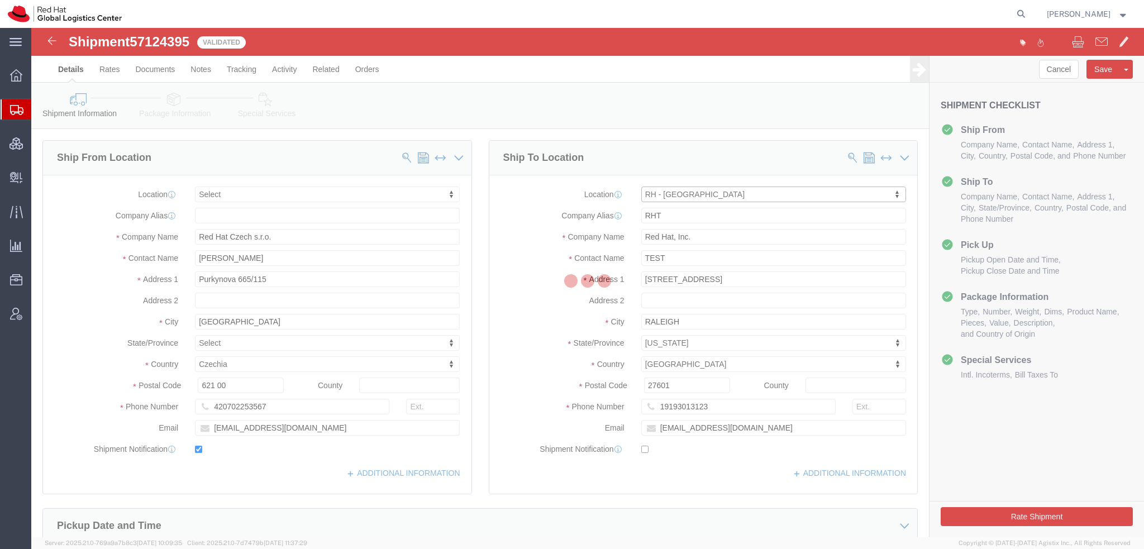
select select
select select "GB"
type input "EC3R8NB"
type input "44 207 009 4444"
checkbox input "false"
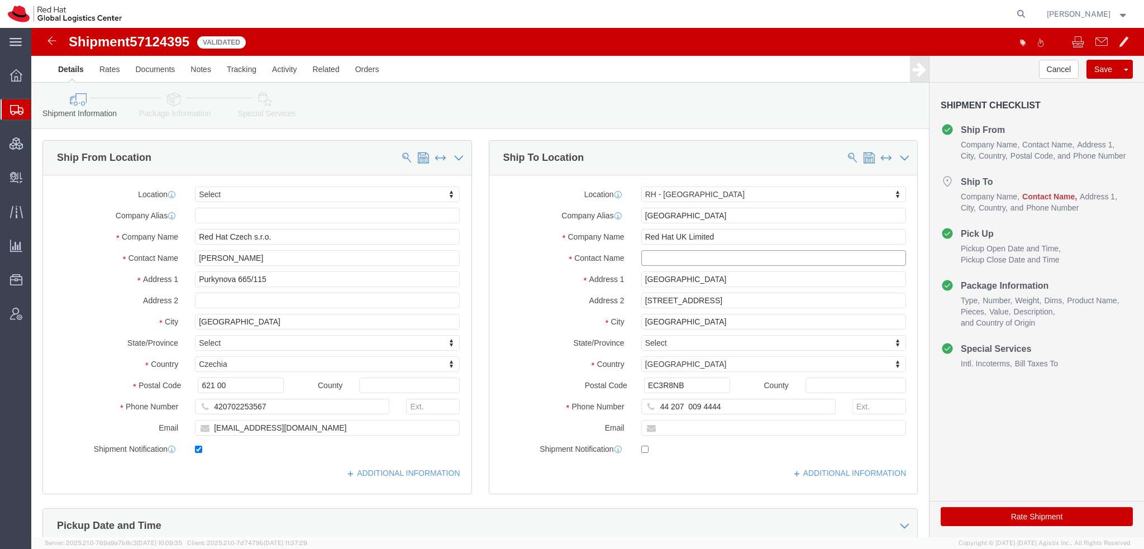
drag, startPoint x: 625, startPoint y: 229, endPoint x: 645, endPoint y: 228, distance: 20.1
click input "text"
type input "ak;djfk;asld"
click icon
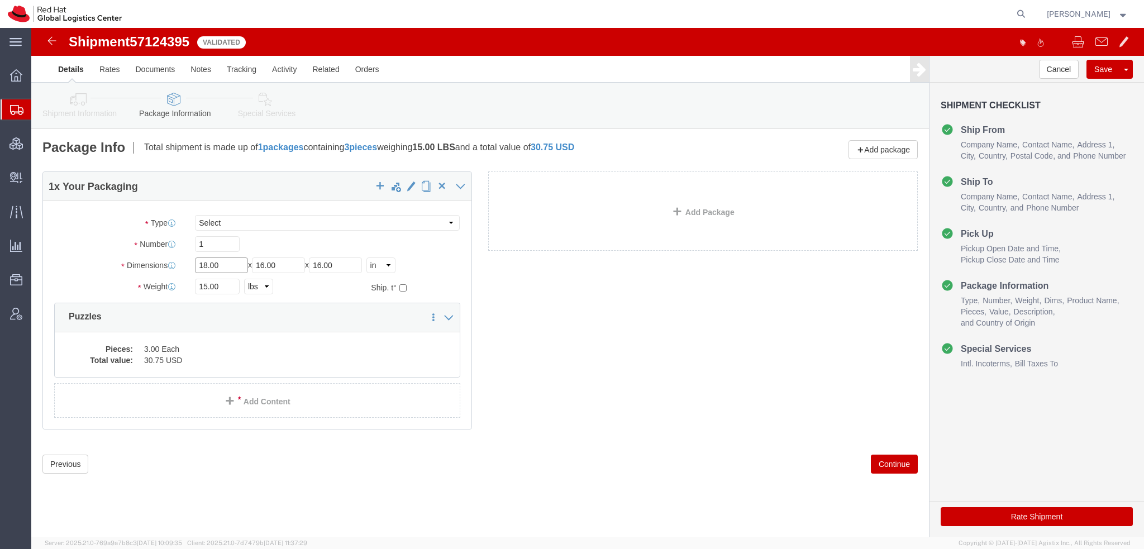
drag, startPoint x: 199, startPoint y: 236, endPoint x: -31, endPoint y: 170, distance: 239.2
click html "Shipment 57124395 11 of 11 Validated Details Rates Documents Notes Tracking Act…"
type input "14"
type input "12"
type input "6"
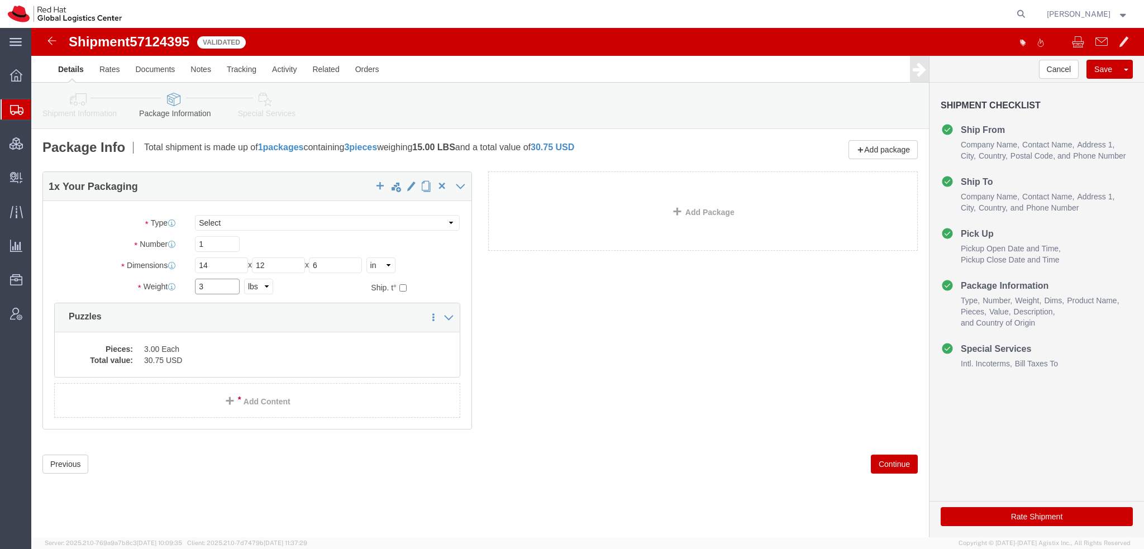
type input "3"
click button "Rate Shipment"
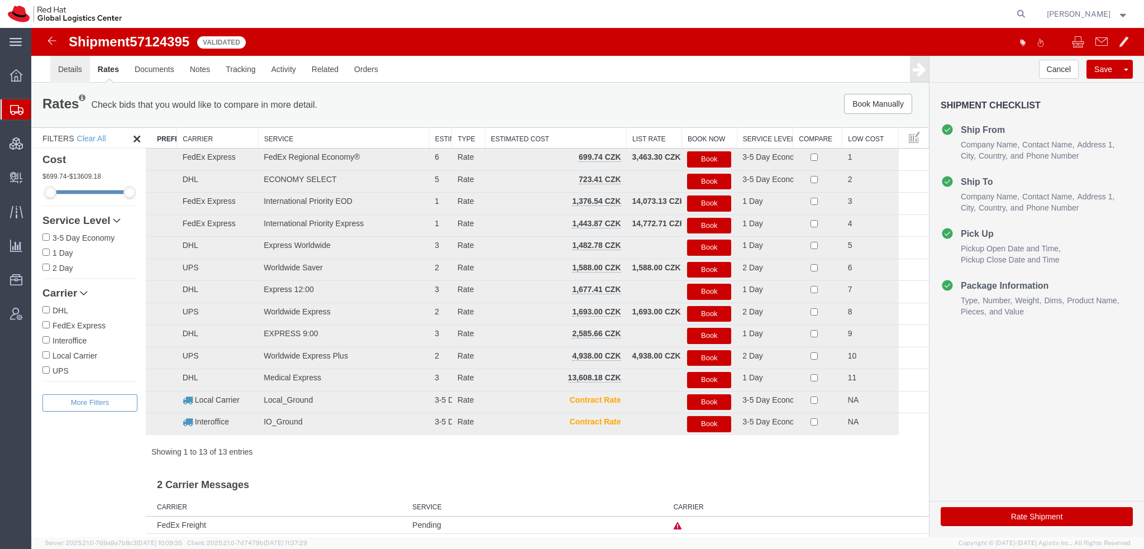
click at [74, 70] on link "Details" at bounding box center [70, 69] width 40 height 27
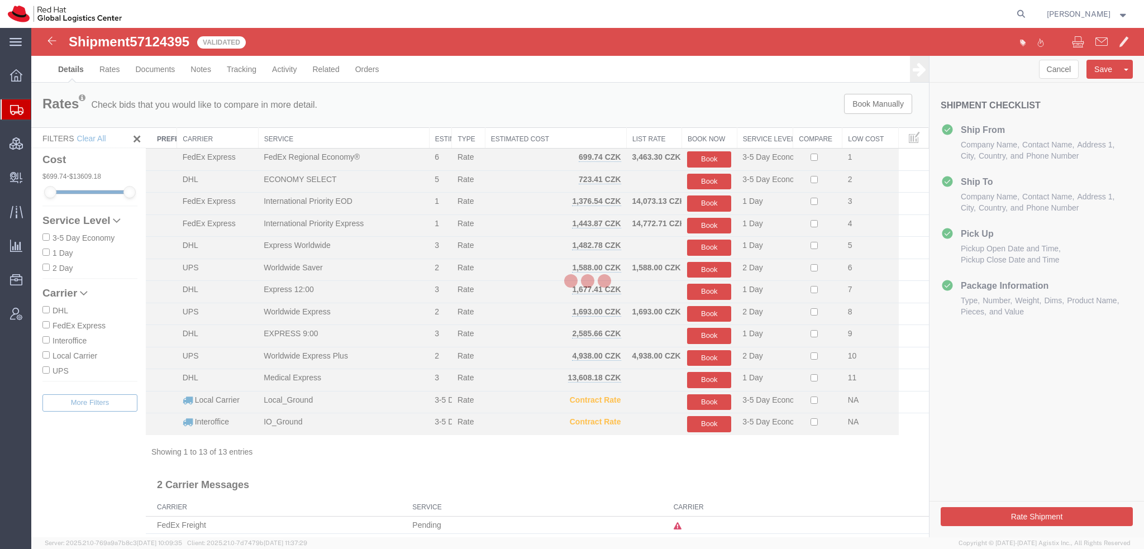
select select "37974"
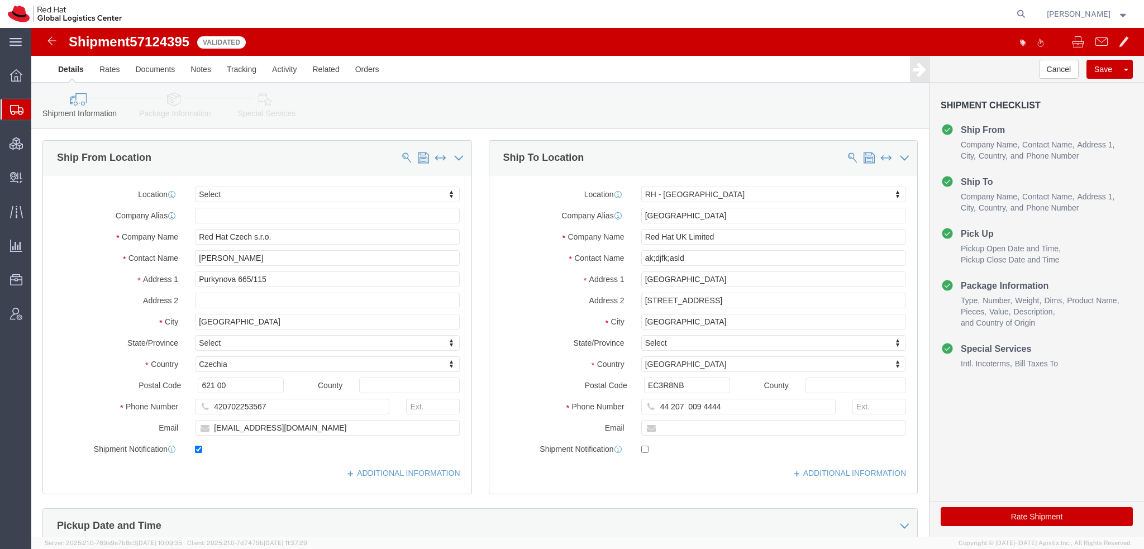
click div "Shipment Information Package Information Special Services"
click icon
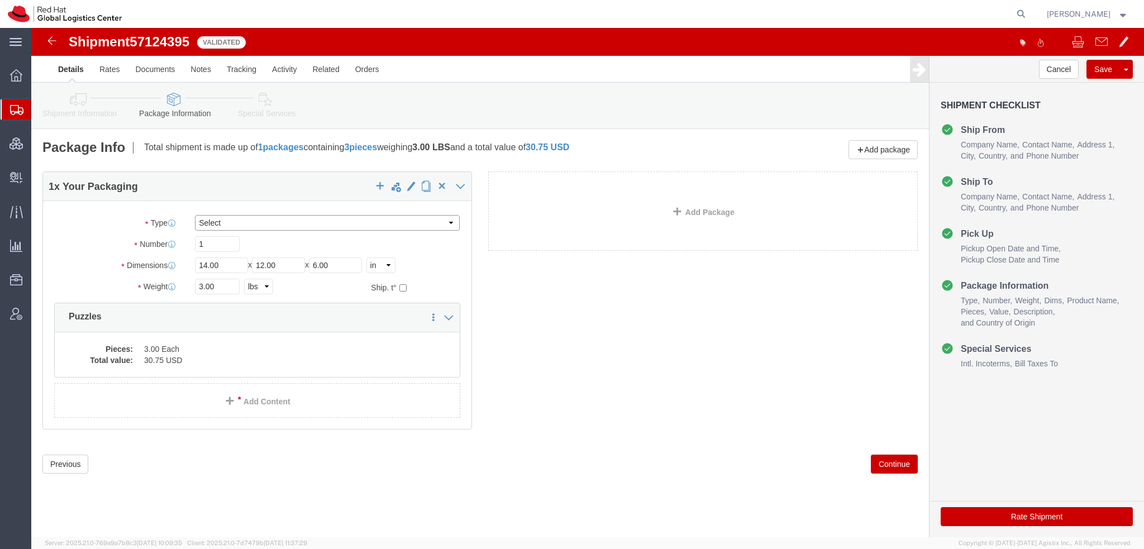
click select "Select Case(s) Crate(s) Envelope Large Box Medium Box PAK Skid(s) Small Box Sma…"
select select "PAK"
click select "Select Case(s) Crate(s) Envelope Large Box Medium Box PAK Skid(s) Small Box Sma…"
type input "10.25"
type input "12.75"
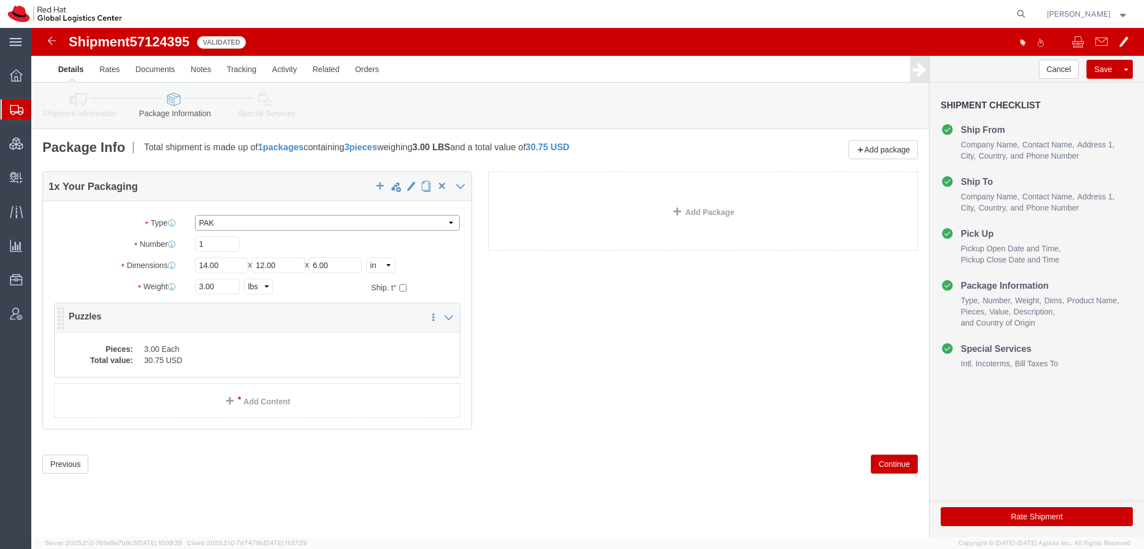
type input "1.00"
drag, startPoint x: 193, startPoint y: 261, endPoint x: -31, endPoint y: 172, distance: 240.9
click html "Shipment 57124395 13 of 13 Validated Details Rates Documents Notes Tracking Act…"
type input "2"
click div "Rate Shipment"
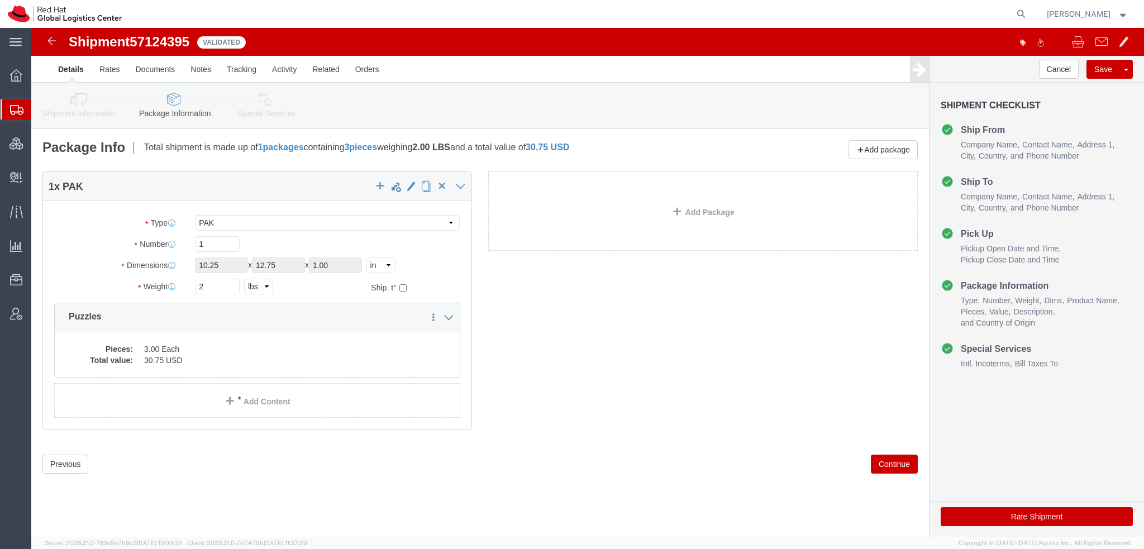
click button "Rate Shipment"
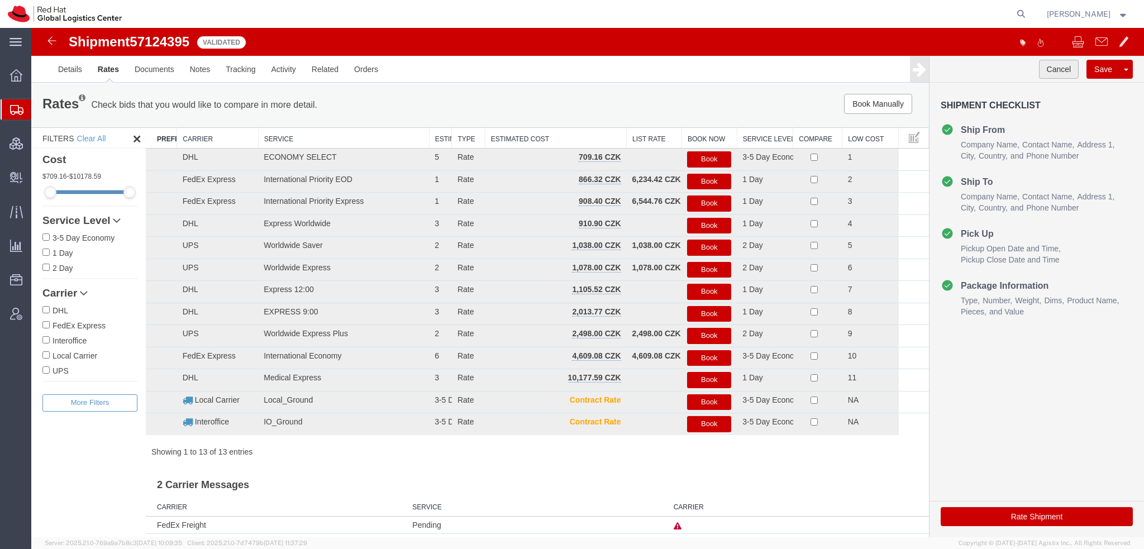
click at [1065, 75] on button "Cancel" at bounding box center [1059, 69] width 40 height 19
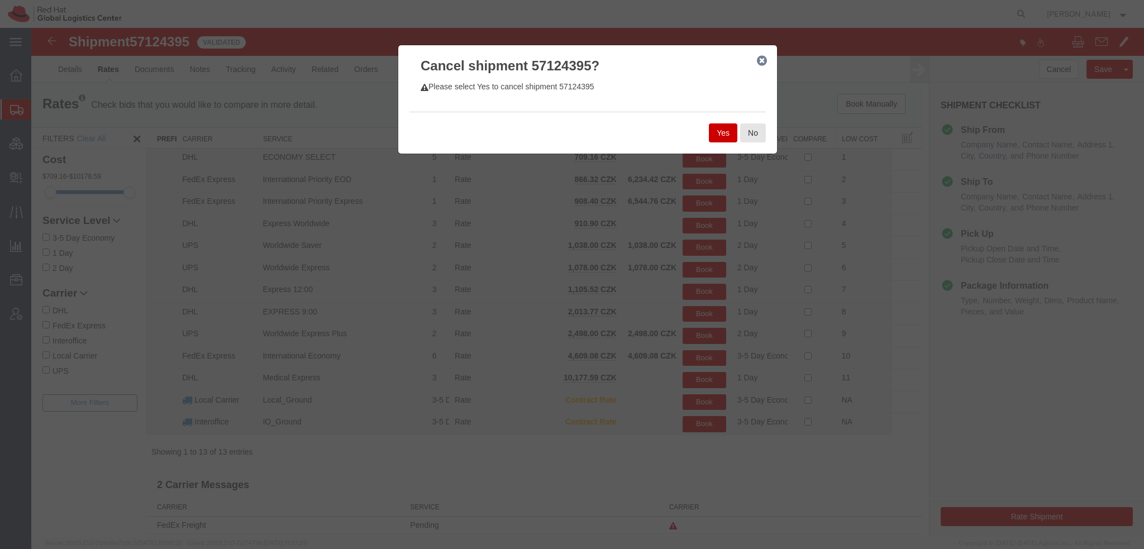
click at [729, 137] on button "Yes" at bounding box center [723, 132] width 28 height 19
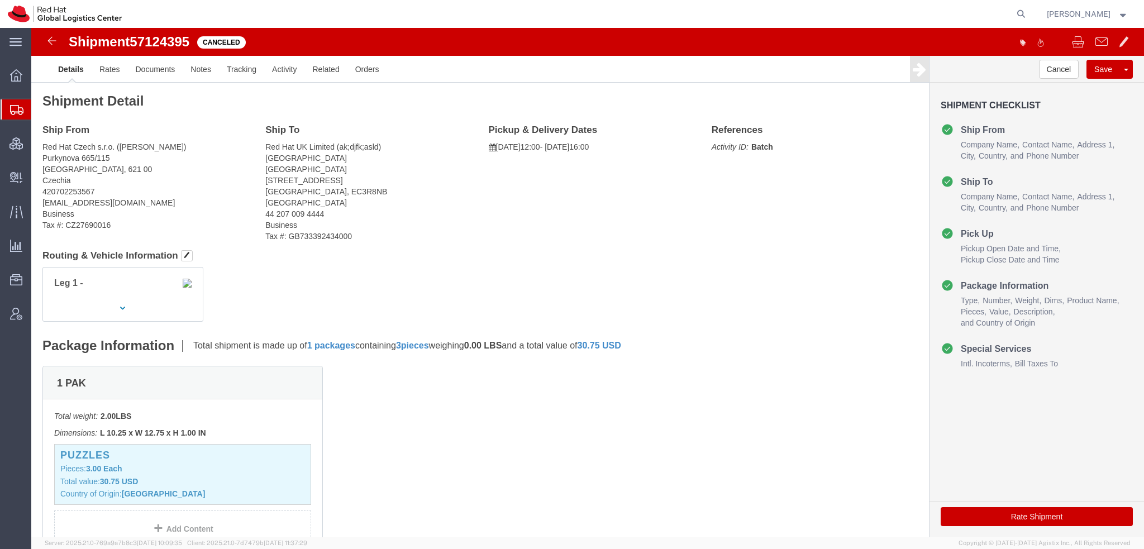
click at [0, 0] on span "Shipment Manager" at bounding box center [0, 0] width 0 height 0
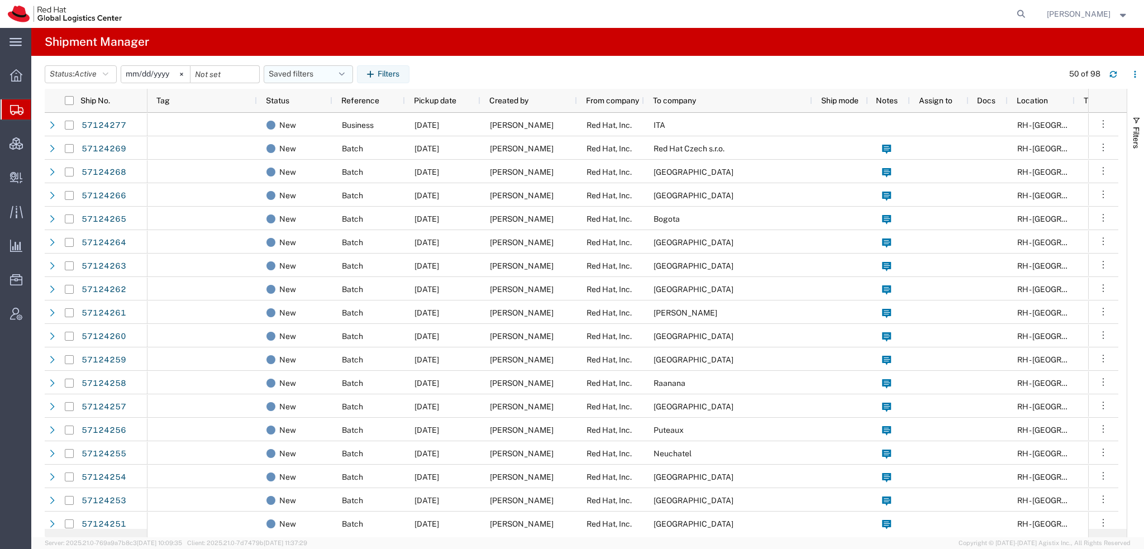
click at [344, 70] on icon "button" at bounding box center [342, 74] width 6 height 8
click at [286, 117] on span "Americas" at bounding box center [338, 123] width 146 height 21
type input "2023-05-07"
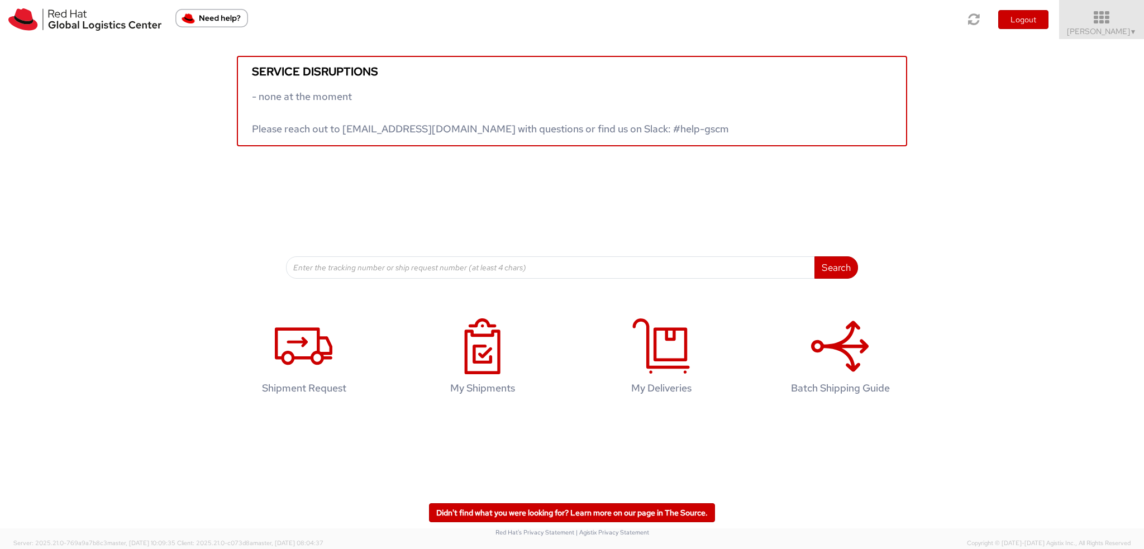
click at [1103, 31] on span "[PERSON_NAME] ▼" at bounding box center [1102, 31] width 70 height 10
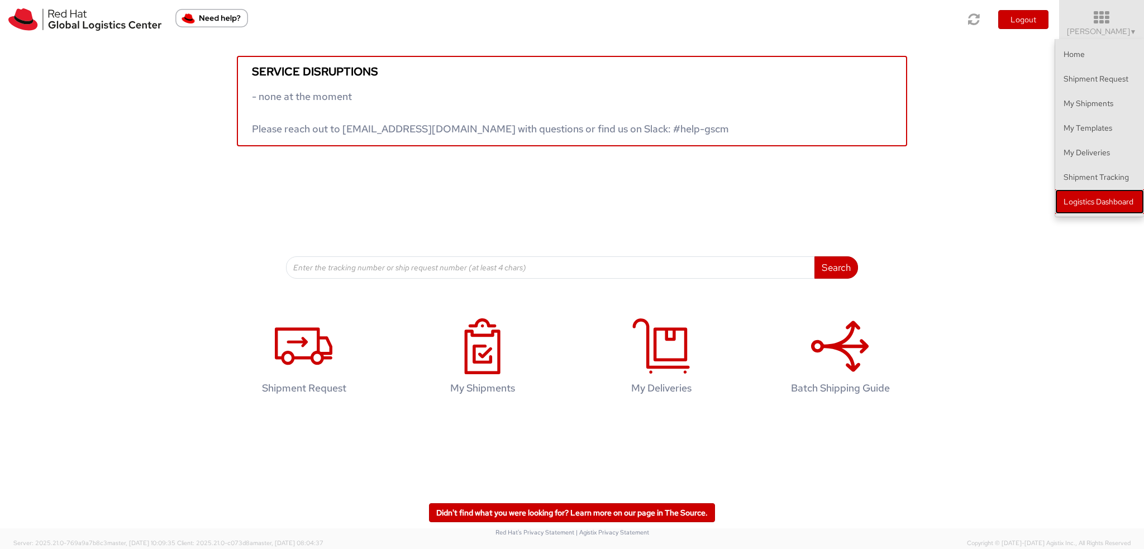
click at [1101, 203] on link "Logistics Dashboard" at bounding box center [1099, 201] width 89 height 25
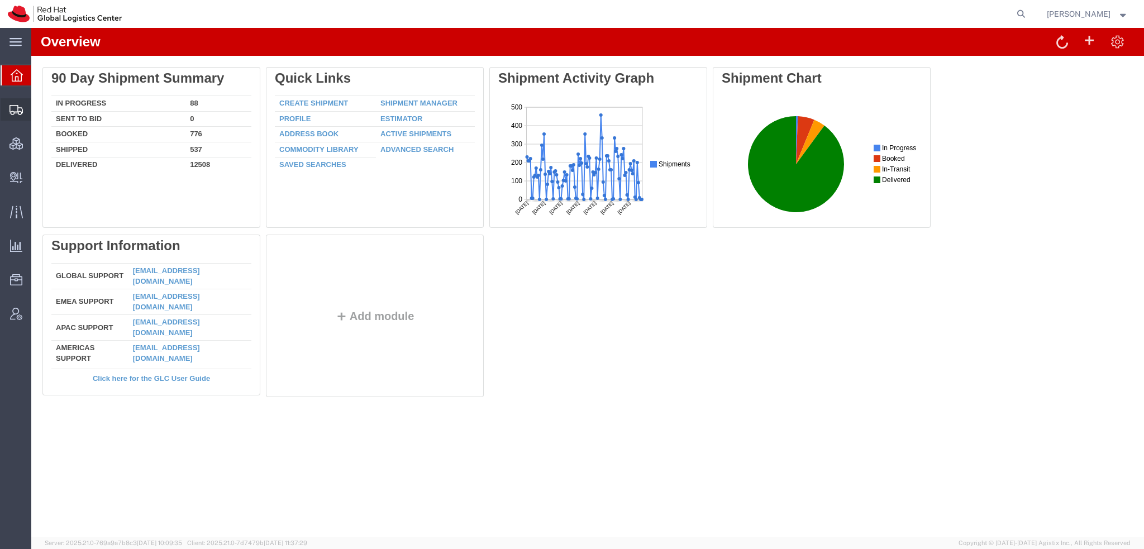
click at [0, 0] on span "Shipment Manager" at bounding box center [0, 0] width 0 height 0
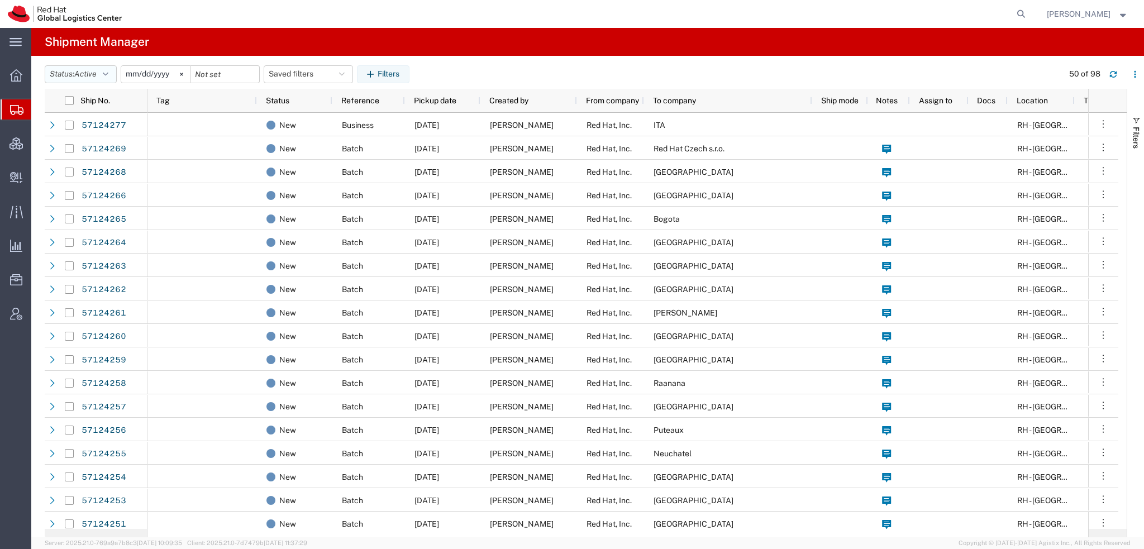
click at [103, 69] on button "Status: Active" at bounding box center [81, 74] width 72 height 18
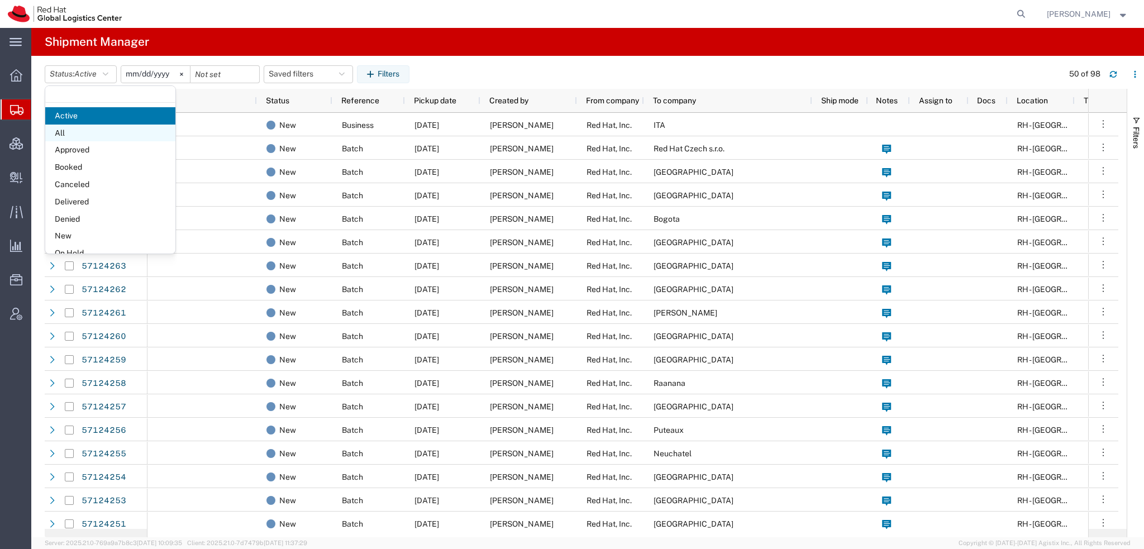
click at [95, 133] on span "All" at bounding box center [110, 133] width 130 height 17
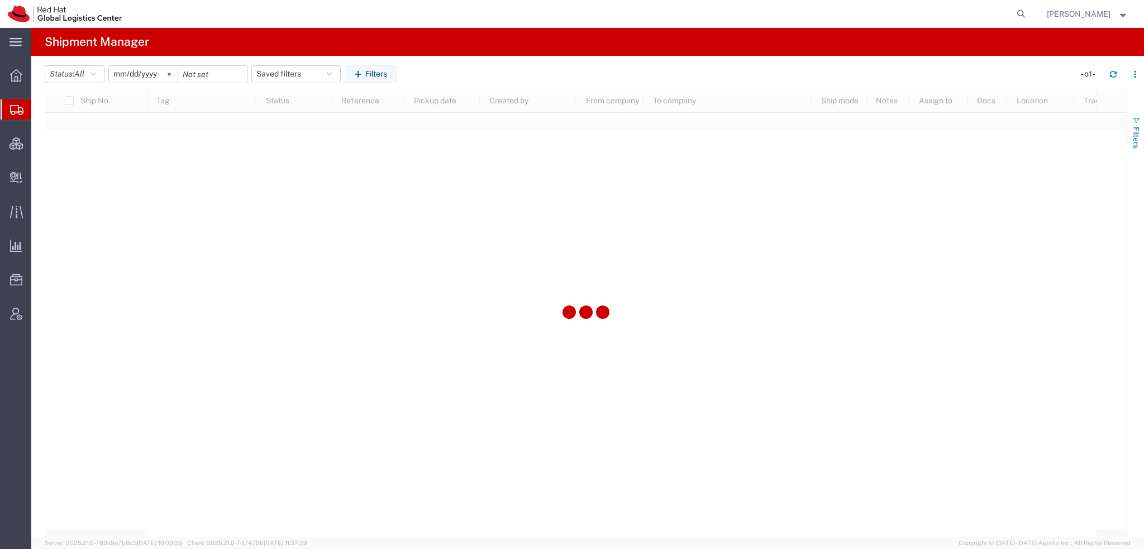
click at [1137, 140] on span "Filters" at bounding box center [1135, 138] width 9 height 22
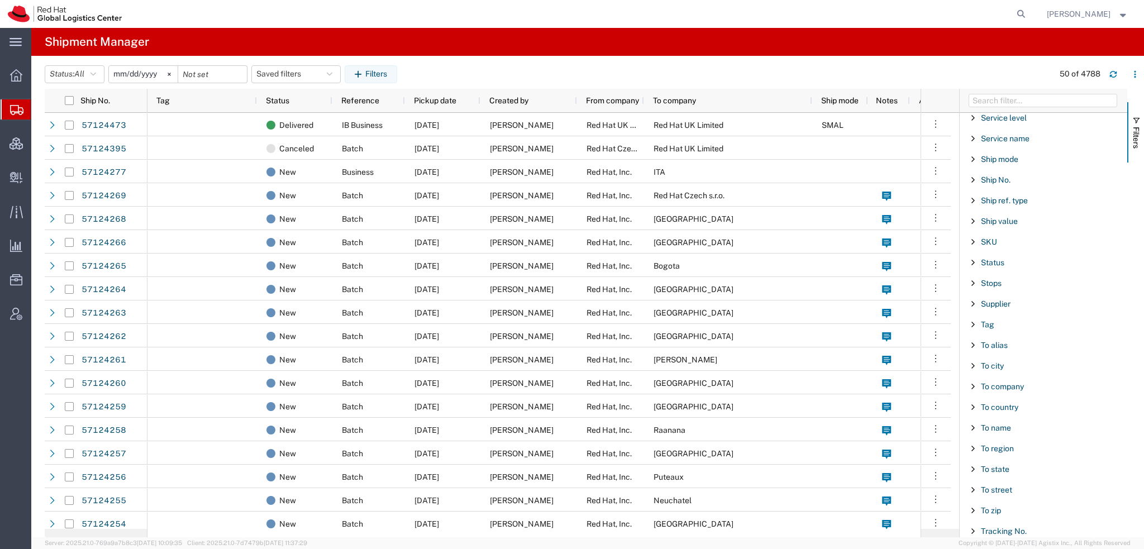
scroll to position [931, 0]
click at [996, 386] on span "To name" at bounding box center [996, 390] width 30 height 9
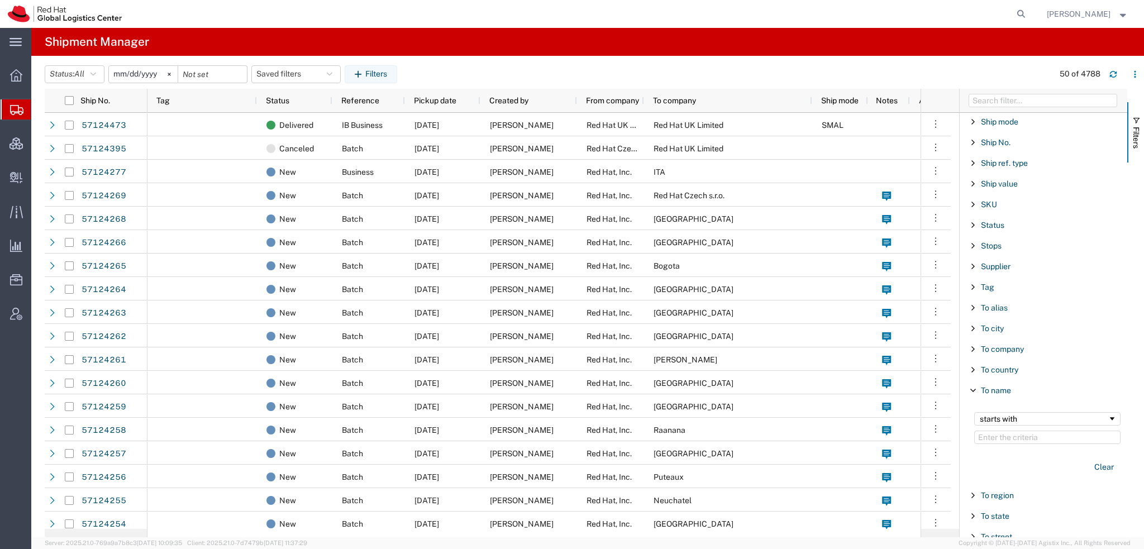
click at [997, 431] on input "Filter Value" at bounding box center [1047, 437] width 146 height 13
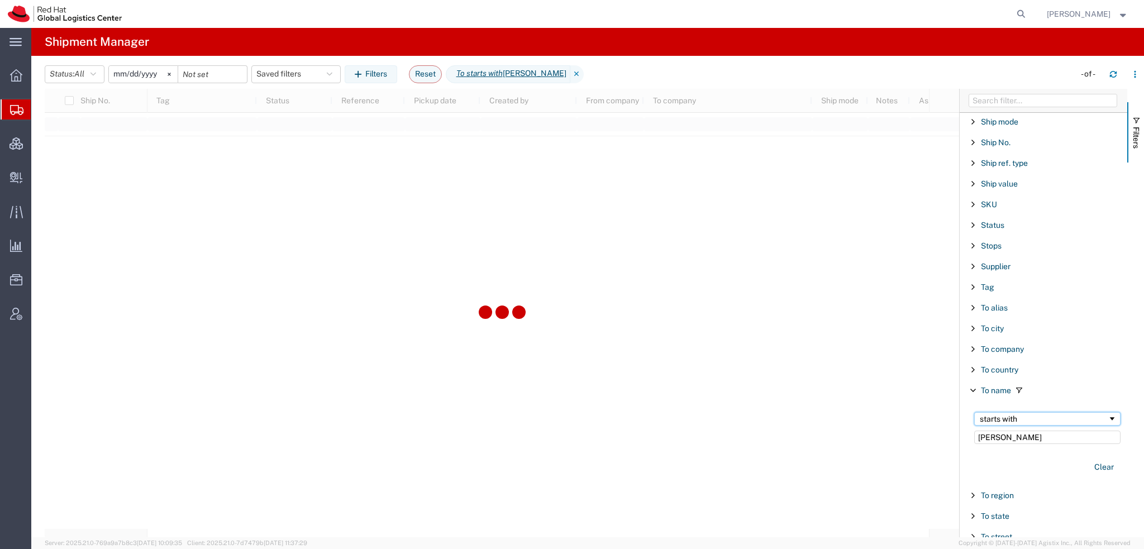
click at [1002, 414] on div "starts with" at bounding box center [1043, 418] width 128 height 9
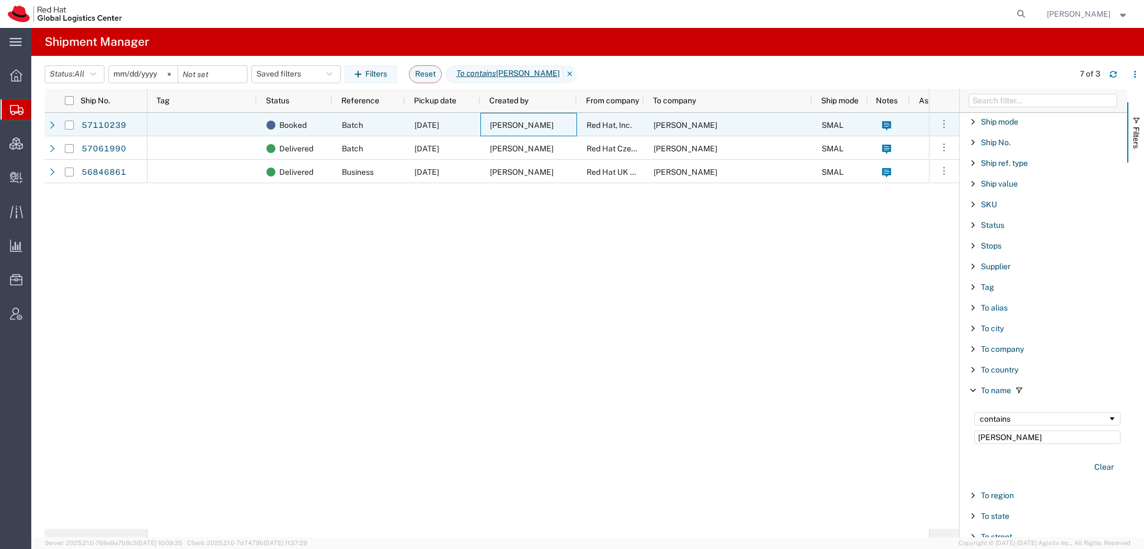
click at [537, 127] on span "[PERSON_NAME]" at bounding box center [522, 125] width 64 height 9
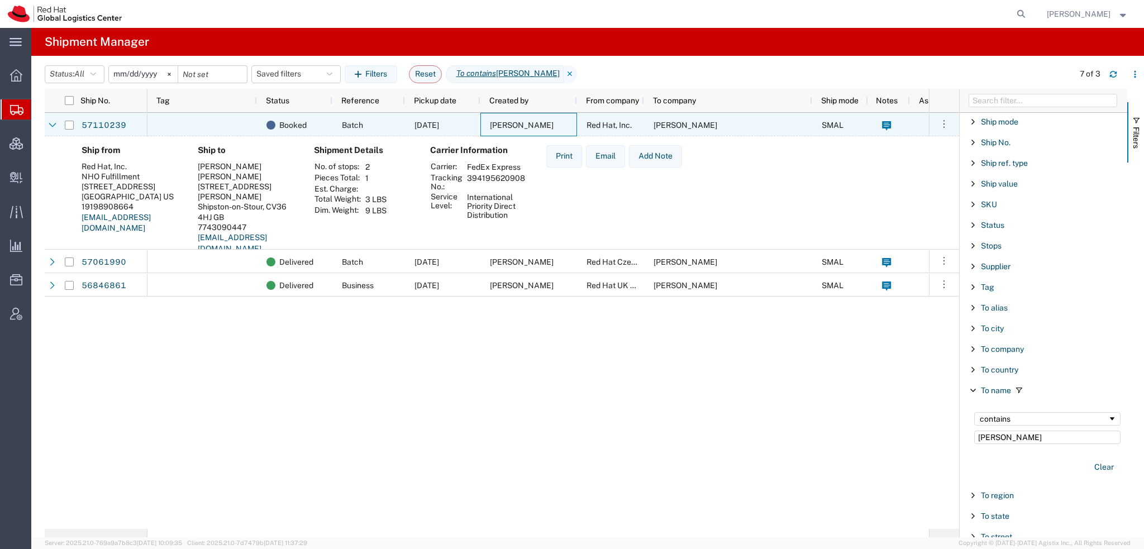
click at [537, 127] on span "[PERSON_NAME]" at bounding box center [522, 125] width 64 height 9
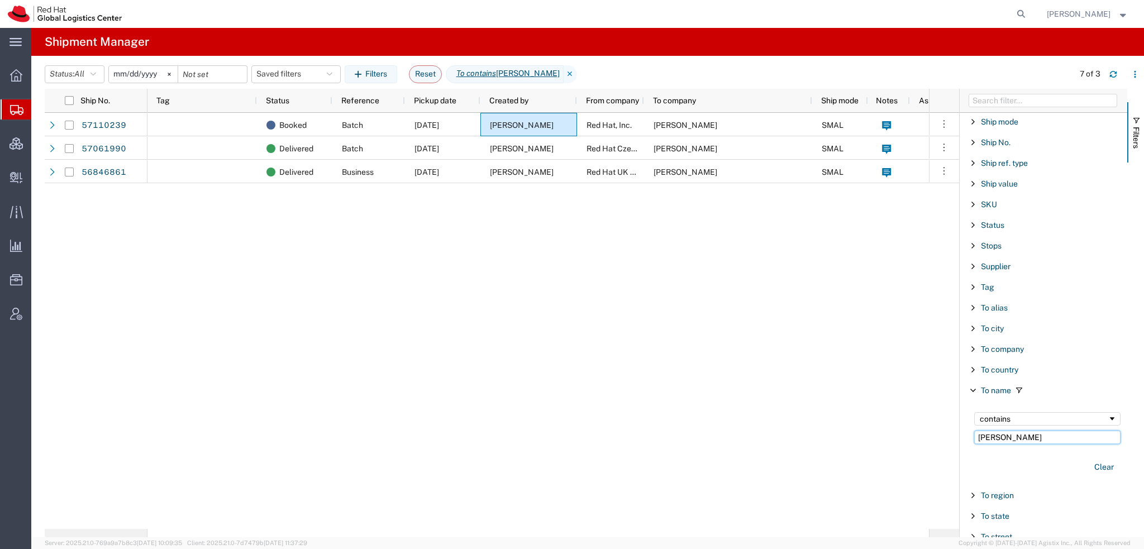
drag, startPoint x: 1039, startPoint y: 427, endPoint x: 605, endPoint y: 400, distance: 434.7
click at [641, 407] on div "Ship No. Tag Status Reference Pickup date Created by From company To company Sh…" at bounding box center [594, 313] width 1099 height 448
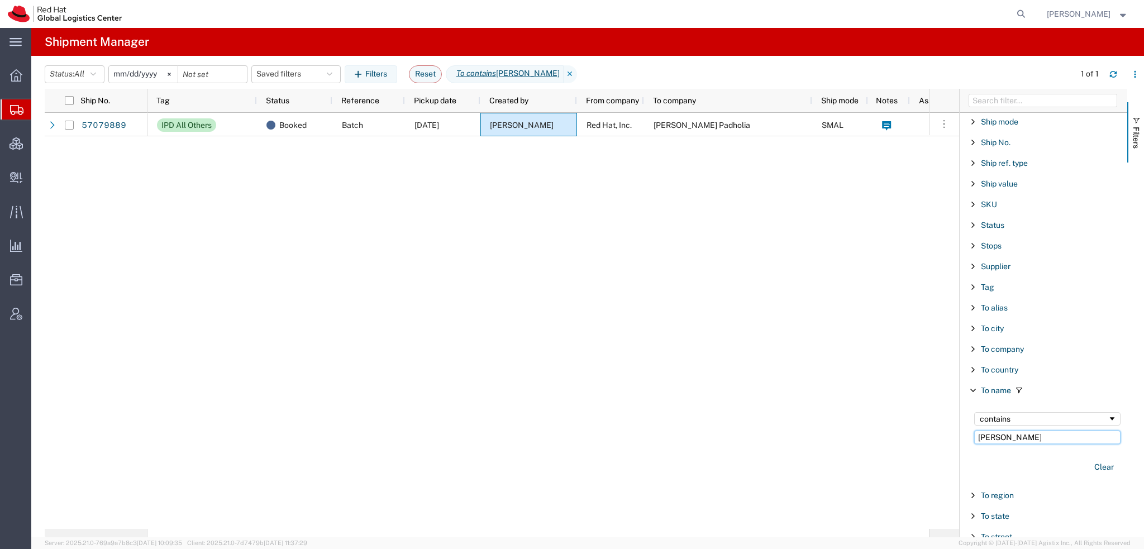
drag, startPoint x: 1021, startPoint y: 433, endPoint x: 561, endPoint y: 341, distance: 469.1
click at [602, 346] on div "Ship No. Tag Status Reference Pickup date Created by From company To company Sh…" at bounding box center [594, 313] width 1099 height 448
drag, startPoint x: 1018, startPoint y: 427, endPoint x: 329, endPoint y: 217, distance: 720.9
click at [547, 312] on div "Ship No. Tag Status Reference Pickup date Created by From company To company Sh…" at bounding box center [594, 313] width 1099 height 448
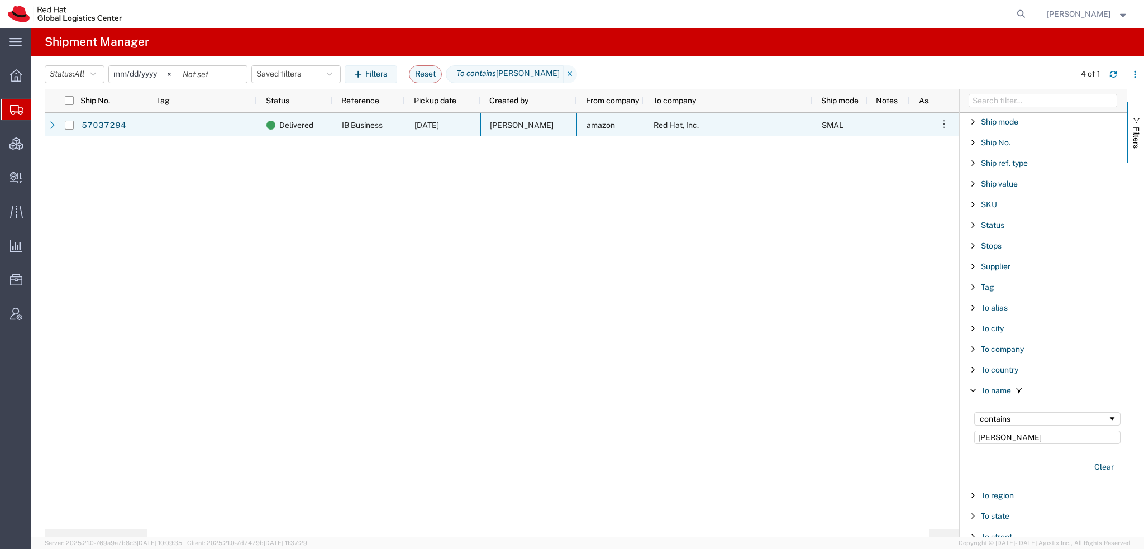
click at [517, 121] on span "[PERSON_NAME]" at bounding box center [522, 125] width 64 height 9
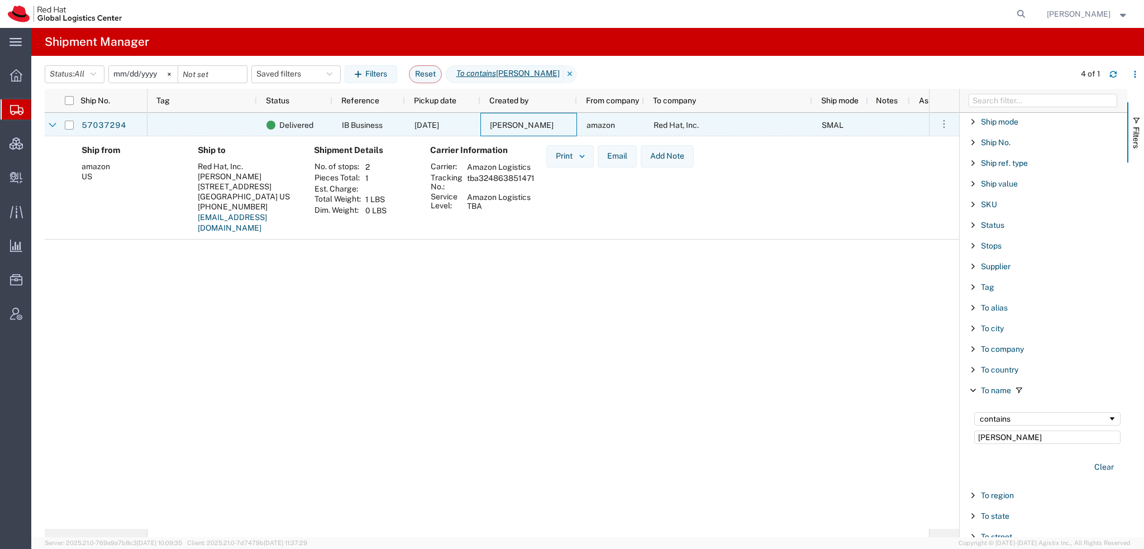
click at [517, 121] on span "[PERSON_NAME]" at bounding box center [522, 125] width 64 height 9
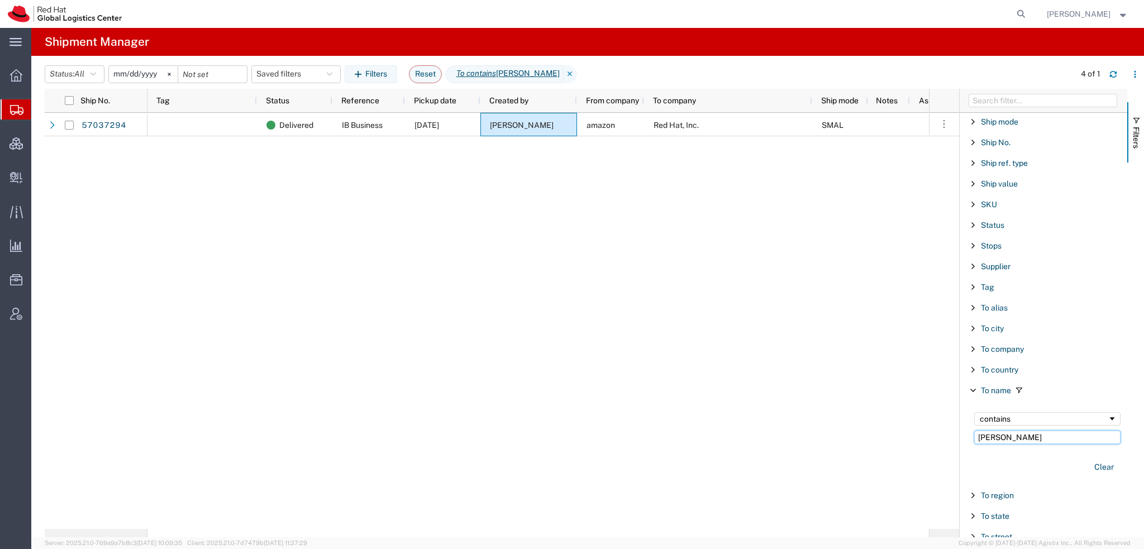
click at [1013, 431] on input "[PERSON_NAME]" at bounding box center [1047, 437] width 146 height 13
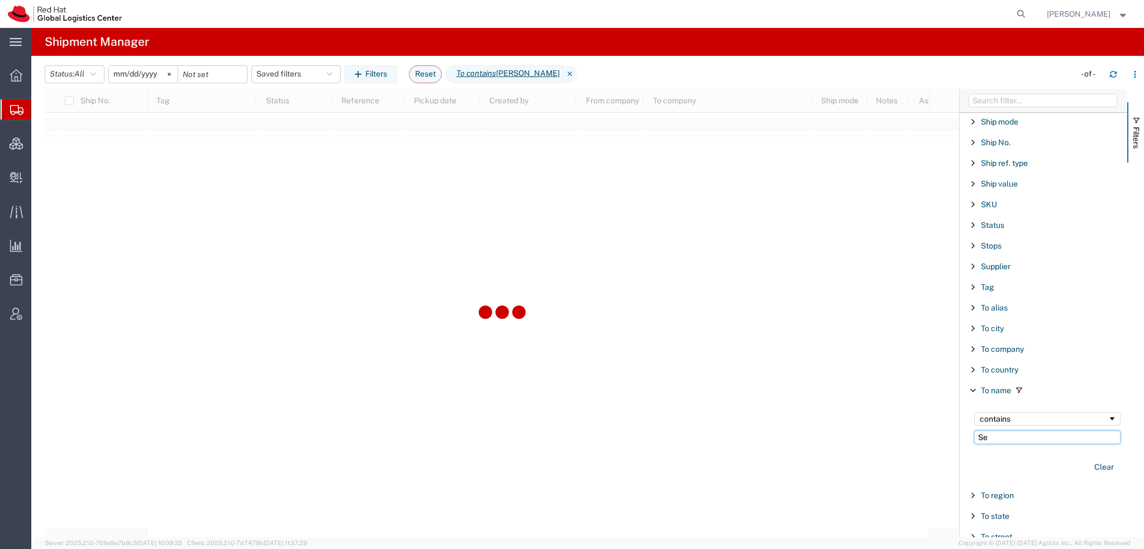
type input "S"
type input "[PERSON_NAME]"
